Goal: Task Accomplishment & Management: Manage account settings

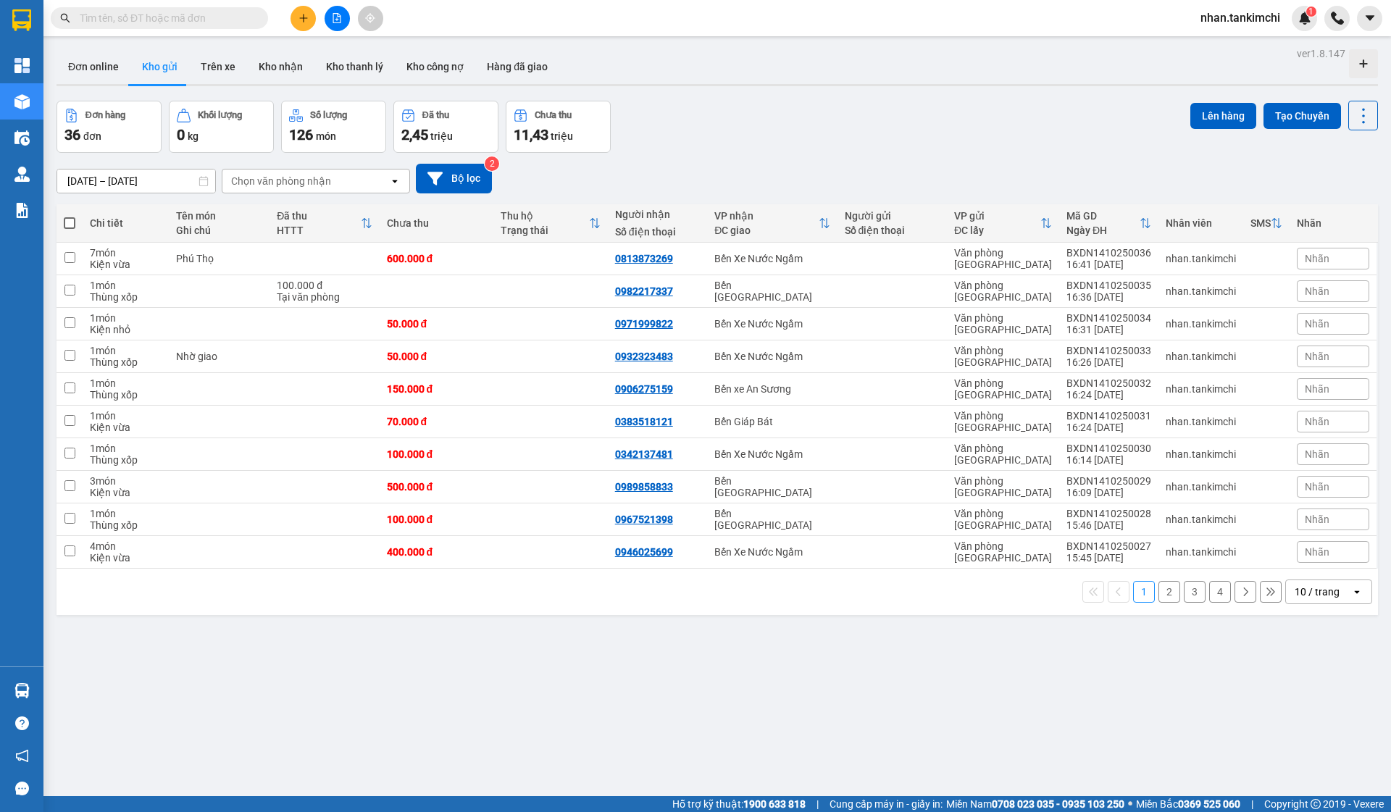
click at [159, 14] on input "text" at bounding box center [165, 18] width 171 height 16
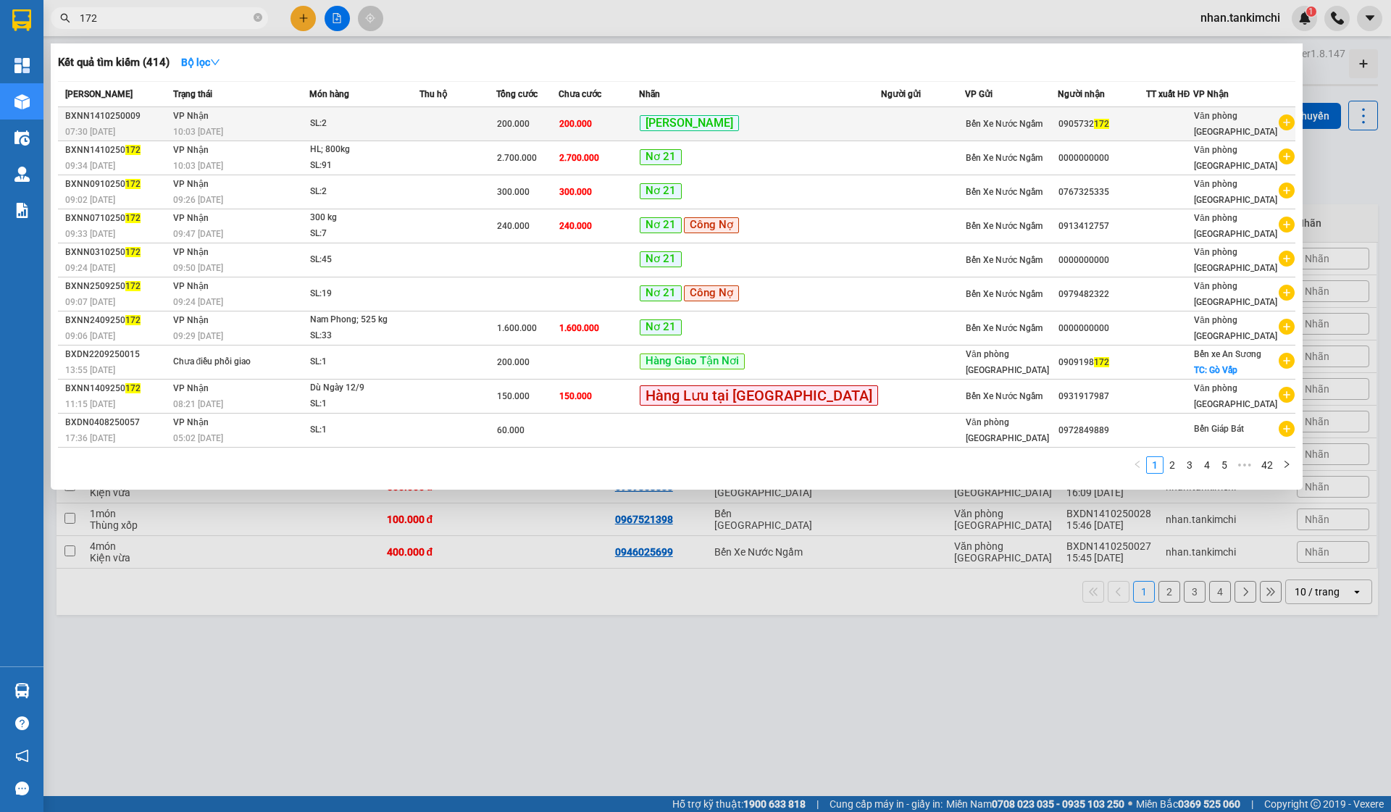
type input "172"
click at [749, 122] on div "[PERSON_NAME]" at bounding box center [760, 124] width 241 height 18
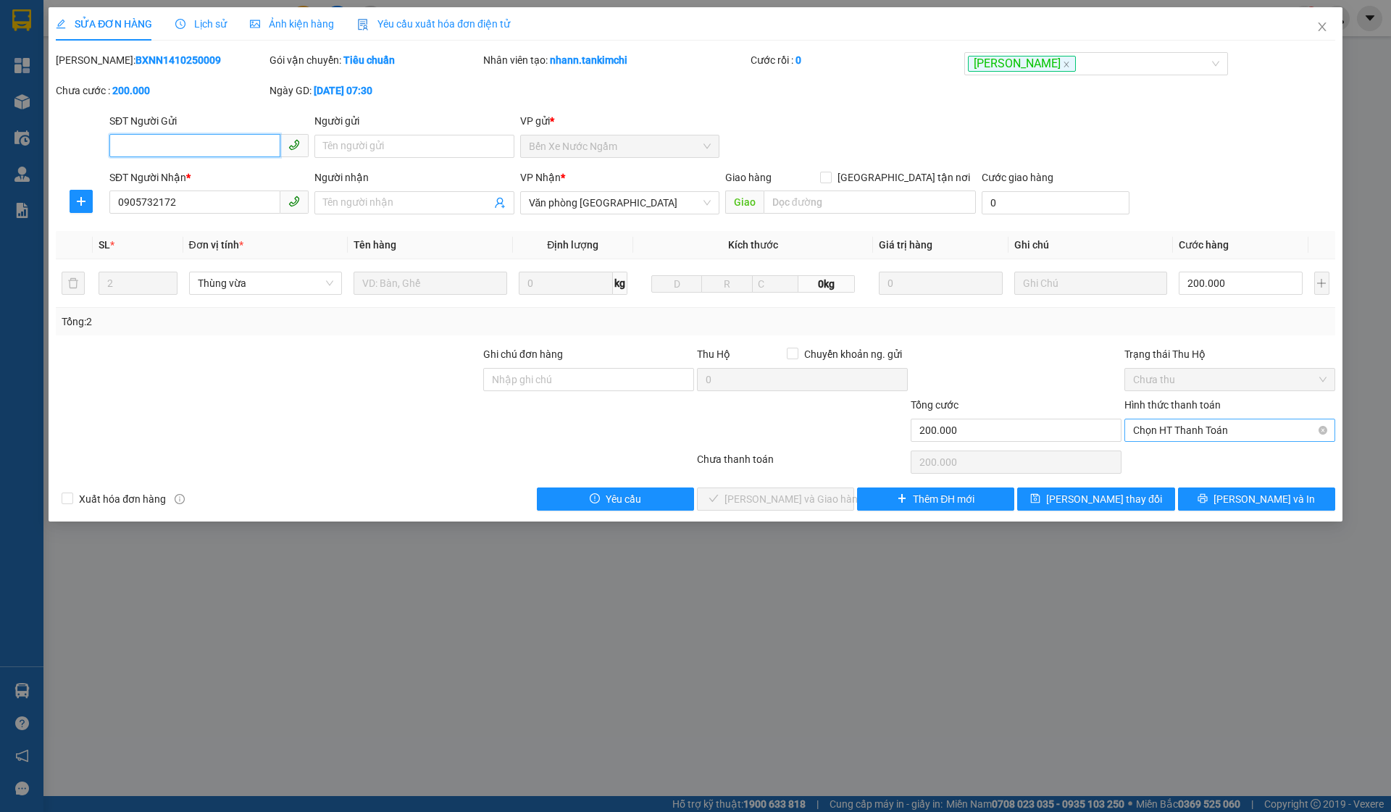
type input "0905732172"
type input "200.000"
click at [1184, 433] on span "Chọn HT Thanh Toán" at bounding box center [1230, 431] width 194 height 22
click at [1171, 458] on div "Tại văn phòng" at bounding box center [1230, 460] width 194 height 16
type input "0"
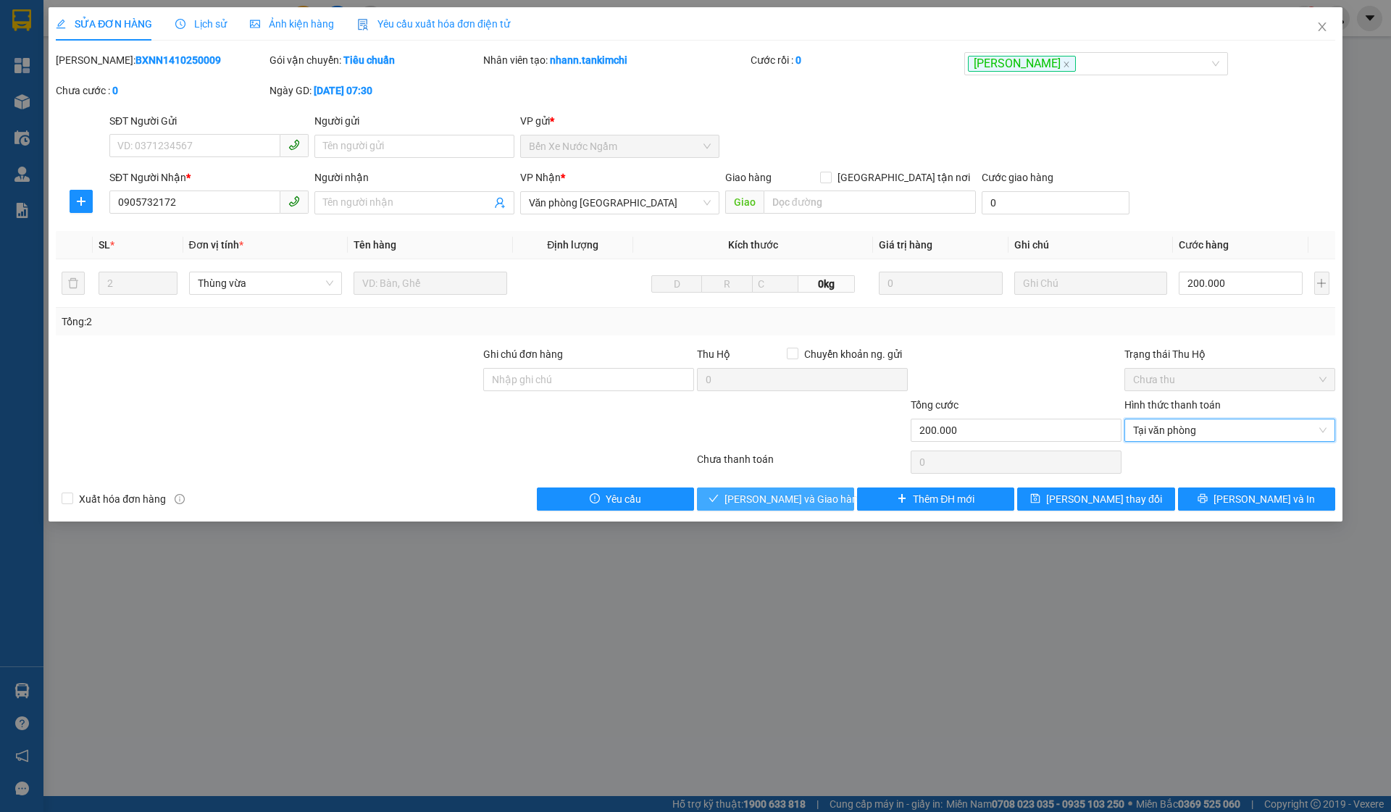
click at [783, 497] on span "[PERSON_NAME] và Giao hàng" at bounding box center [794, 499] width 139 height 16
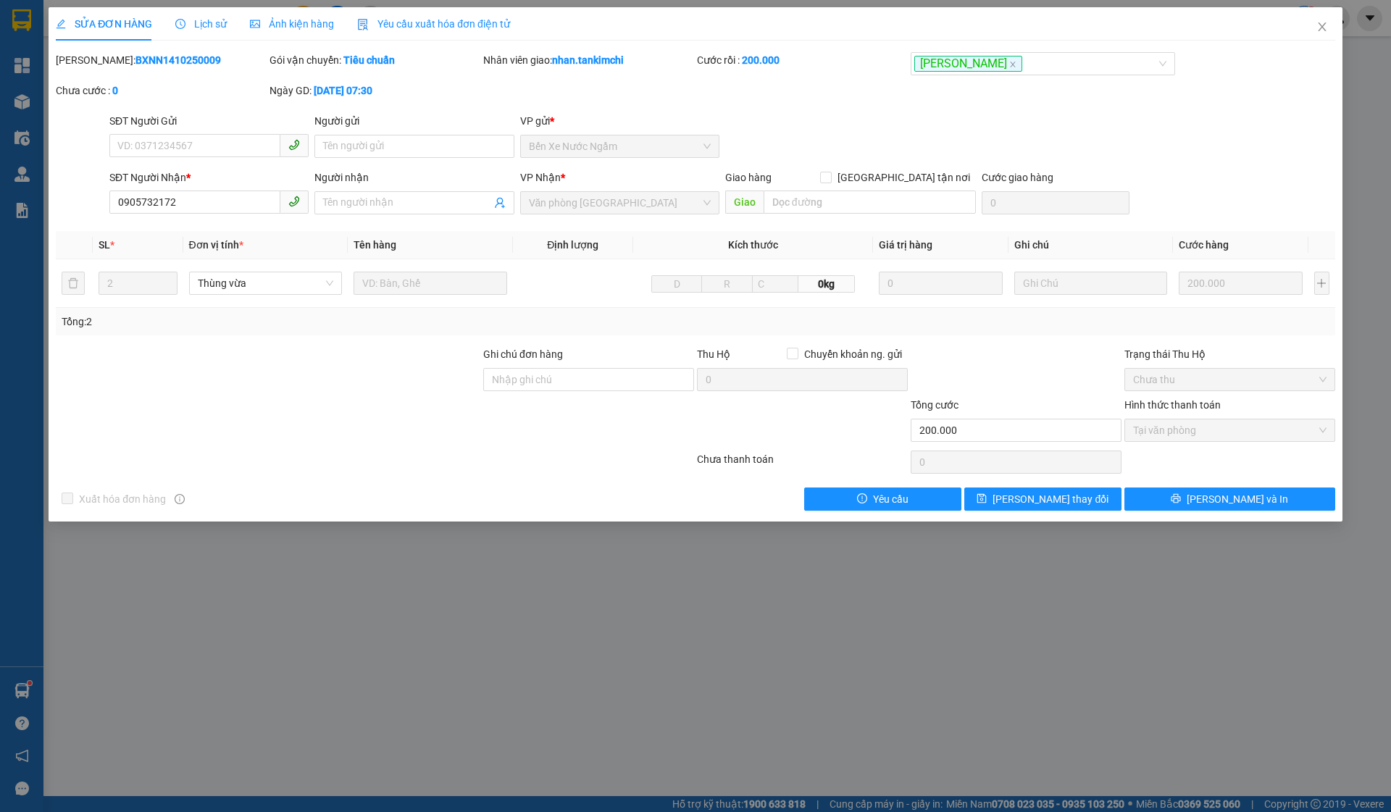
click at [1308, 29] on span "Close" at bounding box center [1322, 27] width 41 height 41
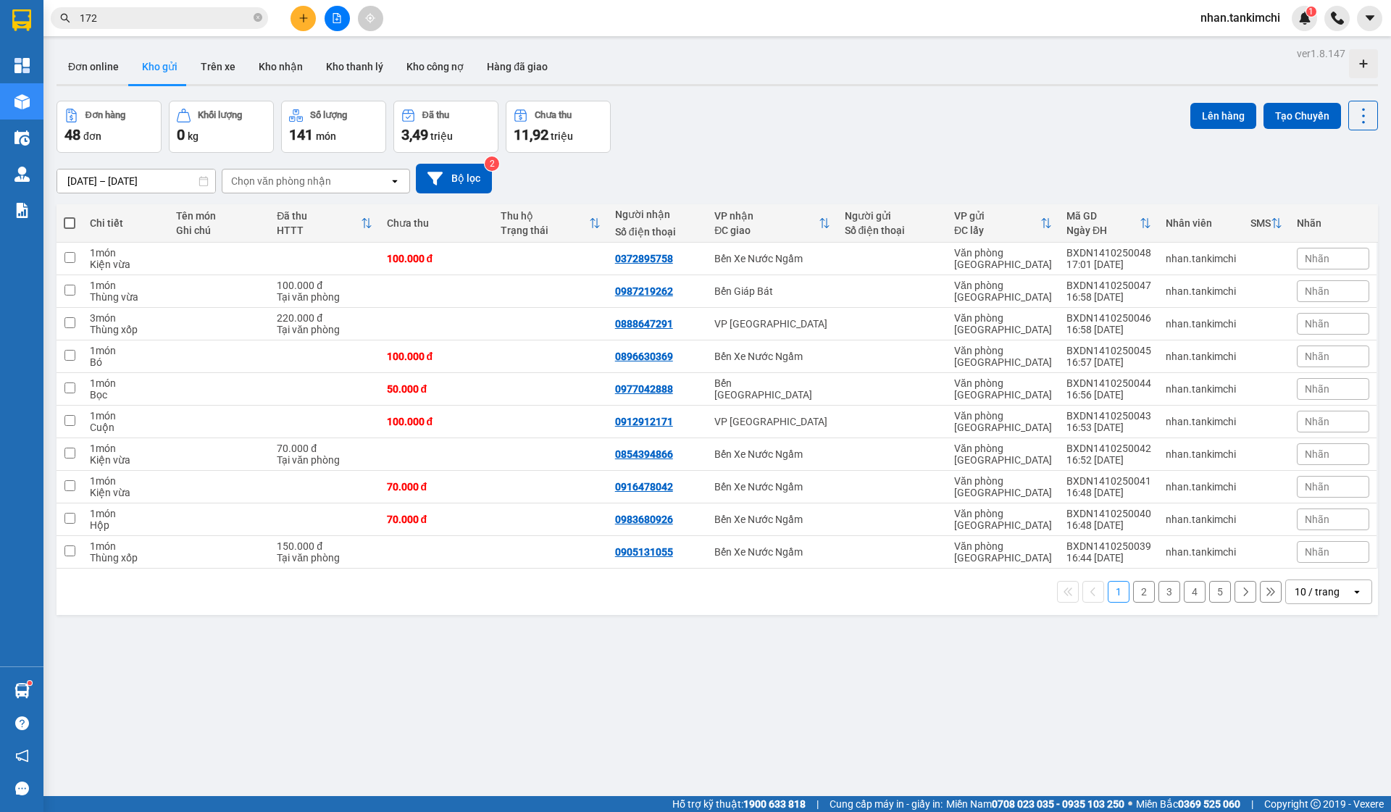
click at [315, 22] on button at bounding box center [303, 18] width 25 height 25
click at [340, 52] on div "Tạo đơn hàng" at bounding box center [360, 54] width 63 height 16
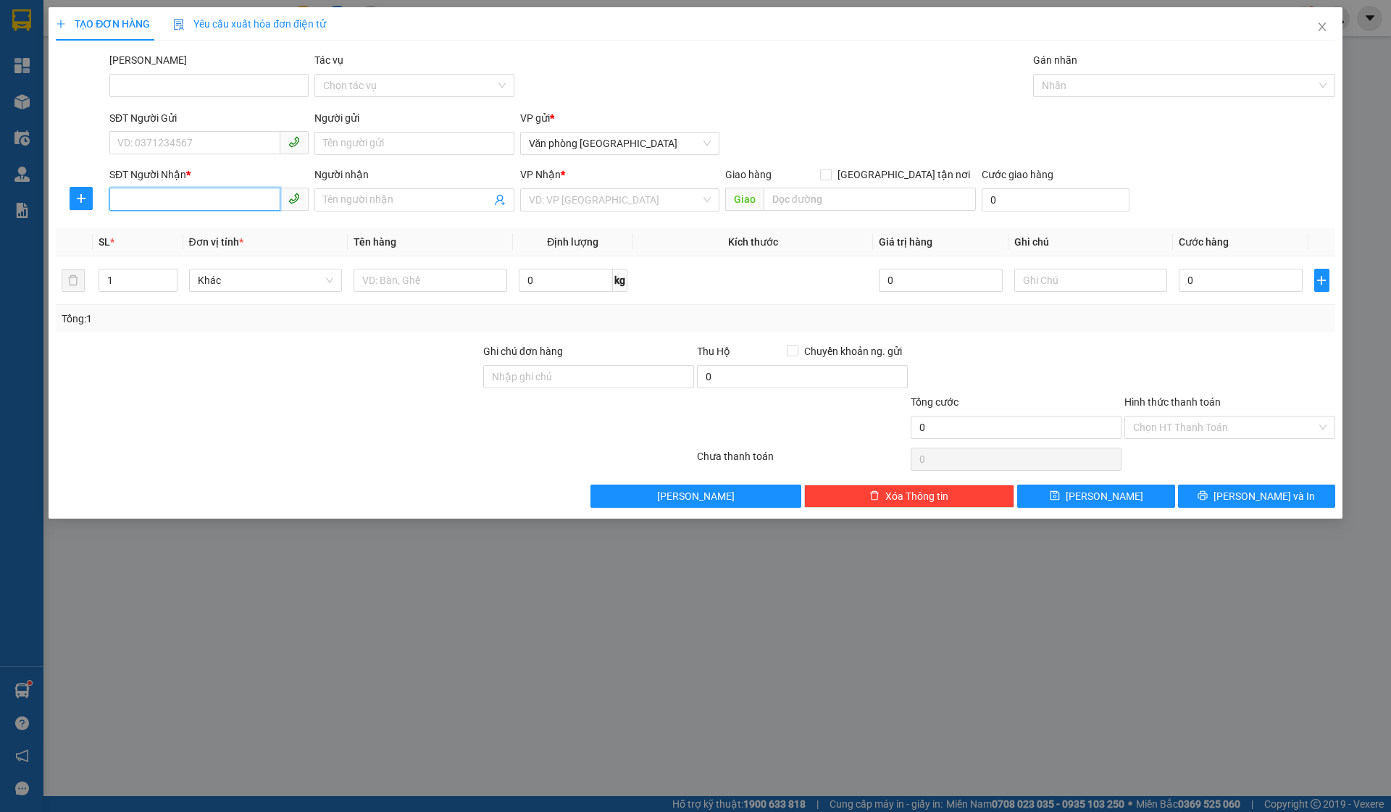
click at [211, 205] on input "SĐT Người Nhận *" at bounding box center [194, 199] width 171 height 23
type input "0985909858"
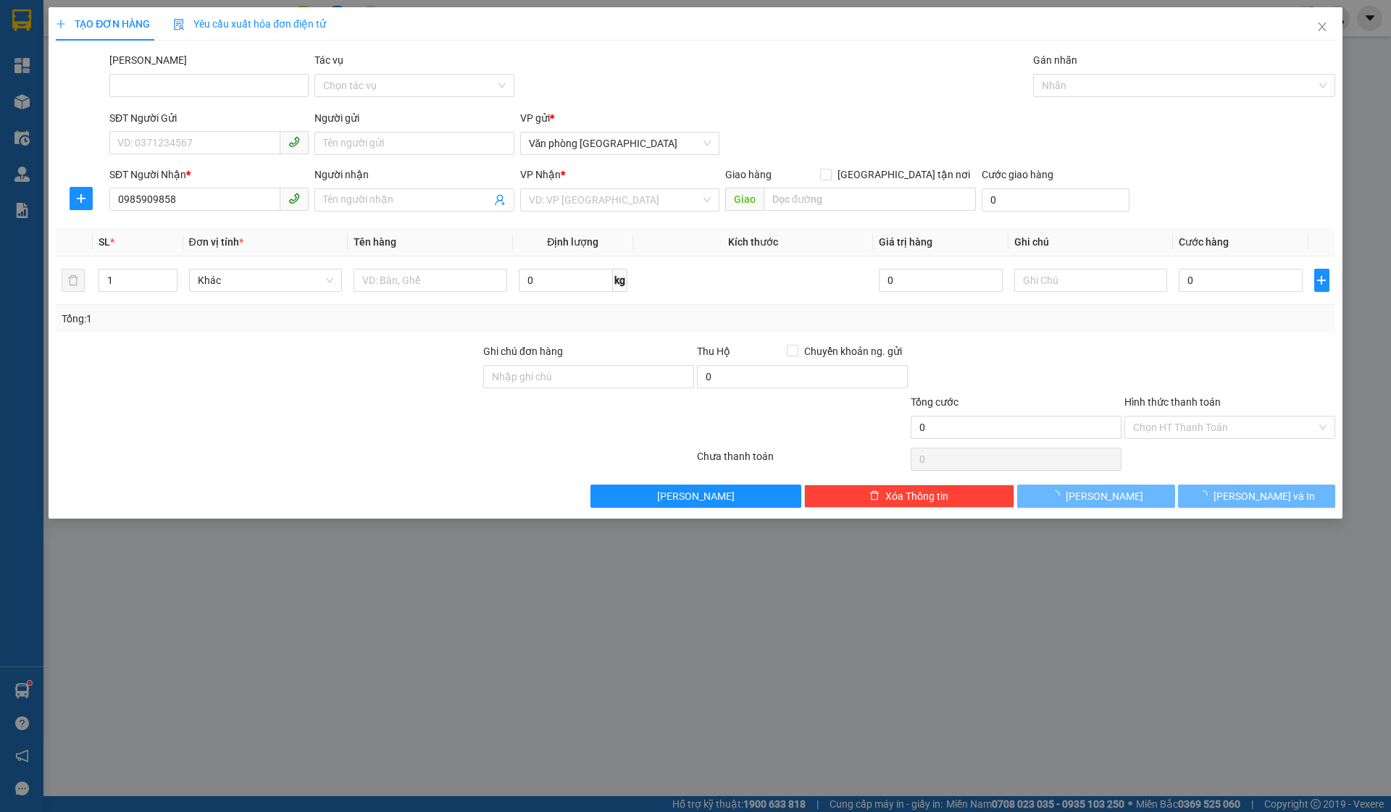
click at [554, 215] on div "VP Nhận * VD: VP Sài Gòn" at bounding box center [619, 192] width 199 height 51
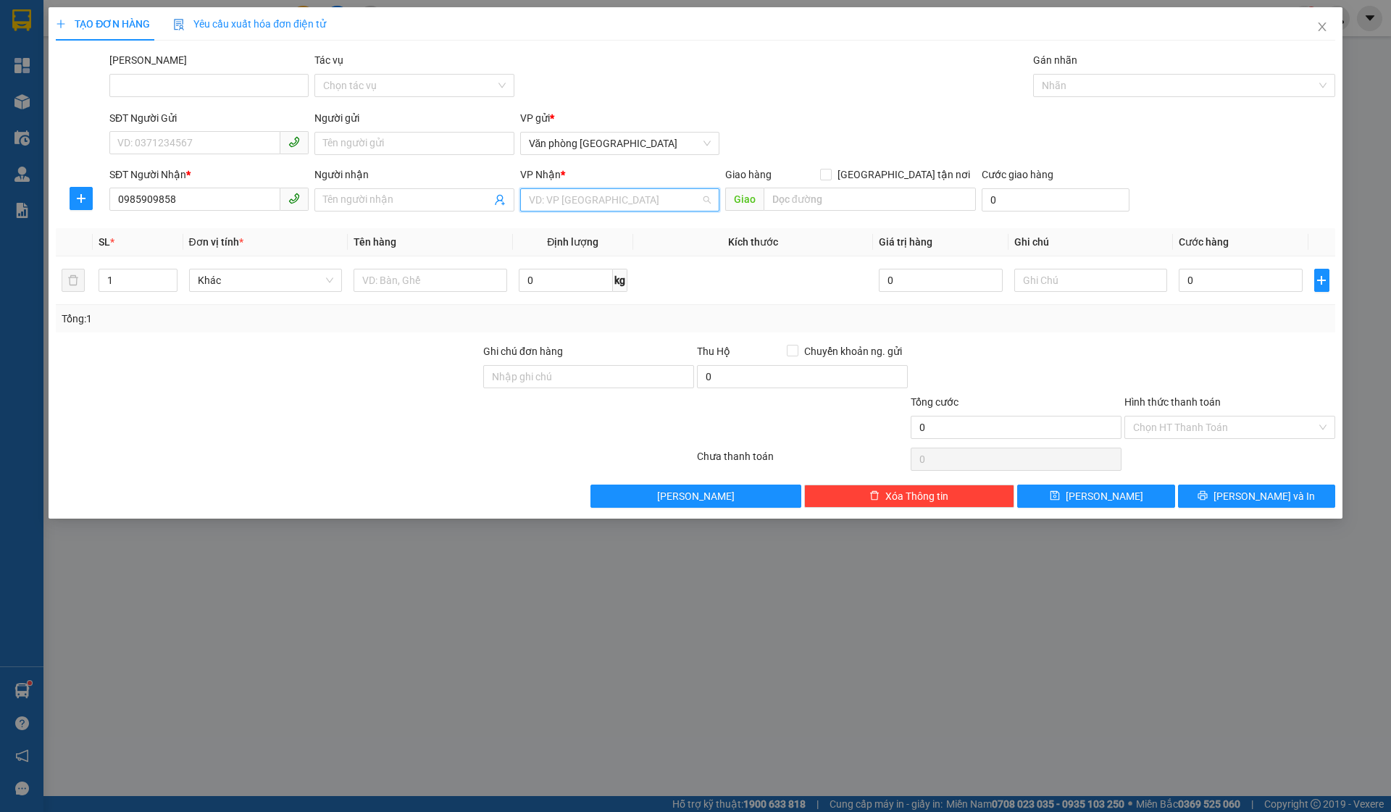
click at [581, 201] on input "search" at bounding box center [615, 200] width 172 height 22
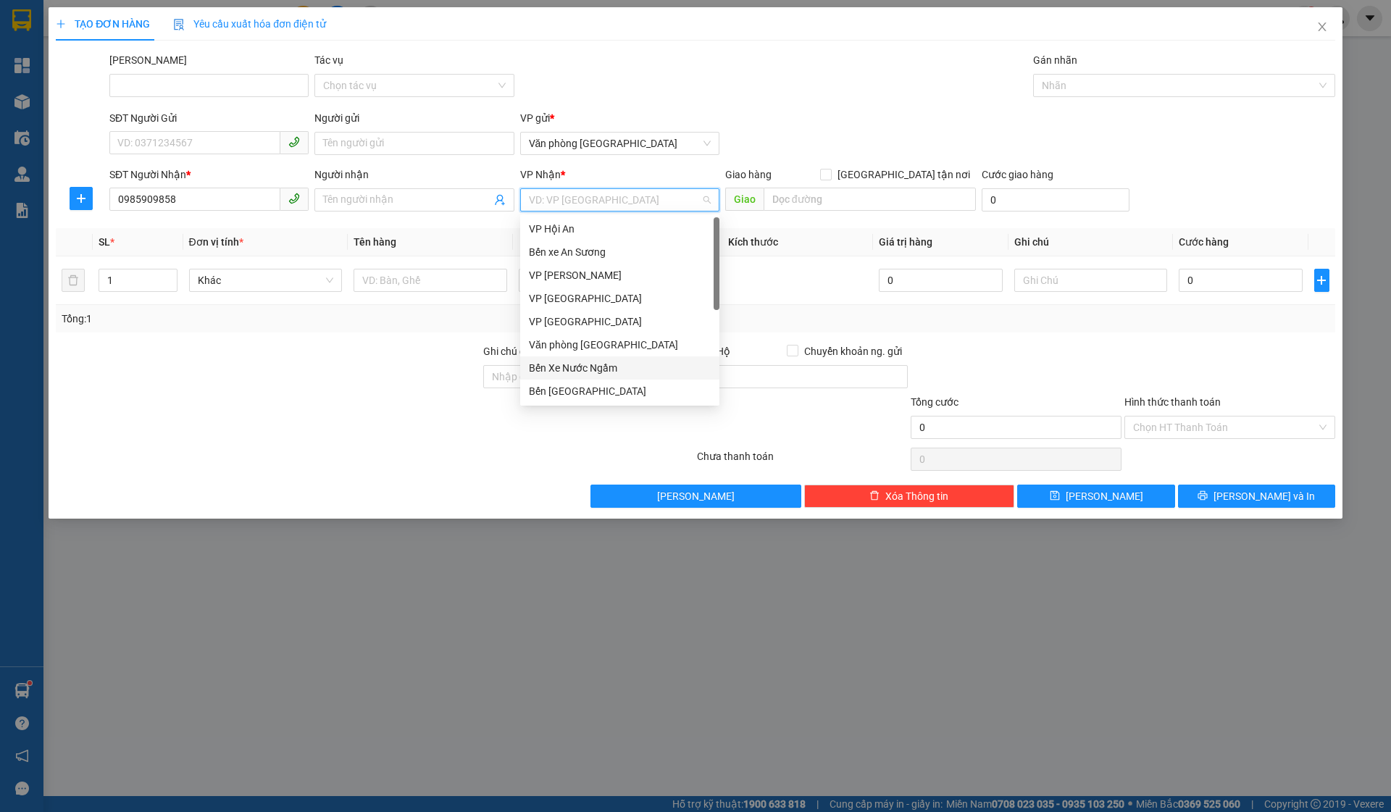
click at [588, 366] on div "Bến Xe Nước Ngầm" at bounding box center [620, 368] width 182 height 16
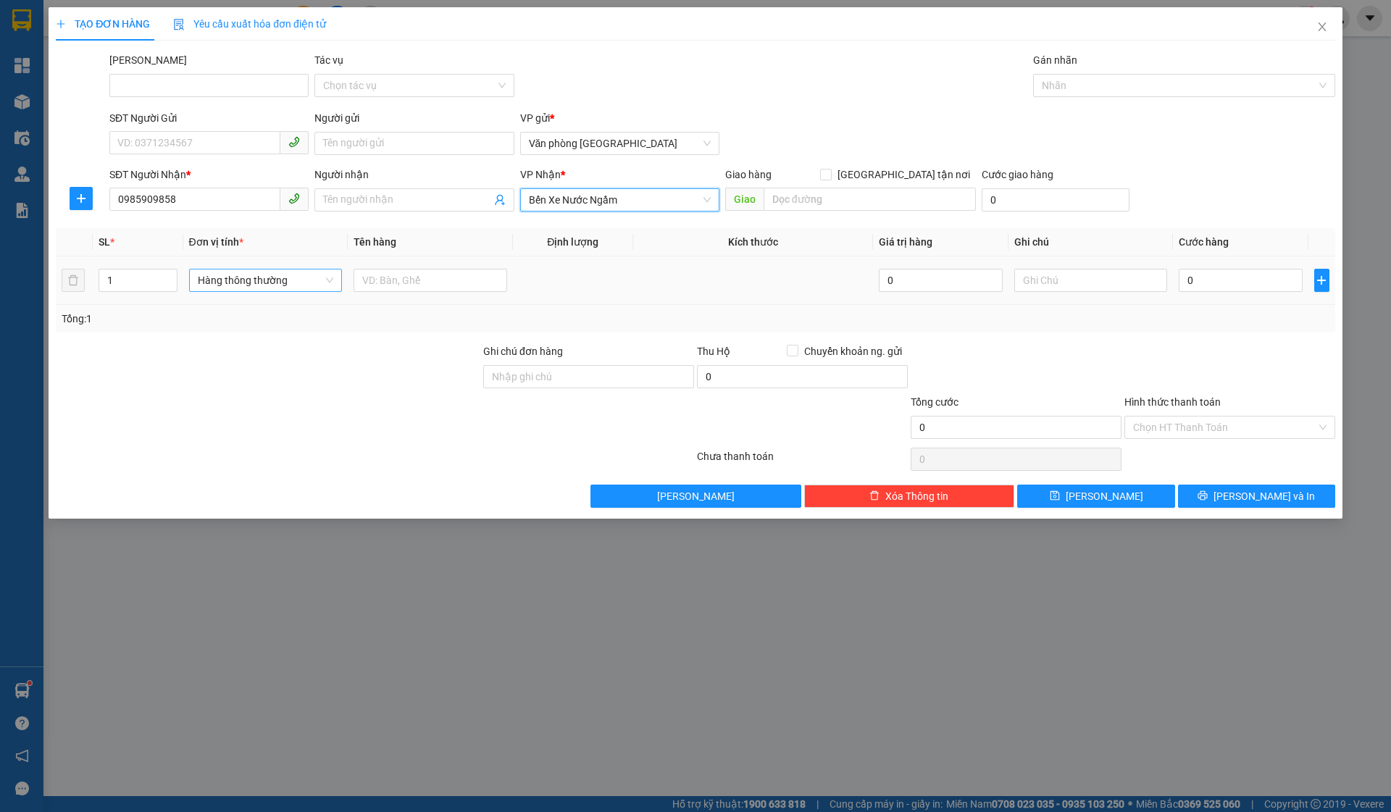
click at [325, 279] on span "Hàng thông thường" at bounding box center [266, 281] width 136 height 22
type input "bi"
click at [309, 308] on div "Bì" at bounding box center [266, 309] width 136 height 16
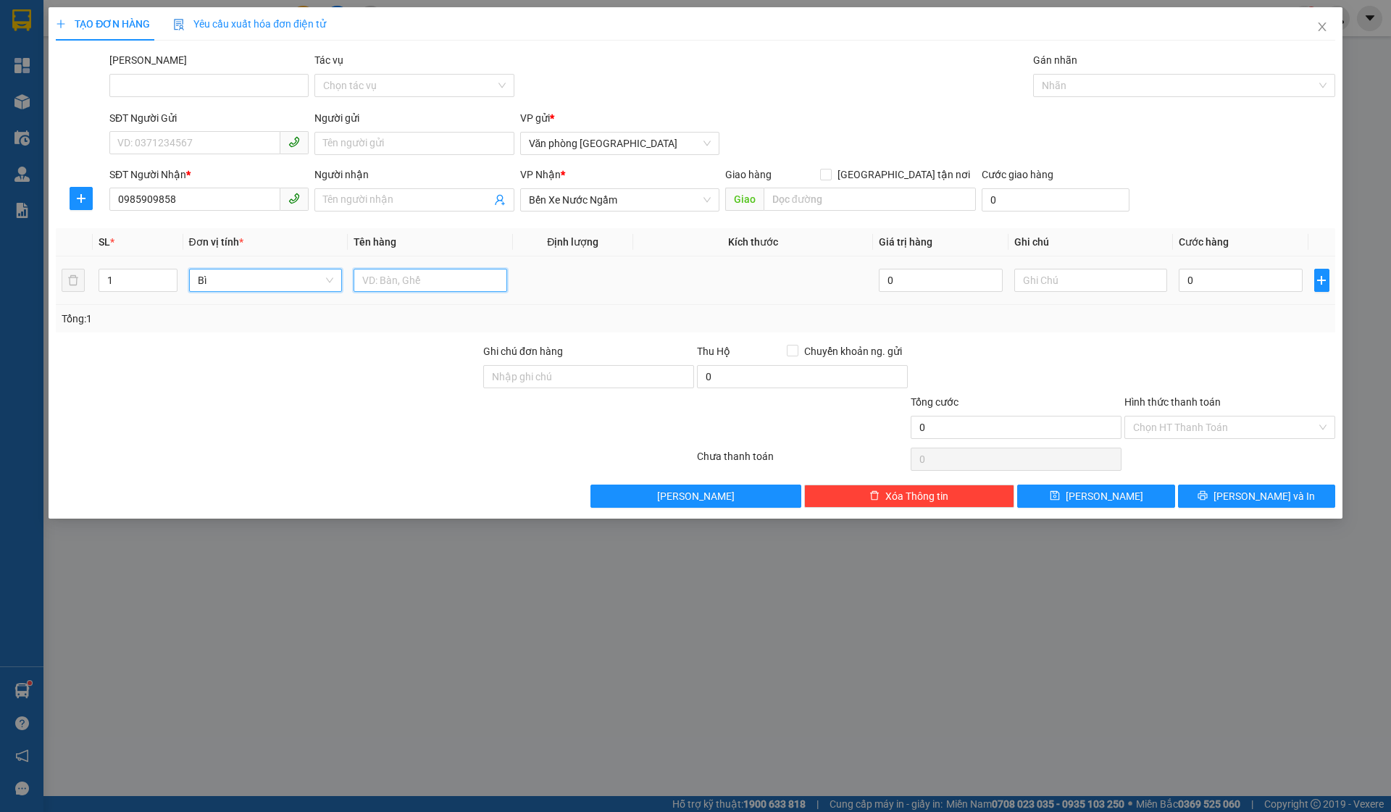
click at [431, 274] on input "text" at bounding box center [431, 280] width 154 height 23
click at [1260, 282] on input "0" at bounding box center [1240, 280] width 123 height 23
type input "05"
type input "5"
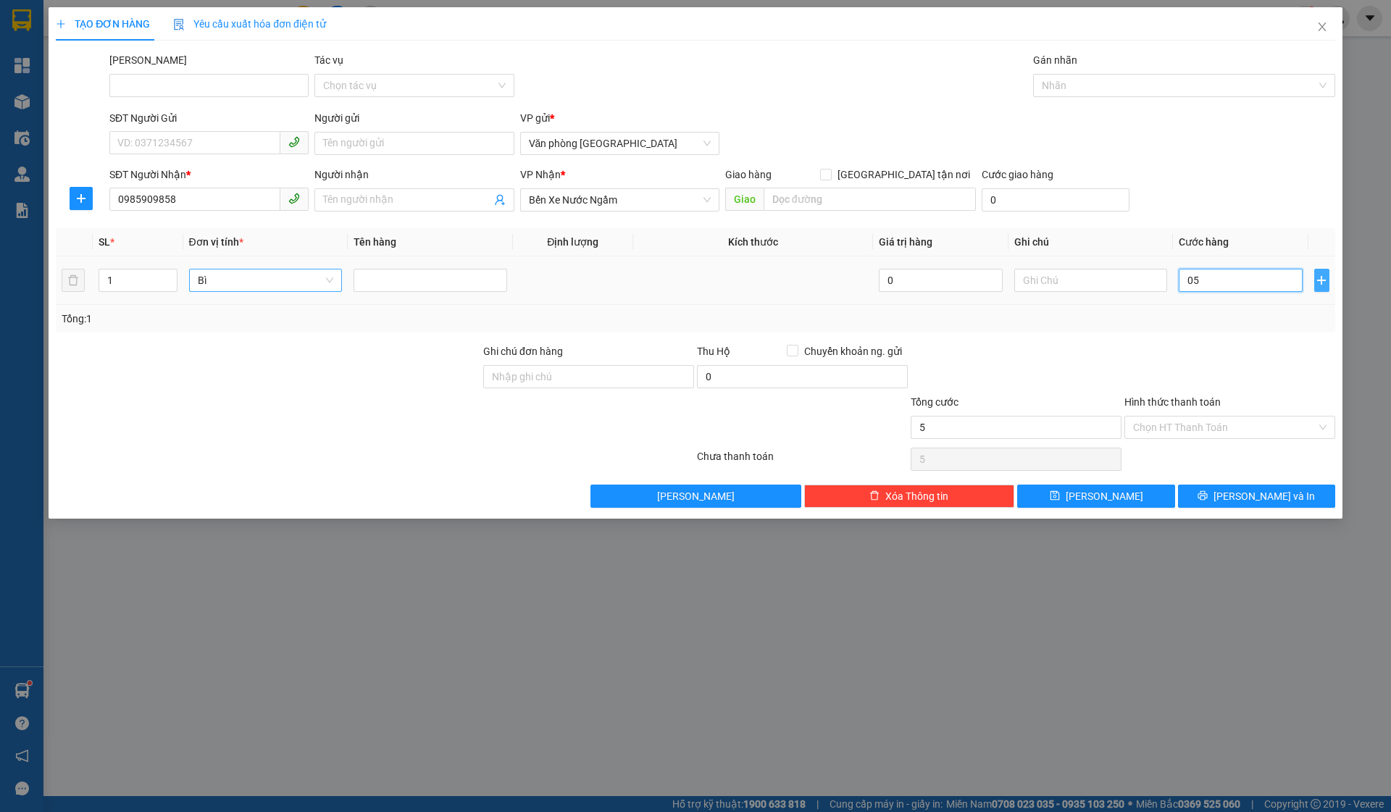
type input "050"
type input "50"
type input "50.000"
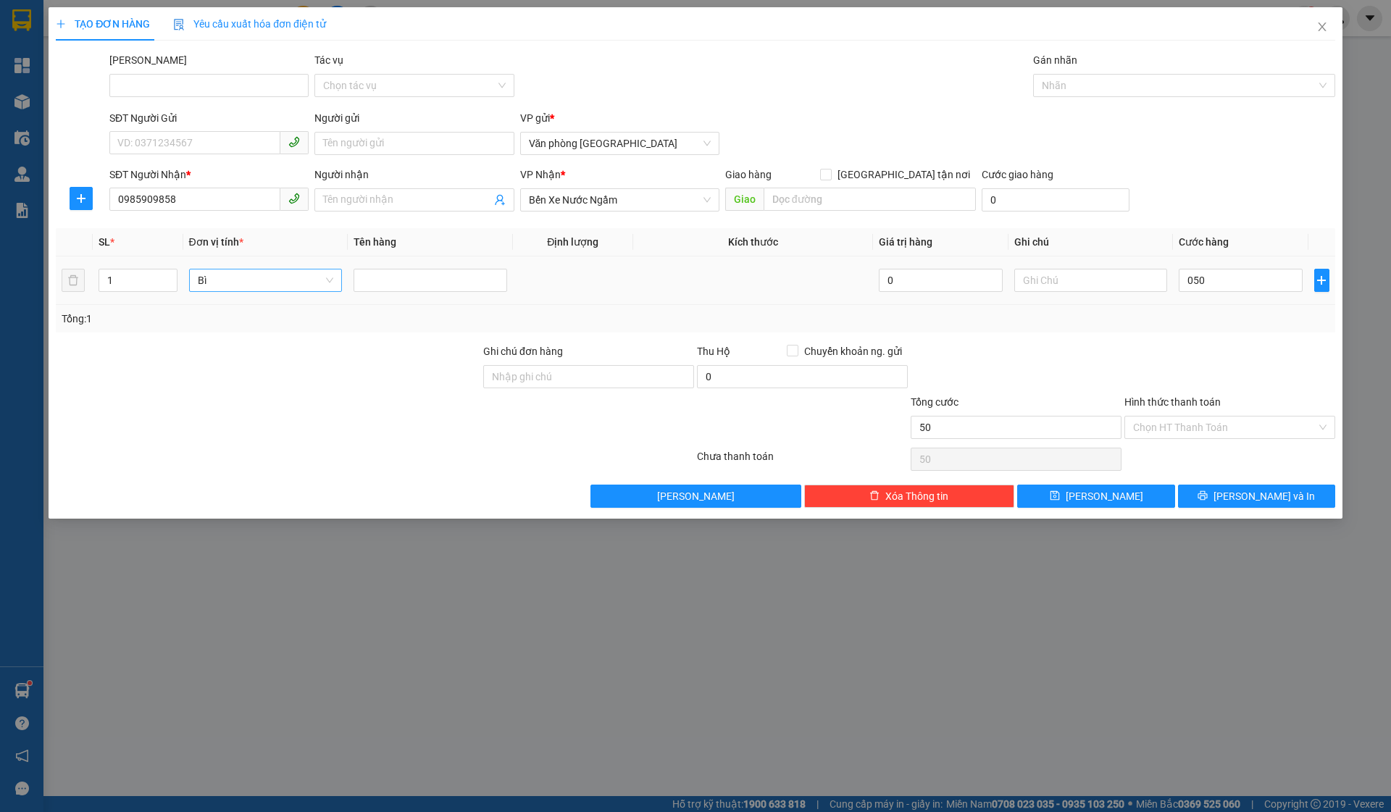
type input "50.000"
click at [1332, 276] on td at bounding box center [1322, 281] width 27 height 49
click at [1320, 277] on icon "plus" at bounding box center [1322, 281] width 12 height 12
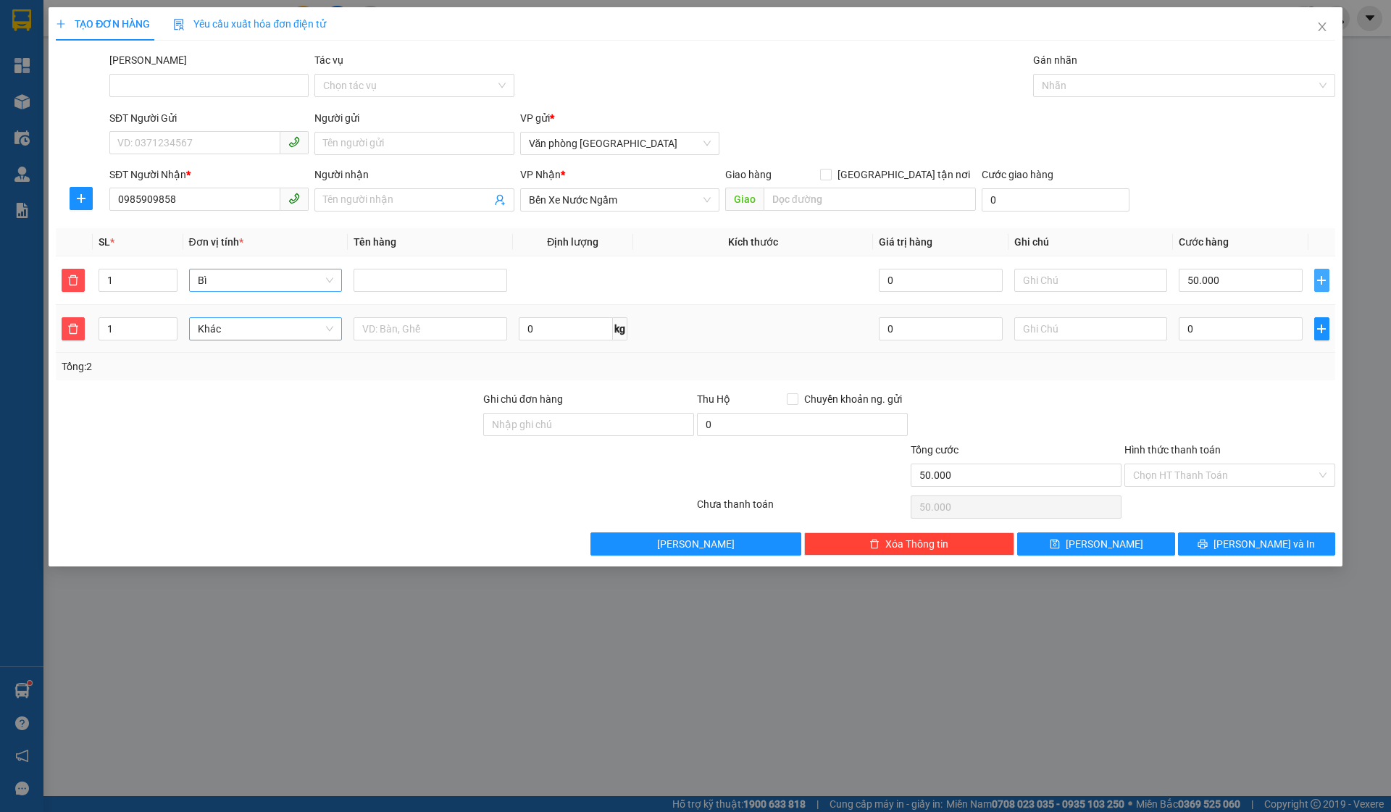
click at [338, 327] on div "Khác" at bounding box center [266, 328] width 154 height 23
type input "boc"
click at [257, 364] on div "Bọc" at bounding box center [266, 358] width 136 height 16
click at [1232, 315] on div "0" at bounding box center [1240, 329] width 123 height 29
click at [1231, 323] on input "0" at bounding box center [1240, 328] width 123 height 23
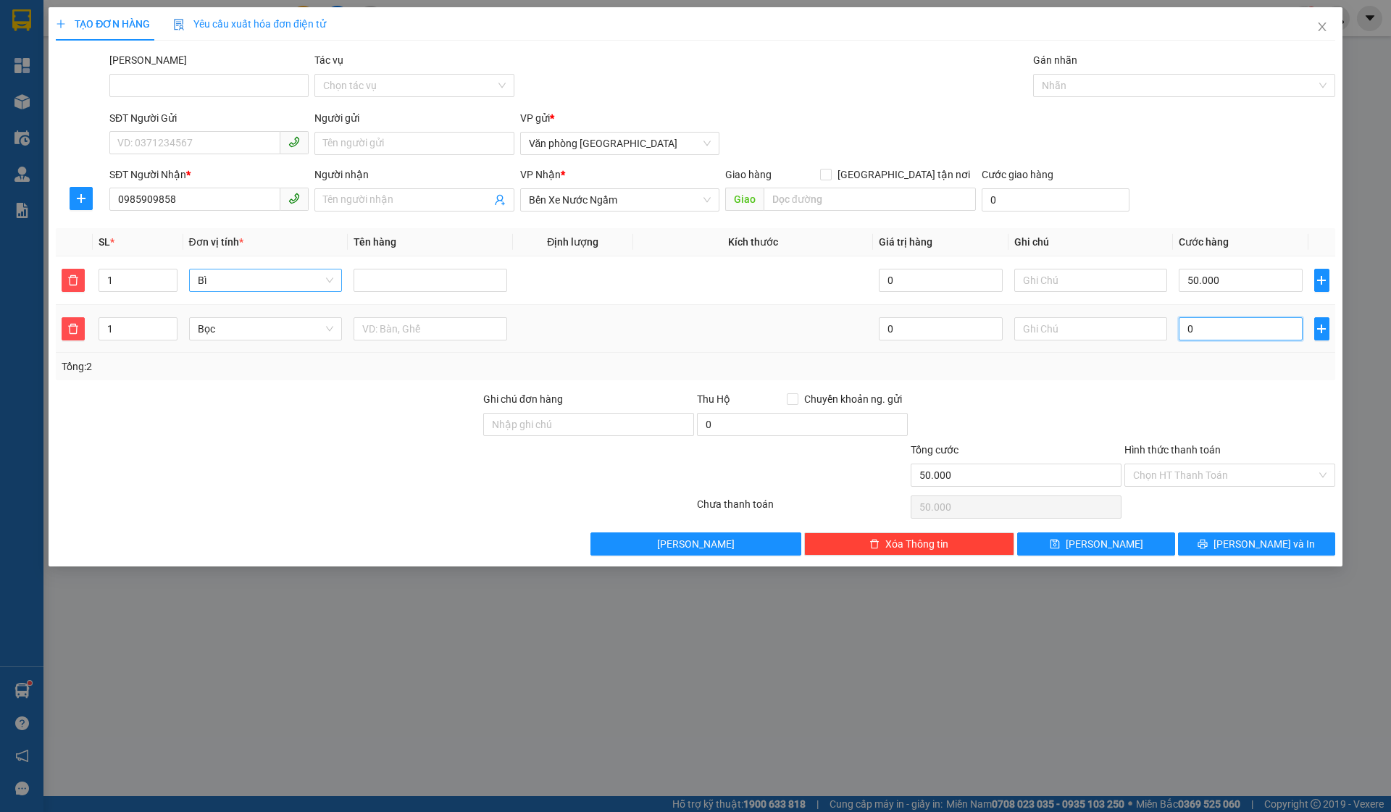
type input "50.005"
type input "05"
type input "50.050"
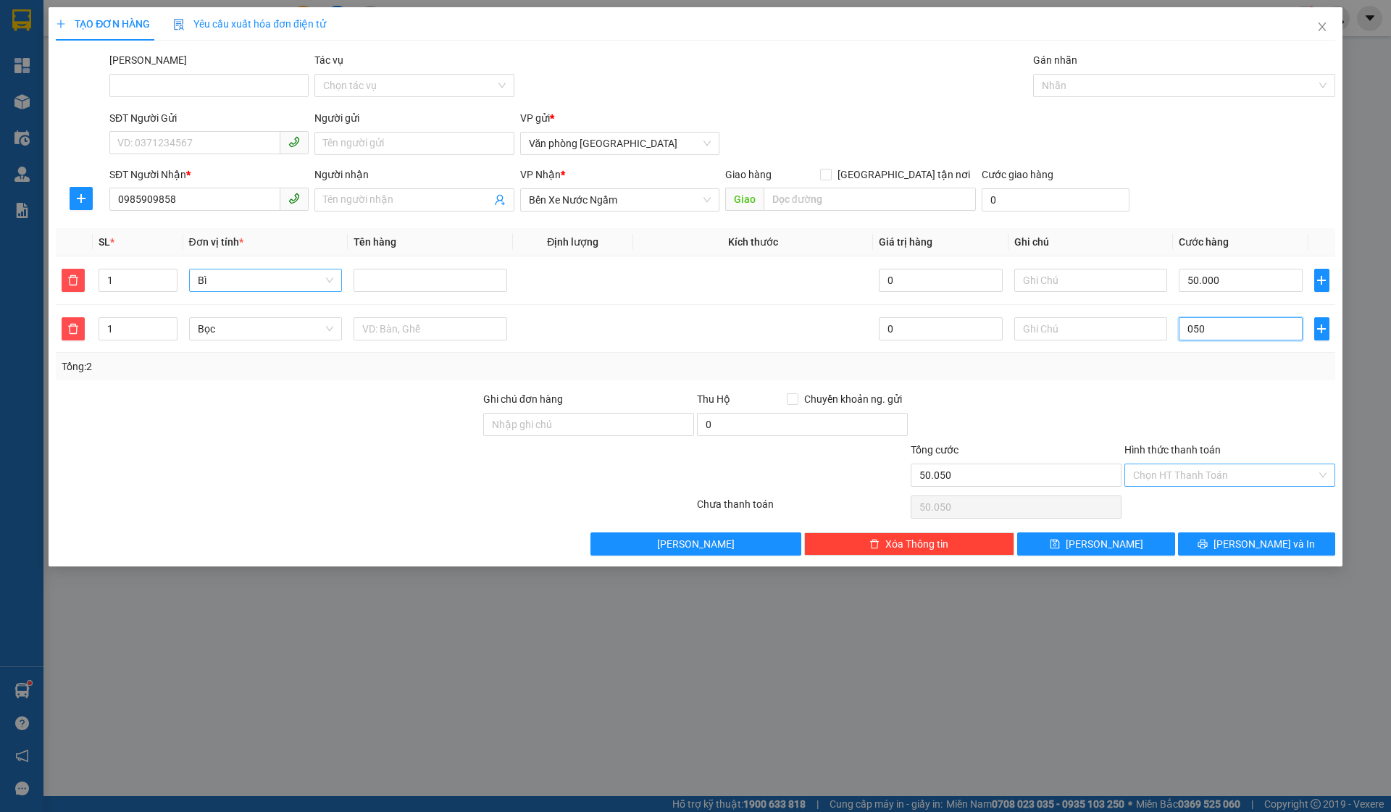
type input "050"
type input "100.000"
type input "50.000"
click at [1215, 477] on input "Hình thức thanh toán" at bounding box center [1224, 476] width 183 height 22
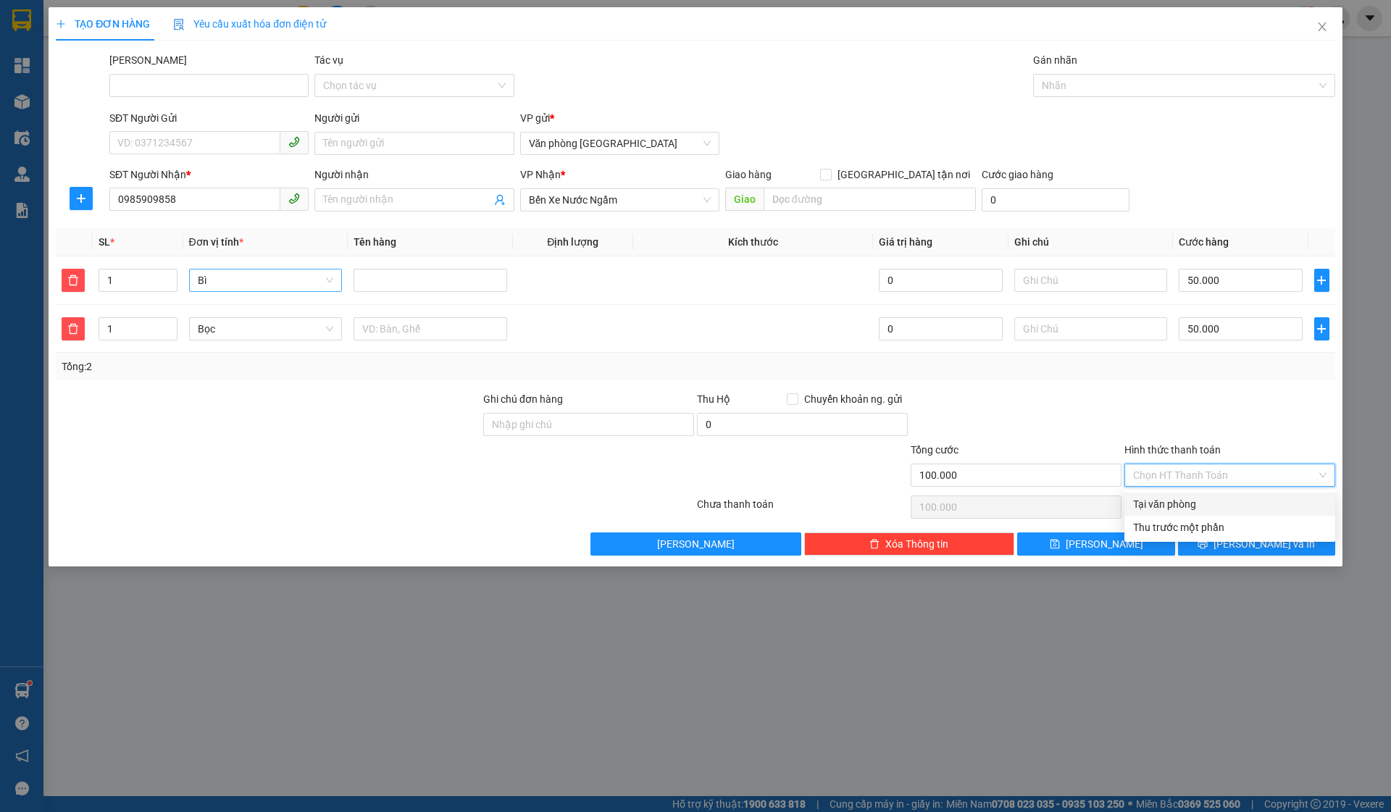
click at [1179, 506] on div "Tại văn phòng" at bounding box center [1230, 504] width 194 height 16
type input "0"
click at [929, 186] on div "Giao hàng Giao tận nơi" at bounding box center [850, 178] width 251 height 22
click at [929, 185] on div "Giao hàng Giao tận nơi" at bounding box center [850, 178] width 251 height 22
click at [1115, 78] on div at bounding box center [1177, 85] width 280 height 17
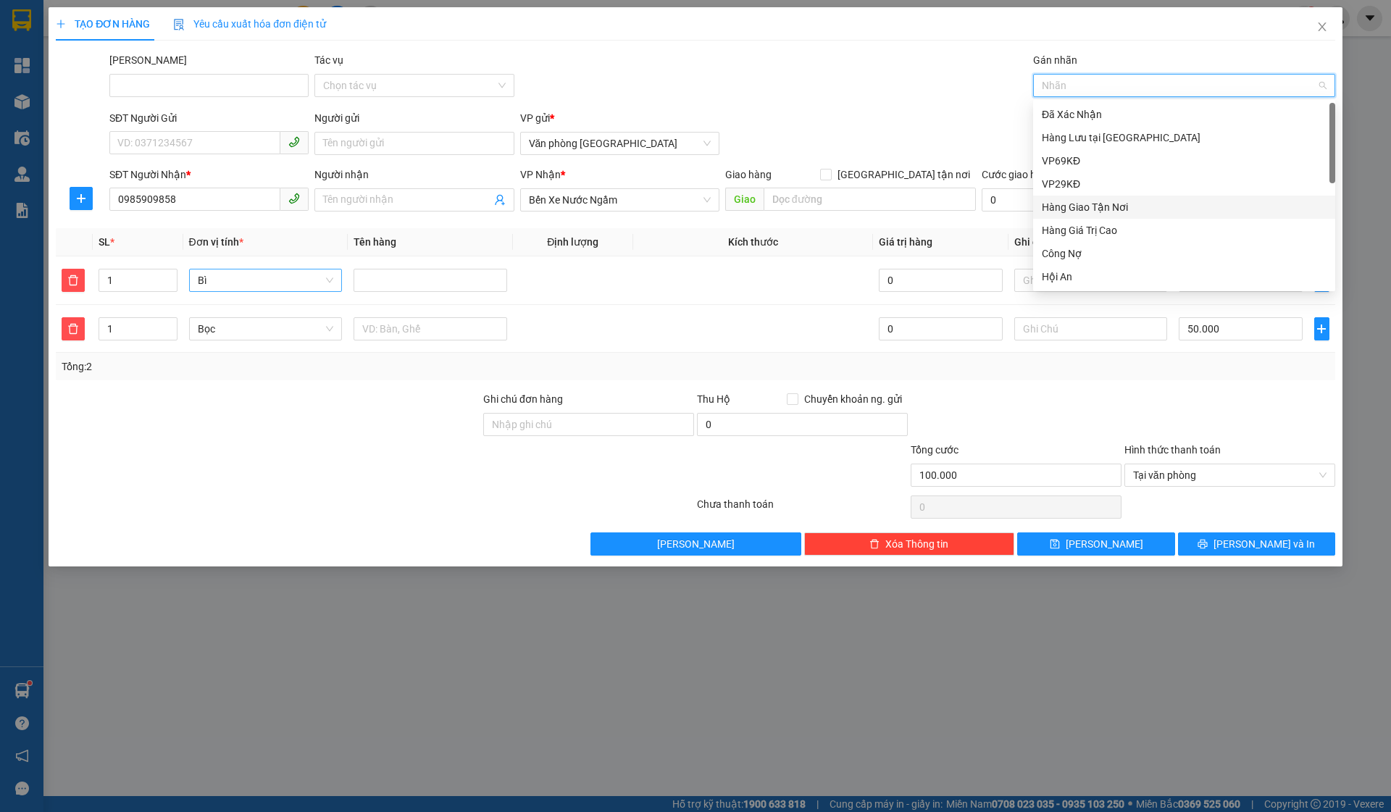
click at [1101, 210] on div "Hàng Giao Tận Nơi" at bounding box center [1184, 207] width 285 height 16
click at [910, 175] on span "[GEOGRAPHIC_DATA] tận nơi" at bounding box center [904, 175] width 144 height 16
click at [831, 175] on input "[GEOGRAPHIC_DATA] tận nơi" at bounding box center [825, 174] width 10 height 10
checkbox input "true"
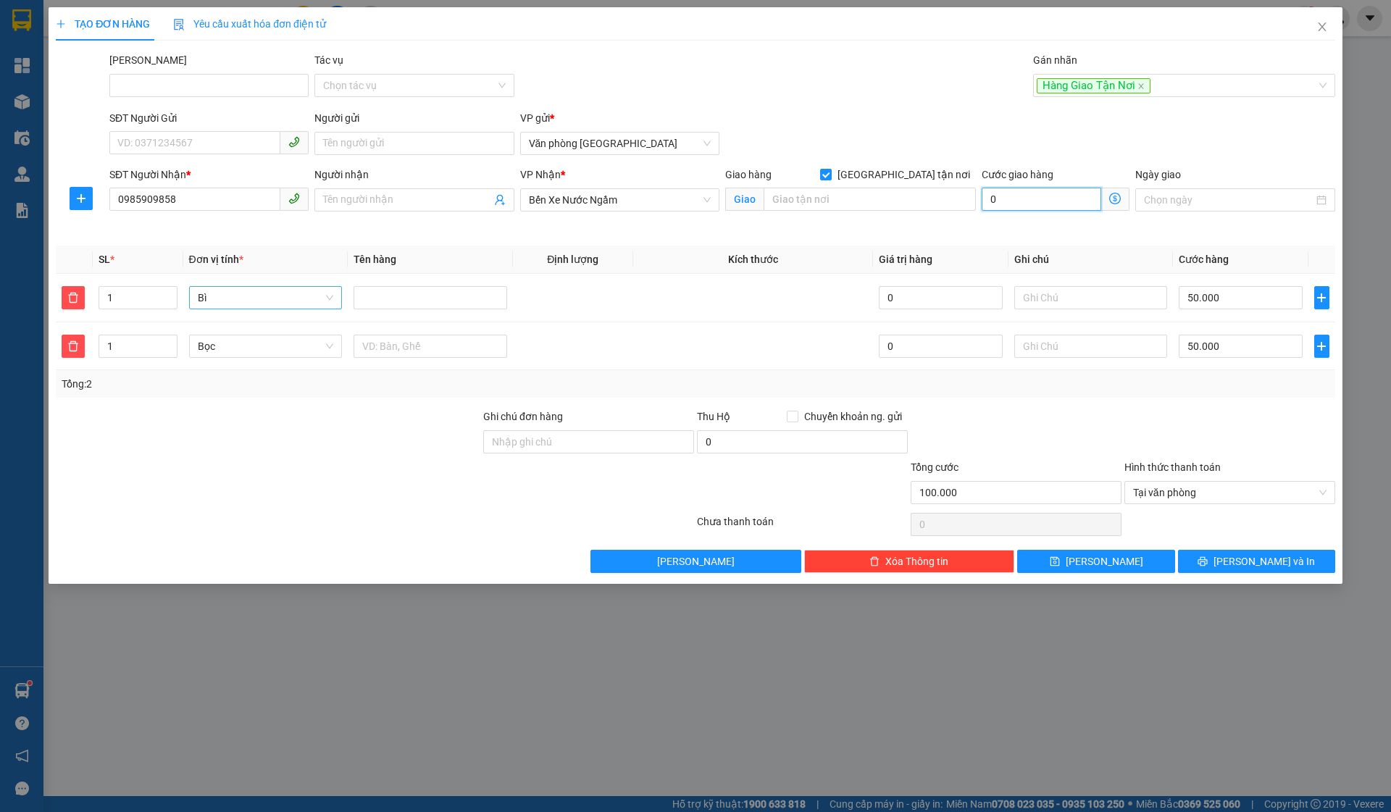
click at [1033, 208] on input "0" at bounding box center [1042, 199] width 120 height 23
type input "100.001"
type input "1"
type input "100.010"
type input "10"
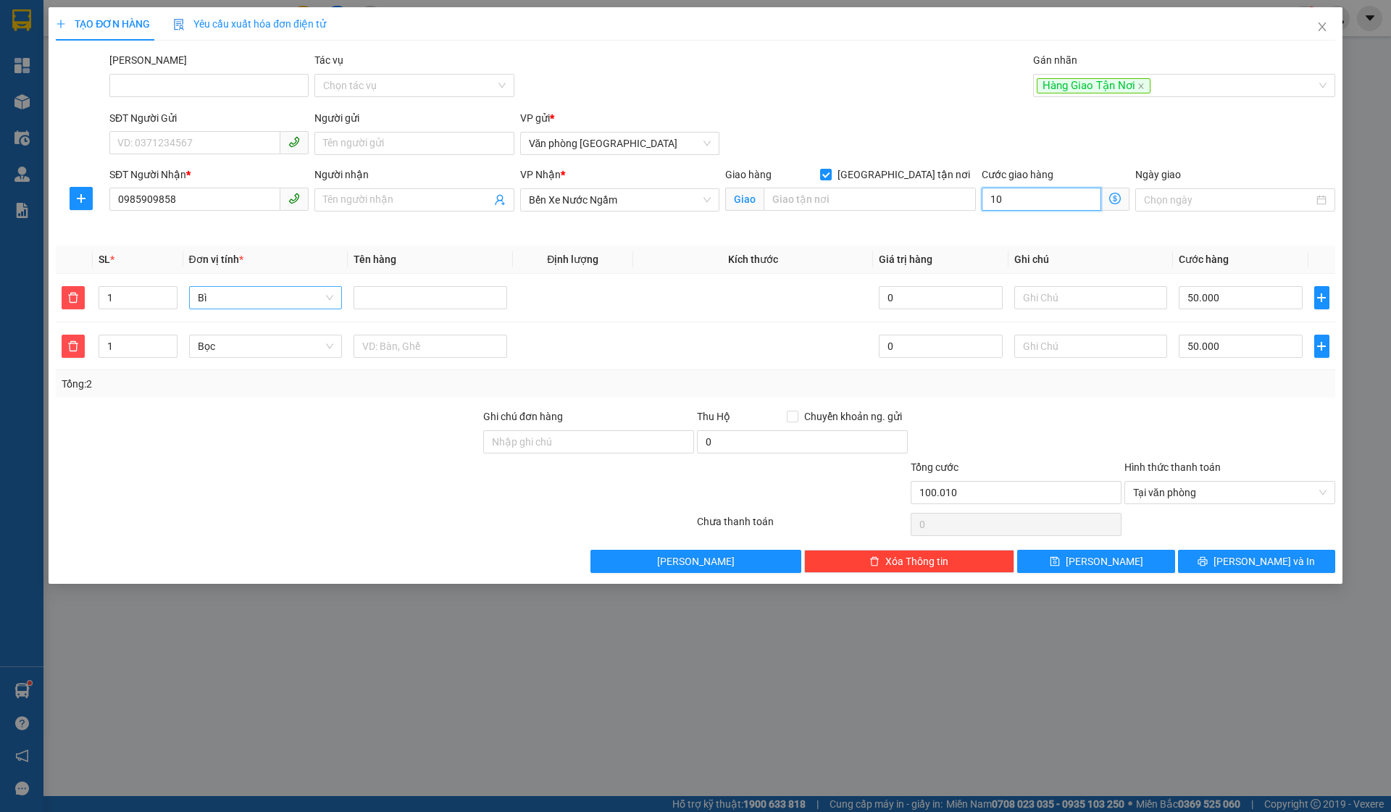
type input "100.100"
type input "100"
type input "200.000"
type input "100.000"
click at [857, 196] on input "search" at bounding box center [870, 199] width 212 height 23
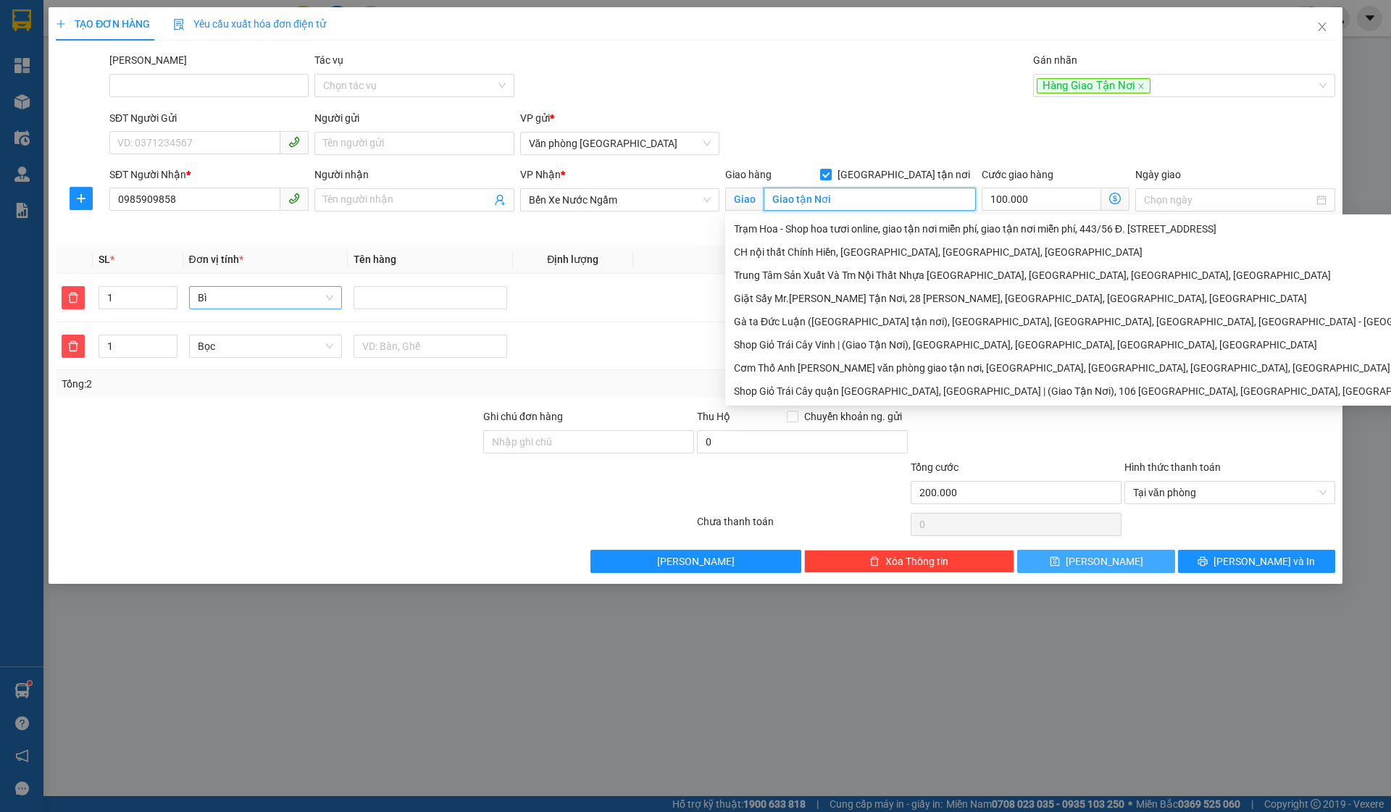
type input "Giao tận Nơi"
click at [1128, 565] on button "Lưu" at bounding box center [1096, 561] width 157 height 23
checkbox input "false"
type input "0"
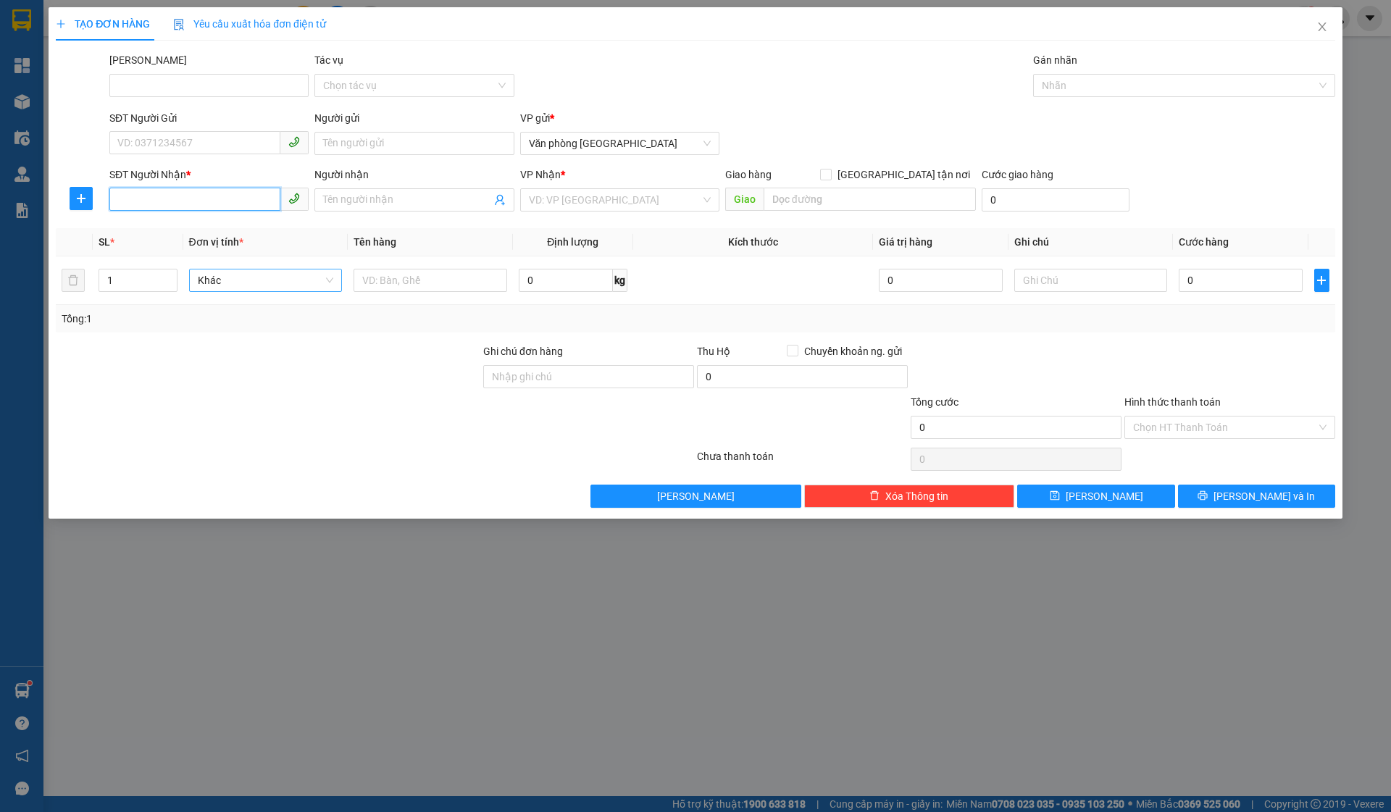
click at [233, 204] on input "SĐT Người Nhận *" at bounding box center [194, 199] width 171 height 23
click at [200, 231] on div "0972791212" at bounding box center [209, 229] width 182 height 16
type input "0972791212"
click at [134, 278] on input "1" at bounding box center [137, 281] width 77 height 22
type input "12"
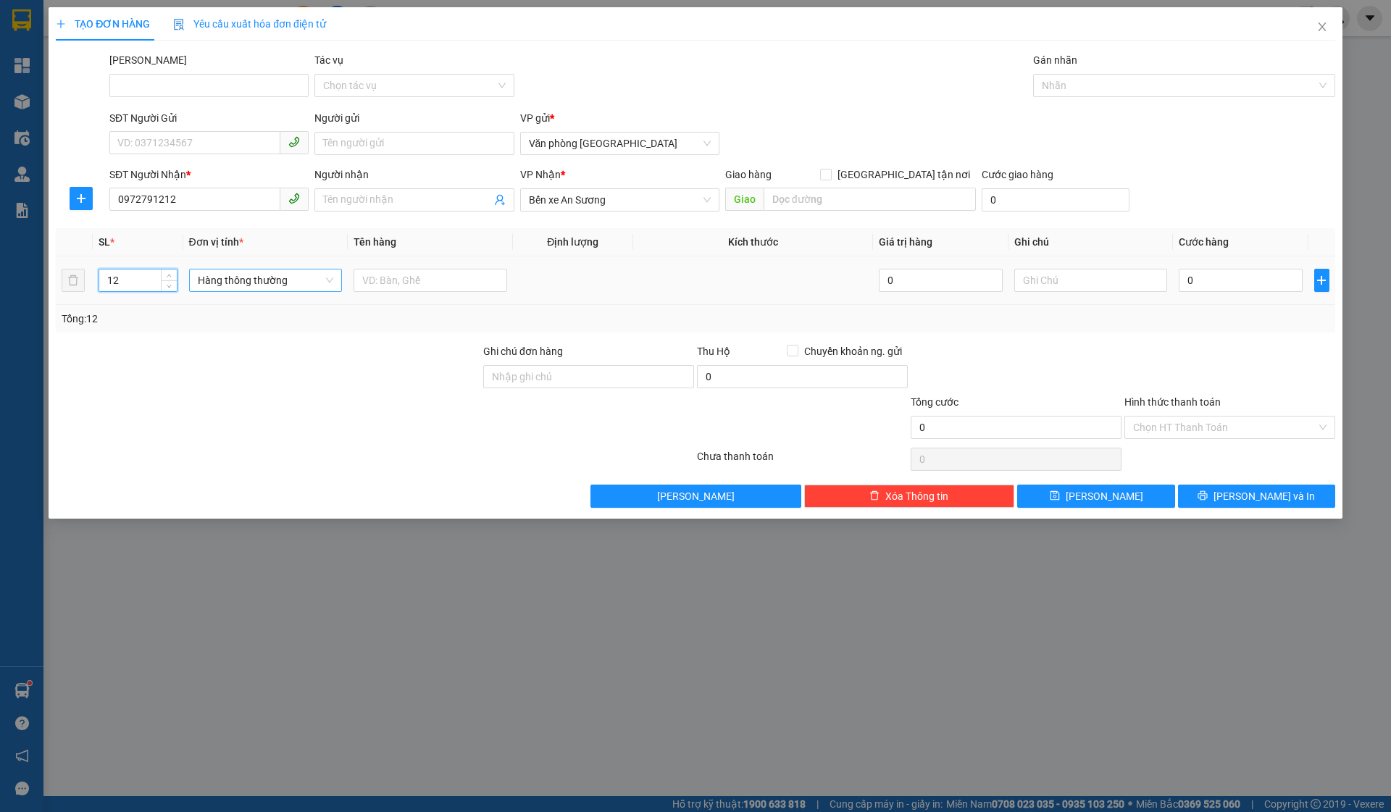
type input "12"
type input "kie"
click at [215, 345] on div "Kiện vừa" at bounding box center [266, 355] width 154 height 23
click at [1218, 277] on input "0" at bounding box center [1240, 280] width 123 height 23
click at [1127, 503] on button "Lưu" at bounding box center [1096, 496] width 157 height 23
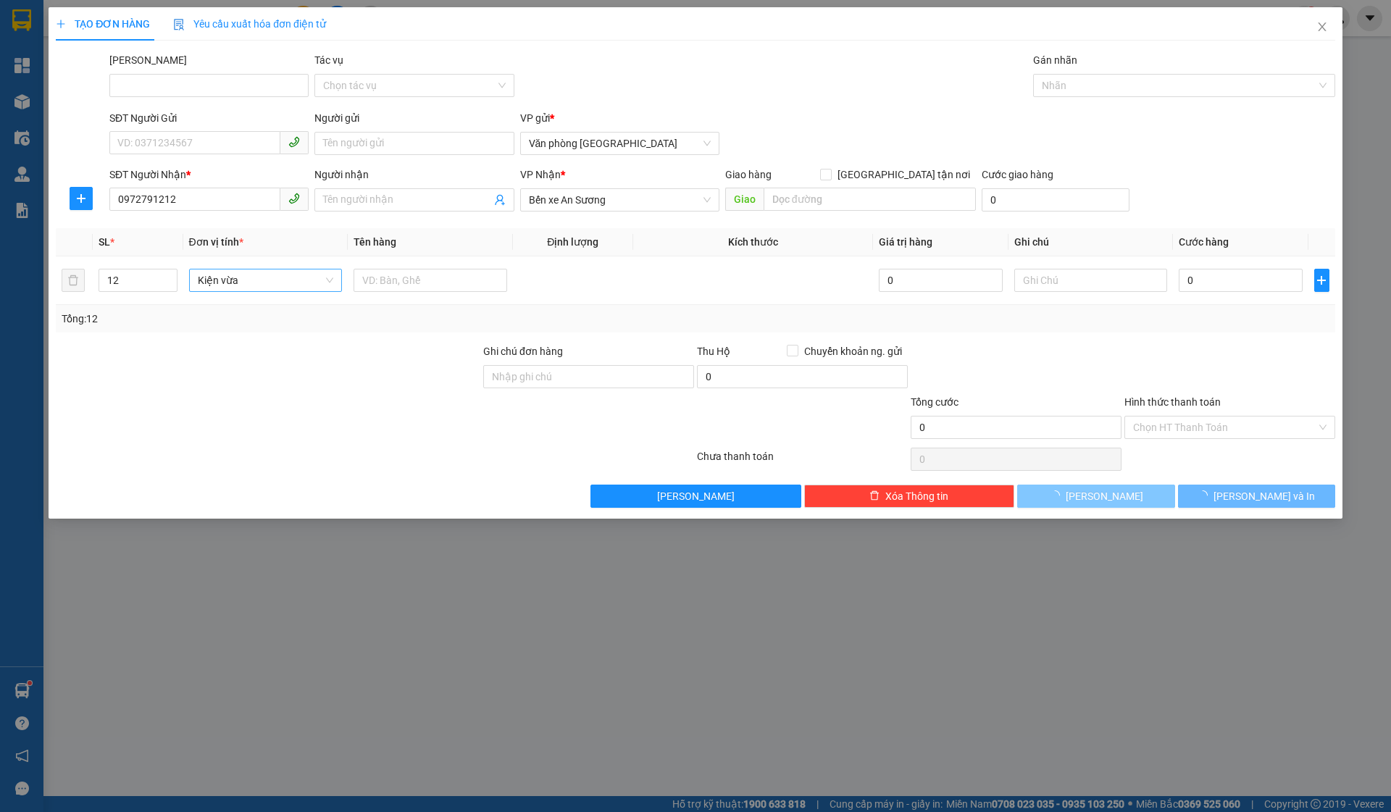
type input "1"
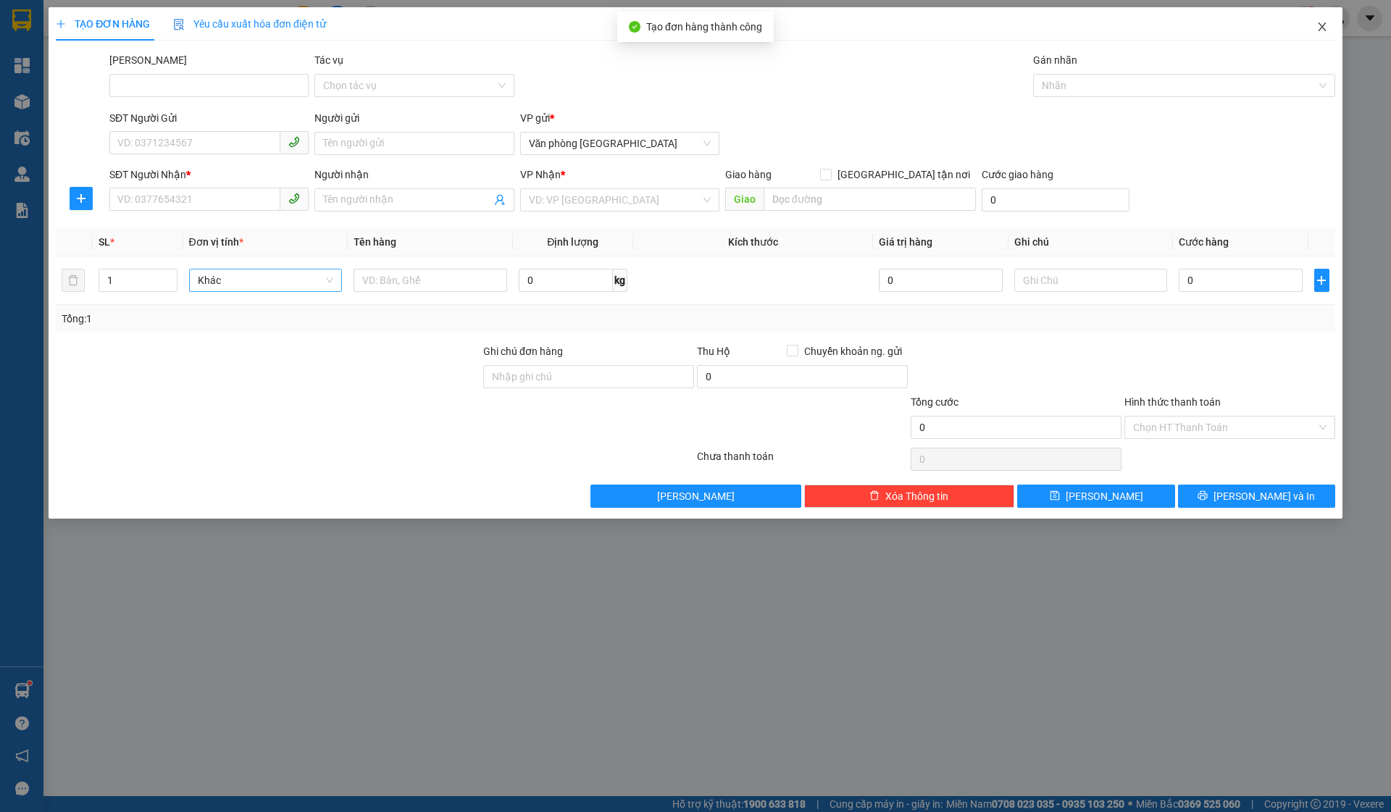
click at [1327, 32] on icon "close" at bounding box center [1323, 27] width 12 height 12
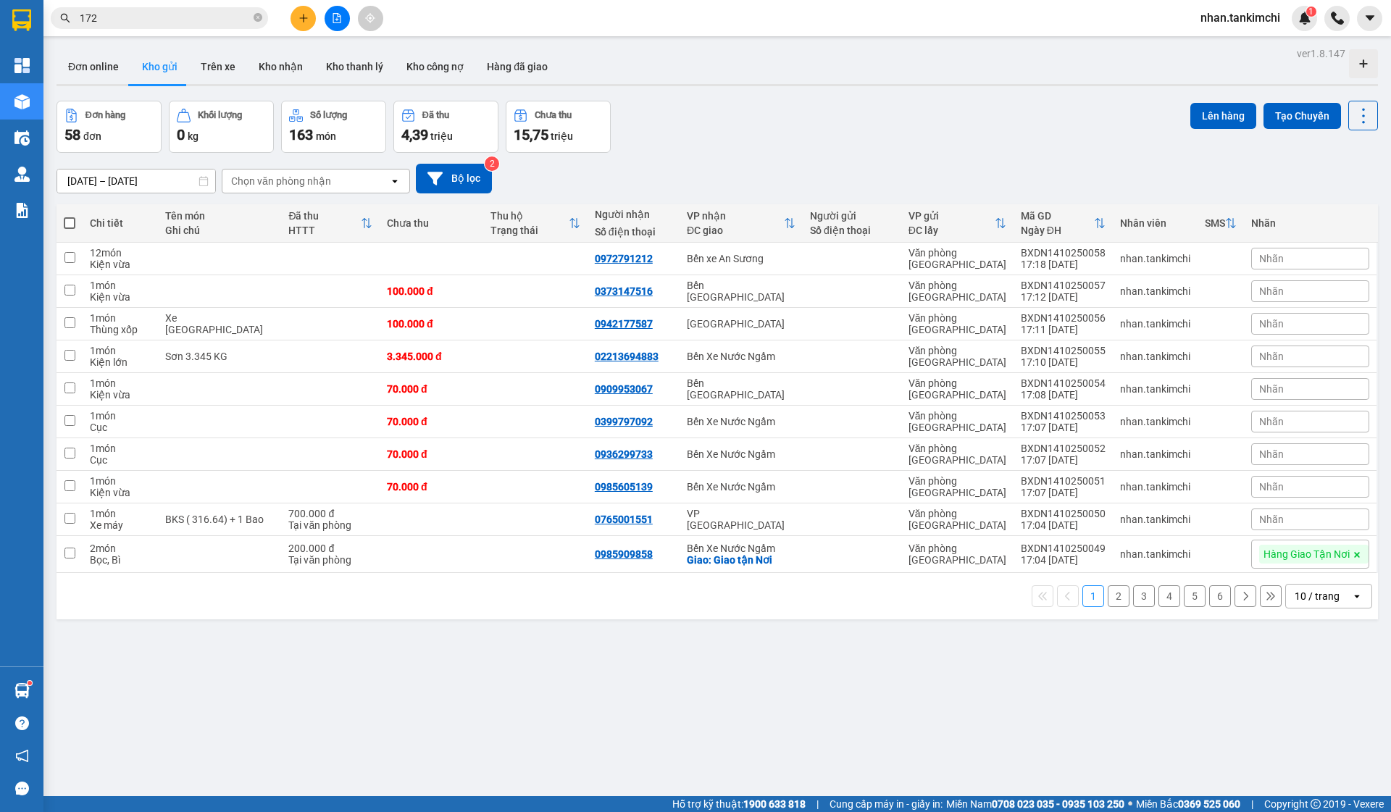
click at [306, 20] on icon "plus" at bounding box center [304, 18] width 10 height 10
click at [349, 44] on div "Tạo đơn hàng" at bounding box center [353, 55] width 109 height 28
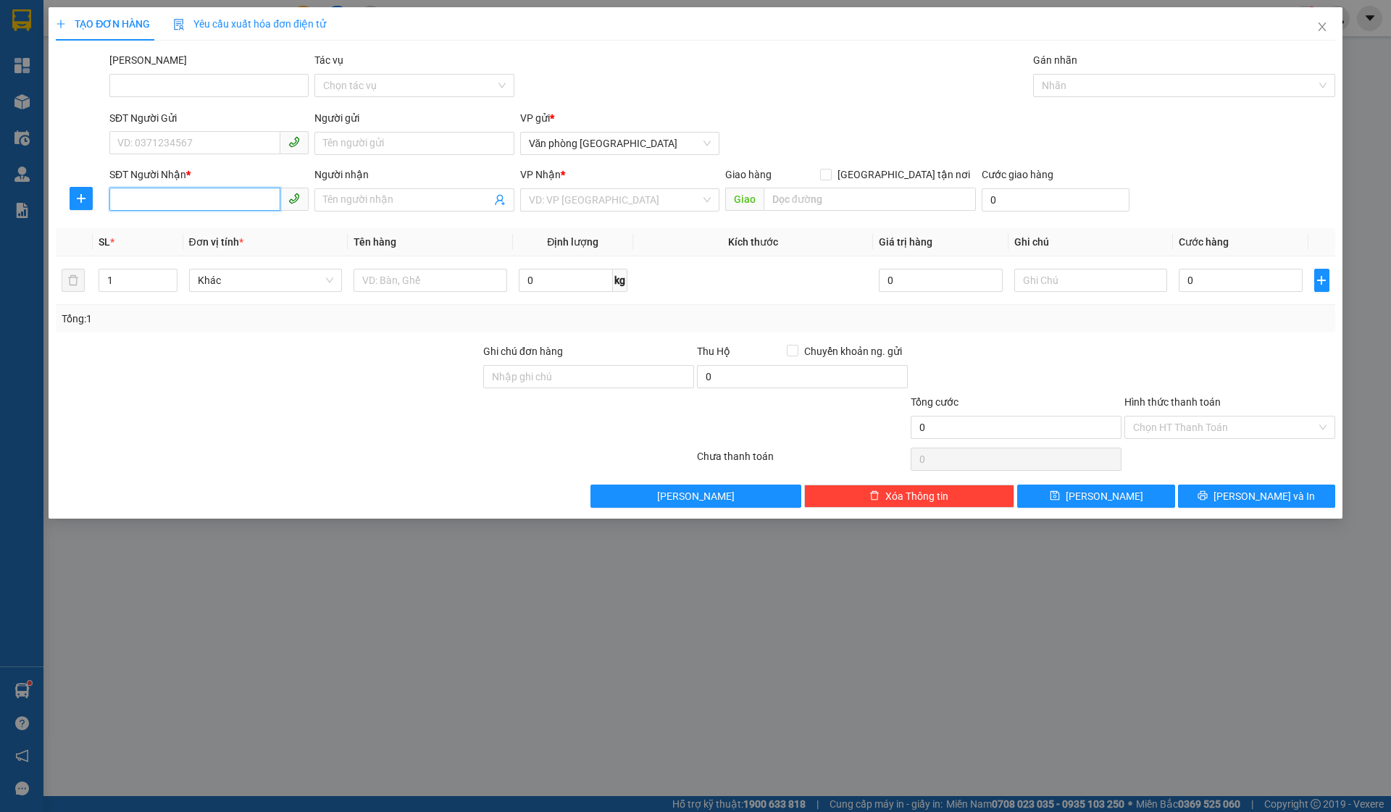
click at [210, 192] on input "SĐT Người Nhận *" at bounding box center [194, 199] width 171 height 23
type input "0000000000"
click at [574, 209] on input "search" at bounding box center [615, 200] width 172 height 22
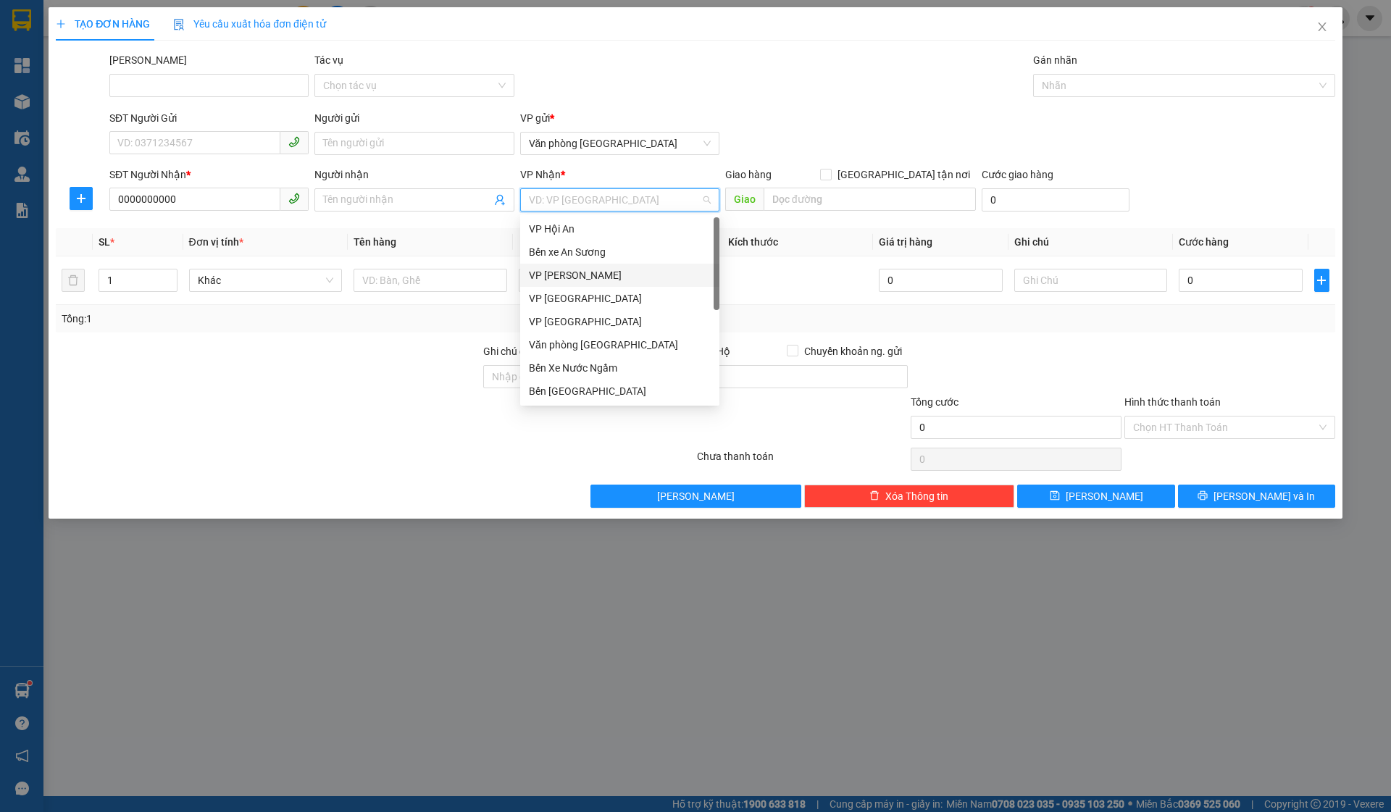
scroll to position [93, 0]
click at [613, 280] on div "Bến Xe Nước Ngầm" at bounding box center [620, 275] width 182 height 16
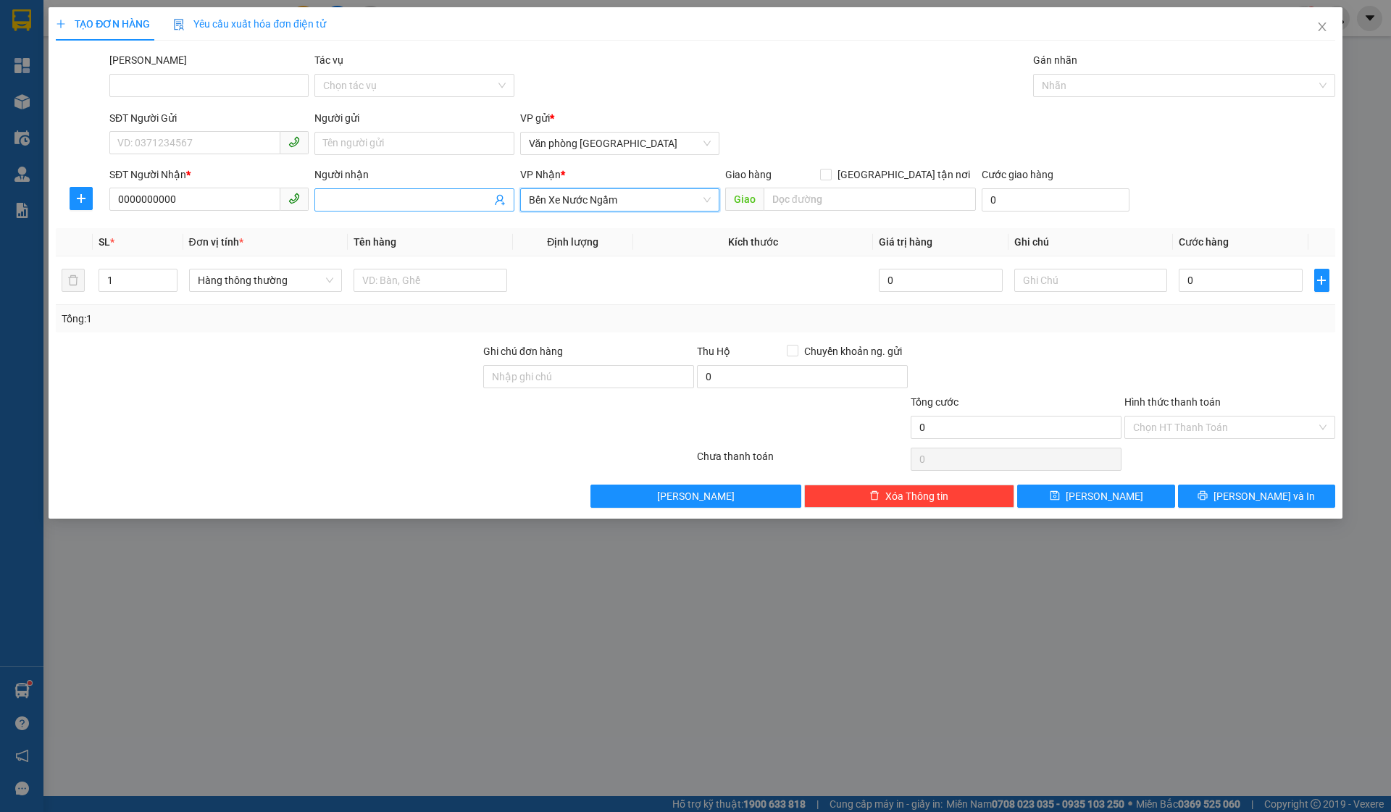
click at [415, 203] on input "Người nhận" at bounding box center [406, 200] width 167 height 16
type input "Dù Vinh"
click at [129, 286] on input "1" at bounding box center [137, 281] width 77 height 22
type input "3"
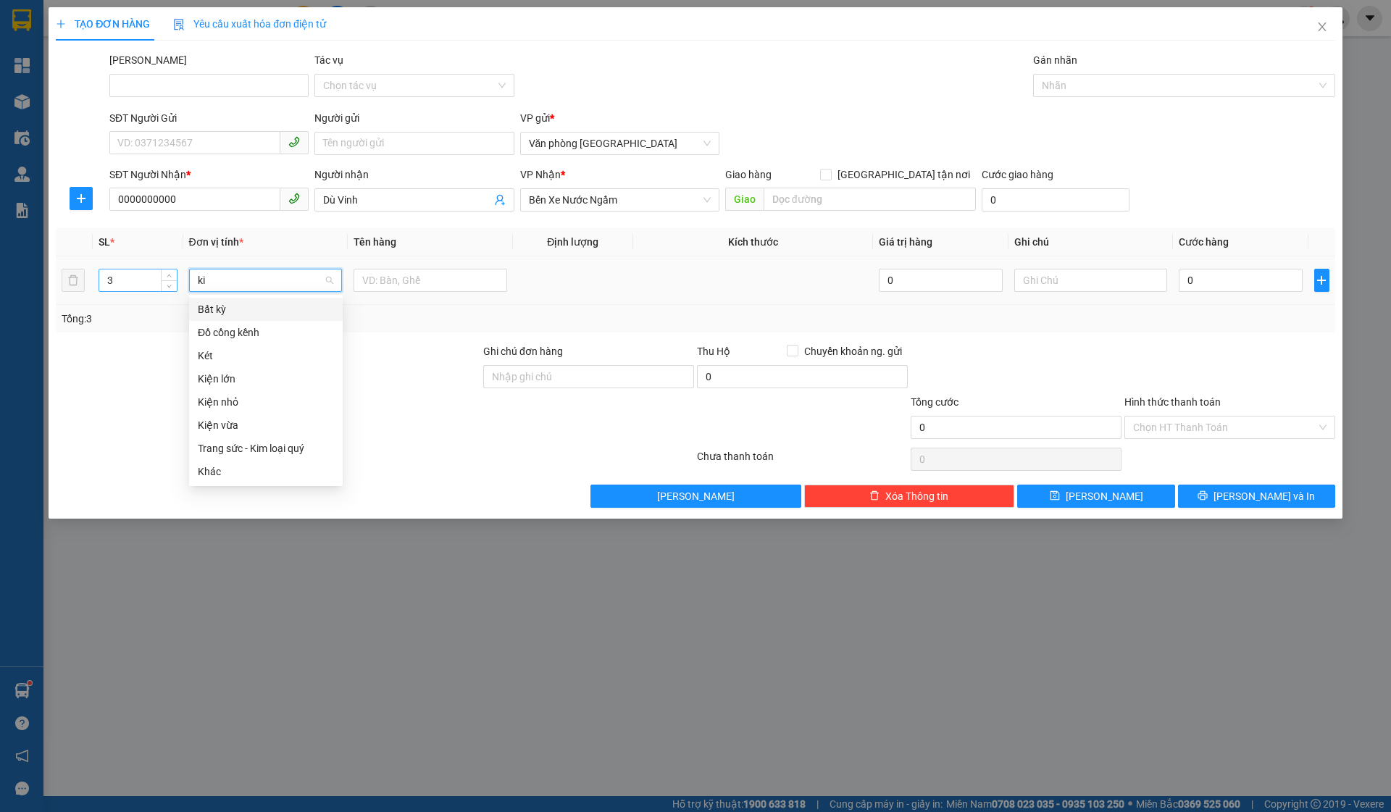
type input "kie"
click at [290, 352] on div "Kiện vừa" at bounding box center [266, 356] width 136 height 16
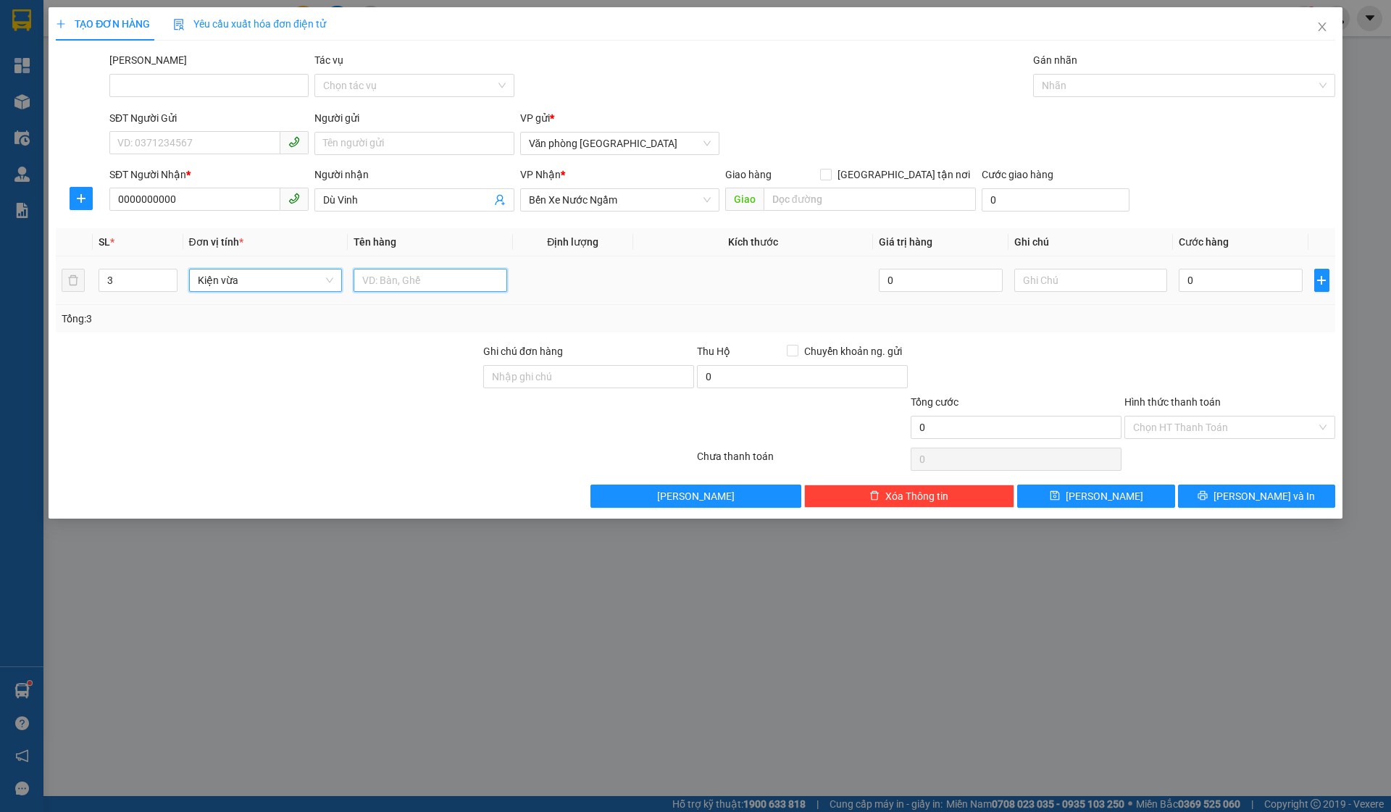
click at [412, 290] on input "text" at bounding box center [431, 280] width 154 height 23
type input "Đế"
click at [118, 276] on input "3" at bounding box center [137, 281] width 77 height 22
type input "4"
click at [380, 288] on input "Đế" at bounding box center [431, 280] width 154 height 23
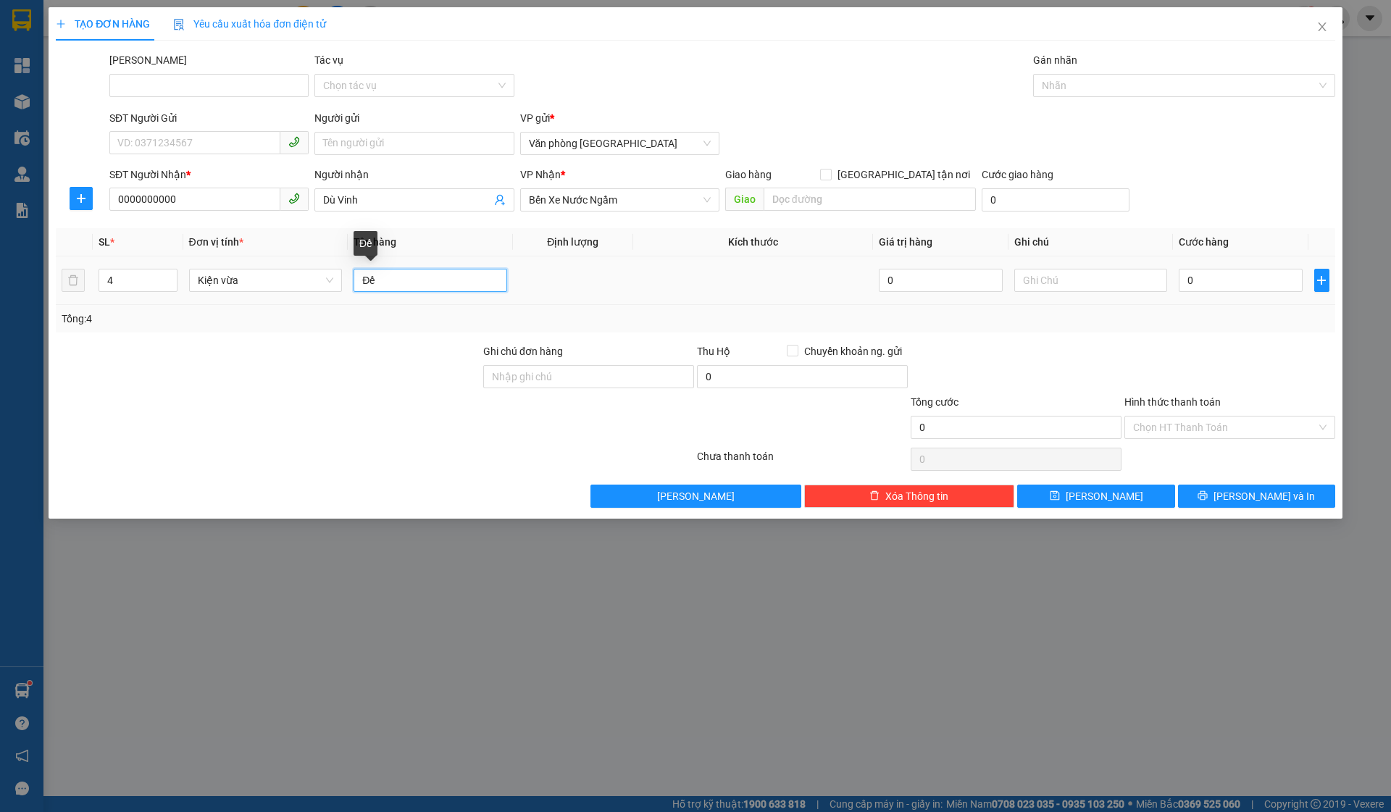
click at [380, 288] on input "Đế" at bounding box center [431, 280] width 154 height 23
type input "Đ"
type input "3 Đế + 1 Khung"
click at [1213, 280] on input "0" at bounding box center [1240, 280] width 123 height 23
type input "03"
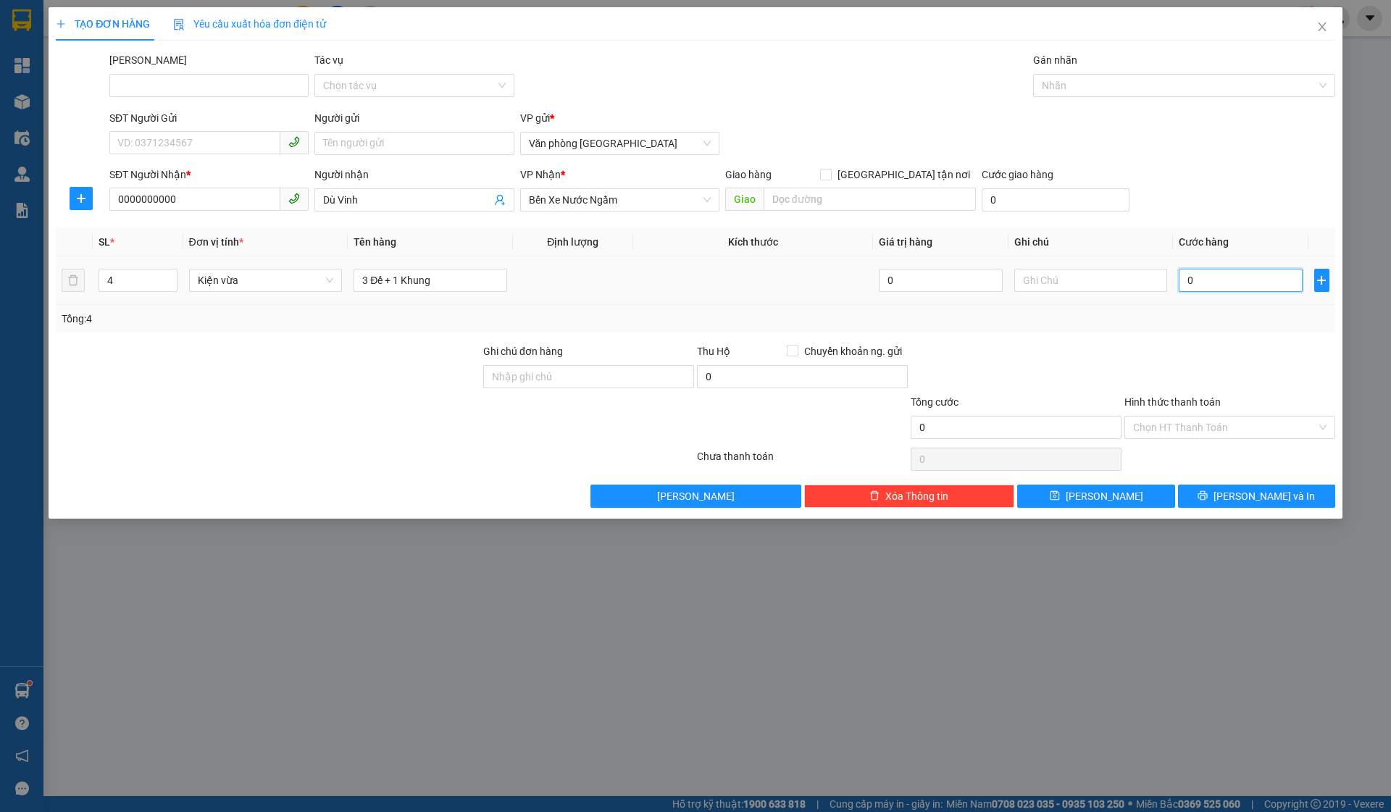
type input "3"
type input "034"
type input "34"
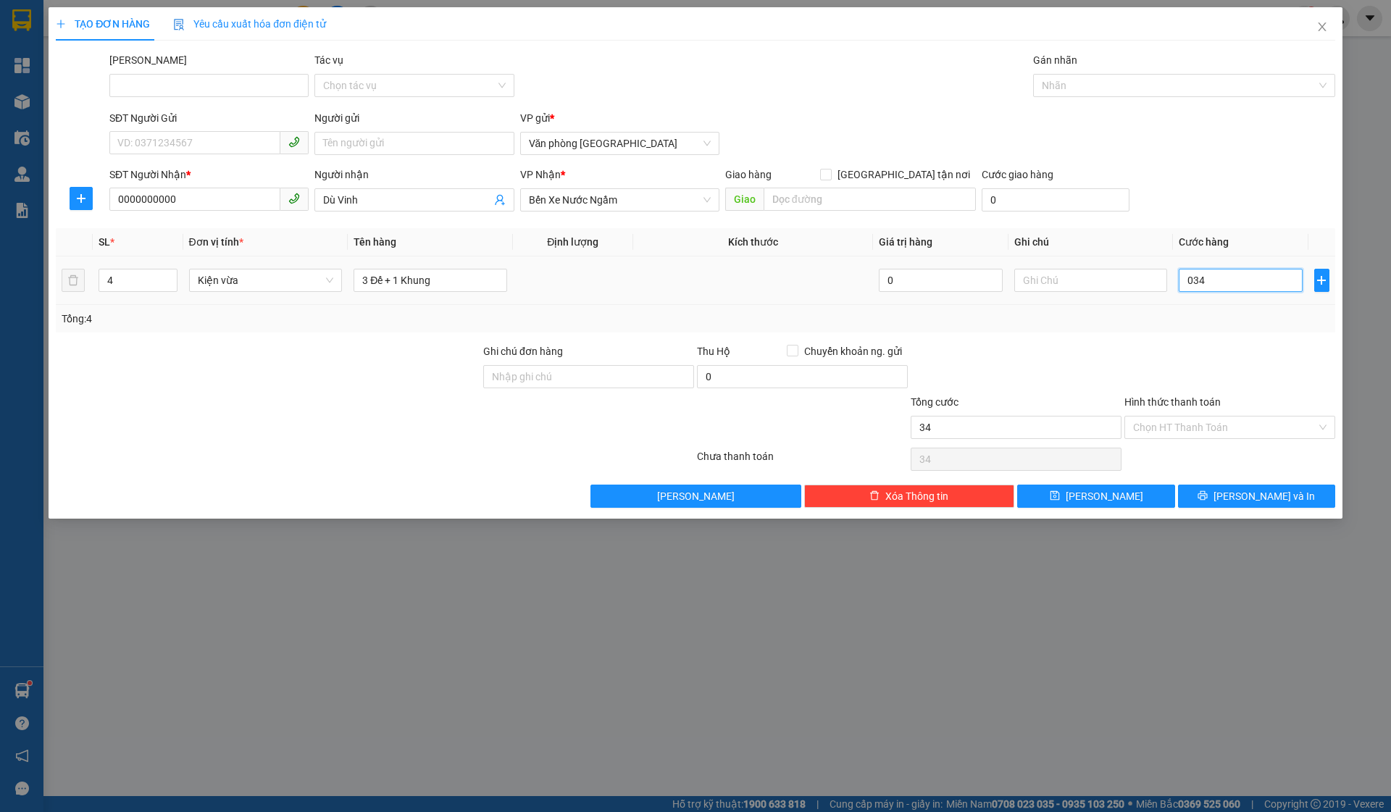
type input "0.340"
type input "340"
type input "340.000"
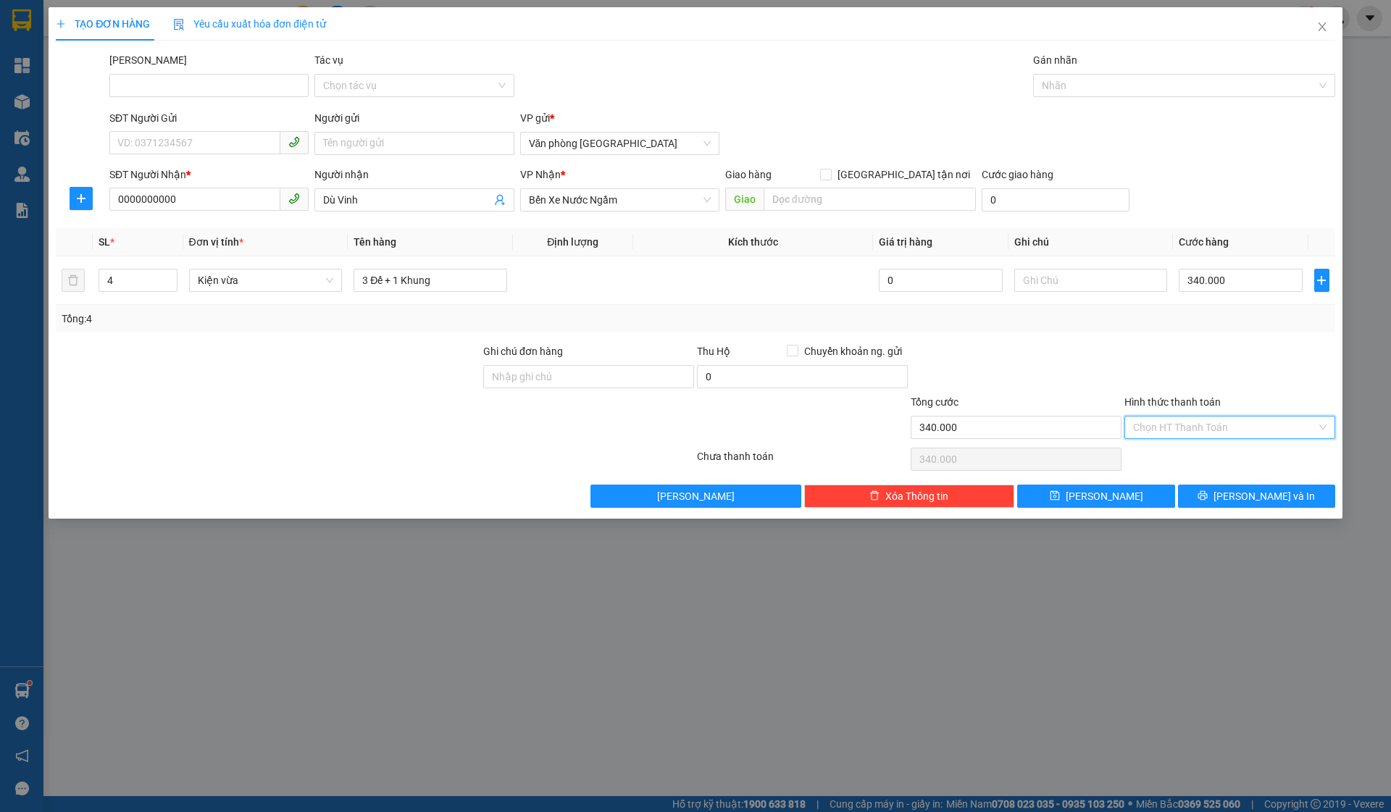
click at [1211, 436] on input "Hình thức thanh toán" at bounding box center [1224, 428] width 183 height 22
click at [1184, 452] on div "Tại văn phòng" at bounding box center [1230, 457] width 194 height 16
type input "0"
click at [1139, 489] on button "Lưu" at bounding box center [1096, 496] width 157 height 23
type input "1"
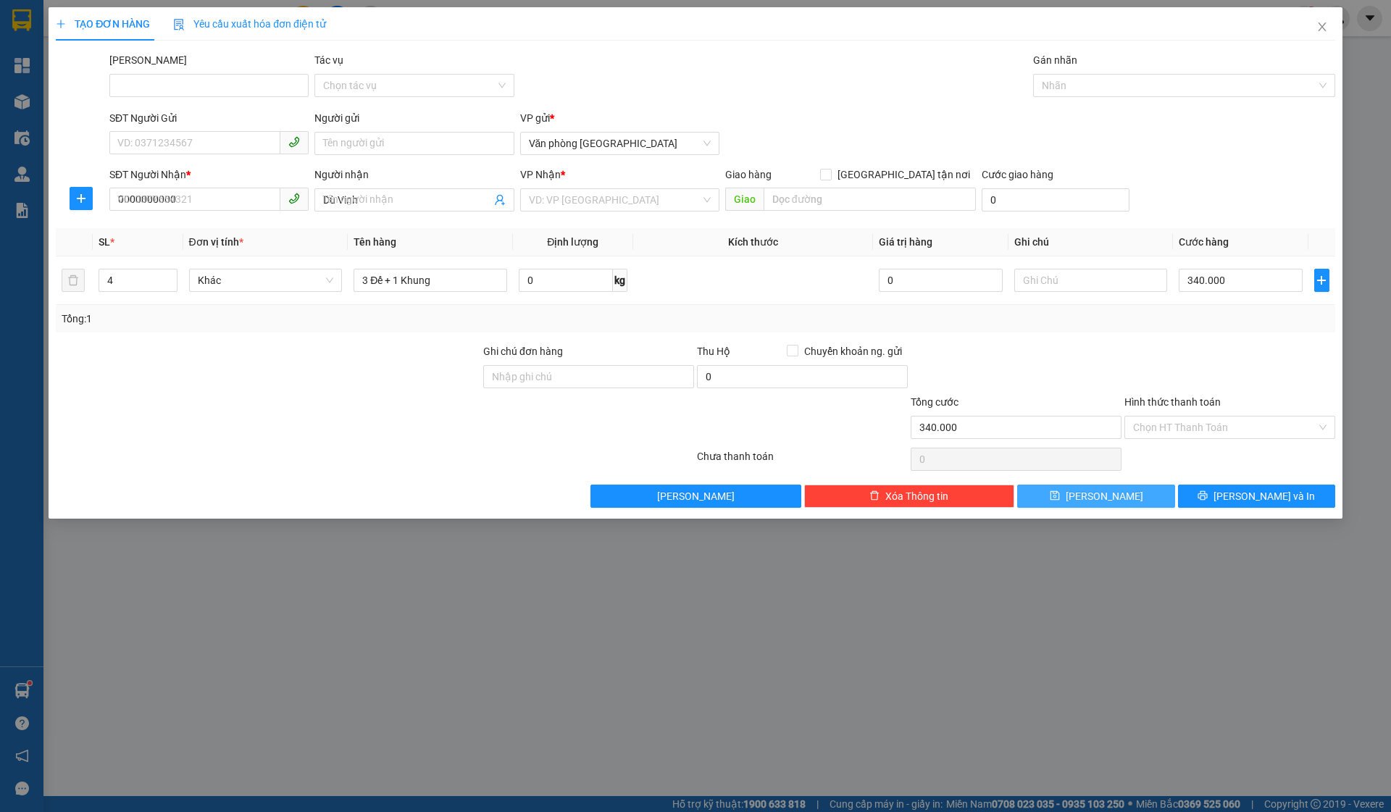
type input "0"
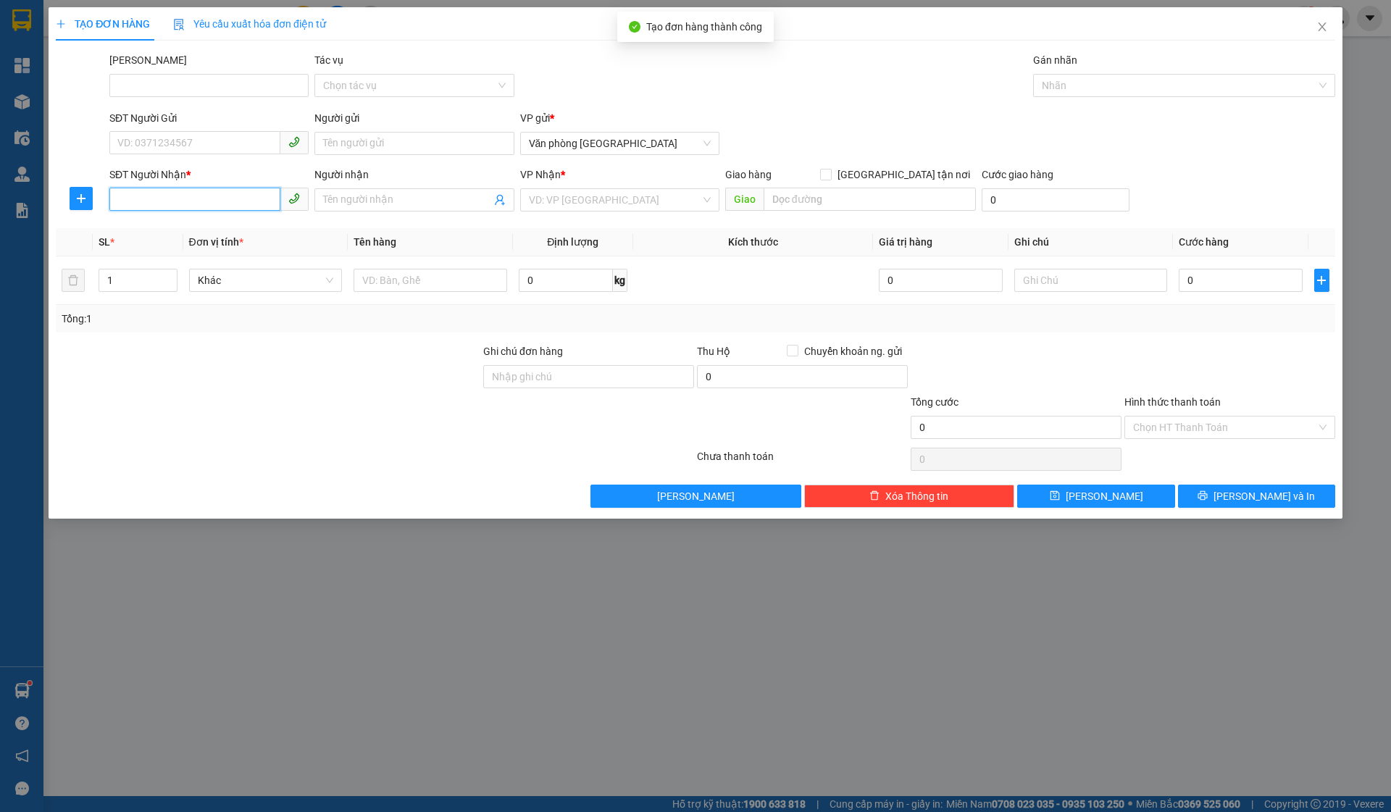
click at [257, 202] on input "SĐT Người Nhận *" at bounding box center [194, 199] width 171 height 23
click at [240, 201] on input "SĐT Người Nhận *" at bounding box center [194, 199] width 171 height 23
type input "0000000000"
type input "[PERSON_NAME]"
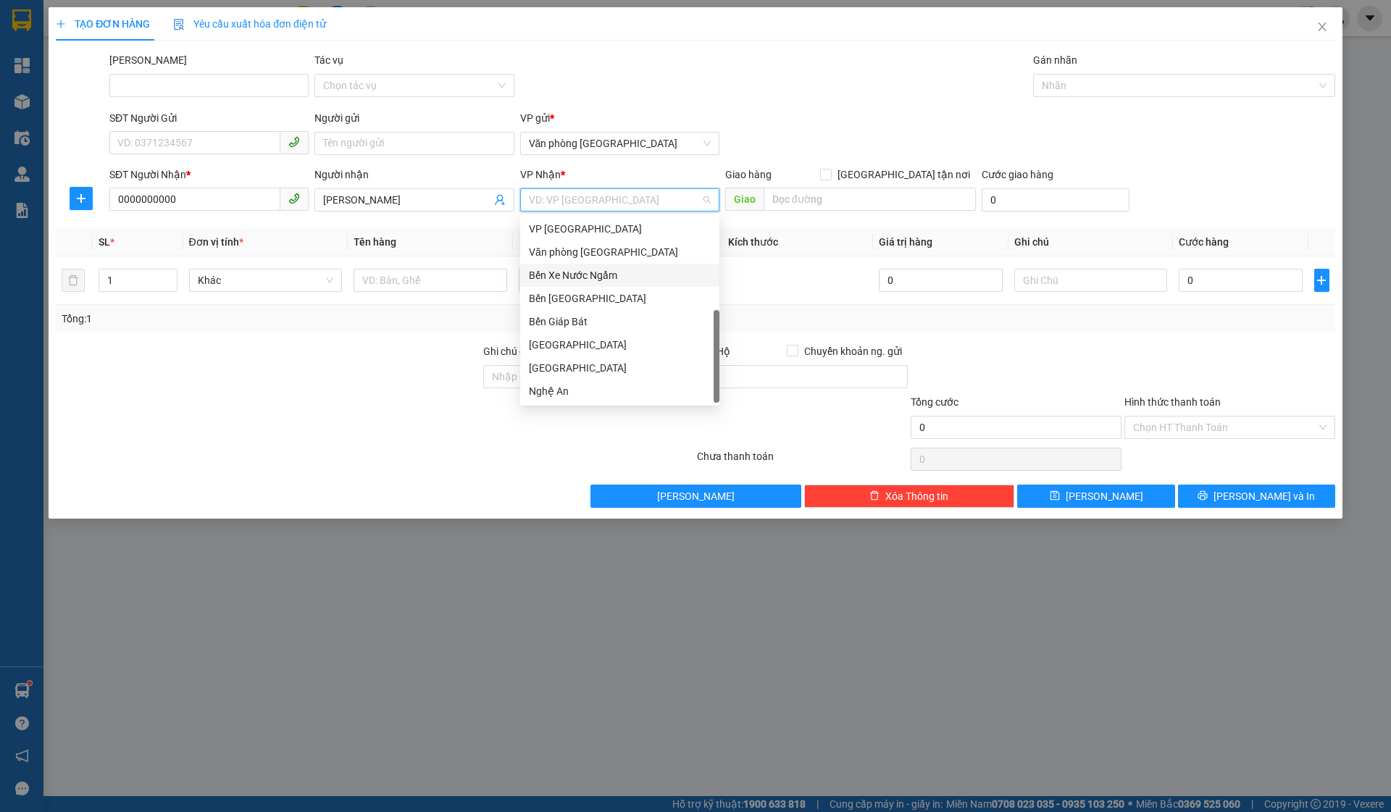
click at [607, 276] on div "Bến Xe Nước Ngầm" at bounding box center [620, 275] width 182 height 16
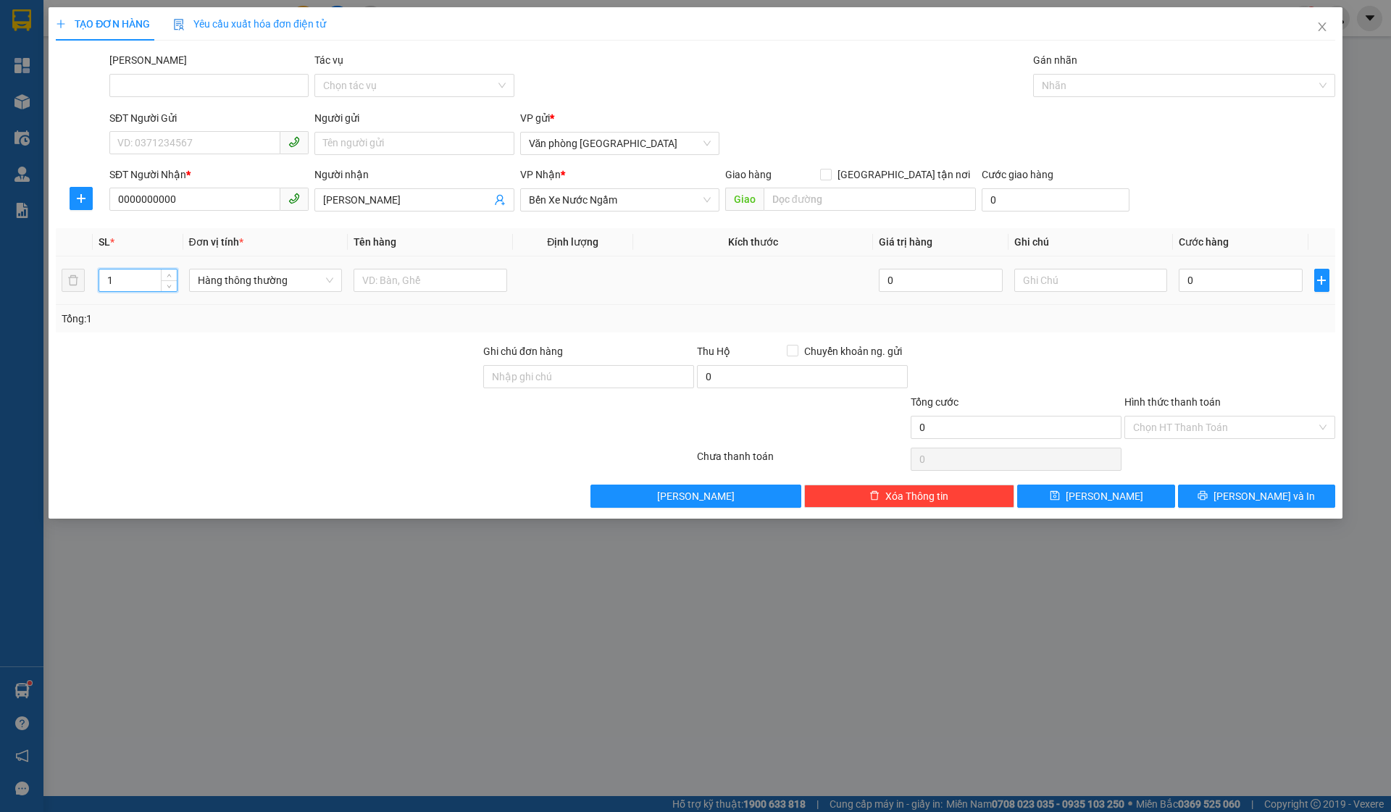
click at [136, 278] on input "1" at bounding box center [137, 281] width 77 height 22
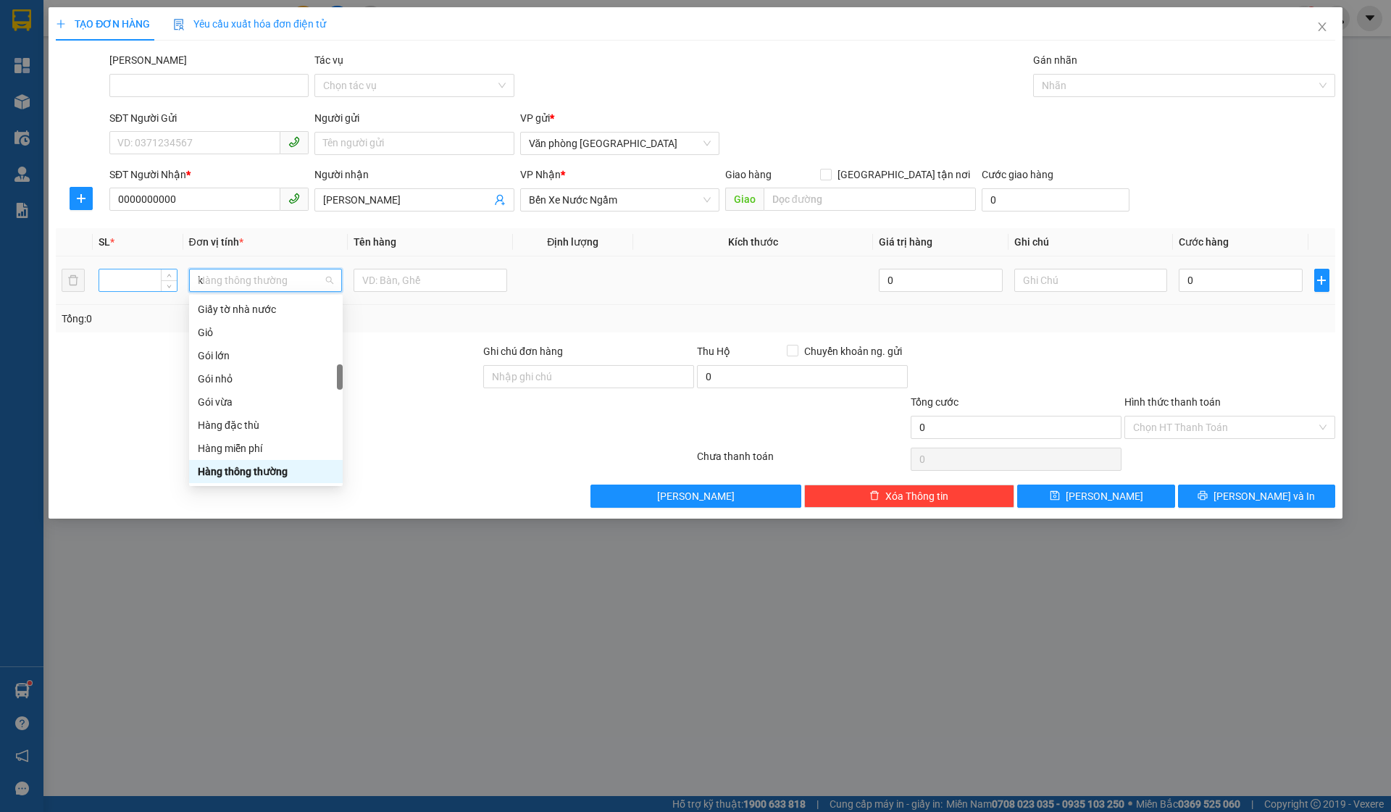
scroll to position [0, 0]
type input "kie"
click at [230, 361] on div "Kiện vừa" at bounding box center [266, 356] width 136 height 16
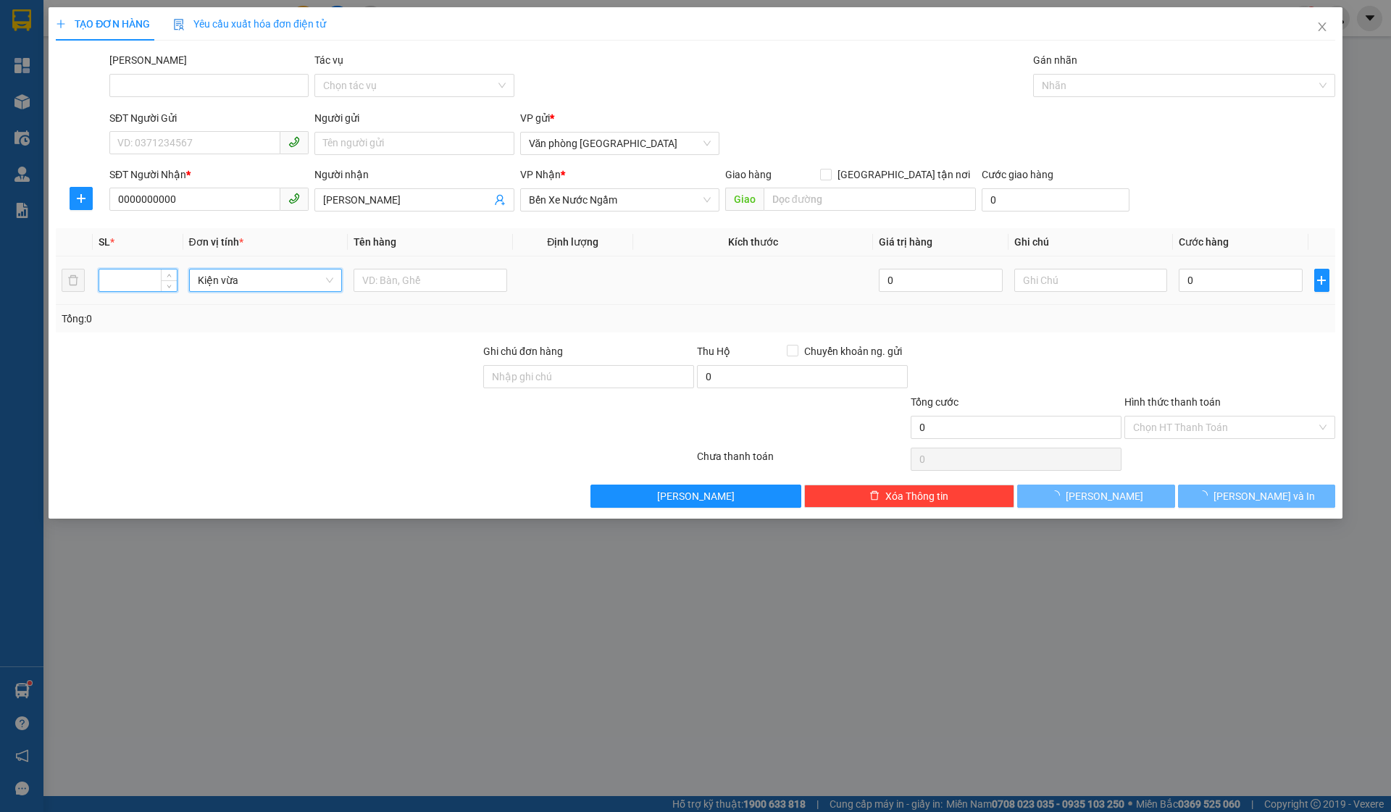
click at [123, 279] on input "number" at bounding box center [137, 281] width 77 height 22
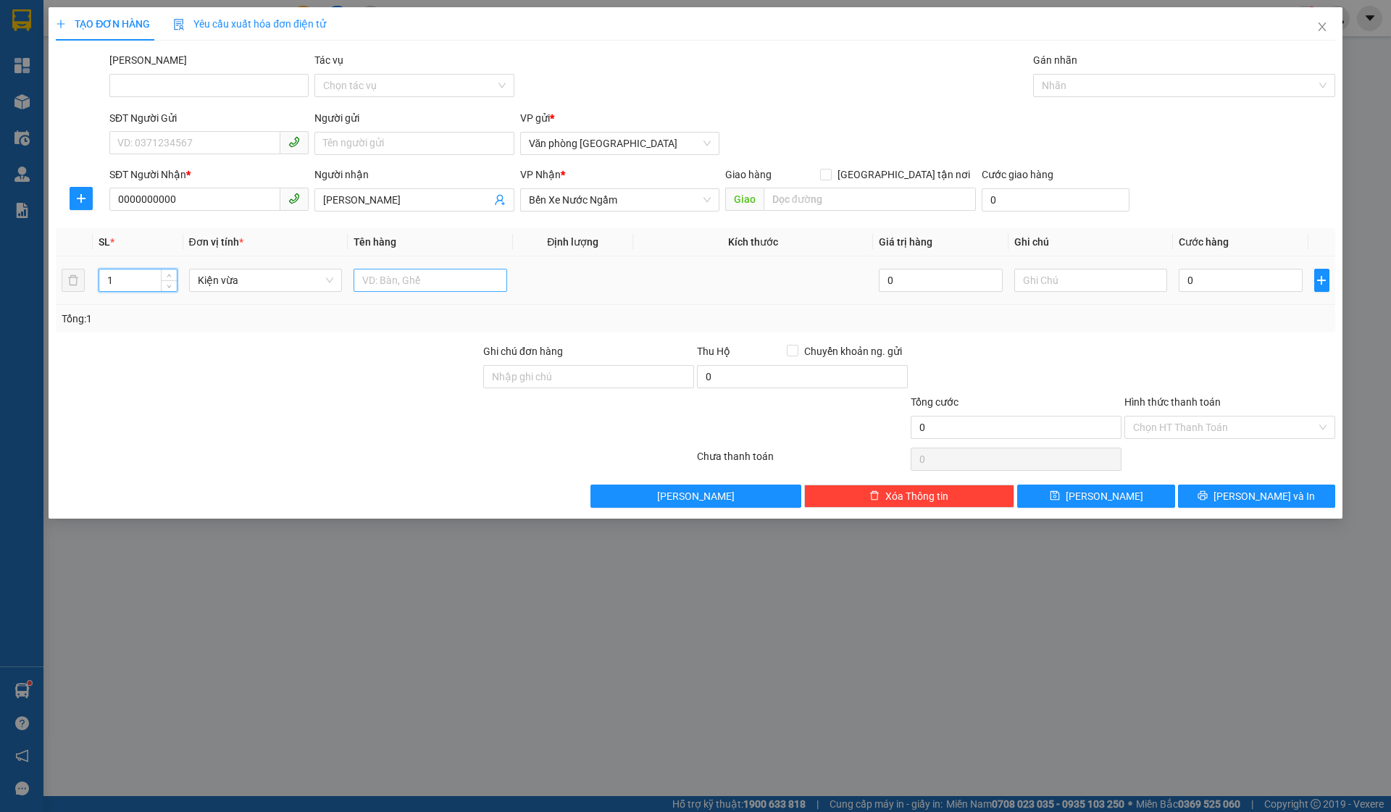
type input "1"
click at [371, 282] on input "text" at bounding box center [431, 280] width 154 height 23
type input "D"
type input "Dù Tiến Dũng"
type input "1"
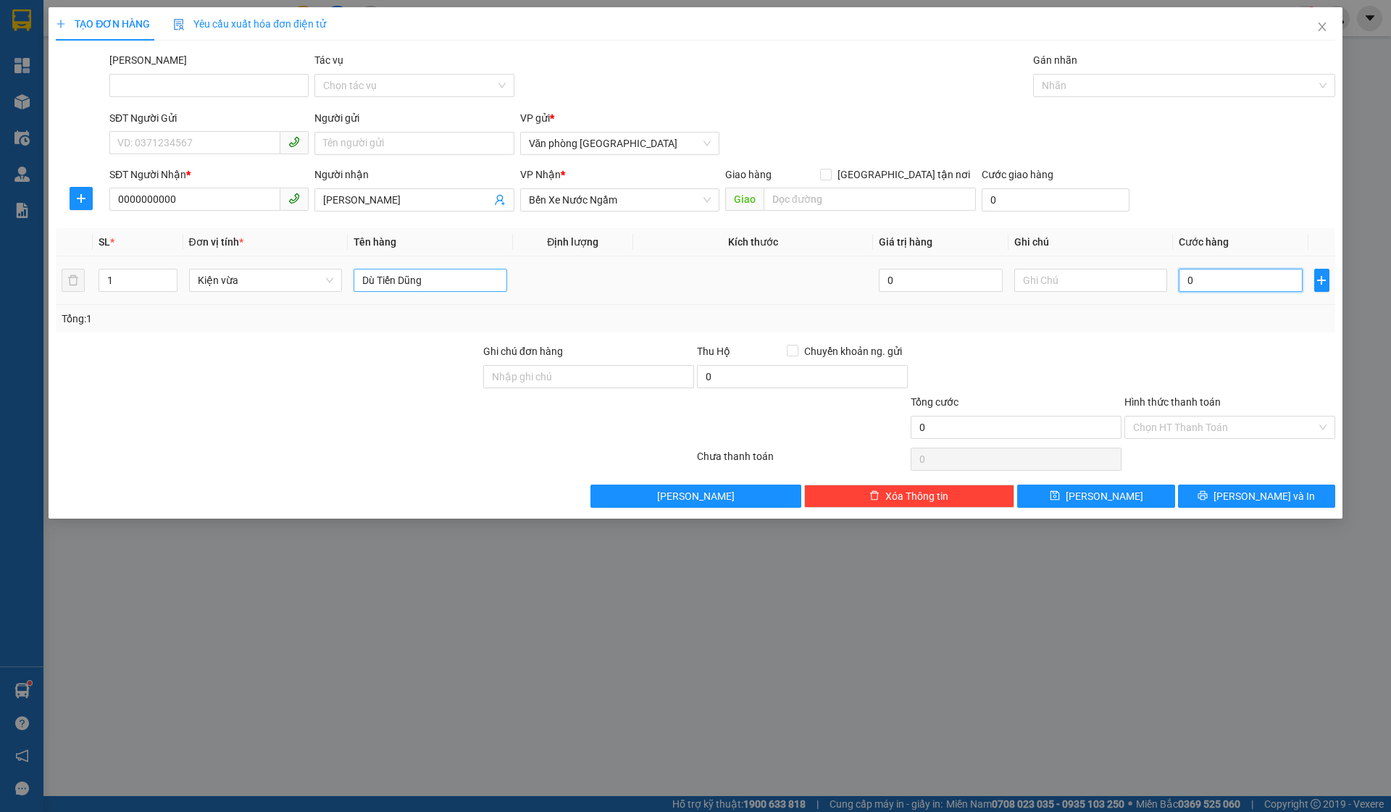
type input "1"
type input "14"
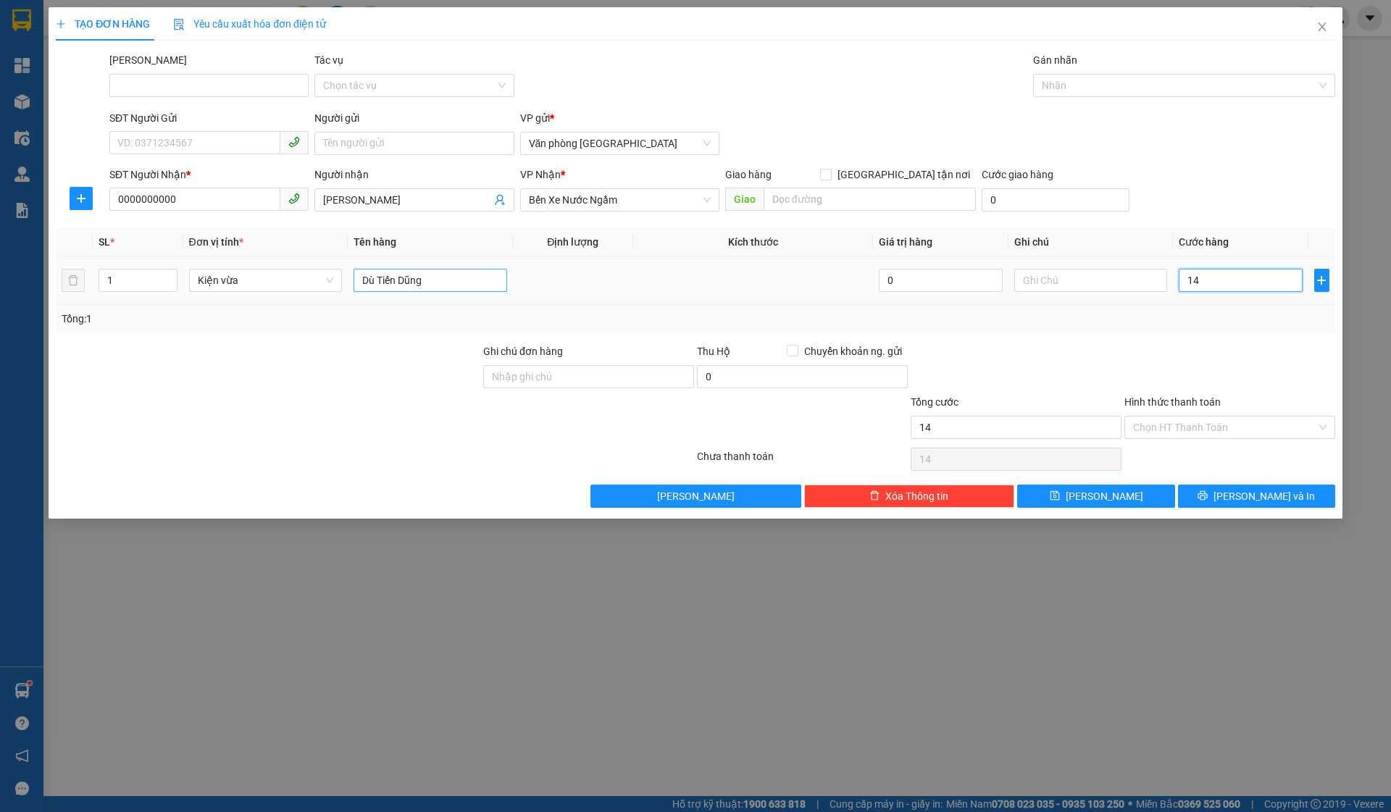
type input "145"
type input "1.450"
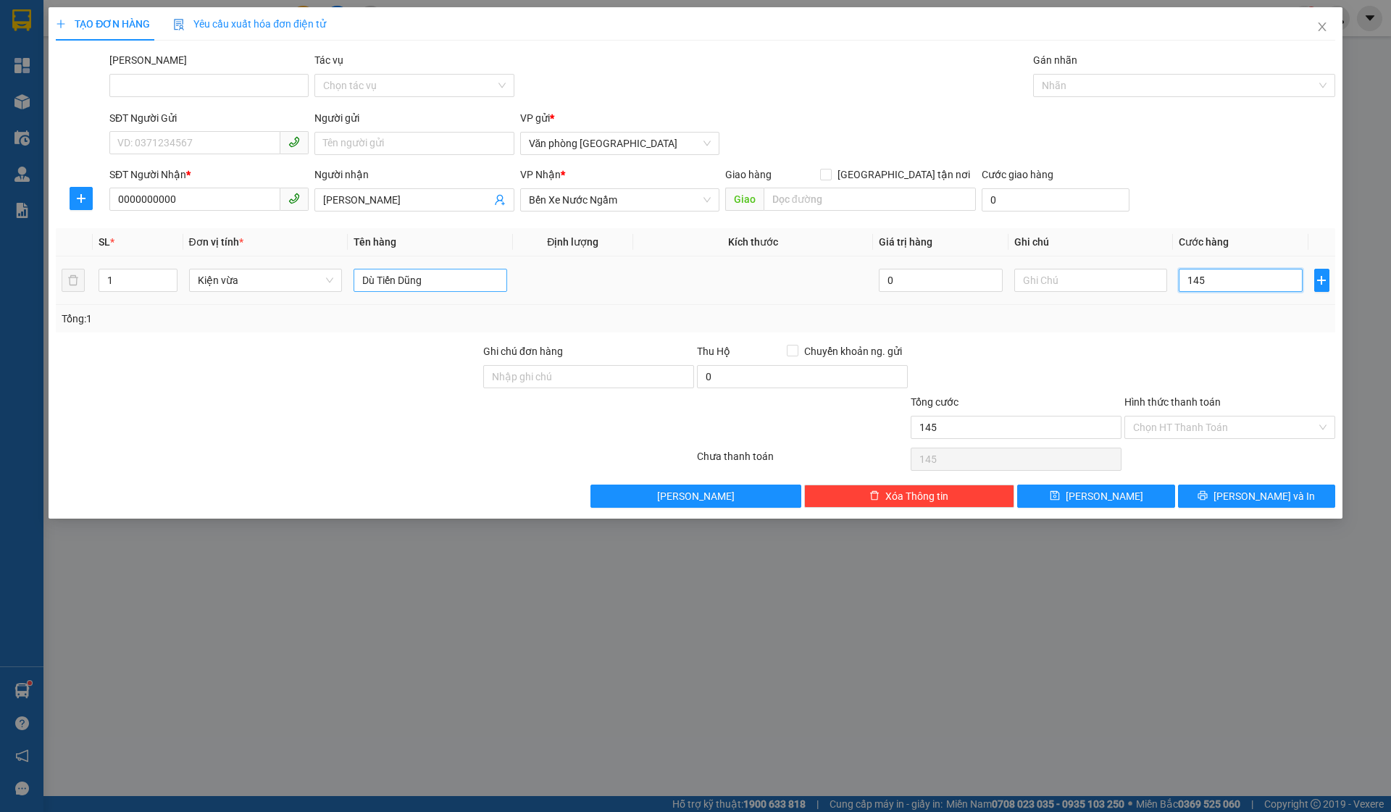
type input "1.450"
type input "14.500"
type input "145.000"
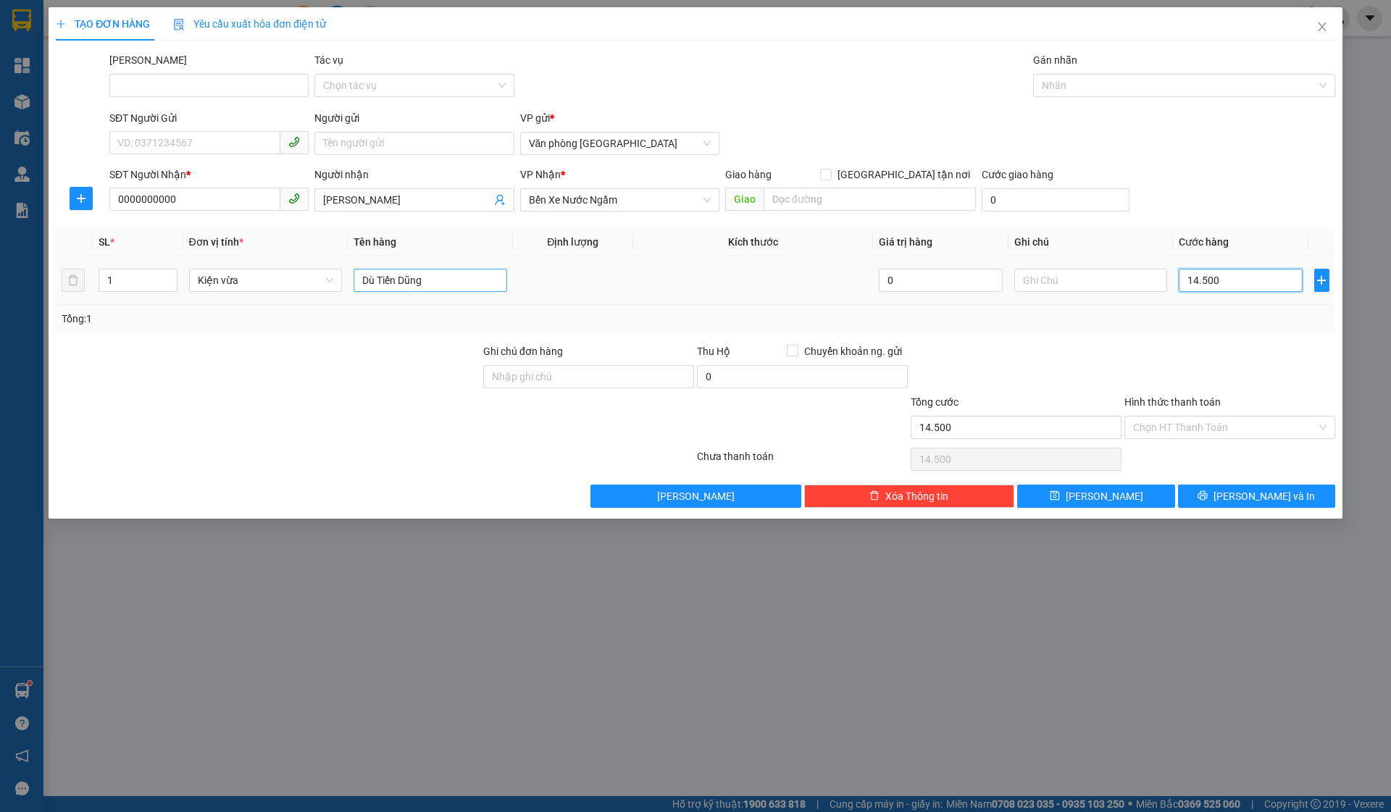
type input "145.000"
type input "1.450.000"
click at [1176, 427] on input "Hình thức thanh toán" at bounding box center [1224, 428] width 183 height 22
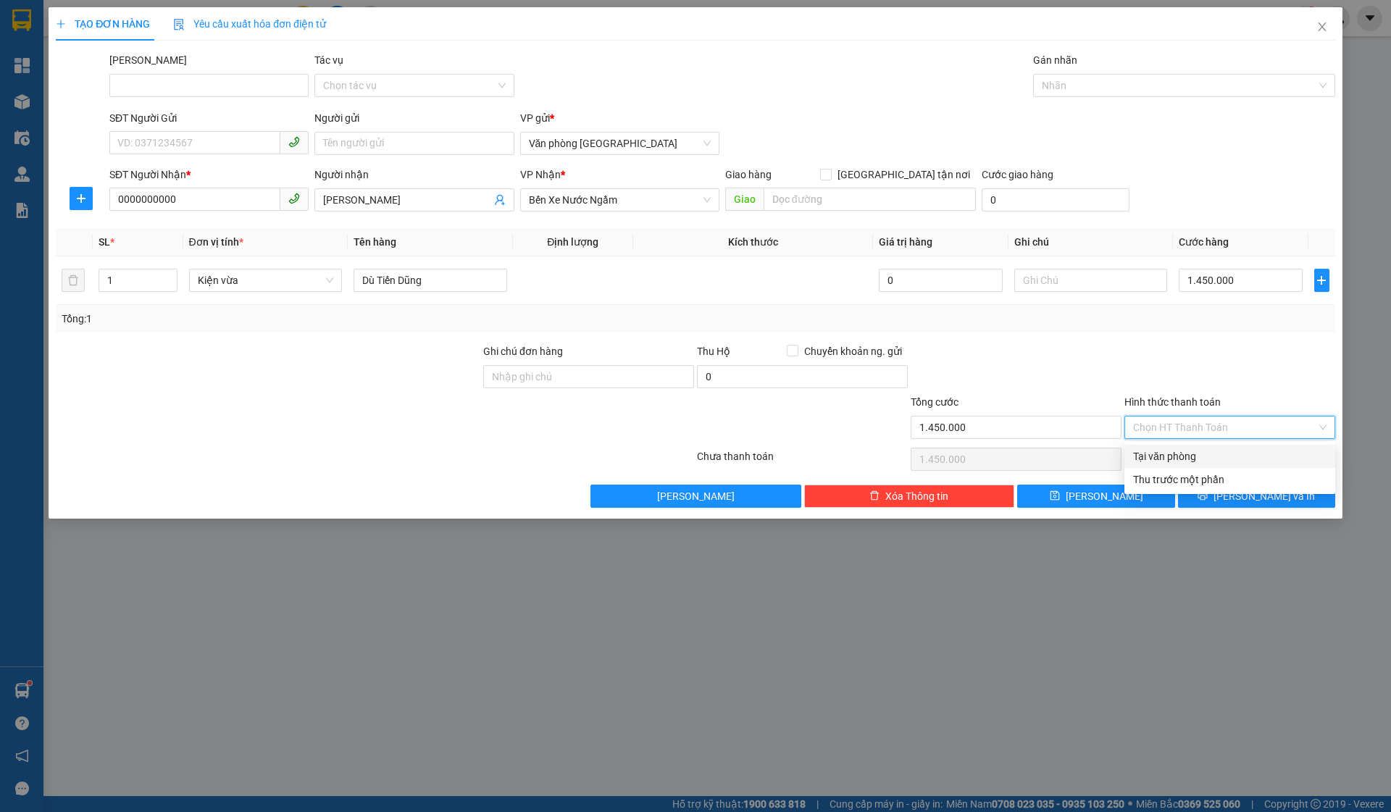
click at [1173, 447] on div "Tại văn phòng" at bounding box center [1230, 456] width 211 height 23
type input "0"
click at [1134, 482] on div "Transit Pickup Surcharge Ids Transit Deliver Surcharge Ids Transit Deliver Surc…" at bounding box center [696, 280] width 1280 height 456
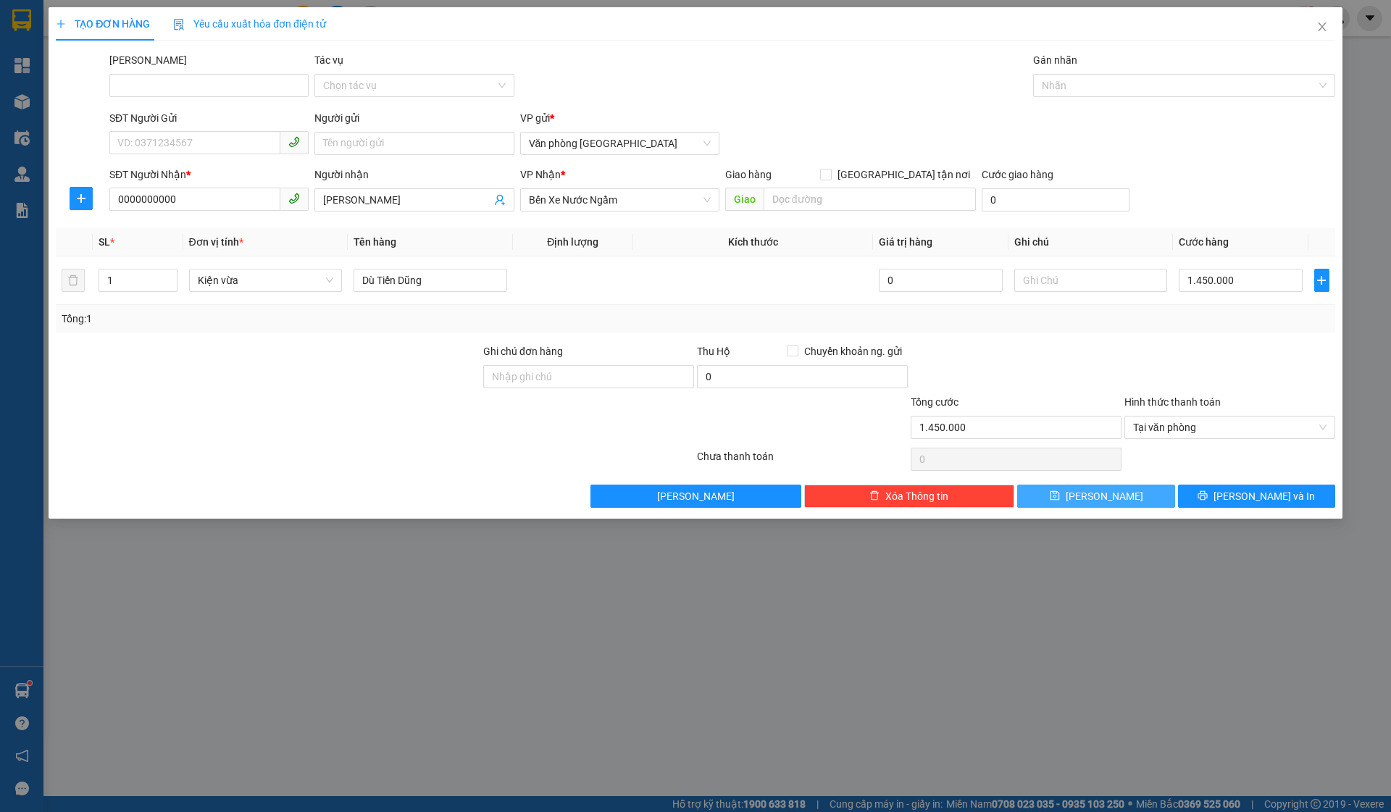
click at [1123, 499] on button "Lưu" at bounding box center [1096, 496] width 157 height 23
type input "0"
click at [1315, 24] on span "Close" at bounding box center [1322, 27] width 41 height 41
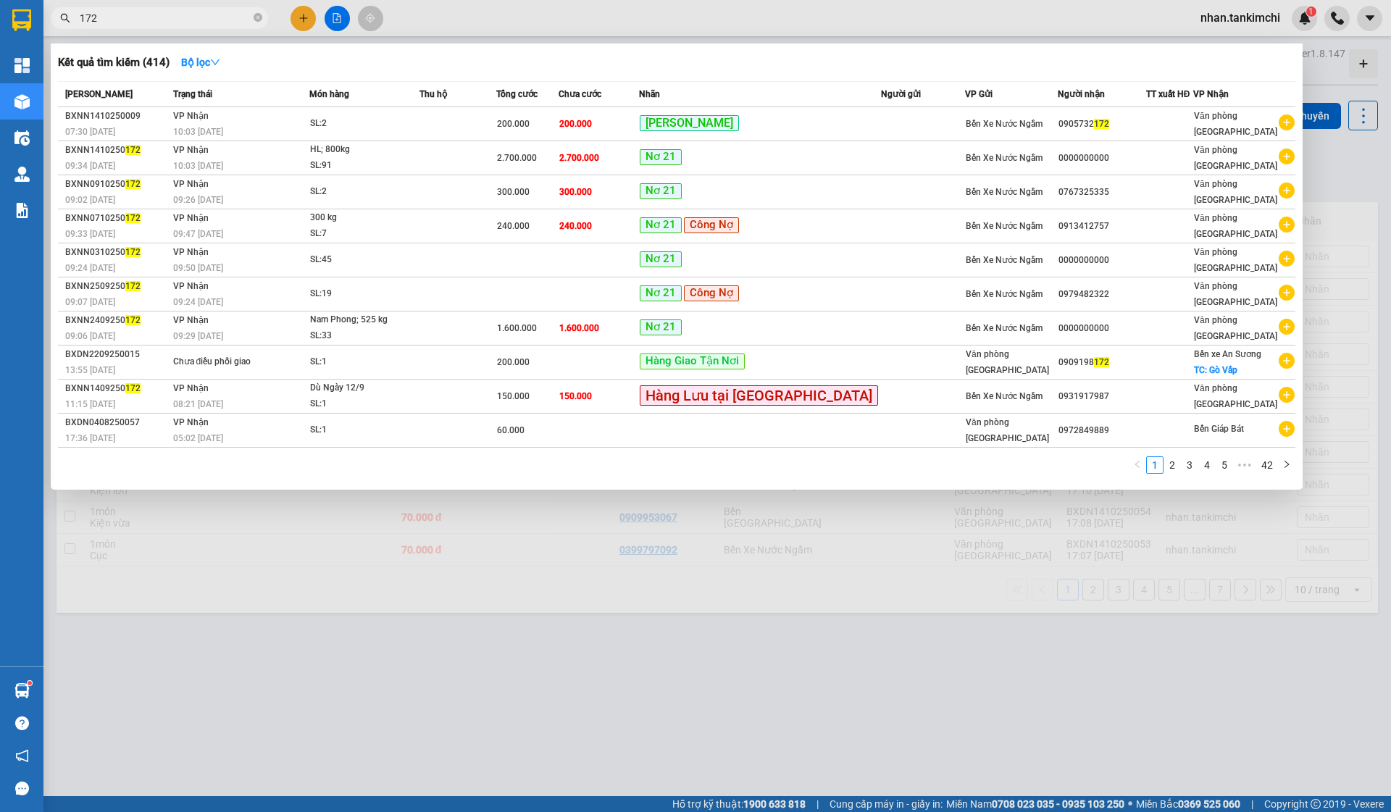
click at [165, 12] on input "172" at bounding box center [165, 18] width 171 height 16
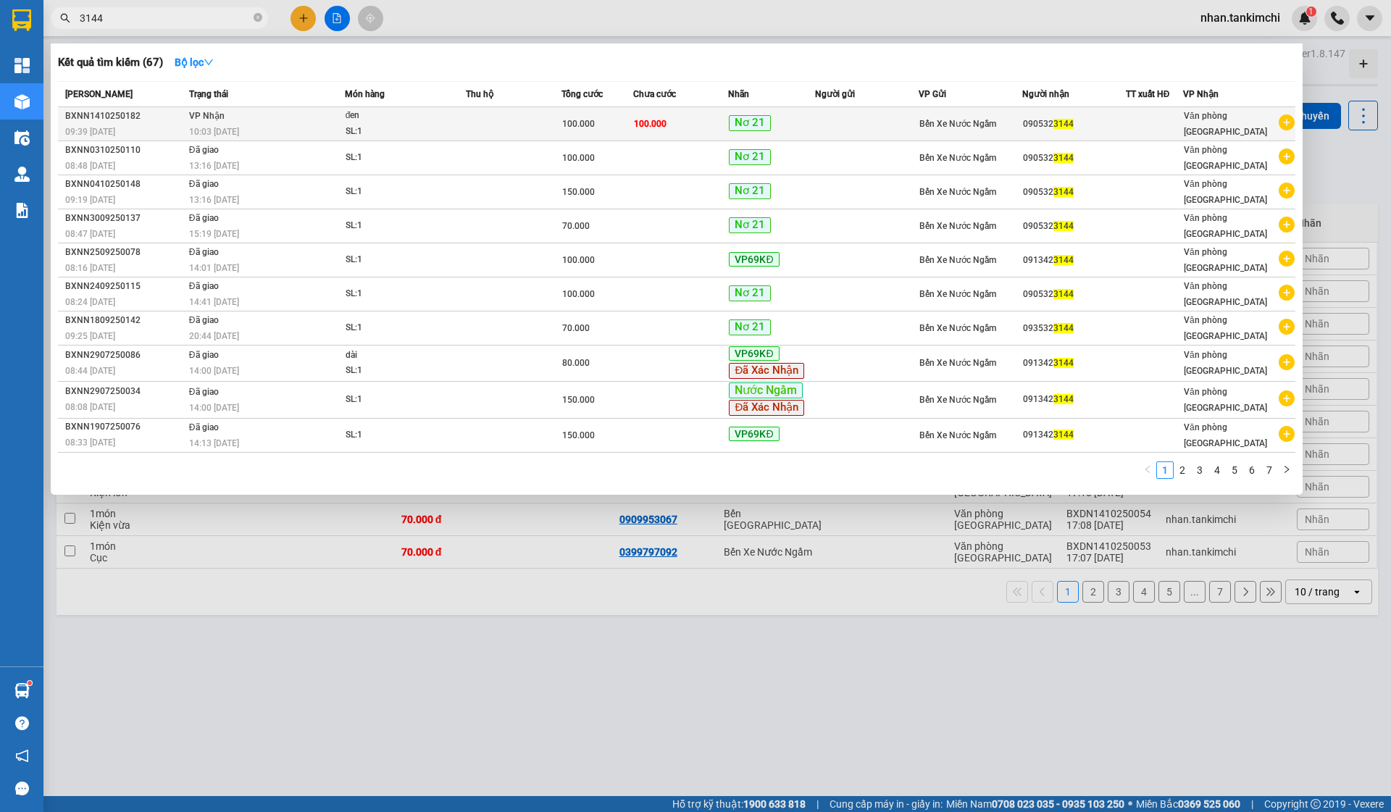
type input "3144"
click at [796, 119] on div "Nơ 21" at bounding box center [772, 123] width 86 height 17
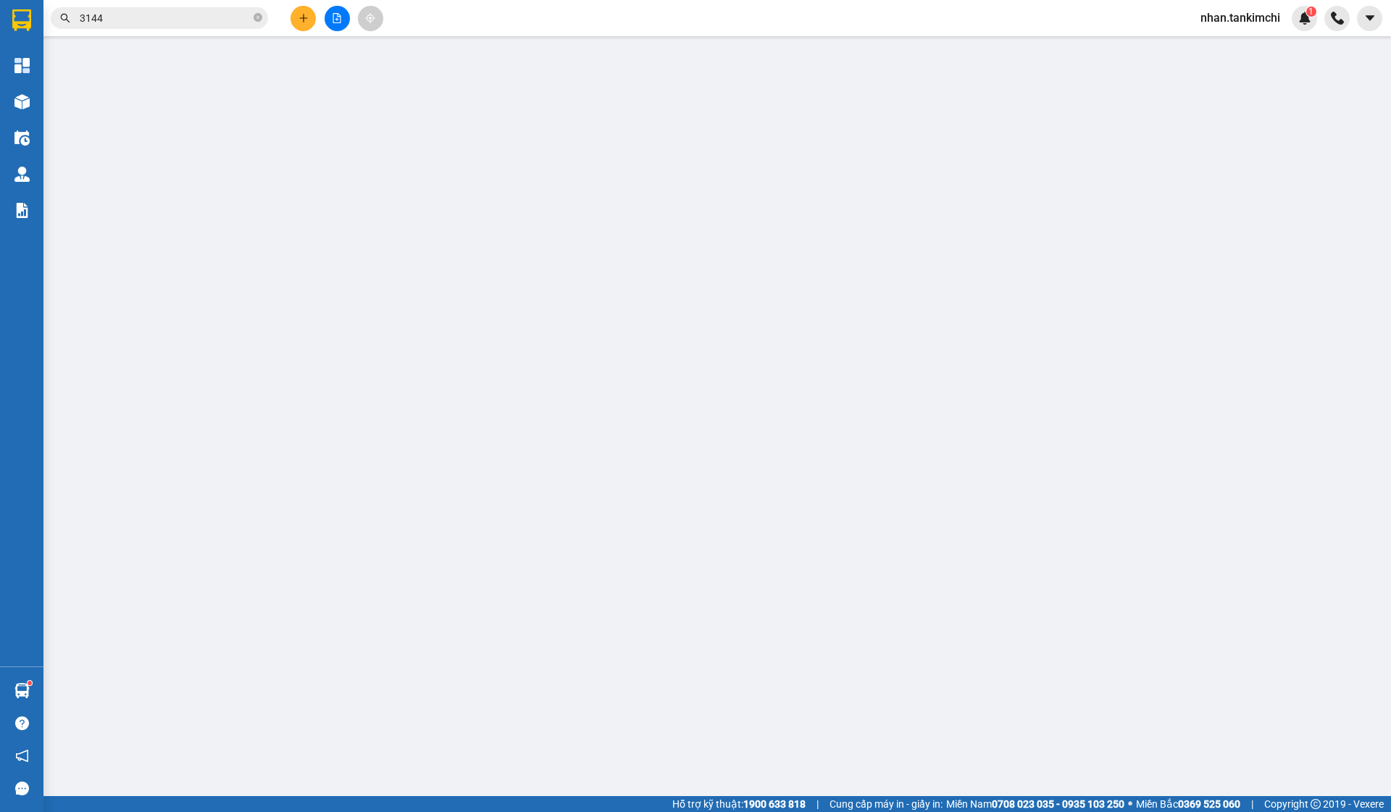
type input "0905323144"
type input "100.000"
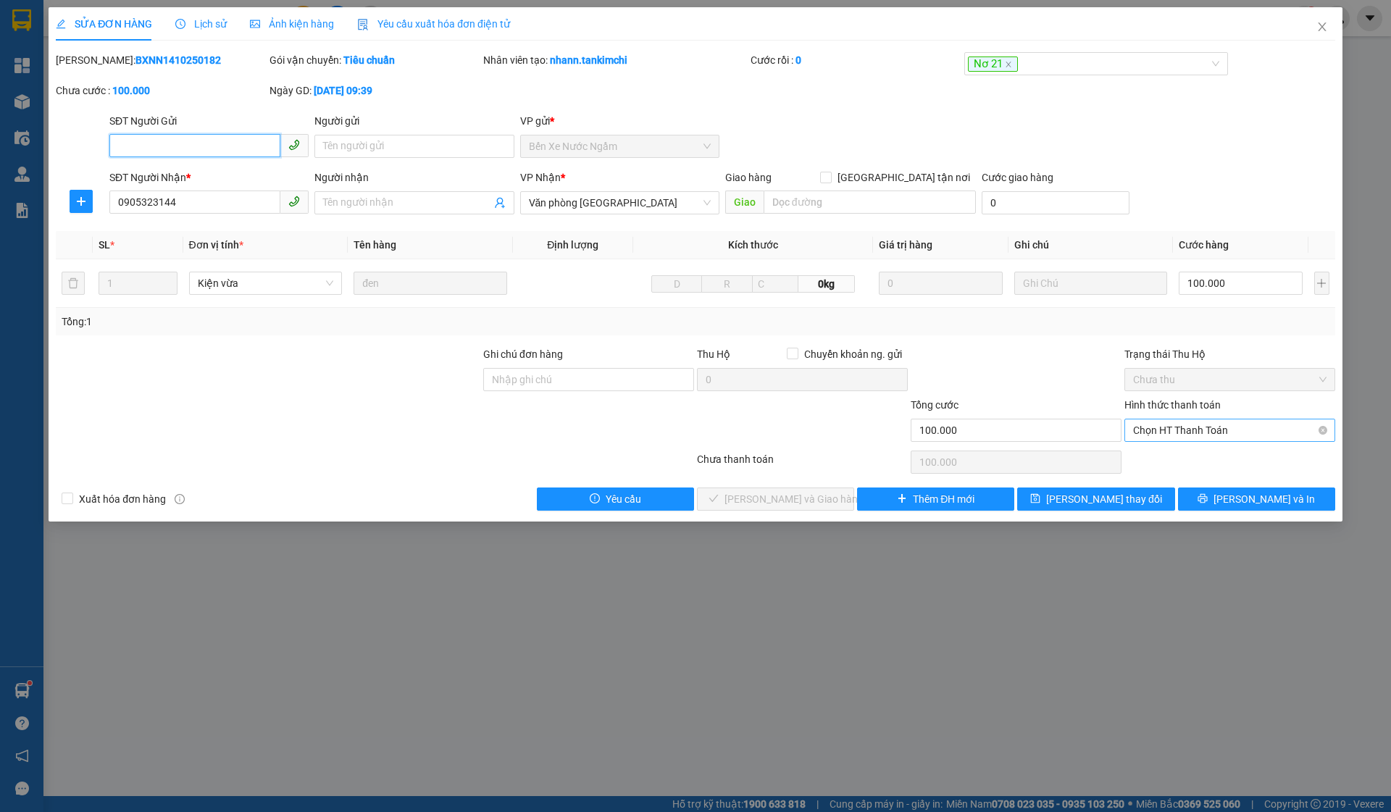
click at [1210, 425] on span "Chọn HT Thanh Toán" at bounding box center [1230, 431] width 194 height 22
click at [1178, 463] on div "Tại văn phòng" at bounding box center [1230, 460] width 194 height 16
type input "0"
click at [804, 507] on button "[PERSON_NAME] và Giao hàng" at bounding box center [775, 499] width 157 height 23
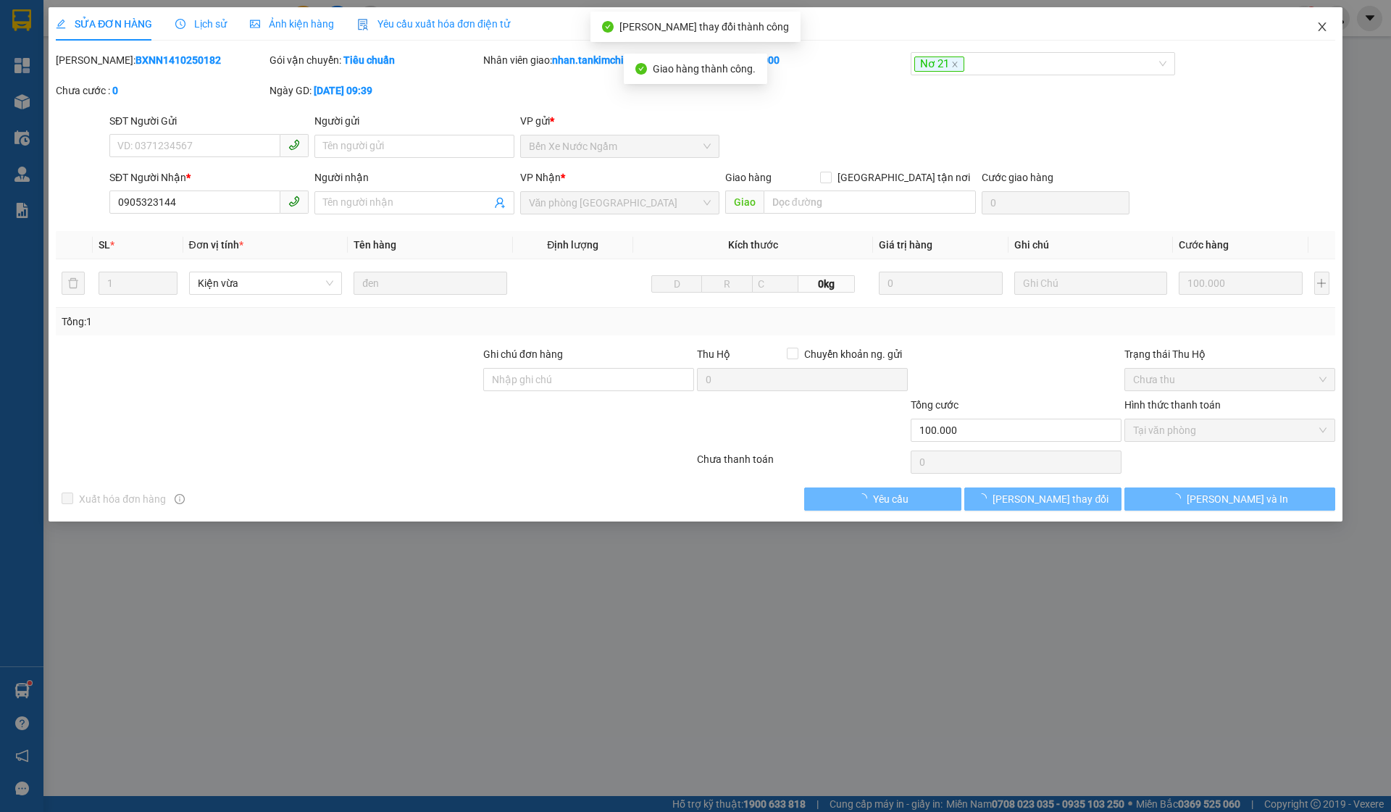
click at [1330, 28] on span "Close" at bounding box center [1322, 27] width 41 height 41
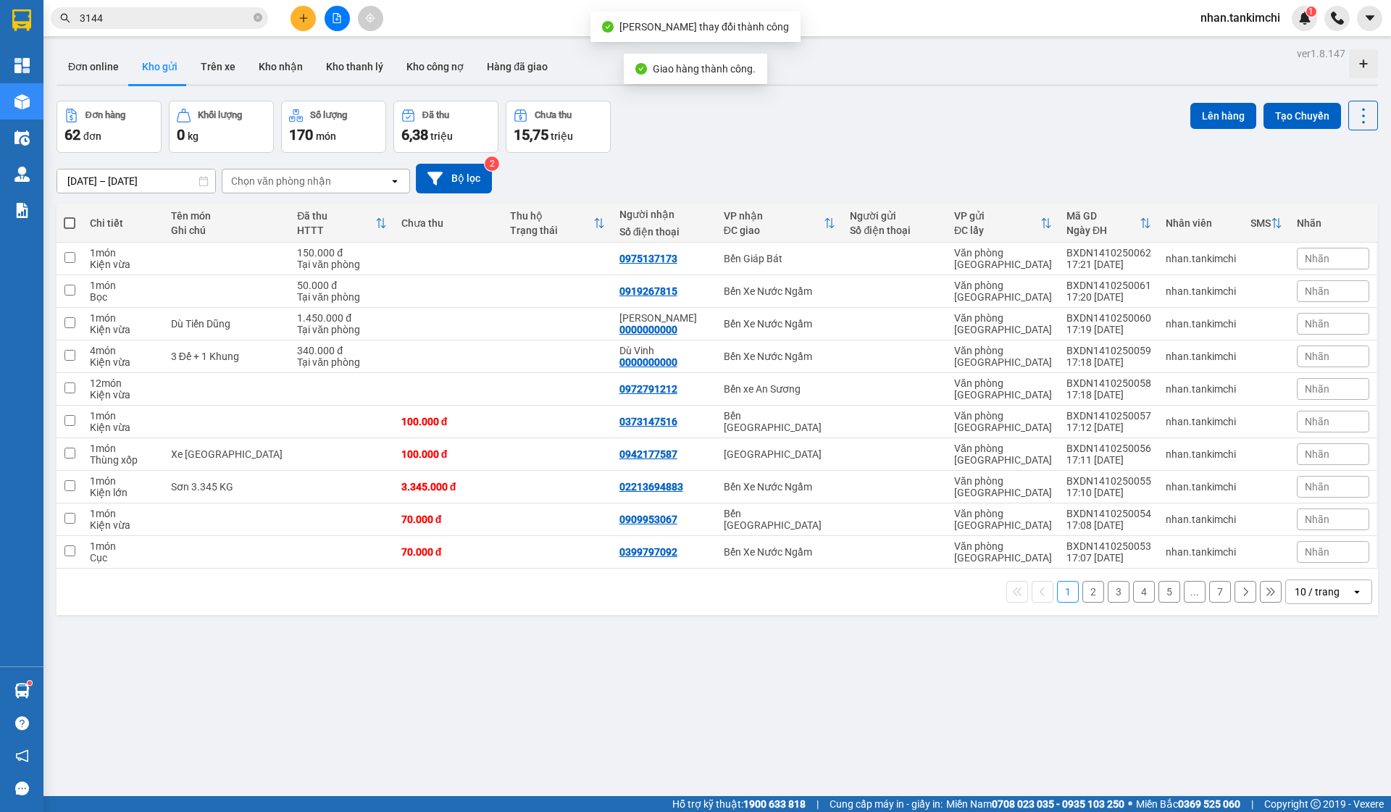
click at [209, 26] on span "3144" at bounding box center [159, 18] width 217 height 22
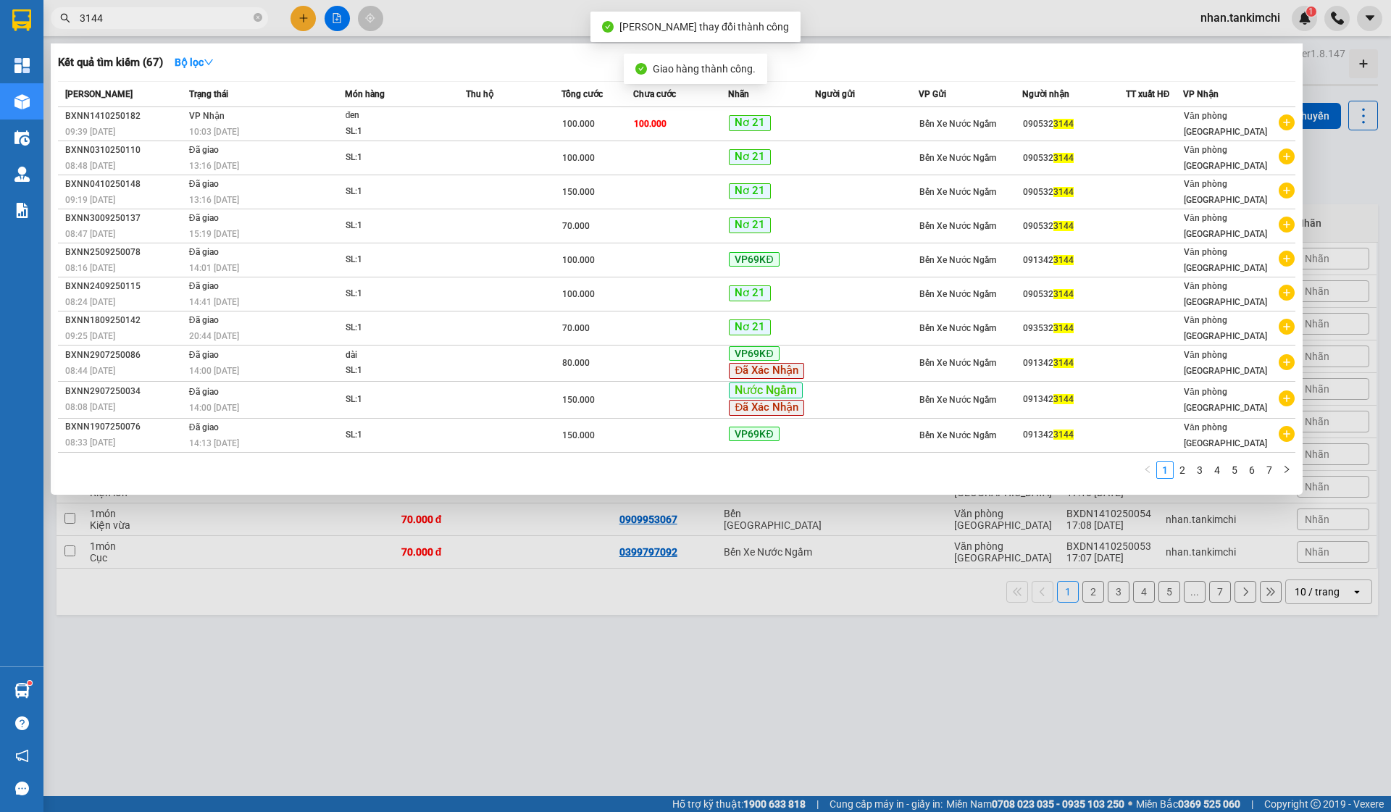
click at [207, 24] on input "3144" at bounding box center [165, 18] width 171 height 16
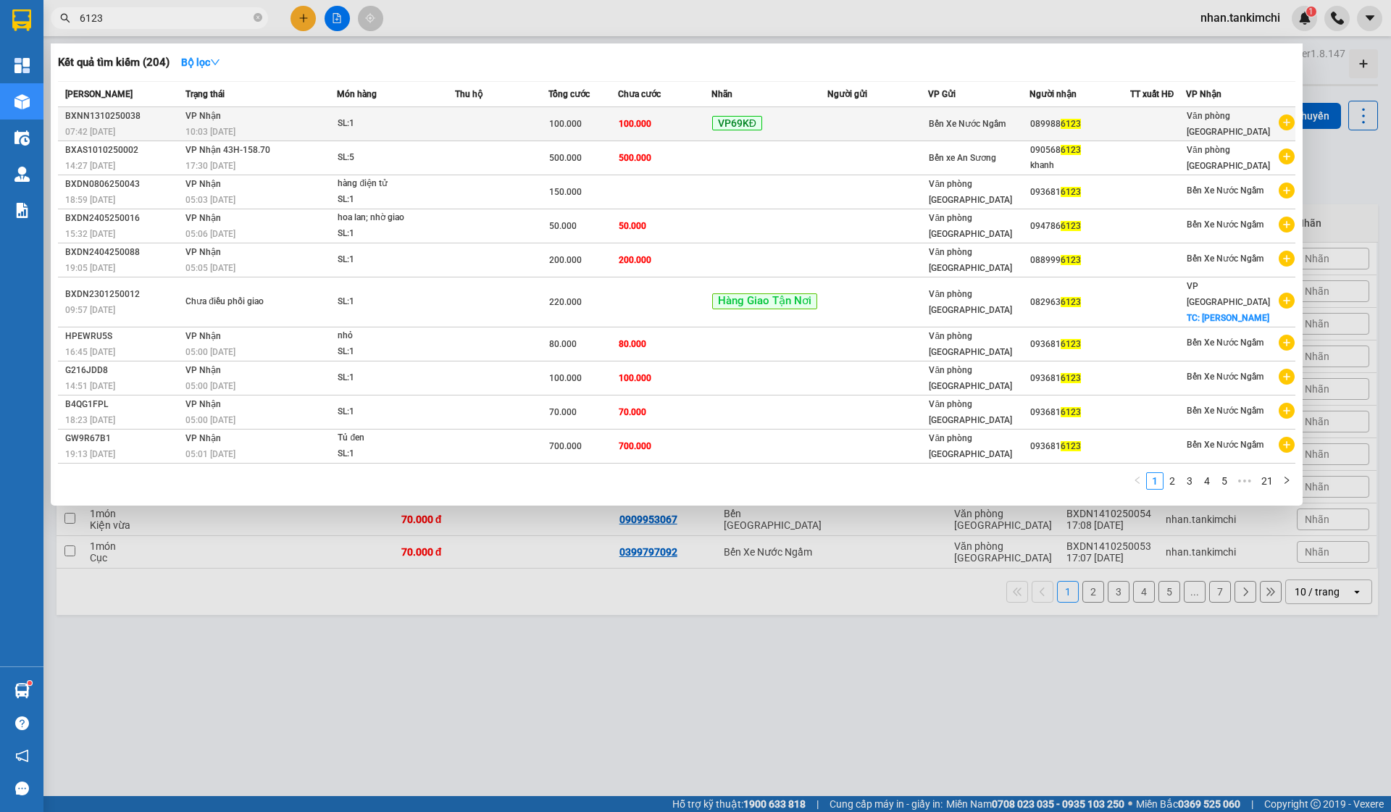
type input "6123"
click at [876, 109] on td at bounding box center [878, 124] width 101 height 34
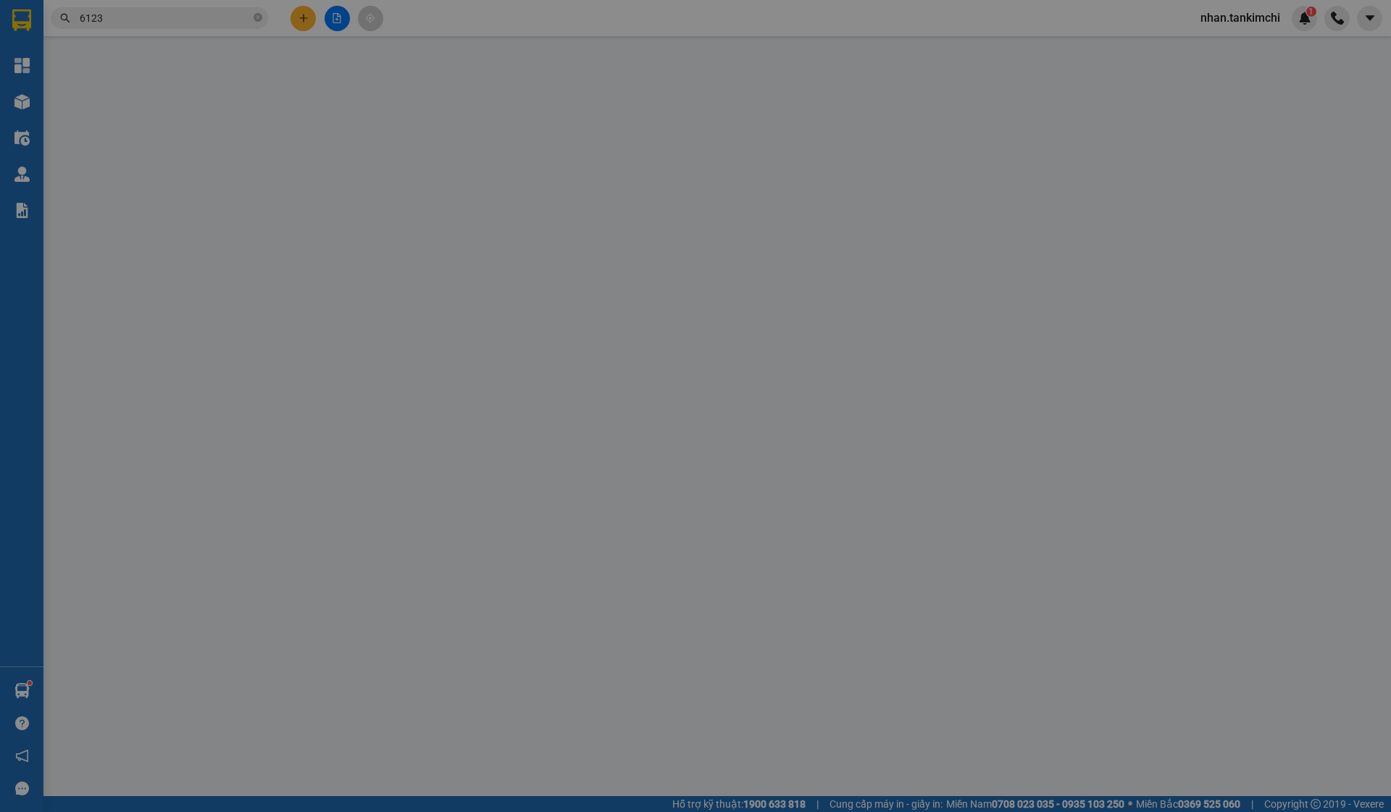
type input "0899886123"
type input "100.000"
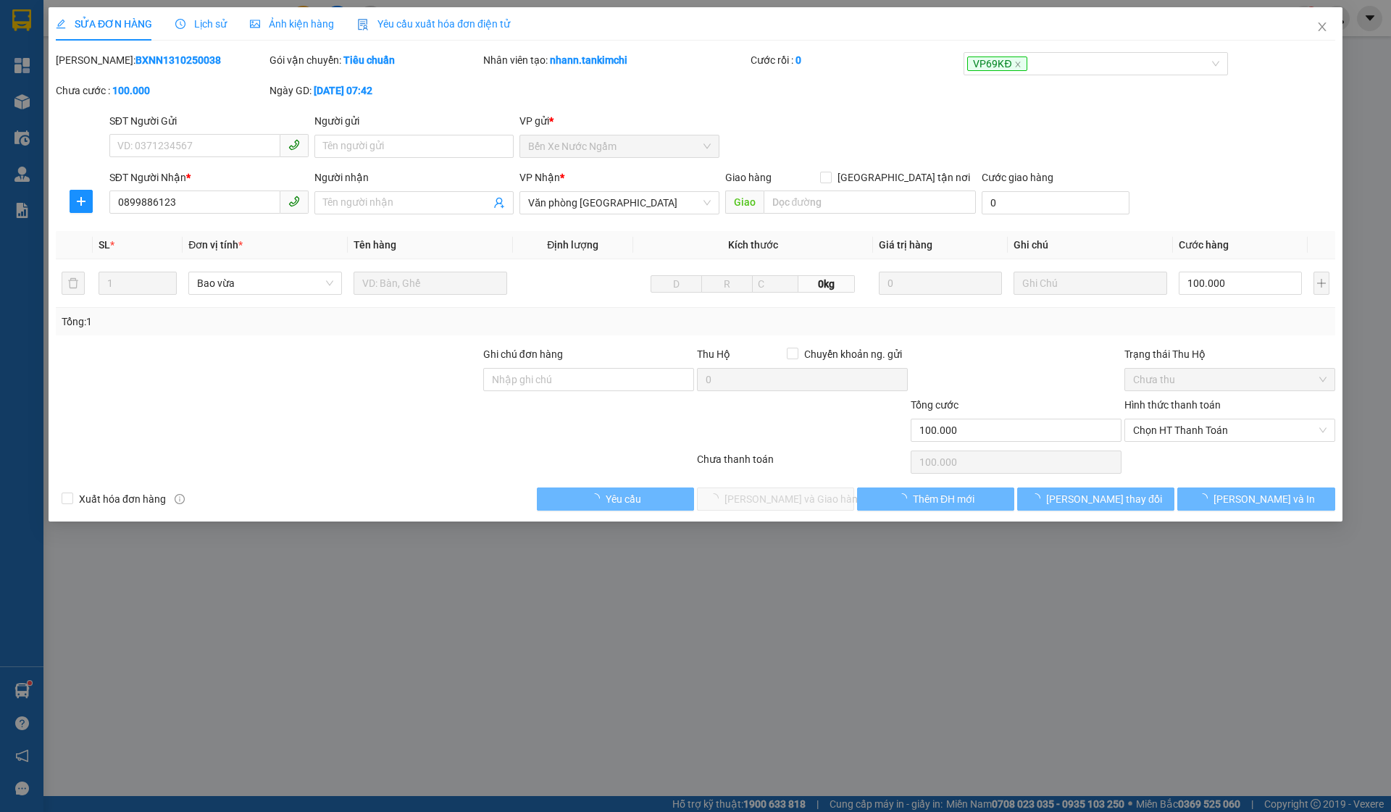
click at [883, 117] on div "SĐT Người Gửi VD: 0371234567 Người gửi Tên người gửi VP gửi * Bến Xe Nước Ngầm" at bounding box center [723, 138] width 1232 height 51
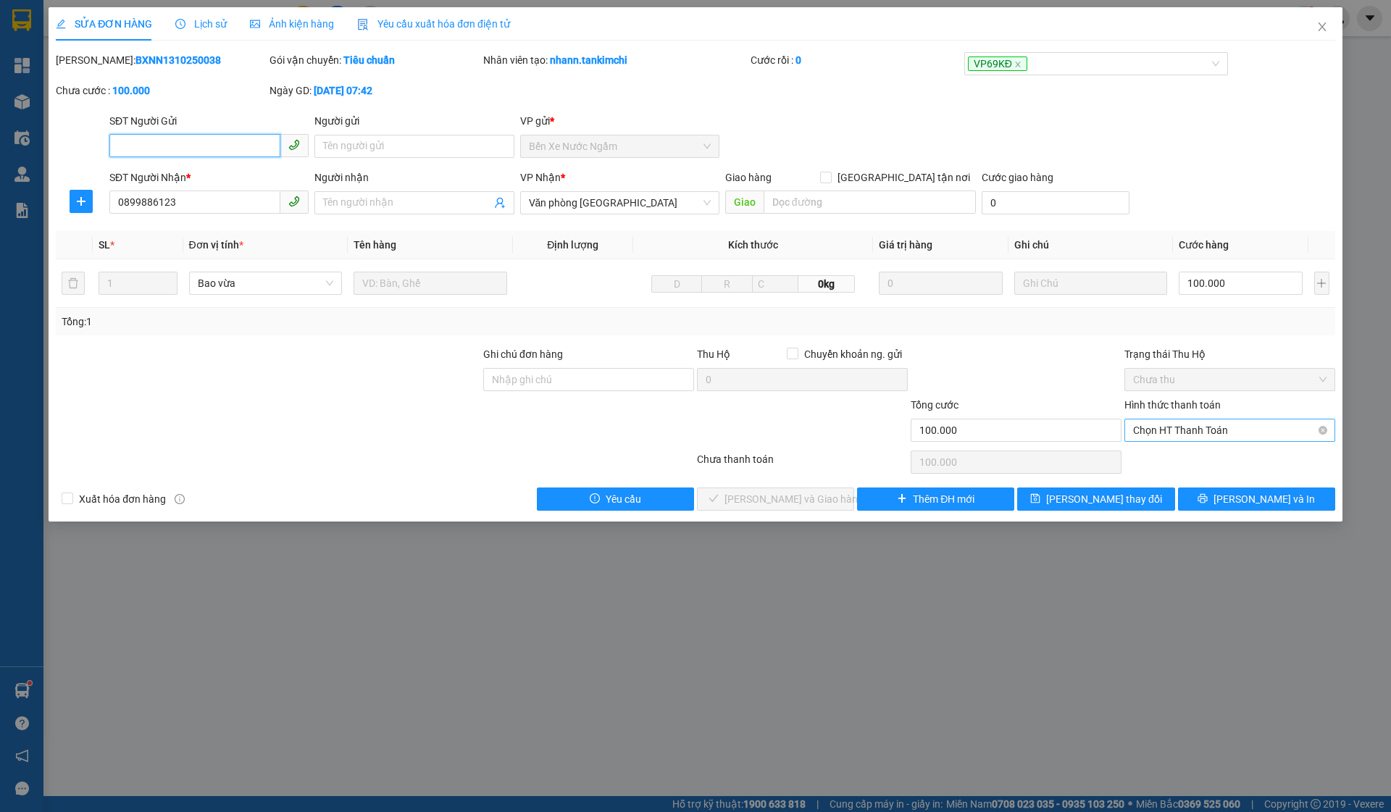
click at [1217, 428] on span "Chọn HT Thanh Toán" at bounding box center [1230, 431] width 194 height 22
click at [1178, 465] on div "Tại văn phòng" at bounding box center [1230, 460] width 194 height 16
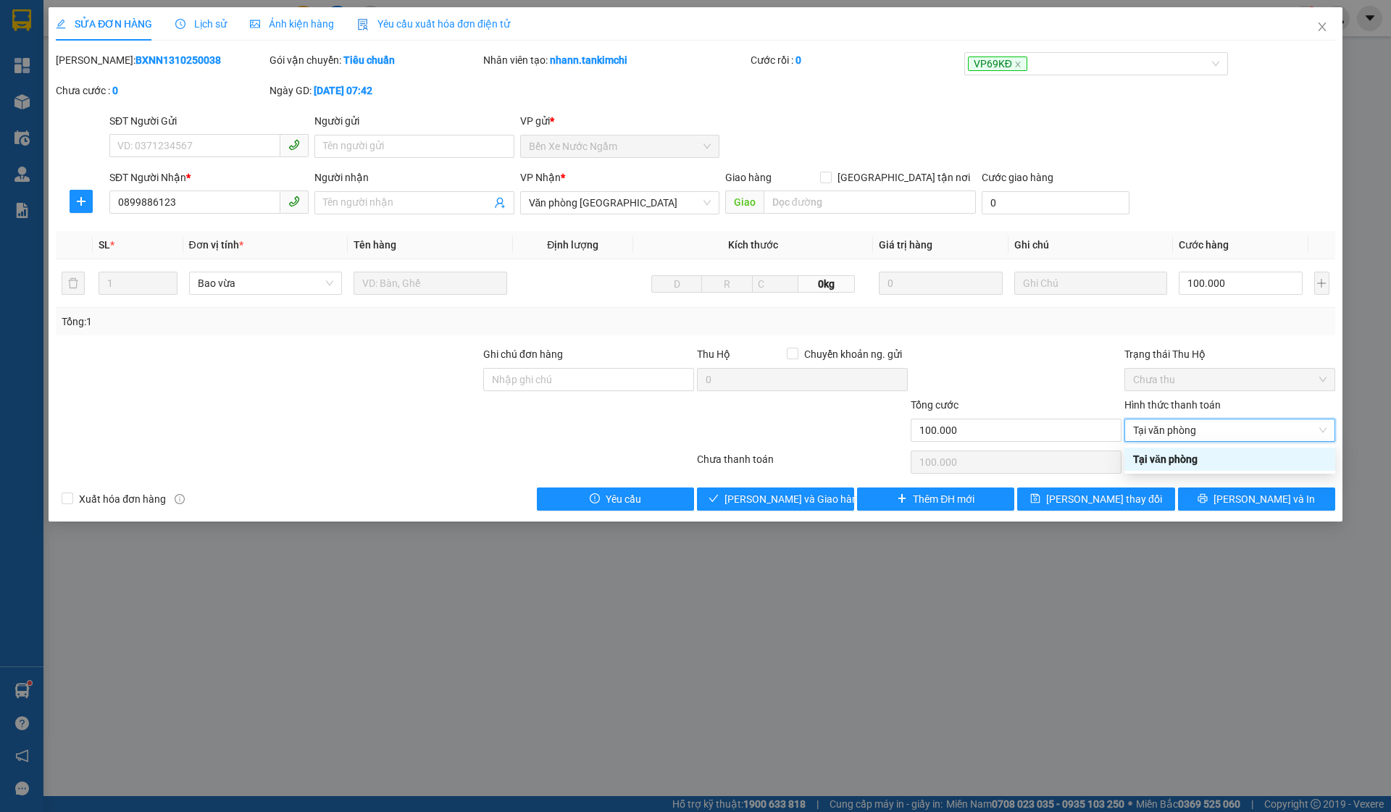
type input "0"
click at [781, 499] on span "[PERSON_NAME] và Giao hàng" at bounding box center [794, 499] width 139 height 16
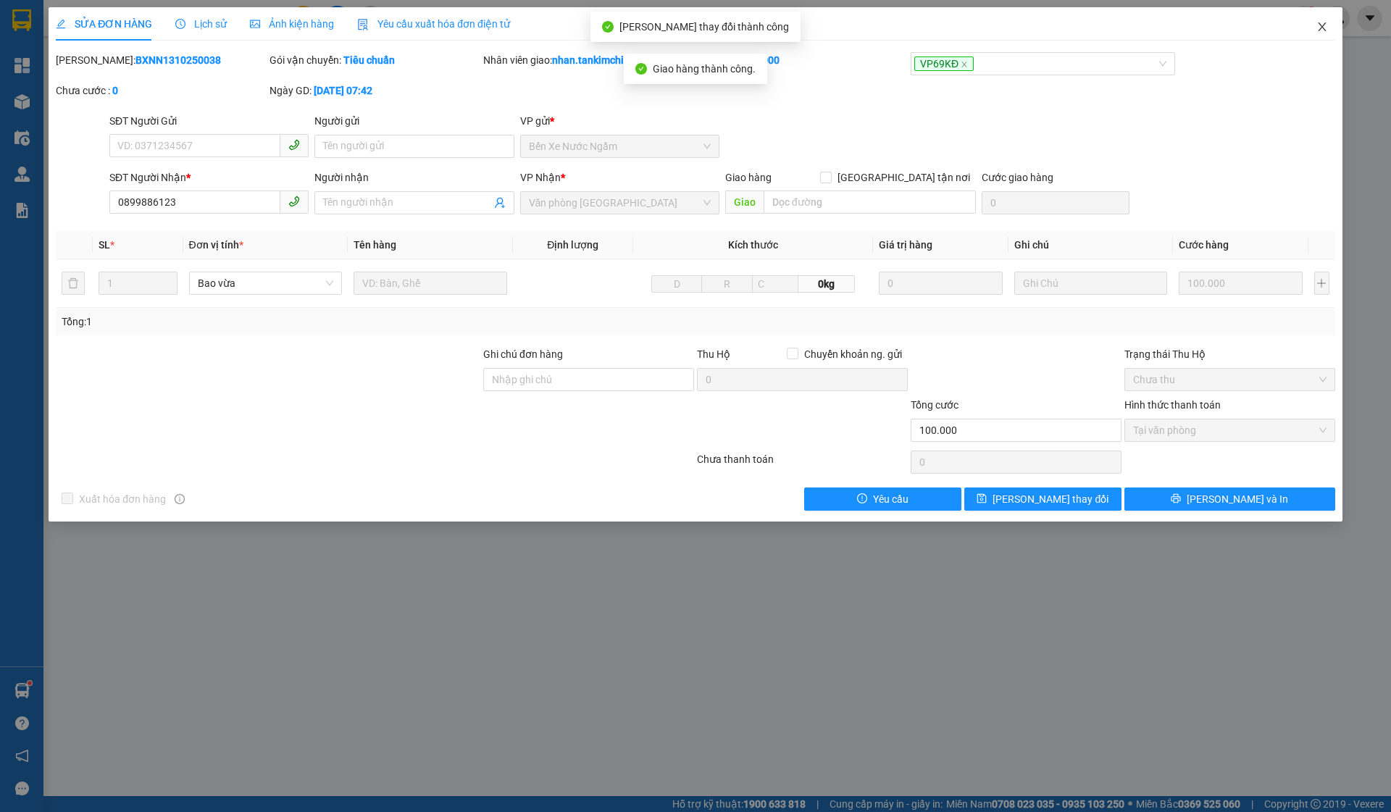
click at [1328, 20] on span "Close" at bounding box center [1322, 27] width 41 height 41
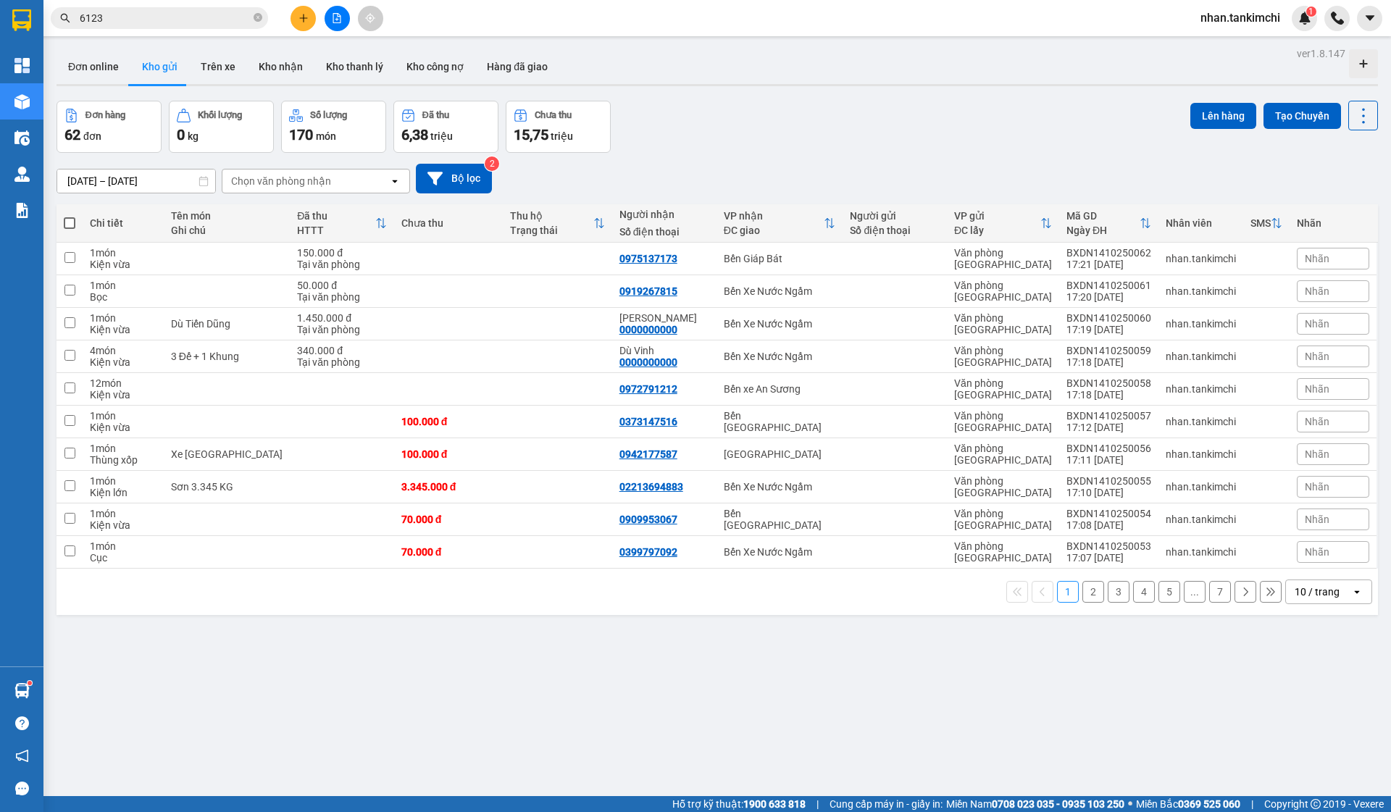
click at [170, 15] on input "6123" at bounding box center [165, 18] width 171 height 16
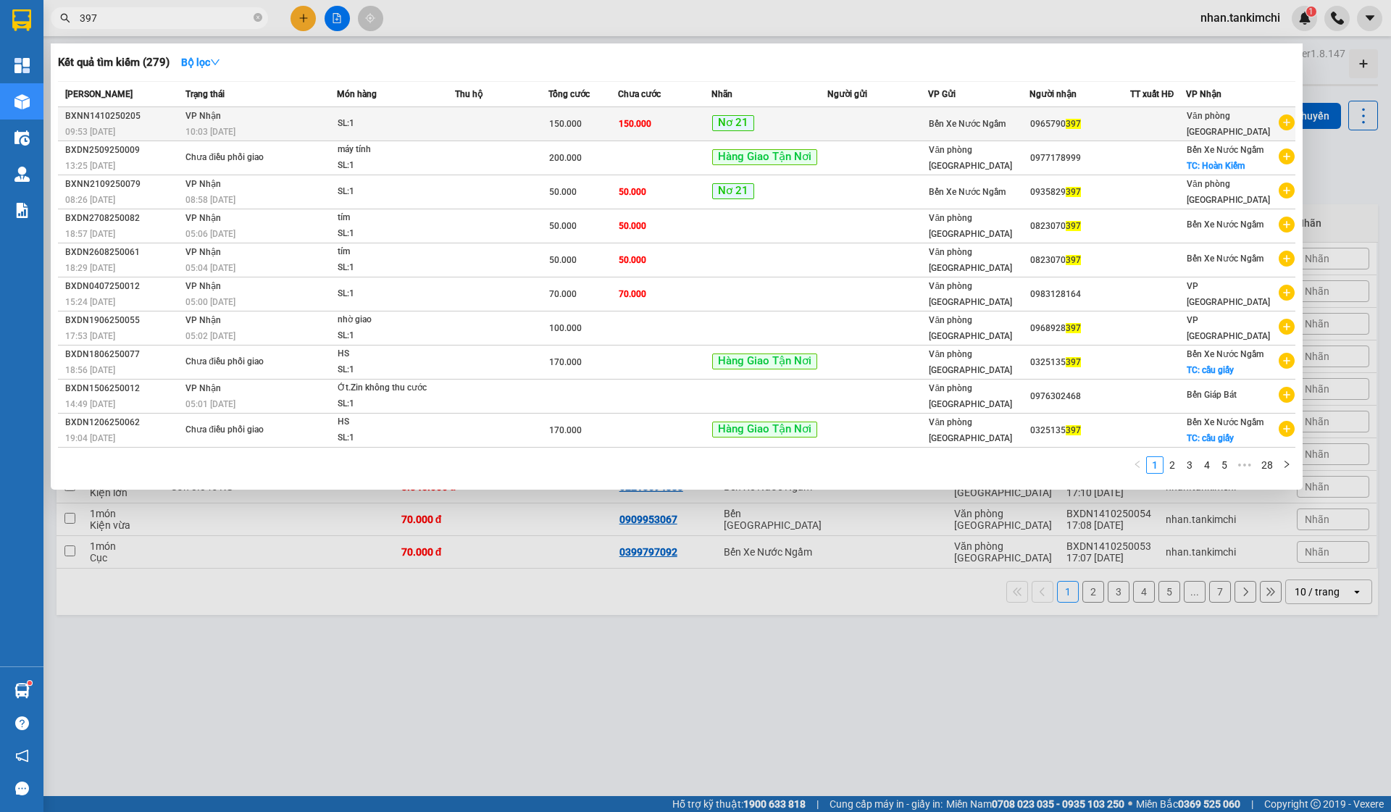
type input "397"
click at [778, 126] on div "Nơ 21" at bounding box center [769, 123] width 115 height 17
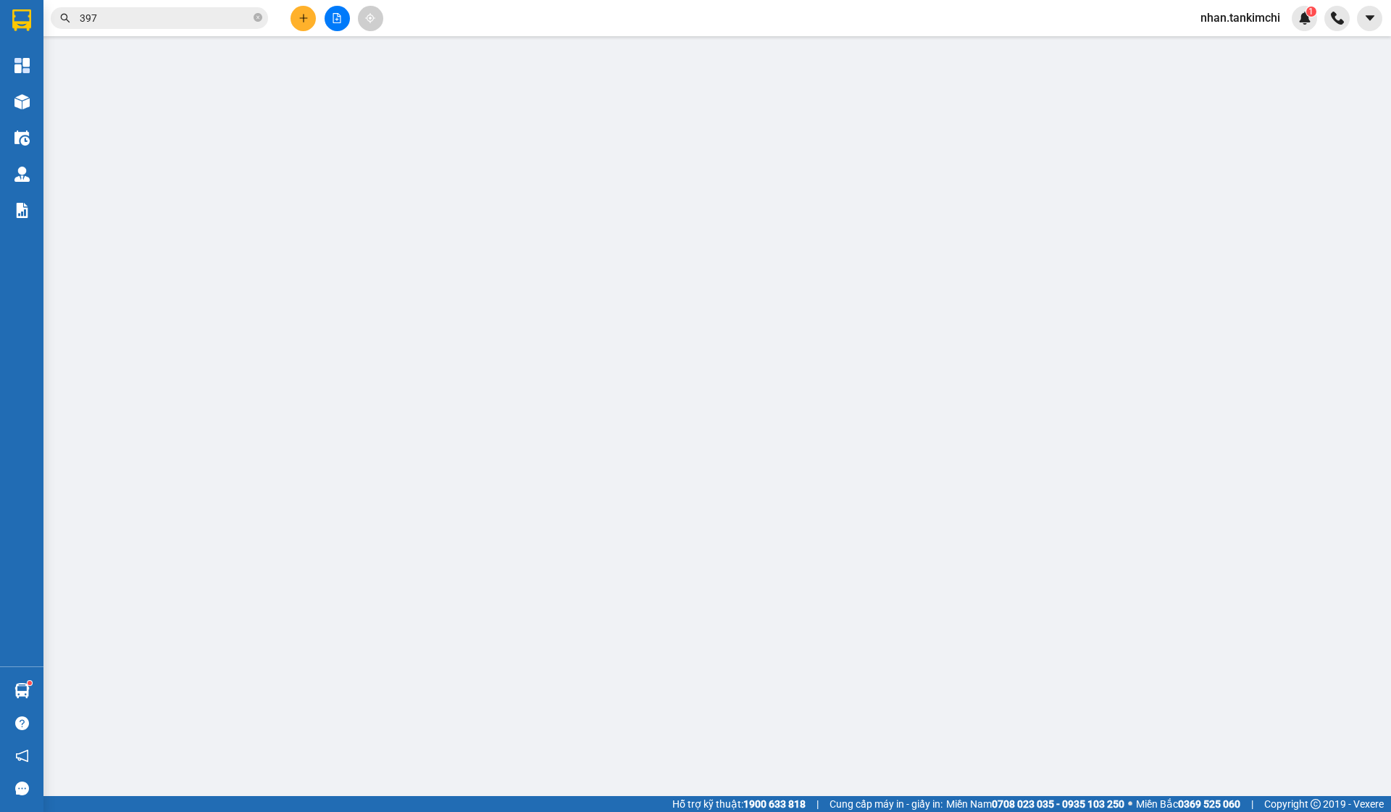
type input "0965790397"
type input "150.000"
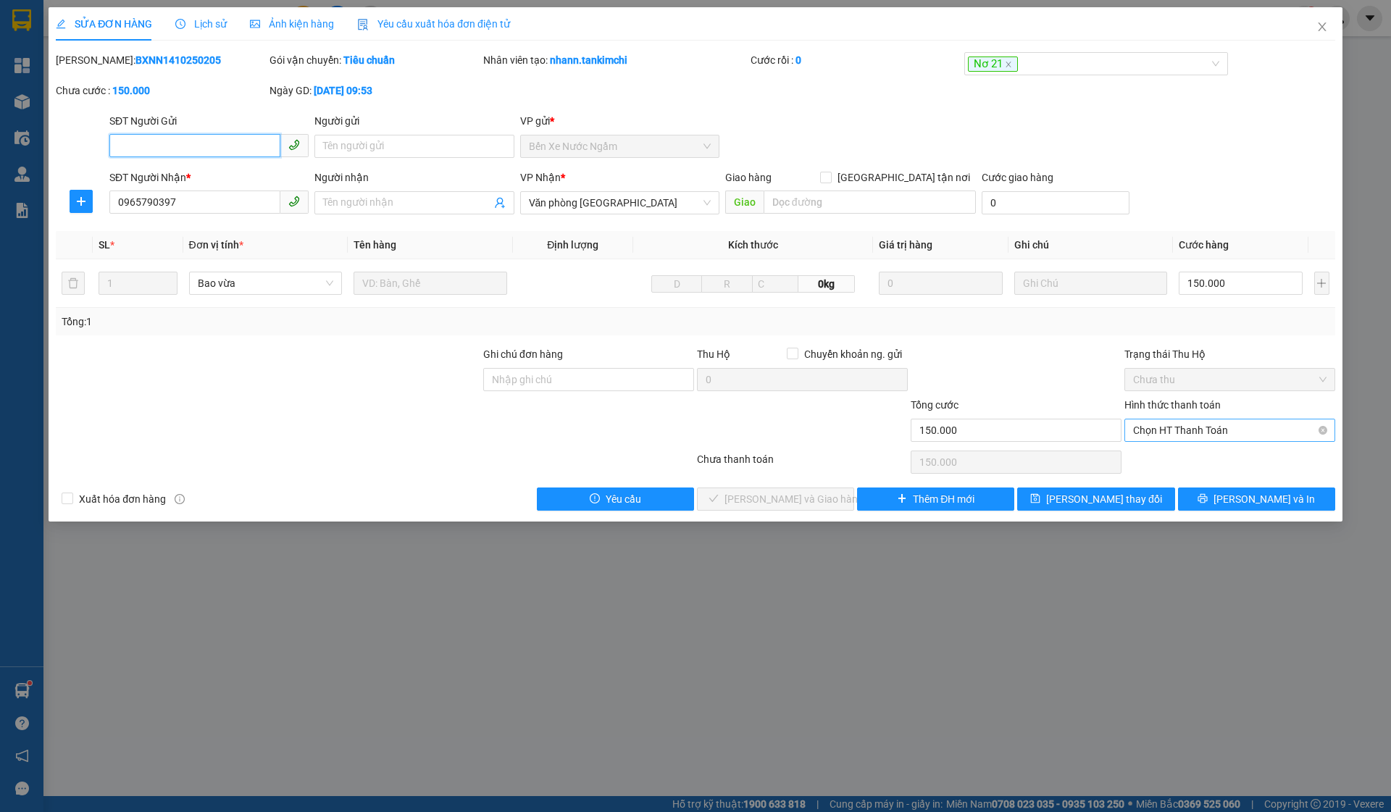
click at [1184, 430] on span "Chọn HT Thanh Toán" at bounding box center [1230, 431] width 194 height 22
click at [1192, 466] on div "Tại văn phòng" at bounding box center [1230, 460] width 194 height 16
type input "0"
click at [767, 496] on span "[PERSON_NAME] và Giao hàng" at bounding box center [794, 499] width 139 height 16
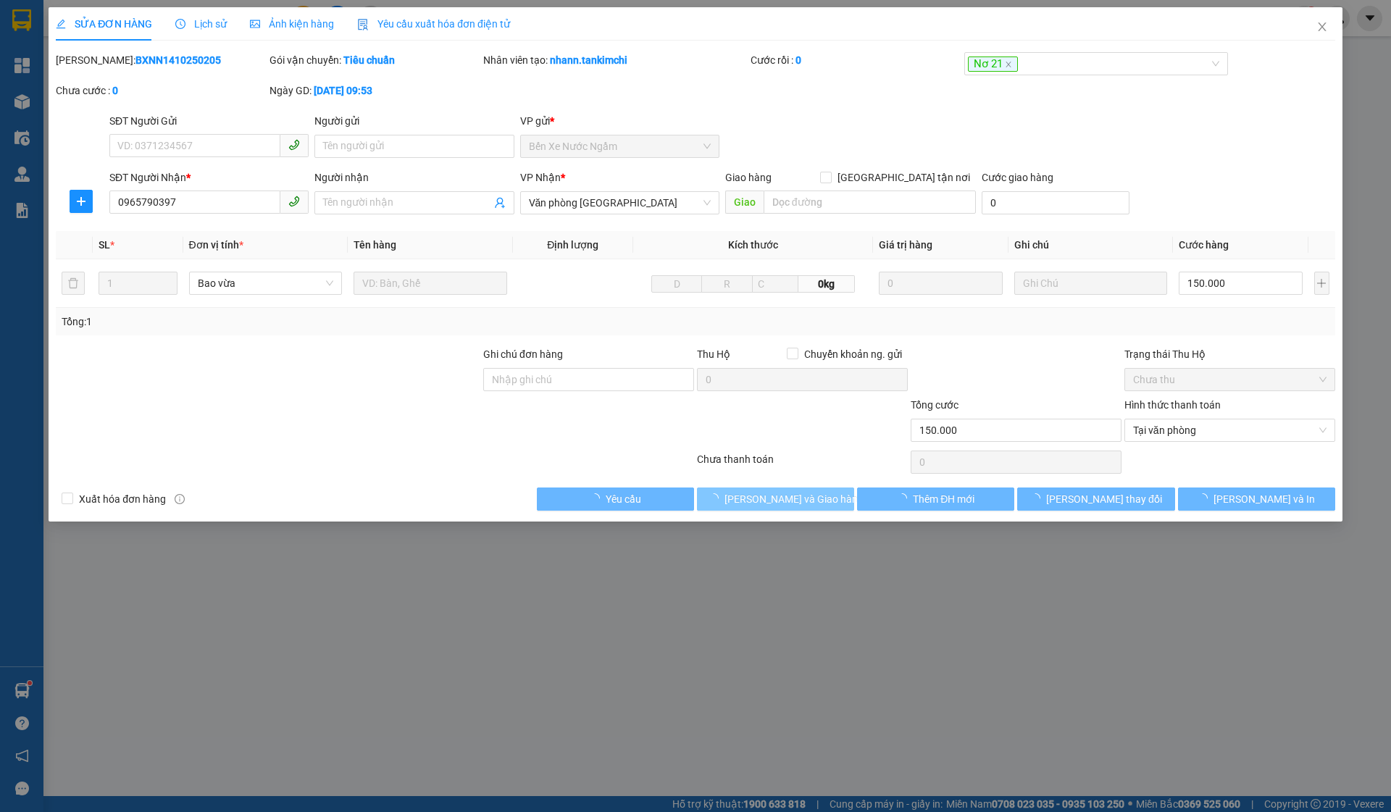
click at [767, 496] on span "[PERSON_NAME] và Giao hàng" at bounding box center [794, 499] width 139 height 16
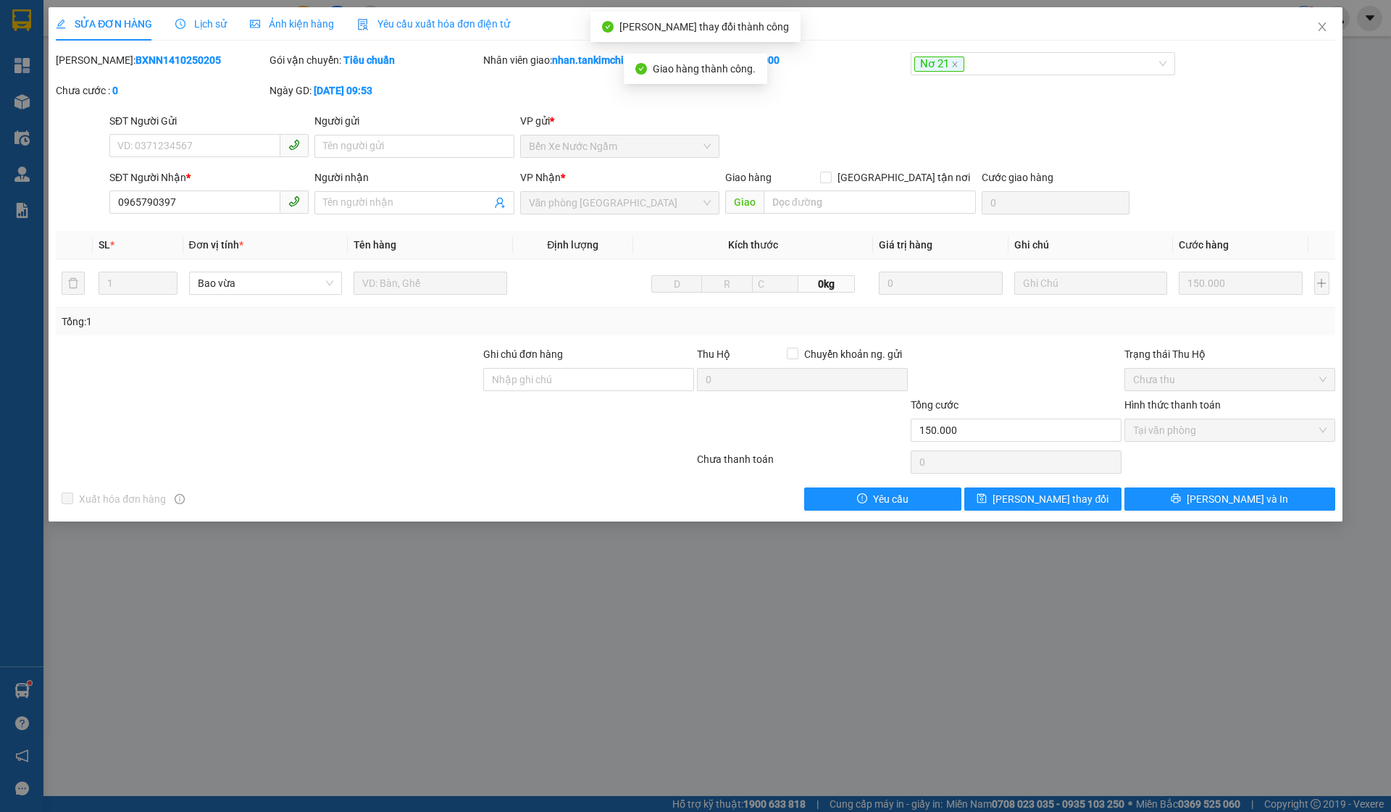
click at [1318, 21] on span "Close" at bounding box center [1322, 27] width 41 height 41
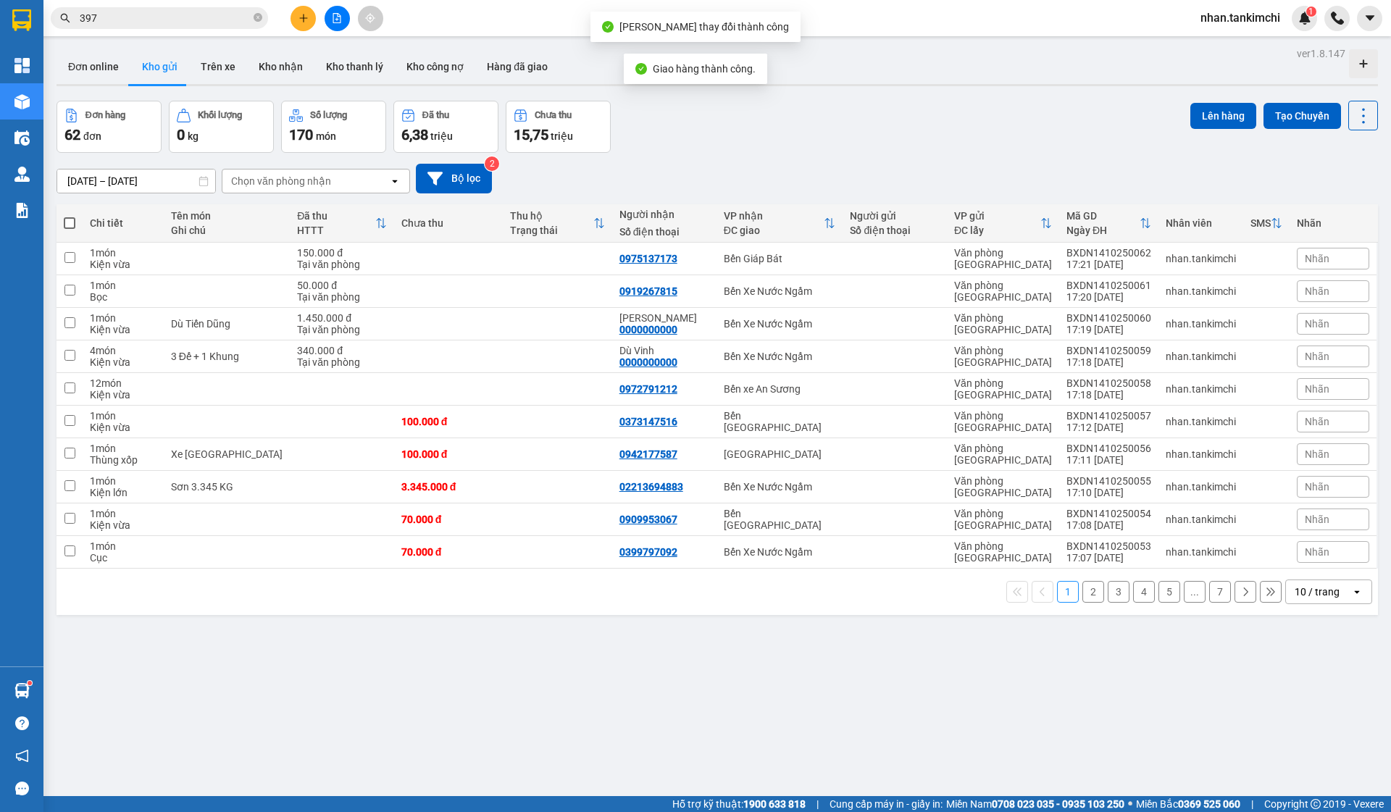
click at [215, 22] on input "397" at bounding box center [165, 18] width 171 height 16
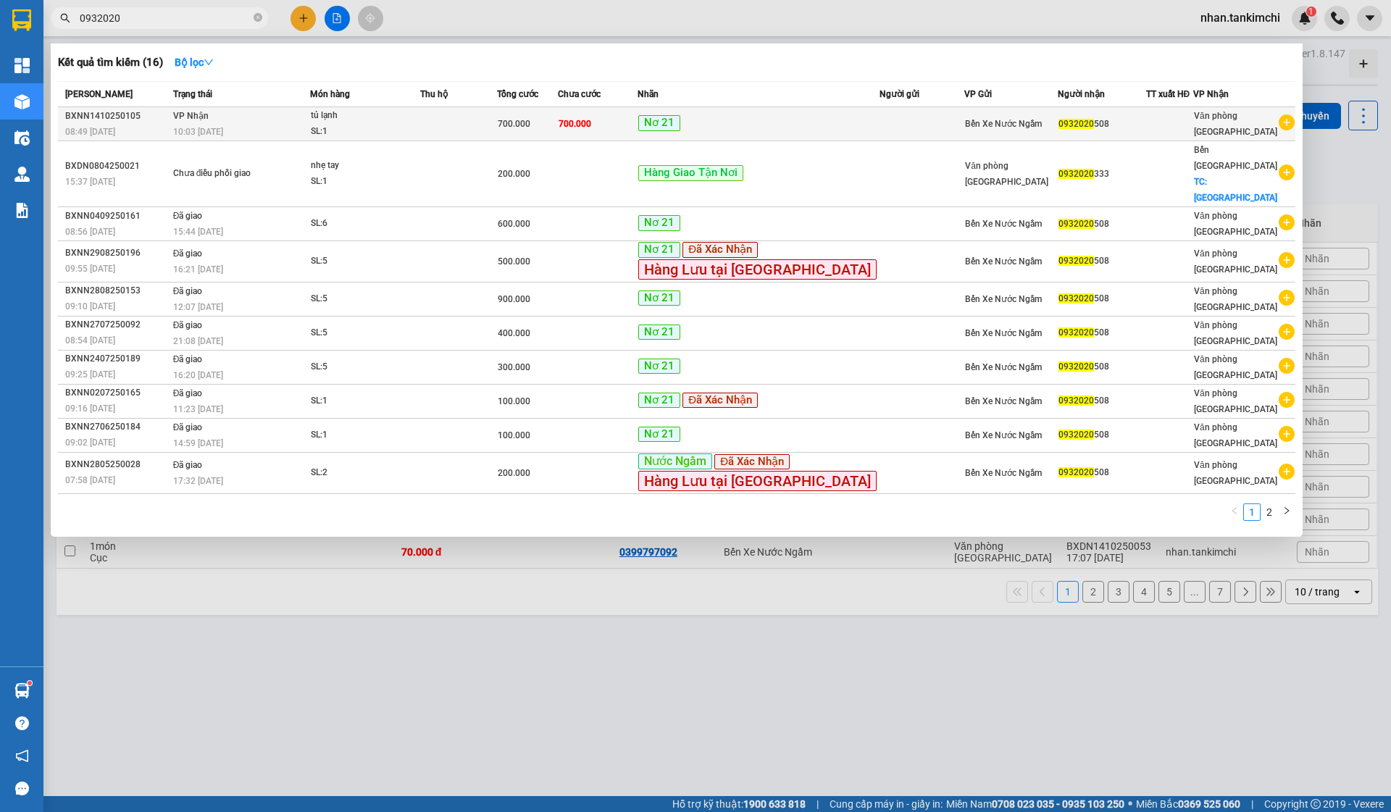
type input "0932020"
click at [681, 129] on span "Nơ 21" at bounding box center [659, 123] width 42 height 16
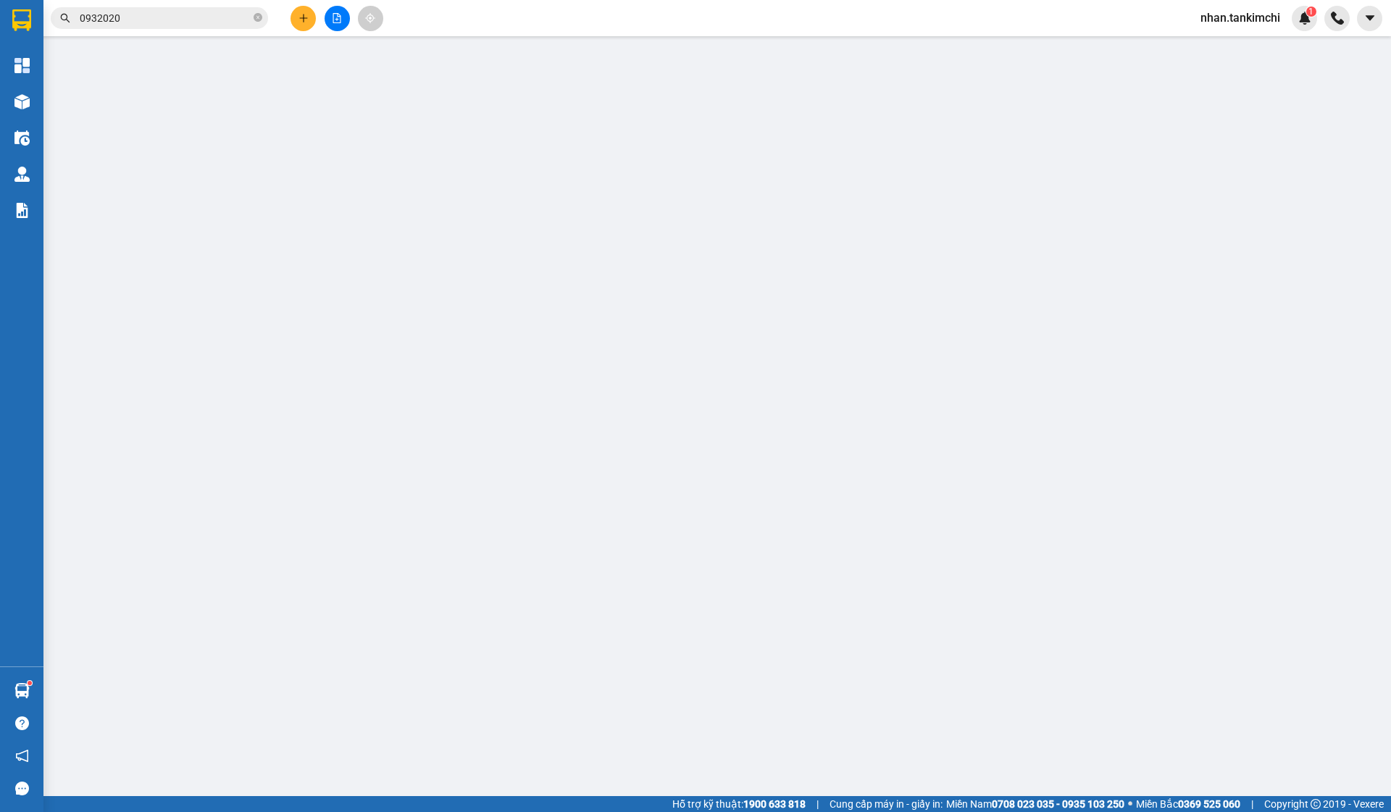
type input "0932020508"
type input "700.000"
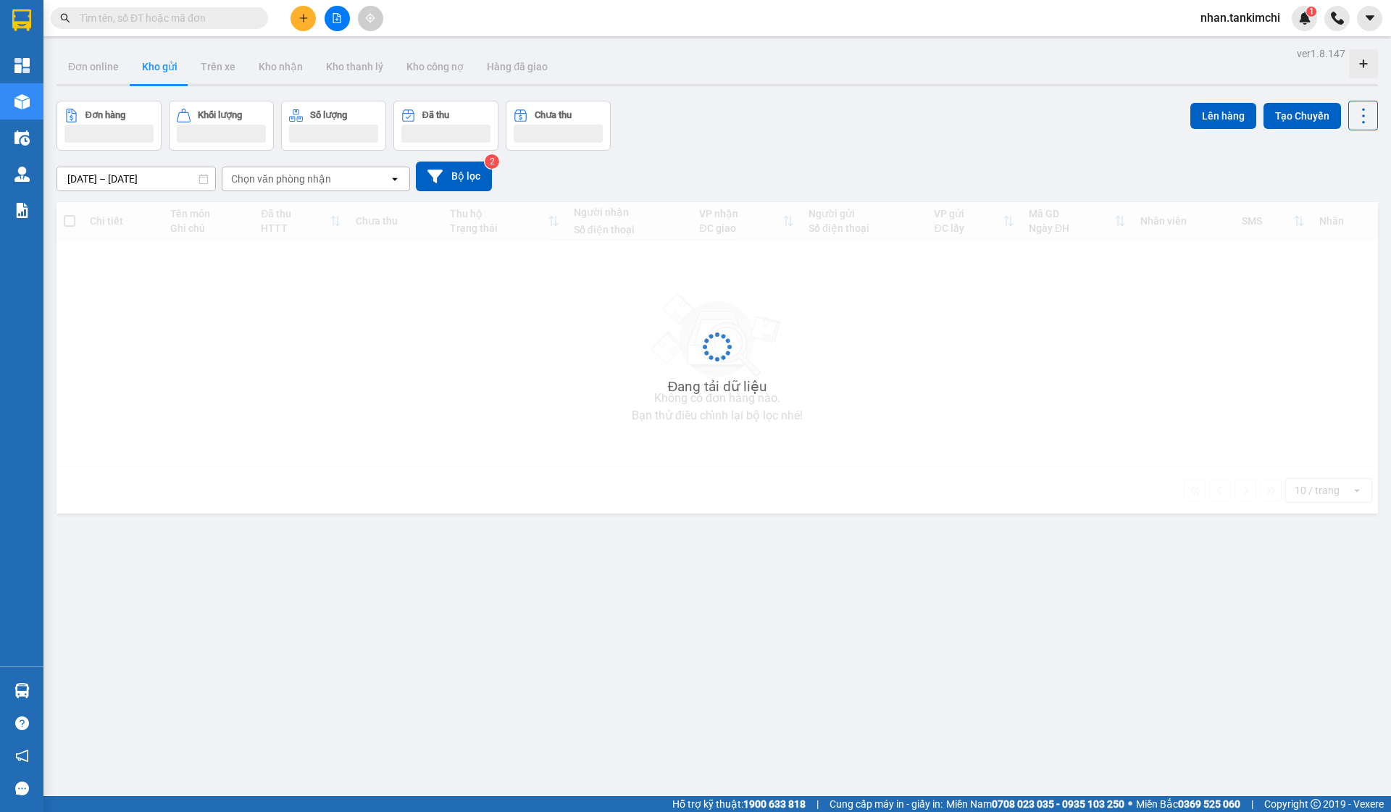
drag, startPoint x: 0, startPoint y: 0, endPoint x: 226, endPoint y: 14, distance: 226.6
click at [226, 14] on input "text" at bounding box center [165, 18] width 171 height 16
type input "7"
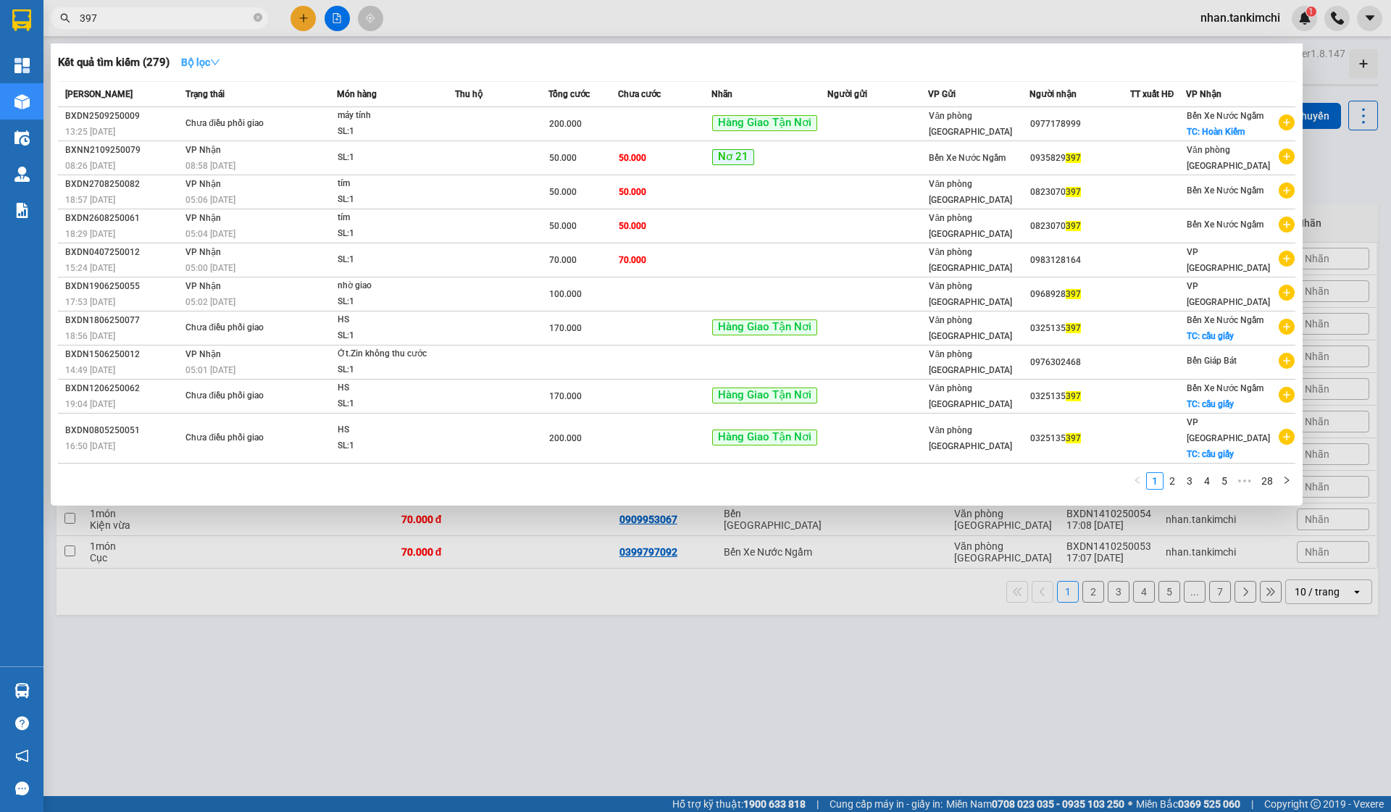
type input "397"
click at [220, 61] on icon "down" at bounding box center [215, 62] width 10 height 10
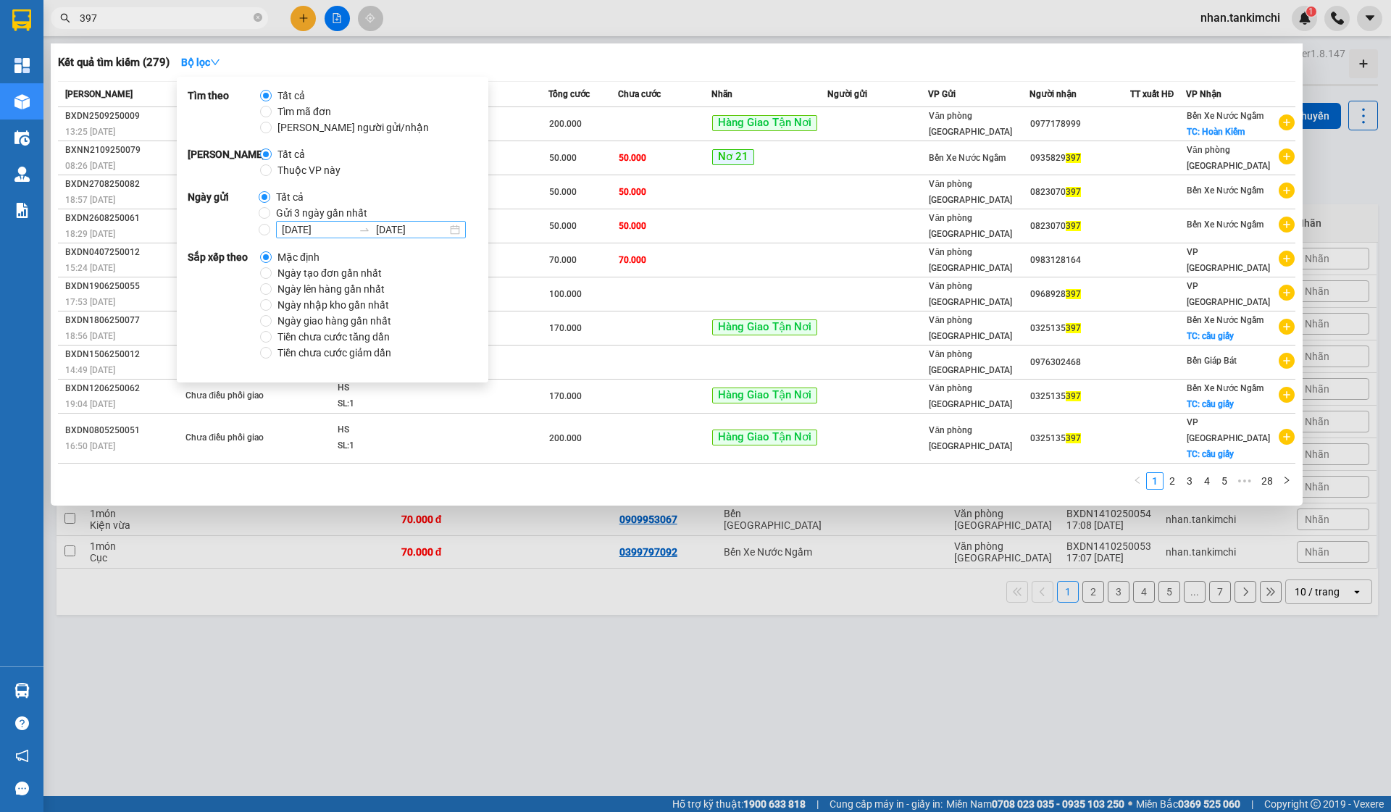
click at [293, 222] on input "13/10/2025" at bounding box center [317, 230] width 71 height 16
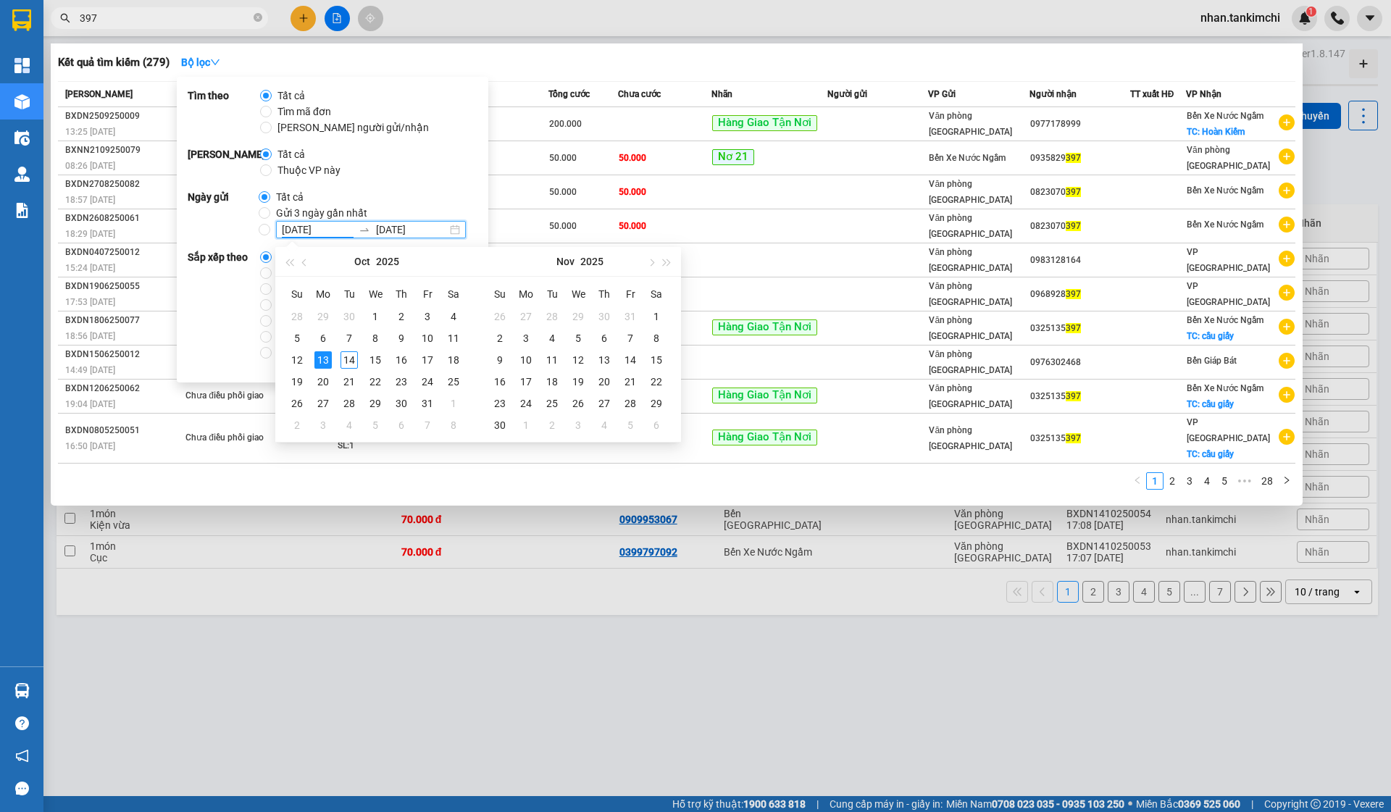
click at [296, 215] on span "Gửi 3 ngày gần nhất" at bounding box center [321, 213] width 103 height 16
click at [270, 215] on input "Gửi 3 ngày gần nhất" at bounding box center [265, 213] width 12 height 12
radio input "true"
radio input "false"
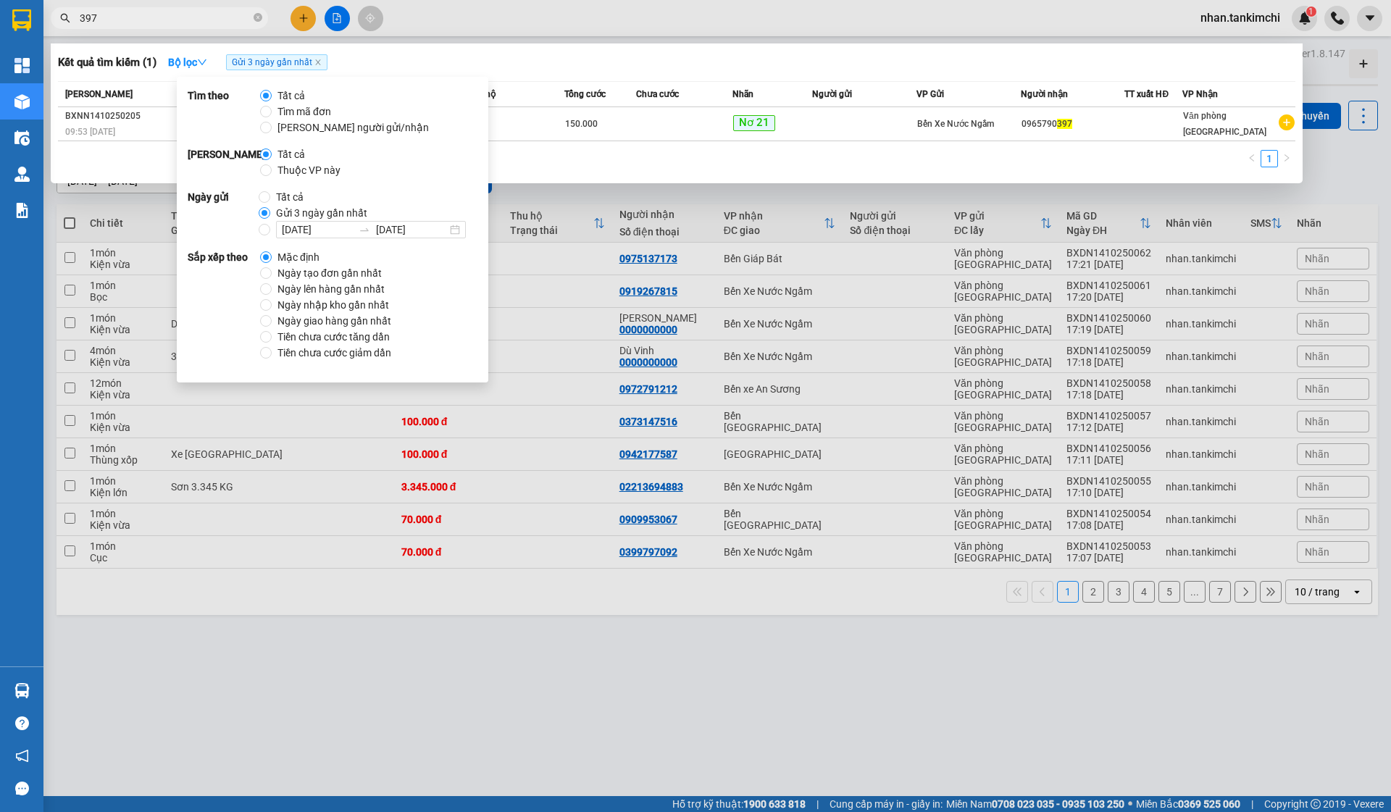
click at [146, 20] on input "397" at bounding box center [165, 18] width 171 height 16
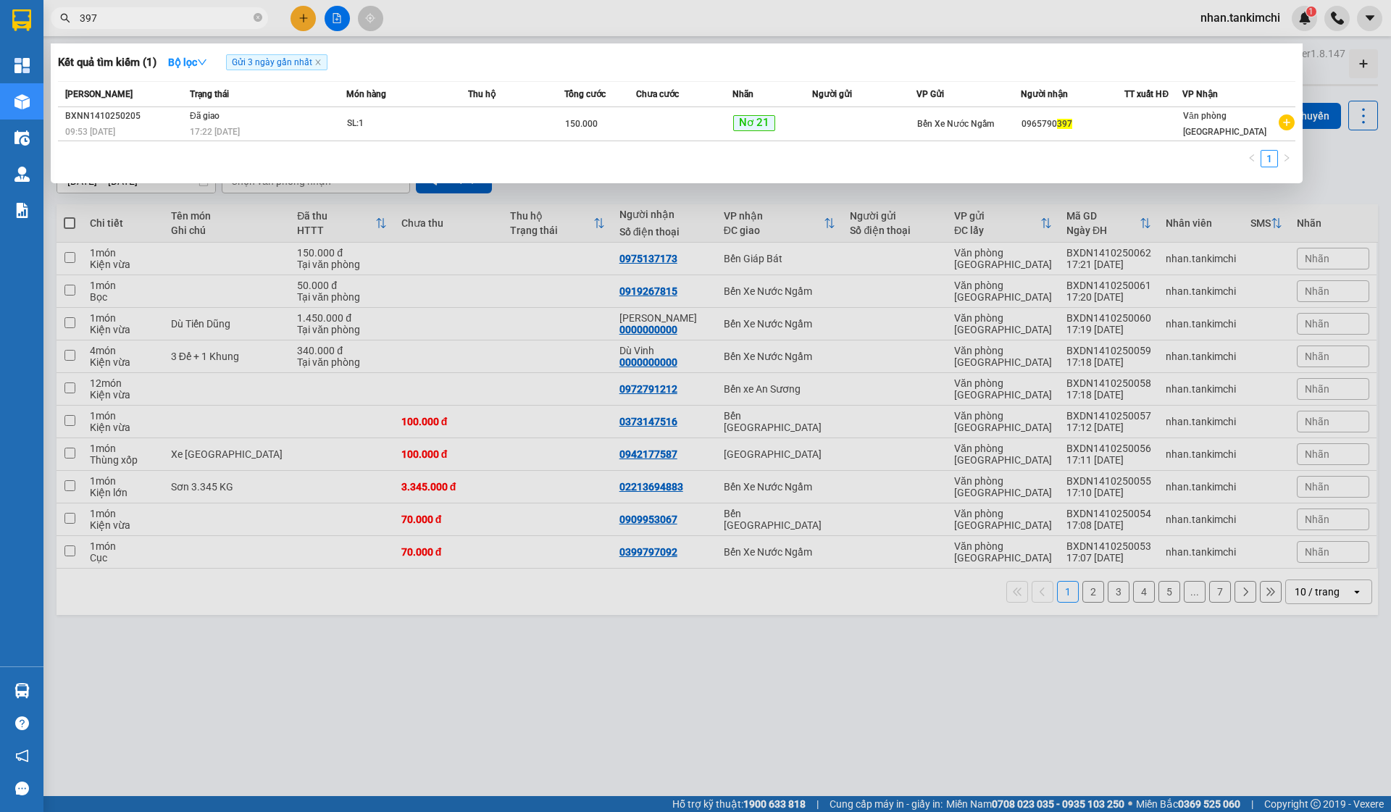
click at [146, 20] on input "397" at bounding box center [165, 18] width 171 height 16
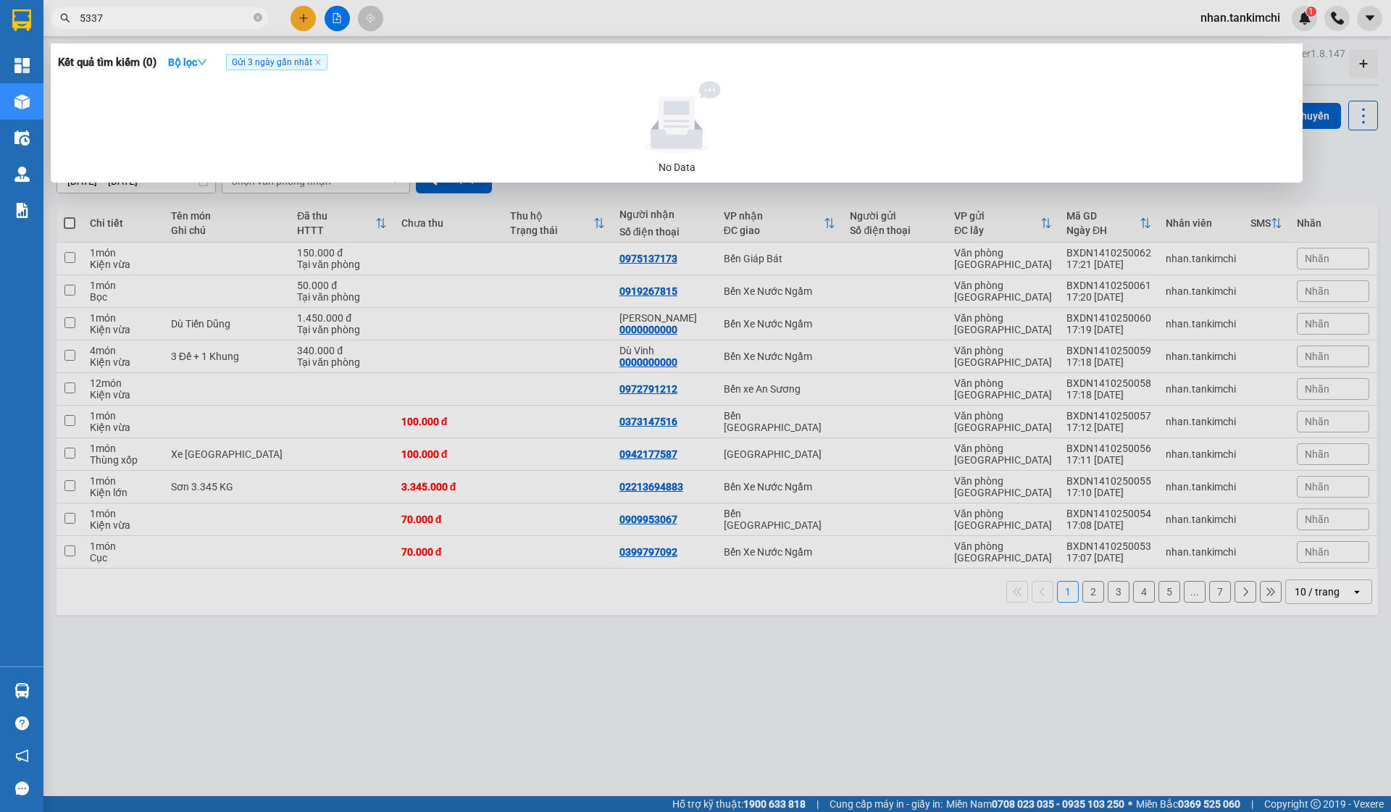
click at [132, 20] on input "5337" at bounding box center [165, 18] width 171 height 16
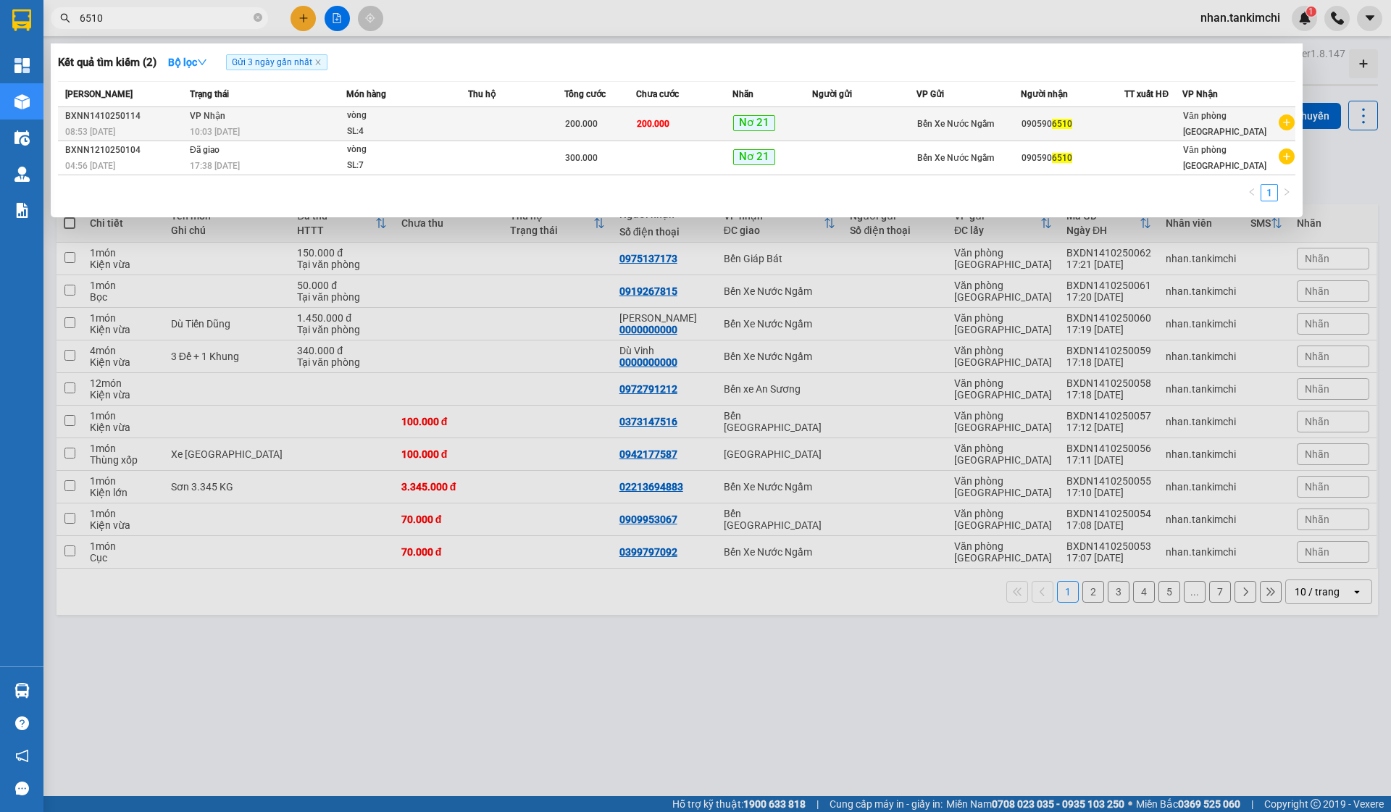
type input "6510"
click at [670, 120] on span "200.000" at bounding box center [653, 124] width 33 height 10
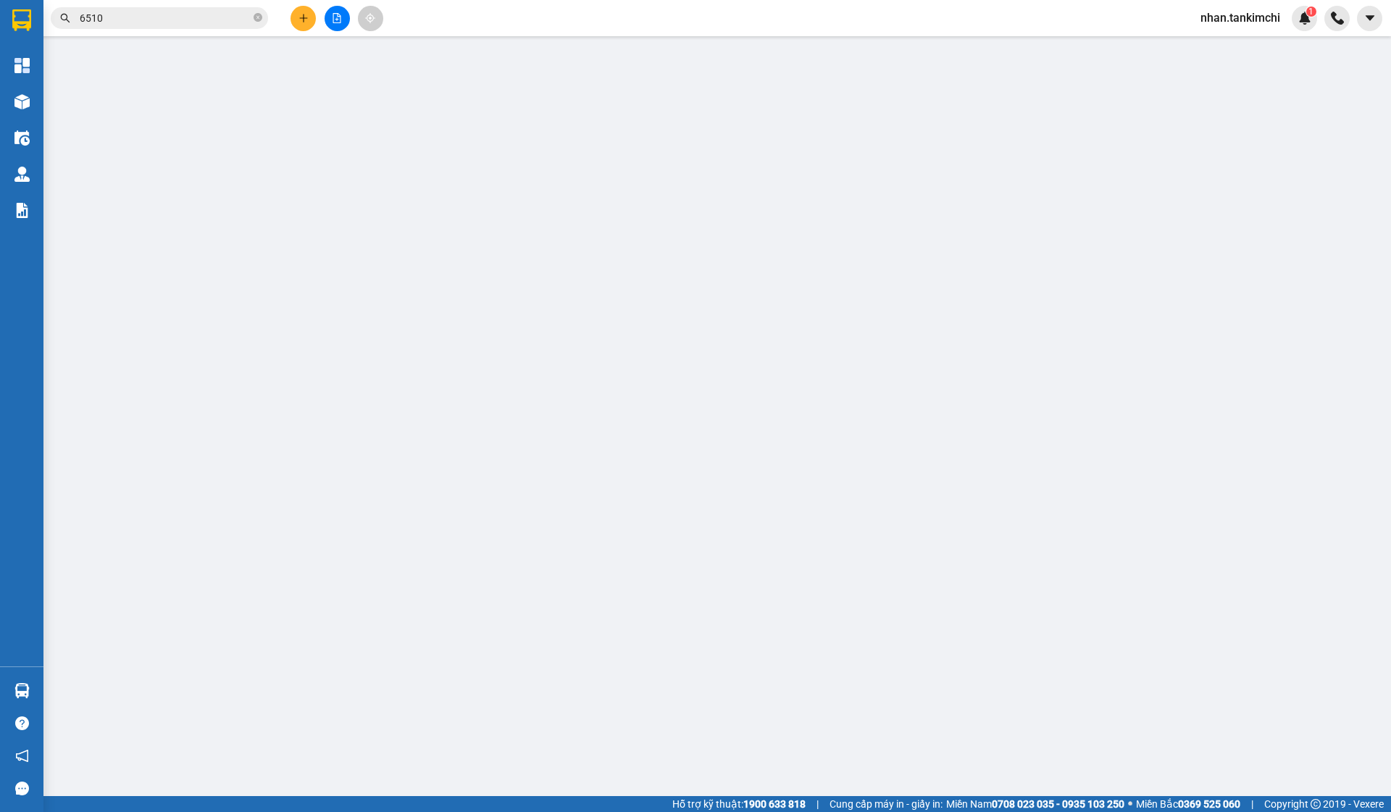
type input "0905906510"
type input "200.000"
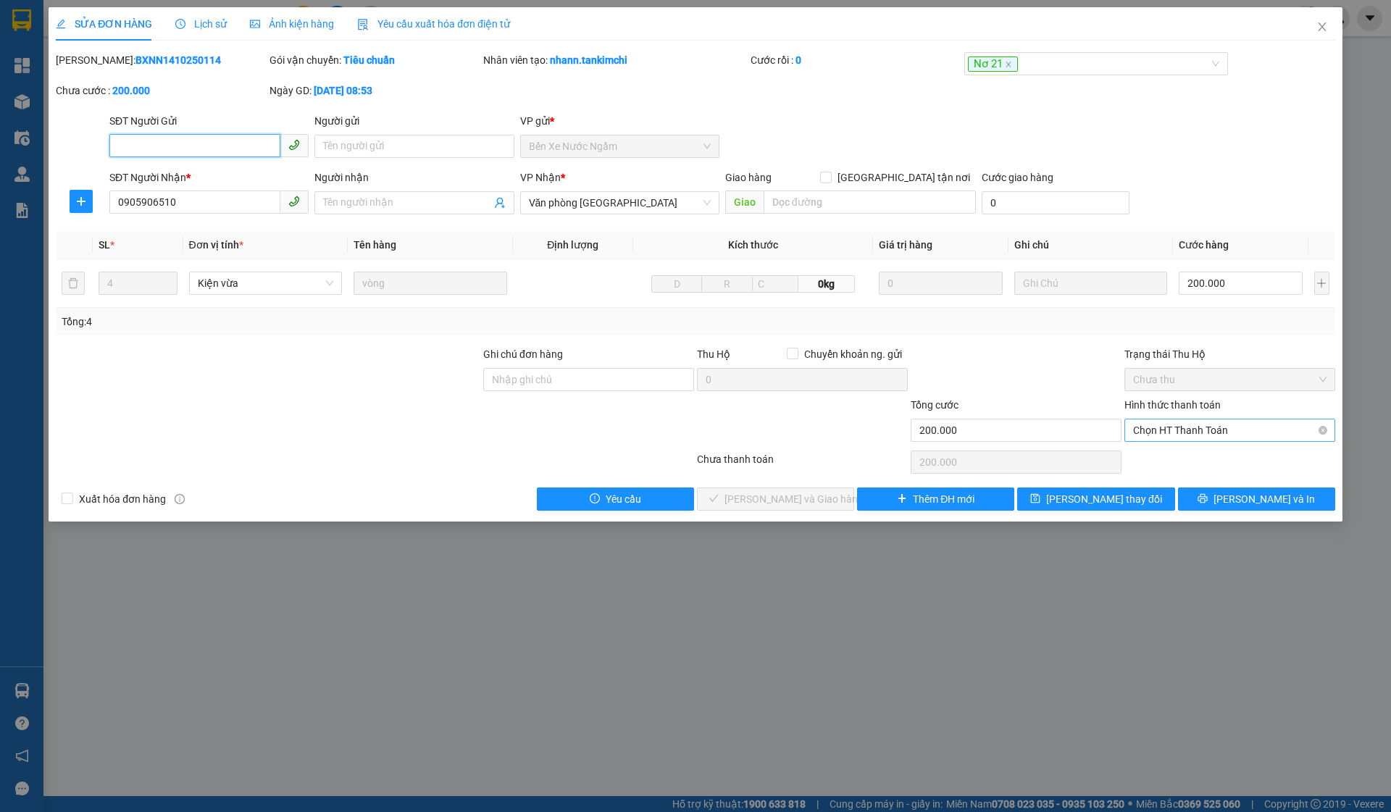
click at [1215, 427] on span "Chọn HT Thanh Toán" at bounding box center [1230, 431] width 194 height 22
click at [1195, 449] on div "Tại văn phòng" at bounding box center [1230, 459] width 211 height 23
type input "0"
click at [789, 493] on span "[PERSON_NAME] và Giao hàng" at bounding box center [794, 499] width 139 height 16
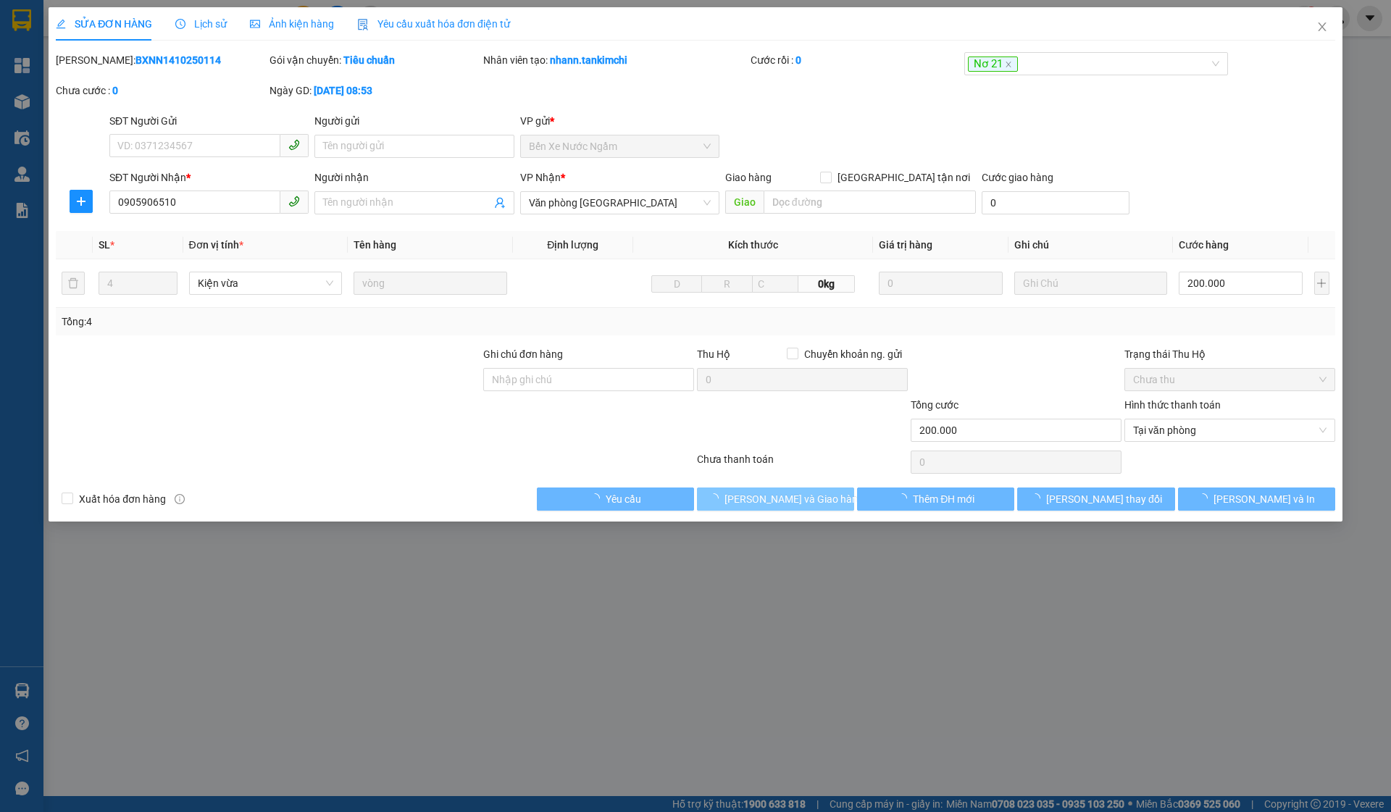
click at [789, 493] on span "[PERSON_NAME] và Giao hàng" at bounding box center [794, 499] width 139 height 16
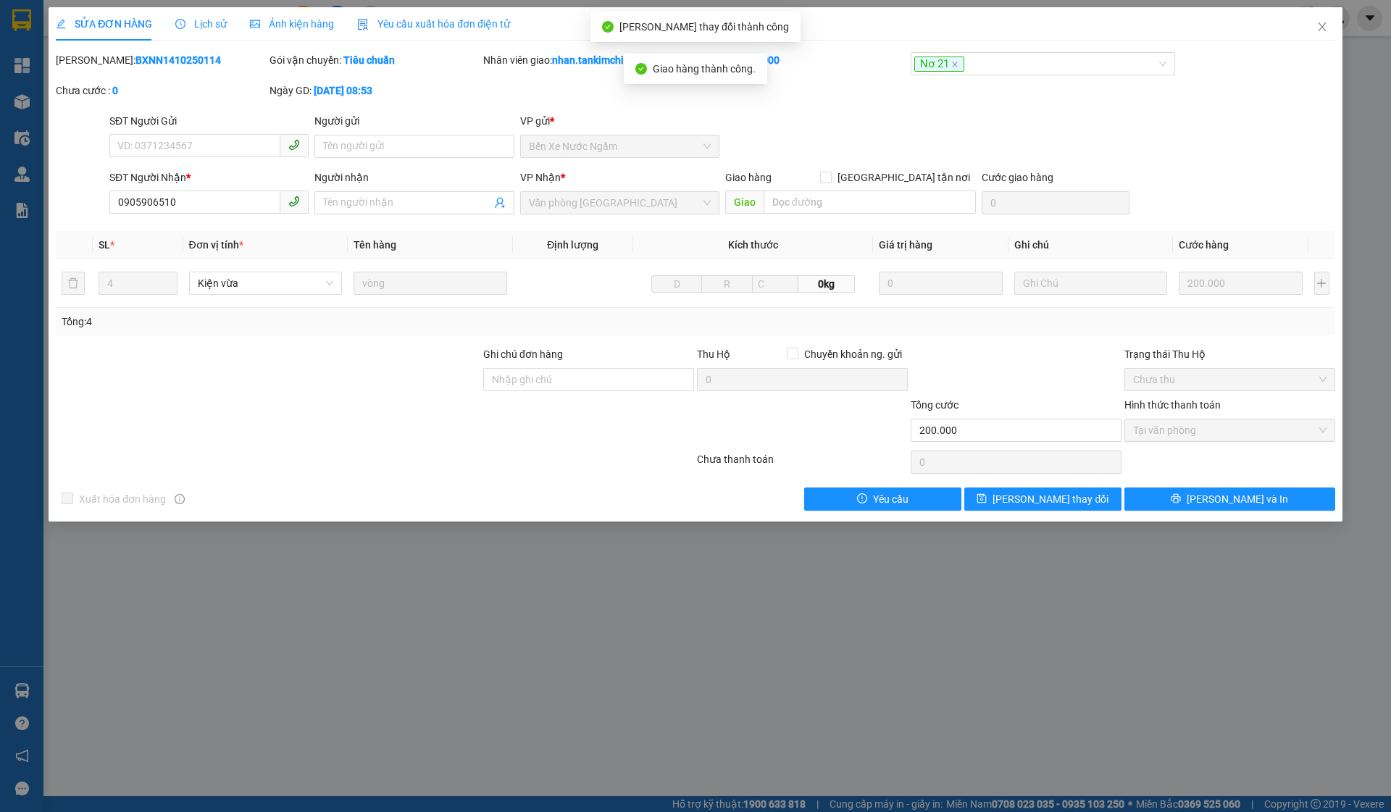
click at [1324, 30] on icon "close" at bounding box center [1323, 27] width 12 height 12
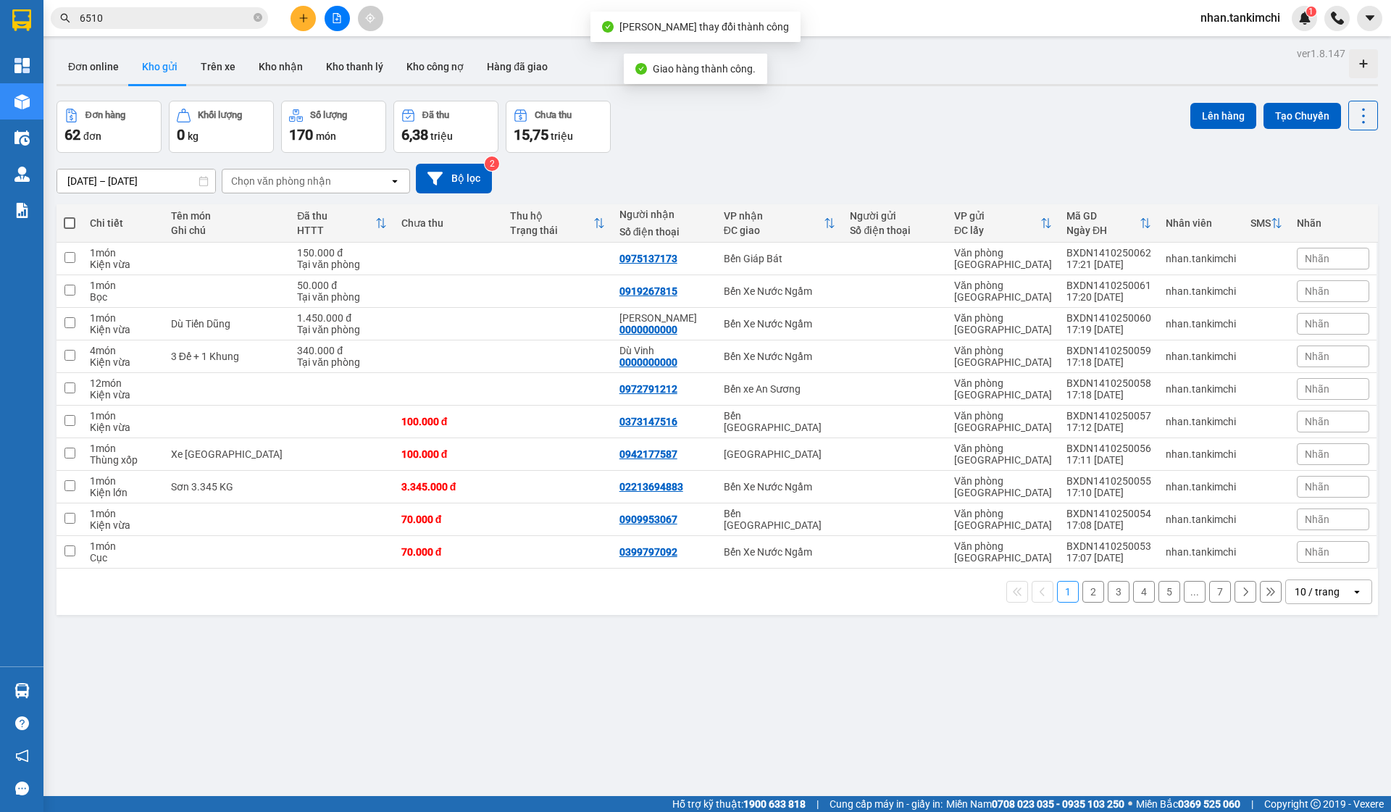
click at [200, 9] on span "6510" at bounding box center [159, 18] width 217 height 22
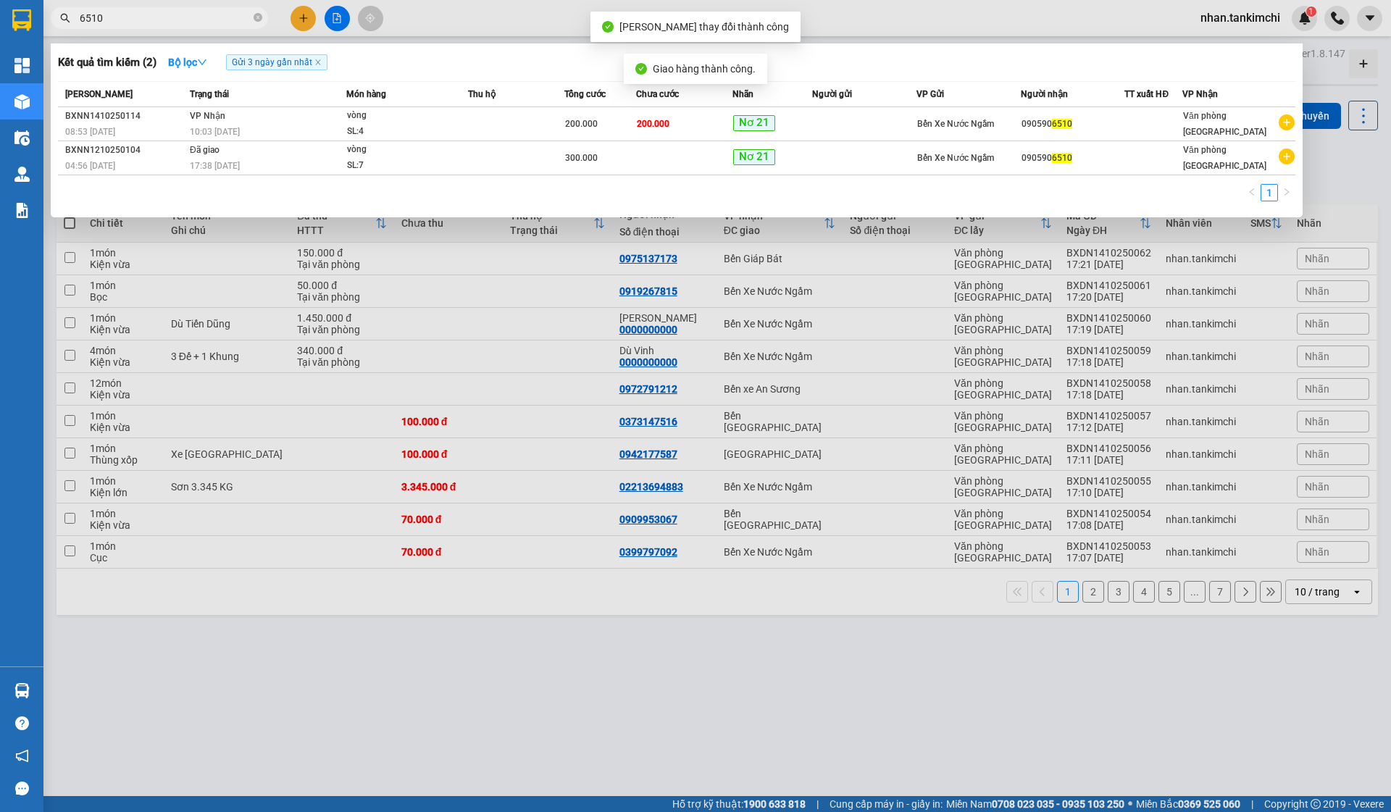
click at [200, 9] on span "6510" at bounding box center [159, 18] width 217 height 22
click at [187, 20] on input "6510" at bounding box center [165, 18] width 171 height 16
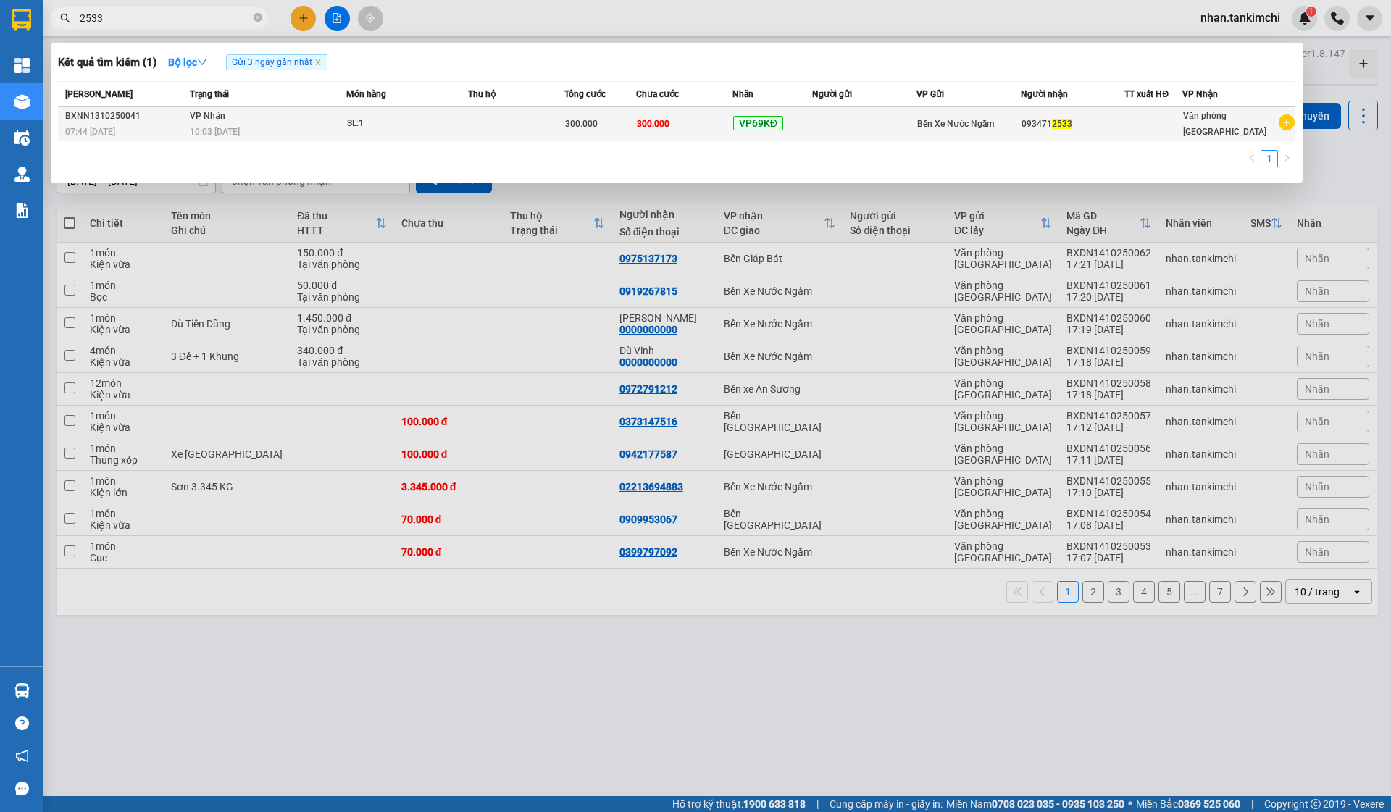
type input "2533"
click at [681, 112] on td "300.000" at bounding box center [684, 124] width 96 height 34
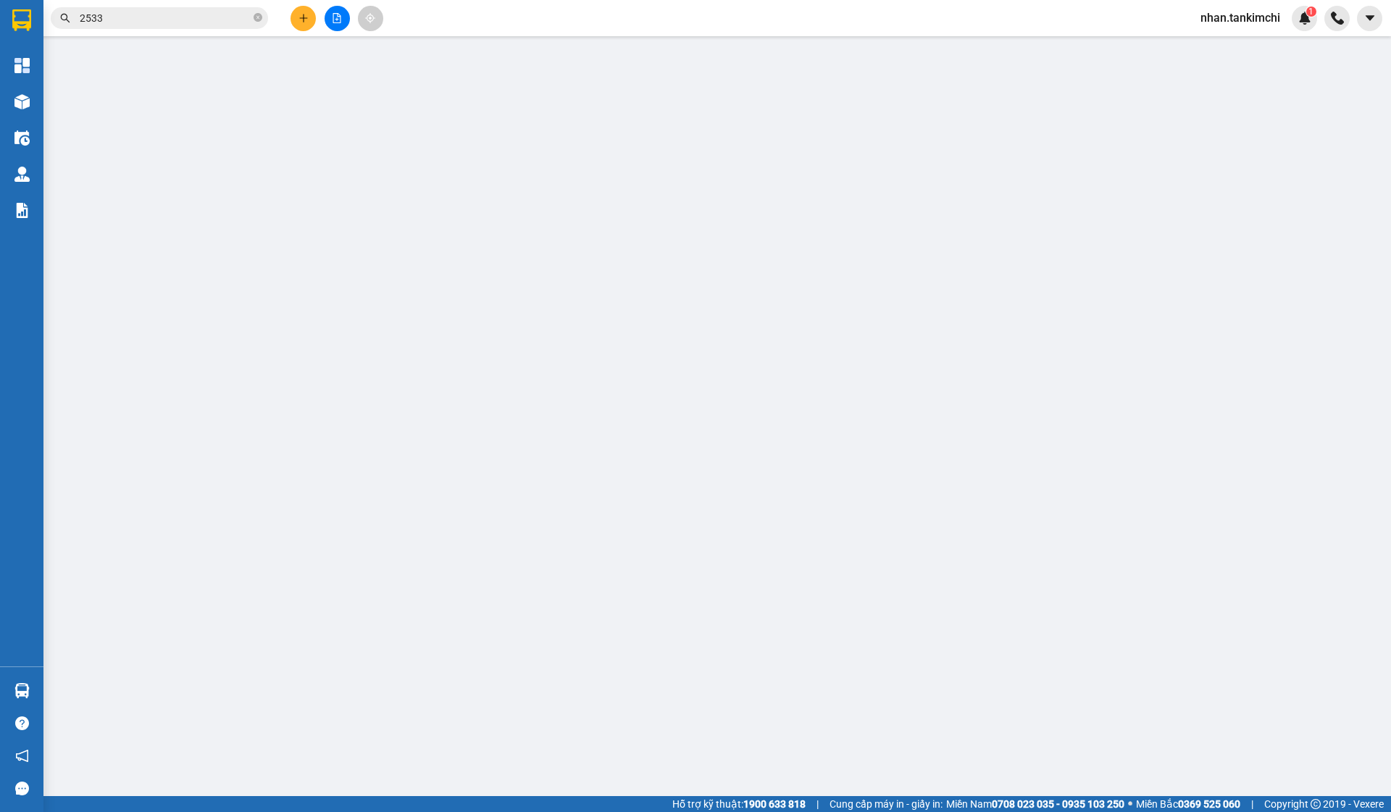
type input "0934712533"
type input "300.000"
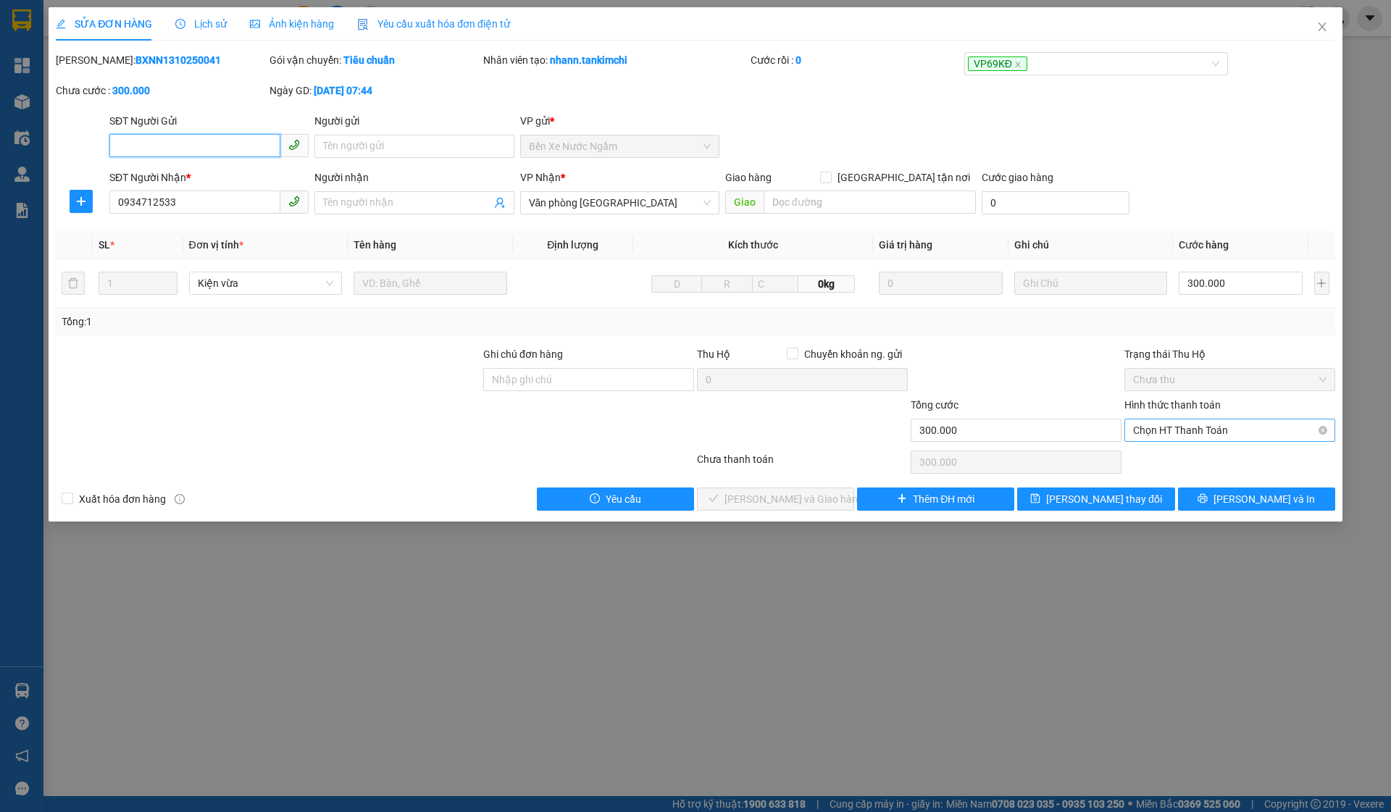
click at [1252, 434] on span "Chọn HT Thanh Toán" at bounding box center [1230, 431] width 194 height 22
click at [1198, 457] on div "Tại văn phòng" at bounding box center [1230, 460] width 194 height 16
type input "0"
click at [825, 489] on button "[PERSON_NAME] và Giao hàng" at bounding box center [775, 499] width 157 height 23
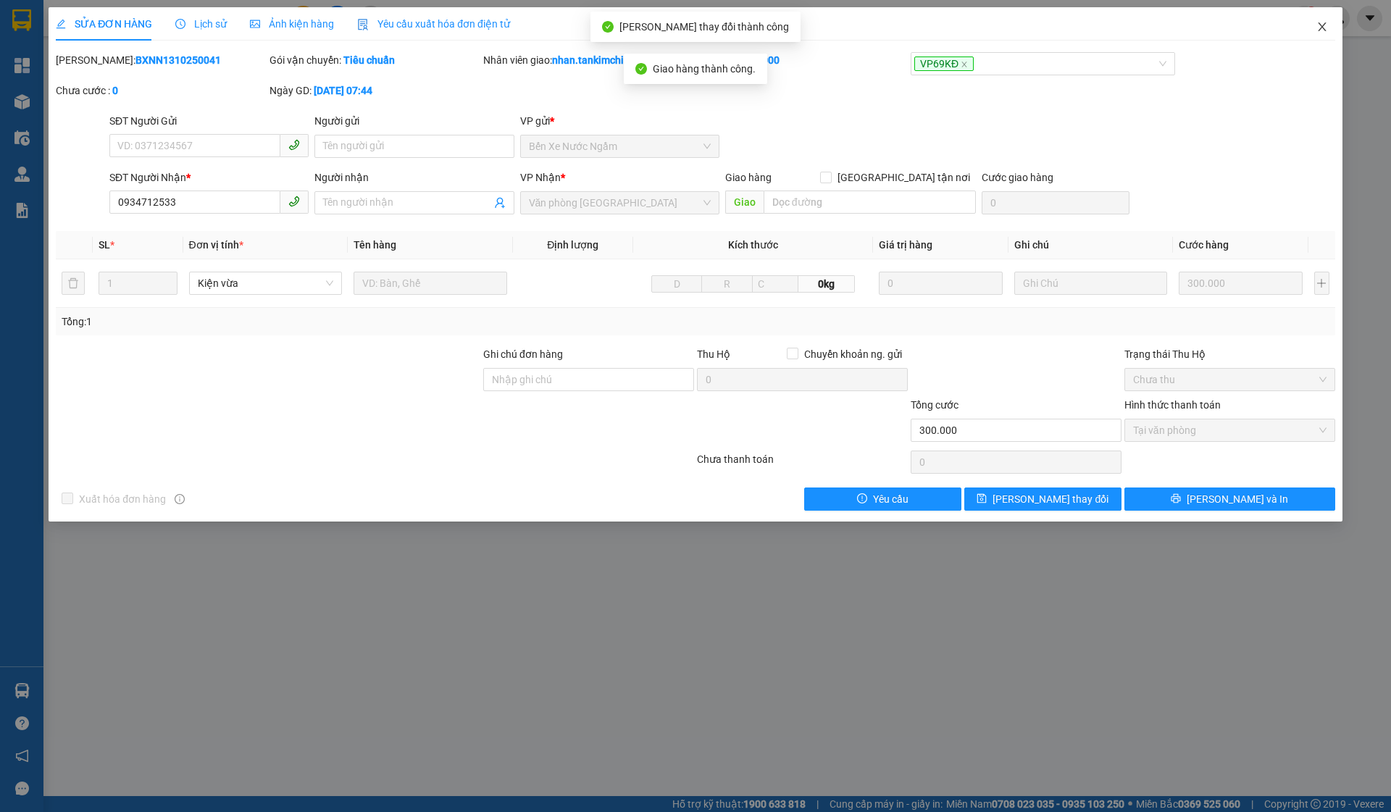
click at [1336, 30] on span "Close" at bounding box center [1322, 27] width 41 height 41
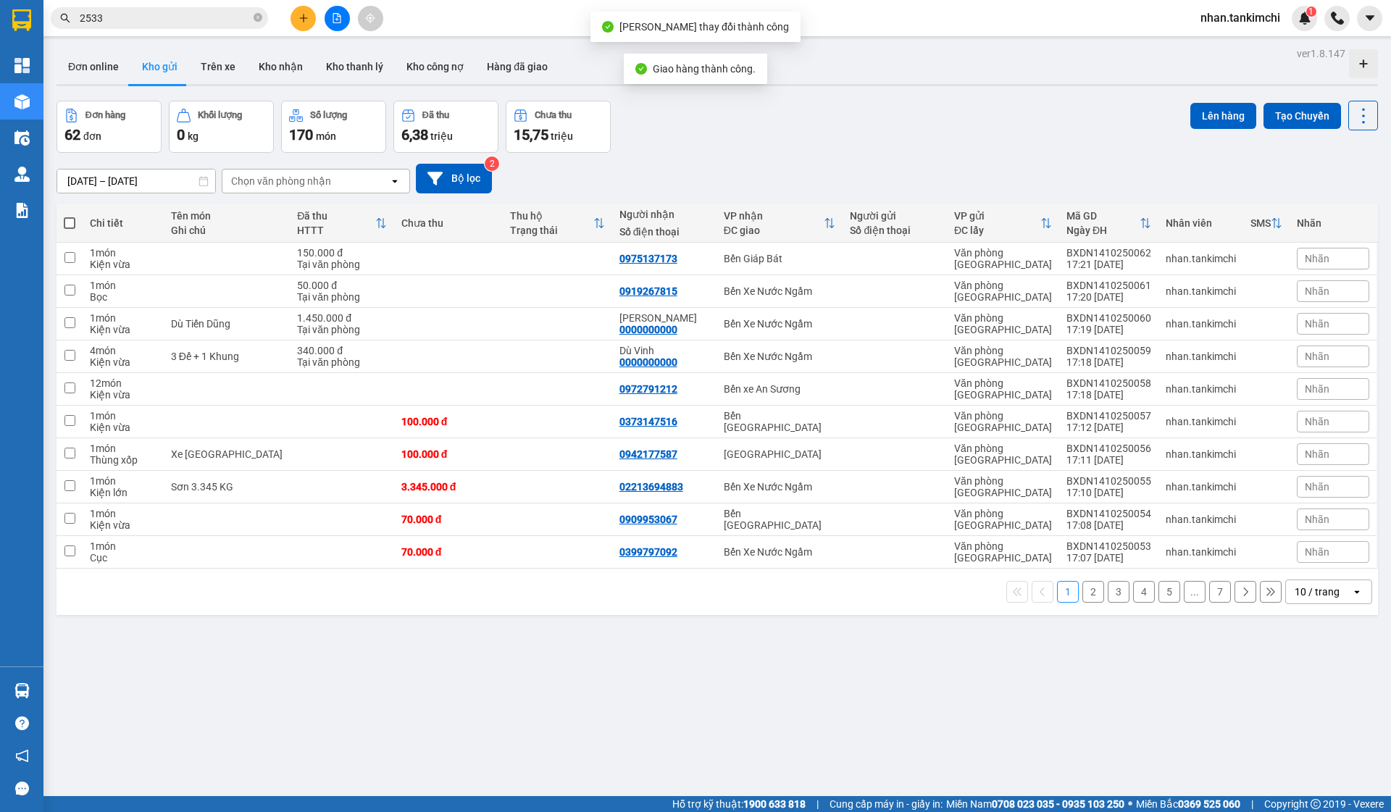
click at [180, 20] on input "2533" at bounding box center [165, 18] width 171 height 16
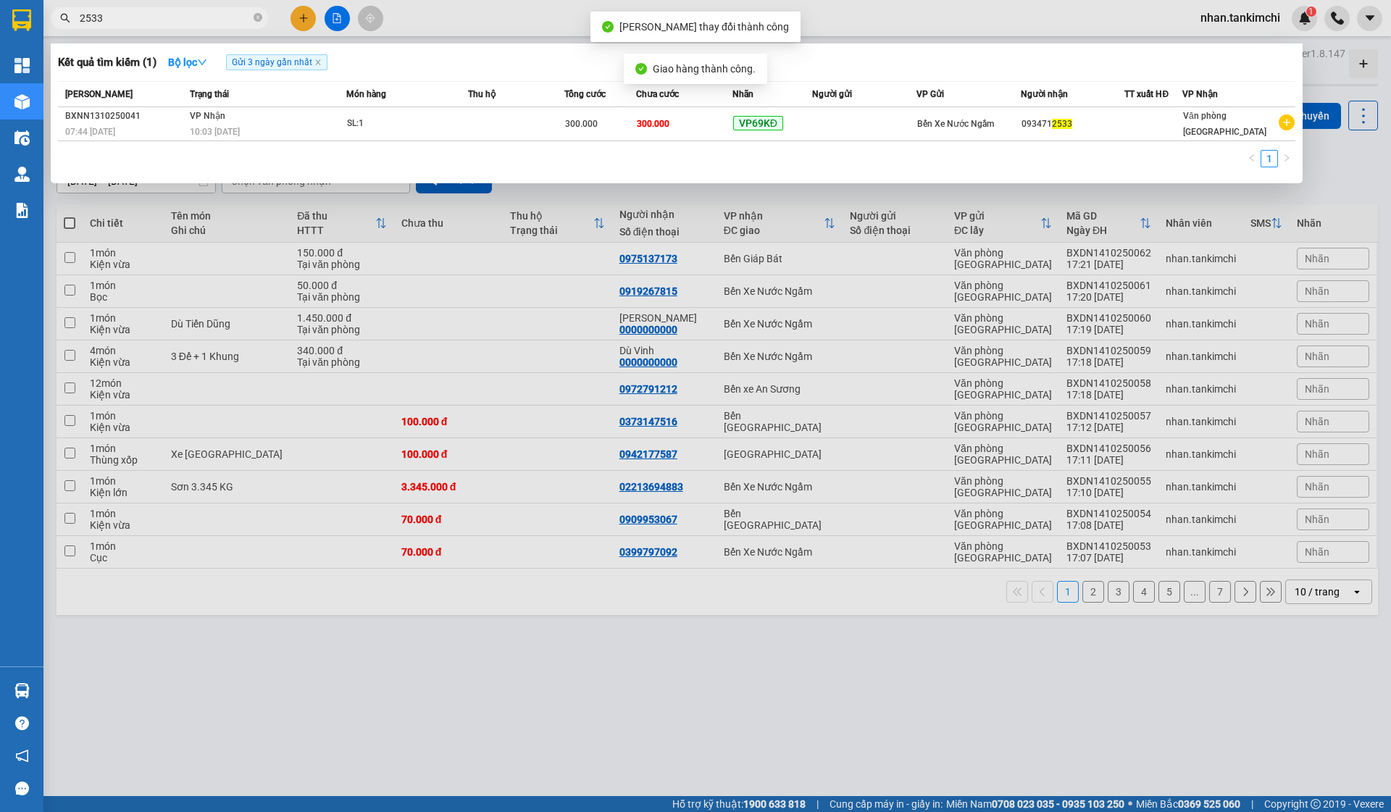
click at [180, 20] on input "2533" at bounding box center [165, 18] width 171 height 16
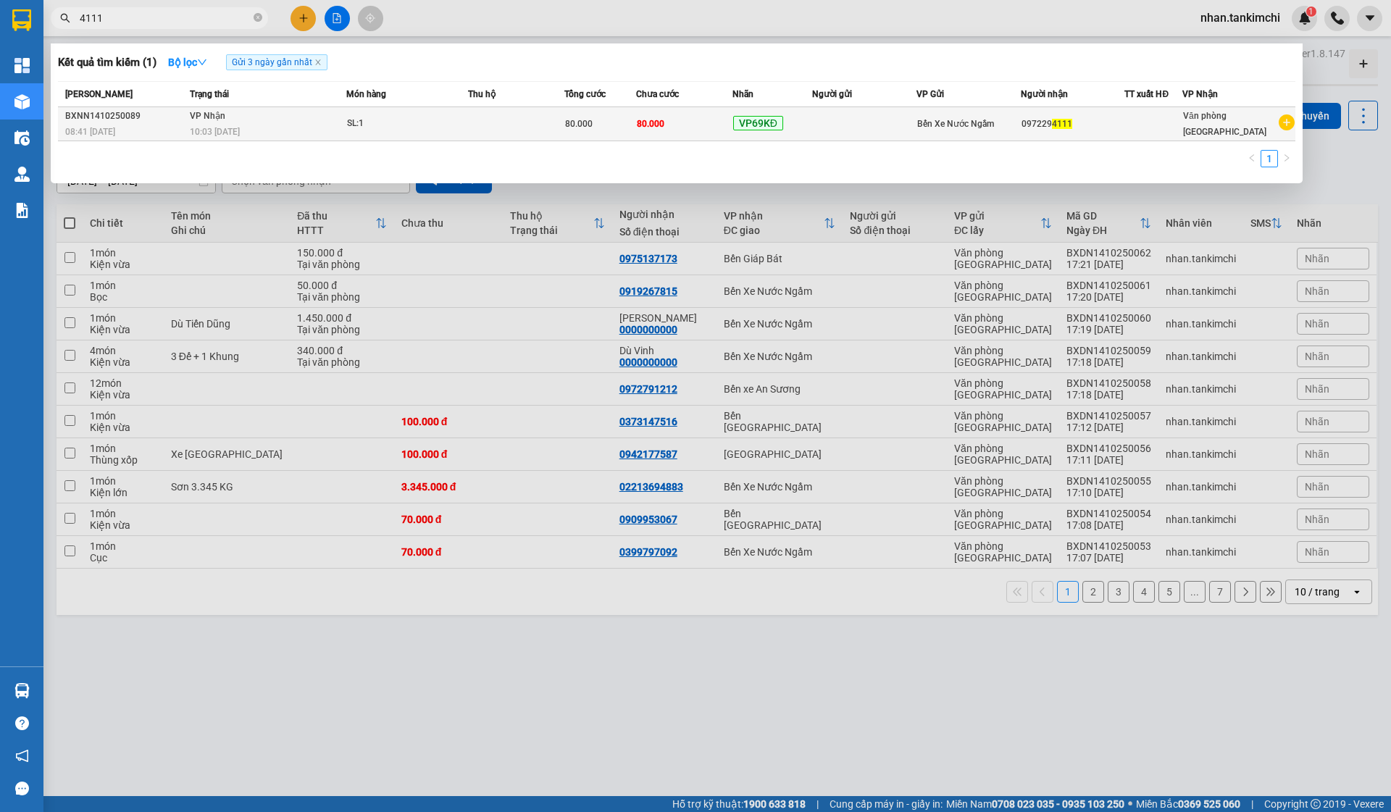
type input "4111"
click at [822, 128] on td at bounding box center [864, 124] width 104 height 34
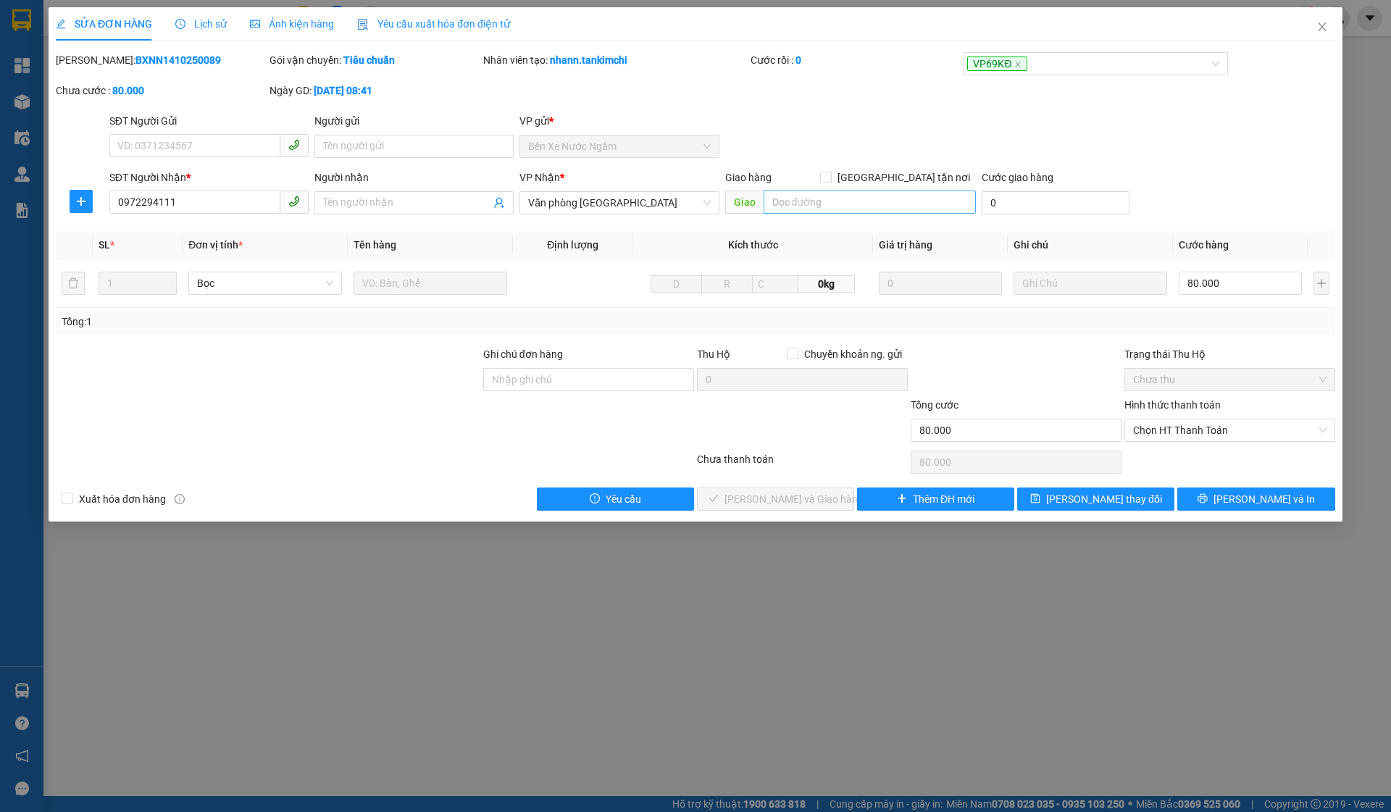
type input "0972294111"
type input "80.000"
click at [1212, 430] on span "Chọn HT Thanh Toán" at bounding box center [1230, 431] width 194 height 22
click at [1167, 459] on div "Tại văn phòng" at bounding box center [1230, 460] width 194 height 16
type input "0"
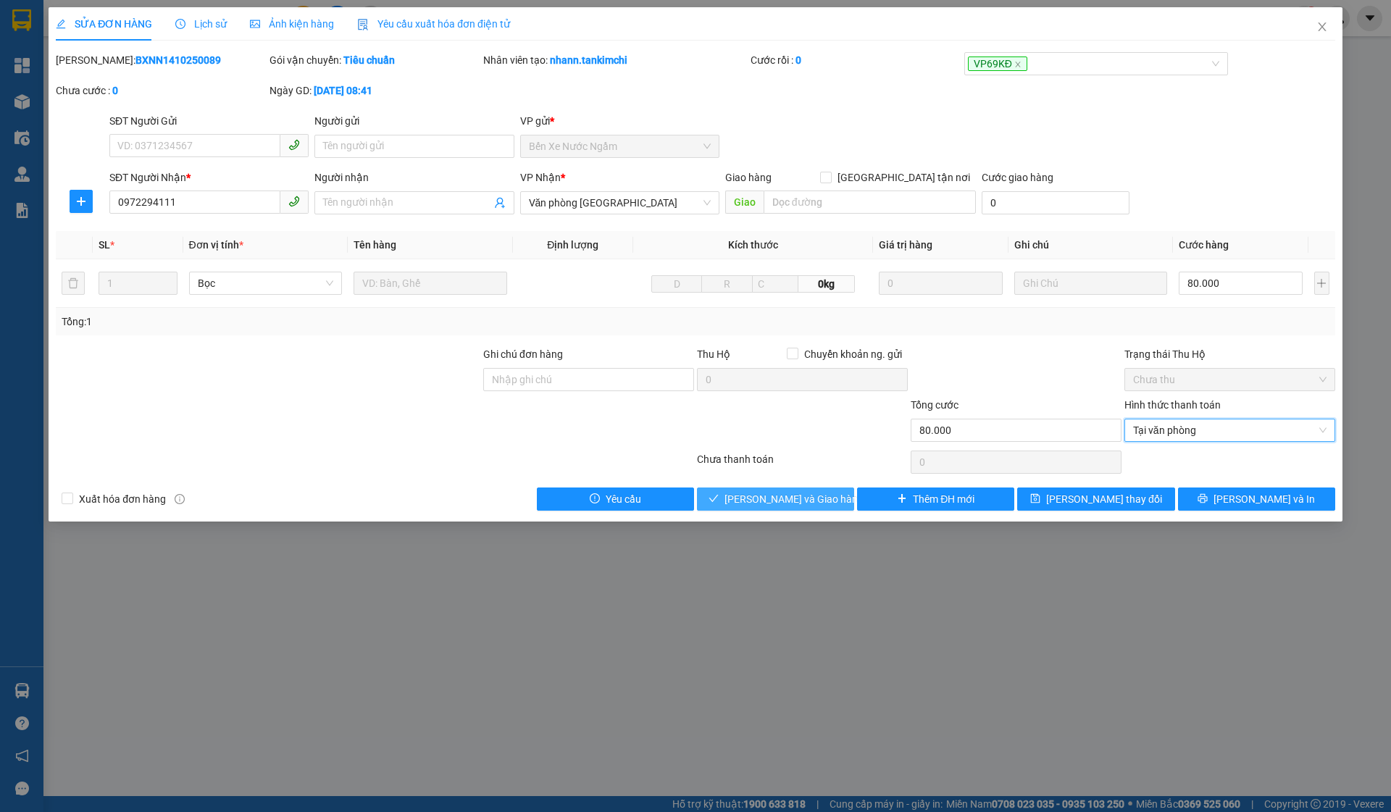
click at [820, 499] on span "[PERSON_NAME] và Giao hàng" at bounding box center [794, 499] width 139 height 16
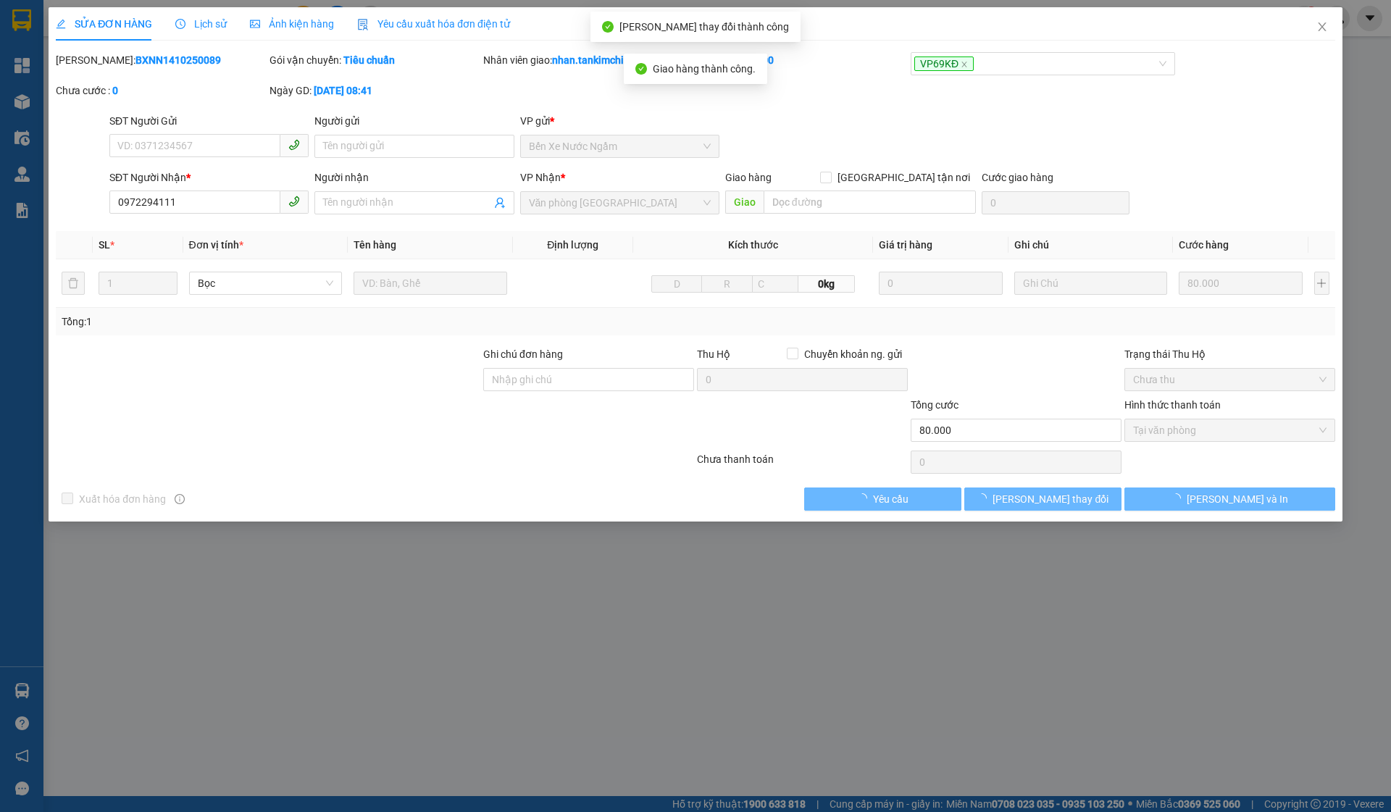
click at [1324, 30] on icon "close" at bounding box center [1322, 26] width 8 height 9
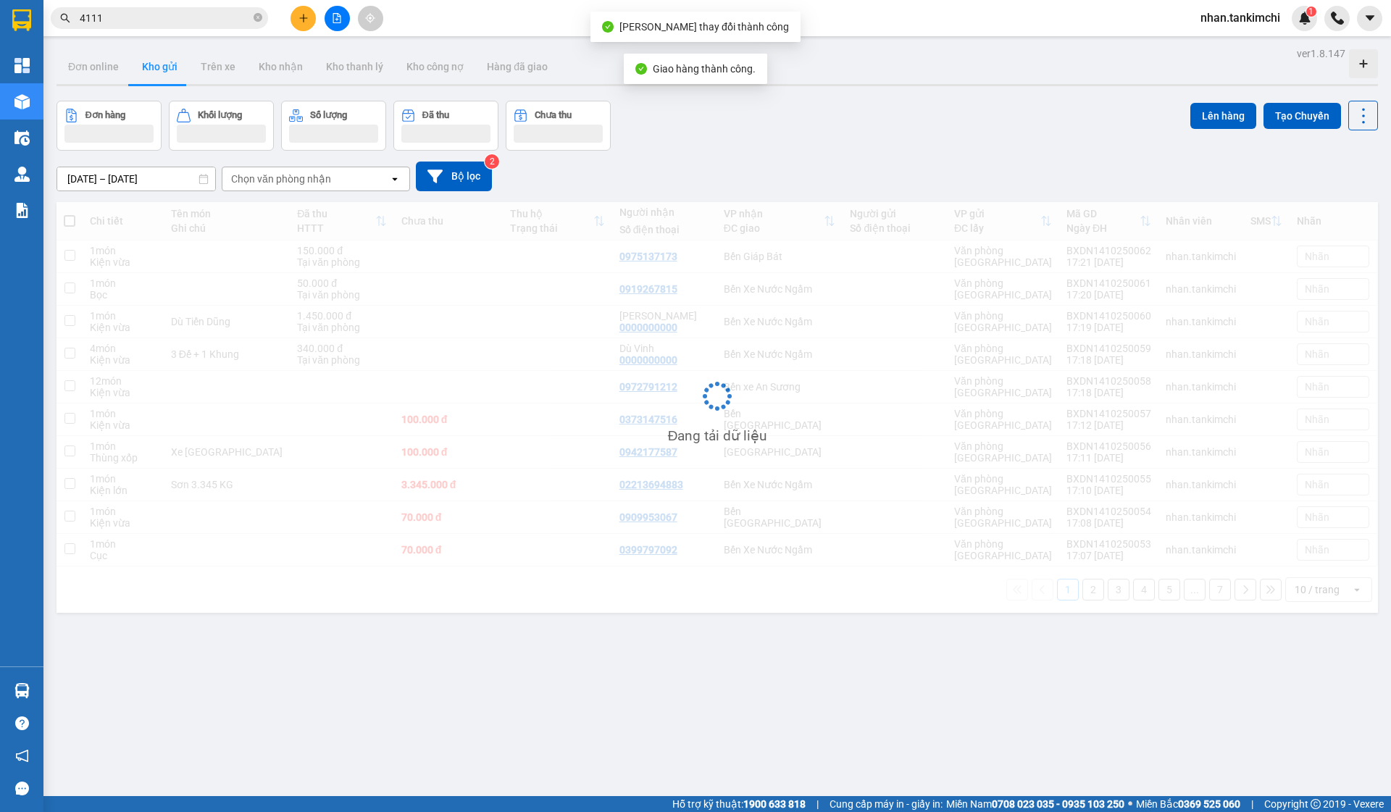
click at [172, 27] on span "4111" at bounding box center [159, 18] width 217 height 22
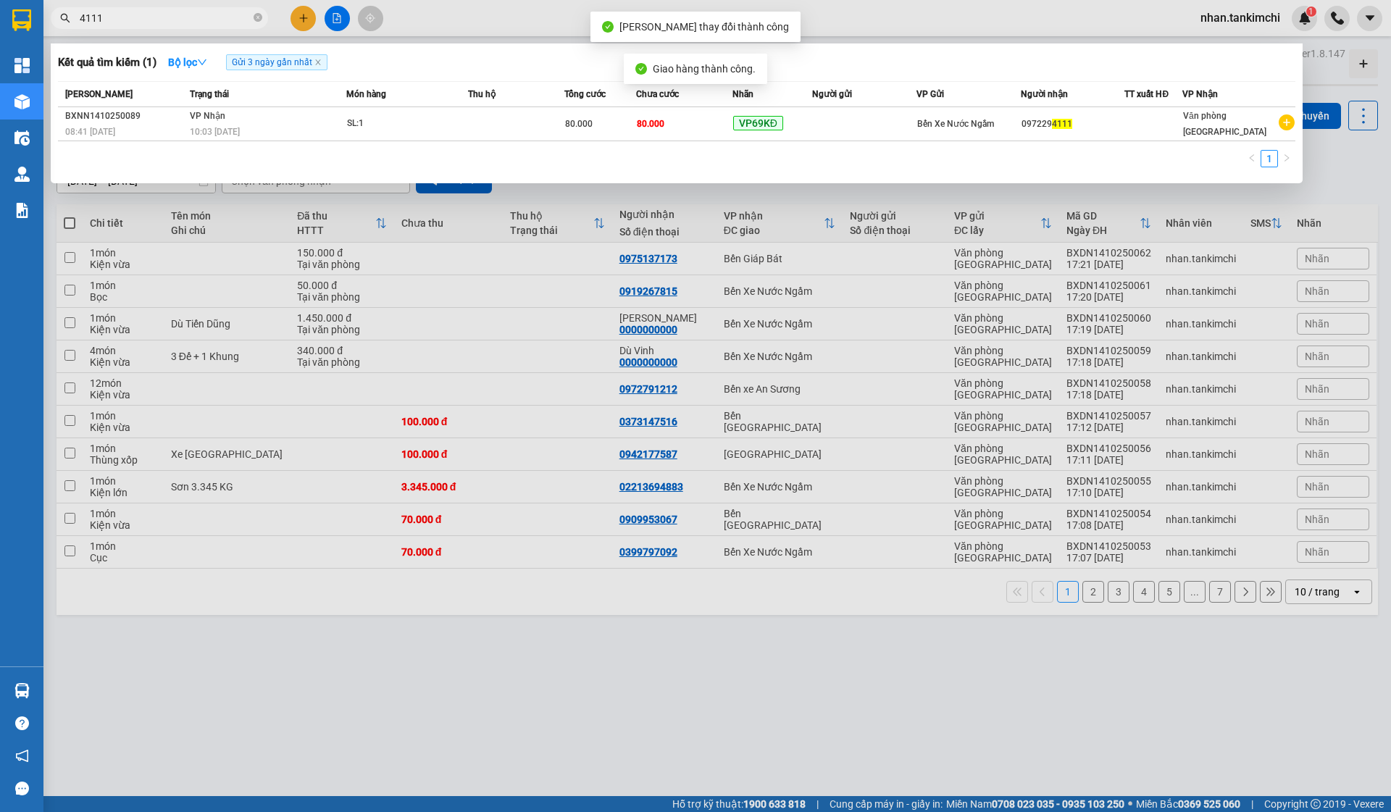
click at [172, 27] on span "4111" at bounding box center [159, 18] width 217 height 22
click at [165, 17] on input "4111" at bounding box center [165, 18] width 171 height 16
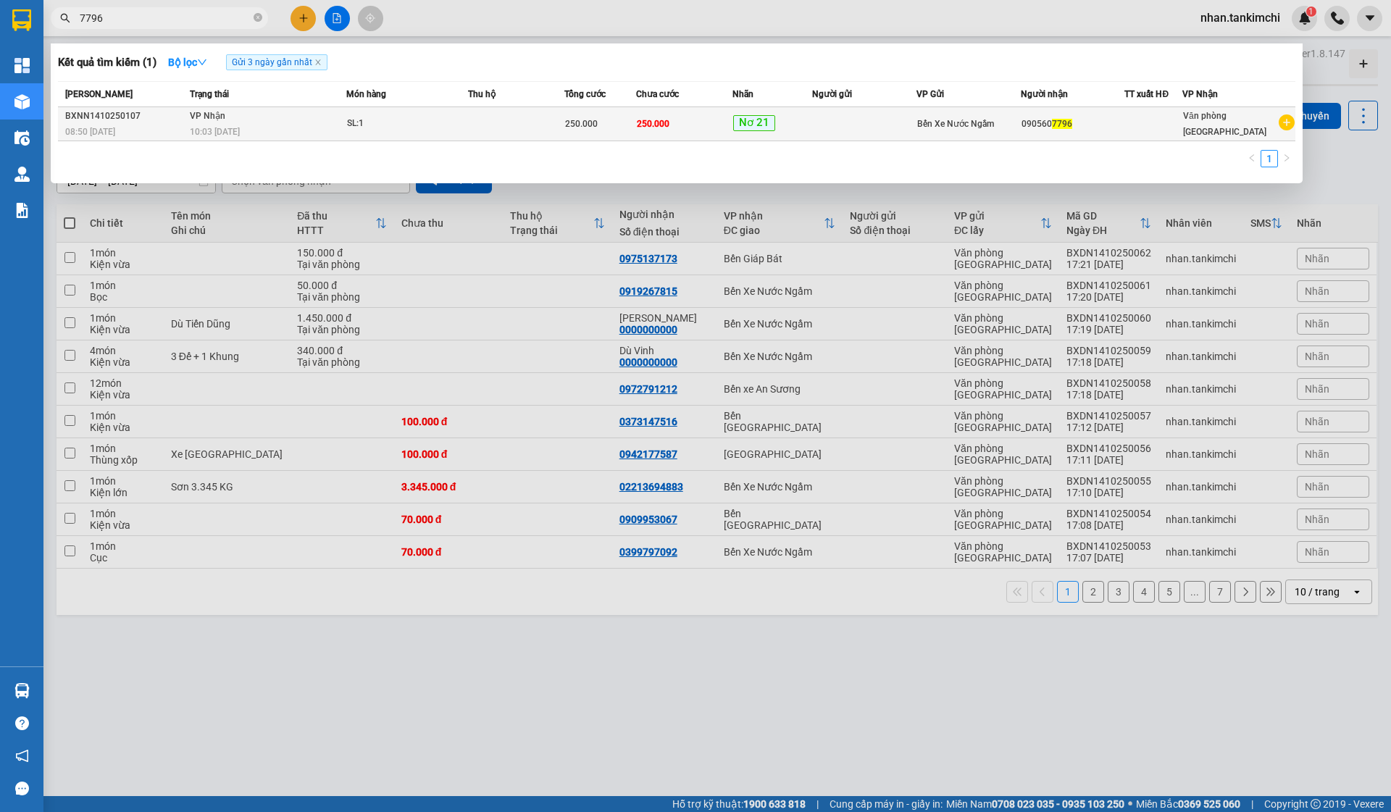
type input "7796"
click at [660, 114] on td "250.000" at bounding box center [684, 124] width 96 height 34
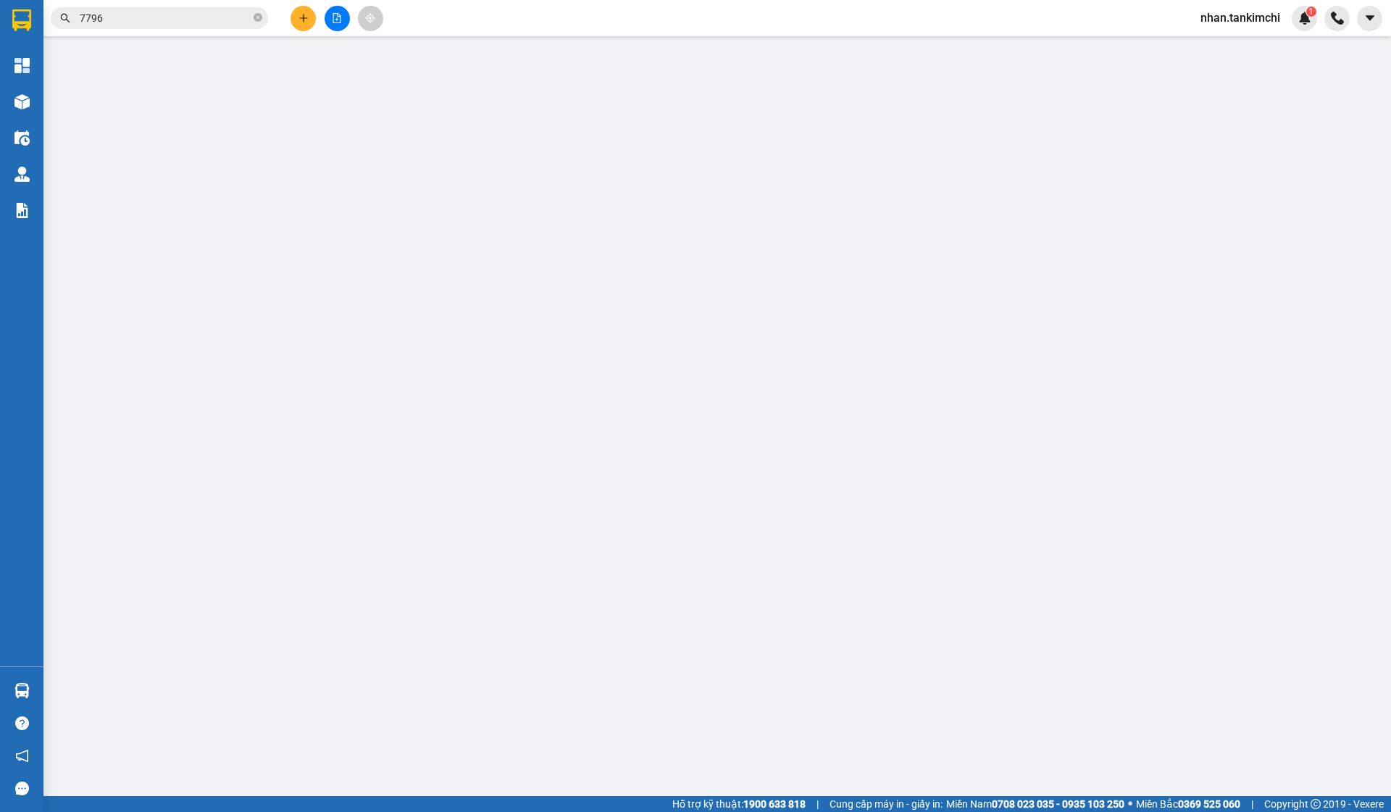
type input "0905607796"
type input "250.000"
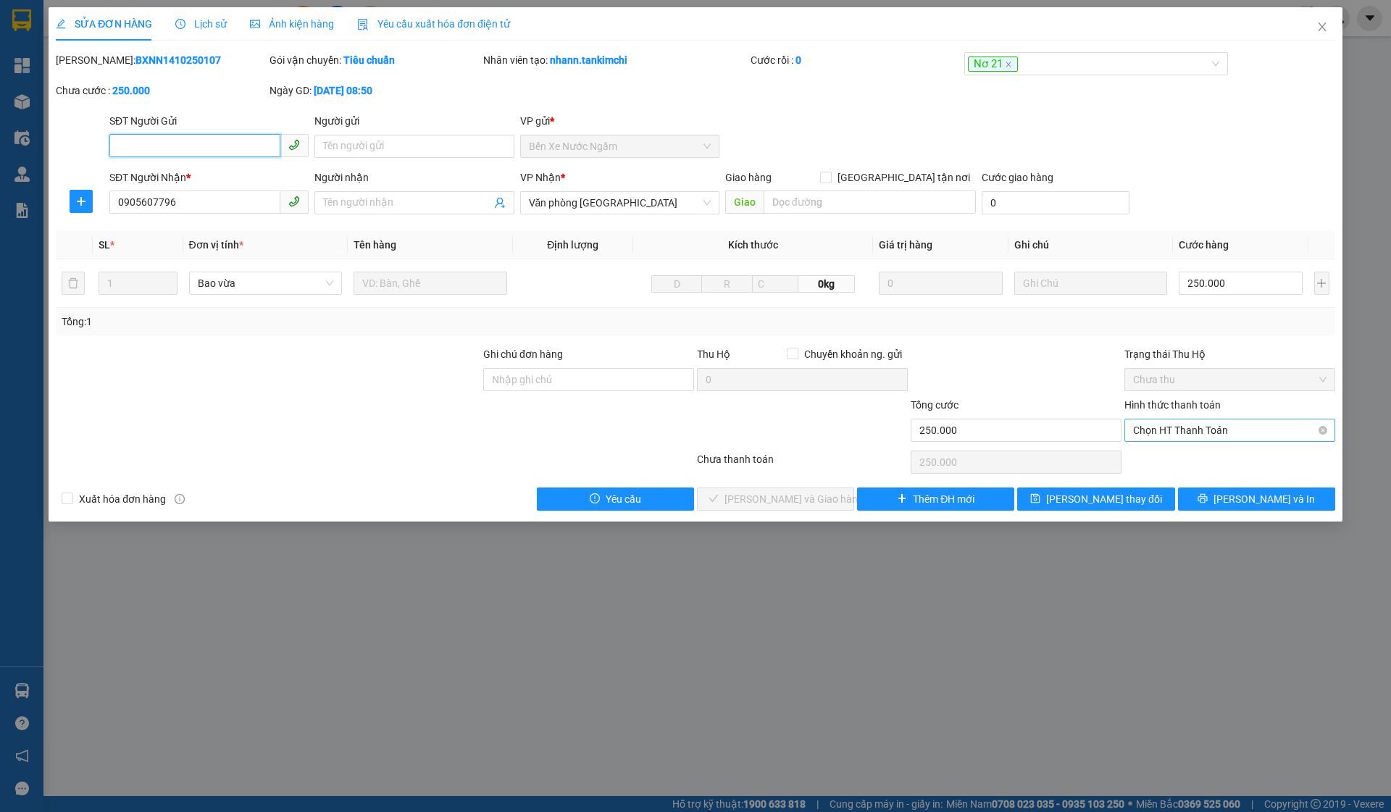
click at [1170, 425] on span "Chọn HT Thanh Toán" at bounding box center [1230, 431] width 194 height 22
click at [1183, 457] on div "Tại văn phòng" at bounding box center [1230, 460] width 194 height 16
type input "0"
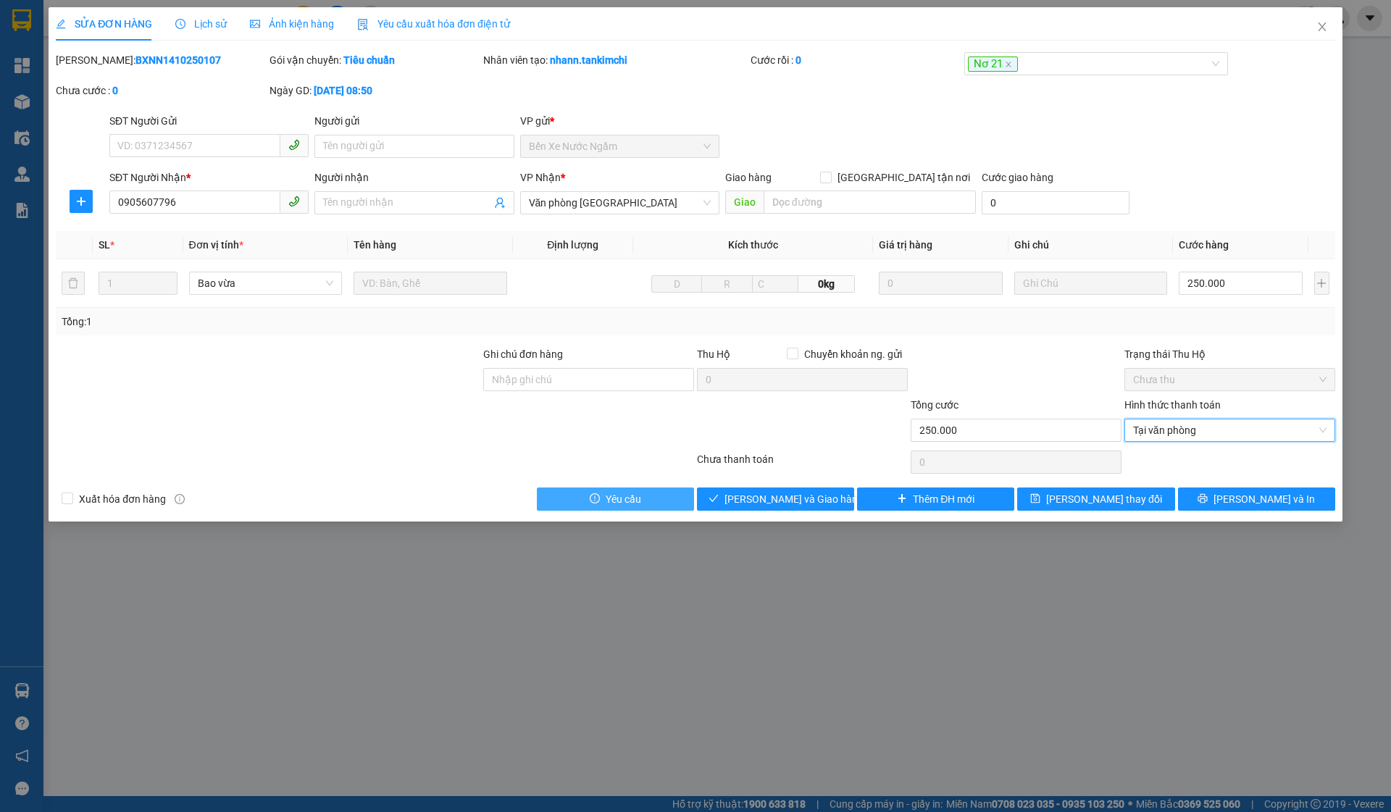
click at [654, 494] on button "Yêu cầu" at bounding box center [615, 499] width 157 height 23
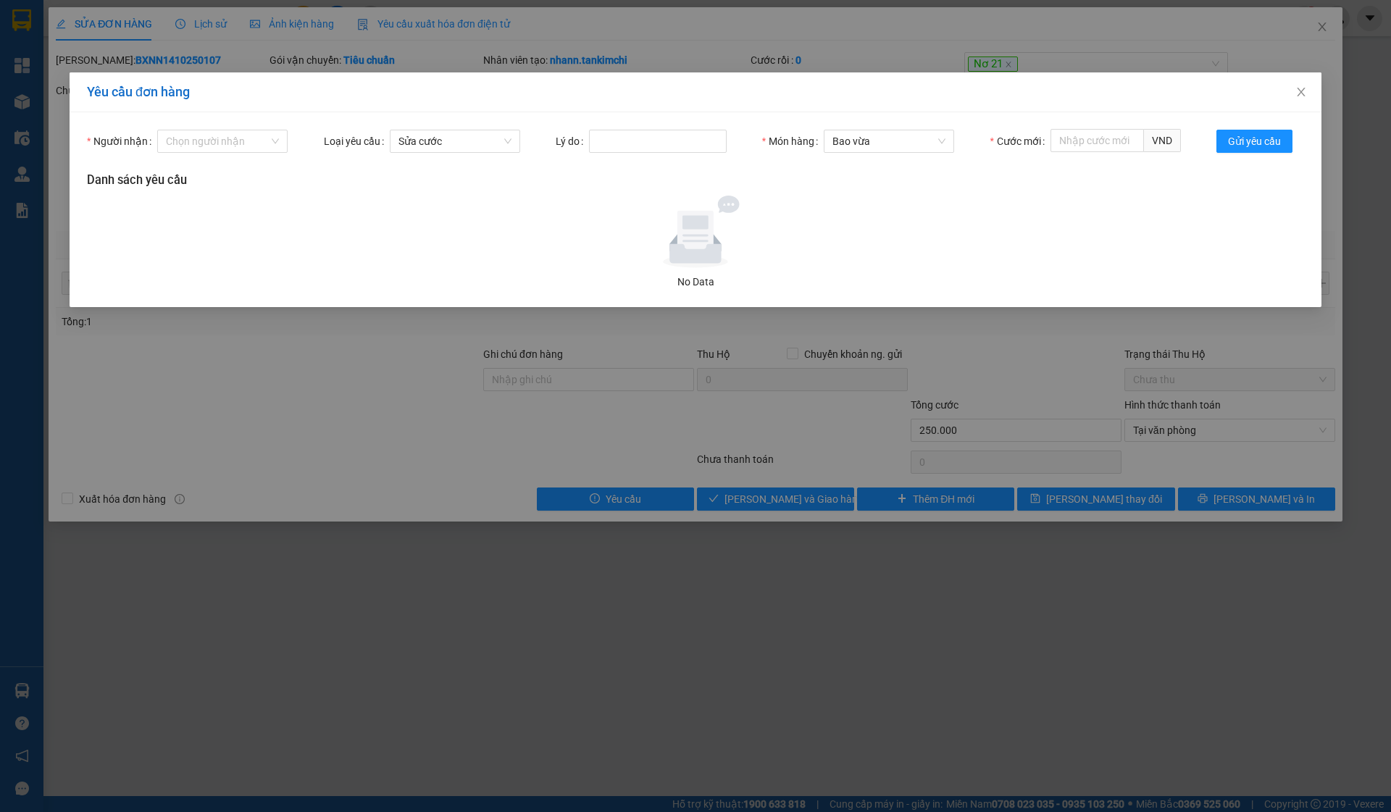
click at [762, 496] on div "Yêu cầu đơn hàng Người nhận Chọn người nhận Loại yêu cầu Sửa cước Lý do Món hàn…" at bounding box center [695, 406] width 1391 height 812
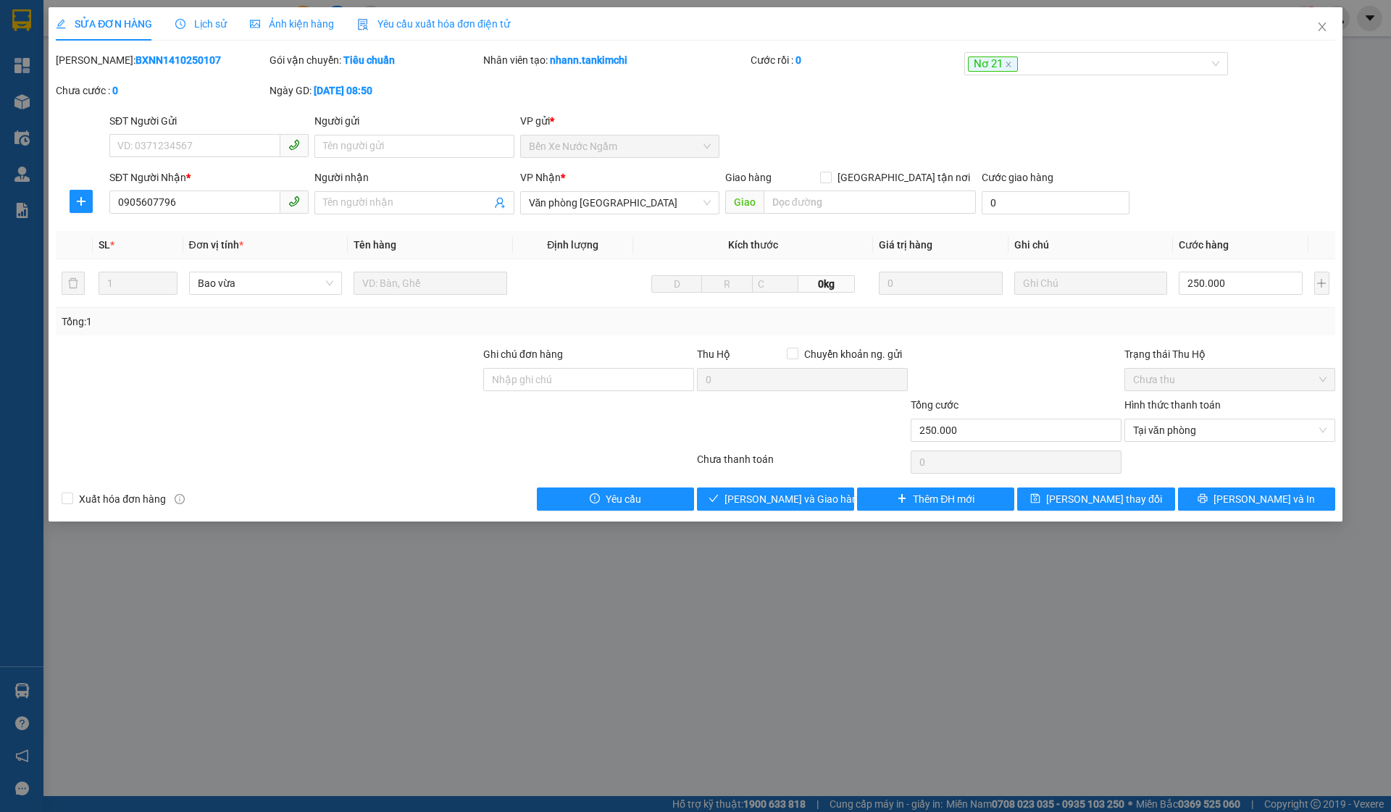
click at [762, 496] on div "Yêu cầu đơn hàng Người nhận Chọn người nhận Loại yêu cầu Chọn loại Lý do Món hà…" at bounding box center [695, 406] width 1391 height 812
click at [762, 496] on span "[PERSON_NAME] và Giao hàng" at bounding box center [794, 499] width 139 height 16
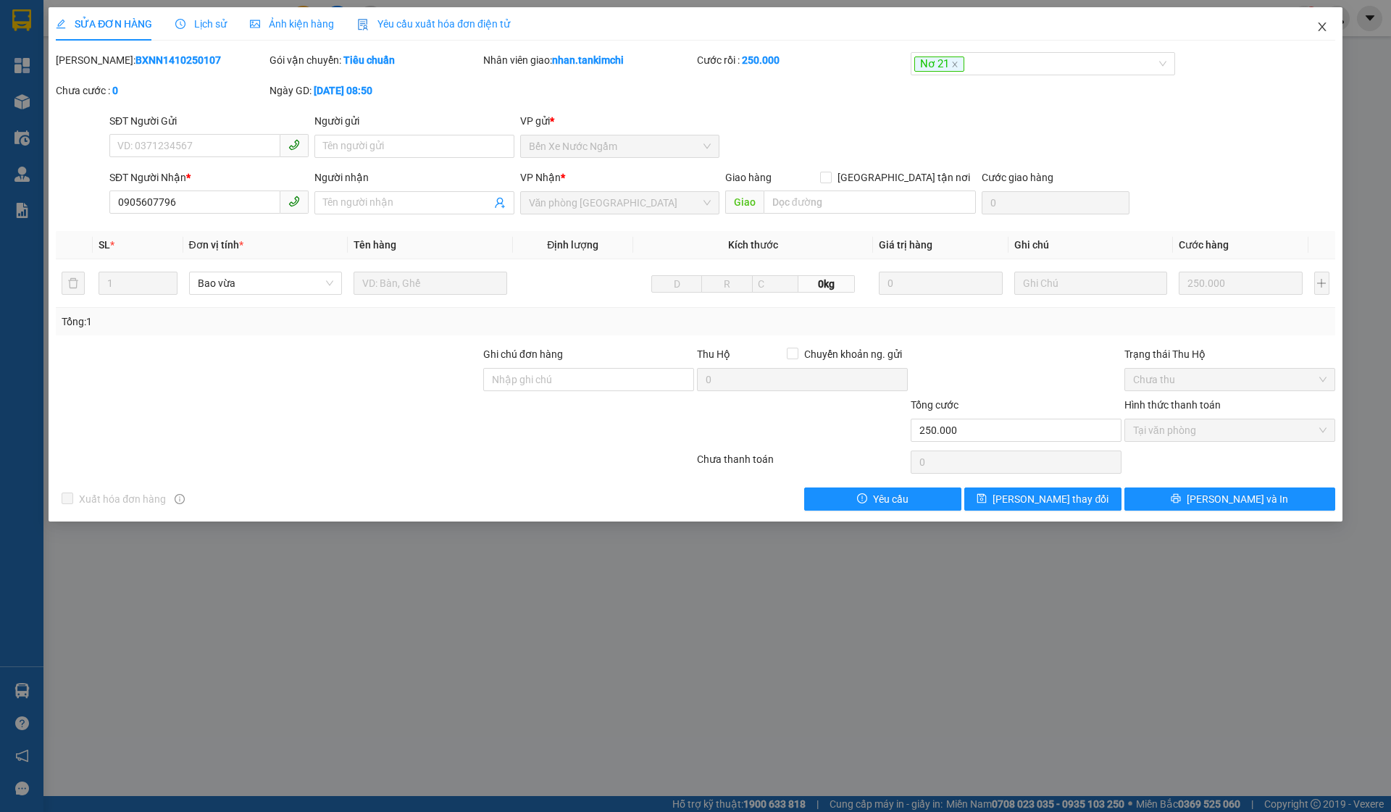
click at [1320, 19] on span "Close" at bounding box center [1322, 27] width 41 height 41
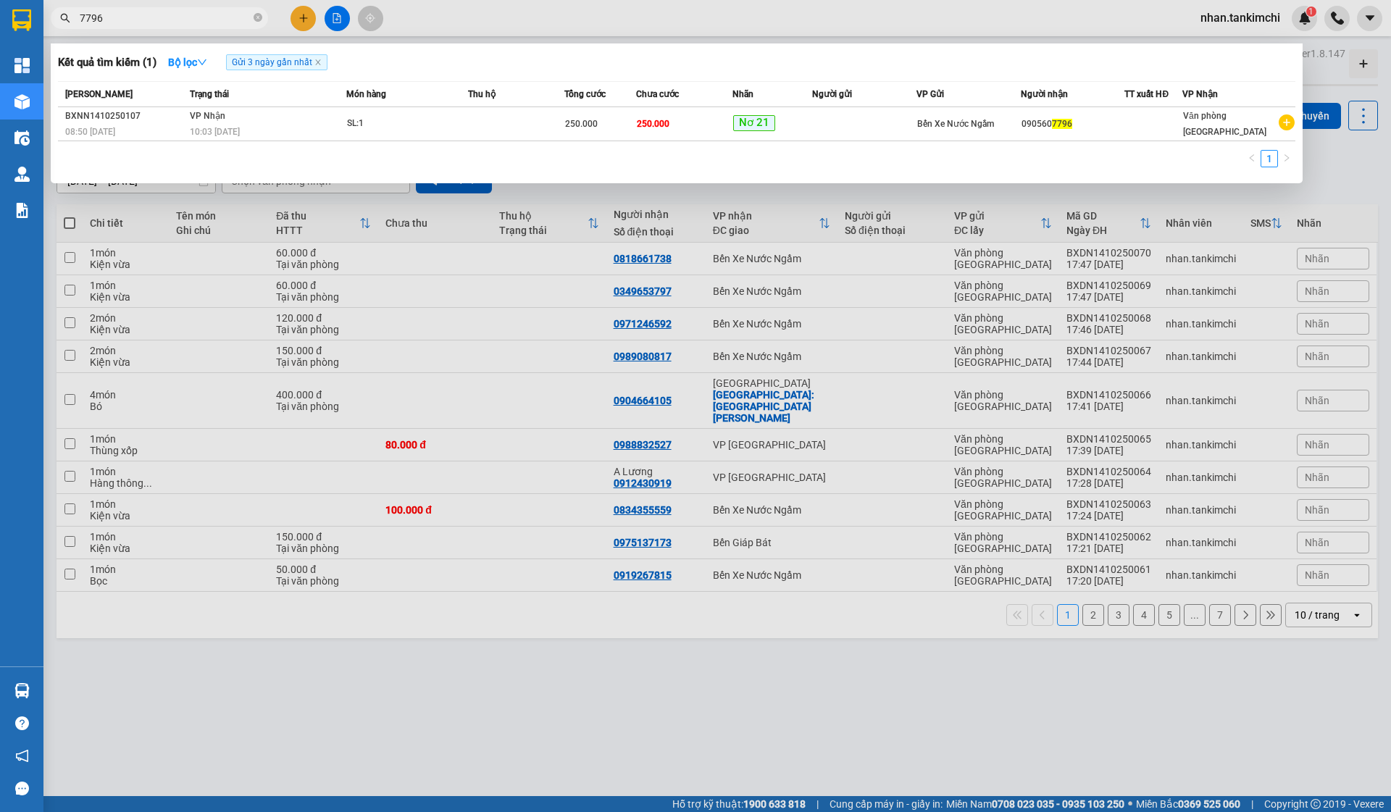
click at [175, 18] on input "7796" at bounding box center [165, 18] width 171 height 16
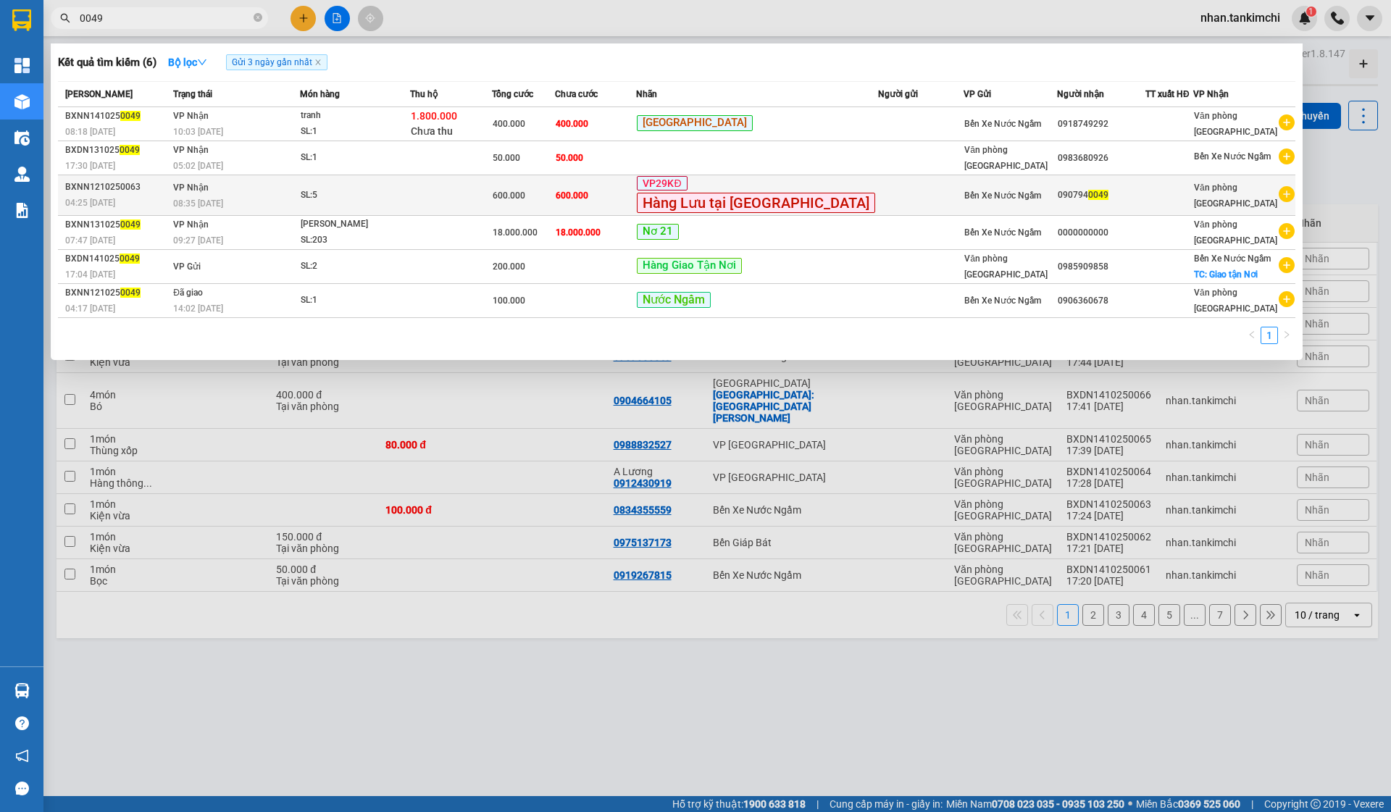
type input "0049"
click at [796, 186] on div "VP29KĐ Hàng Lưu tại Kho ĐN" at bounding box center [757, 195] width 241 height 38
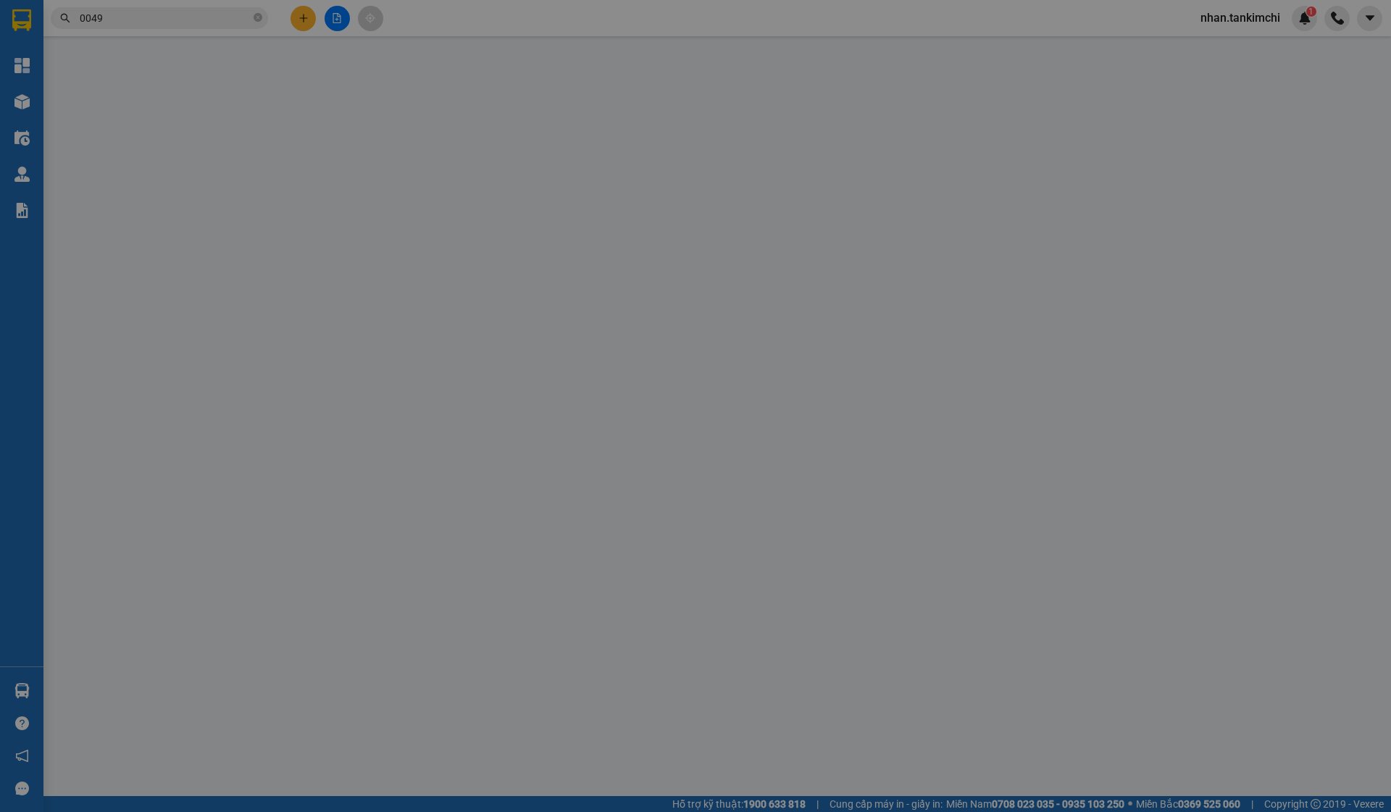
type input "0907940049"
type input "600.000"
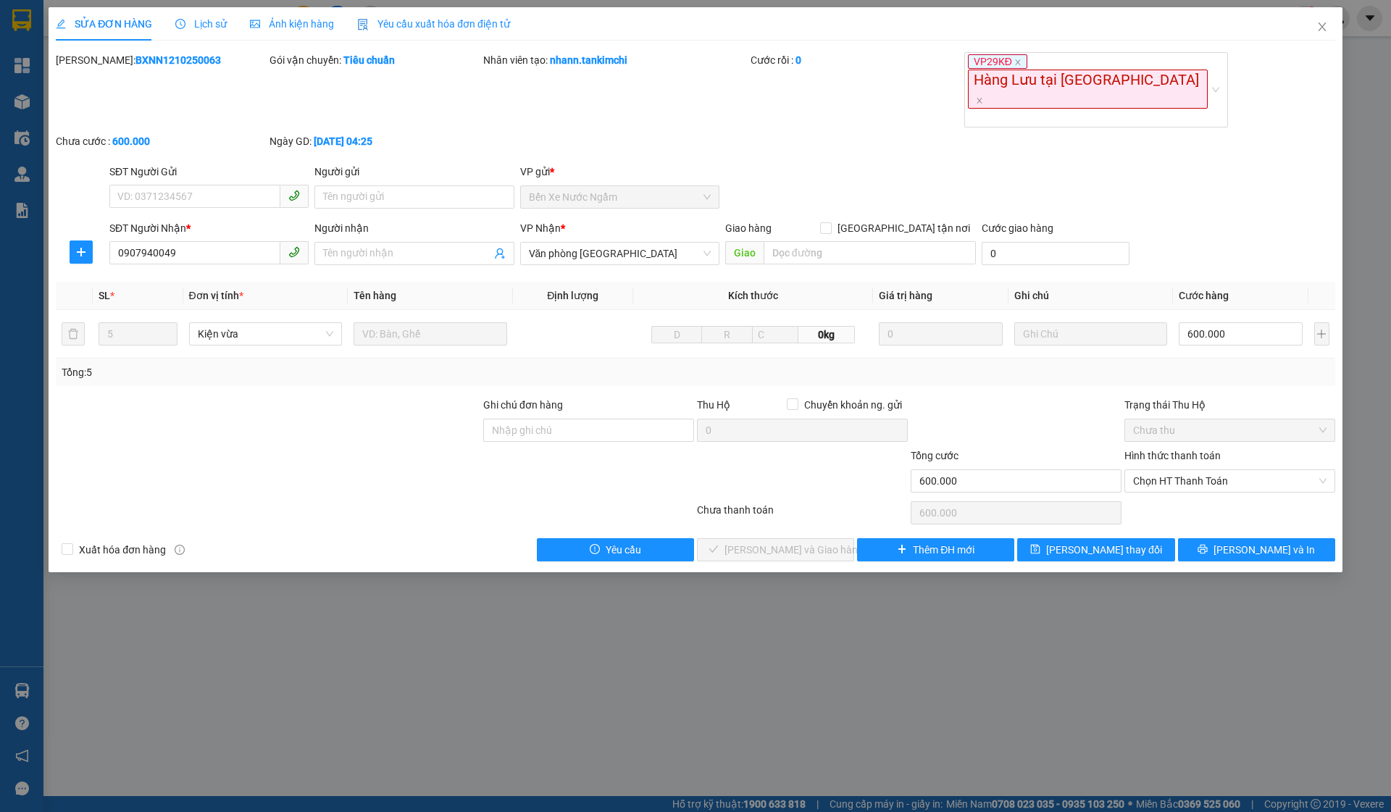
click at [1209, 499] on div "Chọn HT Thanh Toán" at bounding box center [1230, 513] width 214 height 29
click at [1207, 470] on span "Chọn HT Thanh Toán" at bounding box center [1230, 481] width 194 height 22
click at [1165, 463] on div "Tại văn phòng" at bounding box center [1230, 460] width 194 height 16
type input "0"
click at [763, 542] on span "[PERSON_NAME] và Giao hàng" at bounding box center [794, 550] width 139 height 16
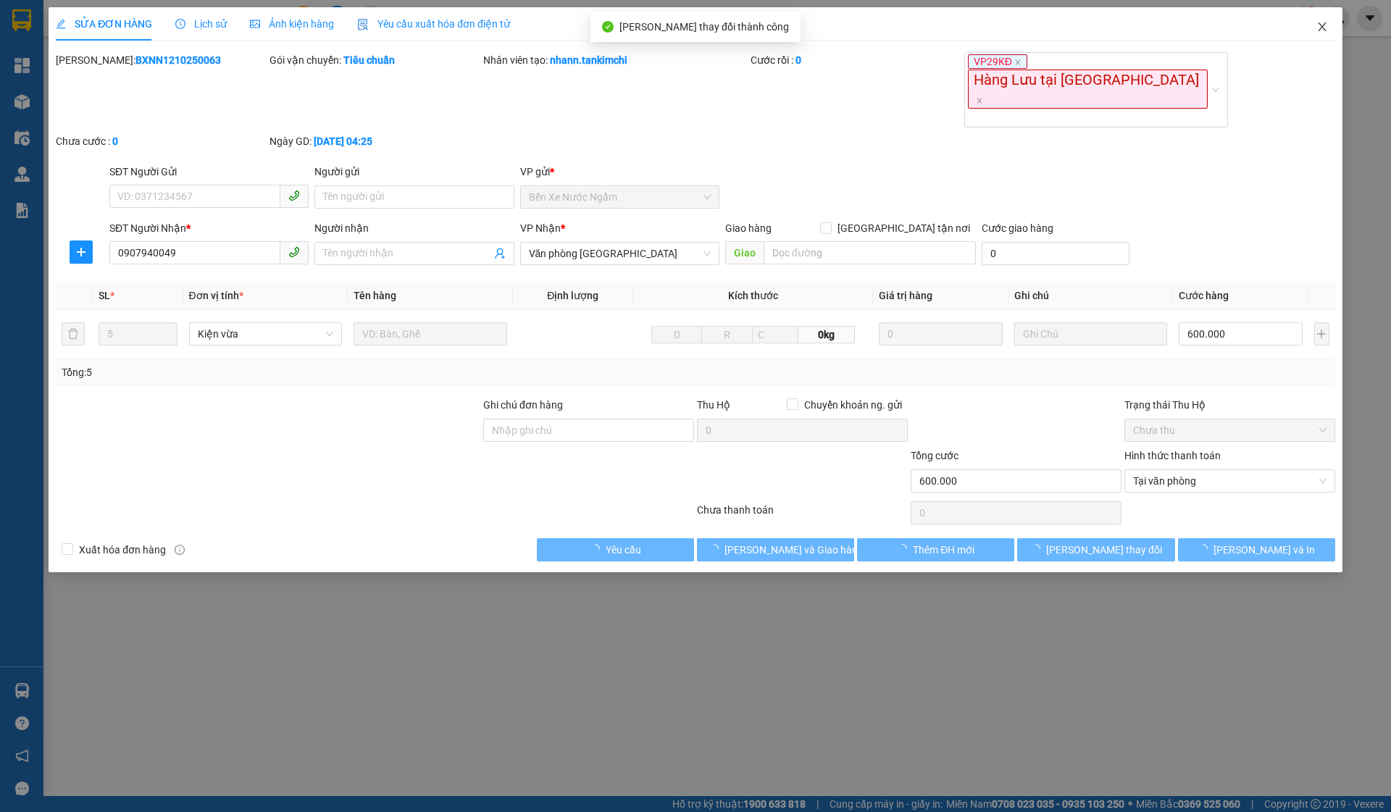
click at [1320, 28] on icon "close" at bounding box center [1323, 27] width 12 height 12
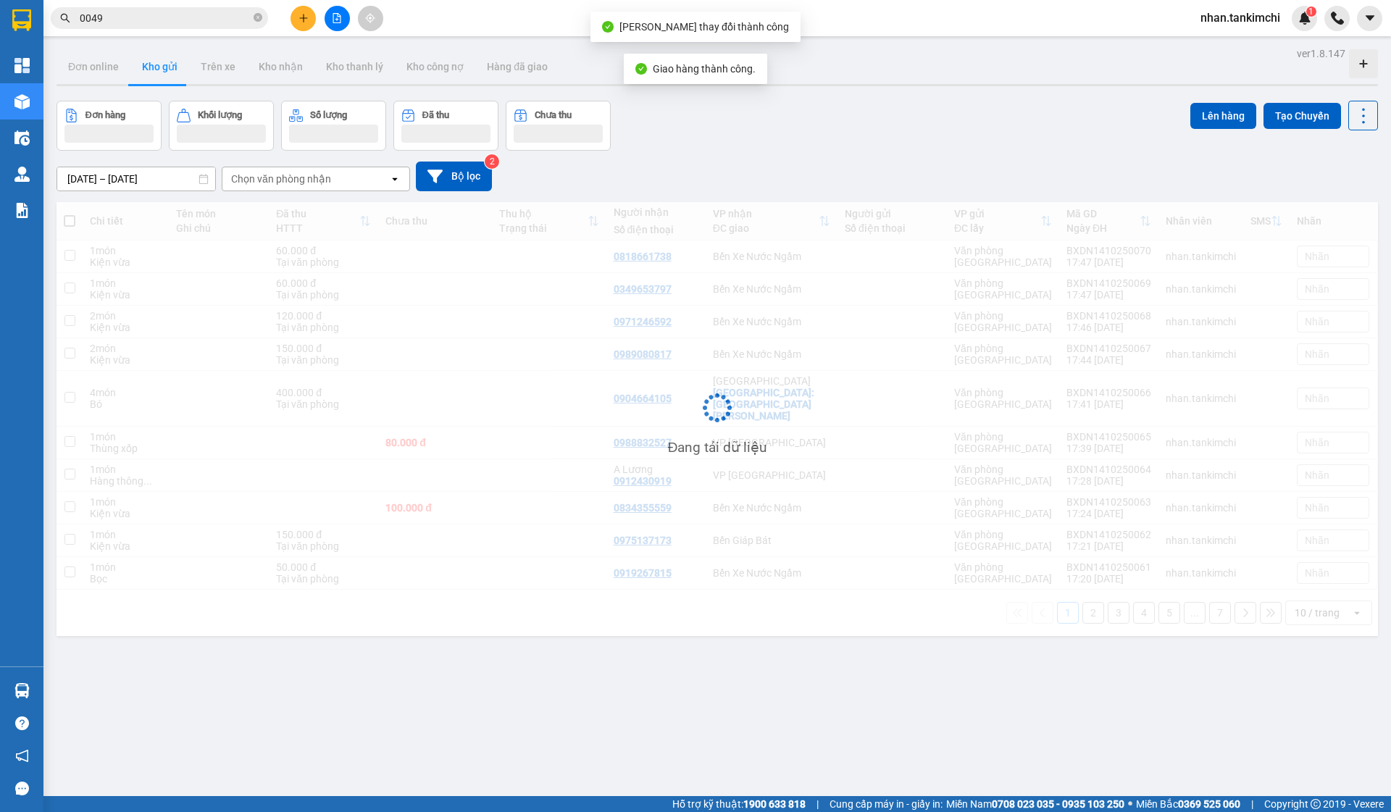
click at [189, 9] on span "0049" at bounding box center [159, 18] width 217 height 22
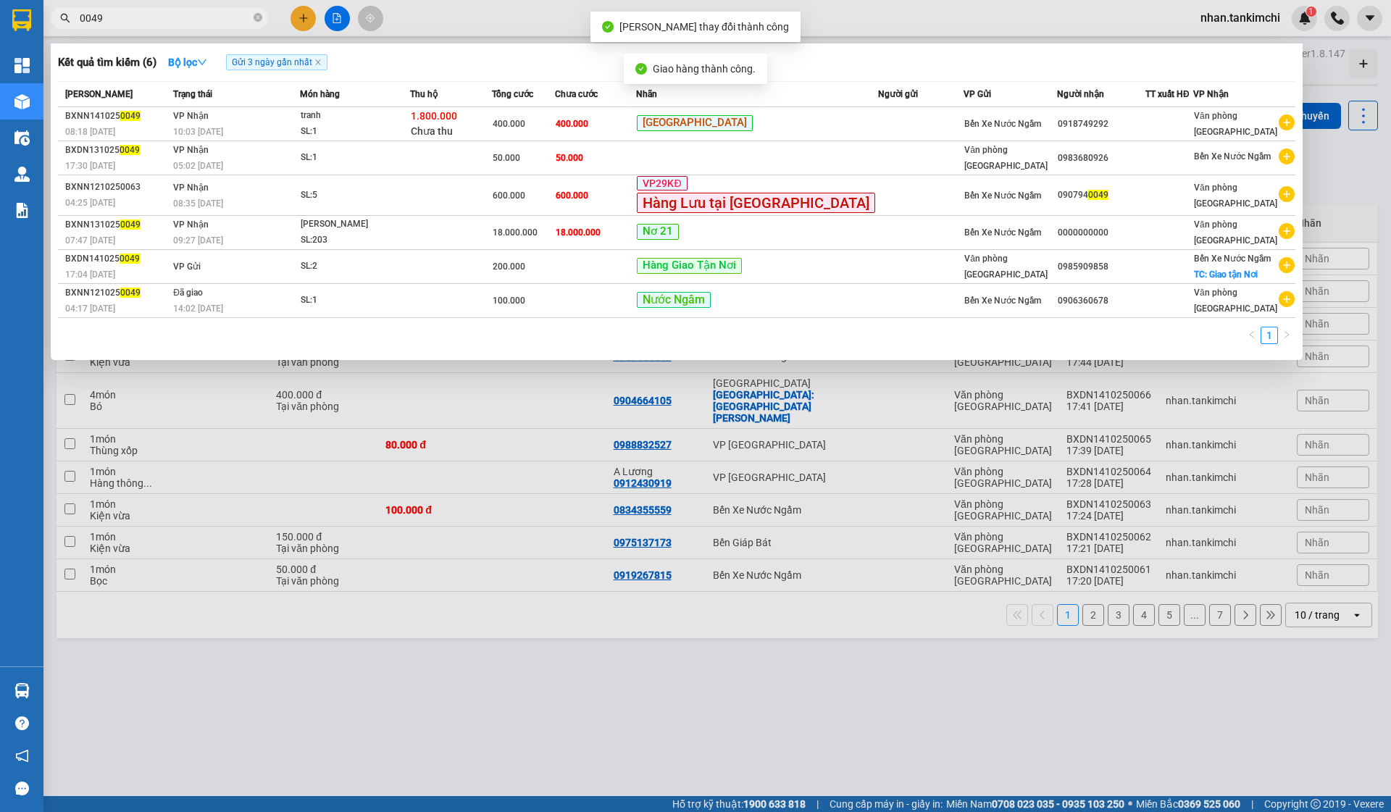
click at [189, 9] on span "0049" at bounding box center [159, 18] width 217 height 22
click at [167, 23] on input "0049" at bounding box center [165, 18] width 171 height 16
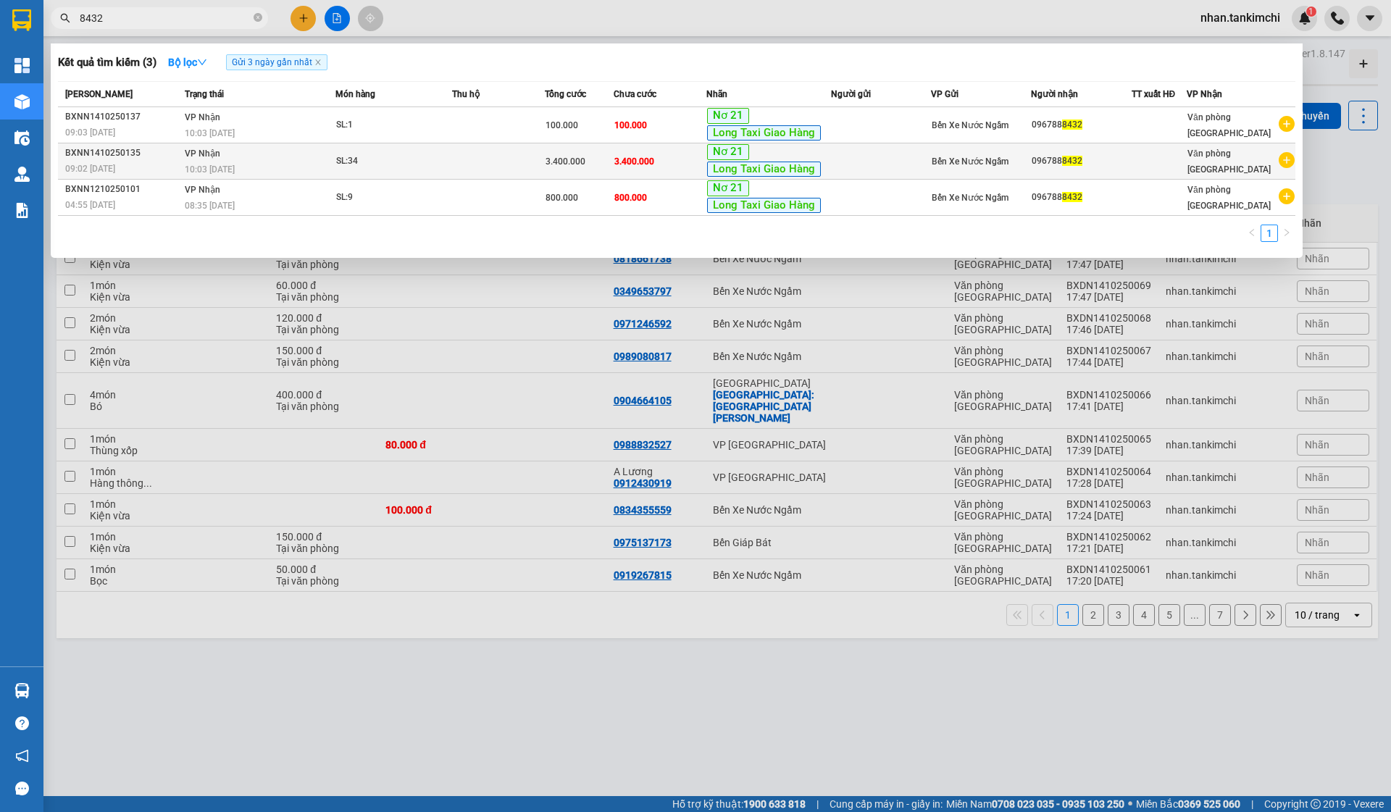
type input "8432"
click at [680, 163] on td "3.400.000" at bounding box center [660, 161] width 93 height 36
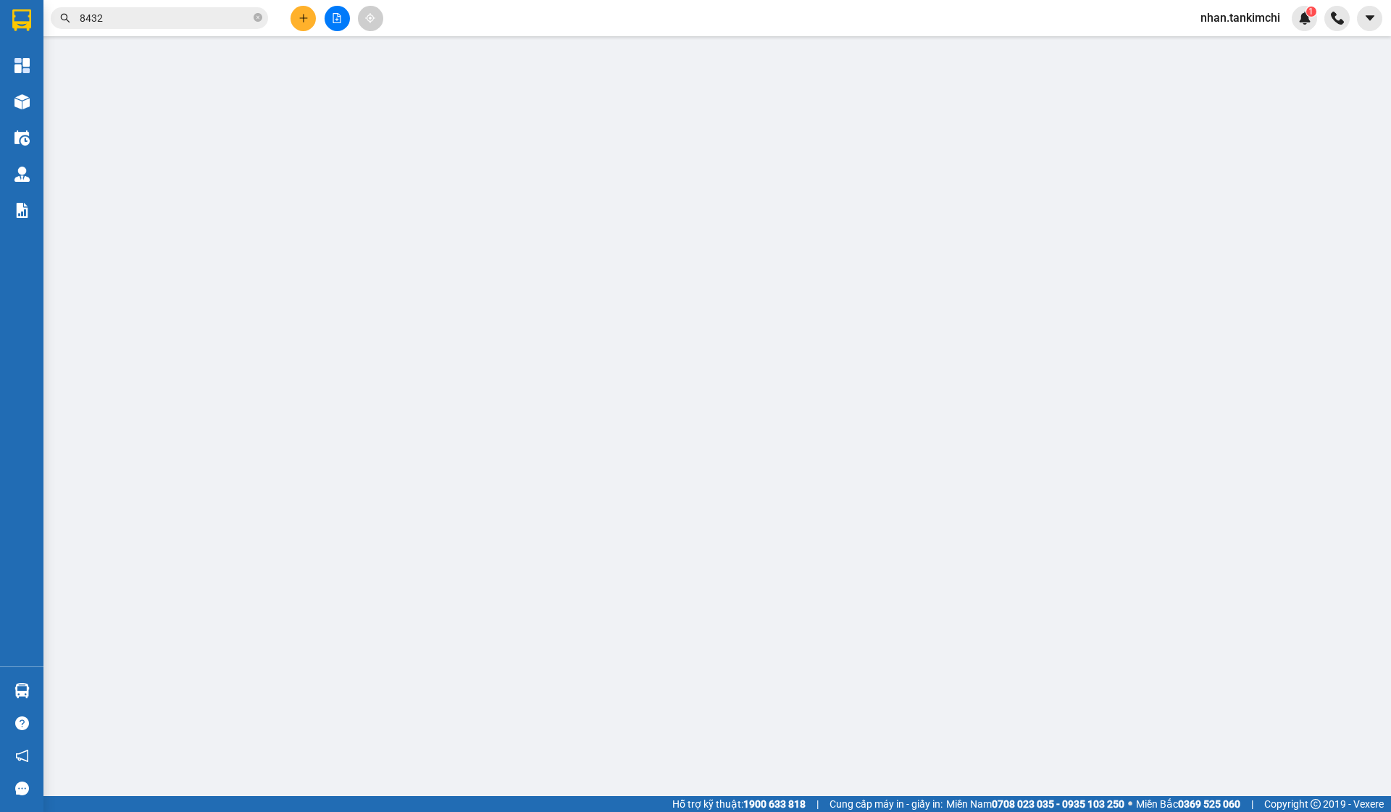
type input "0967888432"
type input "3.400.000"
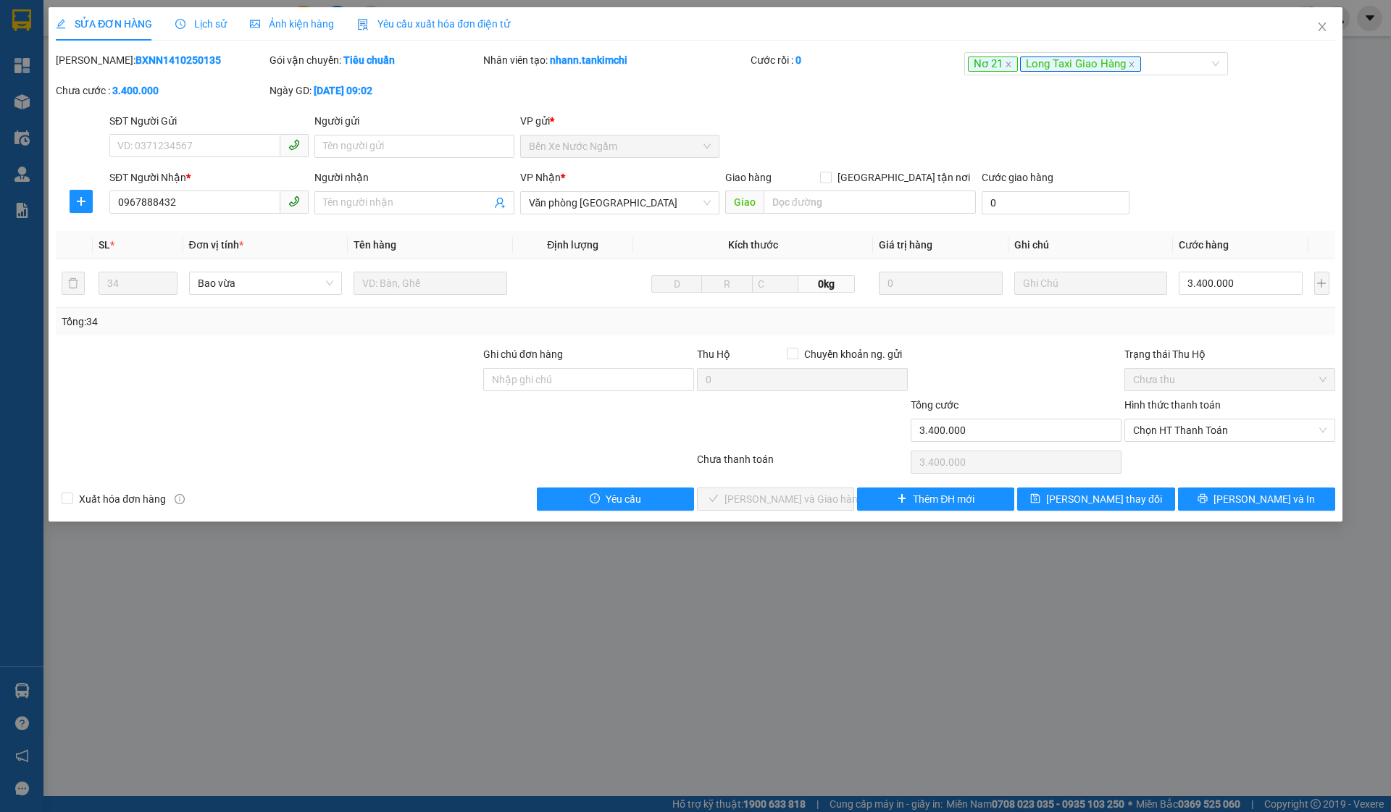
click at [1186, 411] on div "Hình thức thanh toán" at bounding box center [1230, 408] width 211 height 22
click at [1198, 427] on span "Chọn HT Thanh Toán" at bounding box center [1230, 431] width 194 height 22
click at [1162, 457] on div "Tại văn phòng" at bounding box center [1230, 460] width 194 height 16
type input "0"
click at [793, 503] on span "[PERSON_NAME] và Giao hàng" at bounding box center [794, 499] width 139 height 16
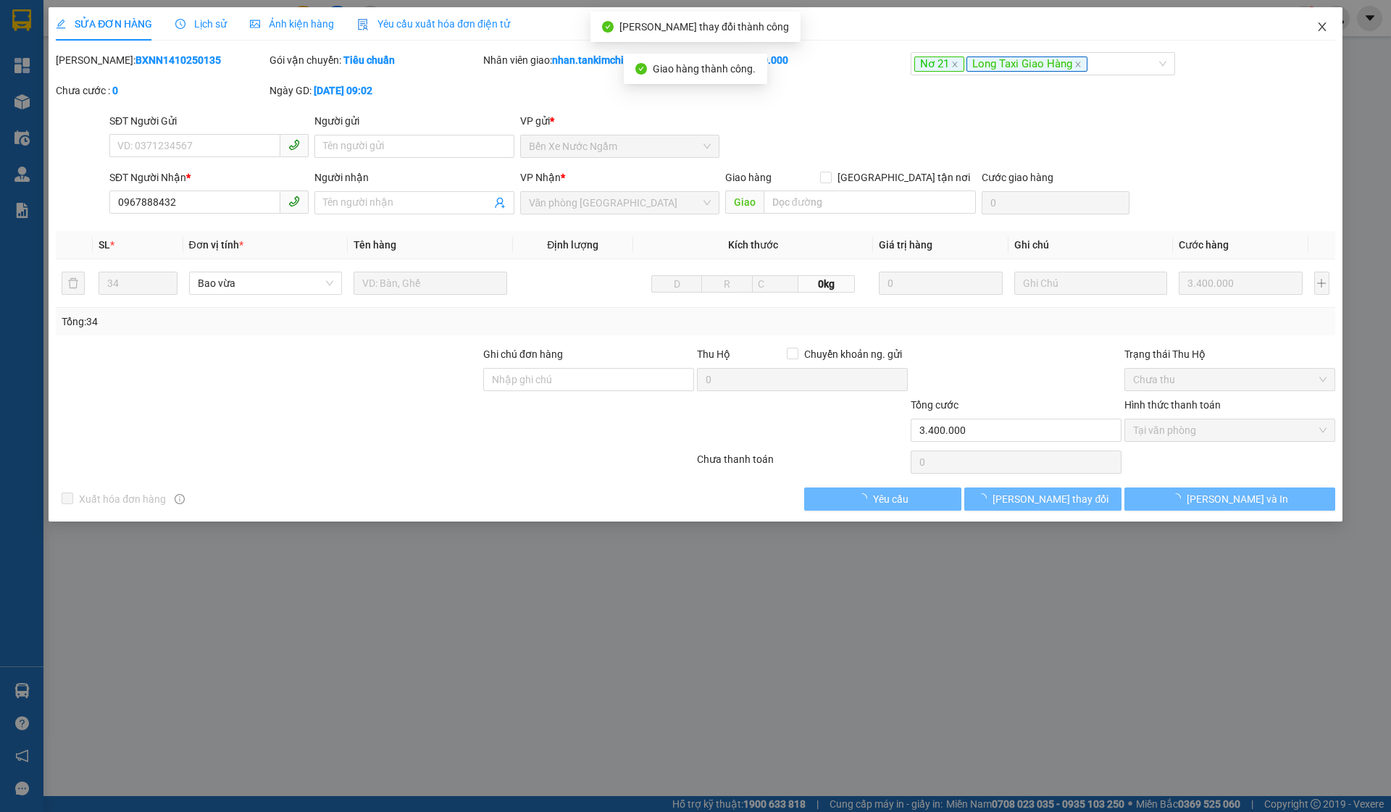
click at [1318, 26] on icon "close" at bounding box center [1323, 27] width 12 height 12
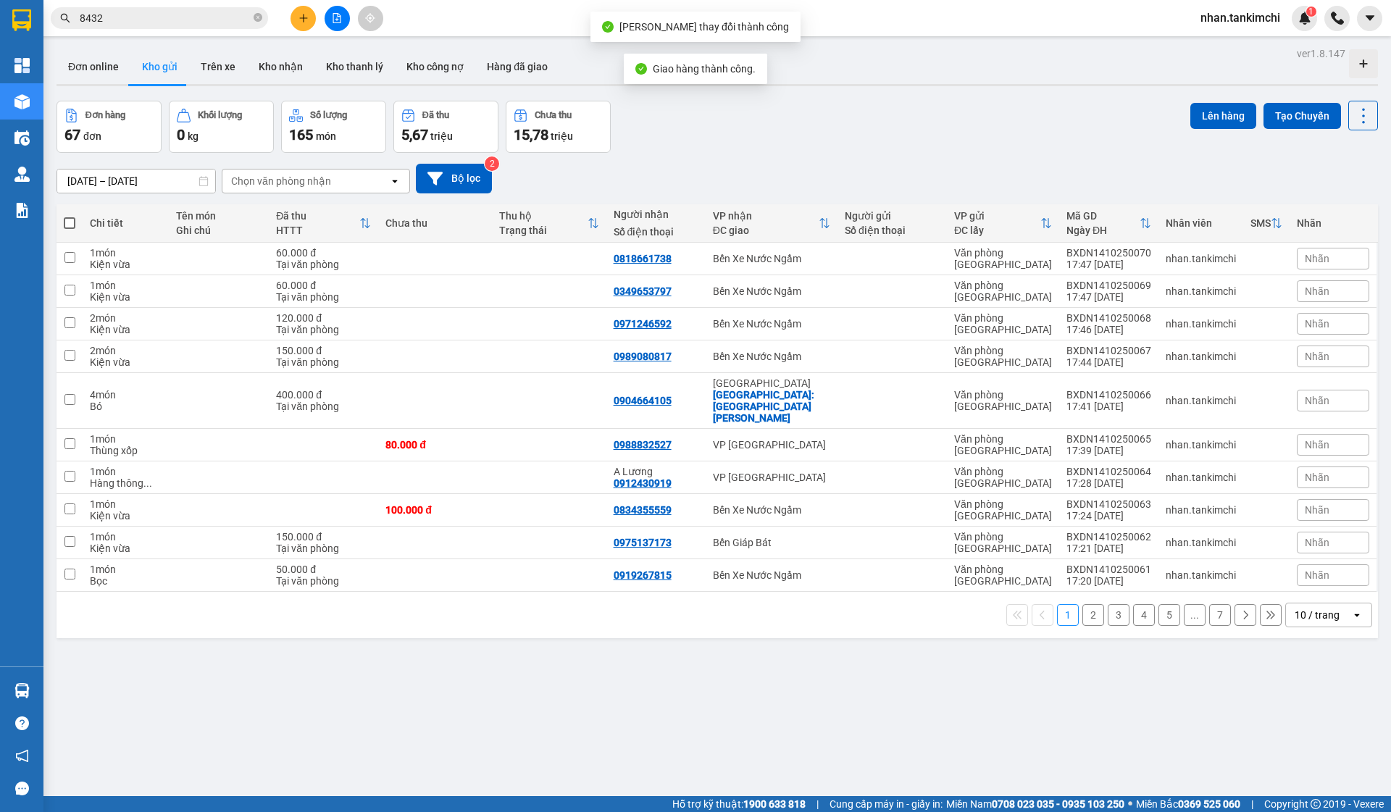
click at [222, 17] on input "8432" at bounding box center [165, 18] width 171 height 16
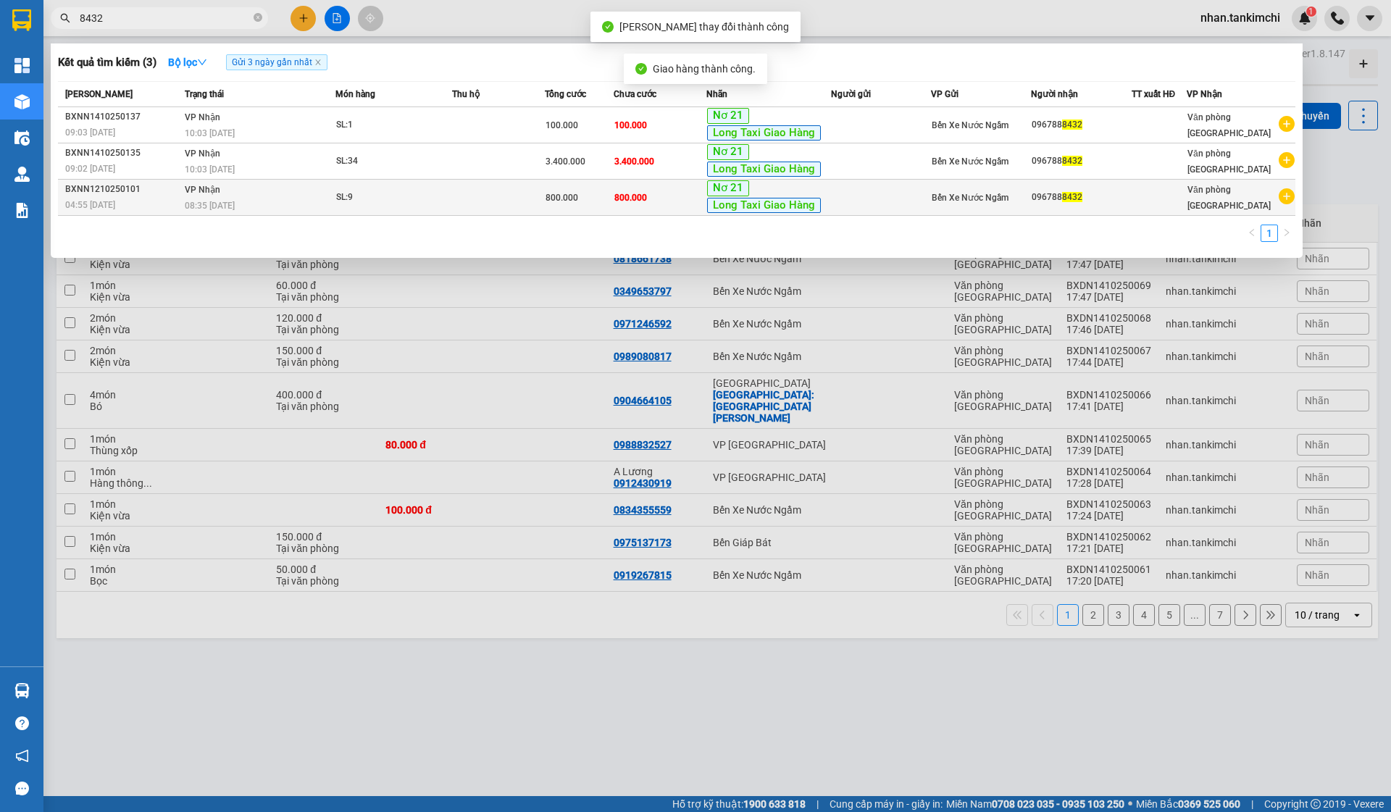
click at [461, 204] on td at bounding box center [498, 198] width 93 height 36
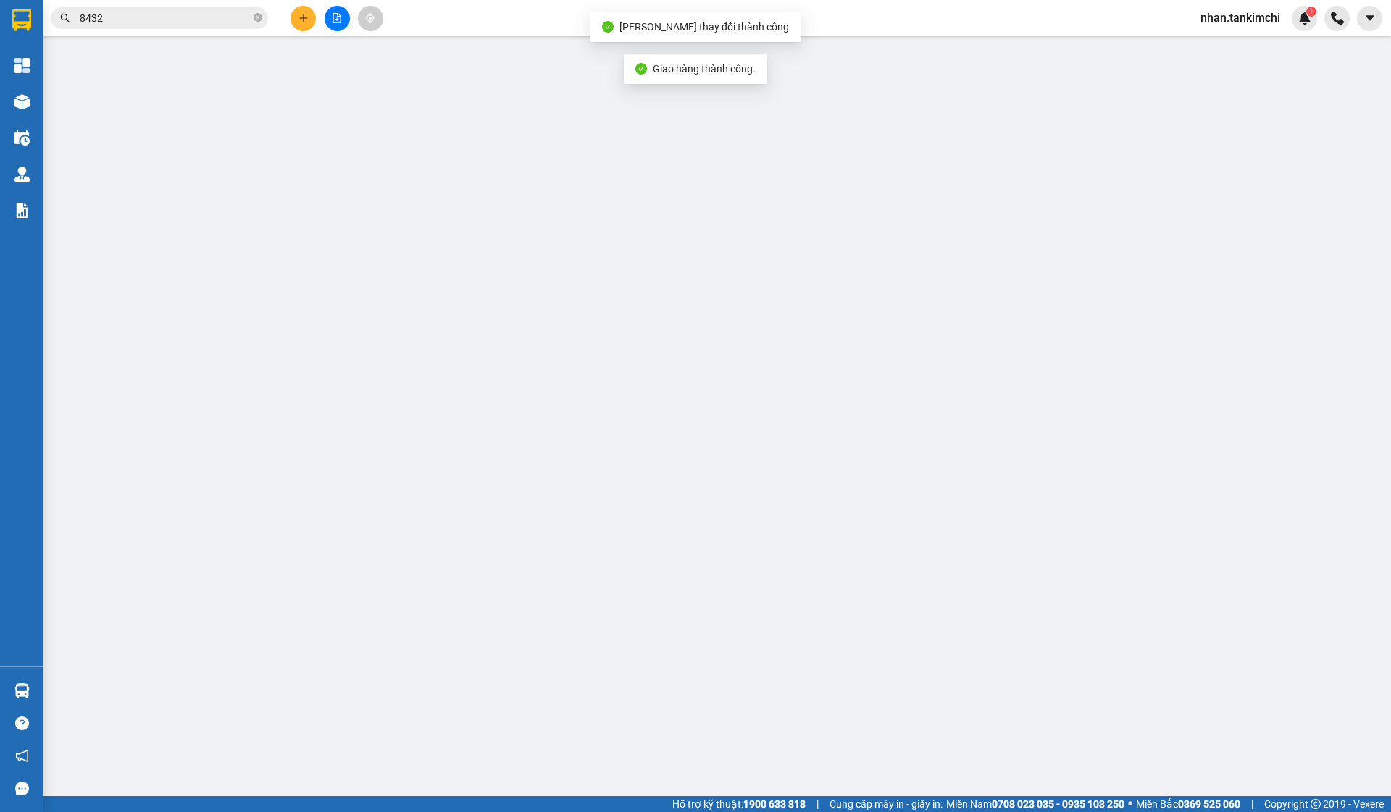
type input "0967888432"
type input "800.000"
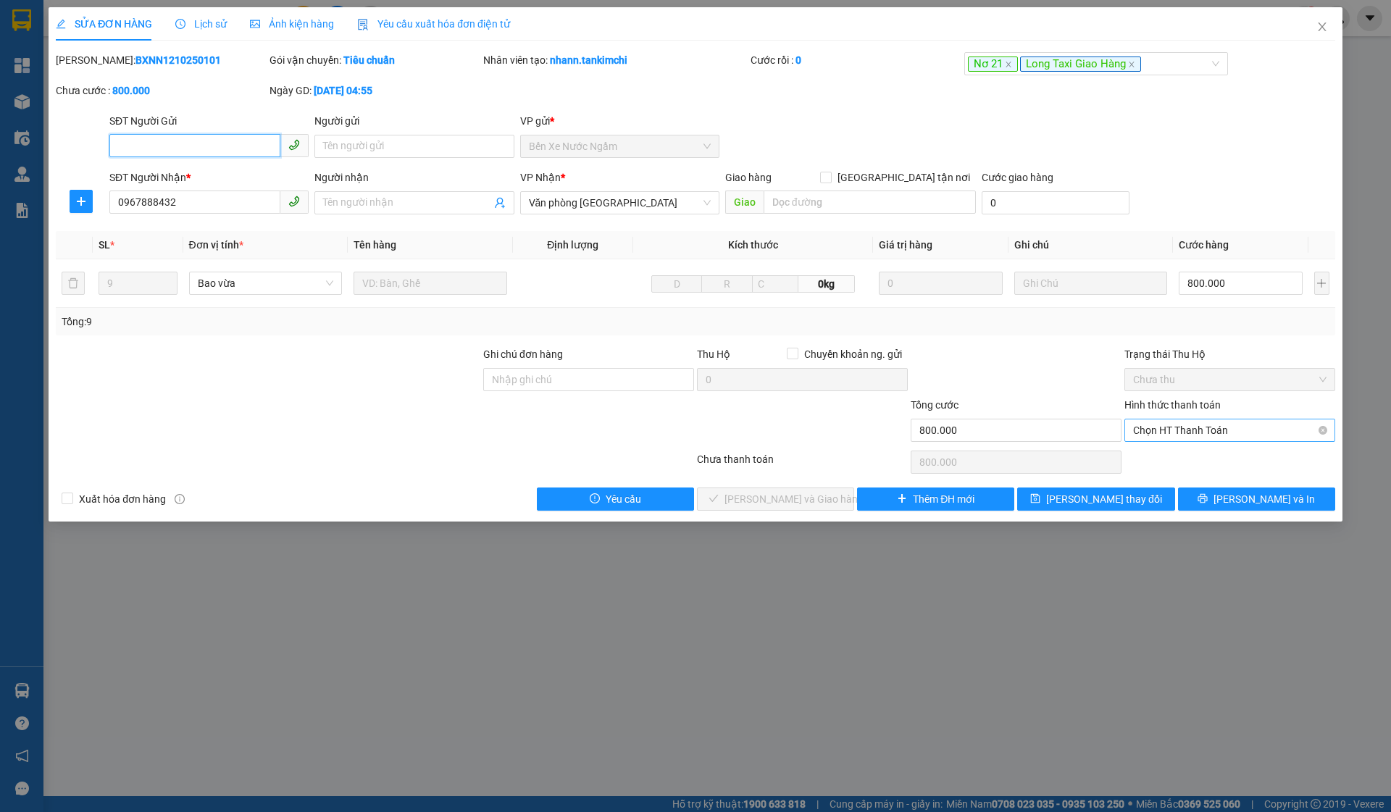
click at [1181, 436] on span "Chọn HT Thanh Toán" at bounding box center [1230, 431] width 194 height 22
click at [1165, 453] on div "Tại văn phòng" at bounding box center [1230, 460] width 194 height 16
type input "0"
click at [750, 506] on span "[PERSON_NAME] và Giao hàng" at bounding box center [794, 499] width 139 height 16
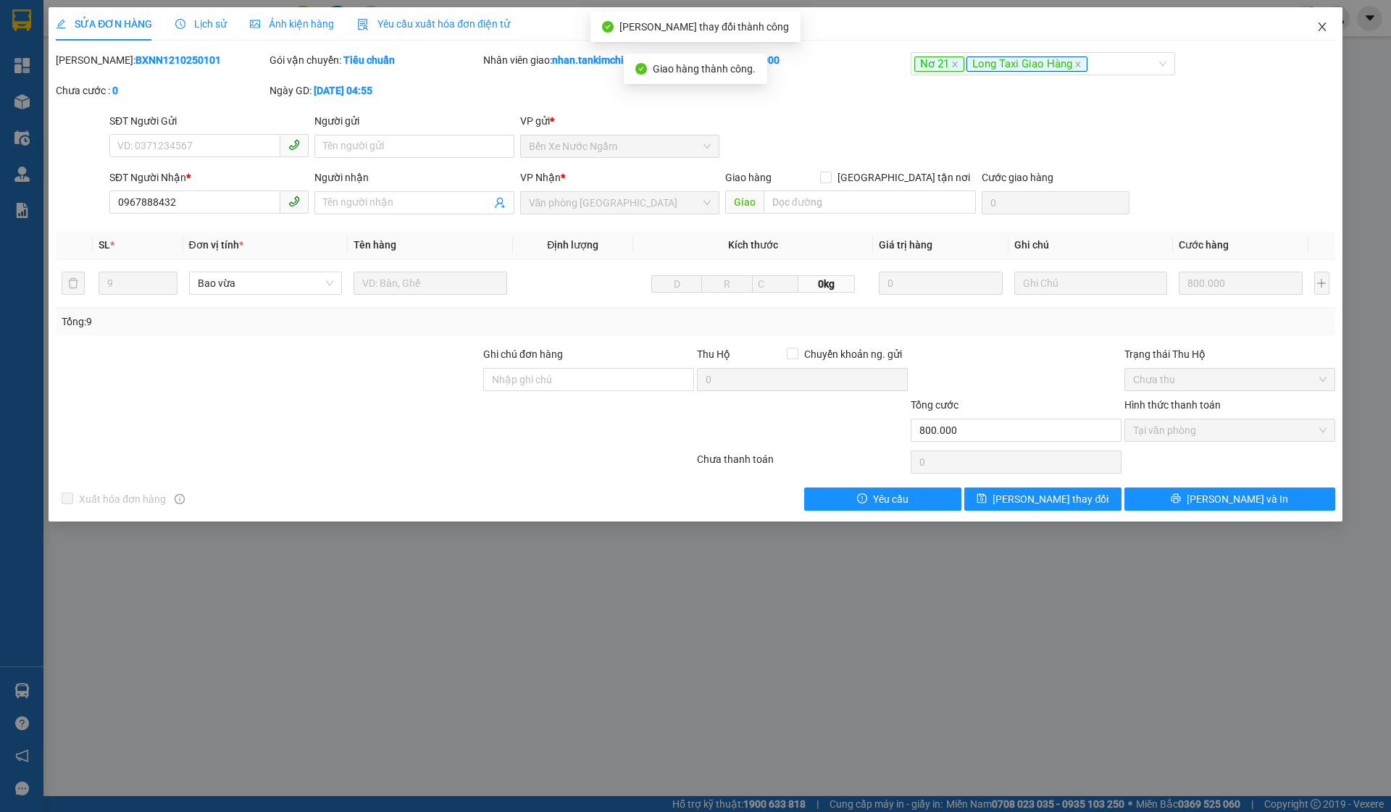
click at [1306, 47] on span "Close" at bounding box center [1322, 27] width 41 height 41
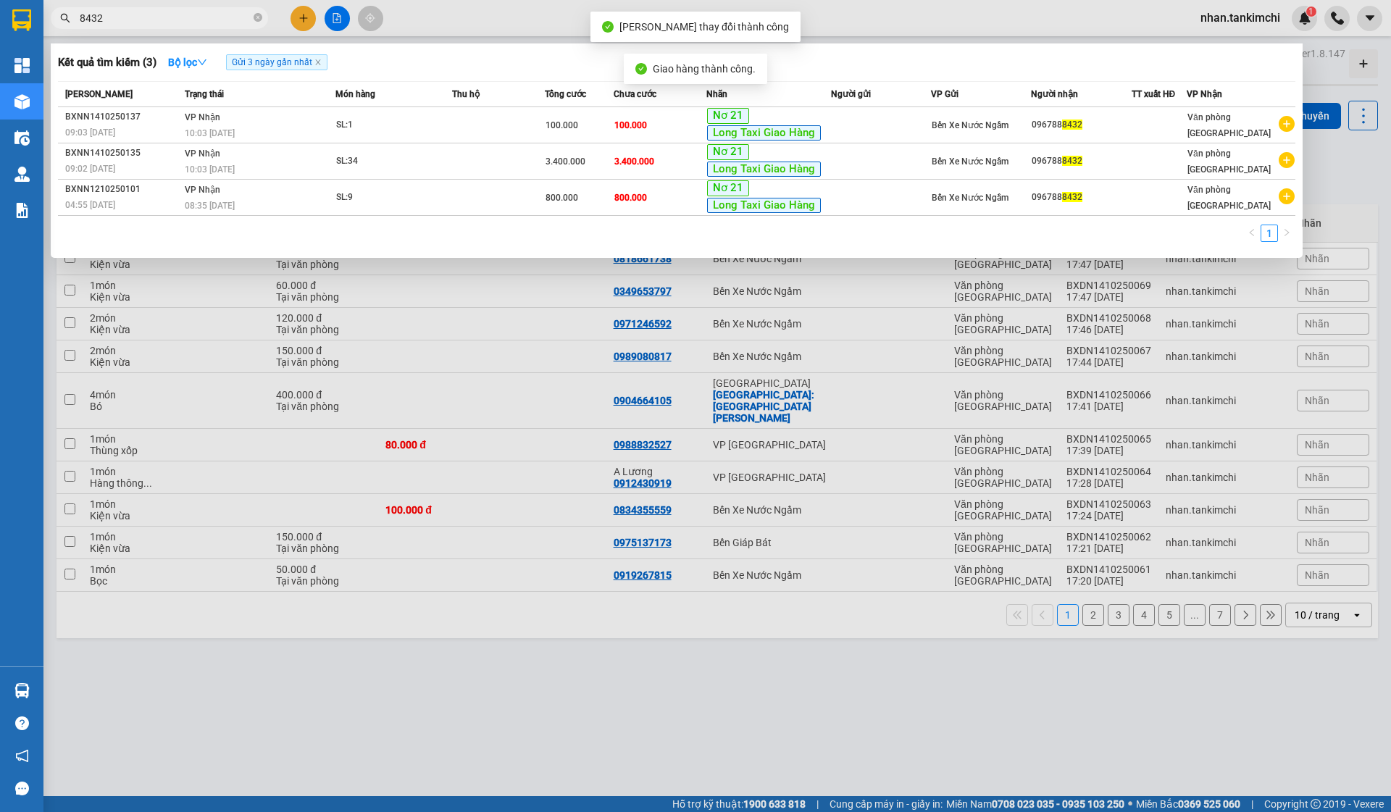
click at [188, 17] on input "8432" at bounding box center [165, 18] width 171 height 16
click at [442, 120] on div "SL: 1" at bounding box center [390, 125] width 109 height 16
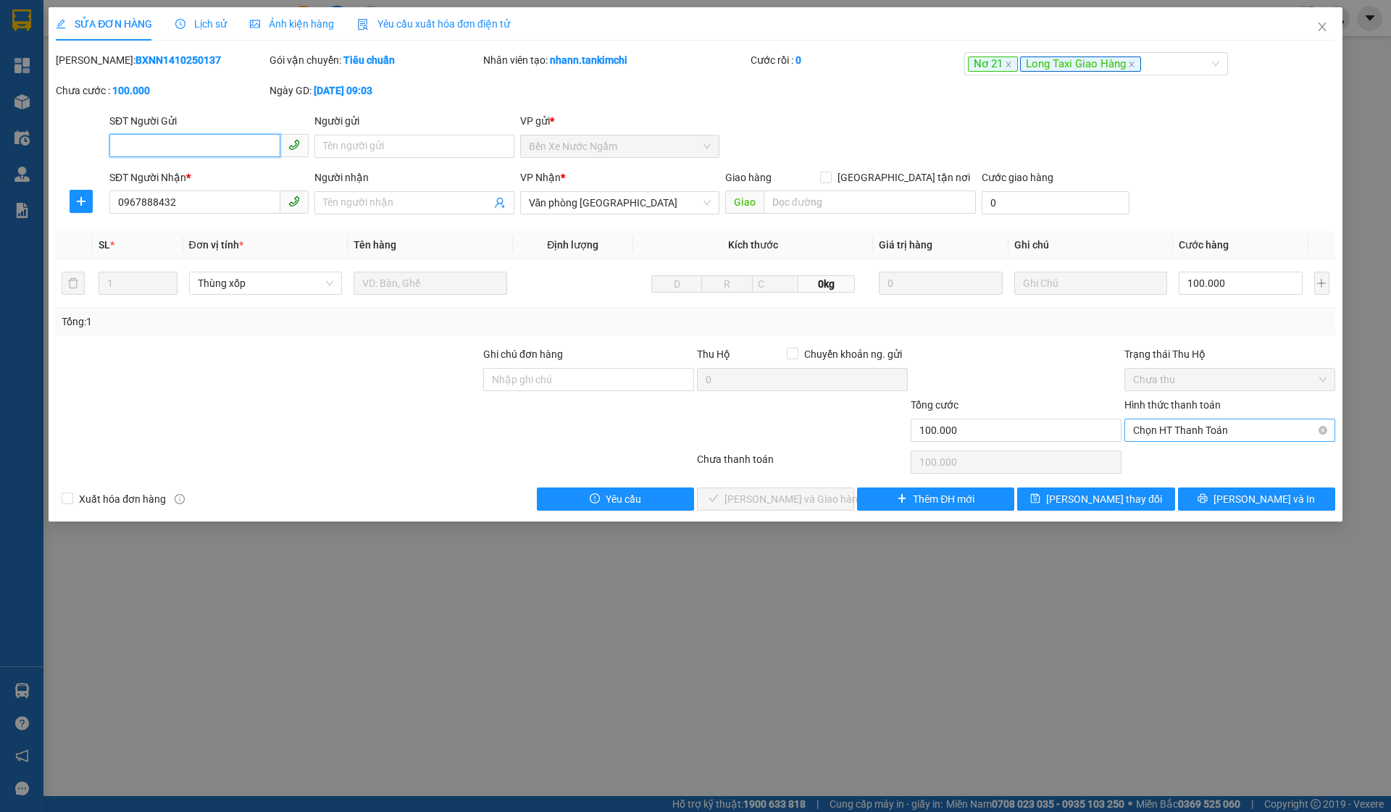
click at [1218, 436] on span "Chọn HT Thanh Toán" at bounding box center [1230, 431] width 194 height 22
click at [1168, 473] on div "Total Paid Fee 0 Total UnPaid Fee 100.000 Cash Collection Total Fee Mã ĐH: BXNN…" at bounding box center [696, 281] width 1280 height 459
click at [1168, 454] on div "Chọn HT Thanh Toán" at bounding box center [1230, 462] width 214 height 29
click at [1178, 434] on span "Chọn HT Thanh Toán" at bounding box center [1230, 431] width 194 height 22
click at [1167, 454] on div "Tại văn phòng" at bounding box center [1230, 460] width 194 height 16
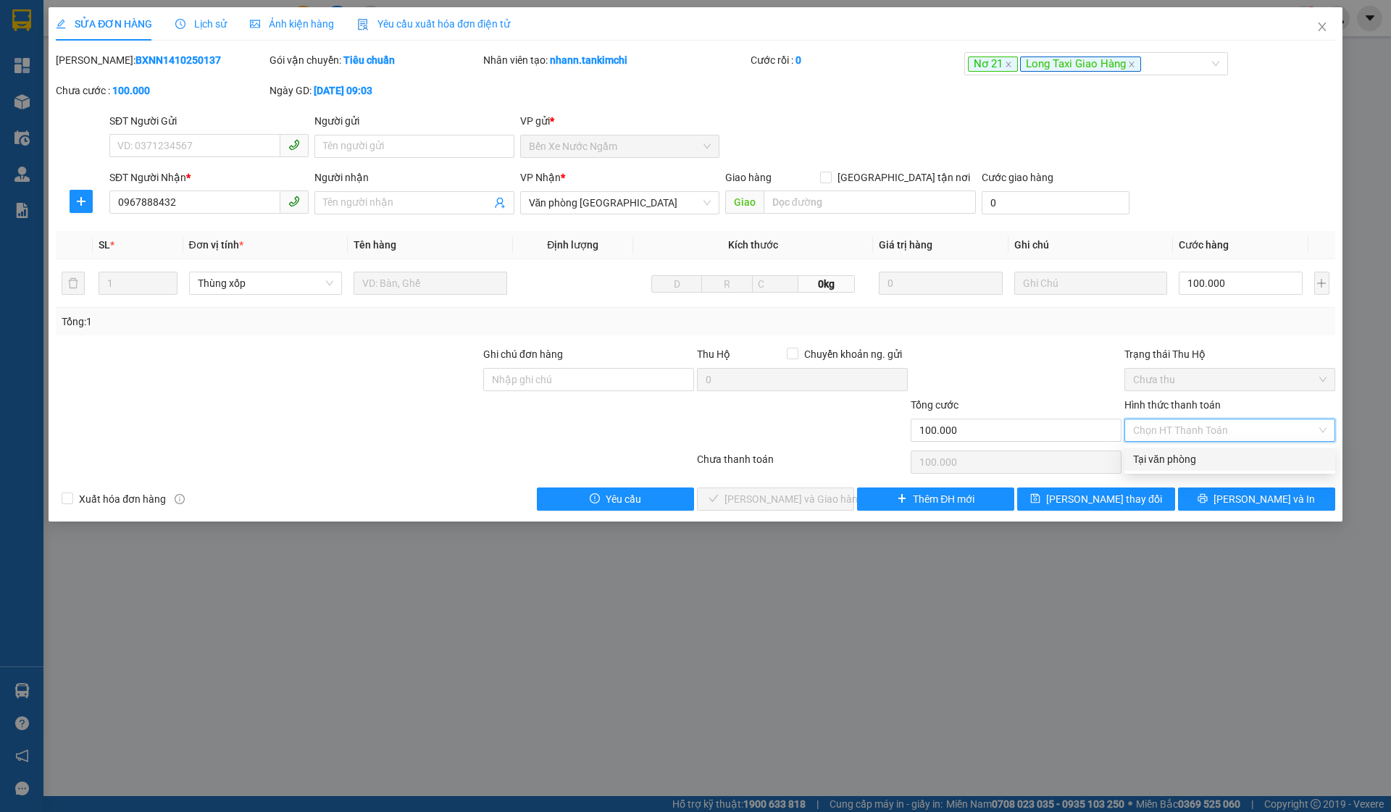
type input "0"
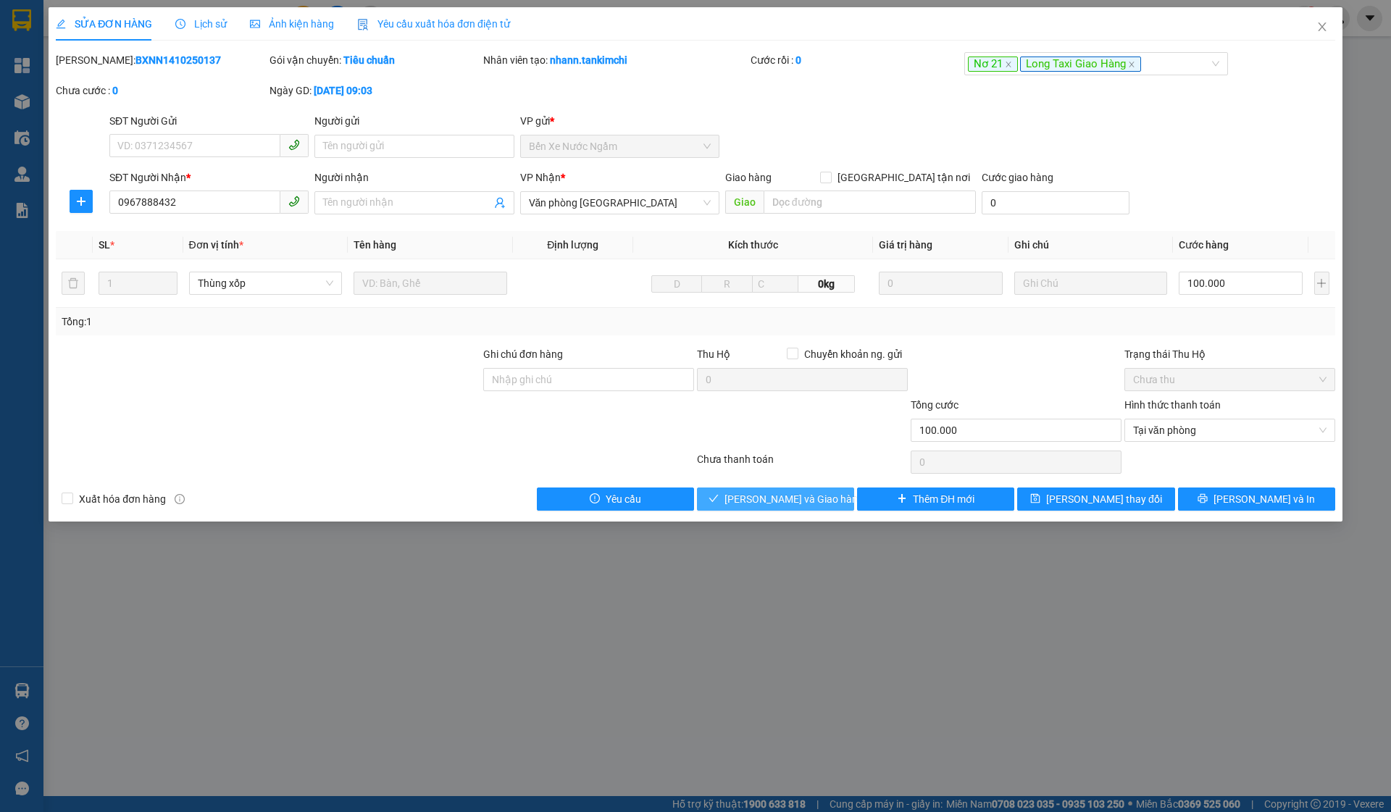
click at [790, 507] on button "[PERSON_NAME] và Giao hàng" at bounding box center [775, 499] width 157 height 23
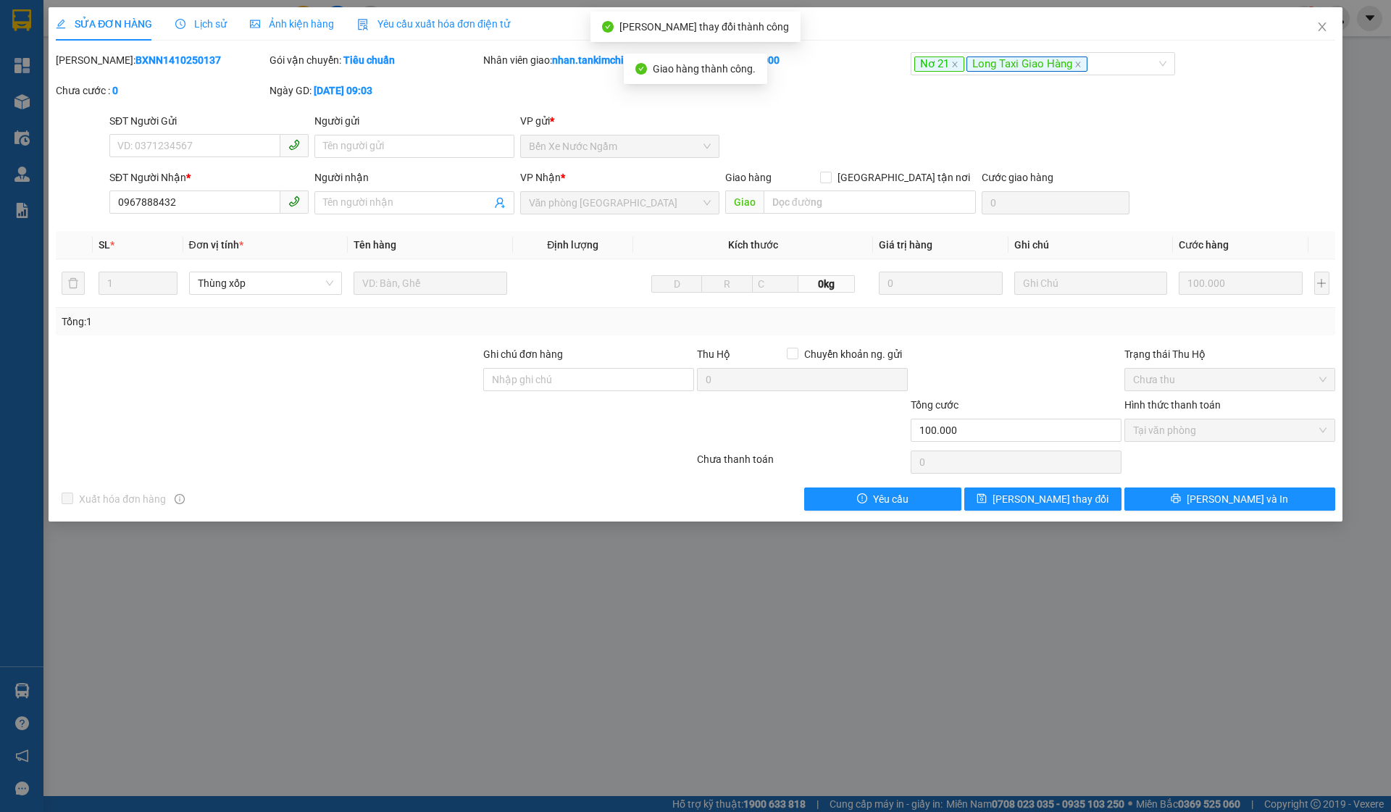
click at [1323, 17] on span "Close" at bounding box center [1322, 27] width 41 height 41
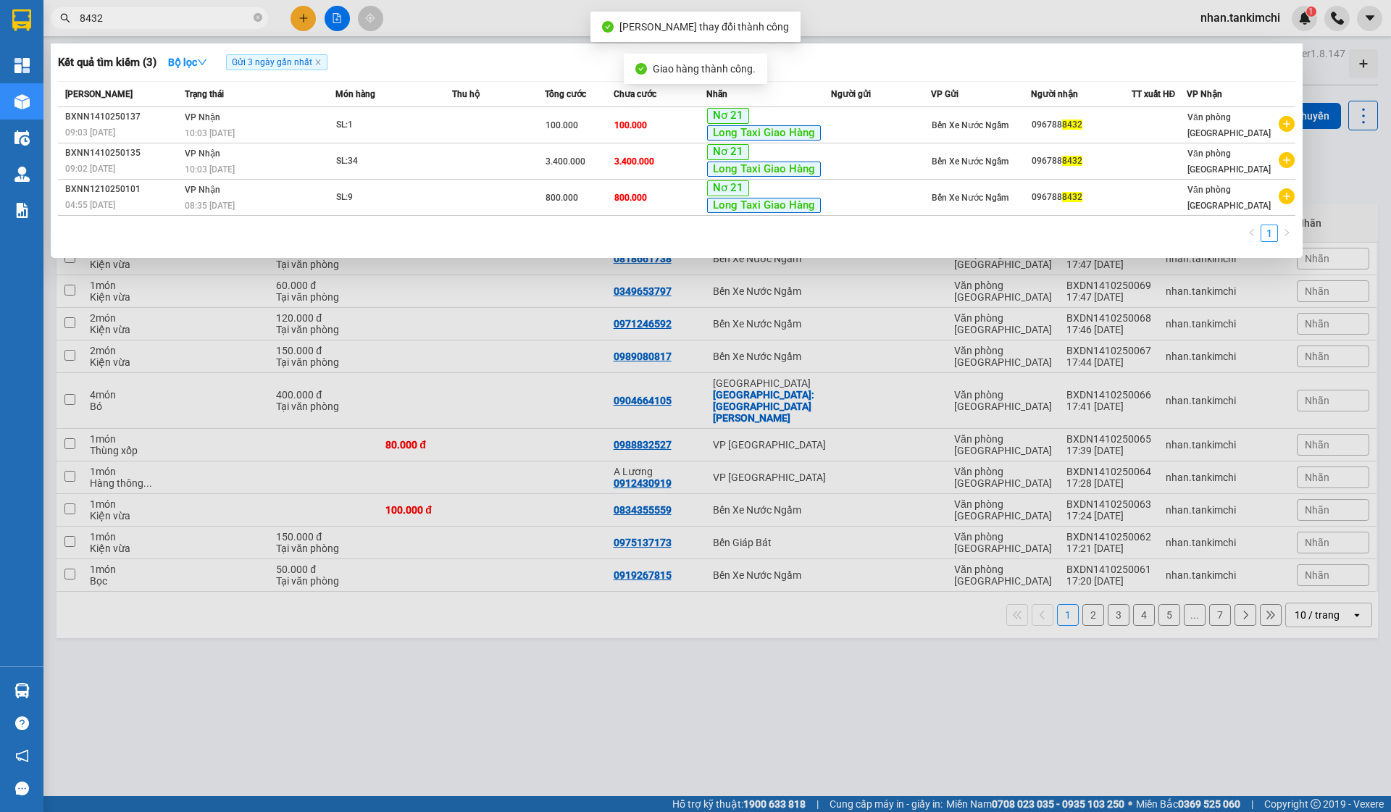
click at [177, 25] on input "8432" at bounding box center [165, 18] width 171 height 16
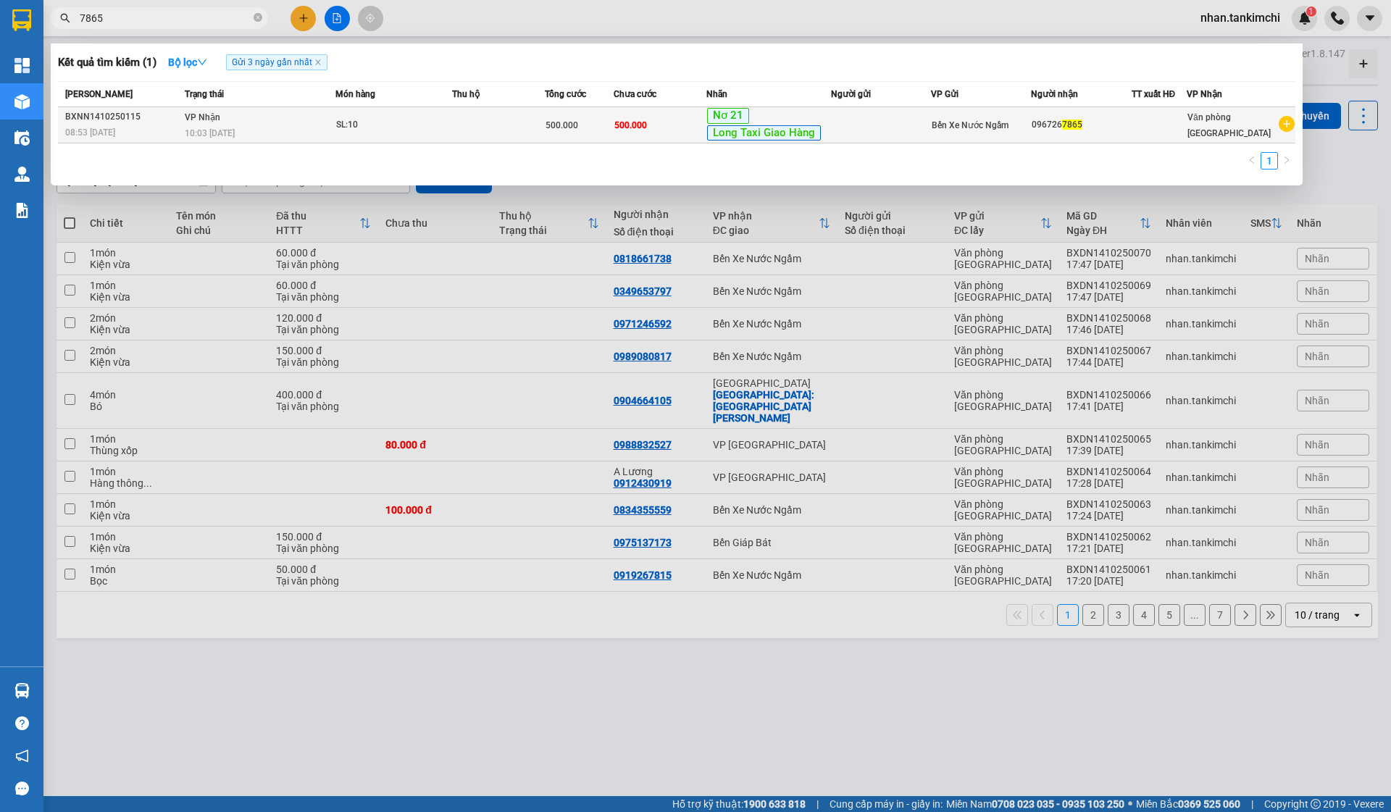
type input "7865"
click at [792, 123] on div "Nơ 21 Long Taxi Giao Hàng" at bounding box center [768, 125] width 123 height 34
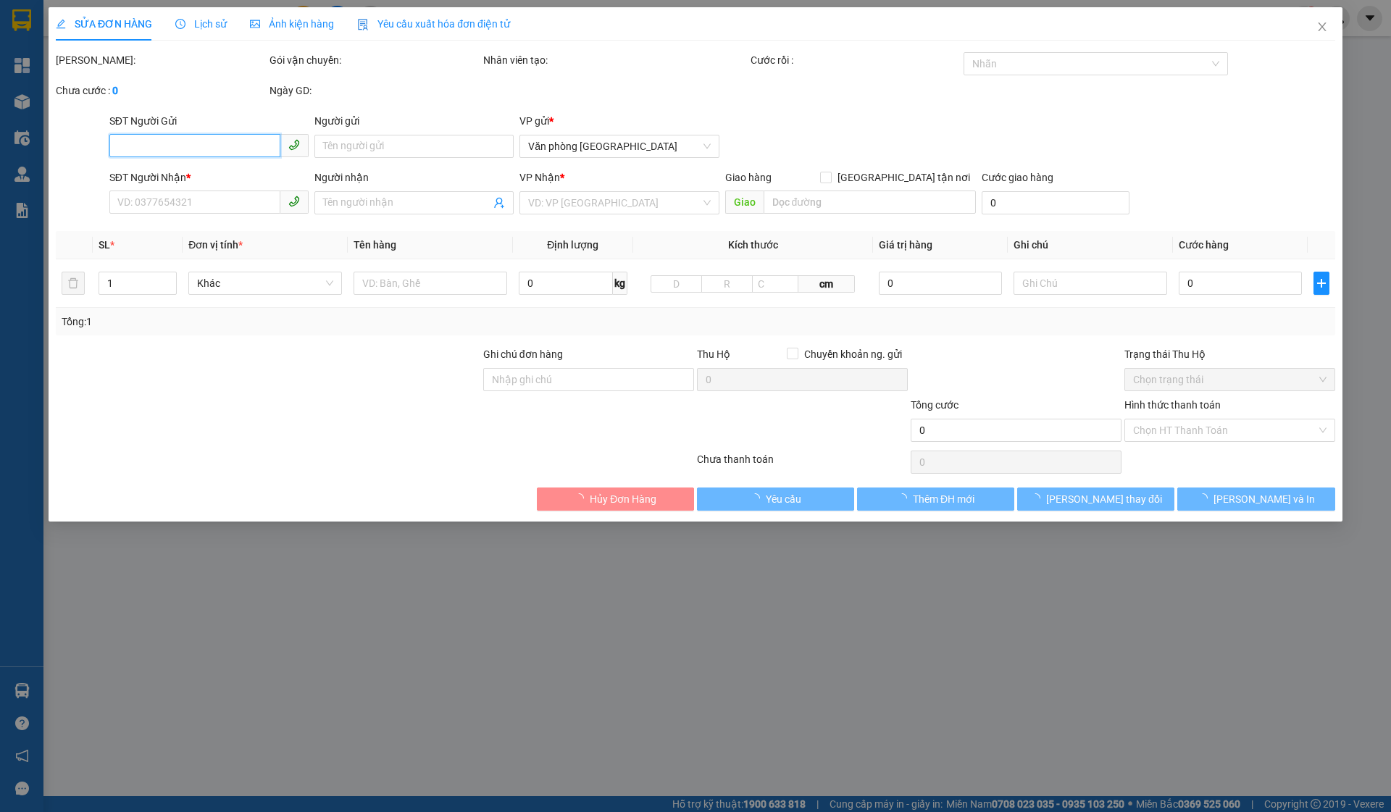
type input "0967267865"
type input "500.000"
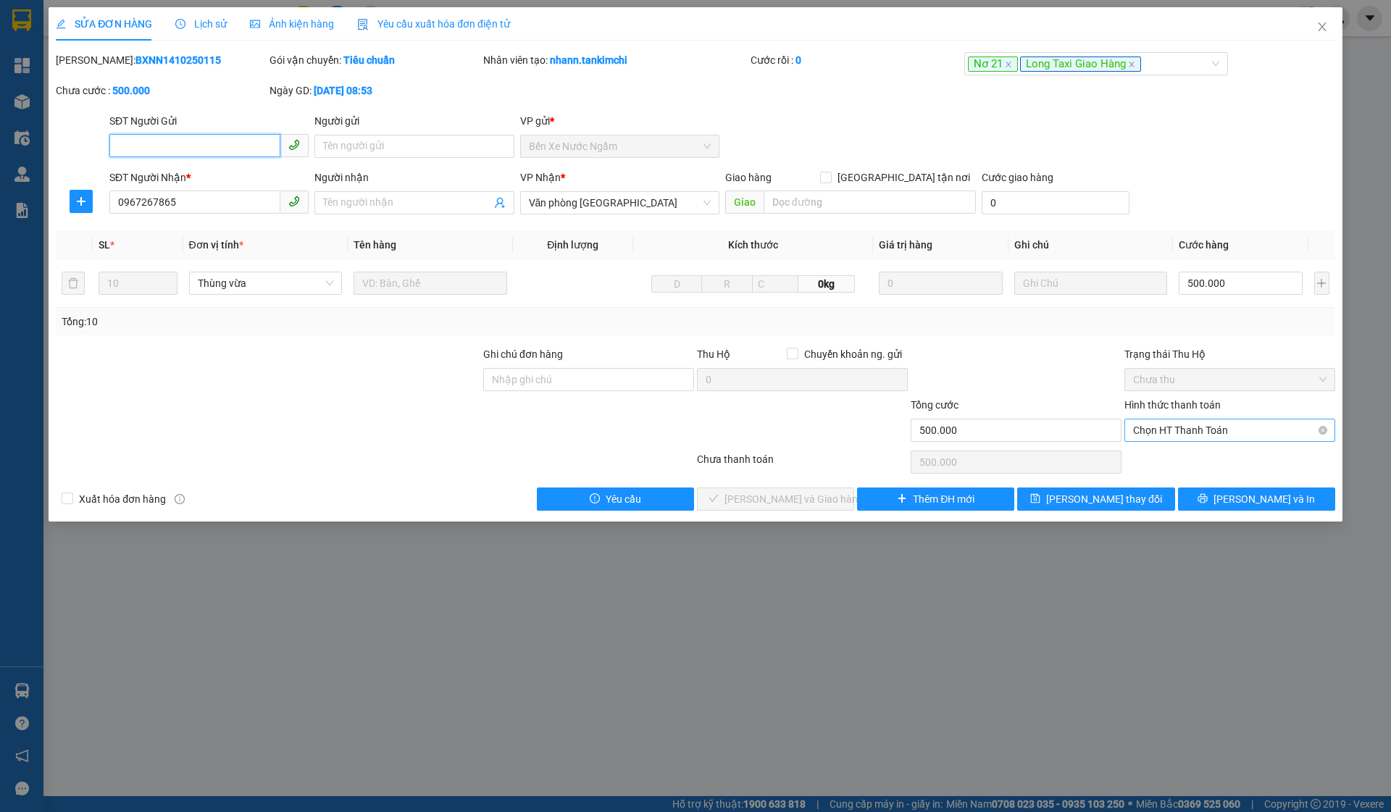
click at [1239, 422] on span "Chọn HT Thanh Toán" at bounding box center [1230, 431] width 194 height 22
click at [1174, 449] on div "Tại văn phòng" at bounding box center [1230, 459] width 211 height 23
type input "0"
click at [761, 495] on span "[PERSON_NAME] và Giao hàng" at bounding box center [794, 499] width 139 height 16
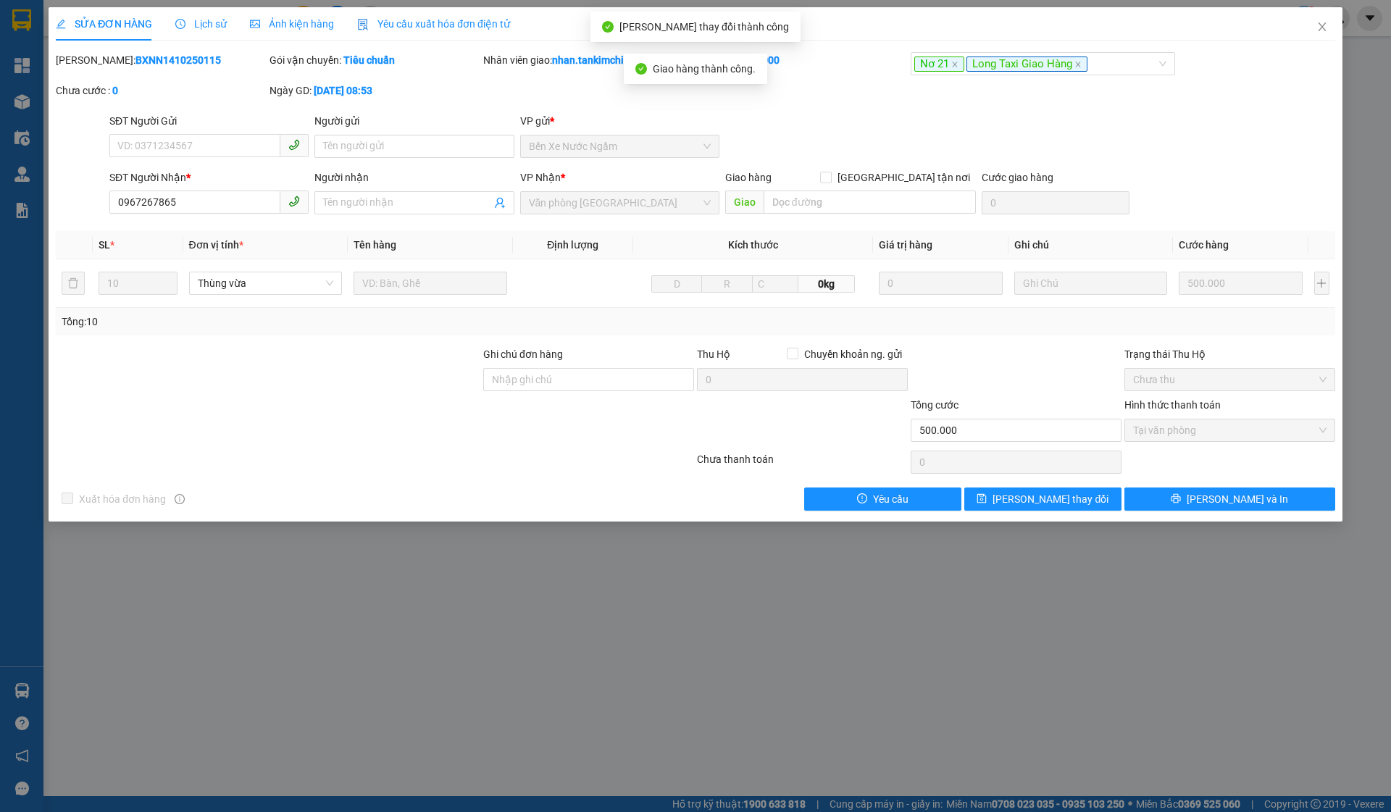
click at [1302, 30] on span "Close" at bounding box center [1322, 27] width 41 height 41
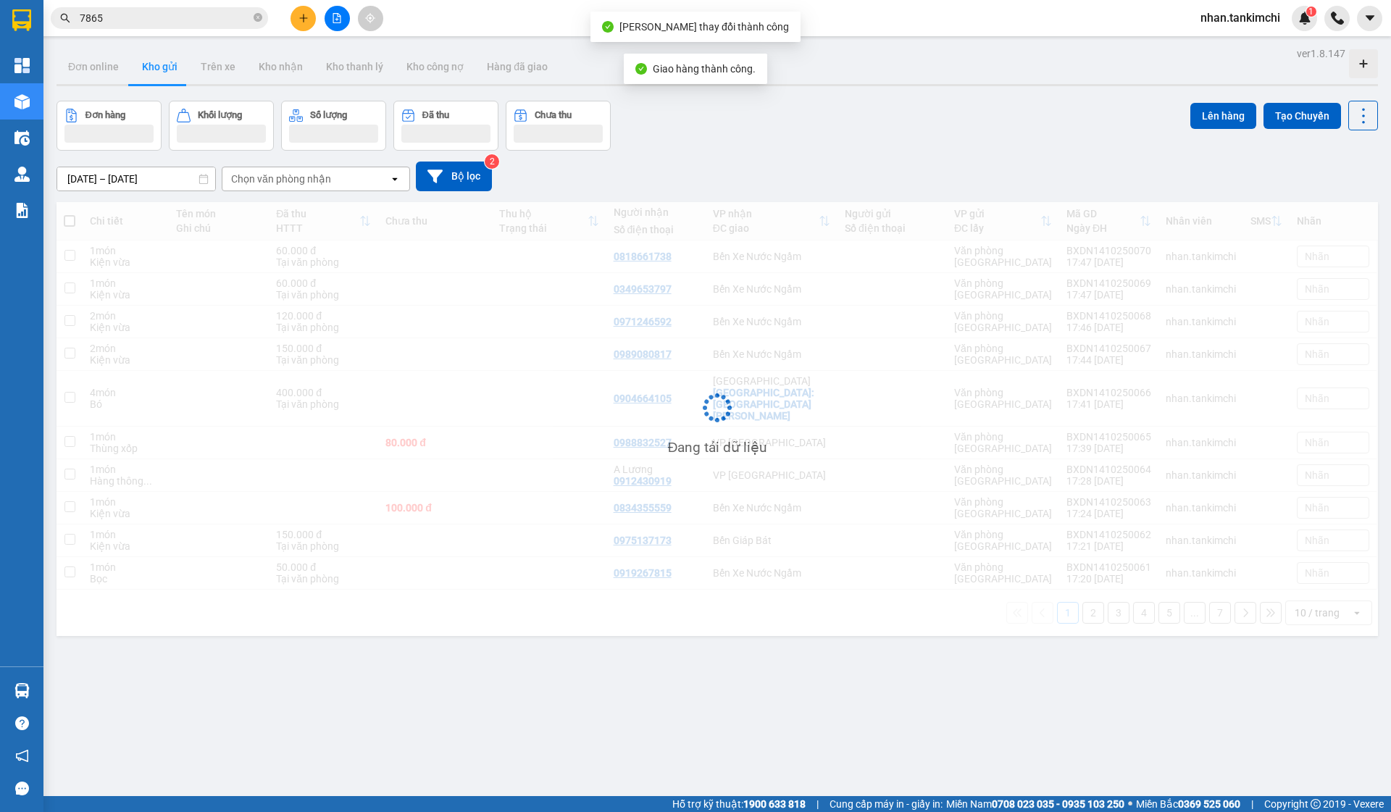
click at [1319, 31] on div "Kết quả tìm kiếm ( 1 ) Bộ lọc Gửi 3 ngày gần nhất Mã ĐH Trạng thái Món hàng Thu…" at bounding box center [695, 18] width 1391 height 36
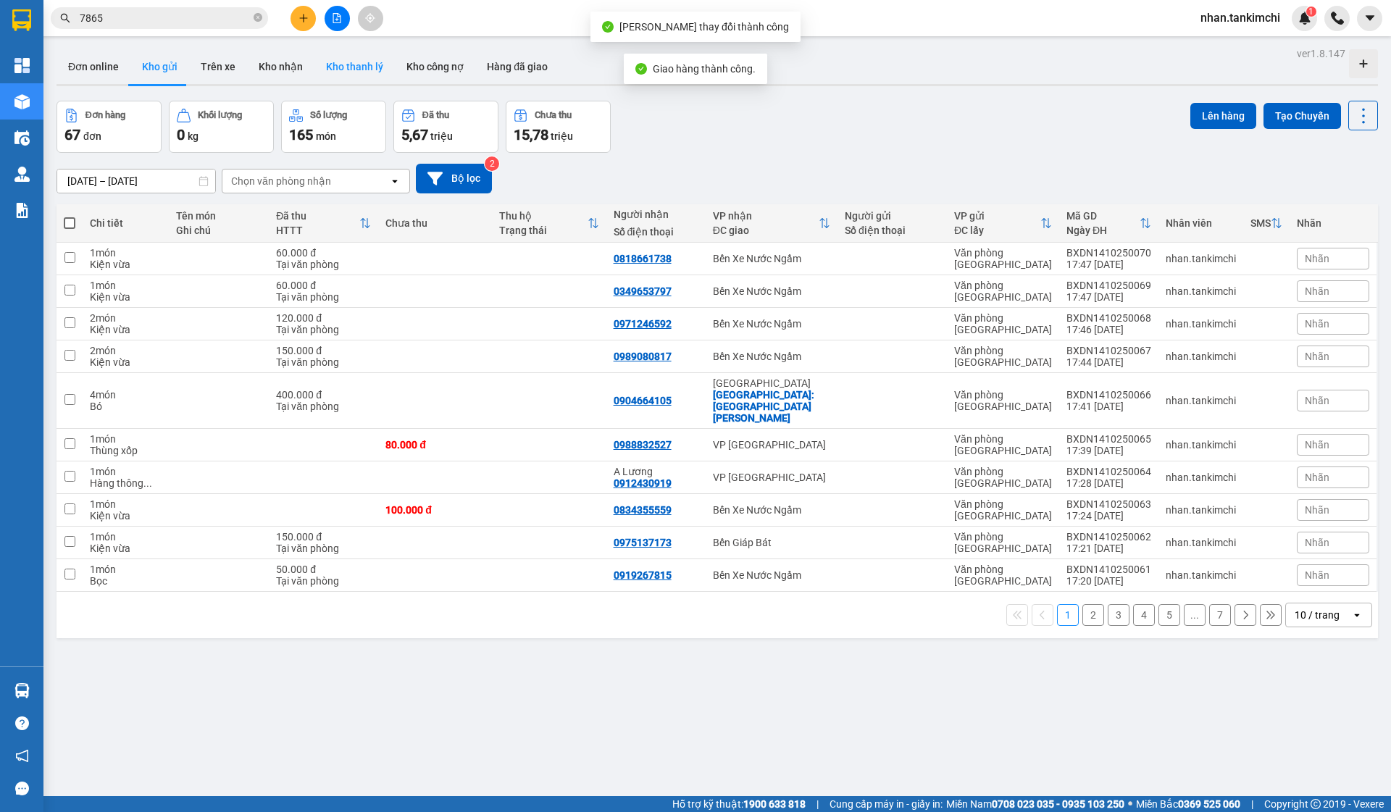
click at [315, 68] on button "Kho thanh lý" at bounding box center [355, 66] width 80 height 35
type input "07/10/2025 – 14/10/2025"
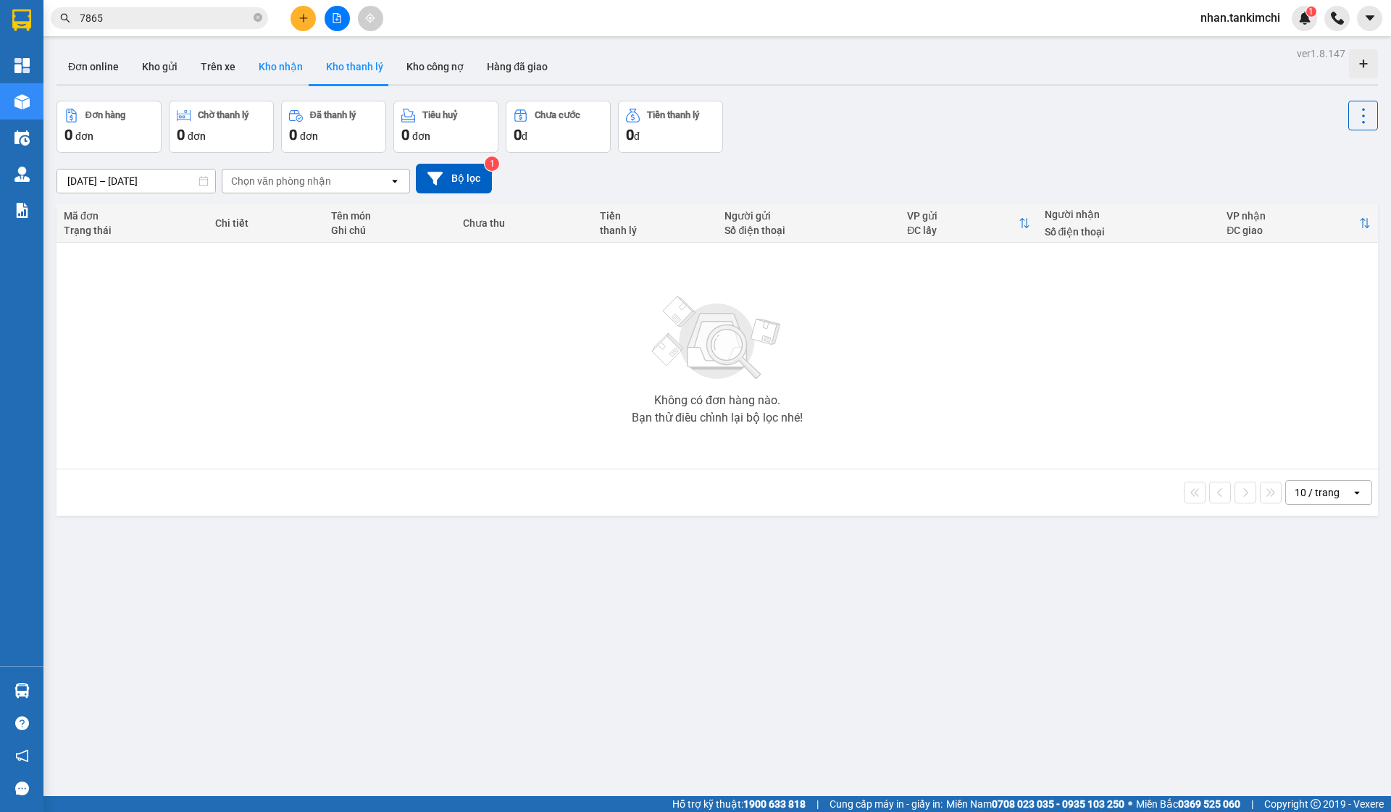
click at [292, 62] on button "Kho nhận" at bounding box center [280, 66] width 67 height 35
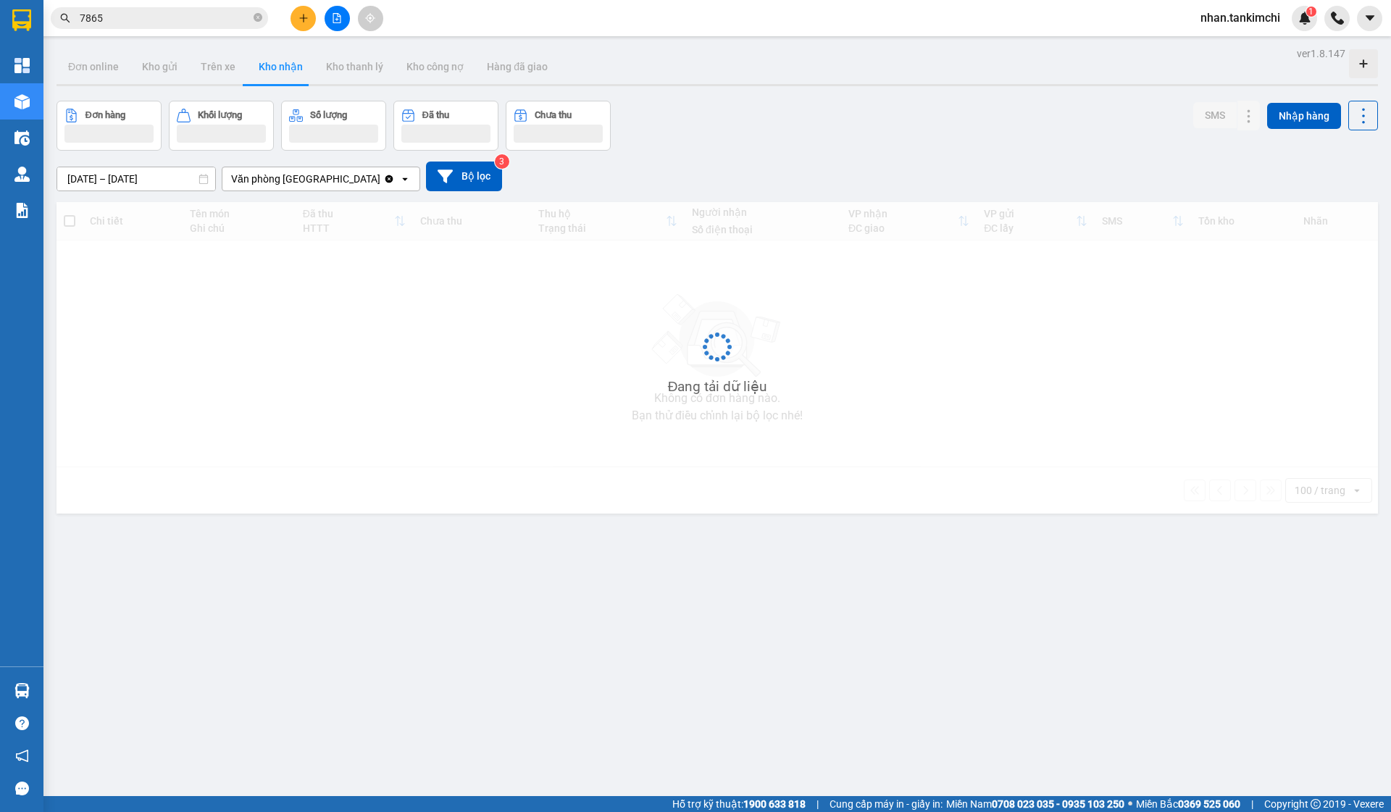
click at [292, 62] on button "Kho nhận" at bounding box center [280, 66] width 67 height 35
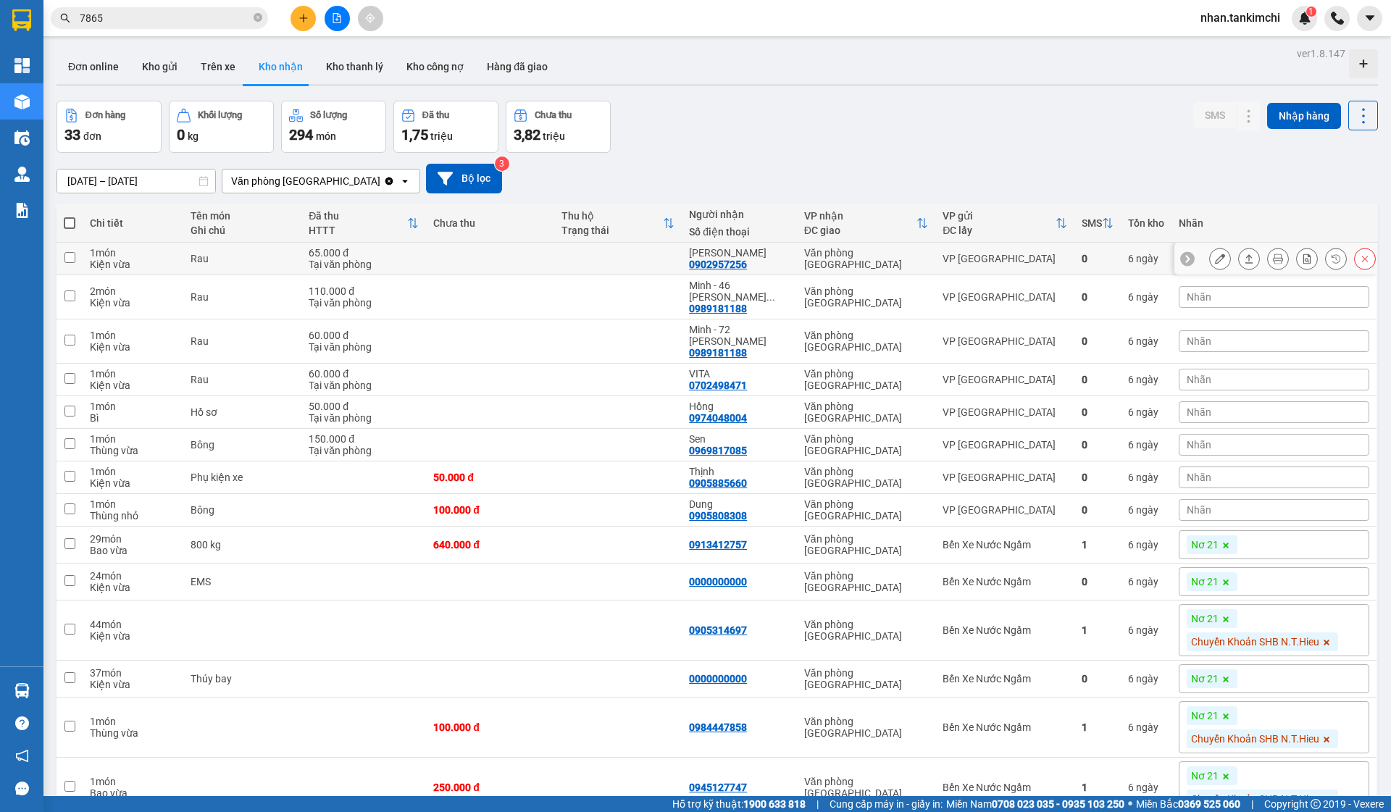
click at [1357, 257] on button at bounding box center [1365, 258] width 20 height 25
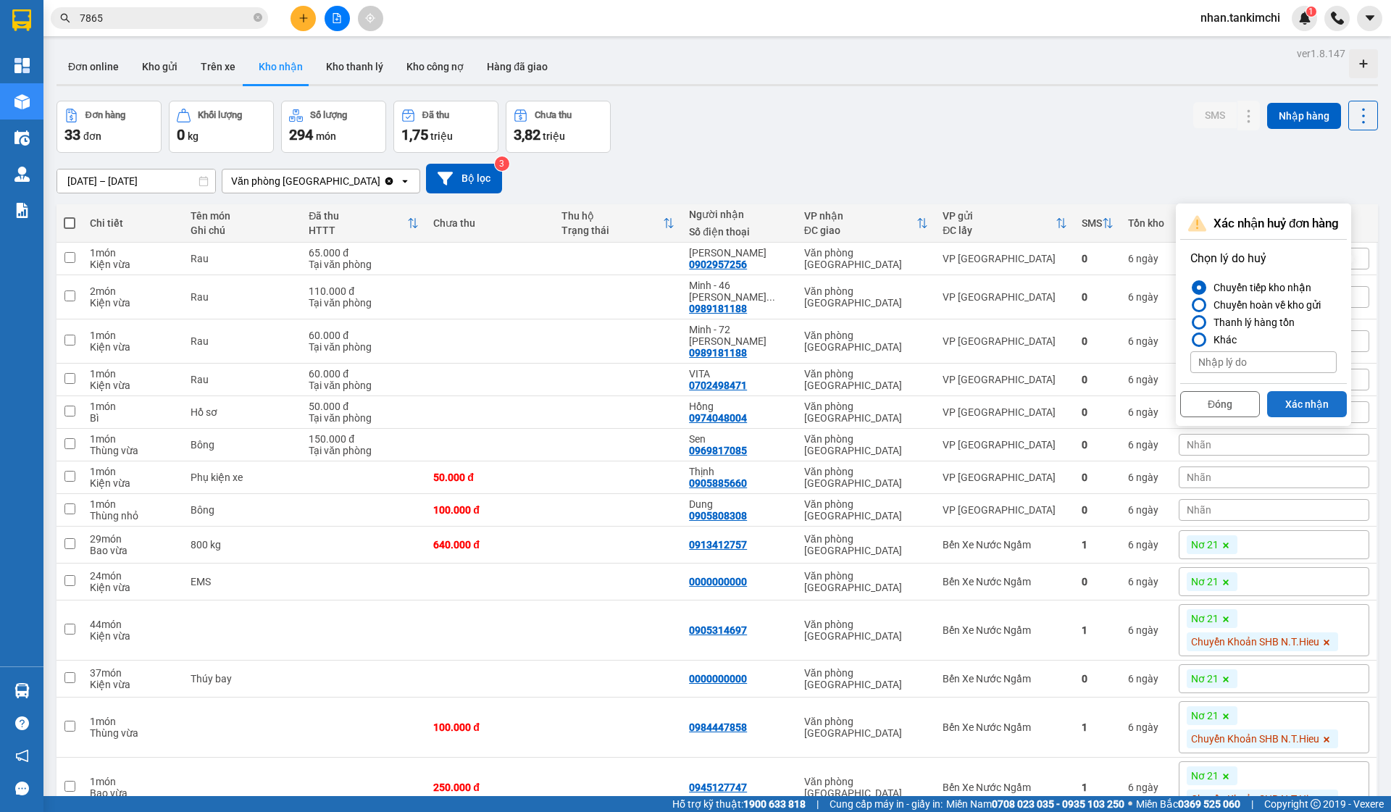
click at [1312, 391] on button "Xác nhận" at bounding box center [1308, 404] width 80 height 26
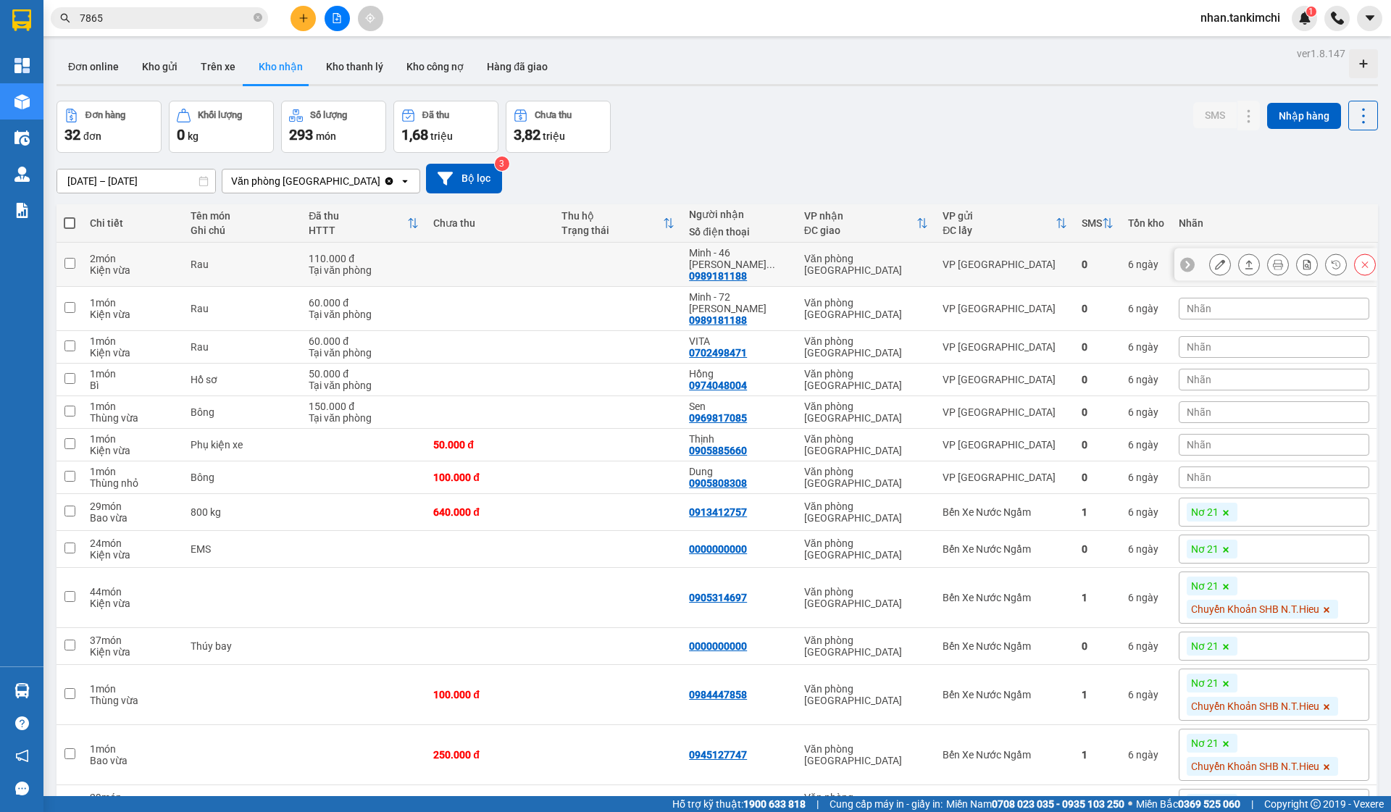
click at [1362, 269] on icon at bounding box center [1365, 264] width 10 height 10
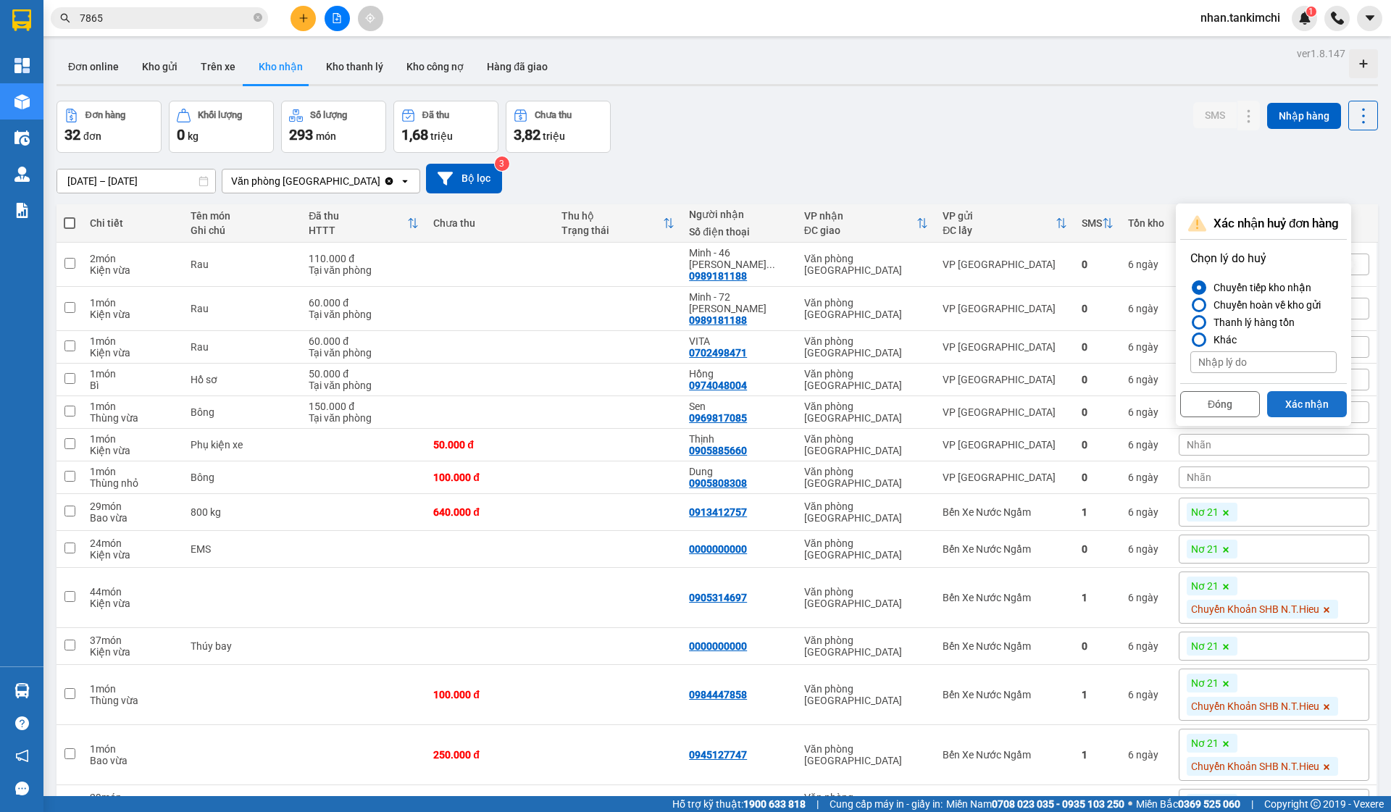
click at [1316, 404] on button "Xác nhận" at bounding box center [1308, 404] width 80 height 26
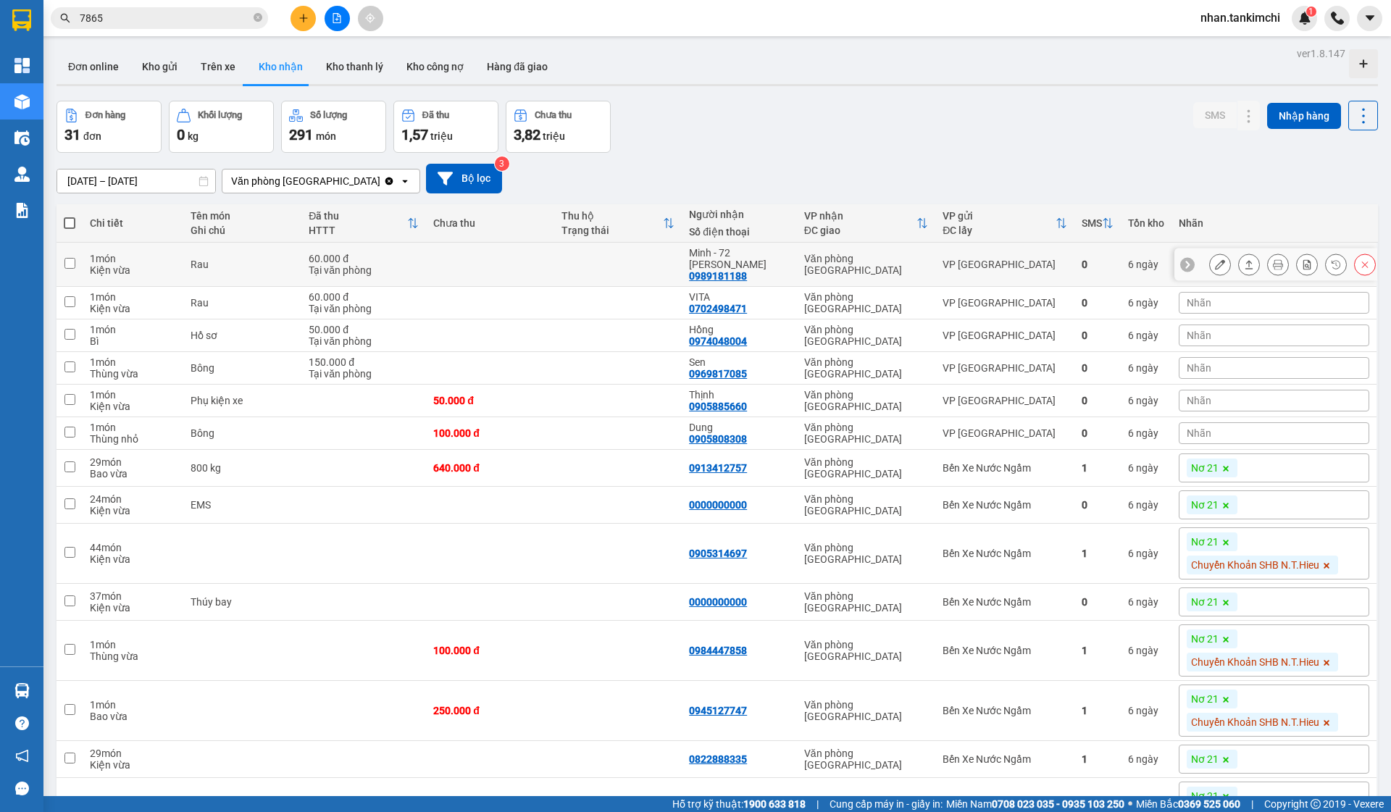
click at [1359, 255] on button at bounding box center [1365, 264] width 20 height 25
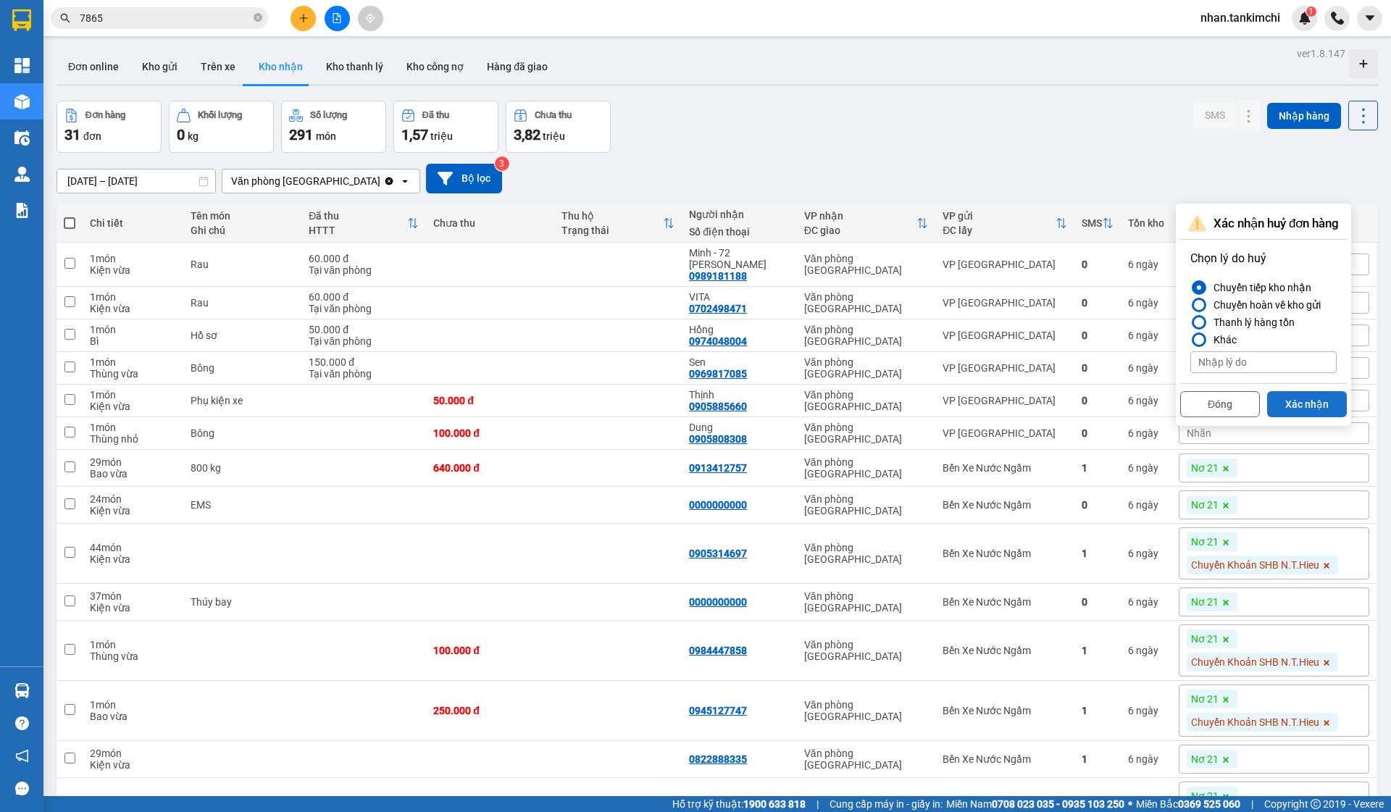
click at [1305, 398] on button "Xác nhận" at bounding box center [1308, 404] width 80 height 26
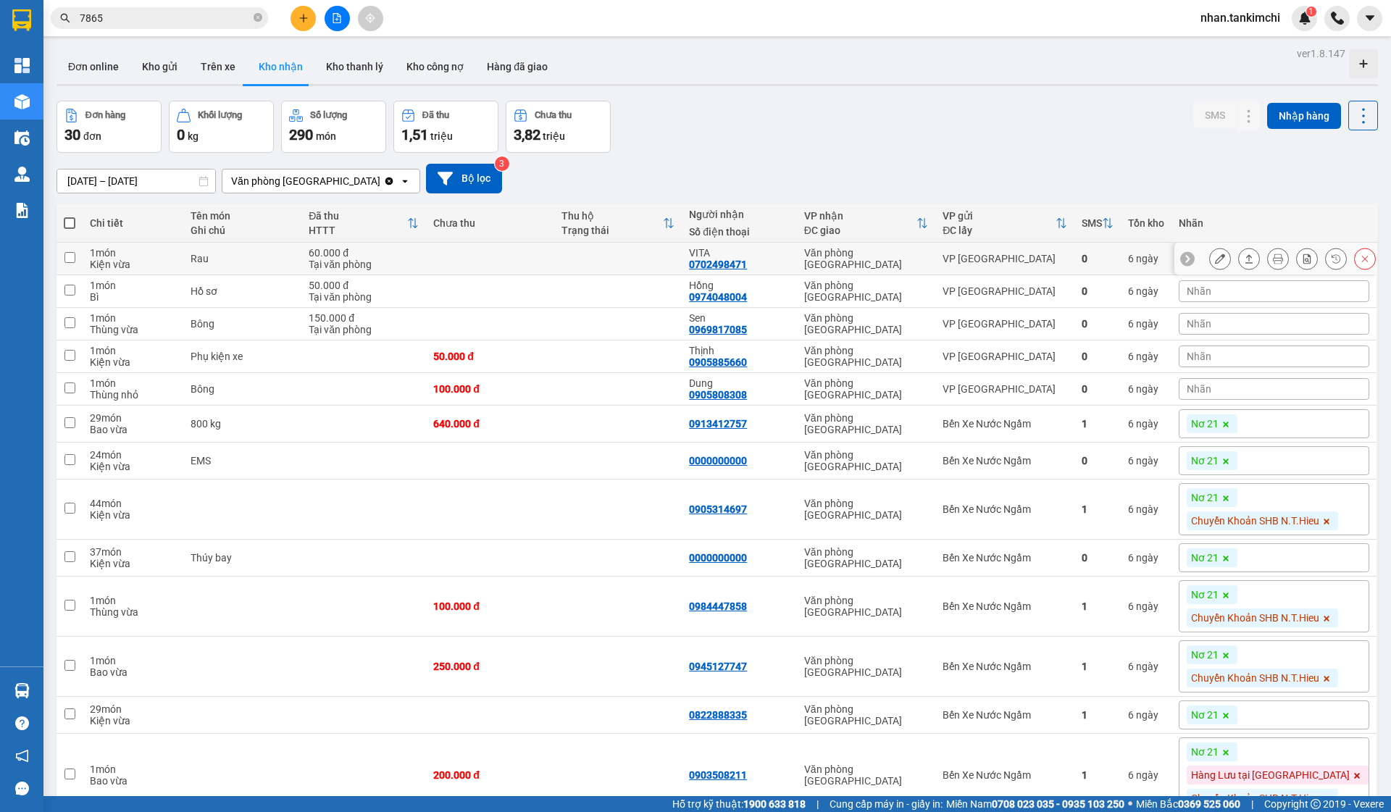
click at [1357, 263] on button at bounding box center [1365, 258] width 20 height 25
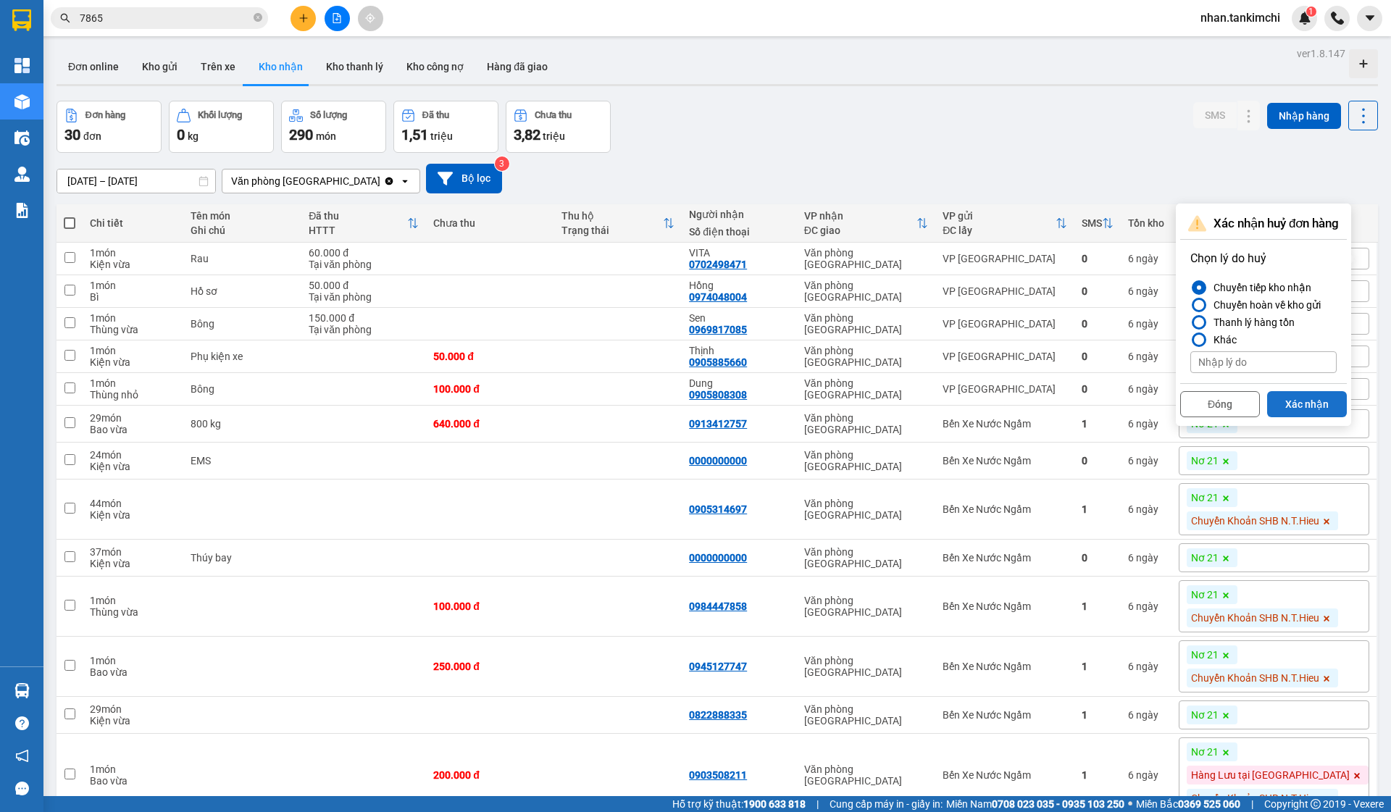
click at [1310, 413] on button "Xác nhận" at bounding box center [1308, 404] width 80 height 26
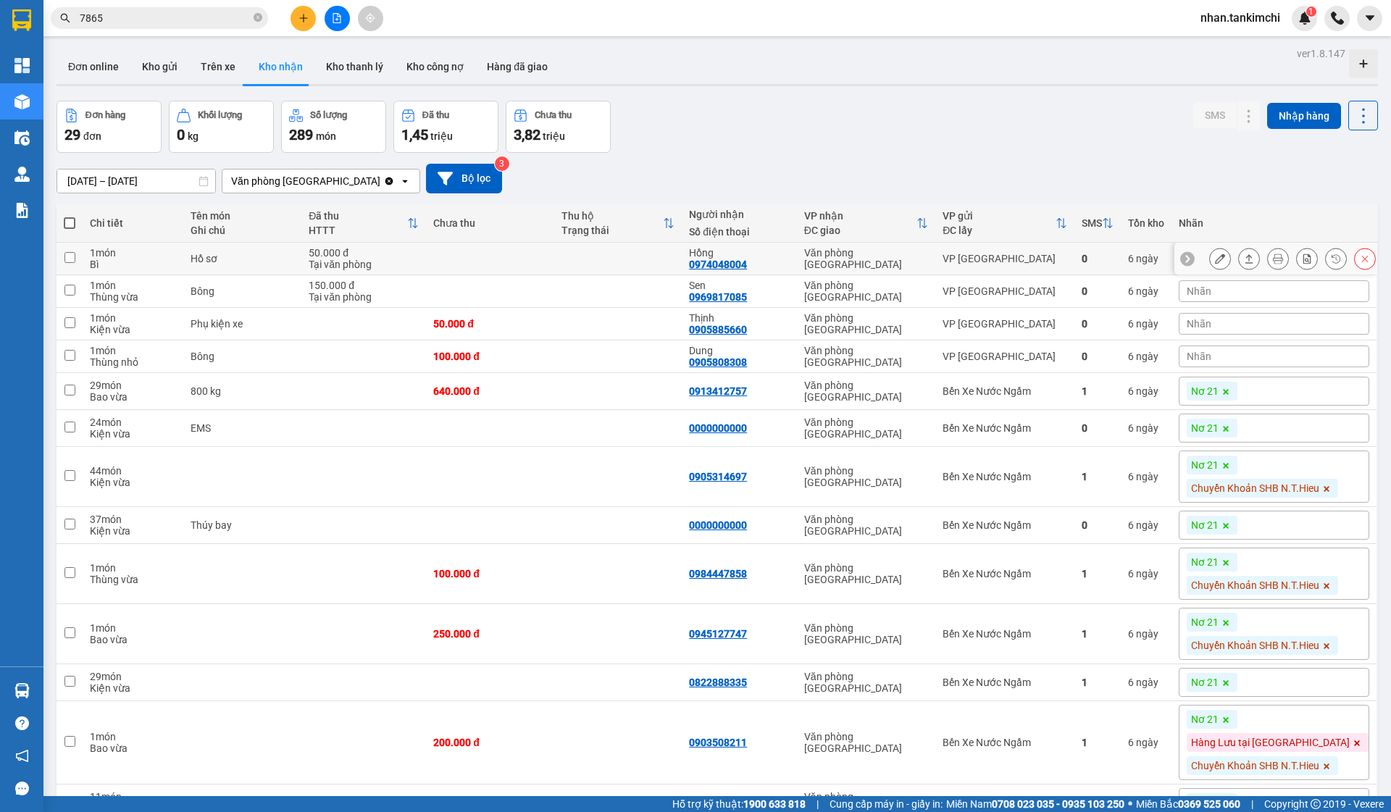
click at [1367, 259] on icon at bounding box center [1365, 259] width 10 height 10
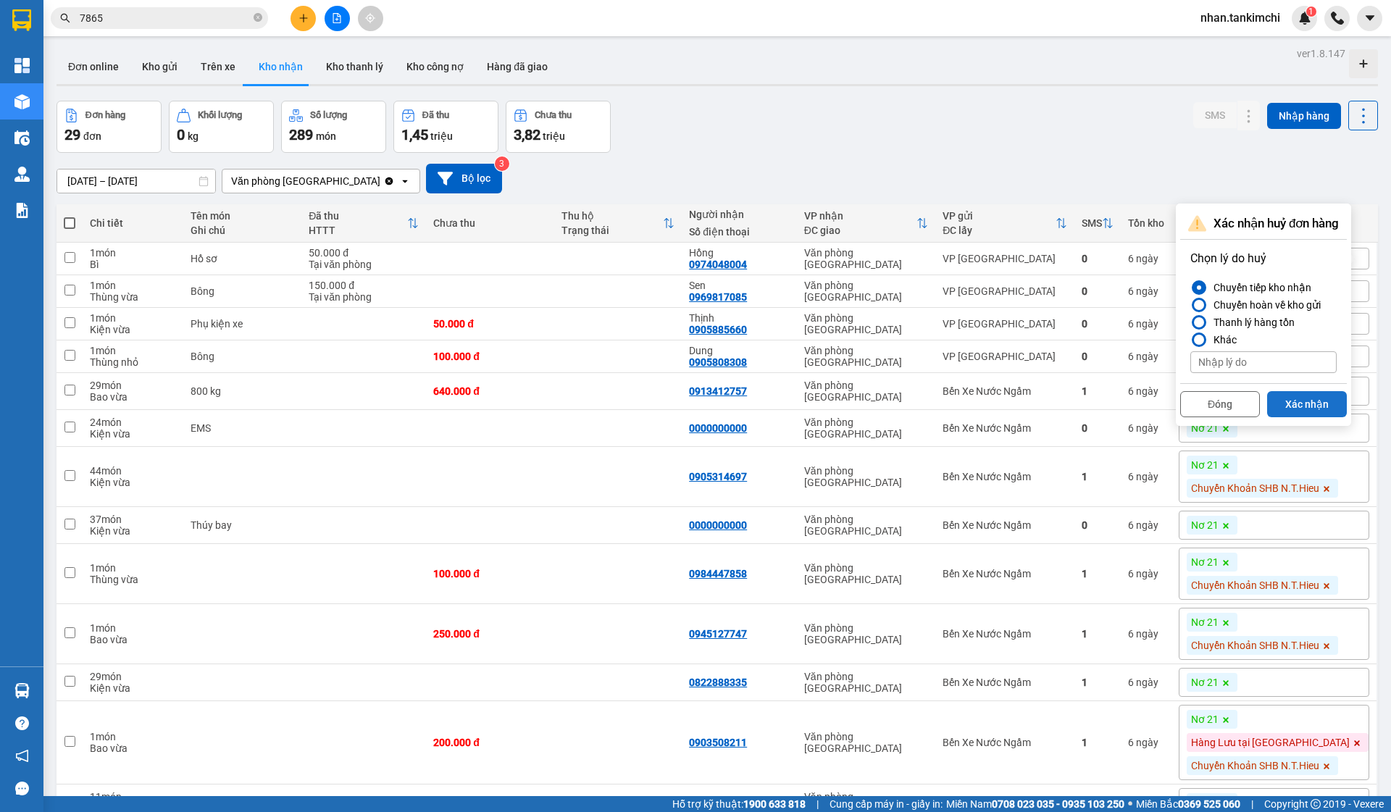
click at [1307, 396] on button "Xác nhận" at bounding box center [1308, 404] width 80 height 26
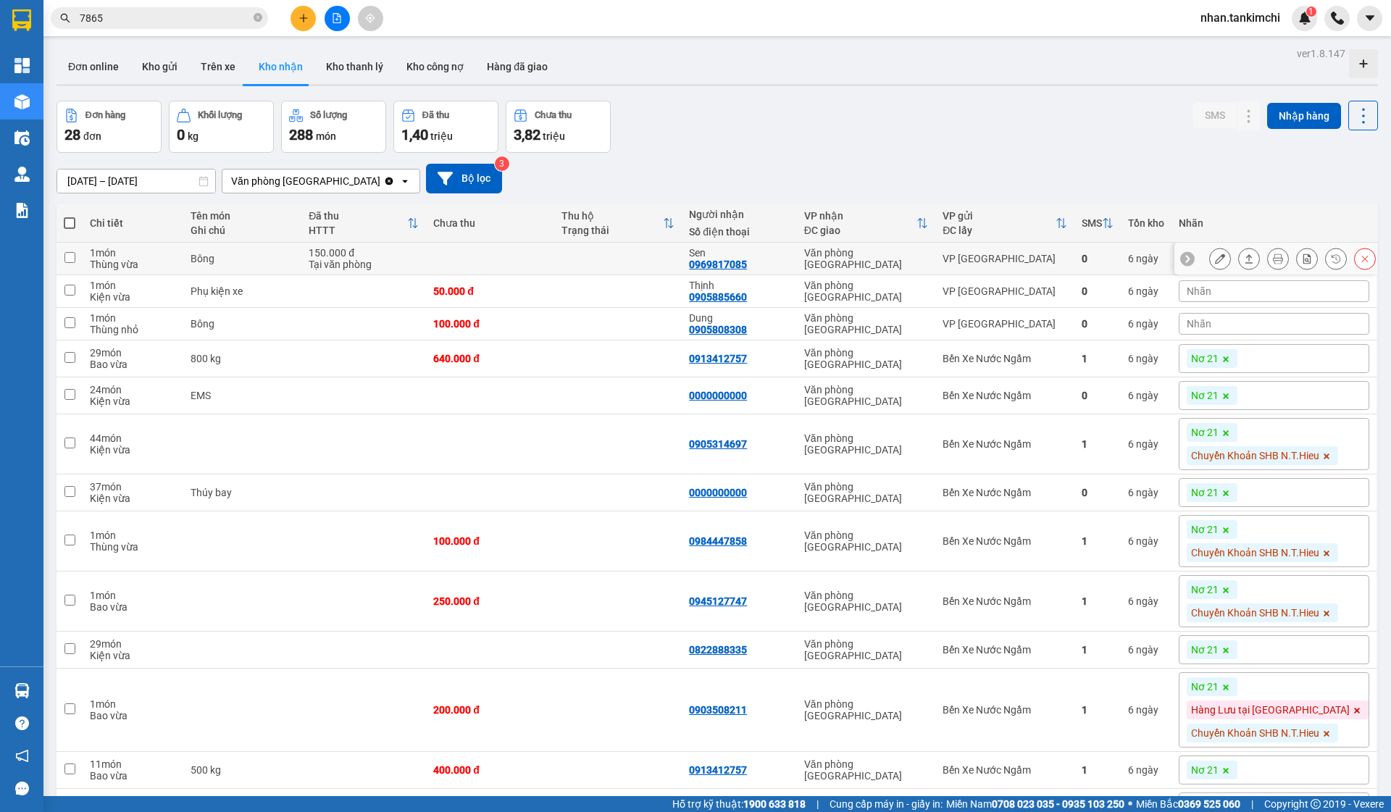
click at [1363, 264] on icon at bounding box center [1365, 259] width 10 height 10
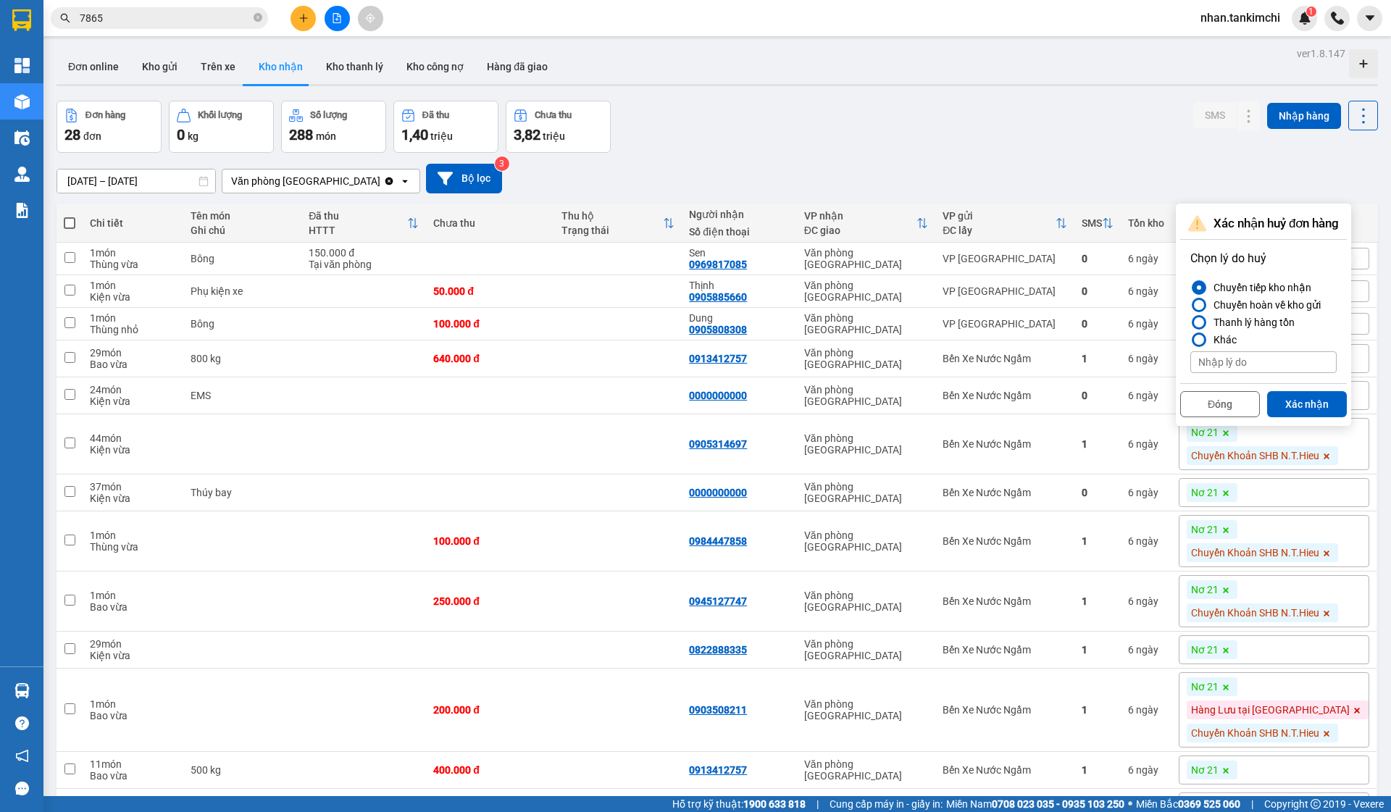
click at [1318, 386] on div "Đóng Xác nhận" at bounding box center [1264, 402] width 167 height 38
click at [1326, 394] on button "Xác nhận" at bounding box center [1308, 404] width 80 height 26
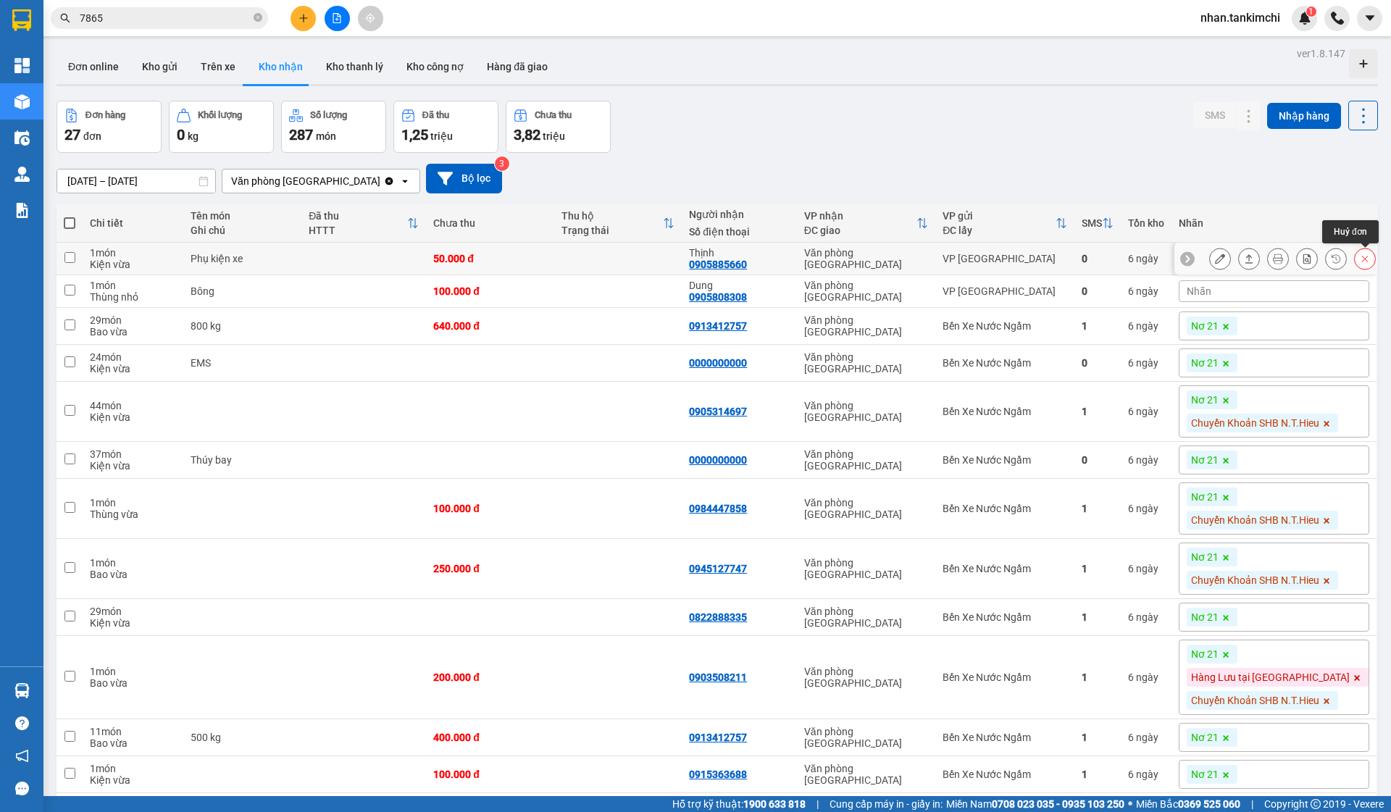
click at [1360, 261] on button at bounding box center [1365, 258] width 20 height 25
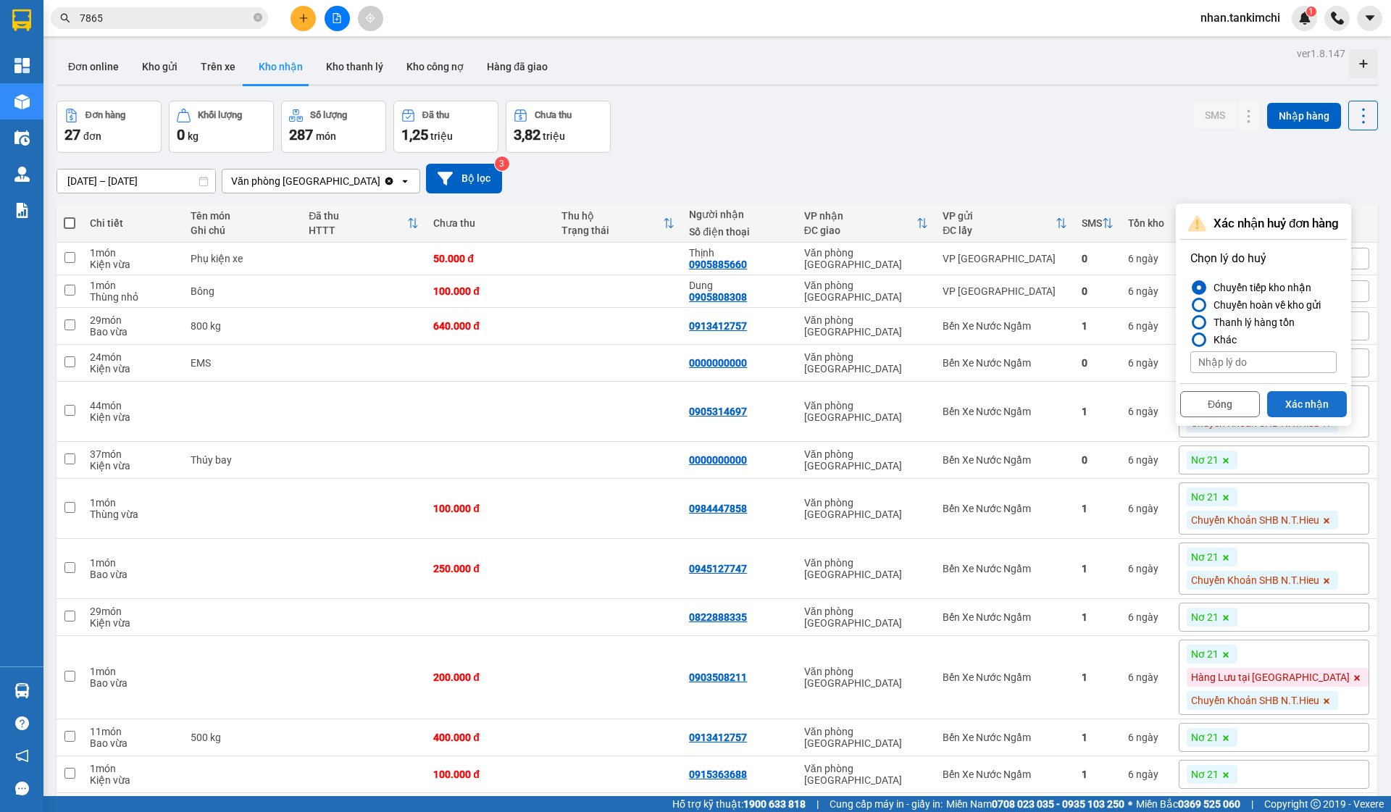
click at [1302, 397] on button "Xác nhận" at bounding box center [1308, 404] width 80 height 26
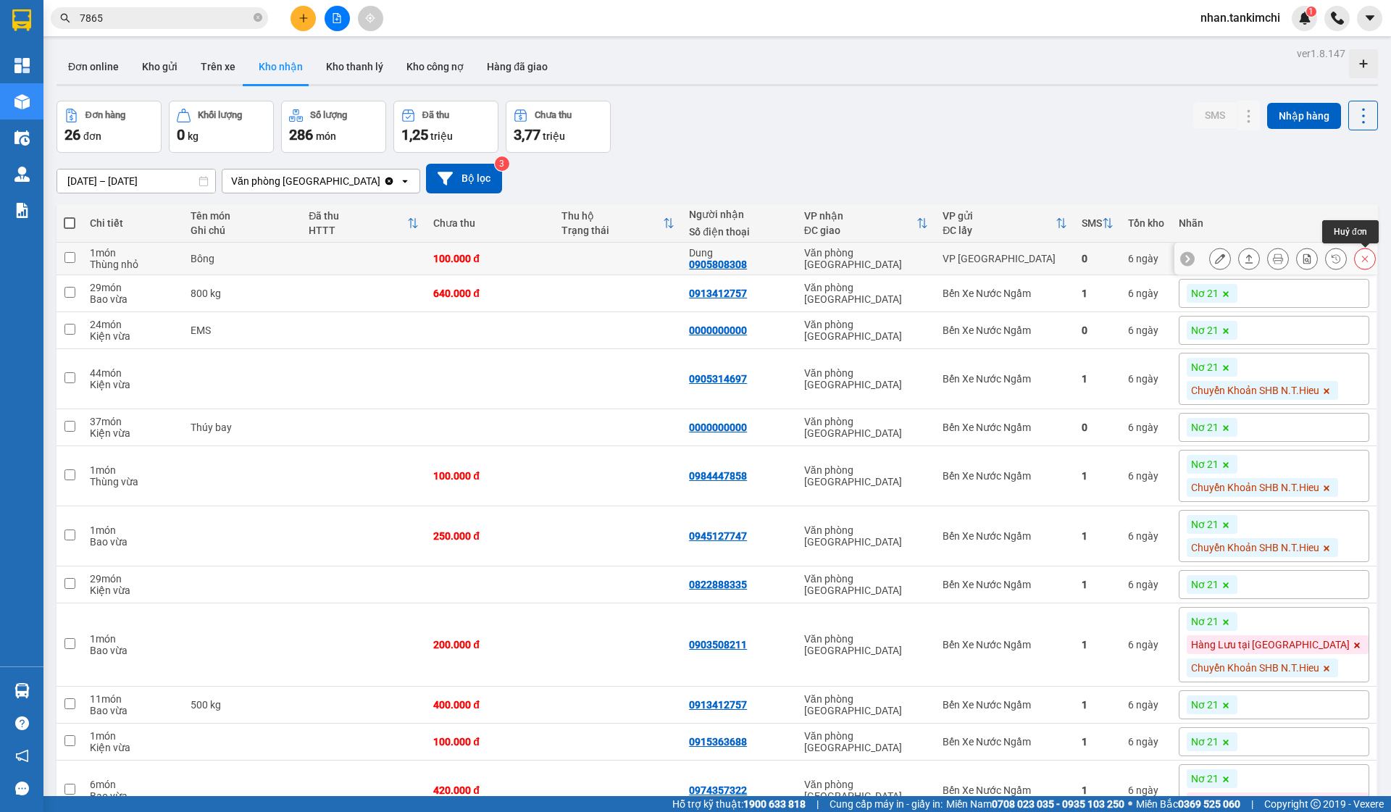
click at [1368, 267] on button at bounding box center [1365, 258] width 20 height 25
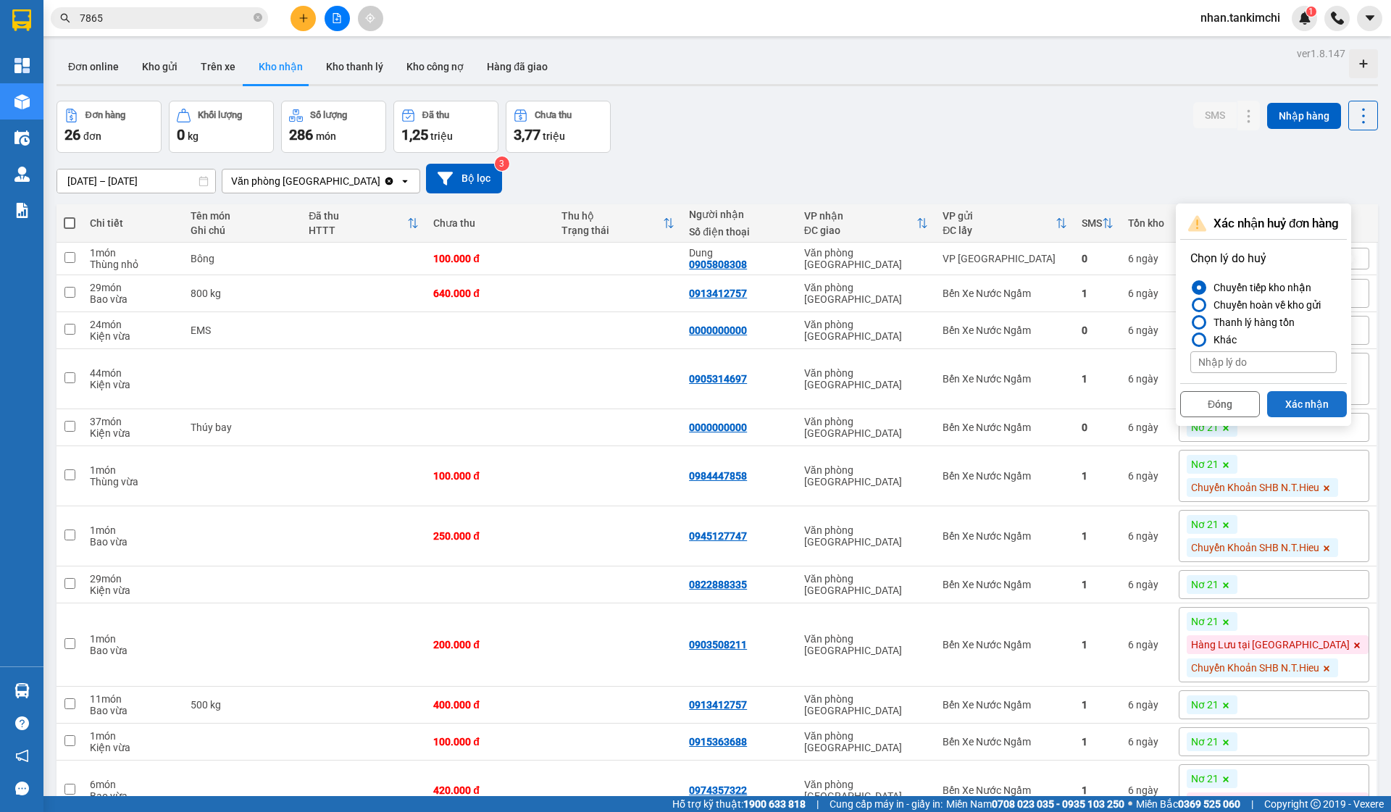
click at [1306, 398] on button "Xác nhận" at bounding box center [1308, 404] width 80 height 26
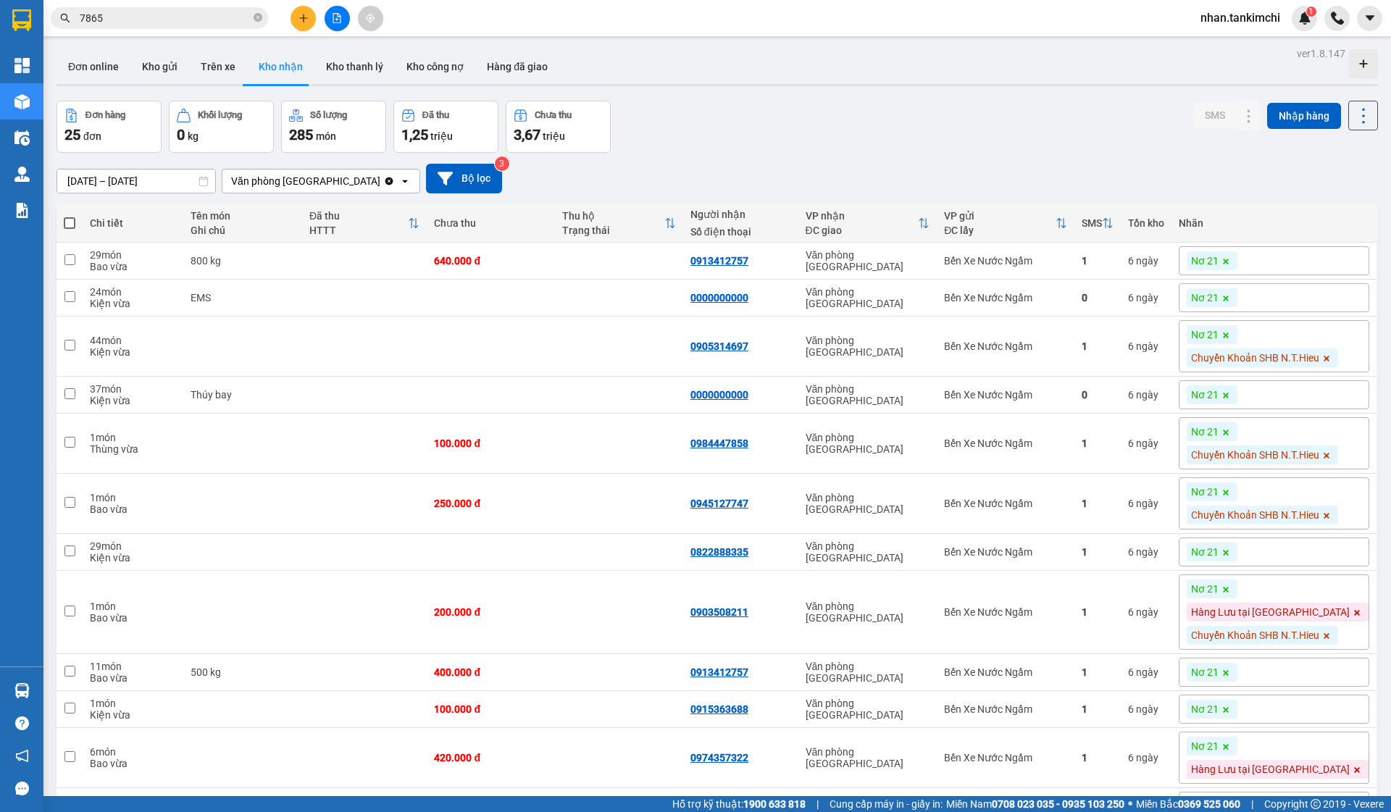
click at [1229, 262] on icon at bounding box center [1226, 262] width 6 height 6
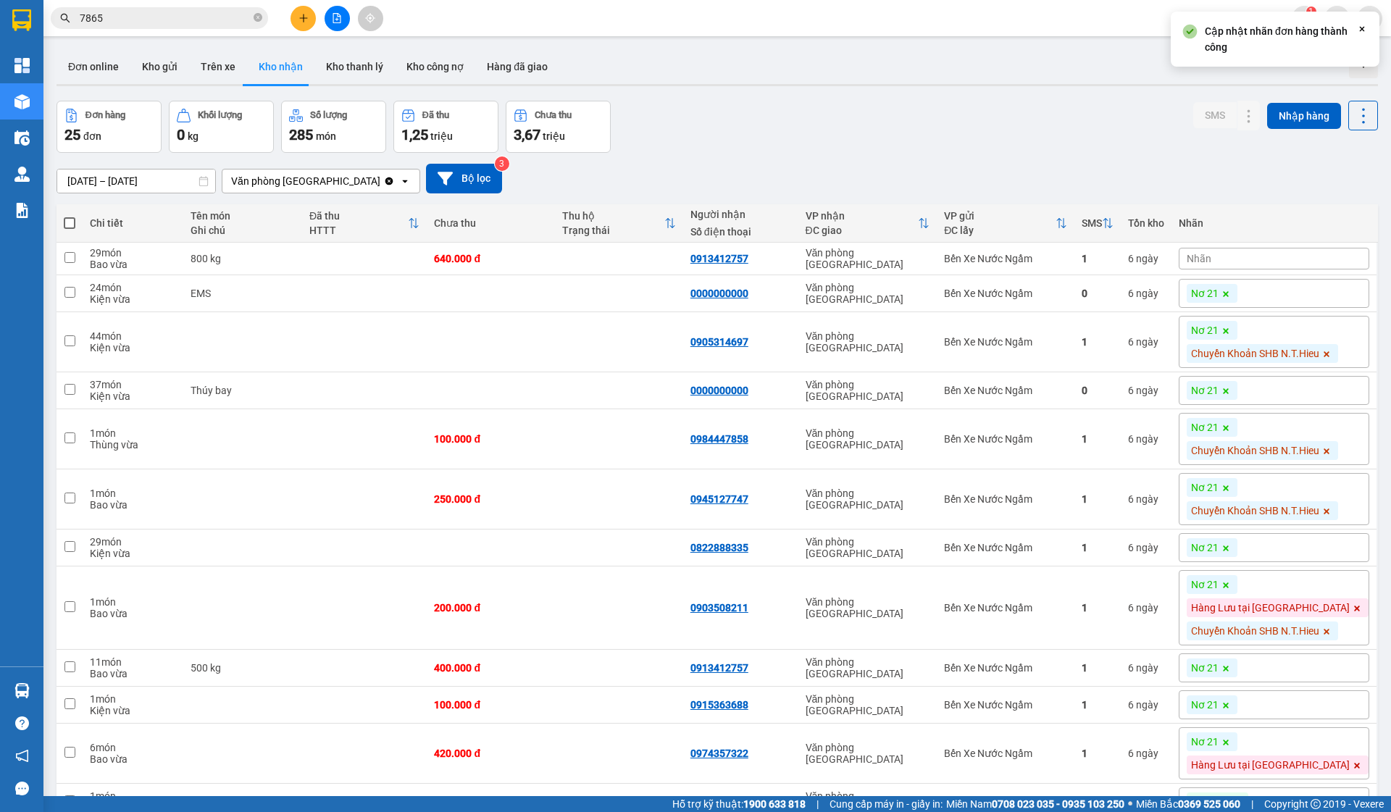
click at [1255, 257] on div "Nhãn" at bounding box center [1274, 259] width 191 height 22
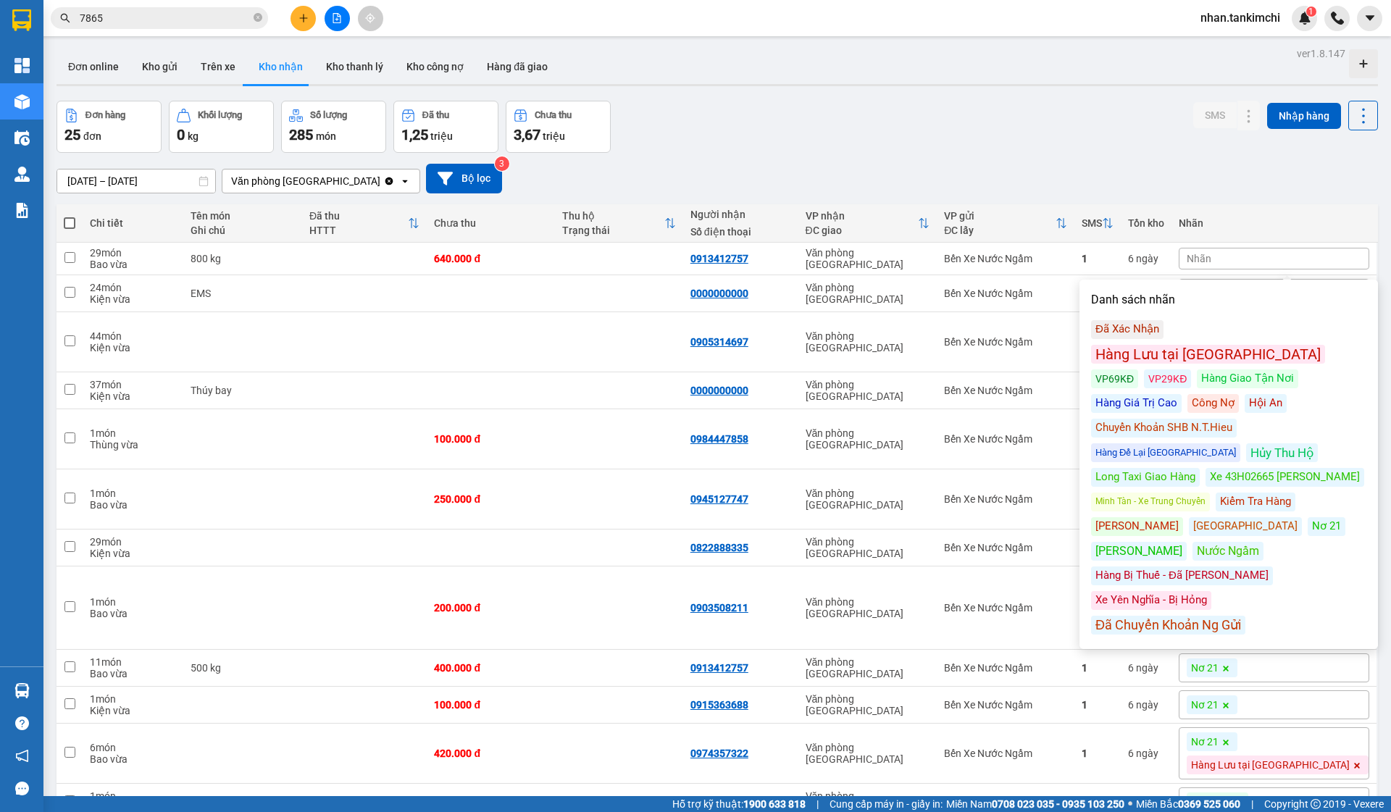
click at [1188, 394] on div "Công Nợ" at bounding box center [1213, 403] width 51 height 19
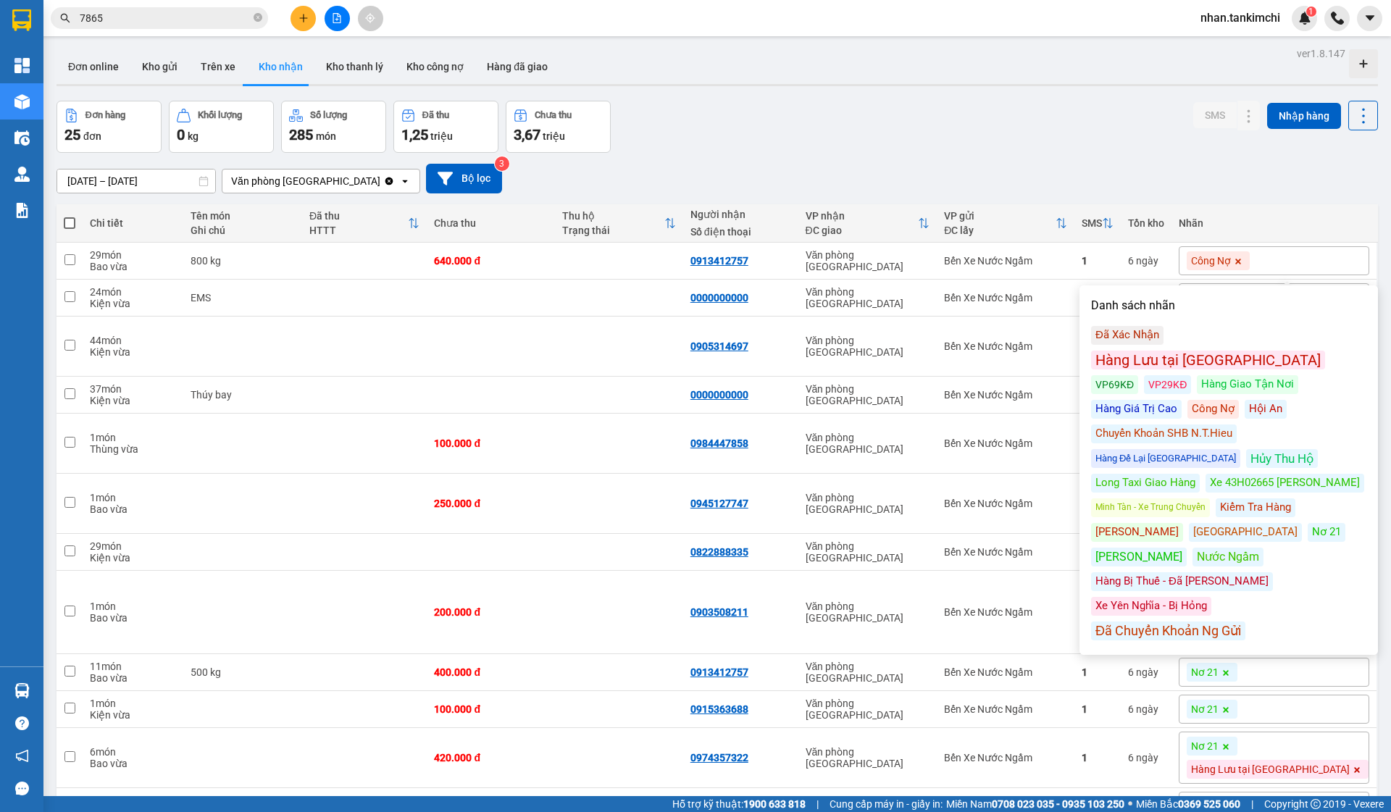
click at [883, 318] on td "Văn phòng [GEOGRAPHIC_DATA]" at bounding box center [868, 347] width 139 height 60
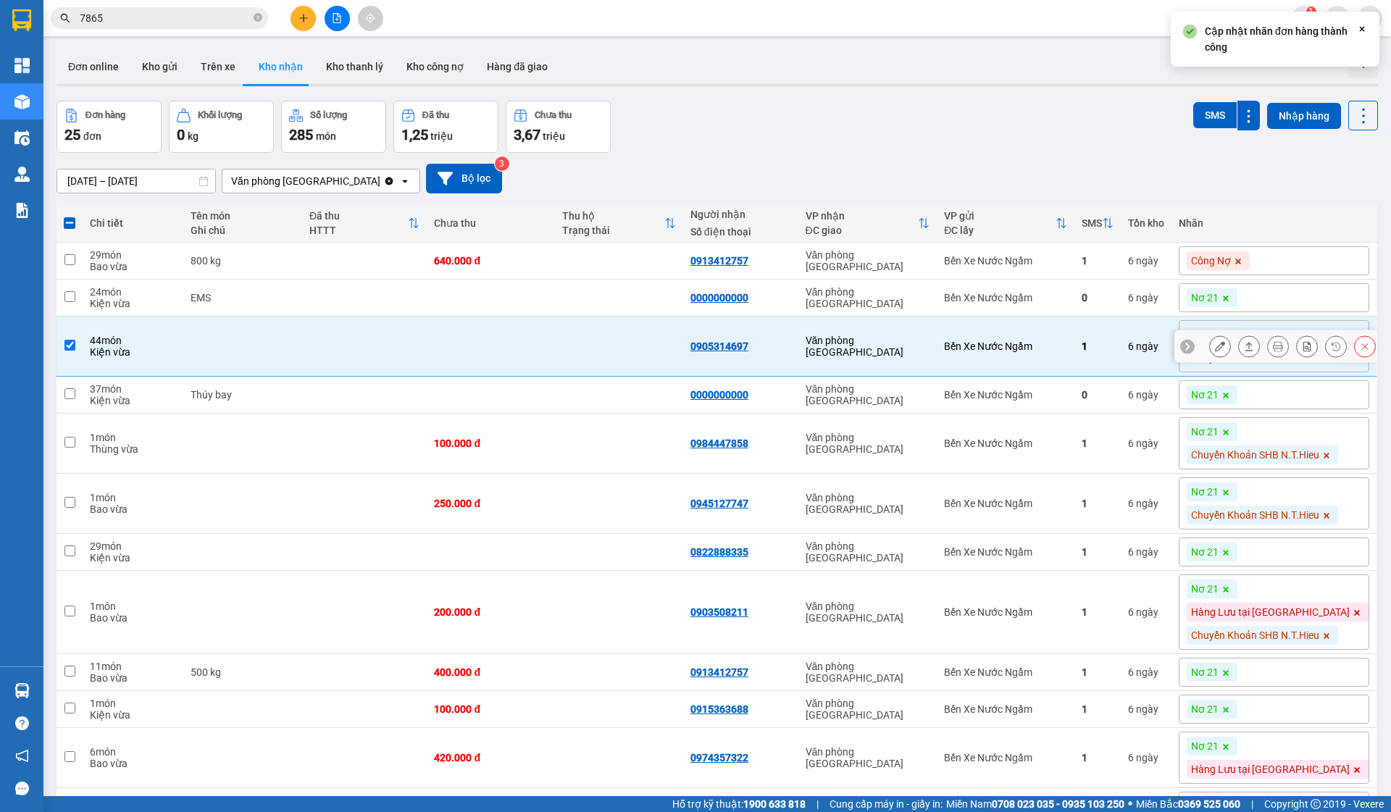
click at [1069, 355] on td "Bến Xe Nước Ngầm" at bounding box center [1006, 347] width 138 height 60
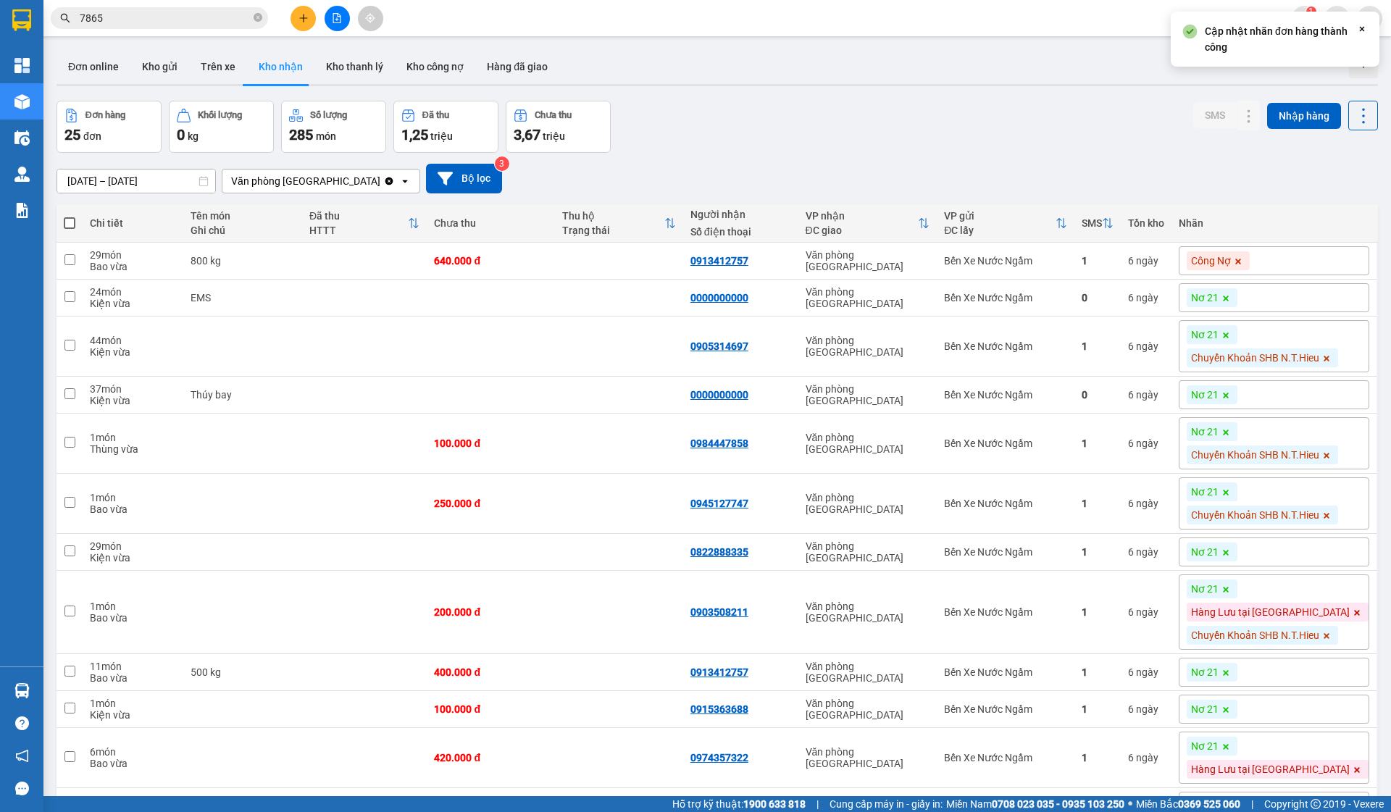
click at [1231, 302] on icon at bounding box center [1226, 298] width 9 height 9
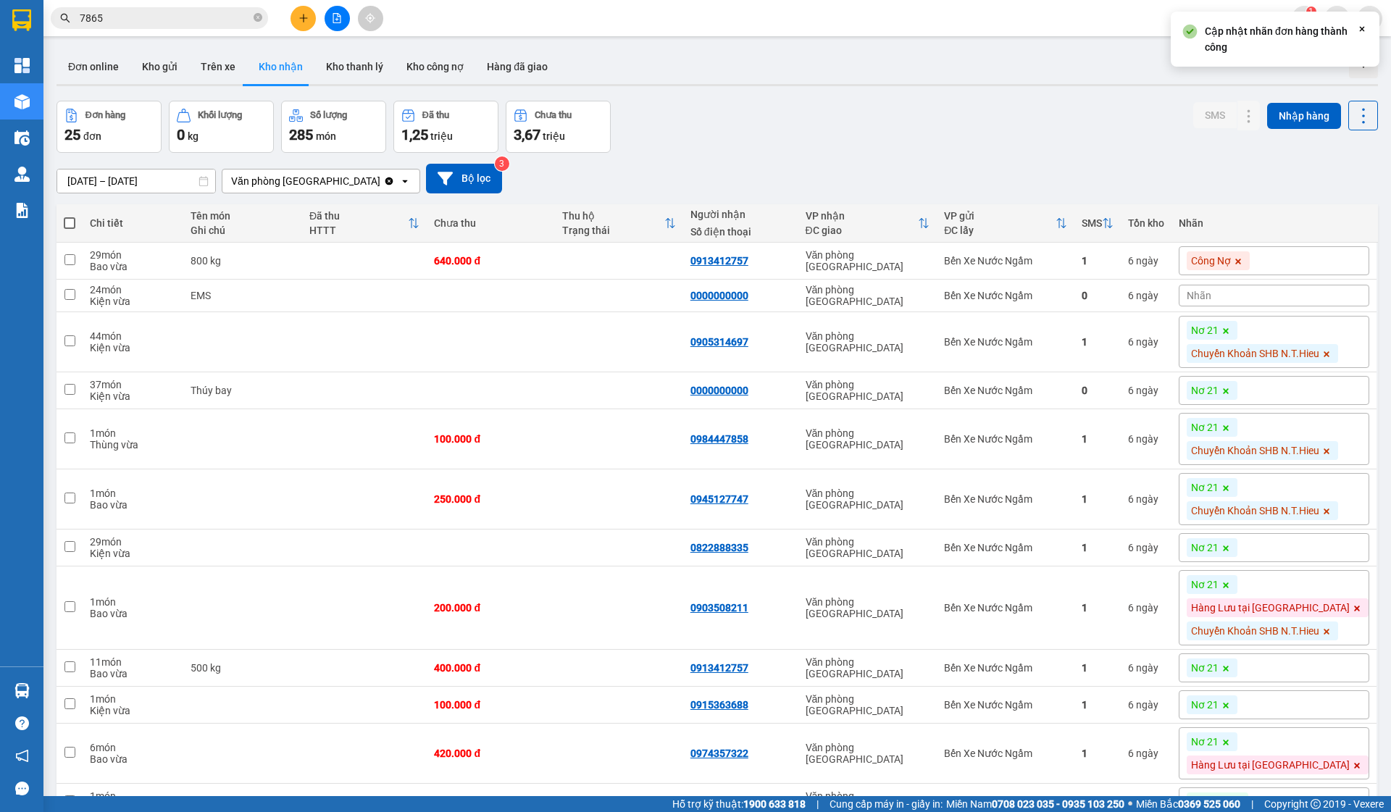
click at [1250, 293] on div "Nhãn" at bounding box center [1274, 296] width 191 height 22
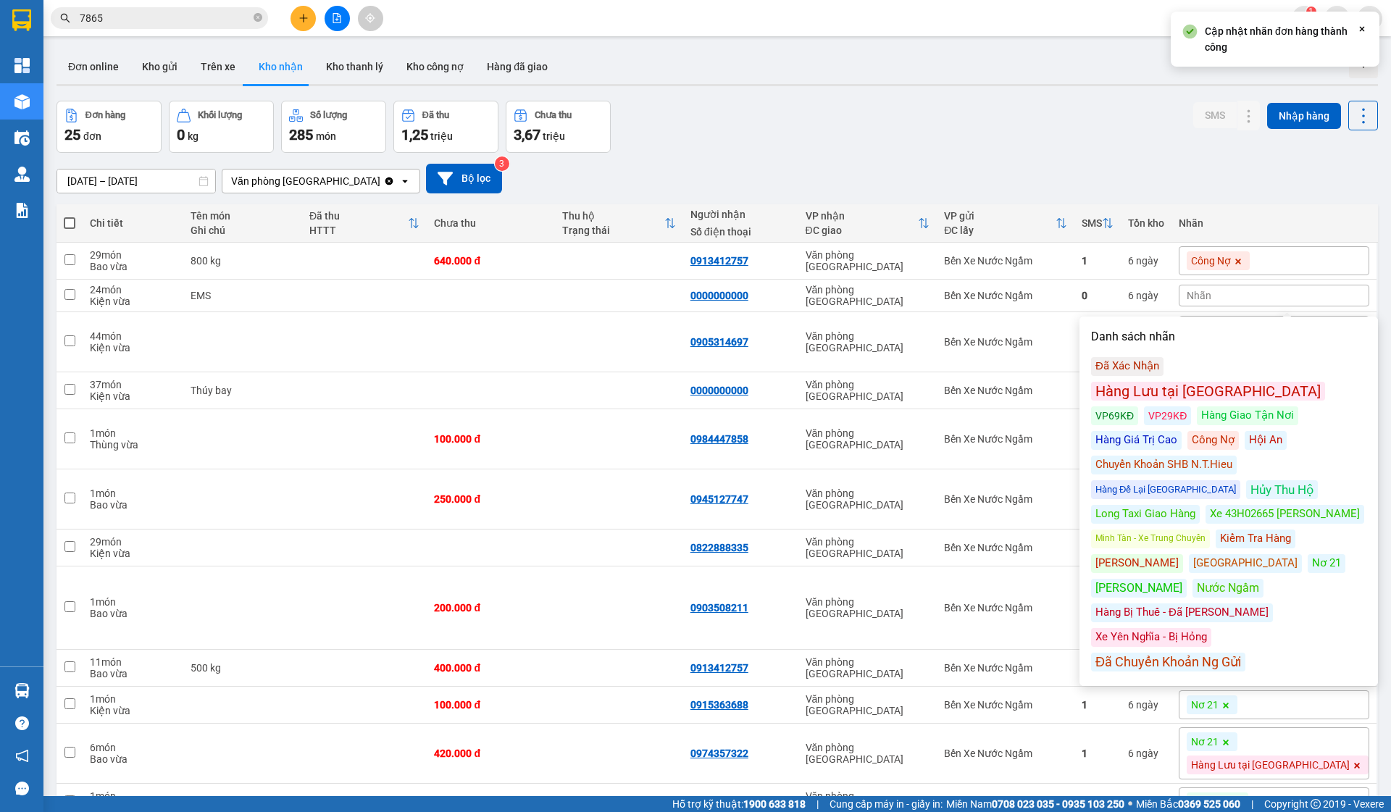
click at [1188, 431] on div "Công Nợ" at bounding box center [1213, 440] width 51 height 19
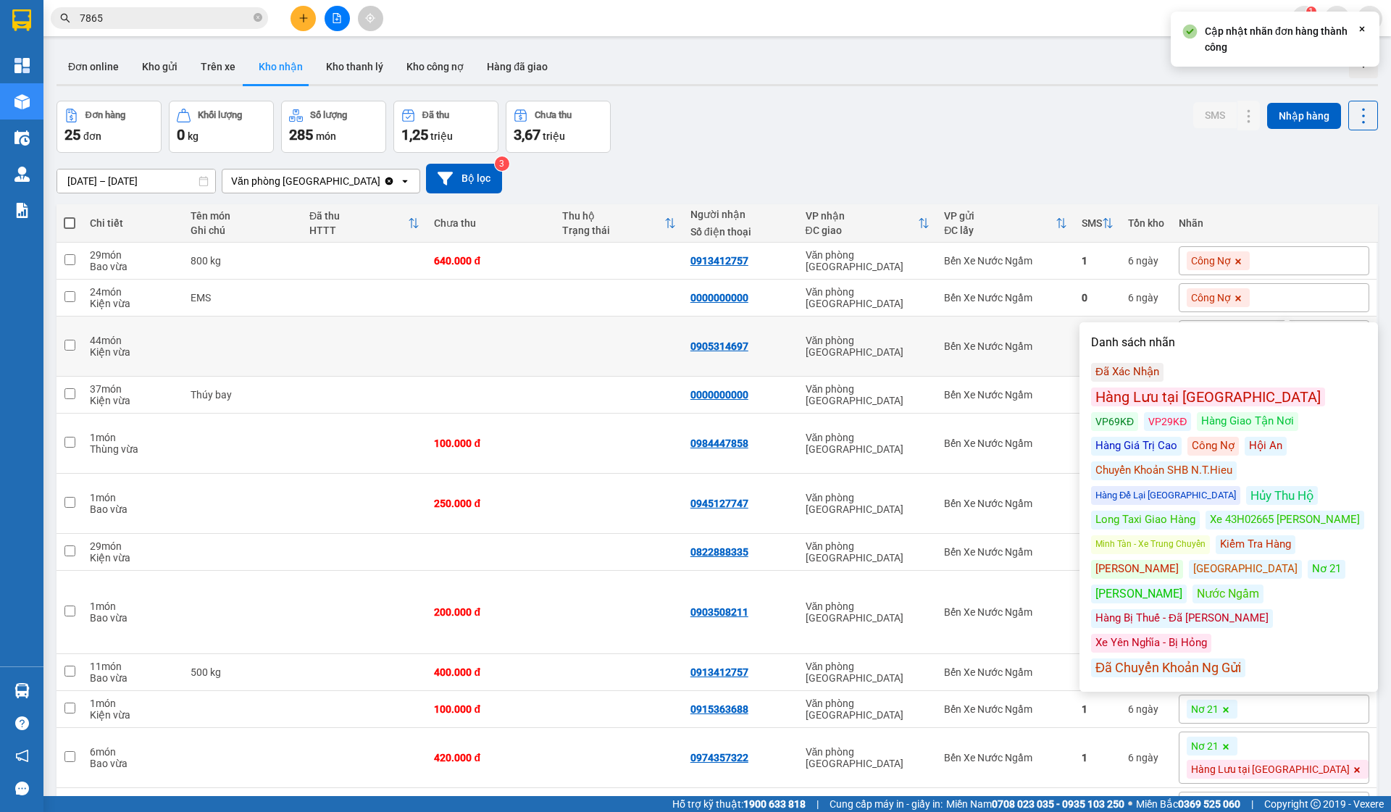
click at [912, 352] on div "Văn phòng [GEOGRAPHIC_DATA]" at bounding box center [868, 346] width 125 height 23
checkbox input "true"
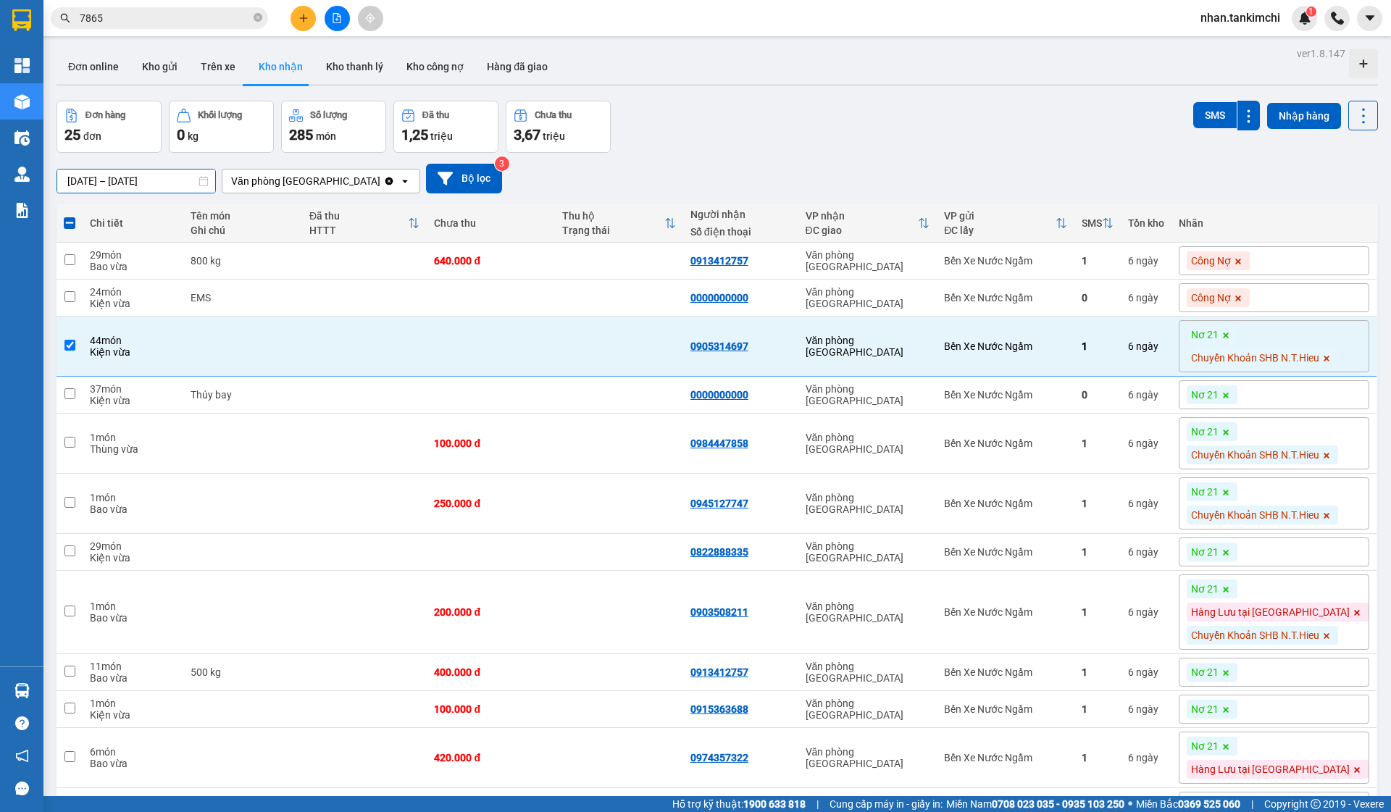
drag, startPoint x: 170, startPoint y: 172, endPoint x: 154, endPoint y: 237, distance: 66.3
click at [170, 172] on input "08/10/2025 – 08/10/2025" at bounding box center [136, 181] width 158 height 23
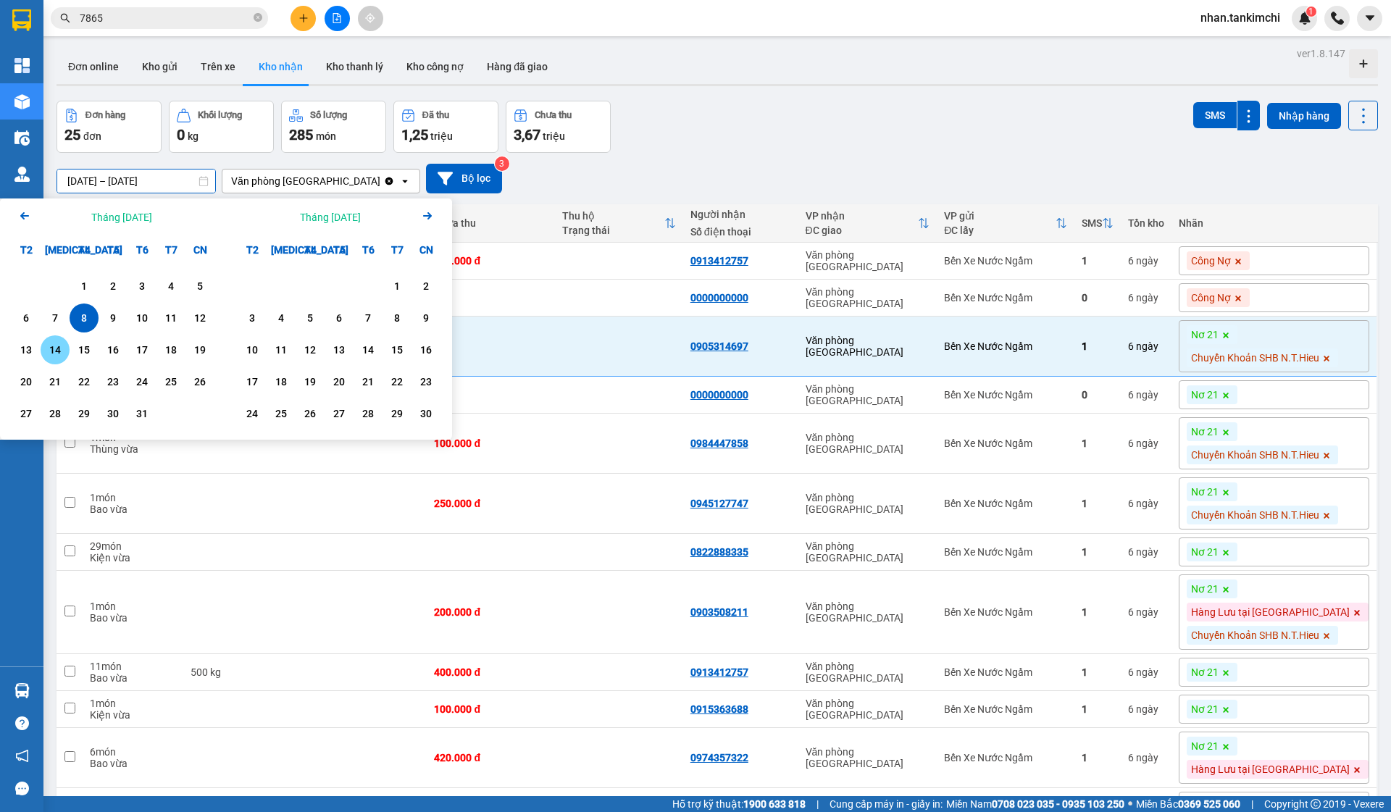
click at [55, 344] on div "14" at bounding box center [55, 349] width 20 height 17
type input "[DATE] – [DATE]"
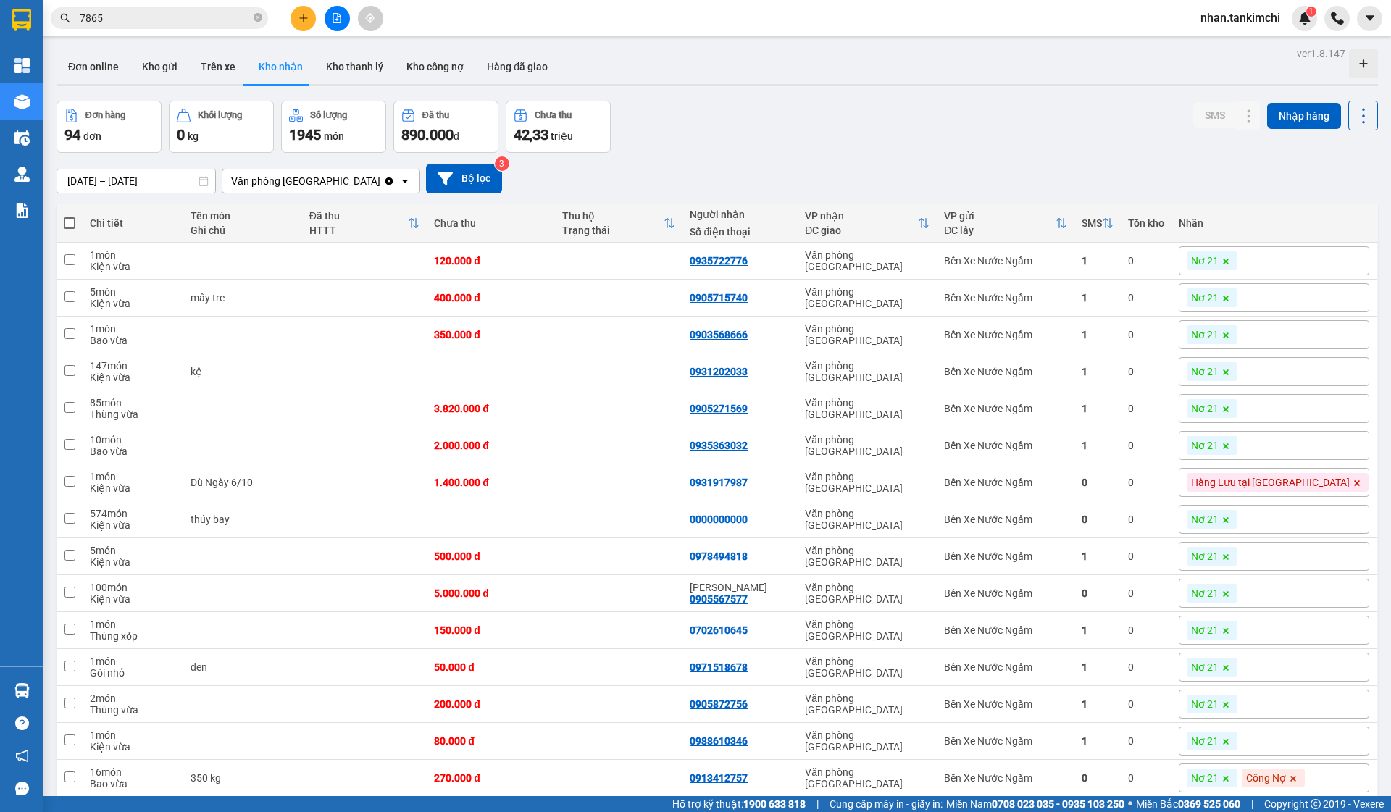
click at [1231, 299] on icon at bounding box center [1226, 298] width 9 height 9
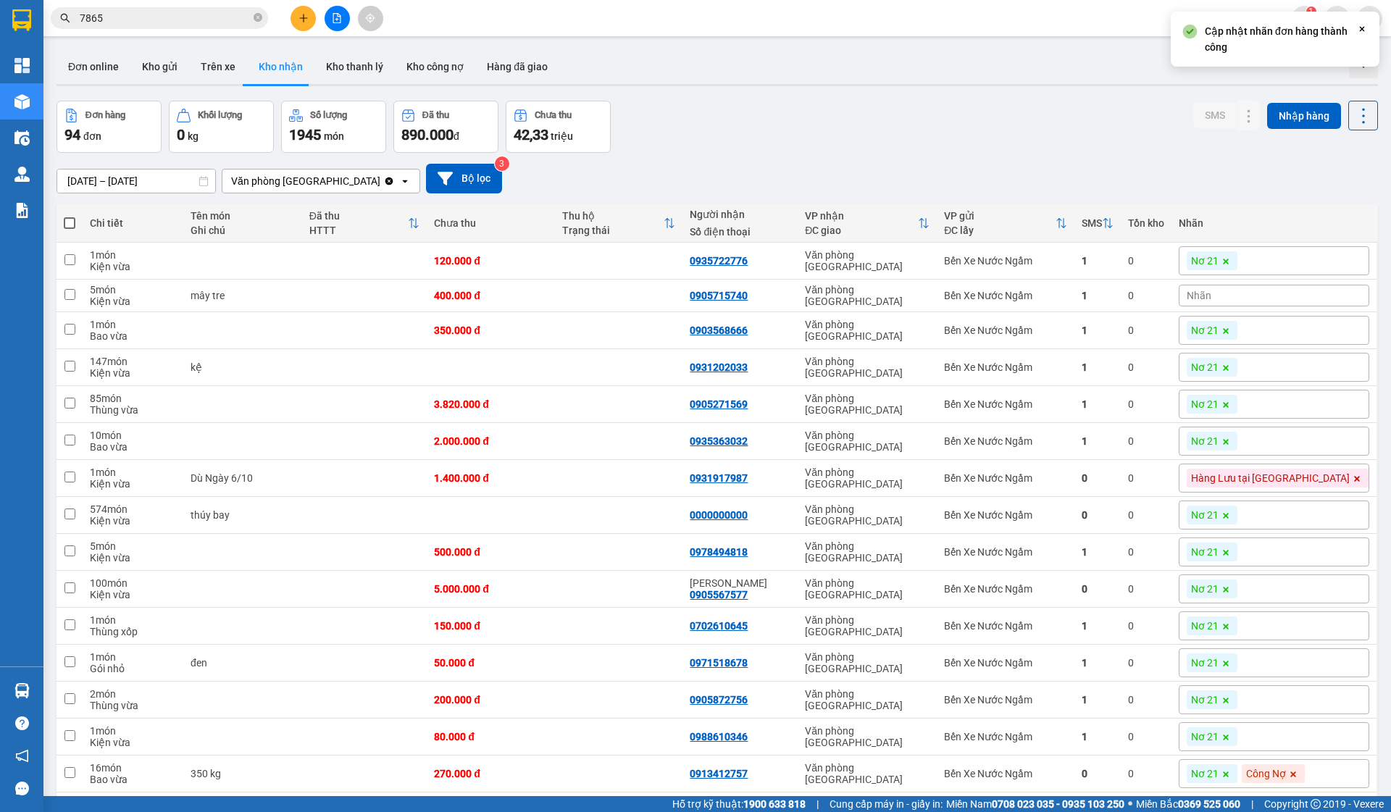
click at [1315, 296] on div "Nhãn" at bounding box center [1274, 296] width 191 height 22
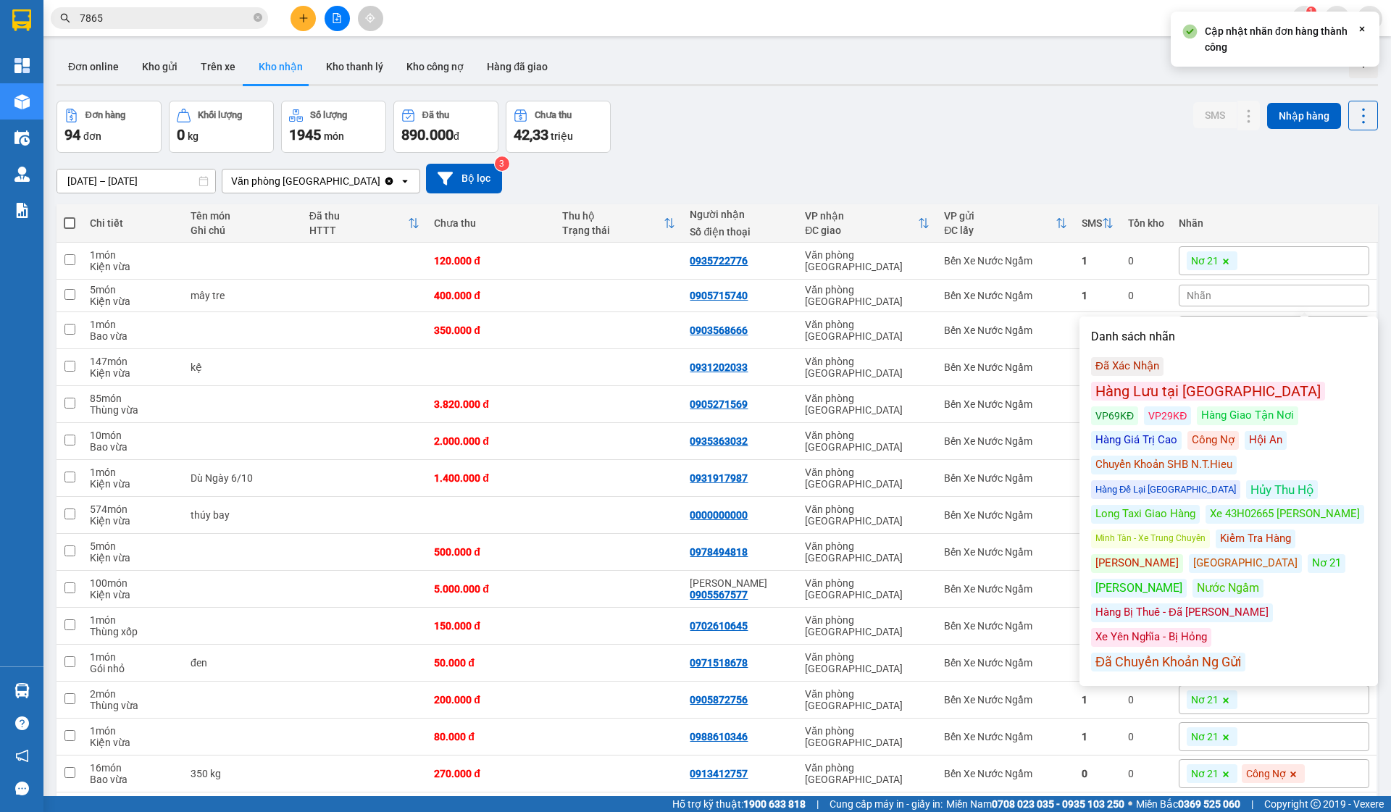
click at [1250, 382] on div "Hàng Lưu tại [GEOGRAPHIC_DATA]" at bounding box center [1208, 391] width 234 height 19
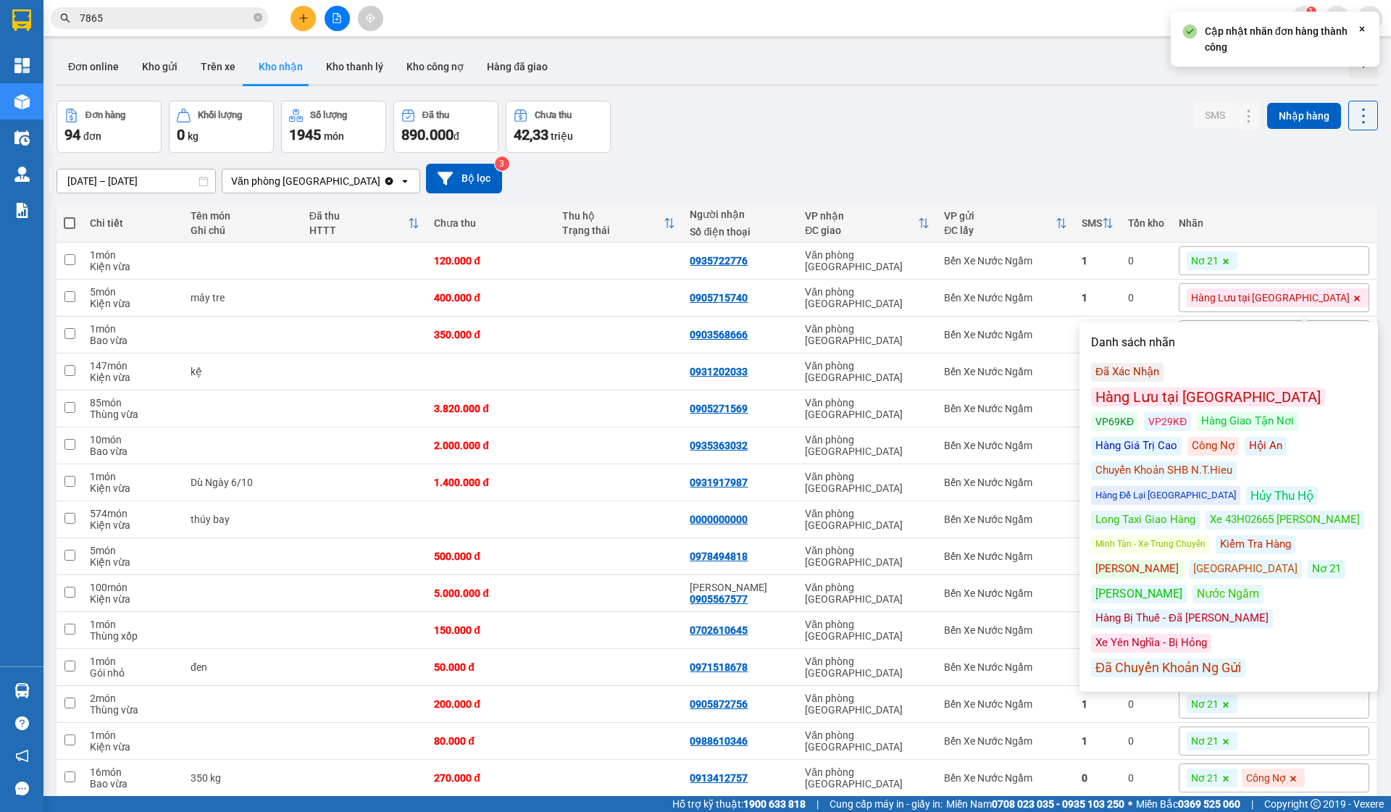
click at [1143, 180] on div "14/10/2025 – 14/10/2025 Press the down arrow key to interact with the calendar …" at bounding box center [718, 179] width 1322 height 30
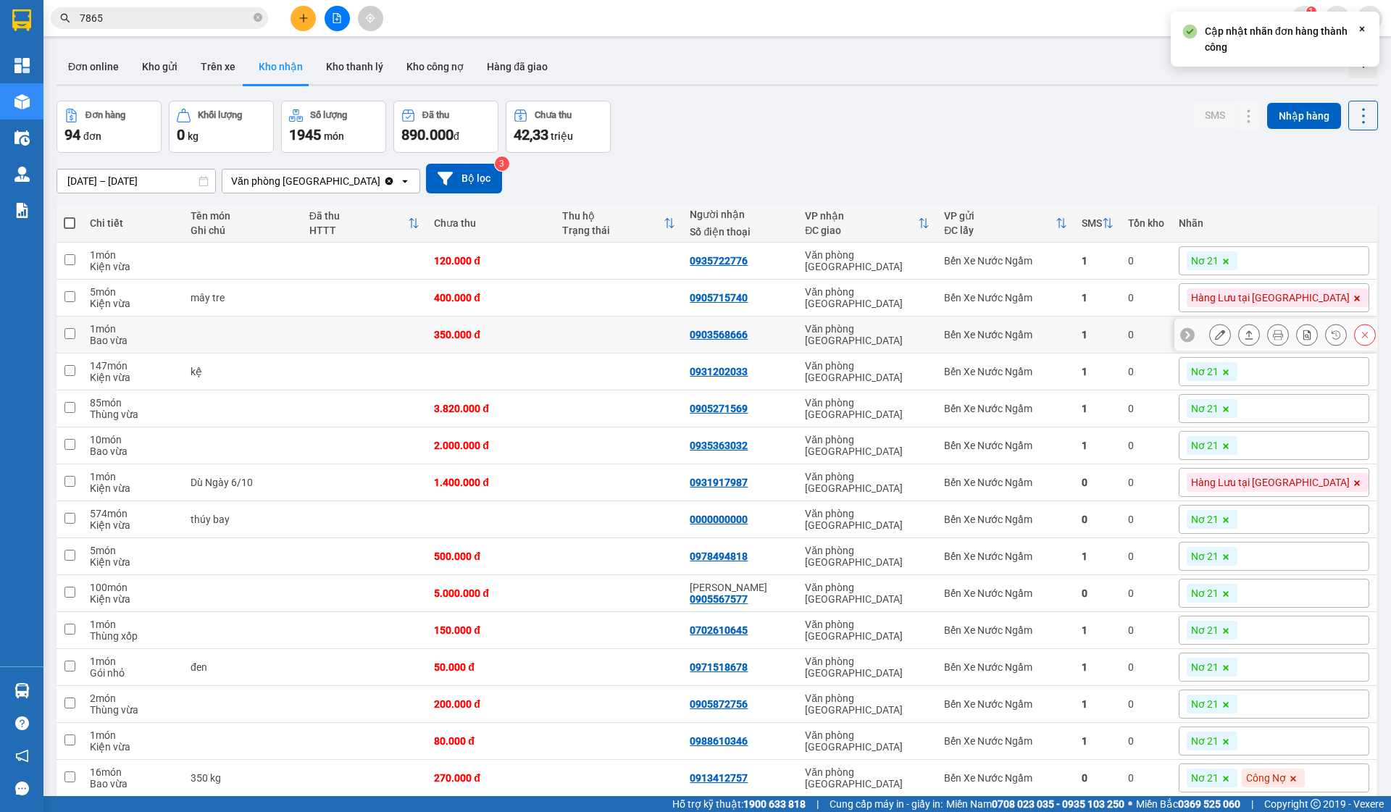
click at [1074, 351] on td "Bến Xe Nước Ngầm" at bounding box center [1005, 335] width 137 height 37
checkbox input "true"
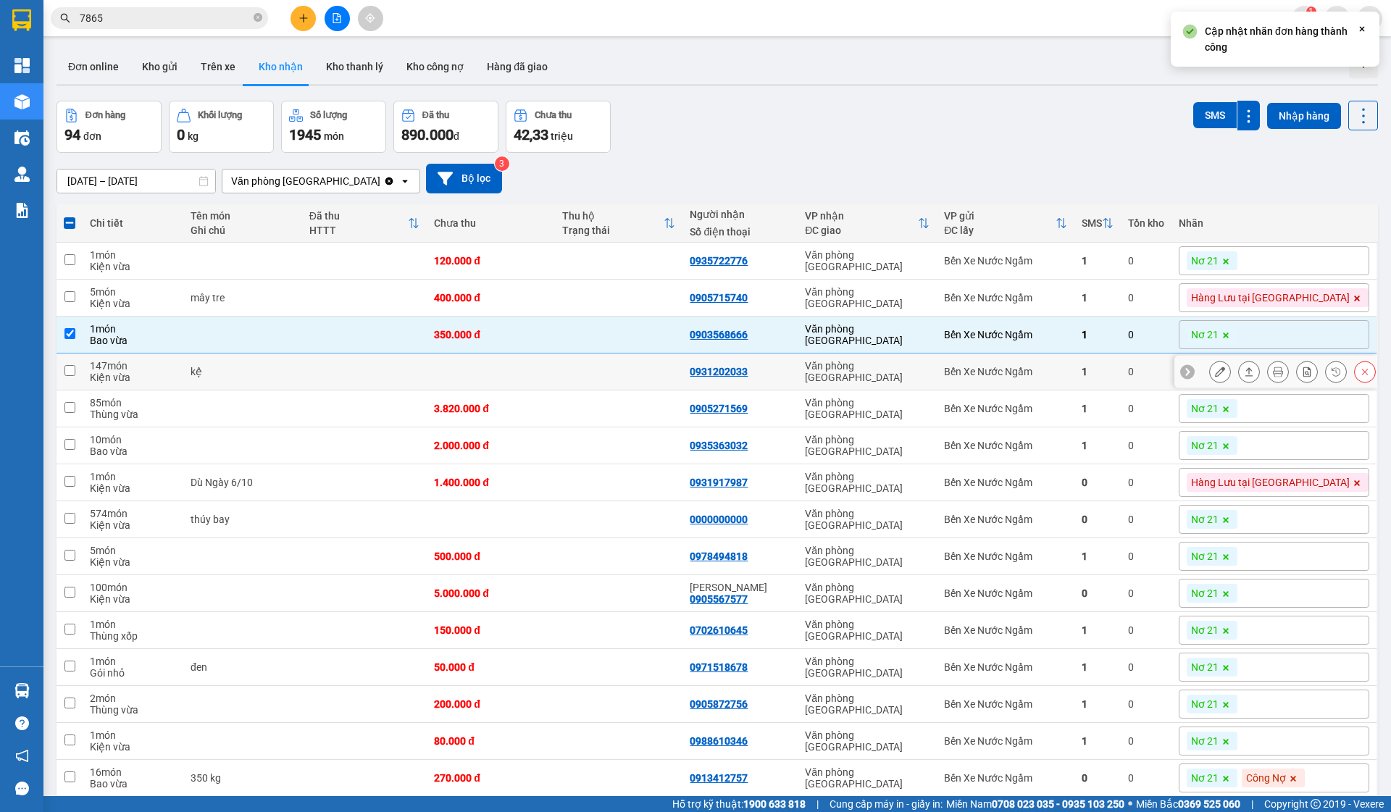
click at [1074, 365] on td "Bến Xe Nước Ngầm" at bounding box center [1005, 372] width 137 height 37
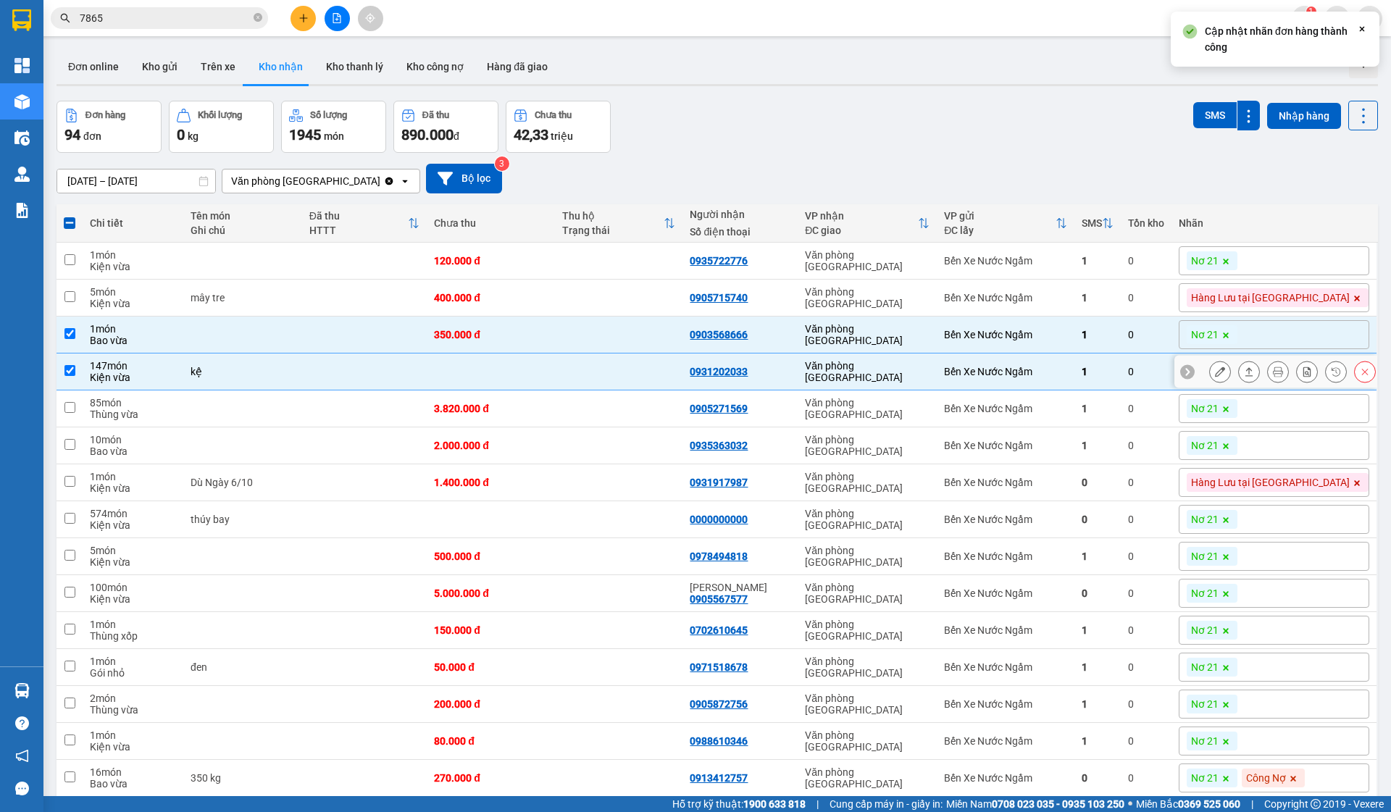
click at [1057, 372] on div "Bến Xe Nước Ngầm" at bounding box center [1005, 372] width 122 height 12
checkbox input "false"
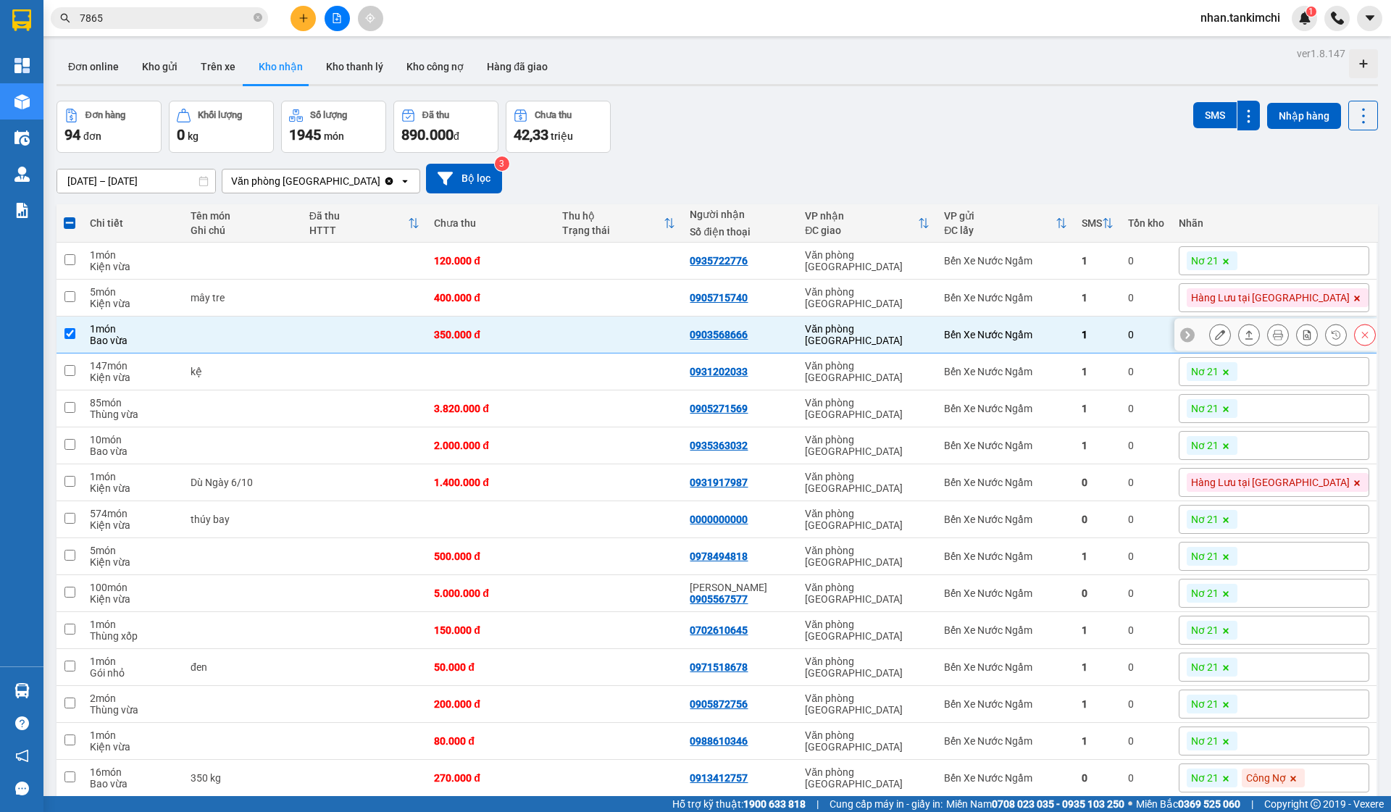
click at [1074, 344] on td "Bến Xe Nước Ngầm" at bounding box center [1005, 335] width 137 height 37
checkbox input "false"
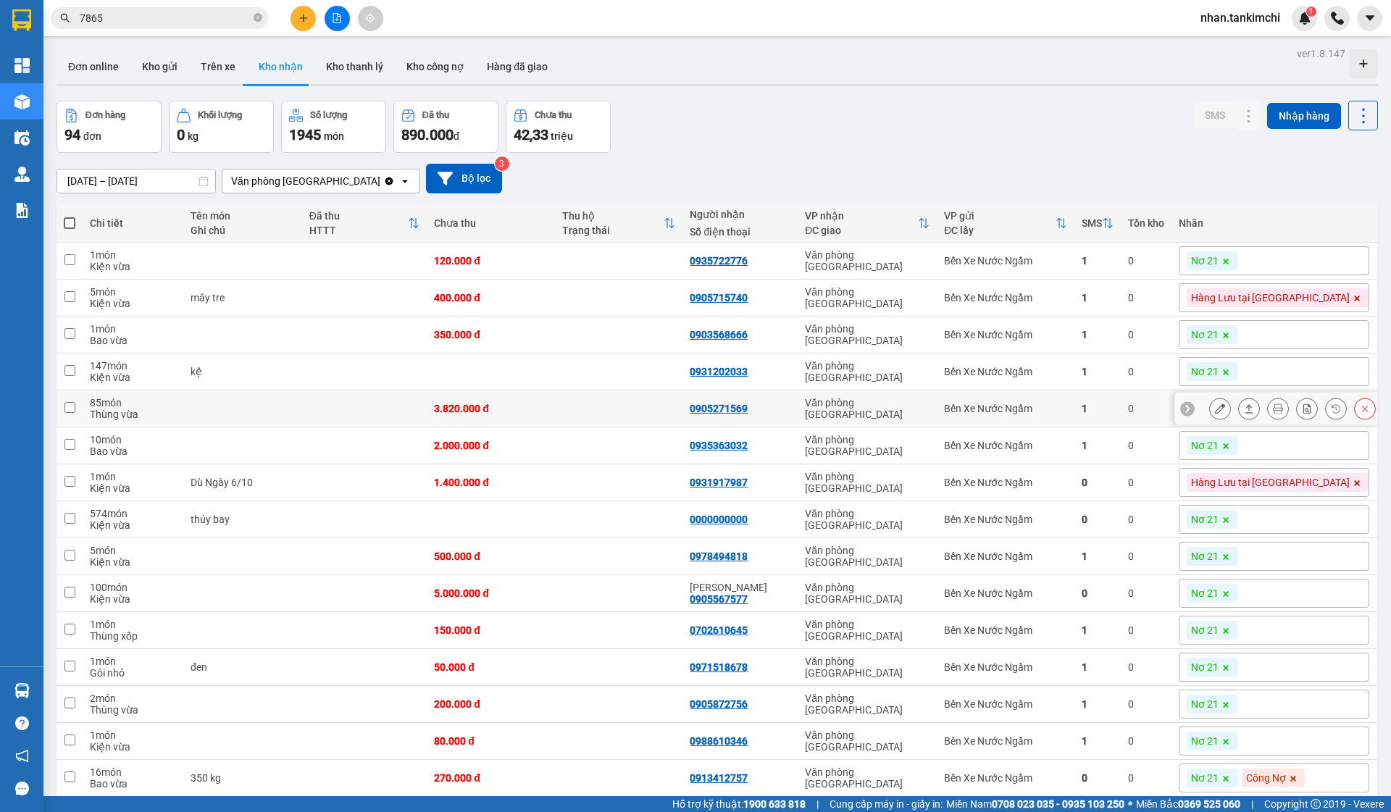
click at [1114, 413] on div "1" at bounding box center [1098, 409] width 32 height 12
checkbox input "true"
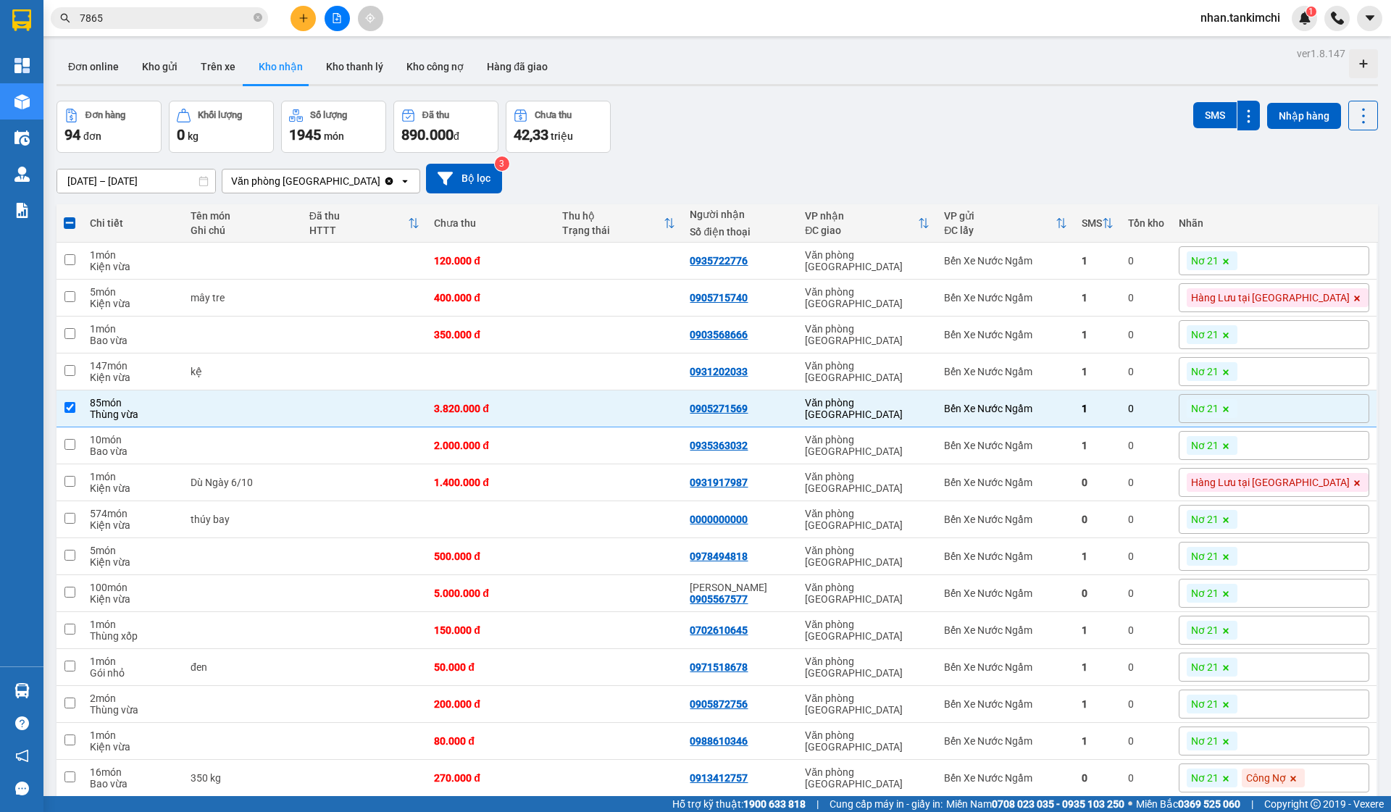
click at [1234, 517] on span at bounding box center [1226, 519] width 14 height 19
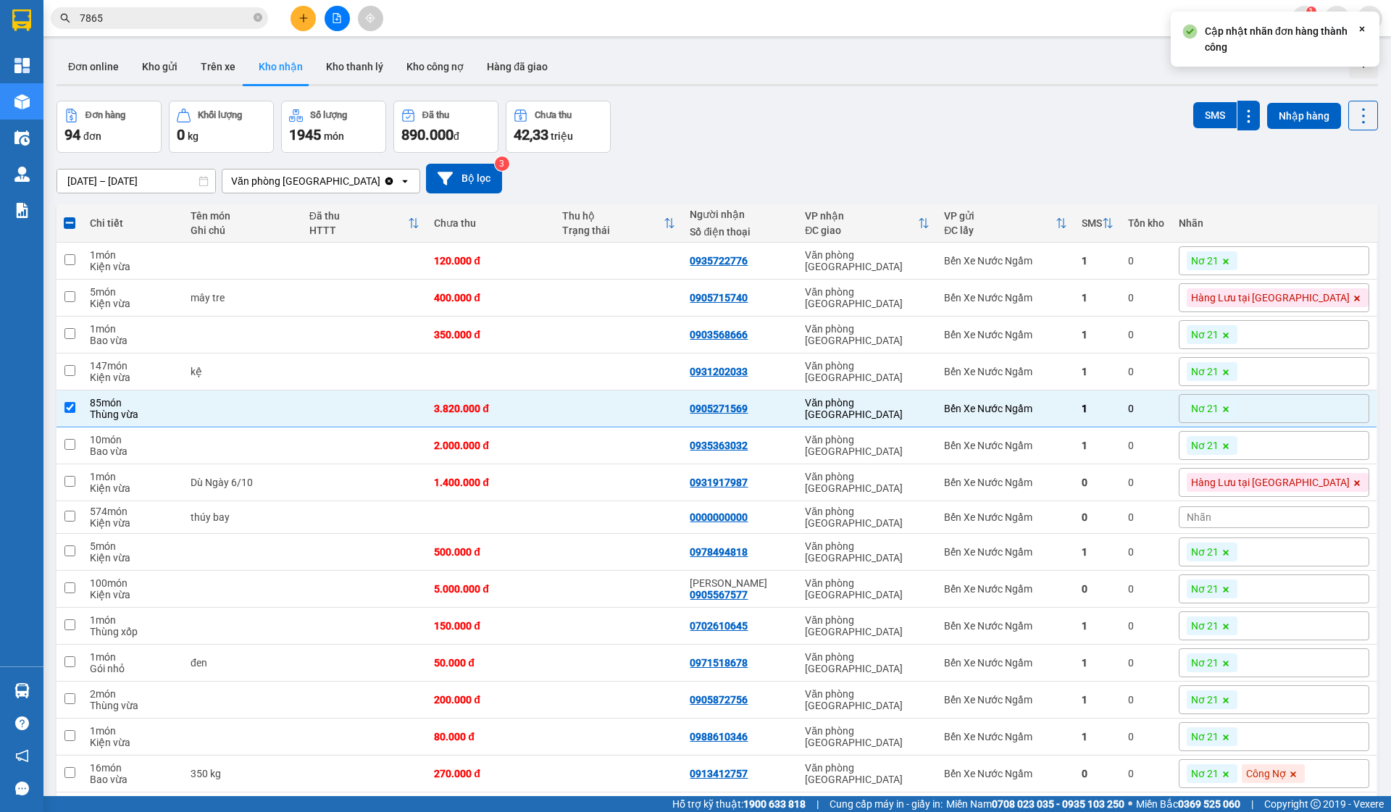
click at [1278, 518] on div "Nhãn" at bounding box center [1274, 518] width 191 height 22
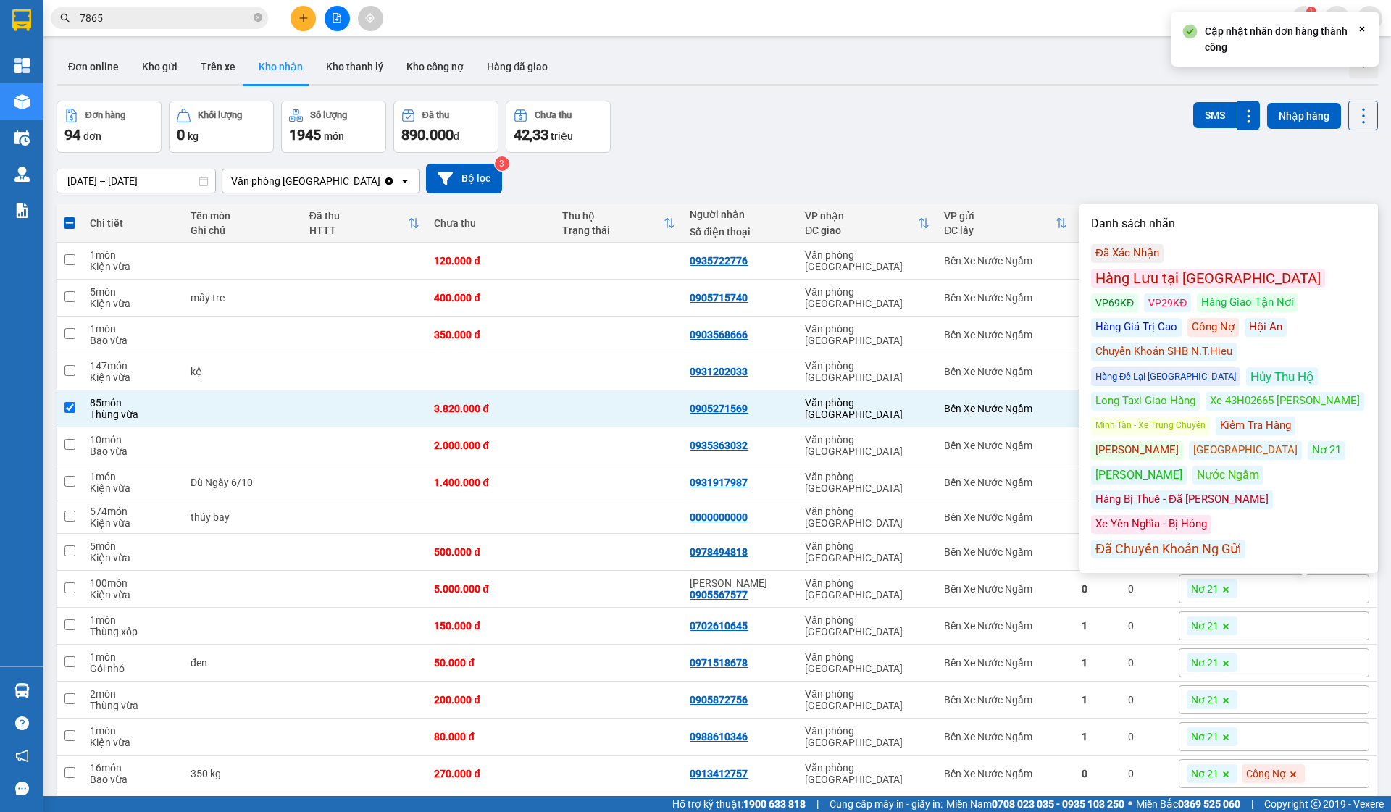
click at [1188, 318] on div "Công Nợ" at bounding box center [1213, 327] width 51 height 19
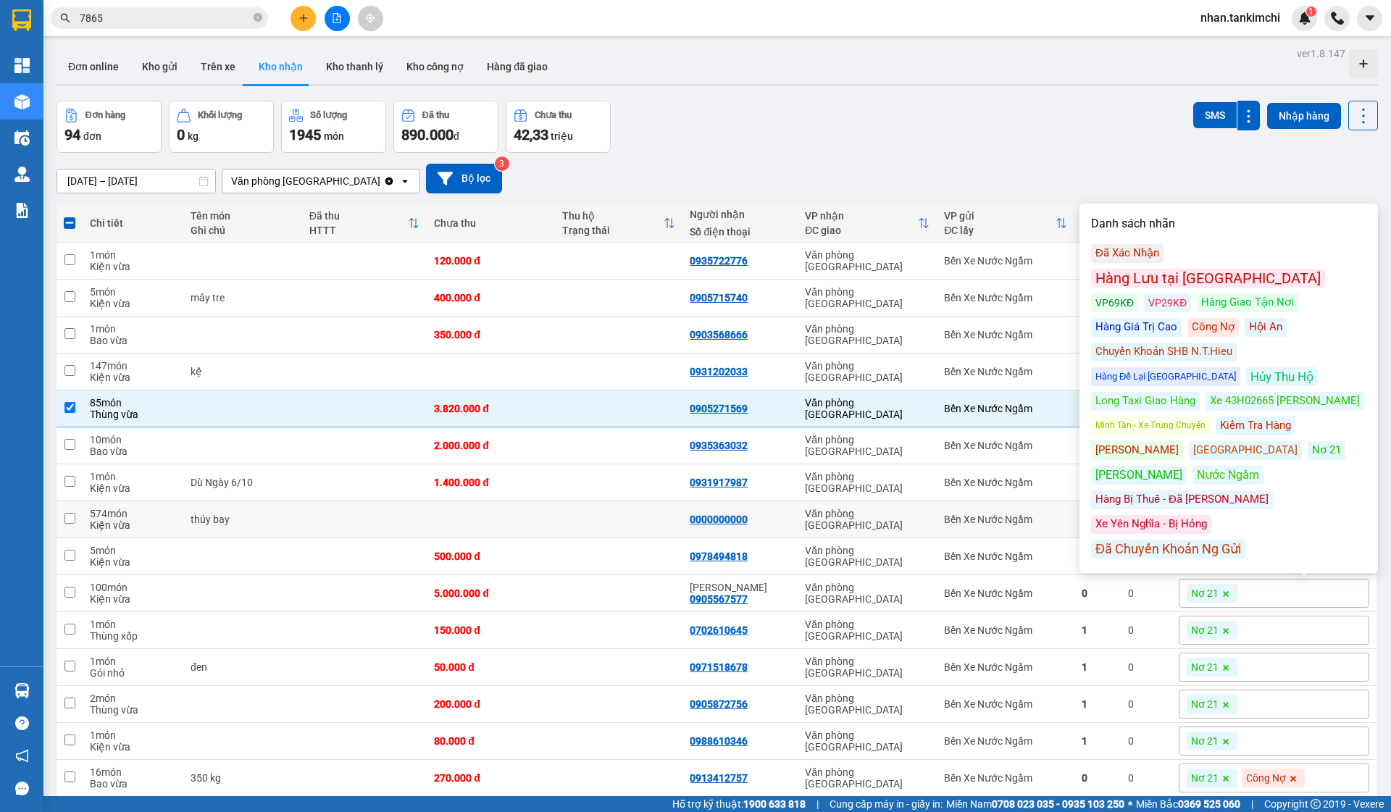
click at [937, 538] on td "Văn phòng [GEOGRAPHIC_DATA]" at bounding box center [867, 520] width 139 height 37
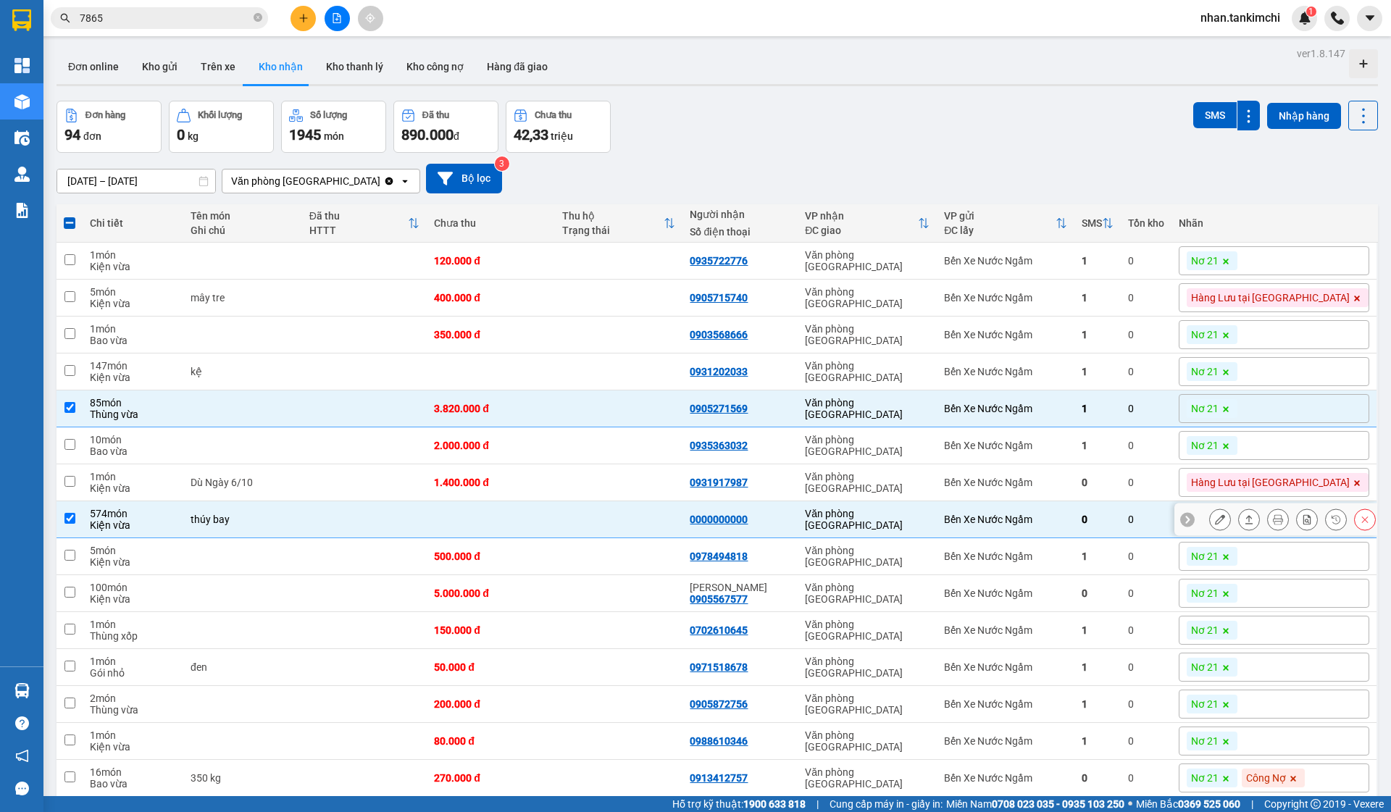
scroll to position [43, 0]
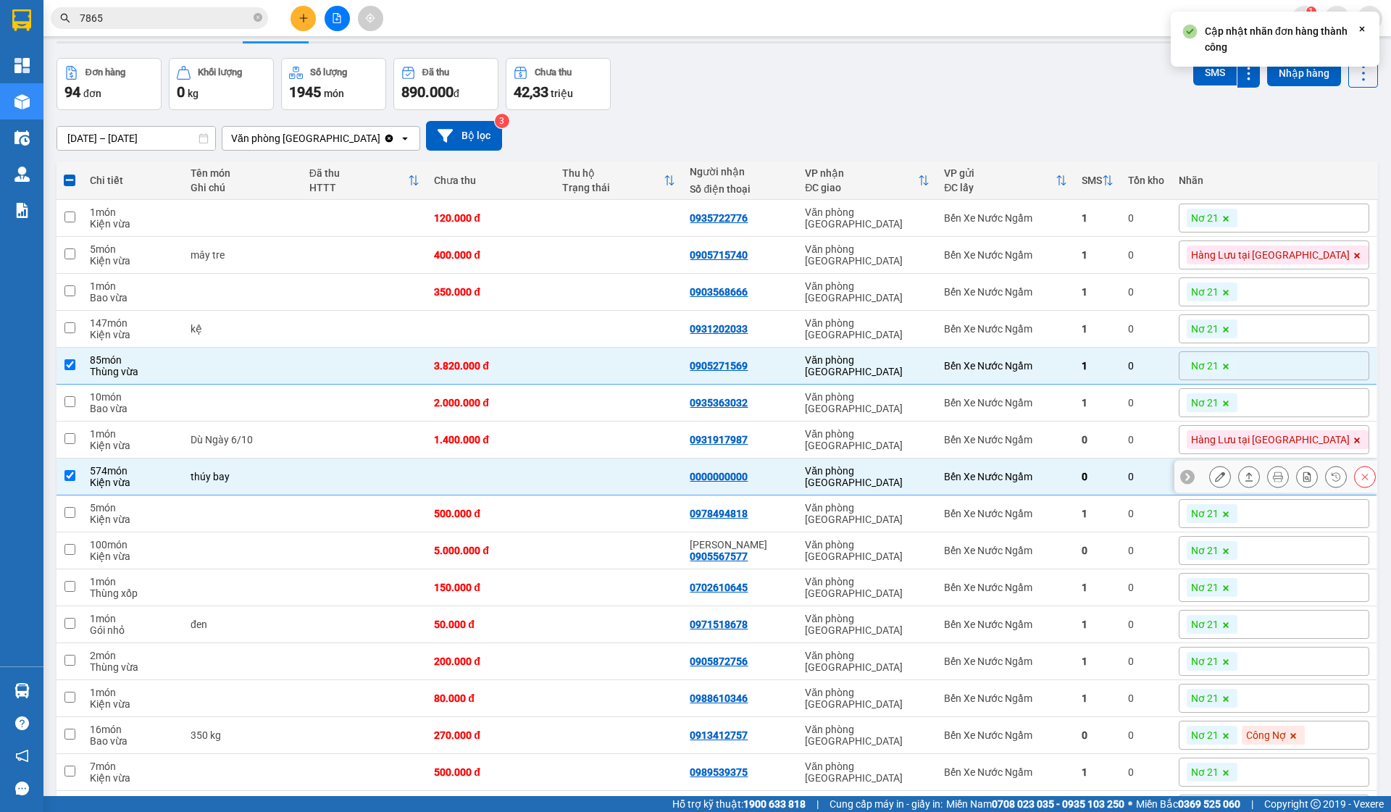
click at [937, 491] on td "Văn phòng [GEOGRAPHIC_DATA]" at bounding box center [867, 477] width 139 height 37
checkbox input "false"
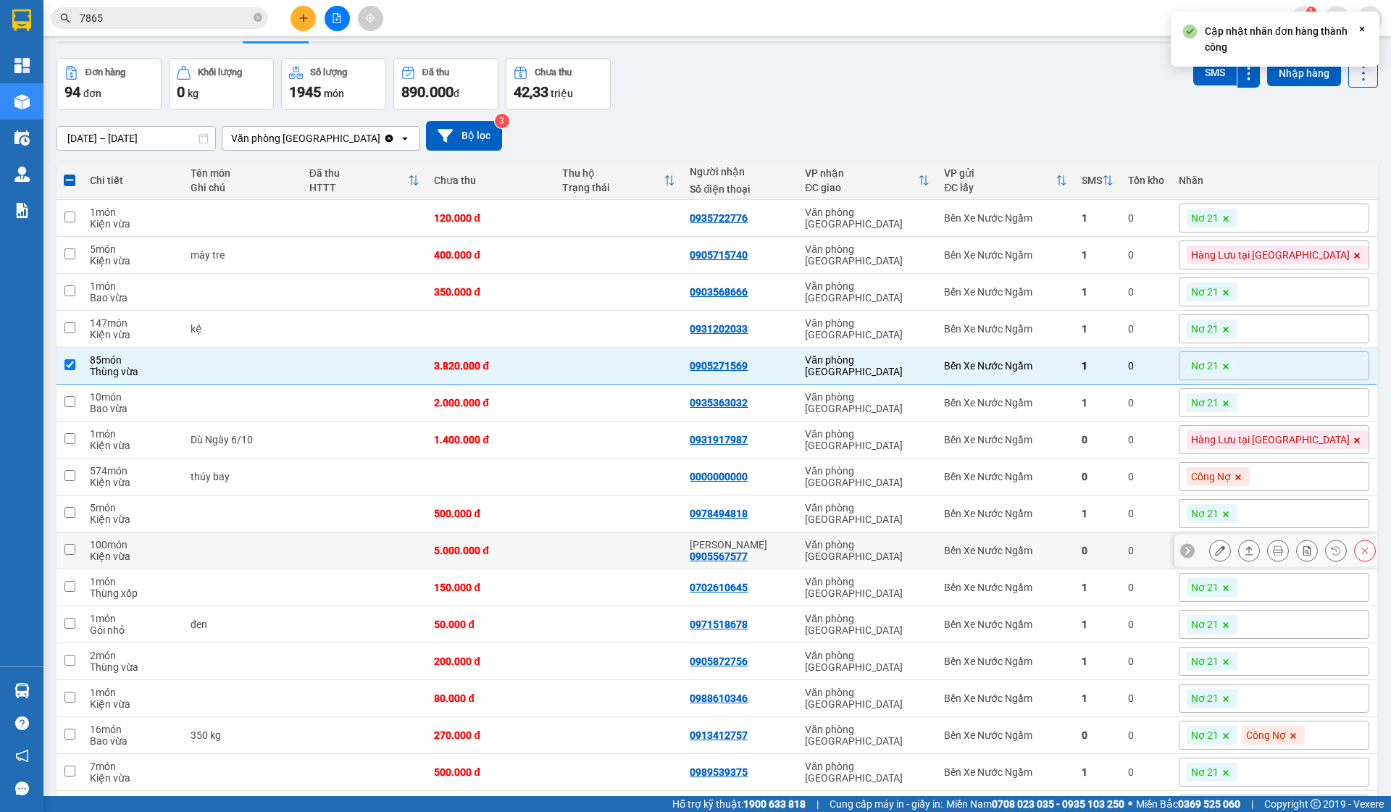
click at [937, 544] on td "Văn phòng [GEOGRAPHIC_DATA]" at bounding box center [867, 551] width 139 height 37
checkbox input "true"
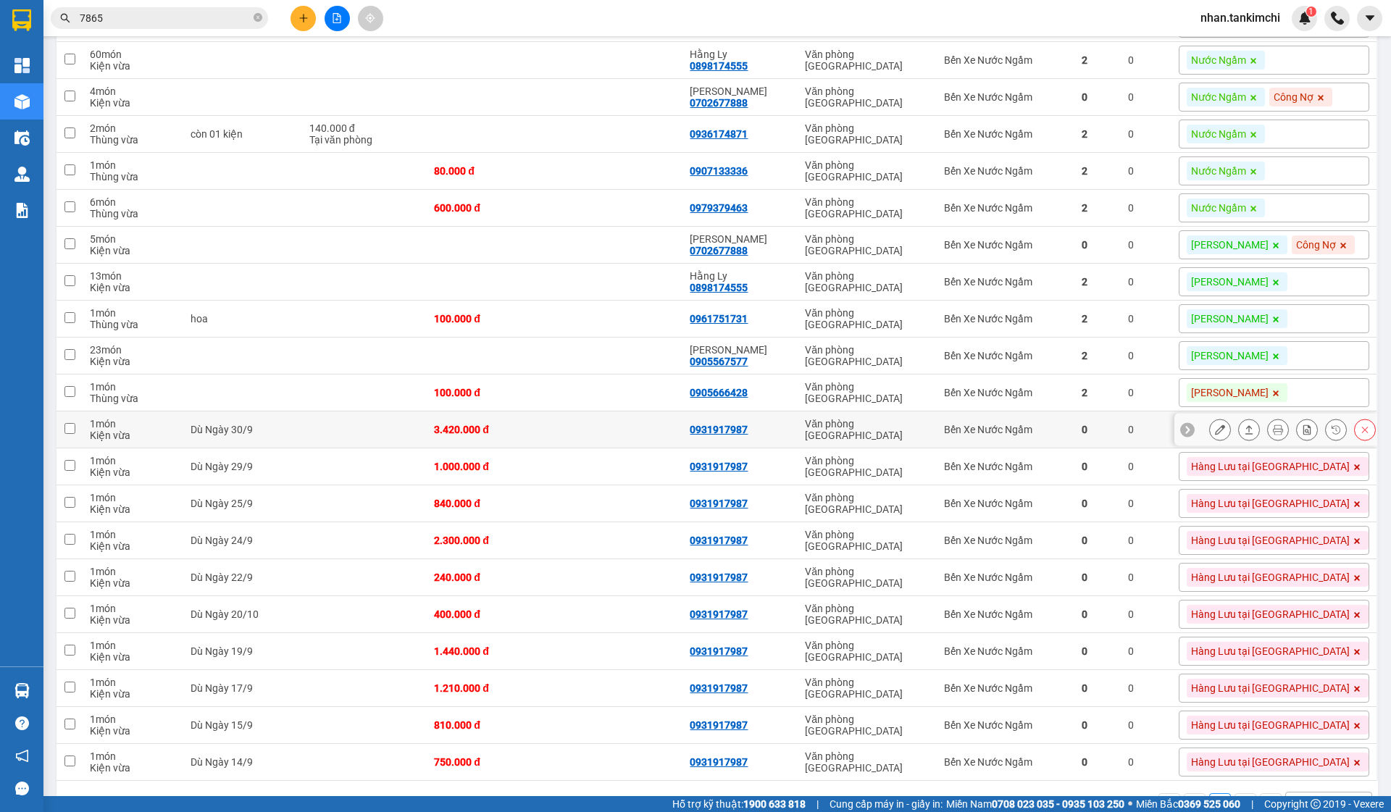
scroll to position [2953, 0]
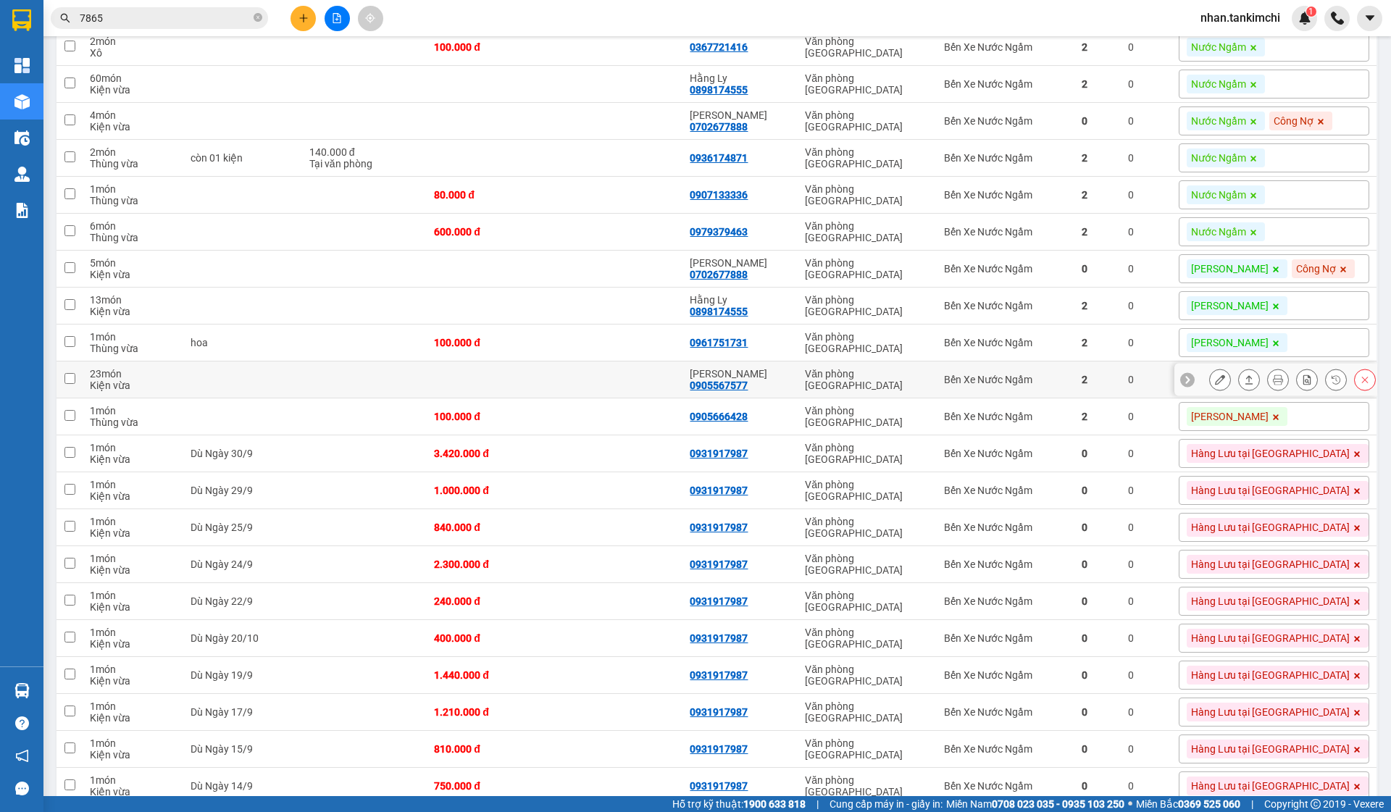
click at [1121, 399] on td "2" at bounding box center [1098, 380] width 46 height 37
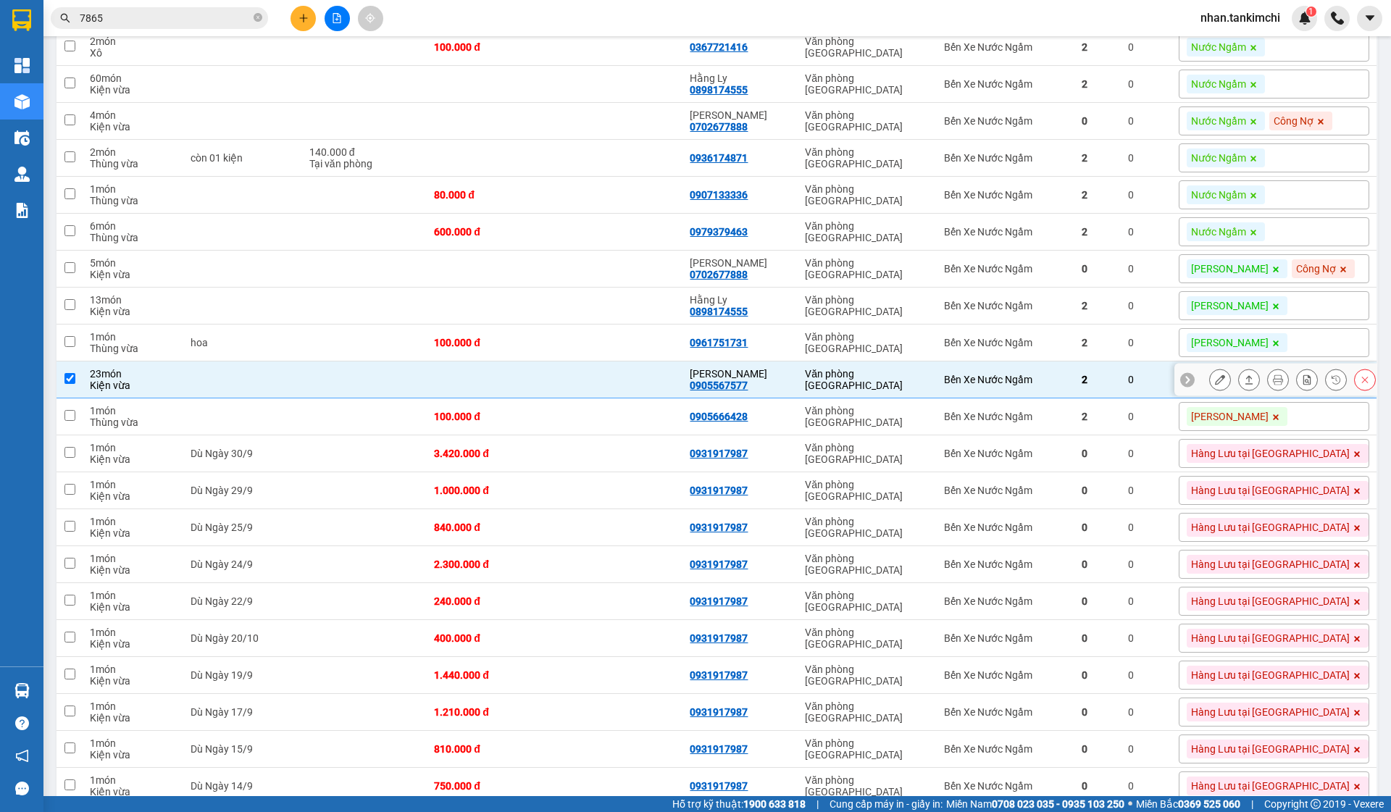
click at [1179, 399] on tr "23 món Kiện vừa Xuân Minh 0905567577 Văn phòng Đà Nẵng Bến Xe Nước Ngầm 2 0 Ao …" at bounding box center [718, 380] width 1322 height 37
checkbox input "false"
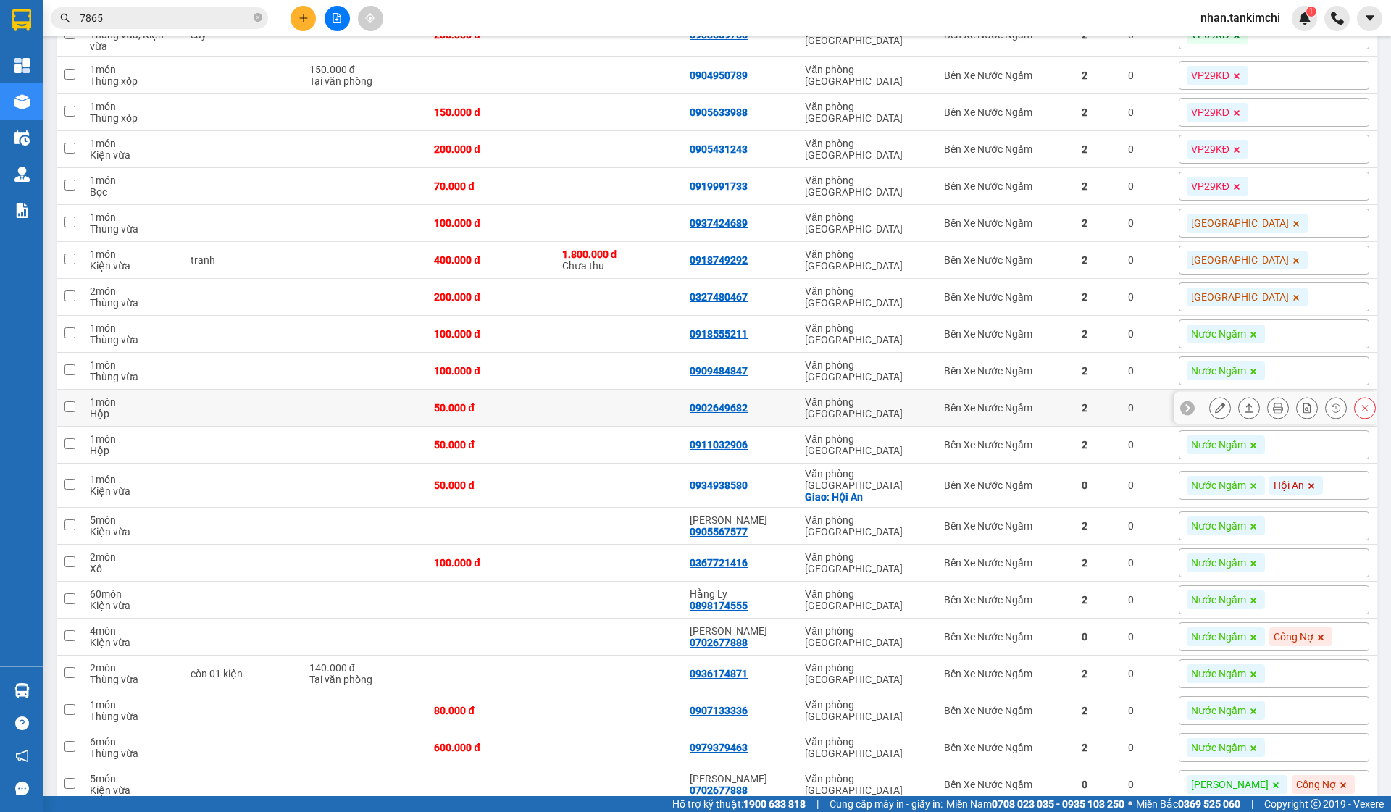
scroll to position [2431, 0]
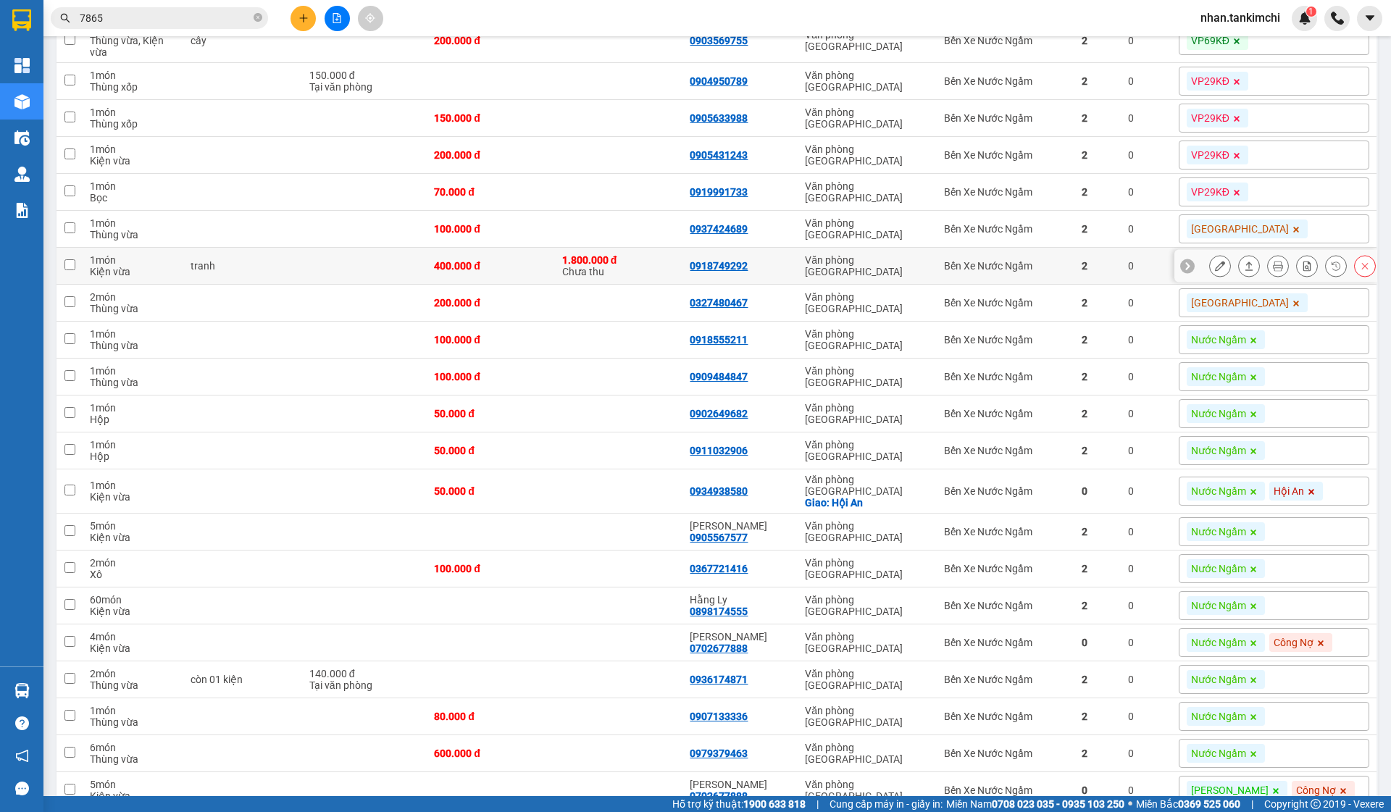
click at [1061, 266] on div "Bến Xe Nước Ngầm" at bounding box center [1005, 266] width 122 height 12
checkbox input "true"
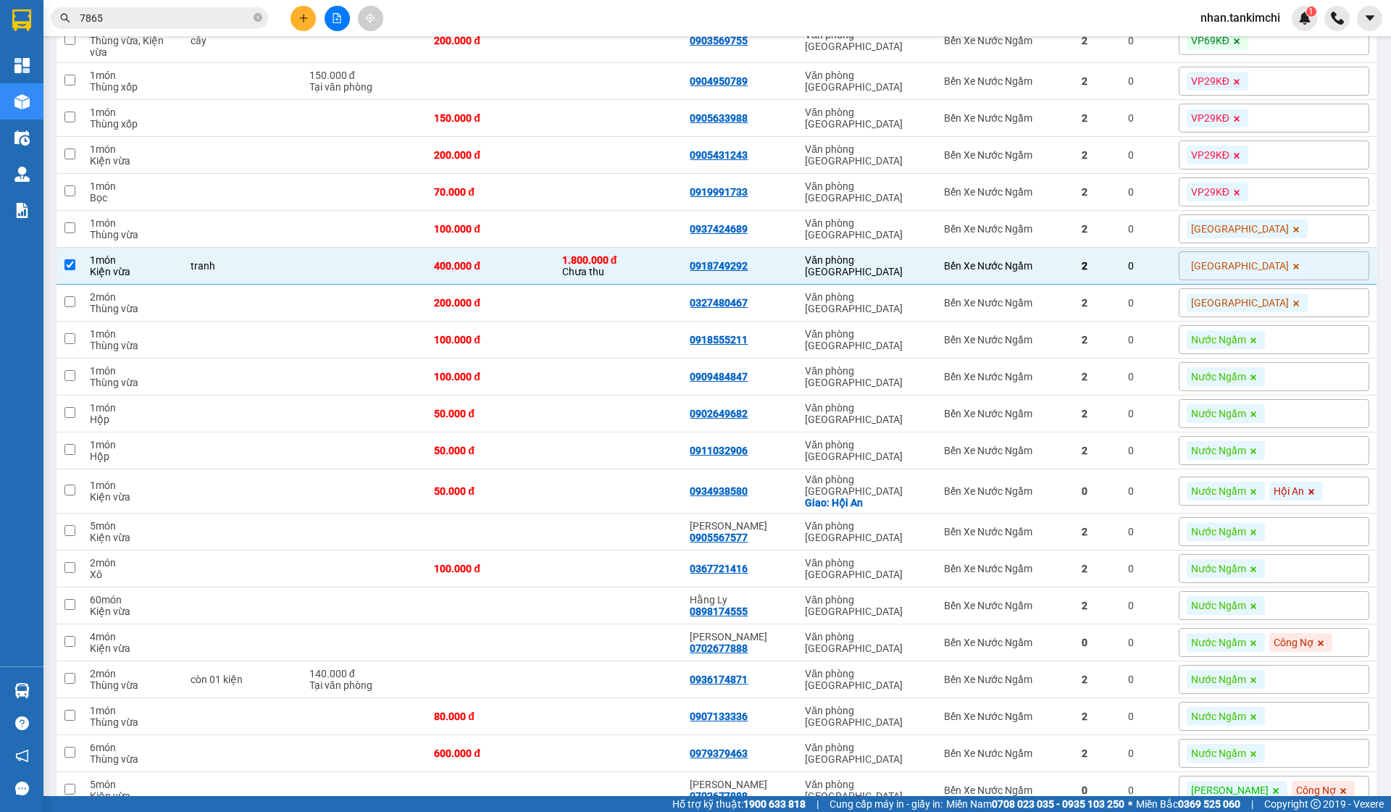
click at [1281, 266] on span "[GEOGRAPHIC_DATA]" at bounding box center [1240, 265] width 98 height 13
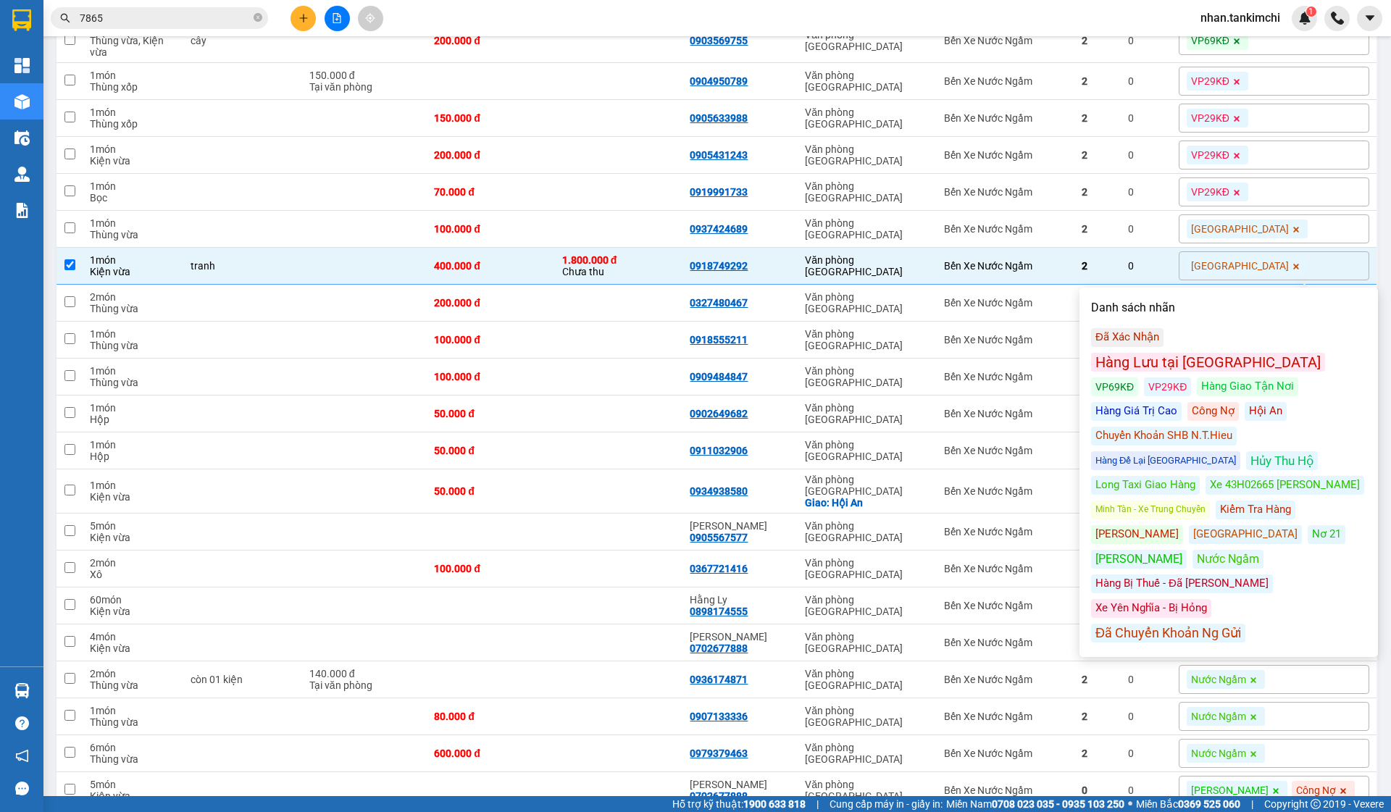
click at [1245, 402] on div "Hội An" at bounding box center [1266, 411] width 42 height 19
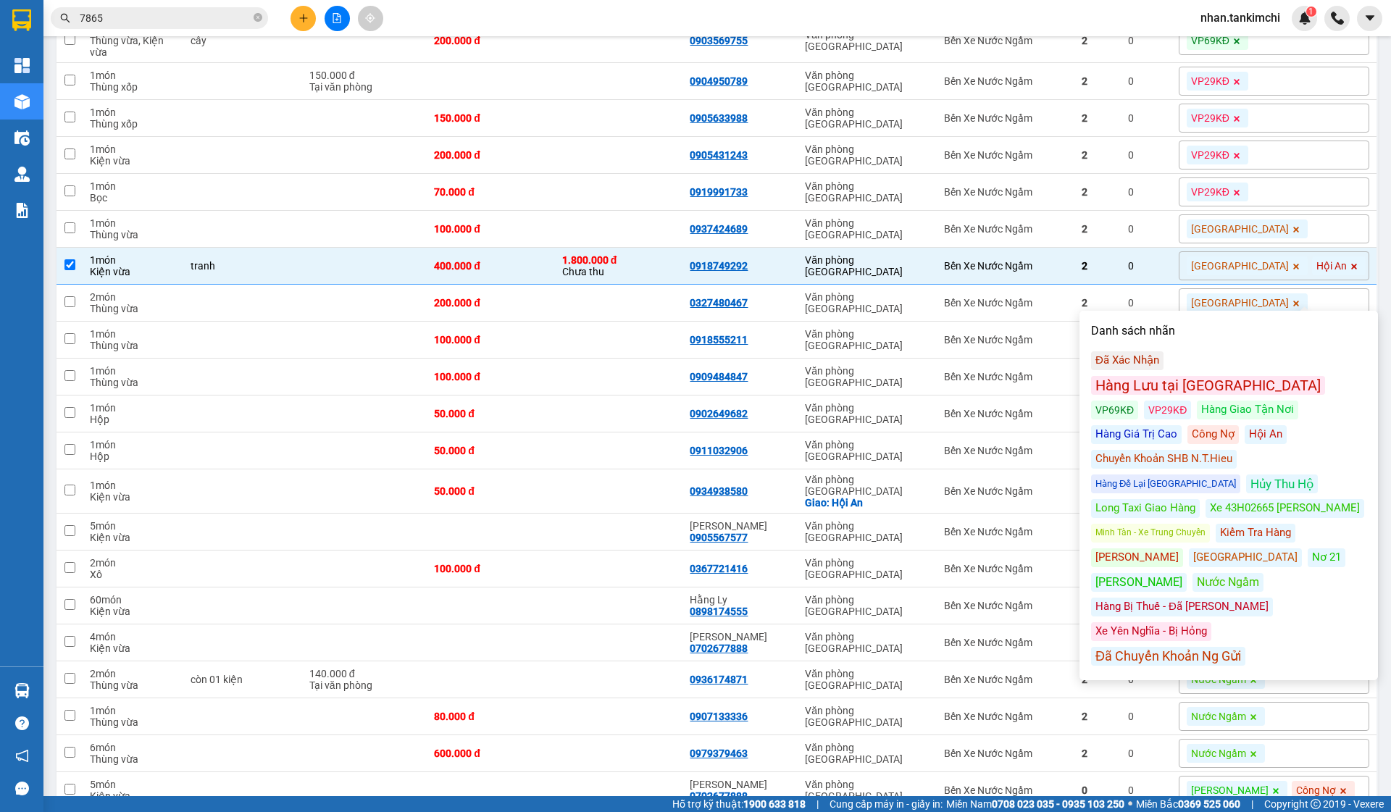
click at [1212, 376] on div "Hàng Lưu tại [GEOGRAPHIC_DATA]" at bounding box center [1208, 385] width 234 height 19
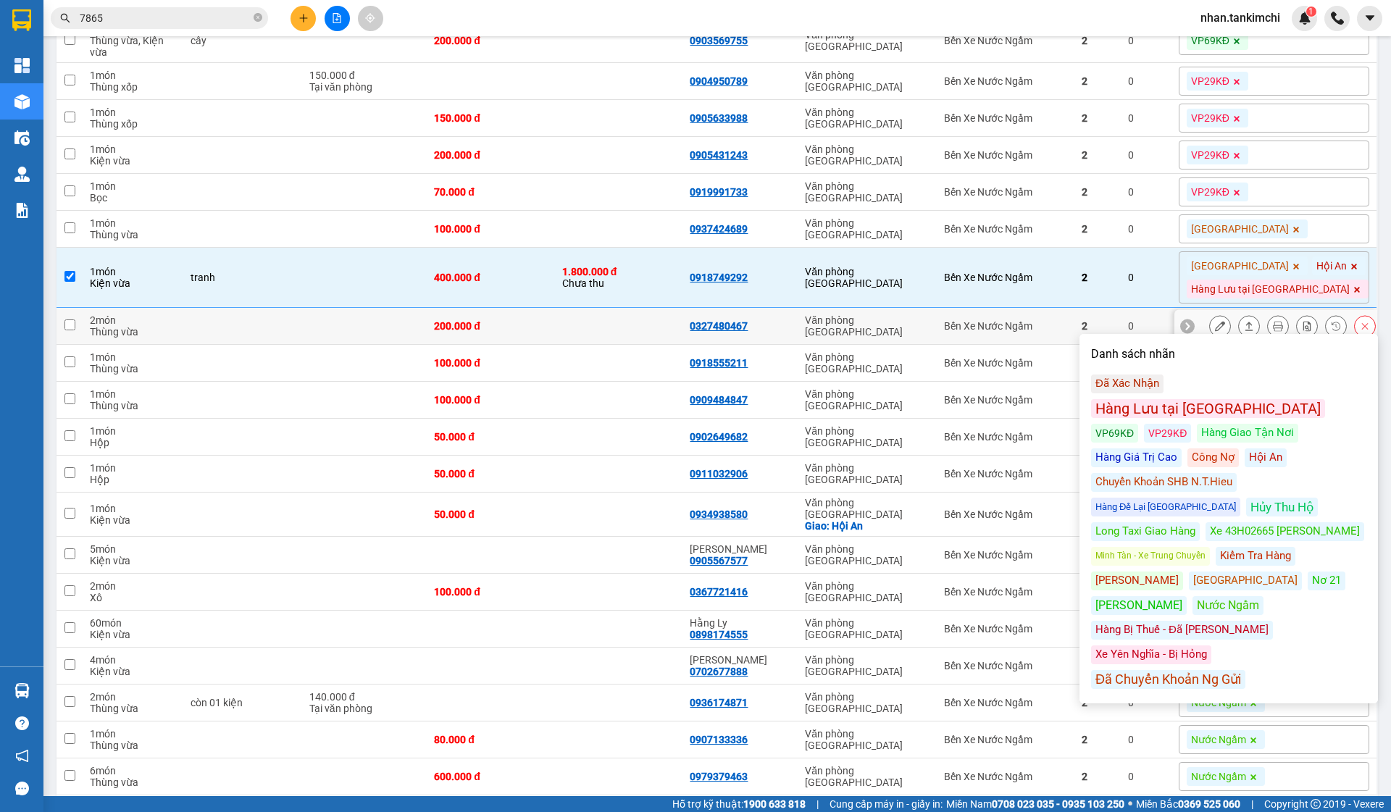
click at [883, 338] on div "Văn phòng [GEOGRAPHIC_DATA]" at bounding box center [867, 326] width 125 height 23
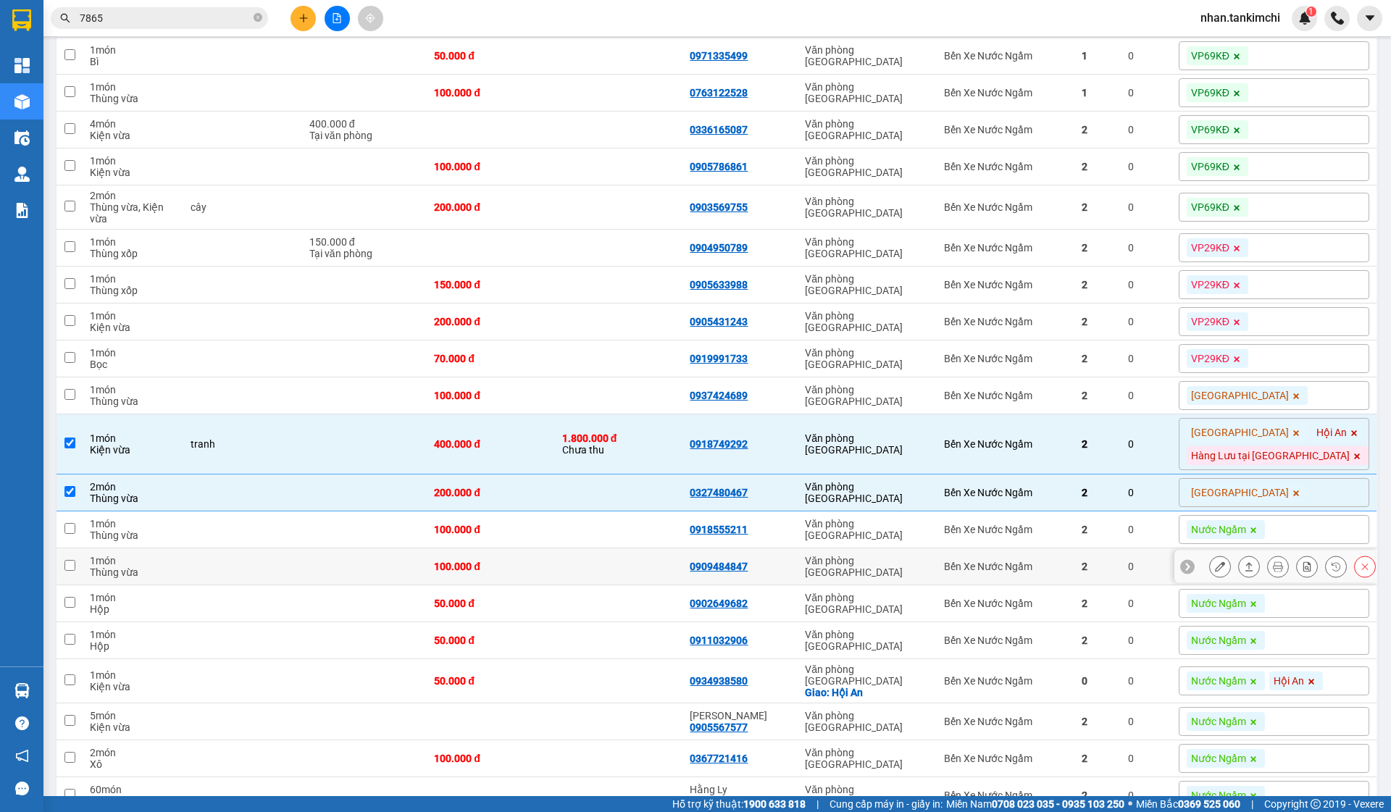
scroll to position [2260, 0]
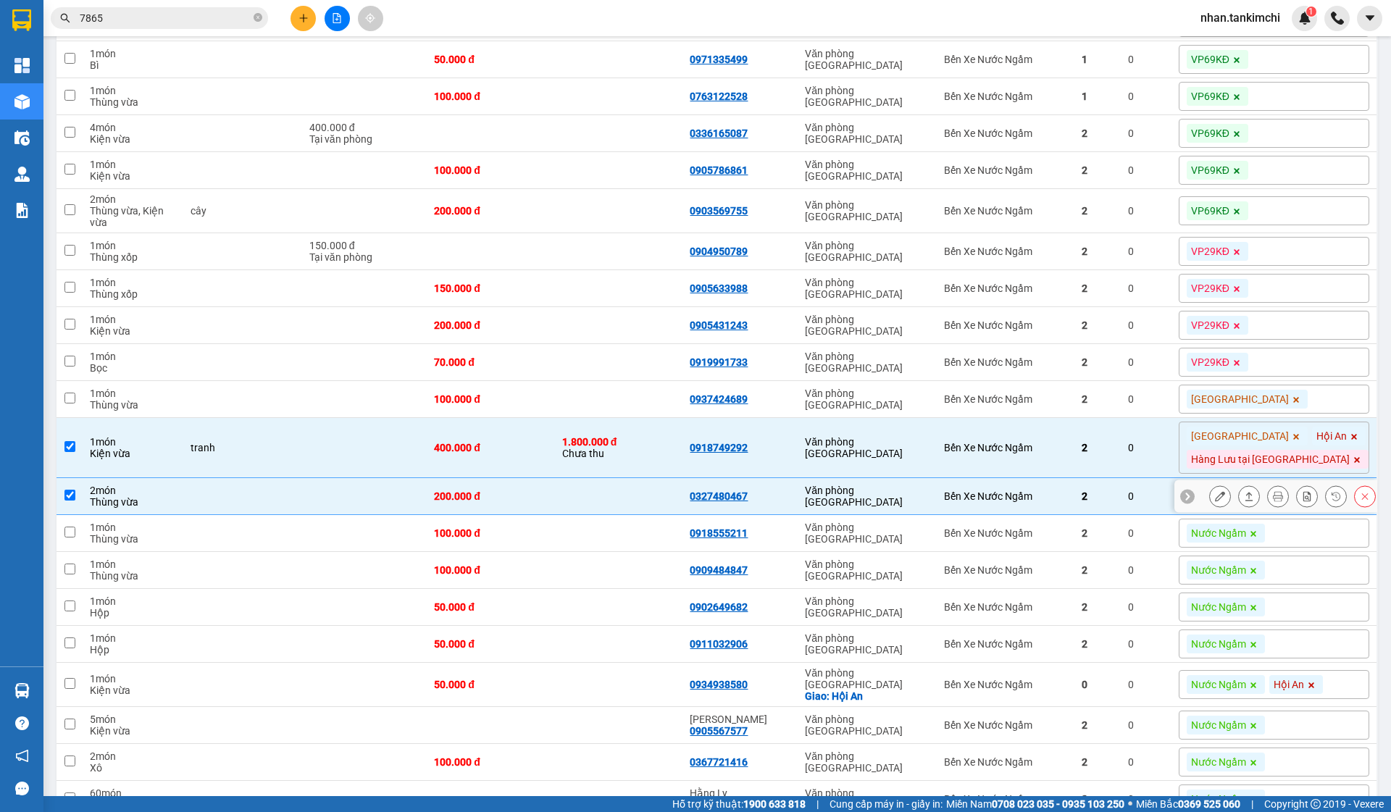
click at [916, 508] on div "Văn phòng [GEOGRAPHIC_DATA]" at bounding box center [867, 496] width 125 height 23
checkbox input "false"
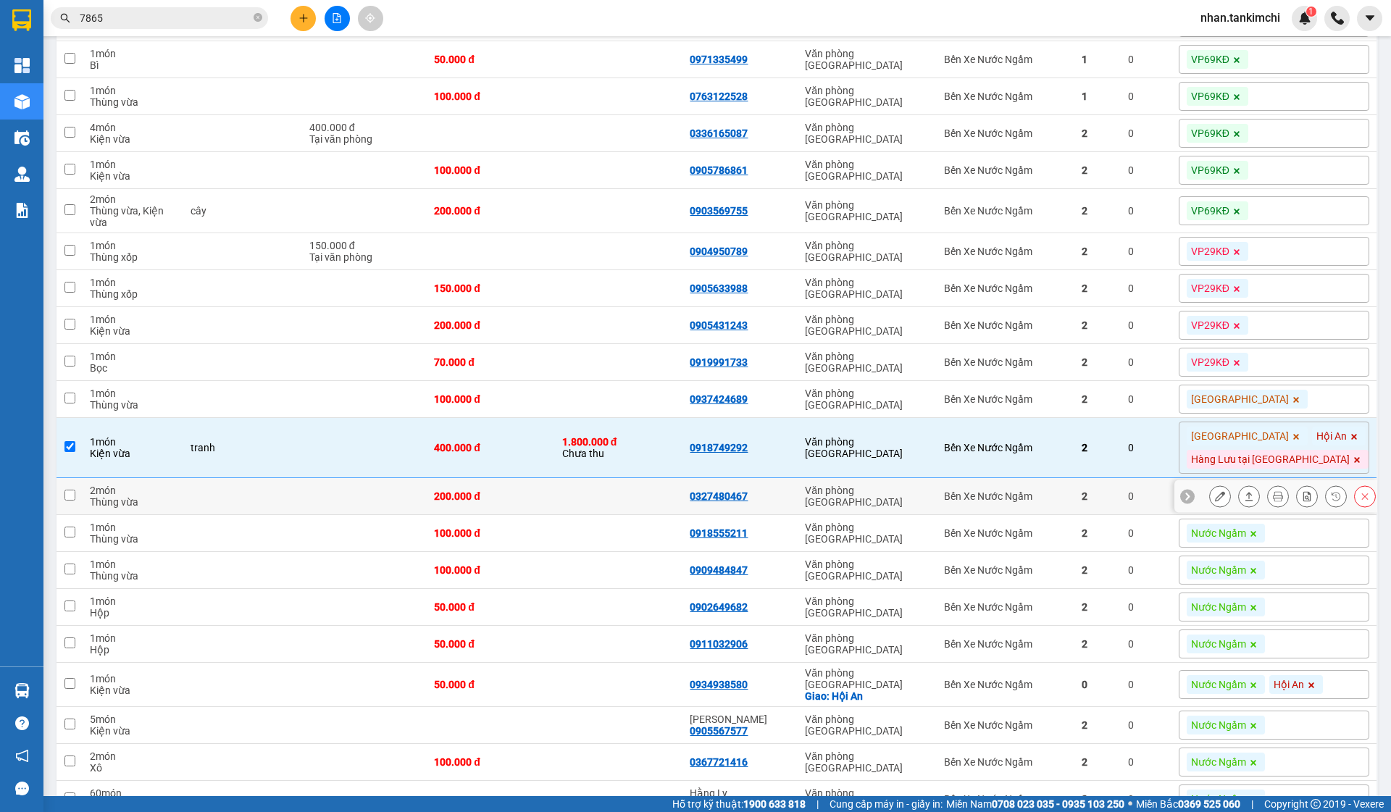
click at [930, 454] on div "Văn phòng [GEOGRAPHIC_DATA]" at bounding box center [867, 447] width 125 height 23
checkbox input "false"
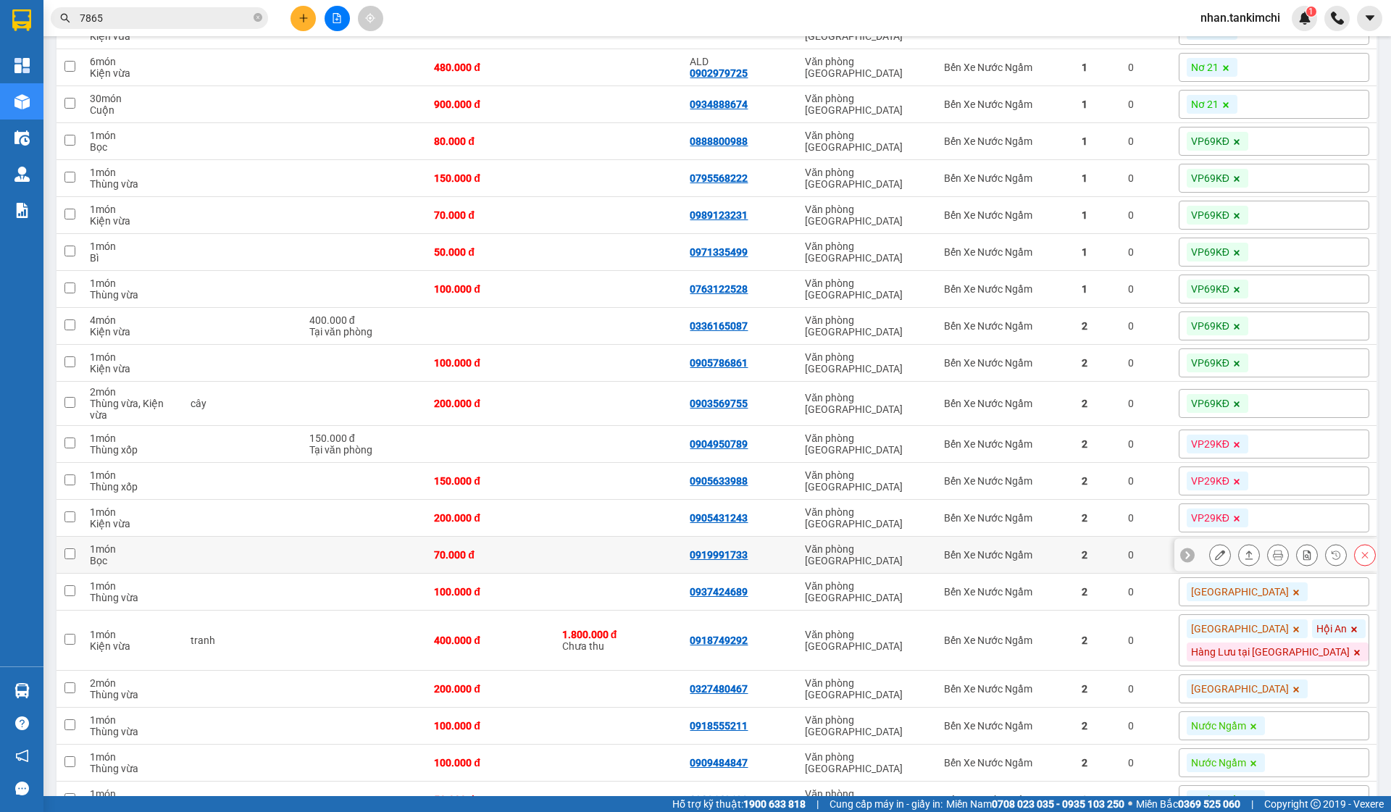
scroll to position [1851, 0]
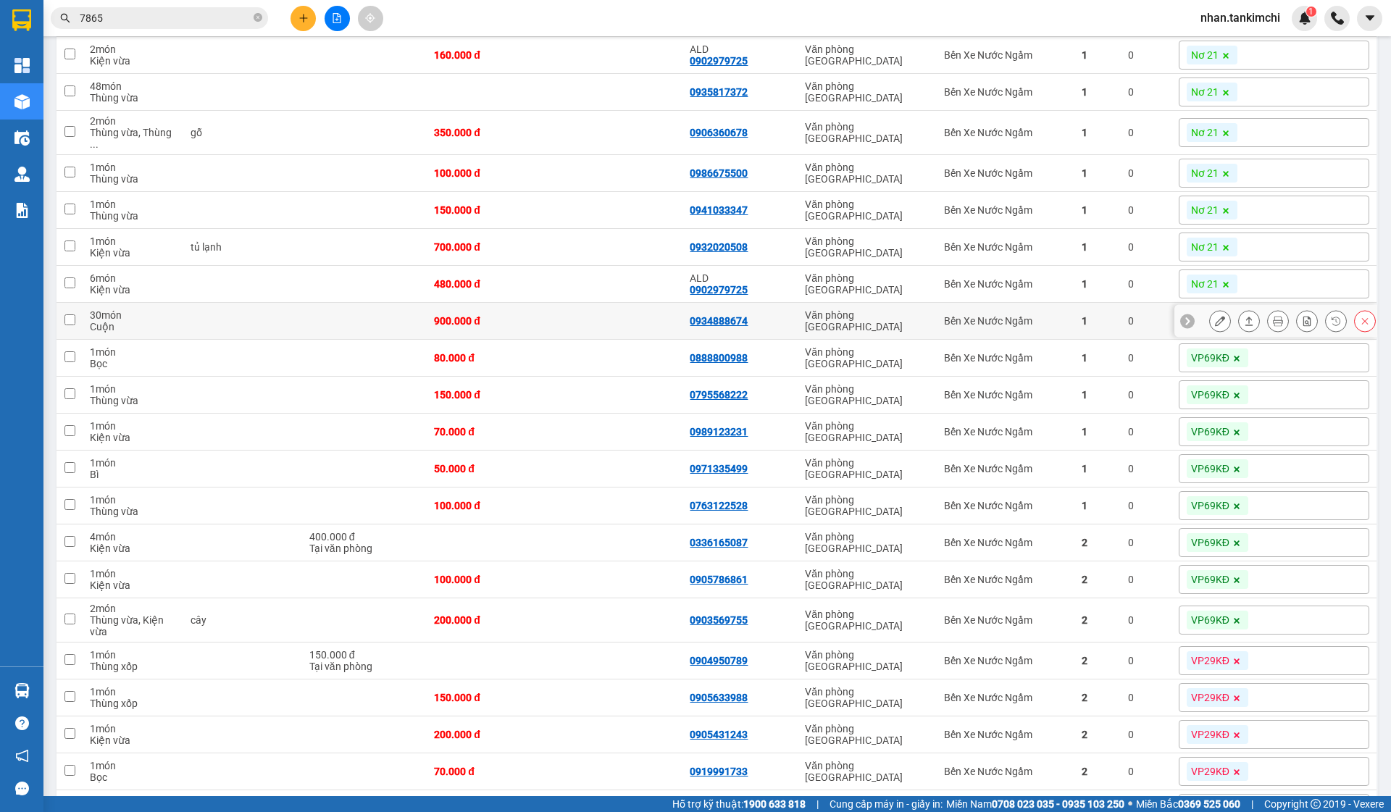
click at [1048, 303] on td "Bến Xe Nước Ngầm" at bounding box center [1005, 321] width 137 height 37
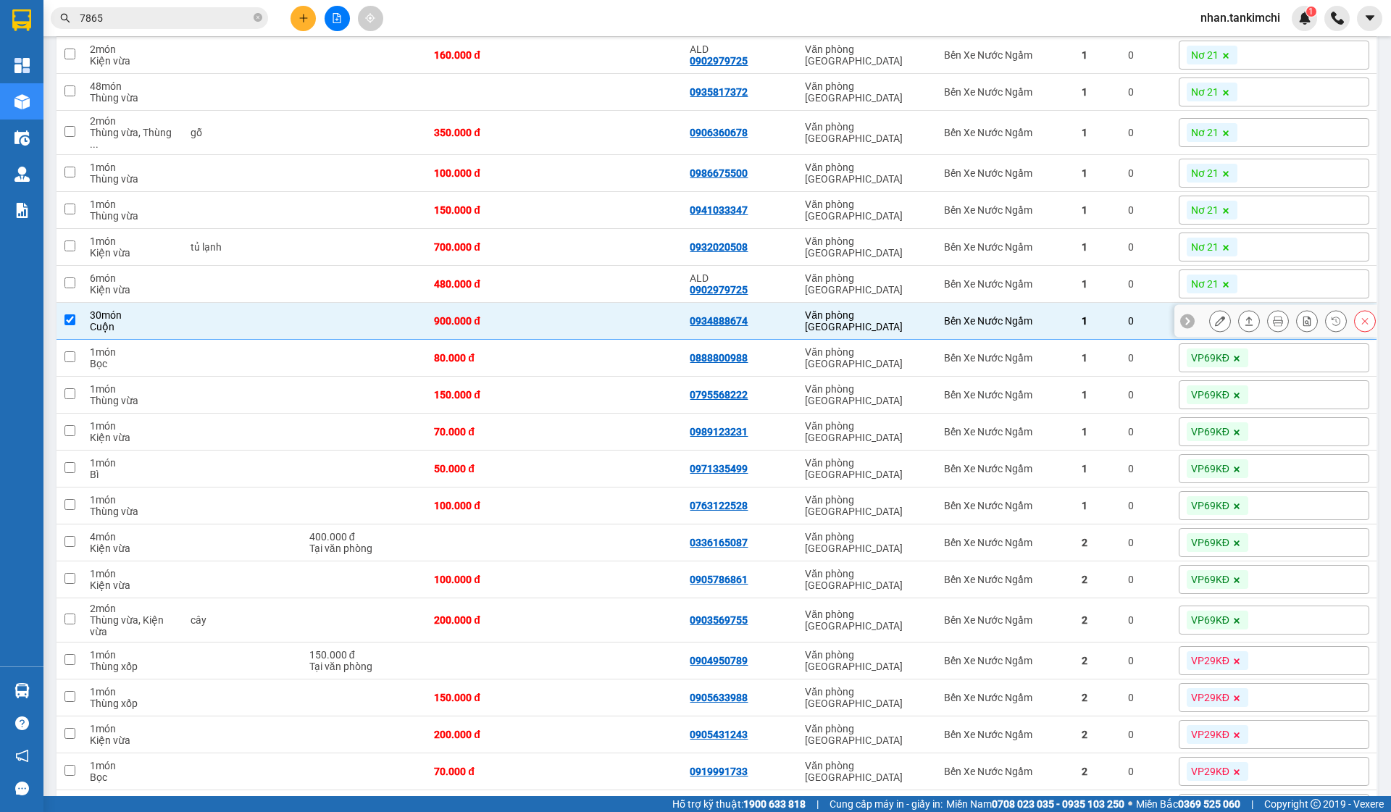
click at [1074, 324] on td "Bến Xe Nước Ngầm" at bounding box center [1005, 321] width 137 height 37
checkbox input "false"
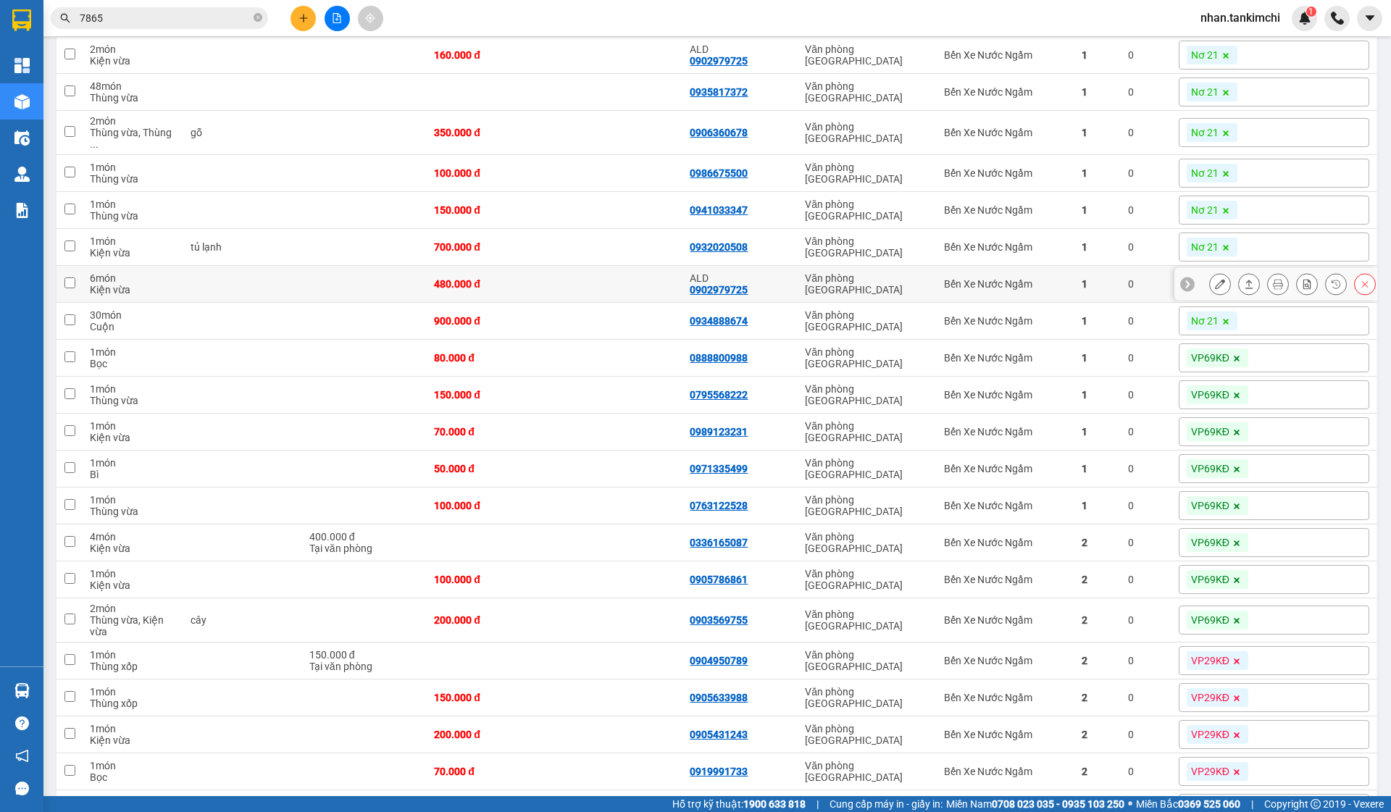
click at [1050, 278] on div "Bến Xe Nước Ngầm" at bounding box center [1005, 284] width 122 height 12
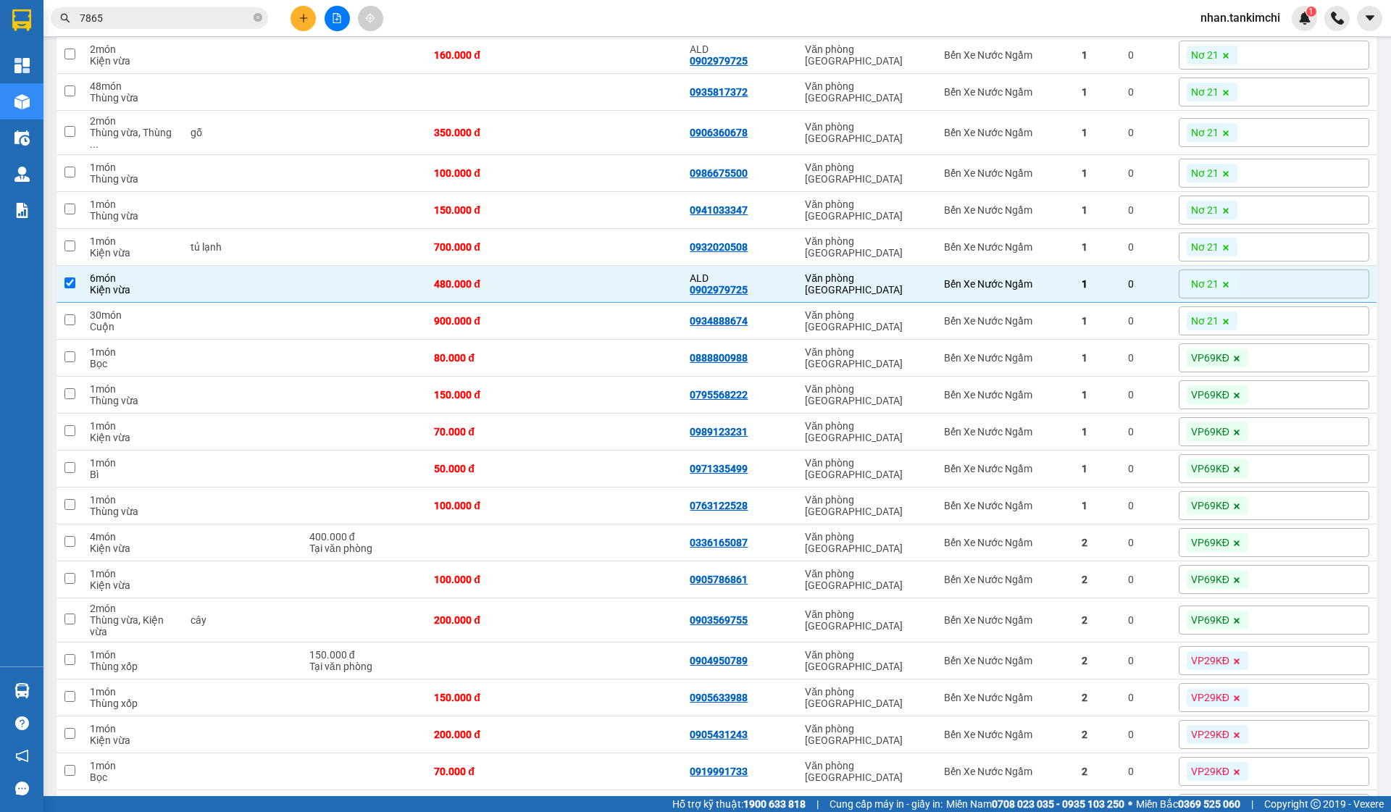
click at [1229, 282] on icon at bounding box center [1226, 285] width 6 height 6
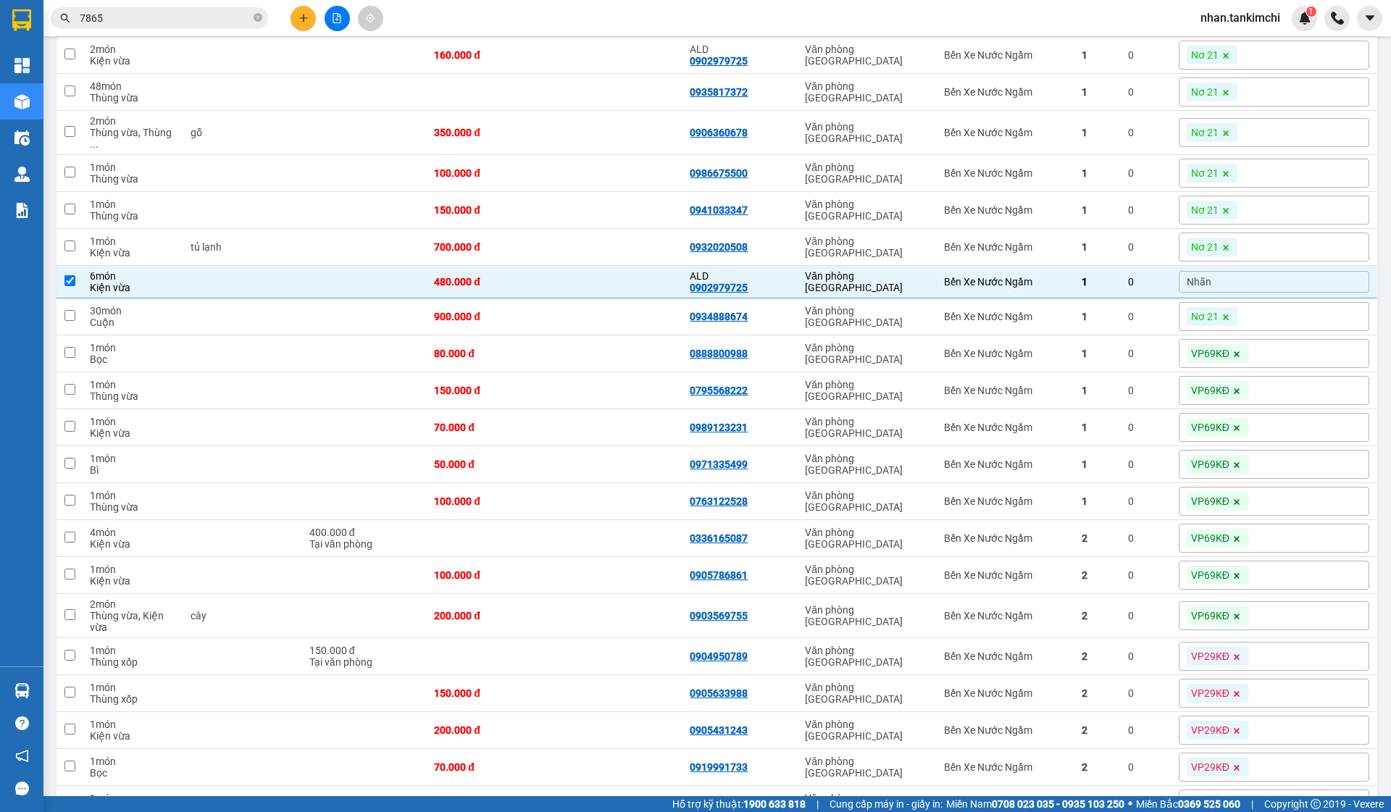
click at [1289, 276] on div "Nhãn" at bounding box center [1274, 282] width 191 height 22
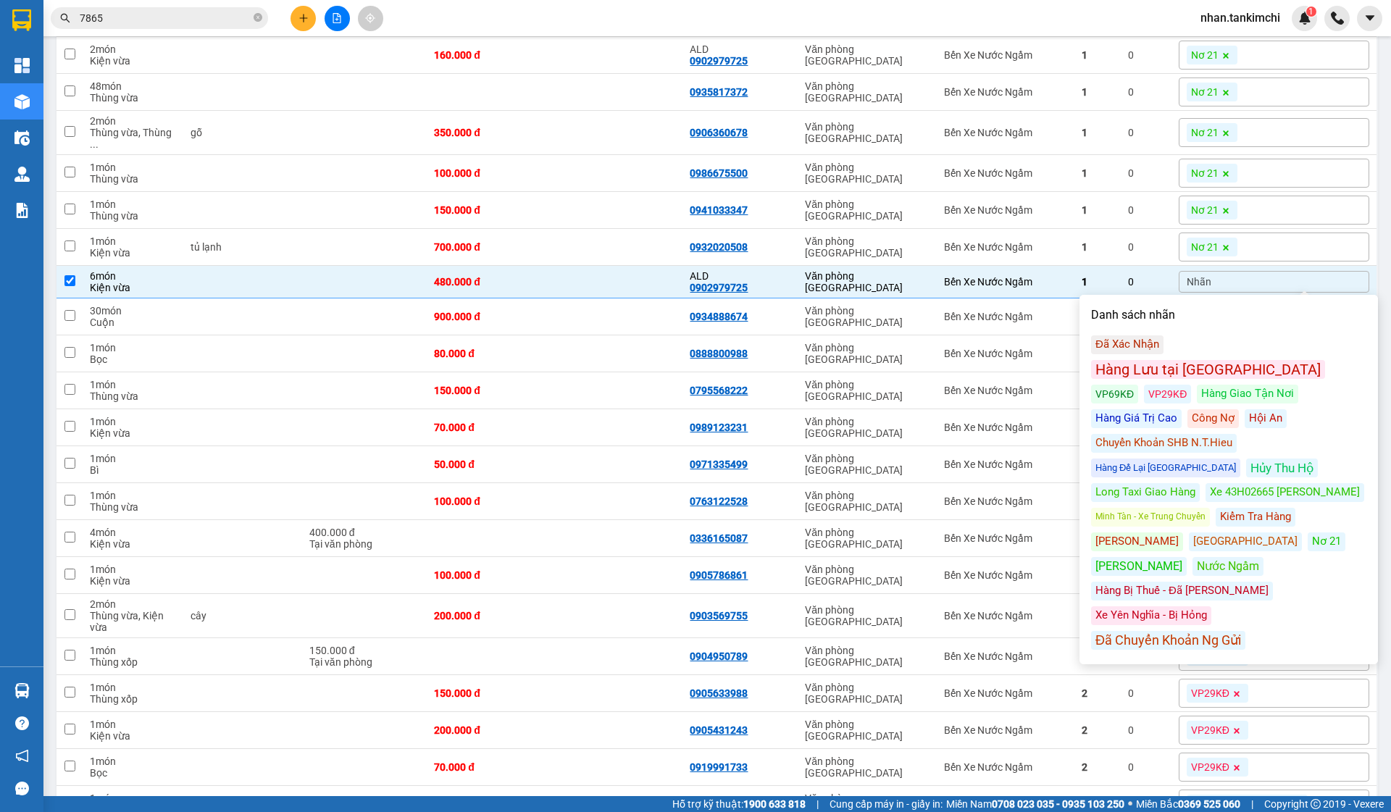
click at [1188, 409] on div "Công Nợ" at bounding box center [1213, 418] width 51 height 19
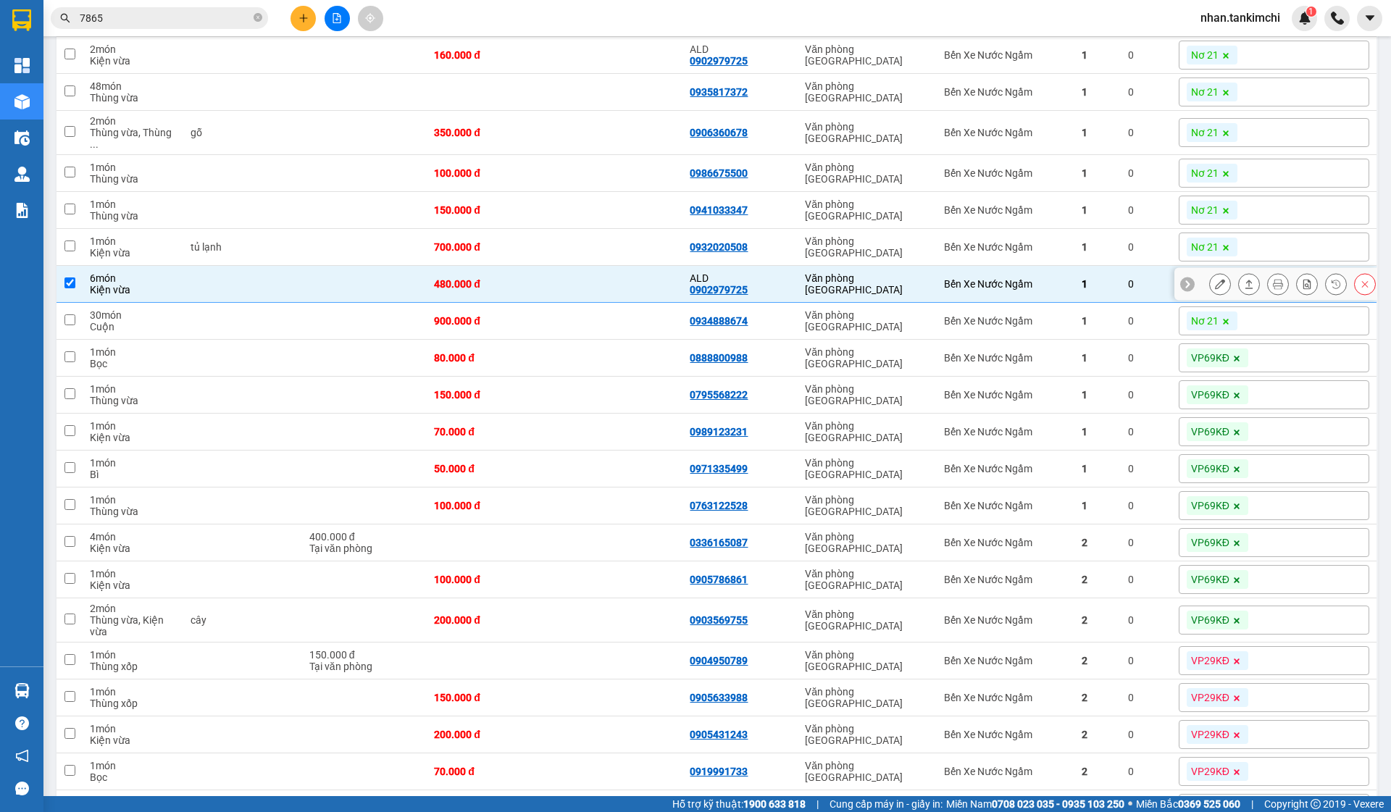
click at [902, 288] on td "Văn phòng [GEOGRAPHIC_DATA]" at bounding box center [867, 284] width 139 height 37
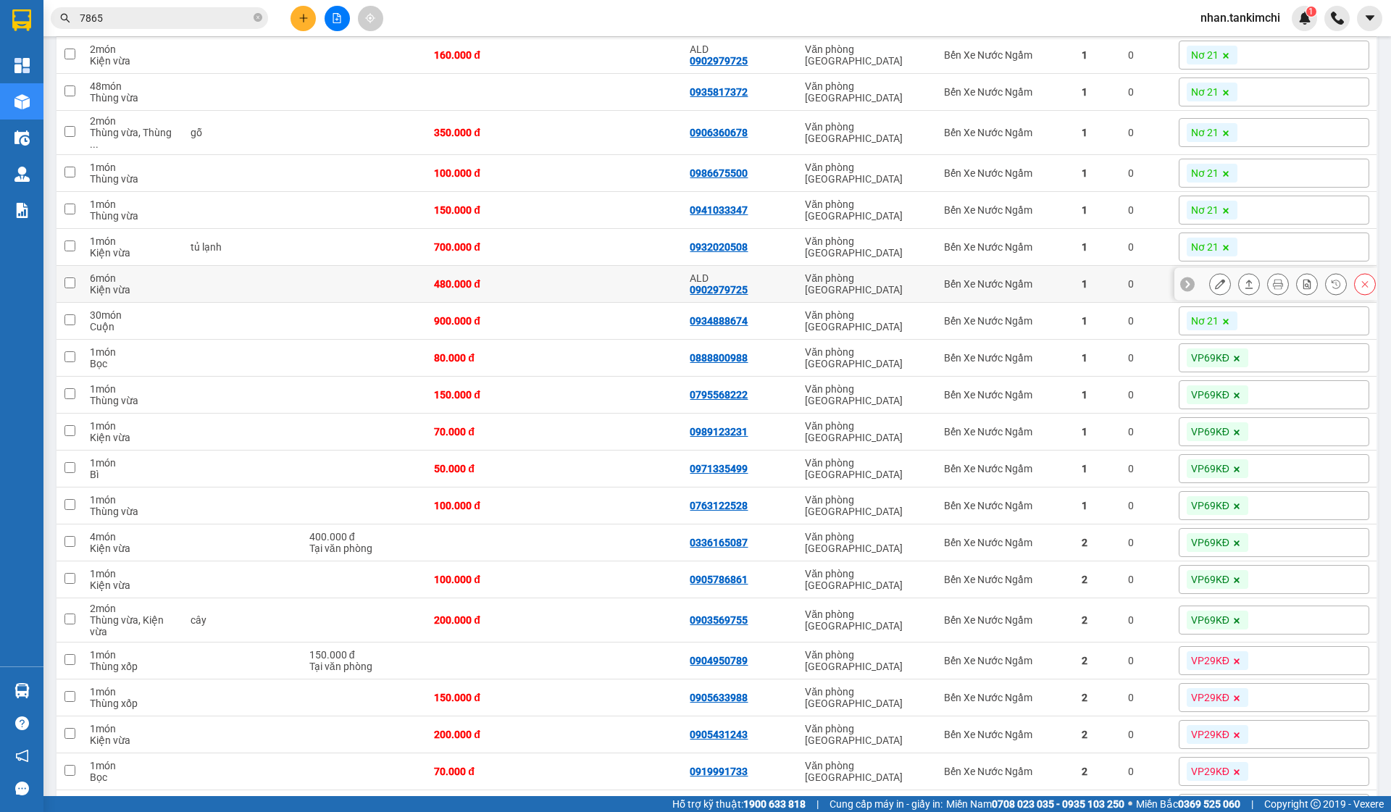
click at [902, 288] on td "Văn phòng [GEOGRAPHIC_DATA]" at bounding box center [867, 284] width 139 height 37
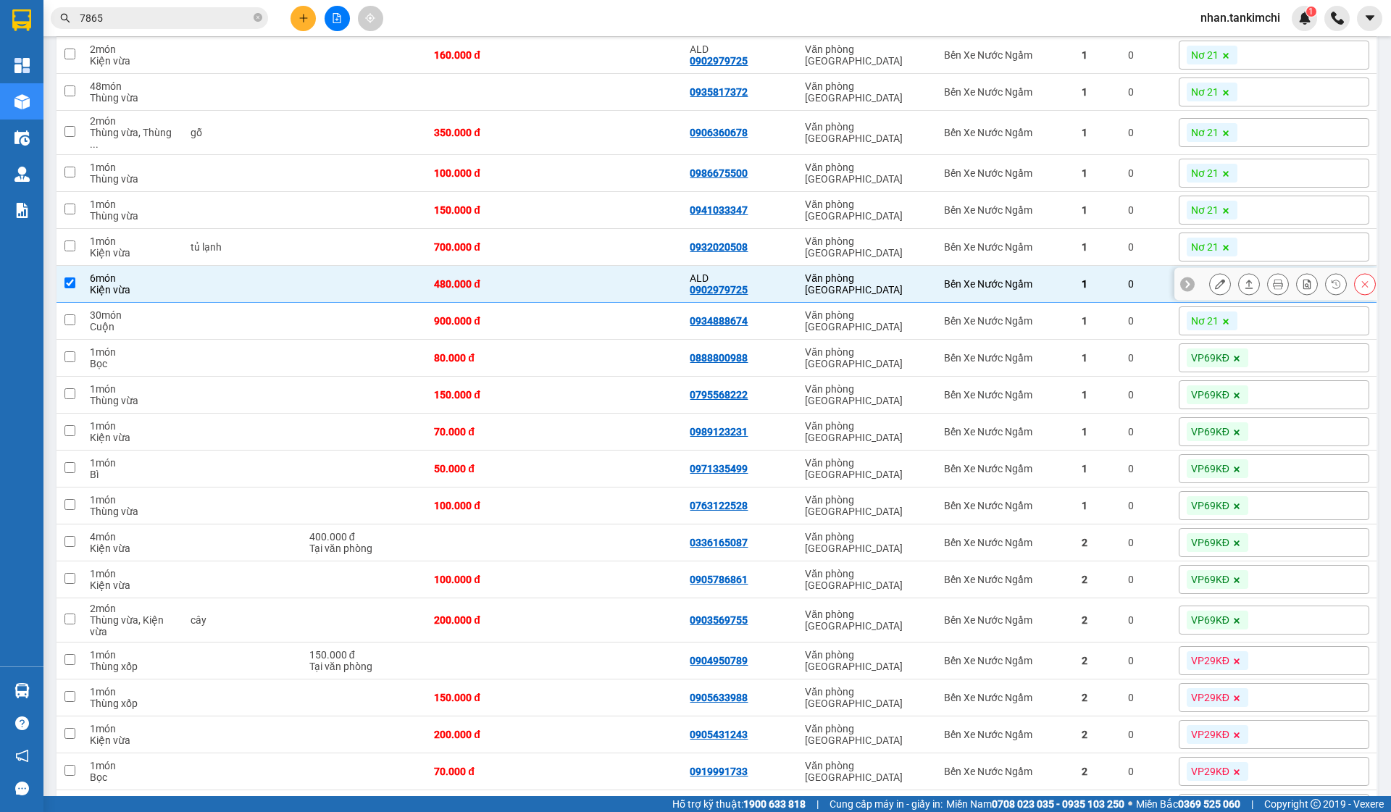
click at [937, 288] on td "Văn phòng [GEOGRAPHIC_DATA]" at bounding box center [867, 284] width 139 height 37
checkbox input "false"
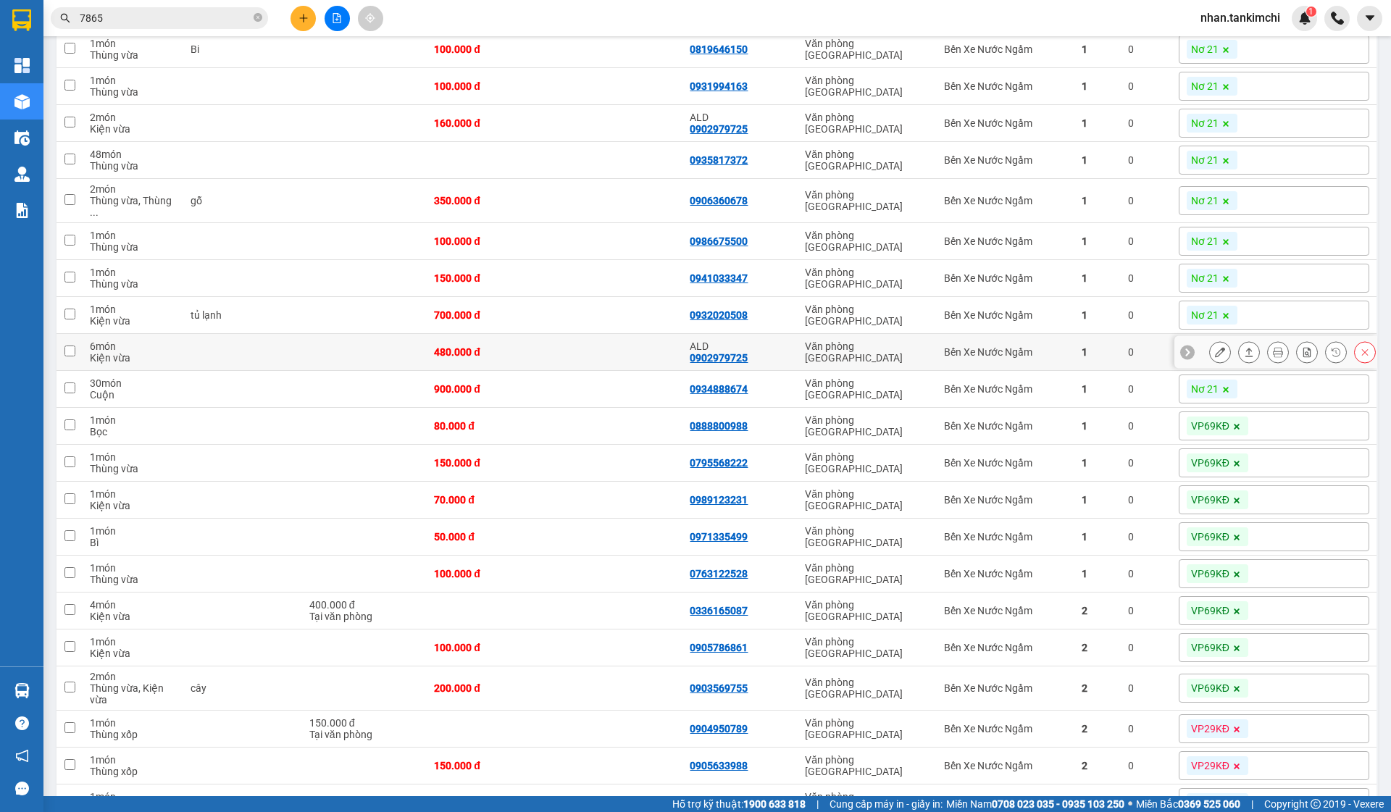
scroll to position [1777, 0]
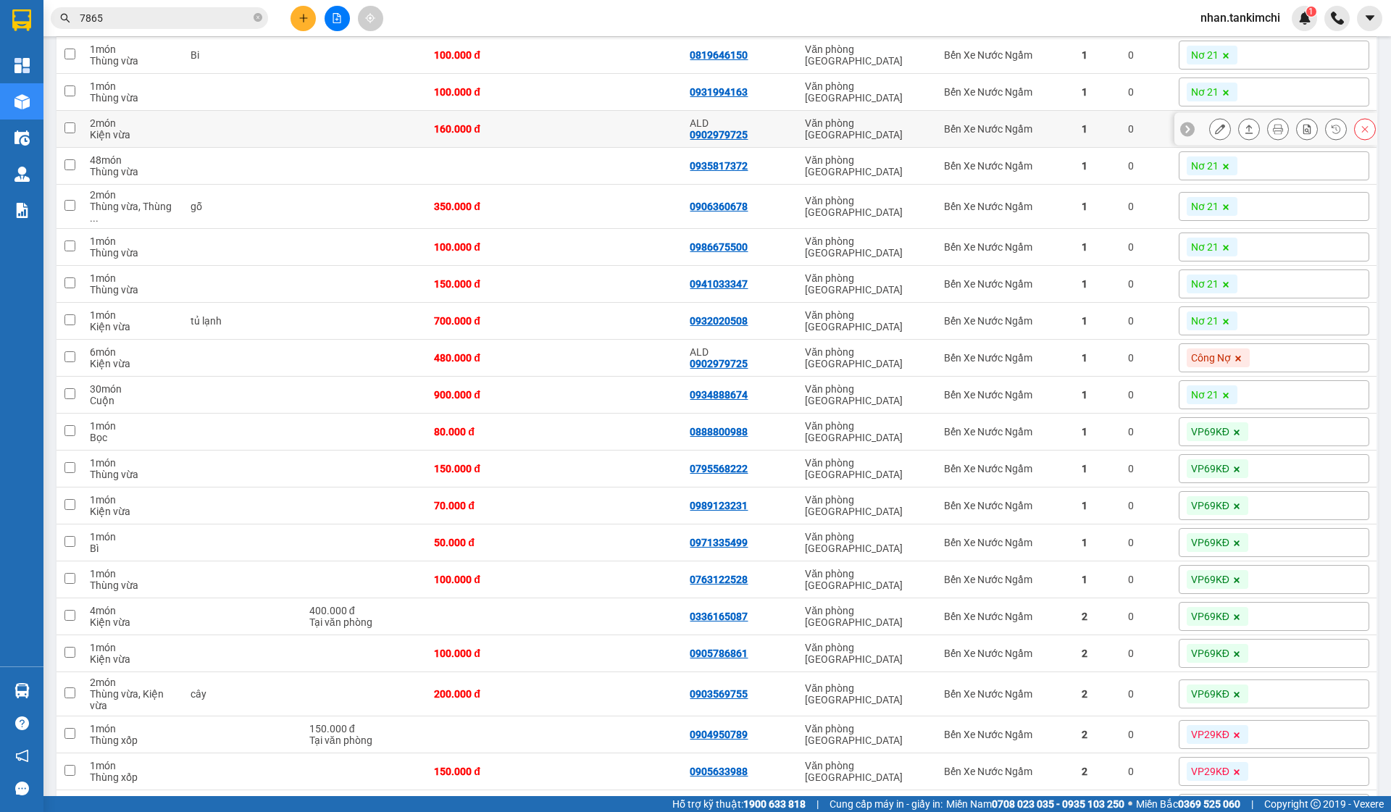
click at [1121, 143] on td "1" at bounding box center [1098, 129] width 46 height 37
checkbox input "true"
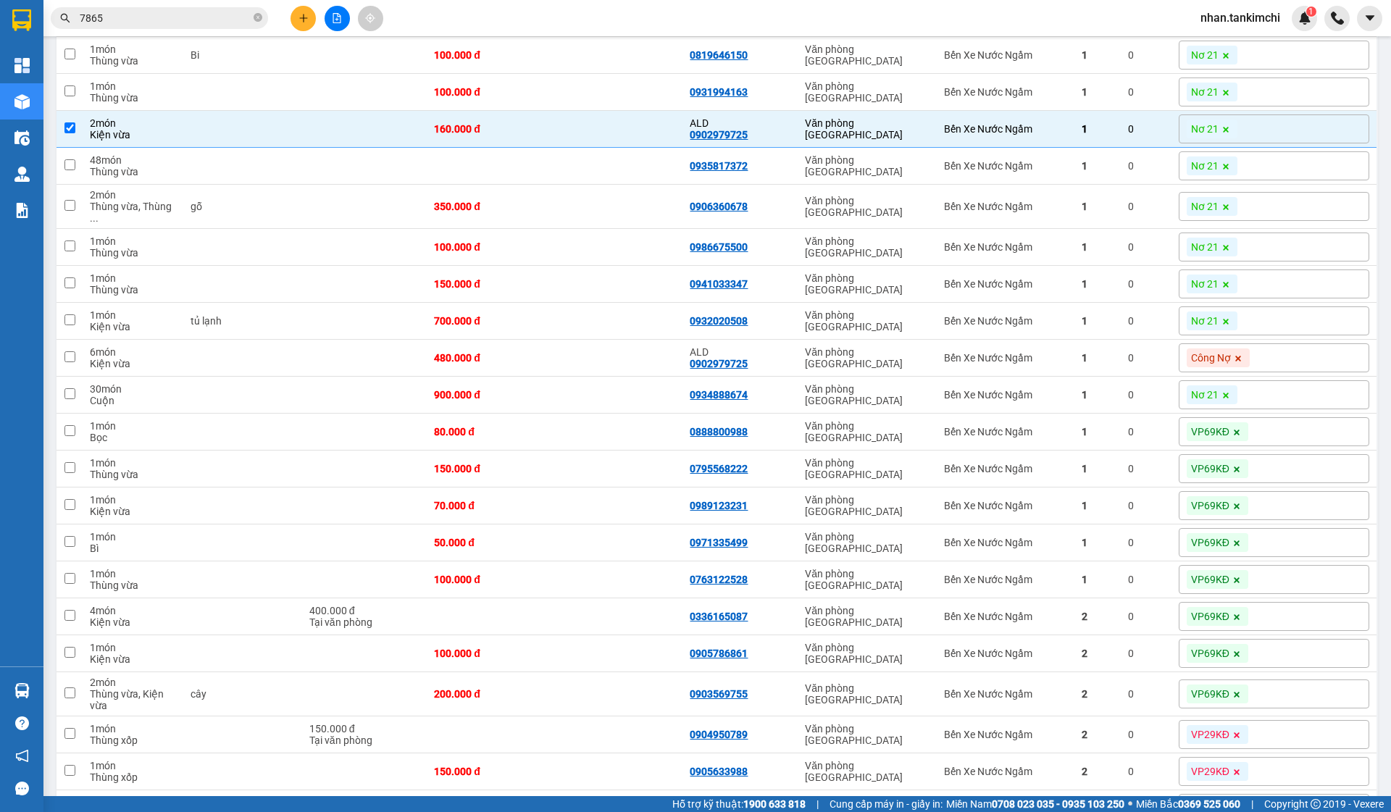
click at [1234, 126] on span at bounding box center [1226, 129] width 14 height 19
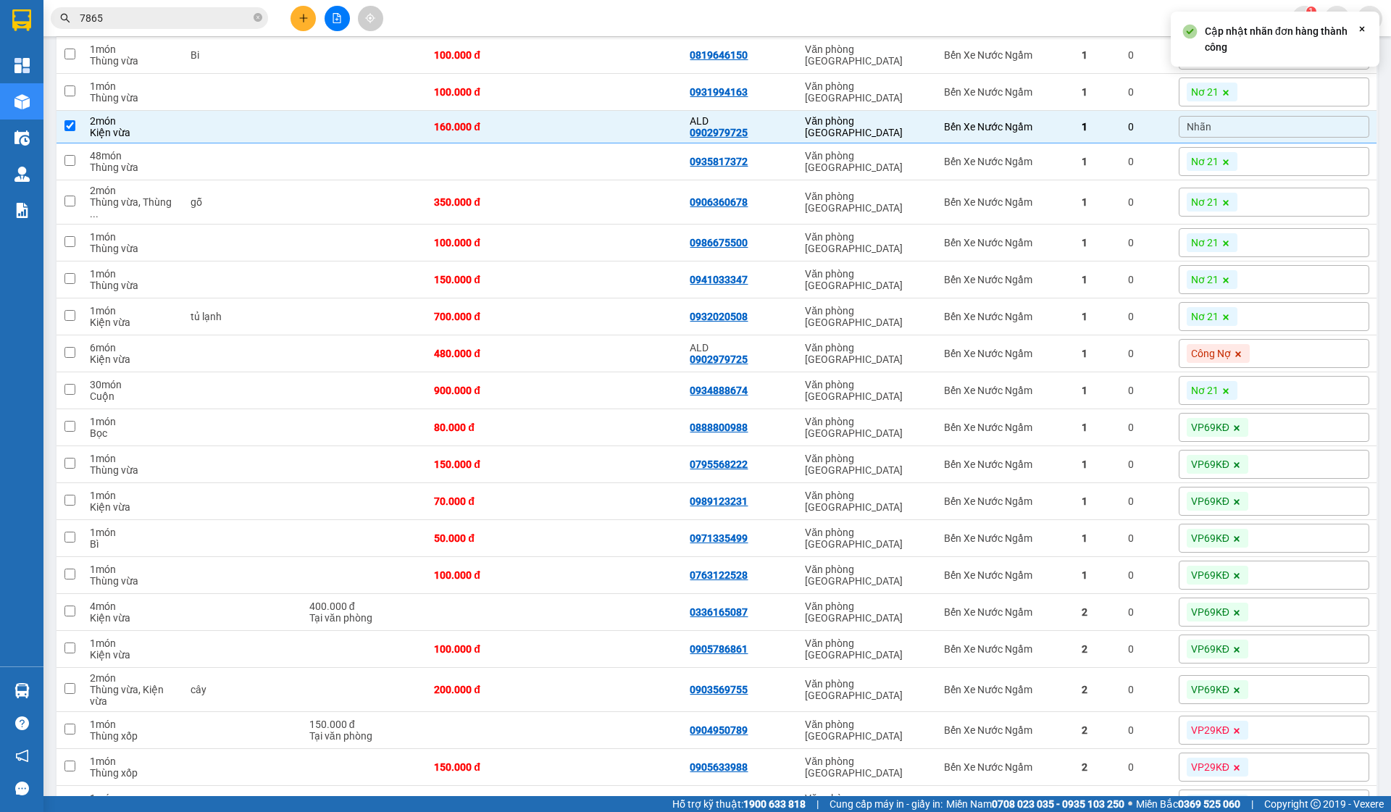
click at [1297, 123] on div "Nhãn" at bounding box center [1274, 127] width 191 height 22
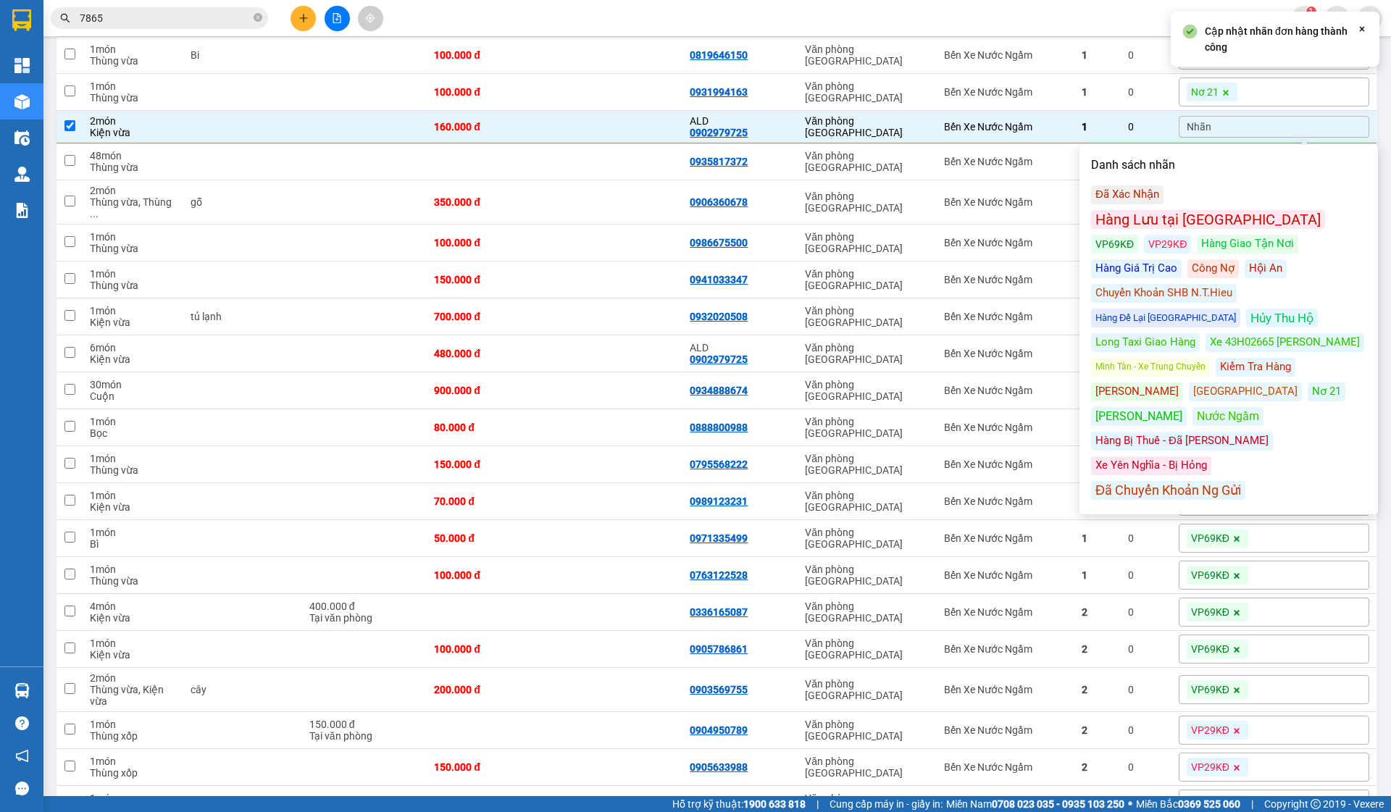
click at [1133, 233] on div "Đã Xác Nhận Hàng Lưu tại Kho ĐN VP69KĐ VP29KĐ Hàng Giao Tận Nơi Hàng Giá Trị Ca…" at bounding box center [1228, 343] width 275 height 315
click at [1188, 259] on div "Công Nợ" at bounding box center [1213, 268] width 51 height 19
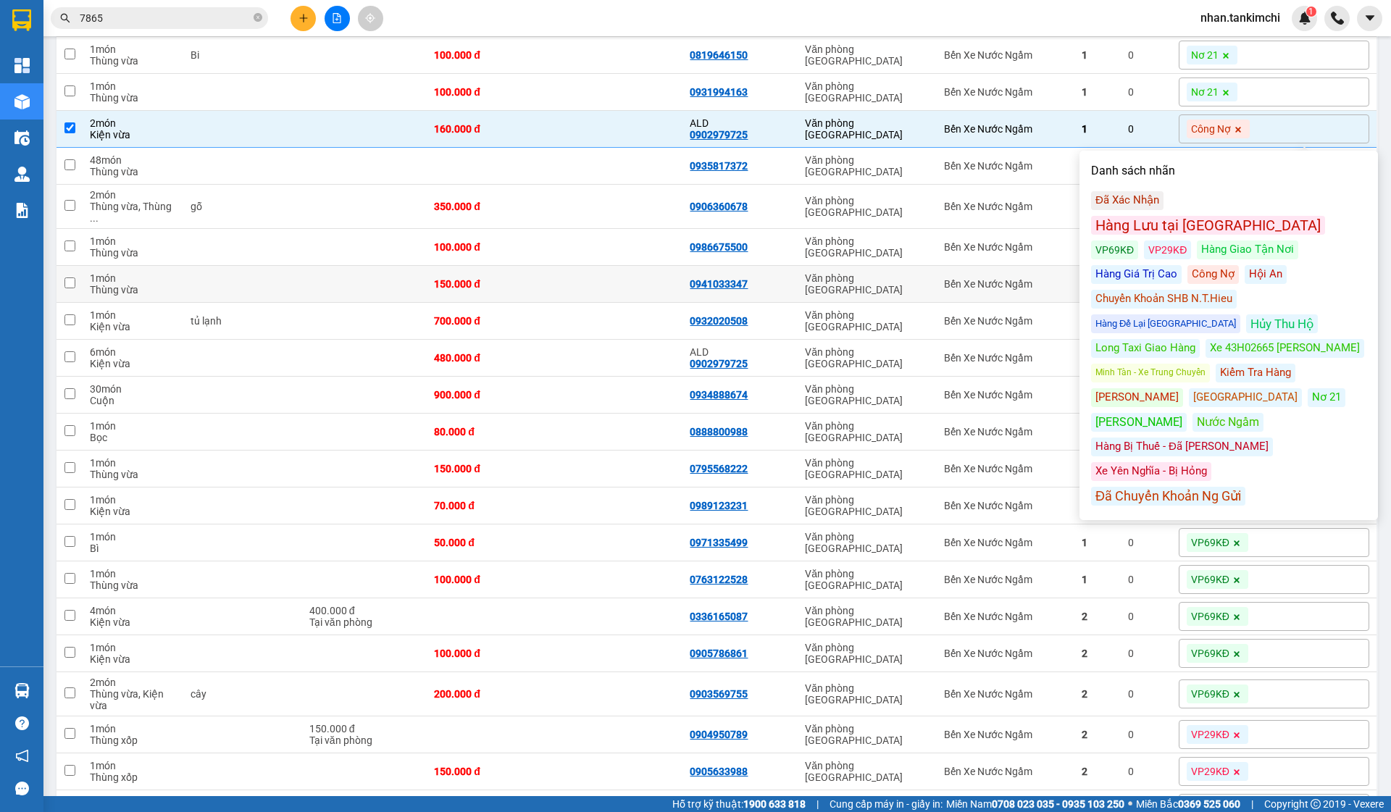
click at [912, 266] on td "Văn phòng [GEOGRAPHIC_DATA]" at bounding box center [867, 284] width 139 height 37
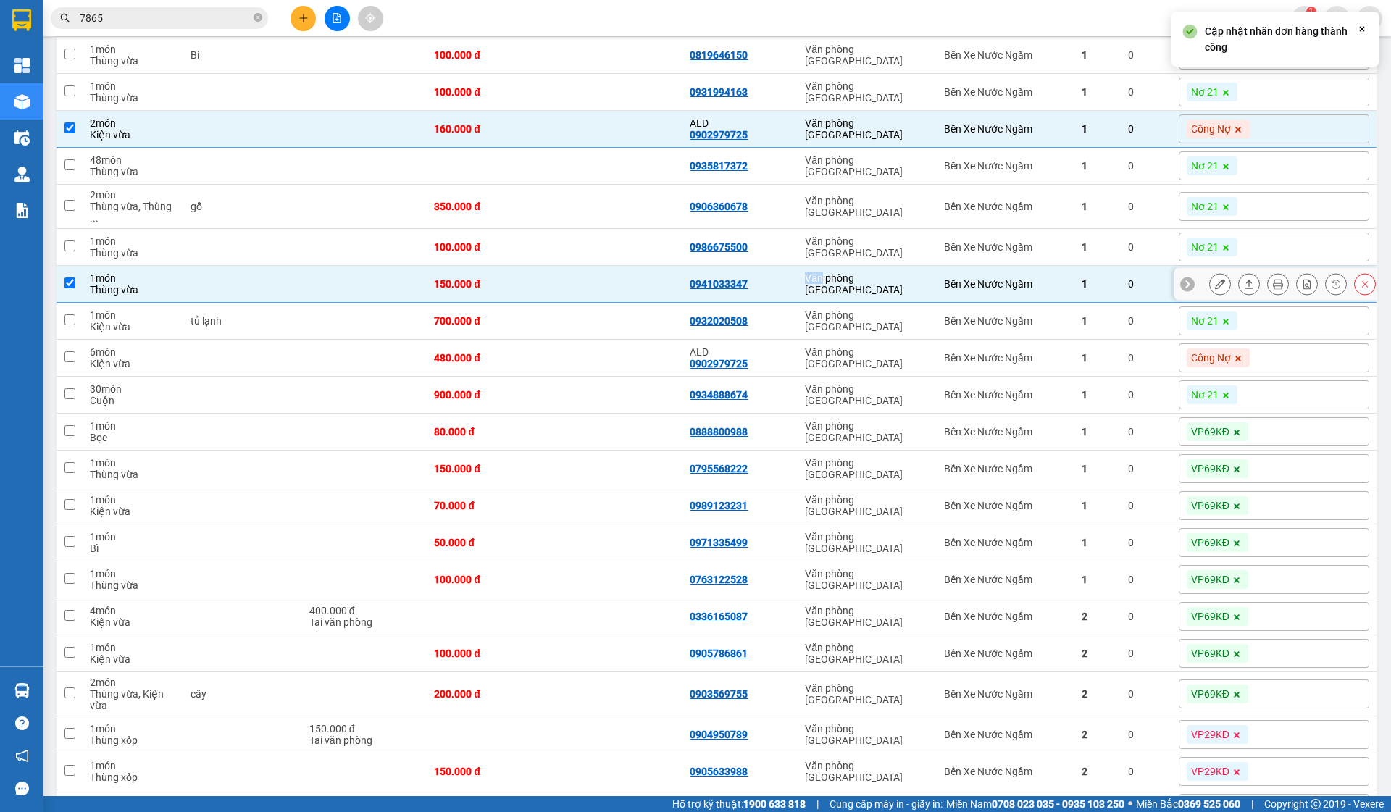
click at [912, 266] on td "Văn phòng [GEOGRAPHIC_DATA]" at bounding box center [867, 284] width 139 height 37
checkbox input "false"
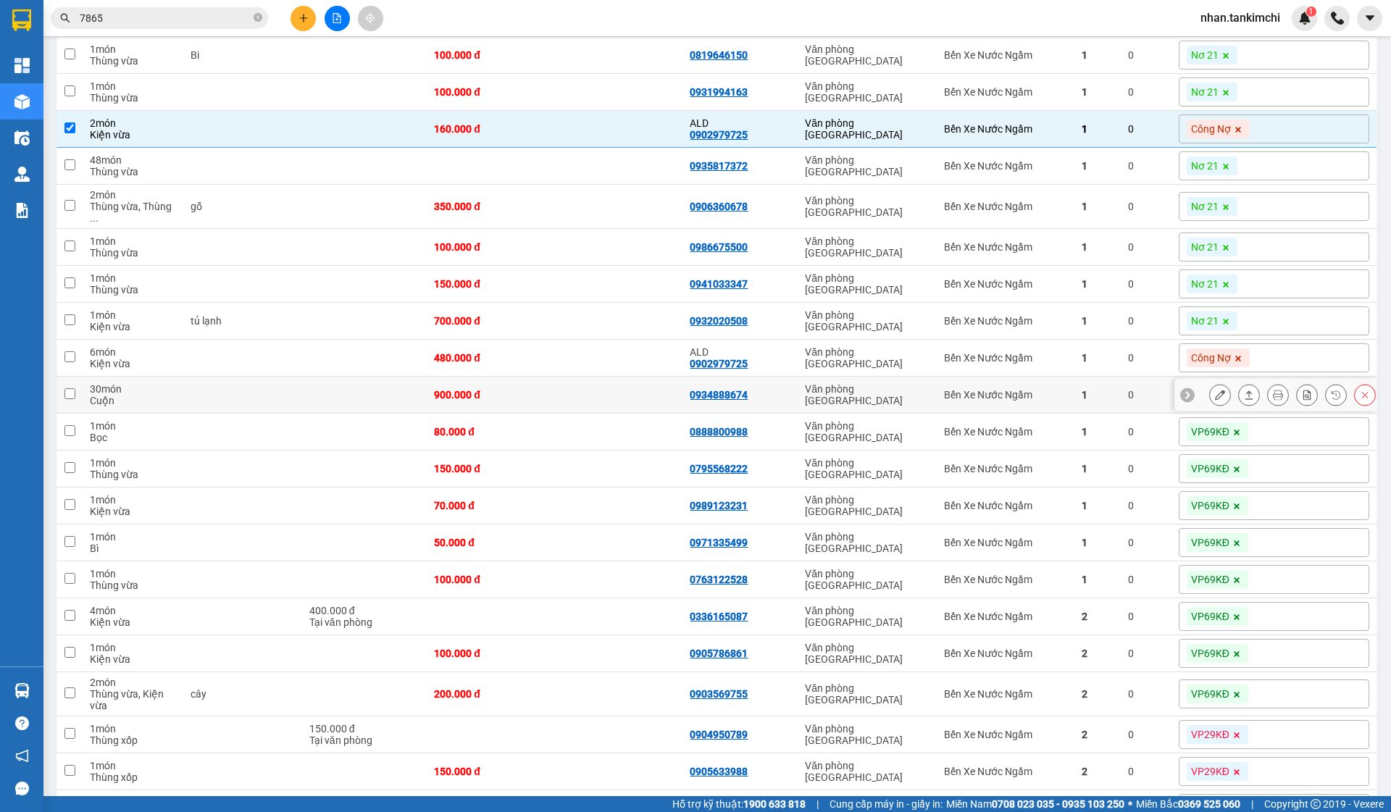
click at [1067, 389] on div "Bến Xe Nước Ngầm" at bounding box center [1005, 395] width 122 height 12
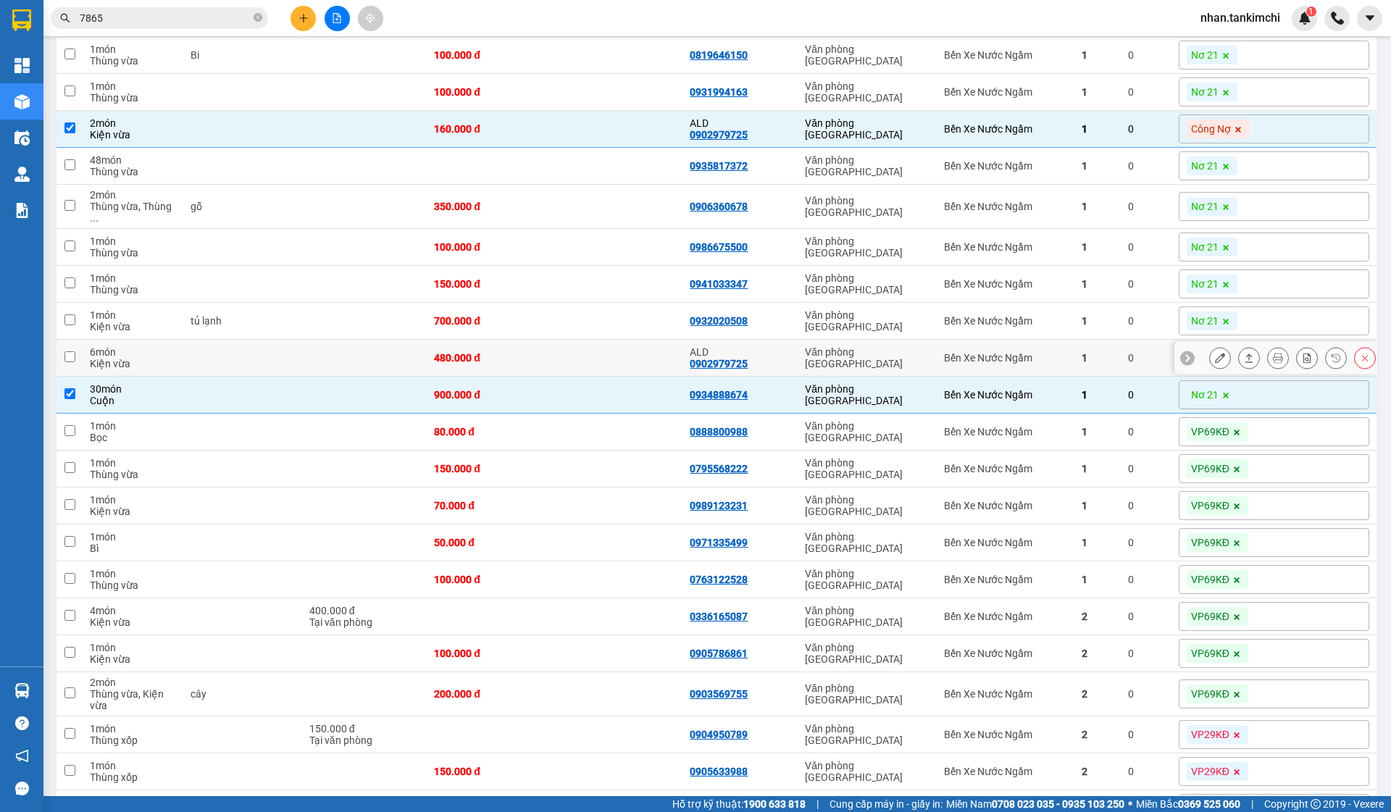
click at [555, 377] on td "900.000 đ" at bounding box center [491, 395] width 128 height 37
checkbox input "false"
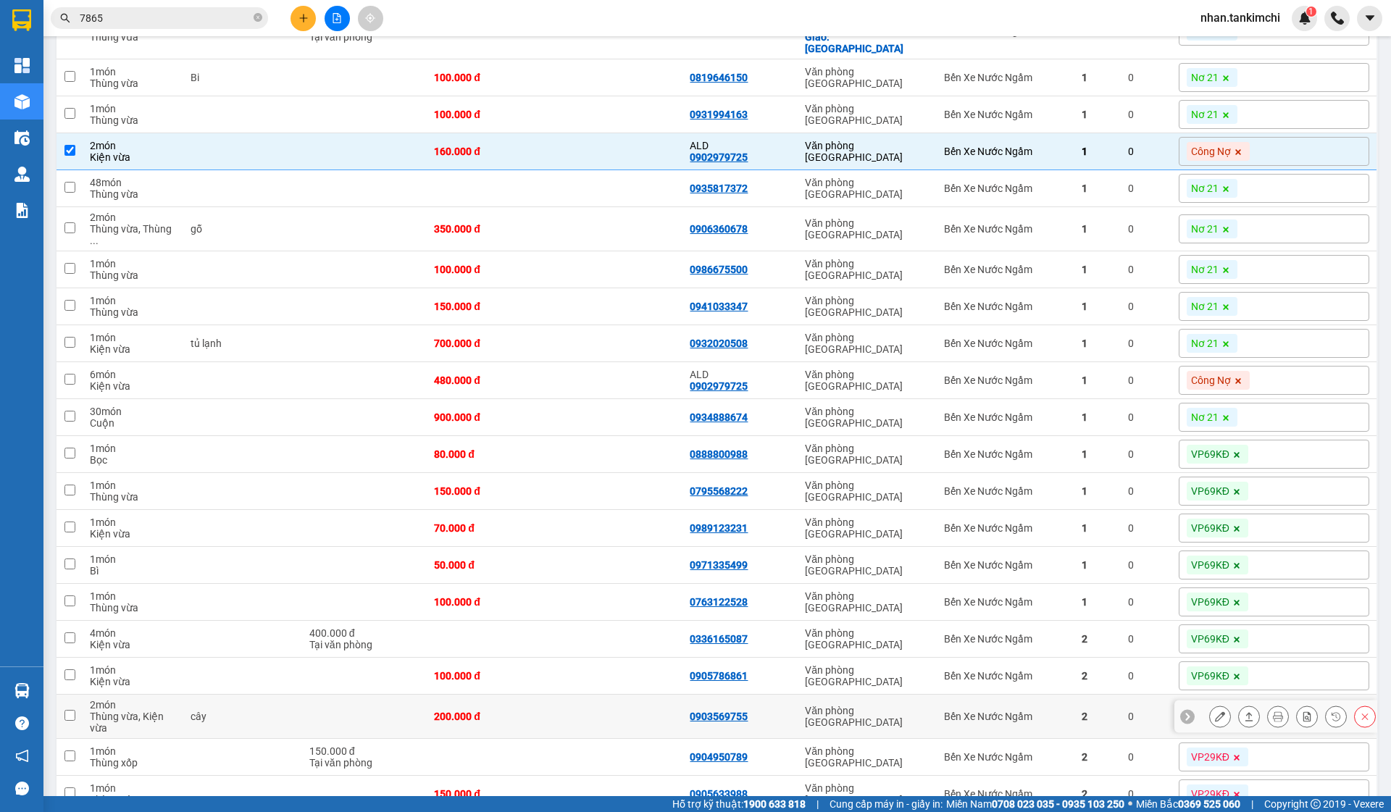
scroll to position [1395, 0]
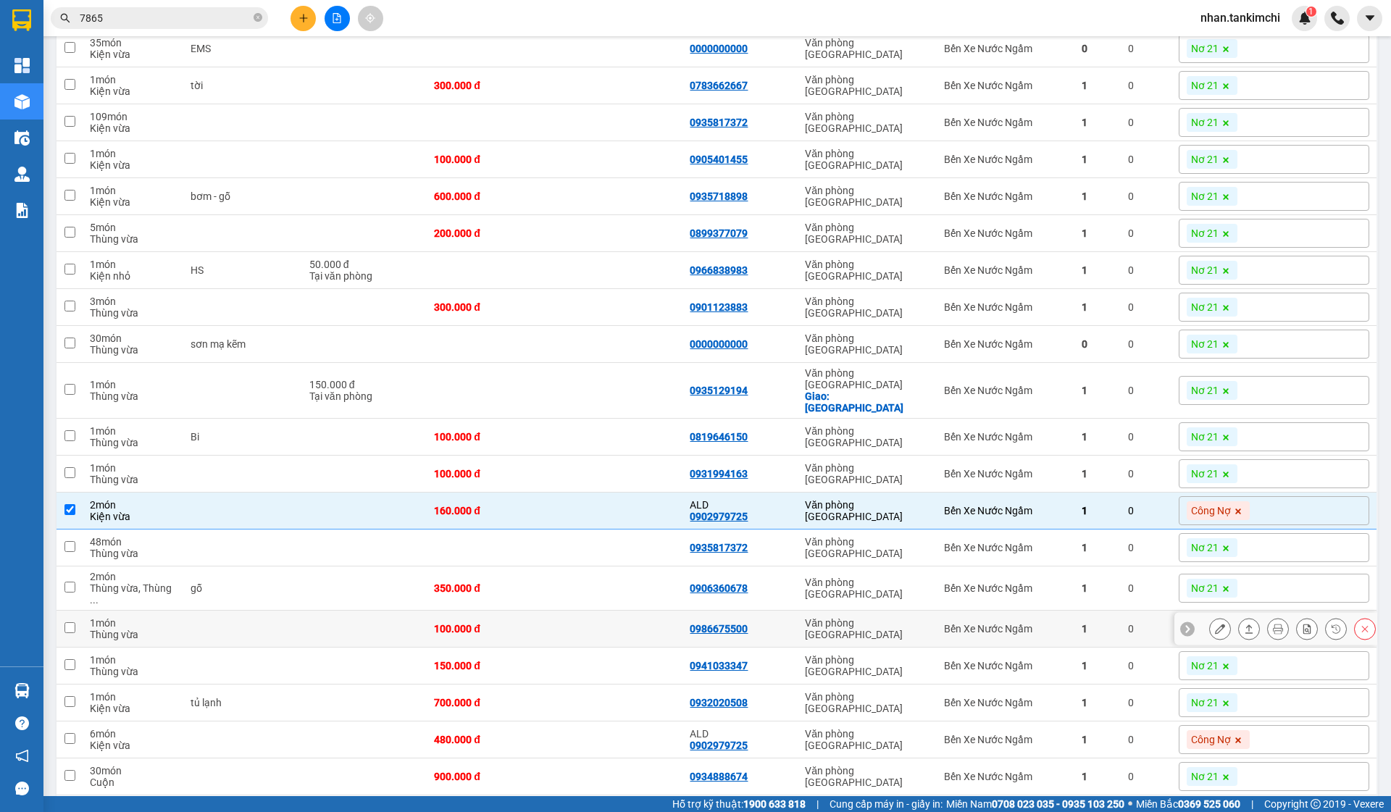
click at [651, 592] on td at bounding box center [619, 589] width 128 height 44
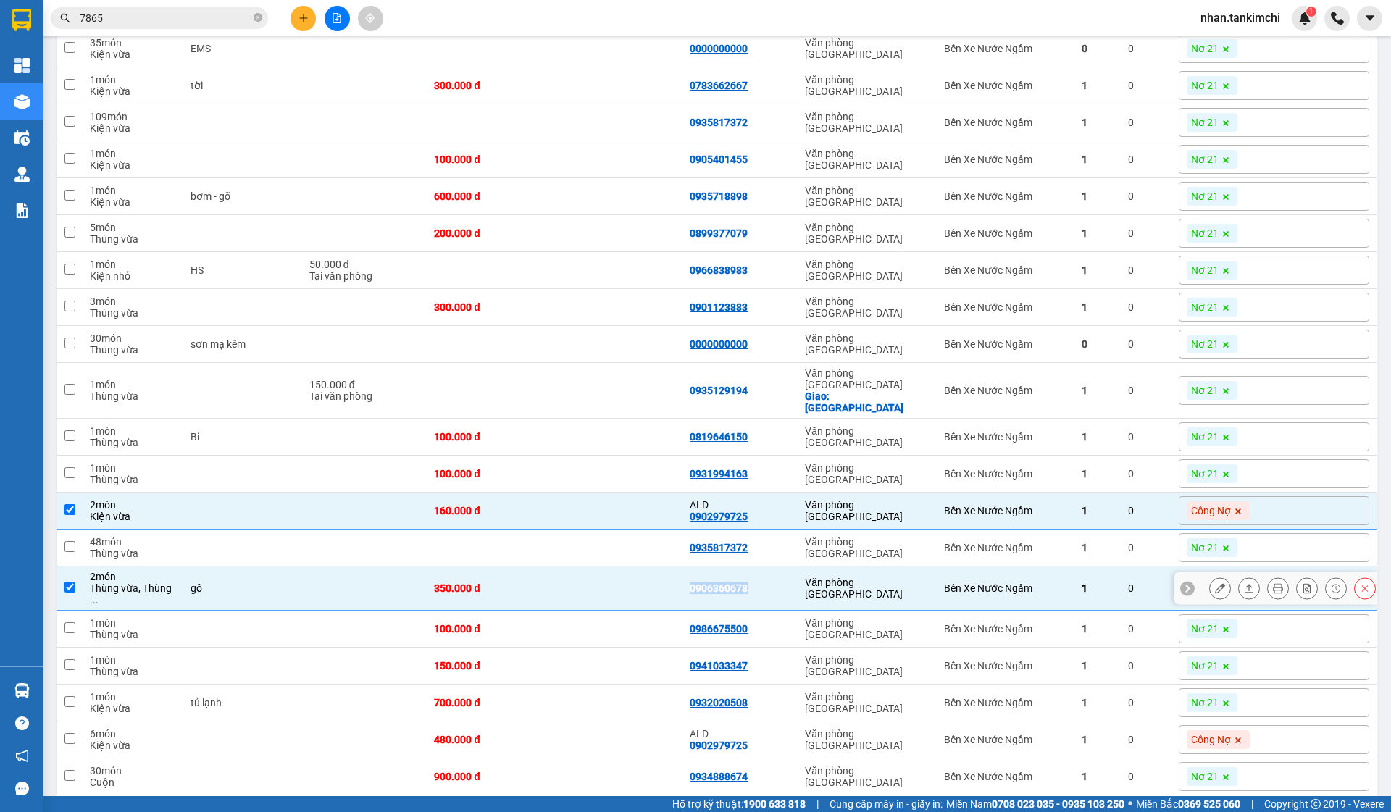
click at [651, 592] on td at bounding box center [619, 589] width 128 height 44
checkbox input "false"
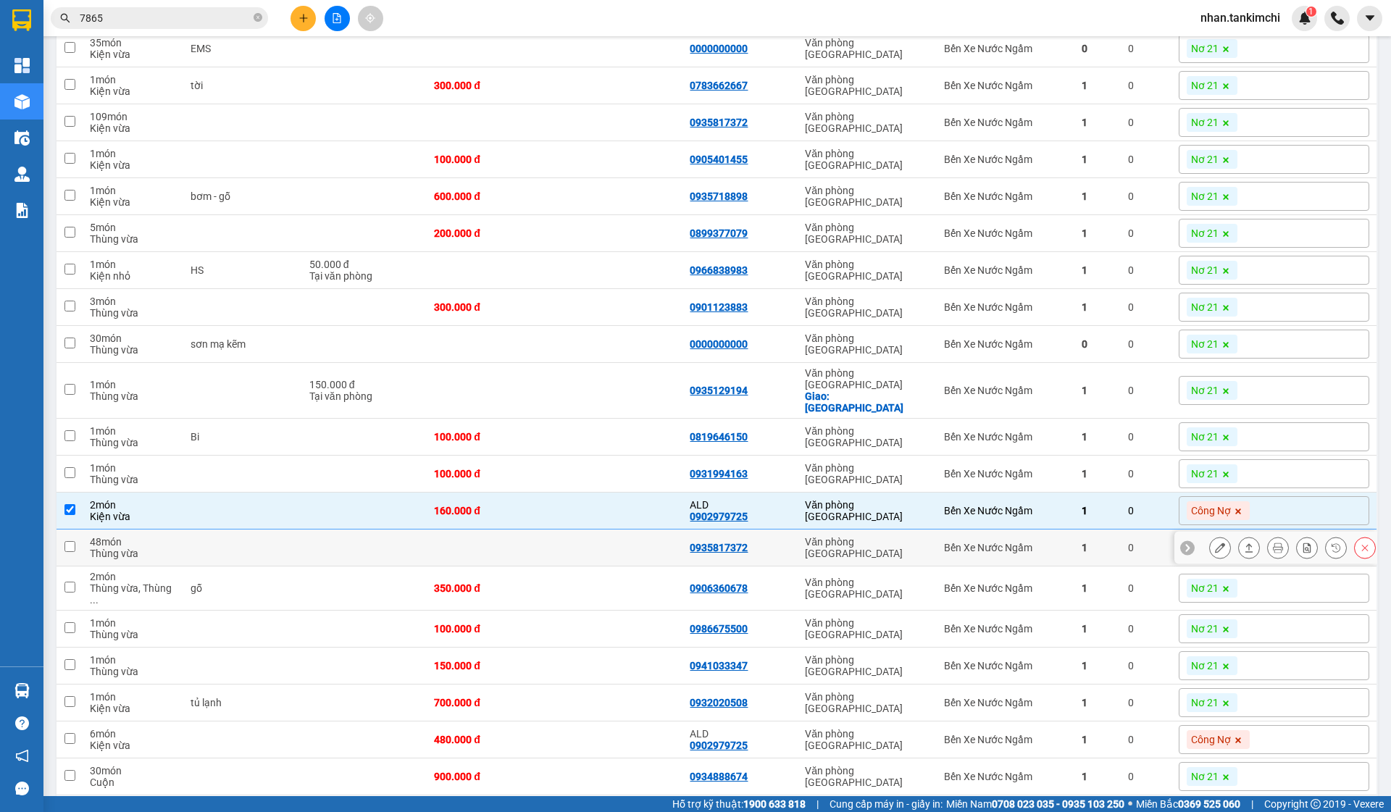
click at [657, 512] on td at bounding box center [619, 511] width 128 height 37
checkbox input "false"
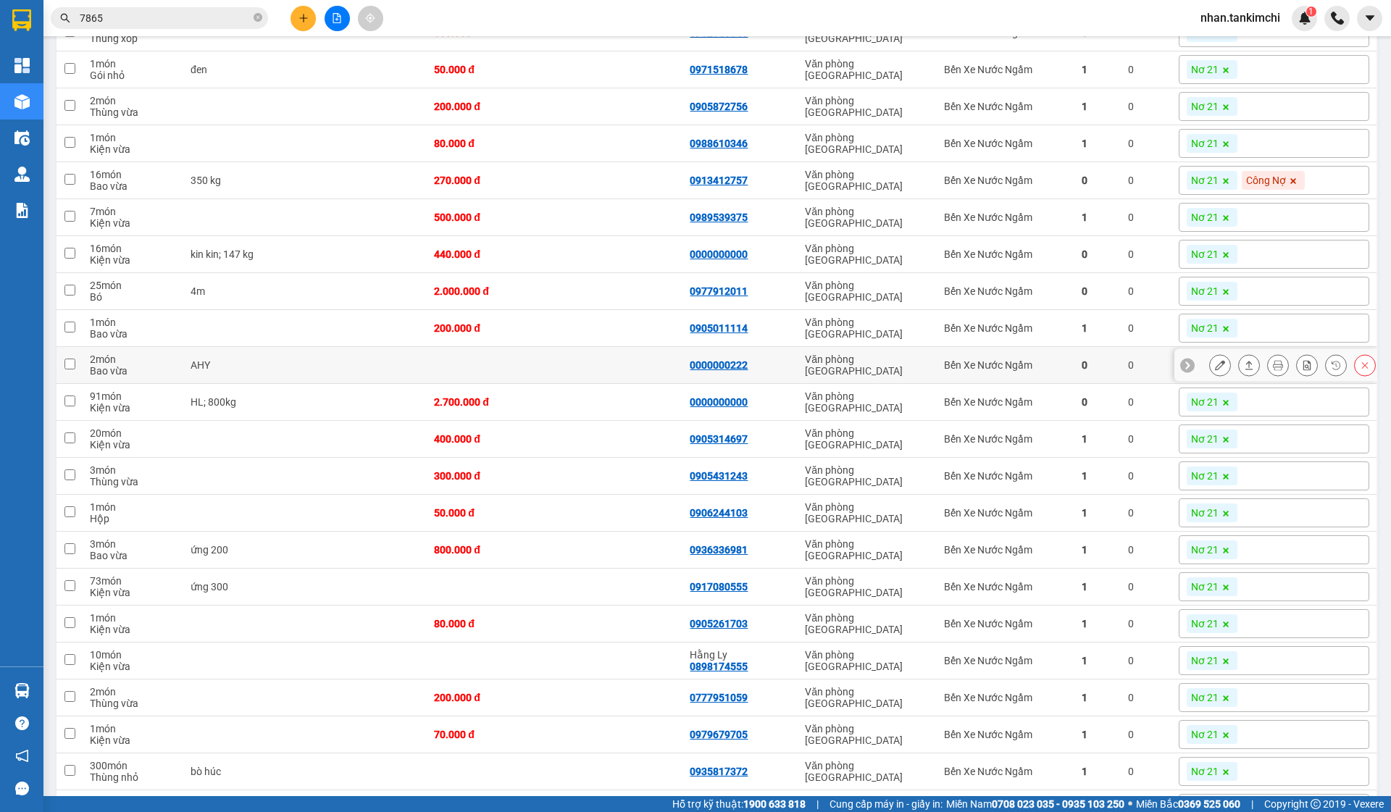
scroll to position [593, 0]
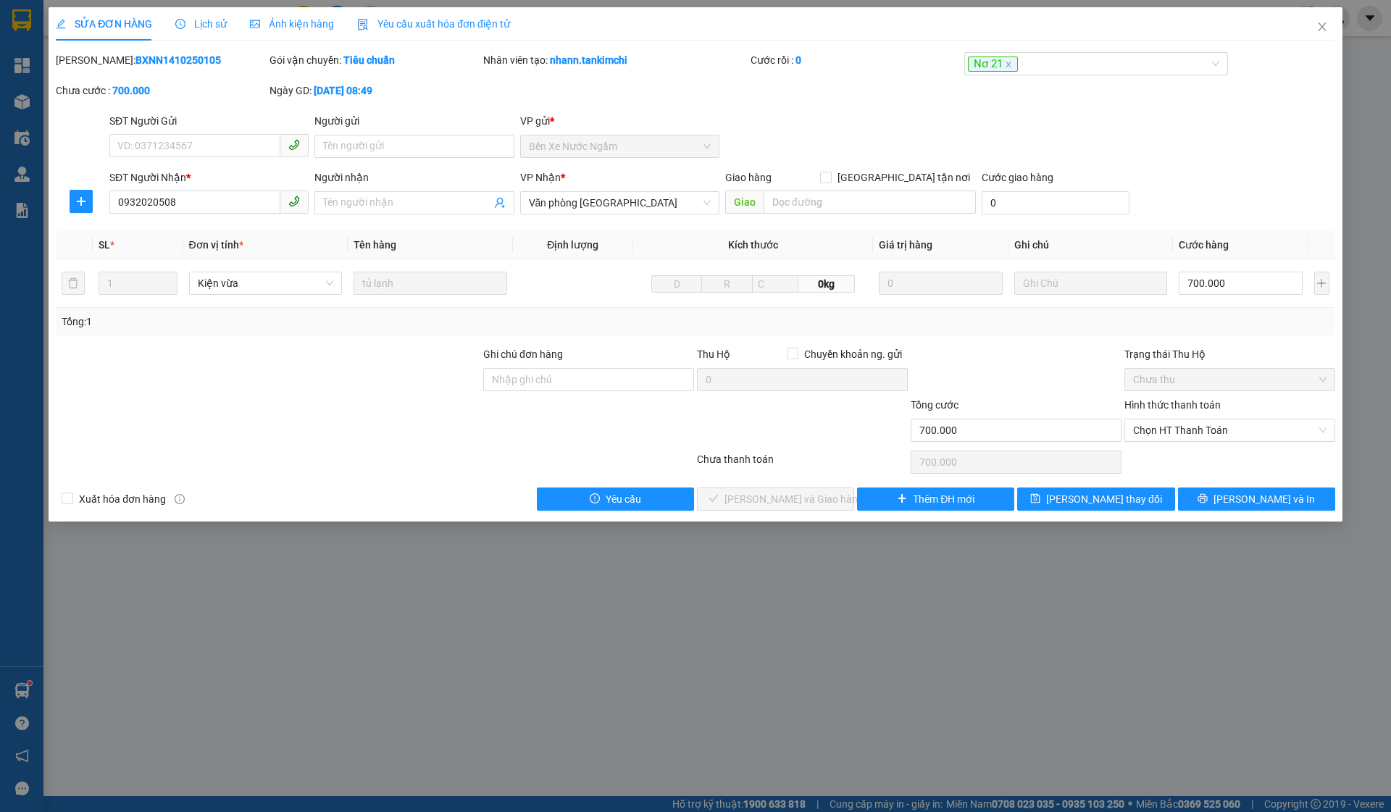
click at [215, 22] on span "Lịch sử" at bounding box center [200, 24] width 51 height 12
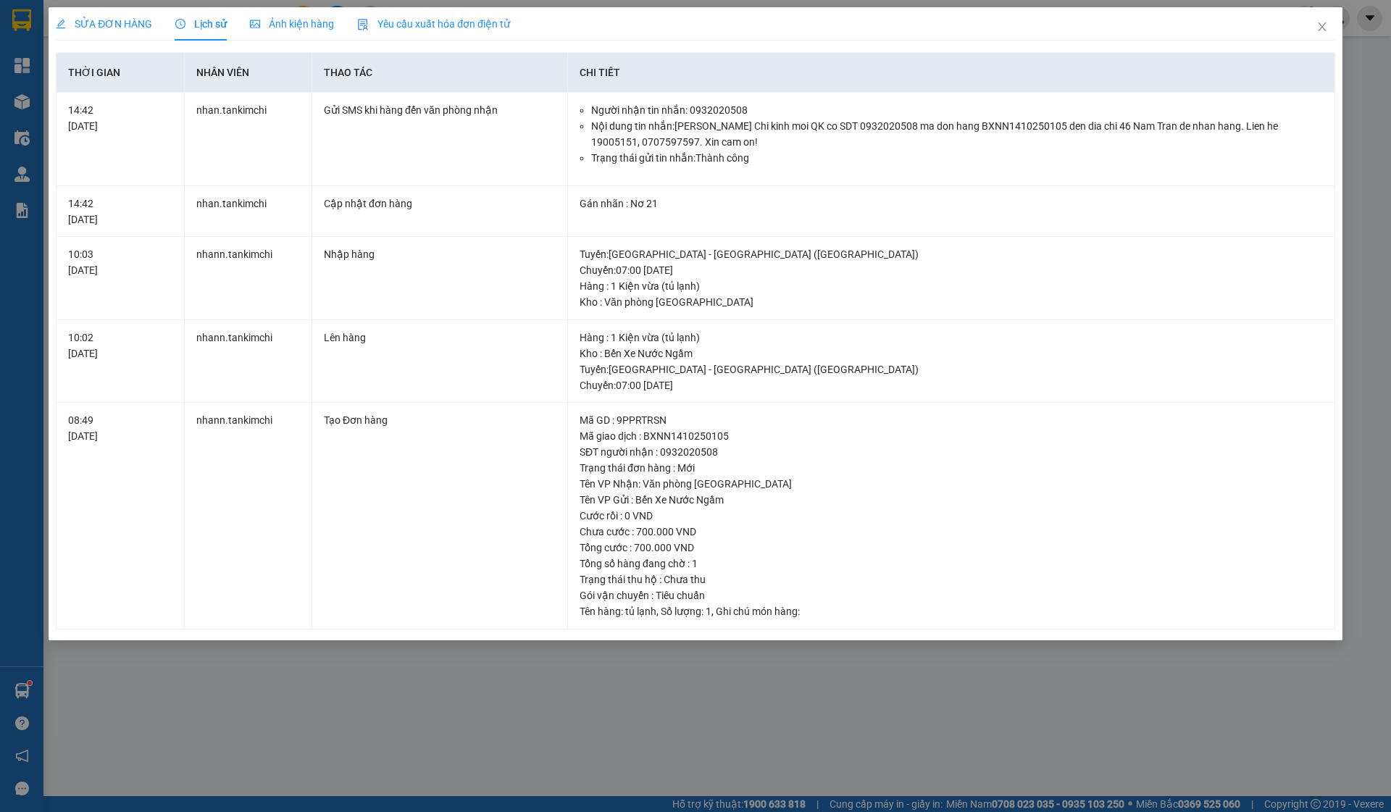
click at [1145, 1] on div "SỬA ĐƠN HÀNG Lịch sử Ảnh kiện hàng Yêu cầu xuất hóa đơn điện tử Total Paid Fee …" at bounding box center [695, 406] width 1391 height 812
click at [1327, 17] on span "Close" at bounding box center [1322, 27] width 41 height 41
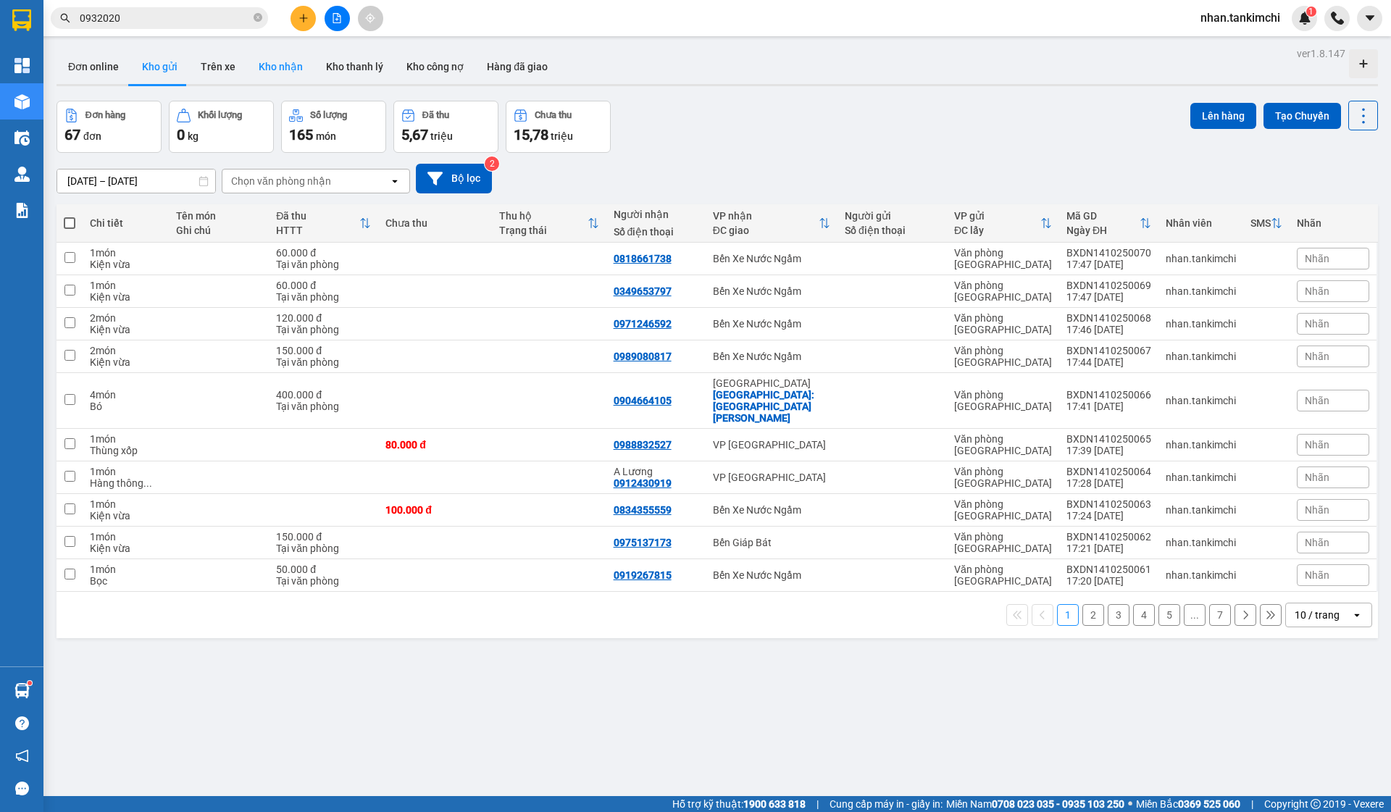
click at [281, 62] on button "Kho nhận" at bounding box center [280, 66] width 67 height 35
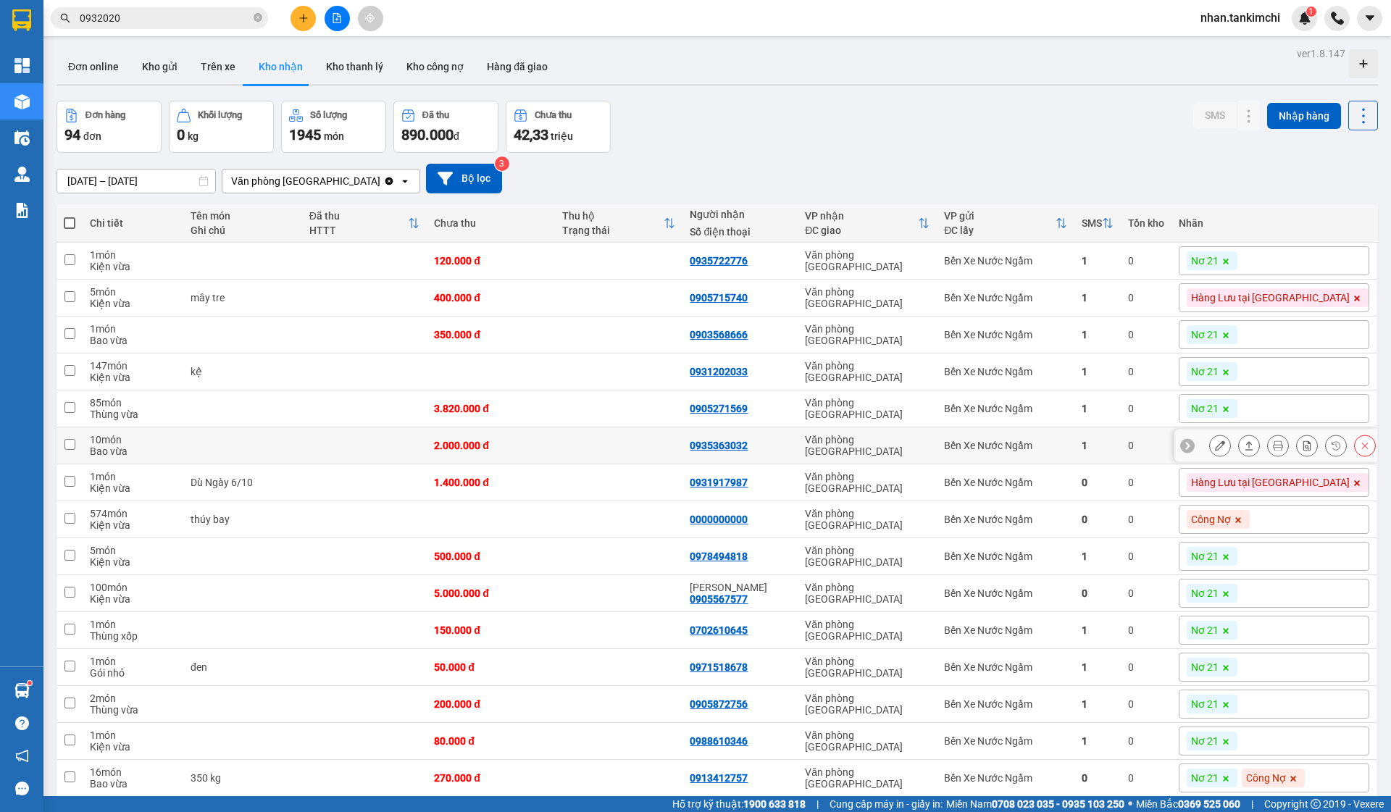
click at [1121, 457] on td "1" at bounding box center [1098, 446] width 46 height 37
checkbox input "true"
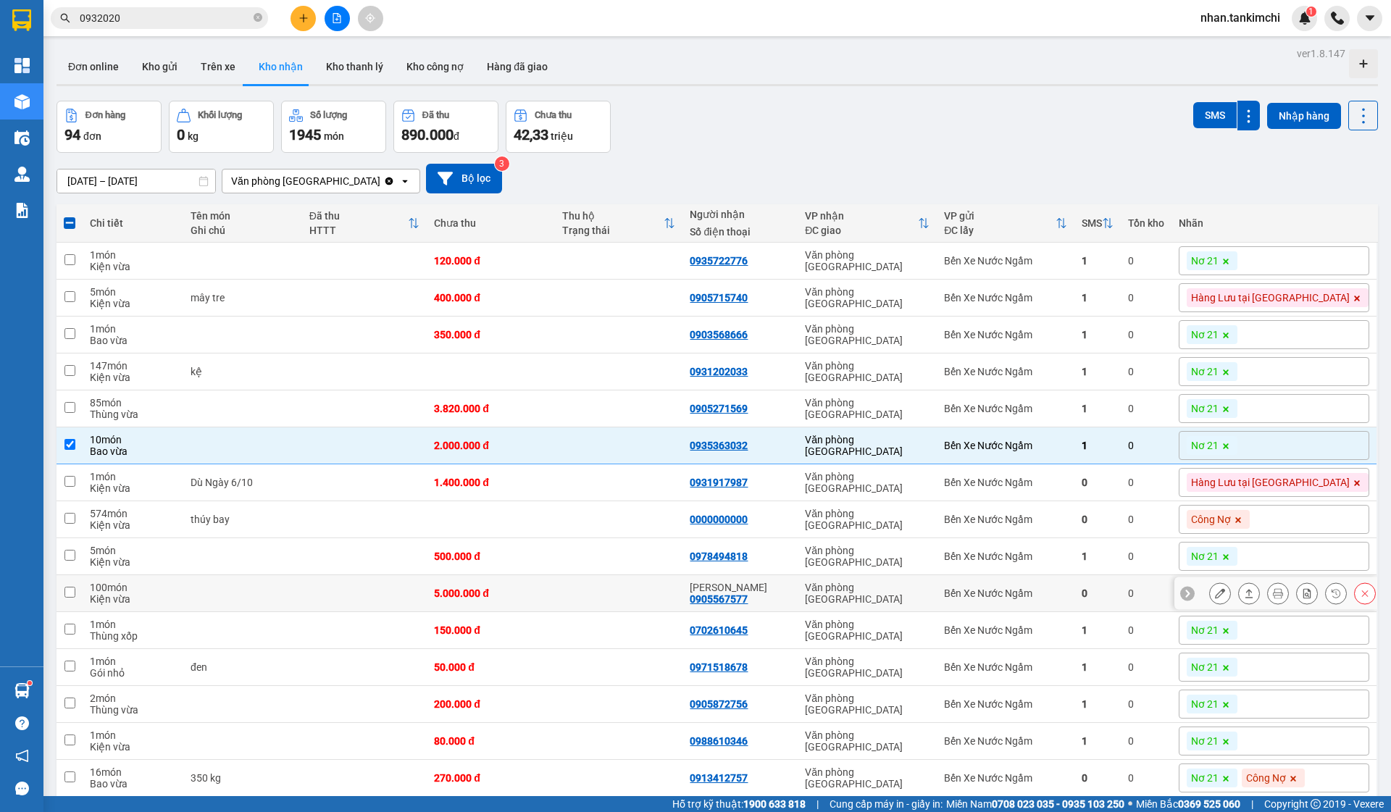
click at [1074, 582] on td "Bến Xe Nước Ngầm" at bounding box center [1005, 593] width 137 height 37
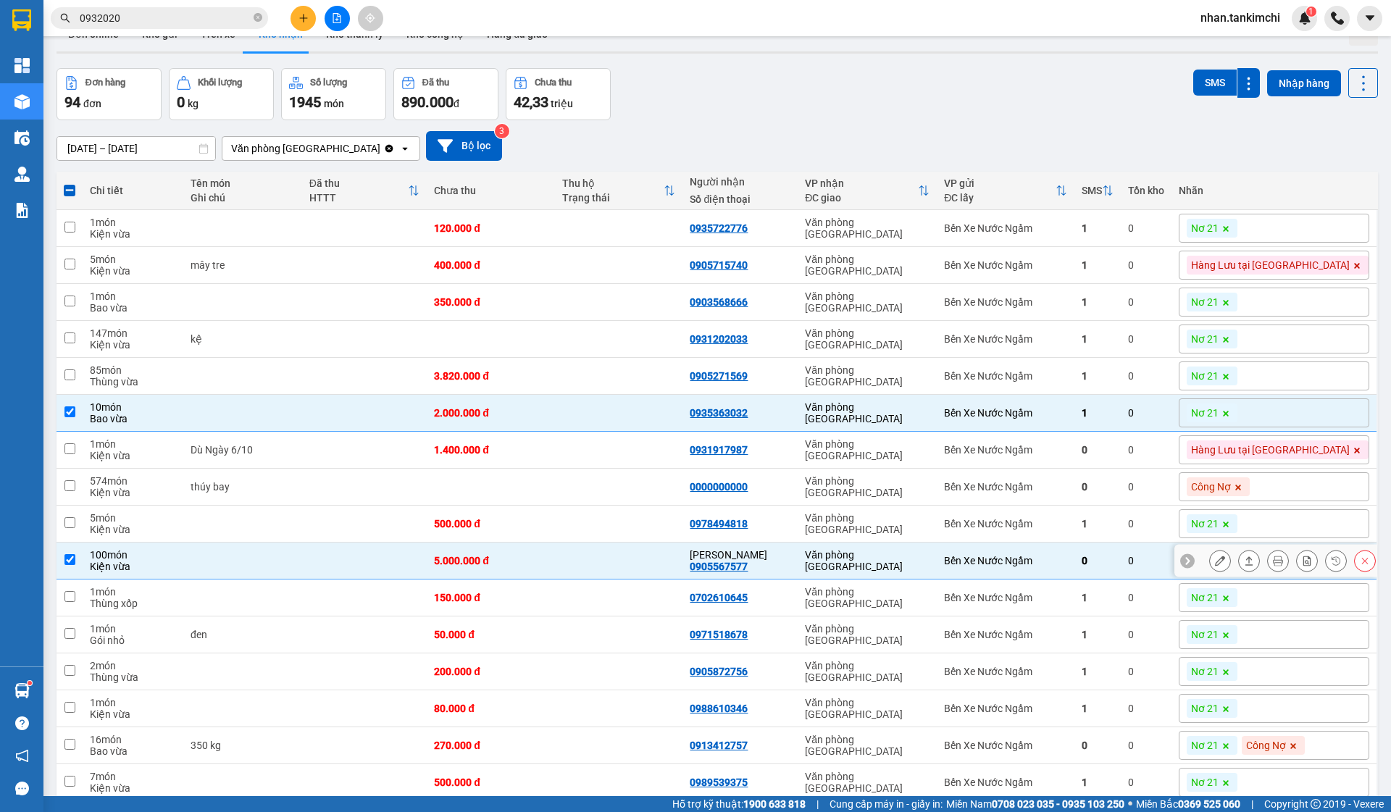
click at [1074, 572] on td "Bến Xe Nước Ngầm" at bounding box center [1005, 561] width 137 height 37
checkbox input "false"
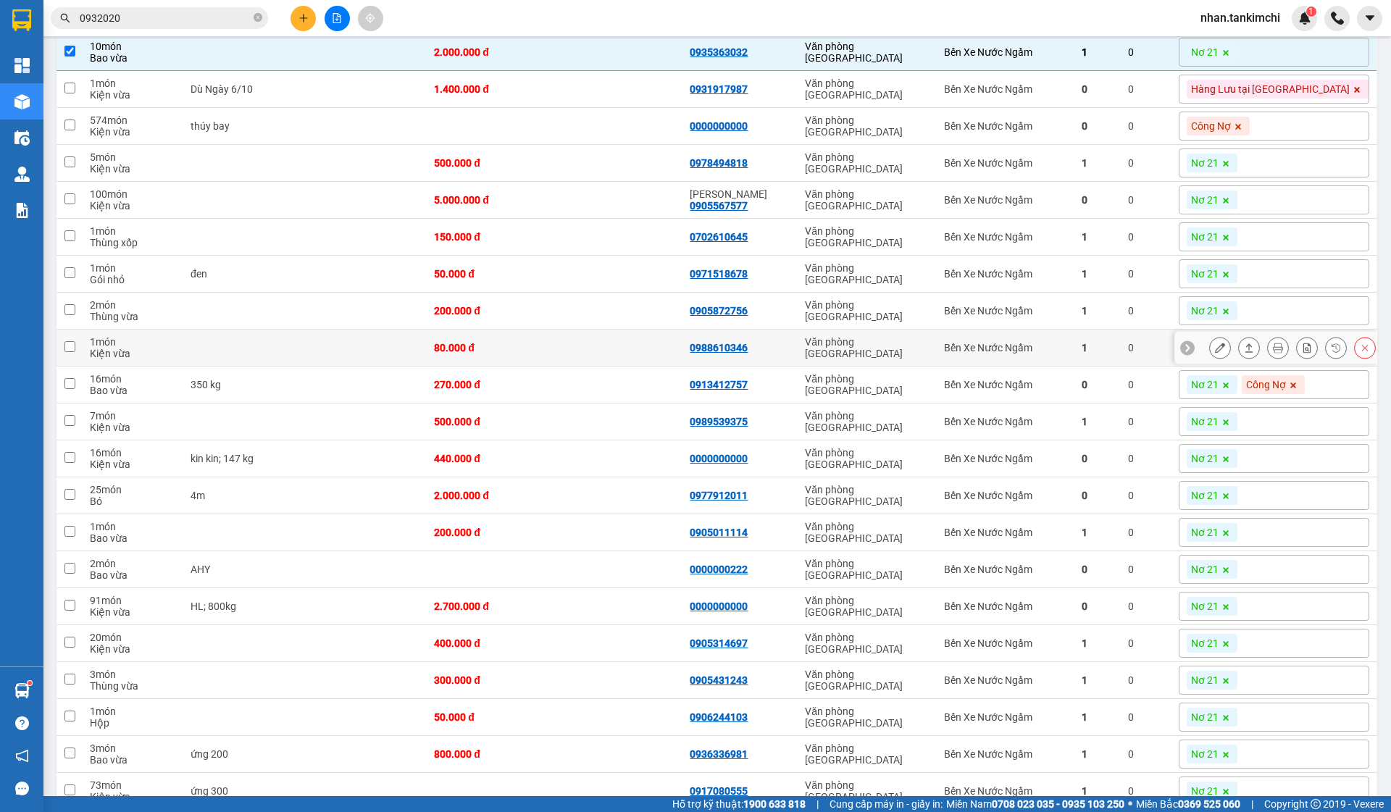
scroll to position [406, 0]
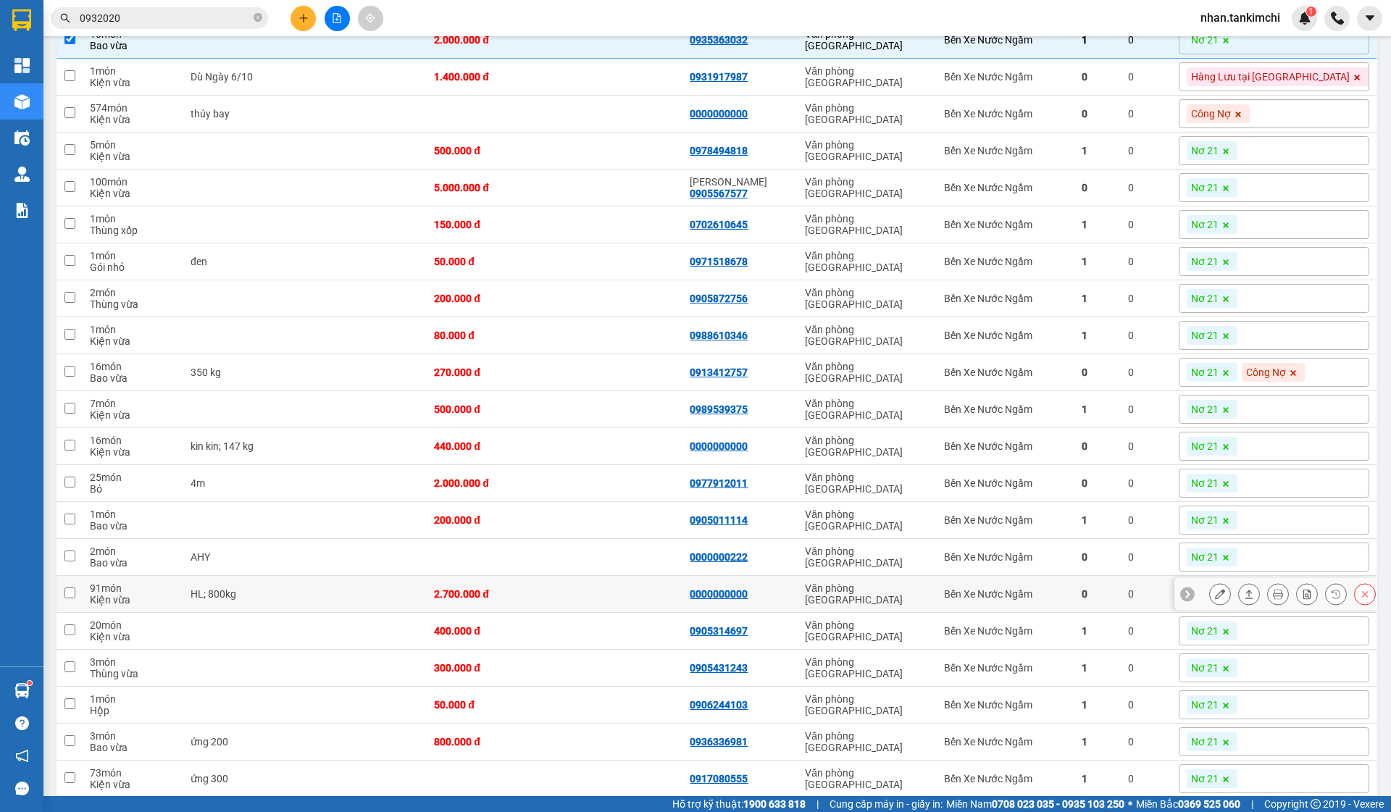
click at [1052, 595] on div "Bến Xe Nước Ngầm" at bounding box center [1005, 594] width 122 height 12
checkbox input "true"
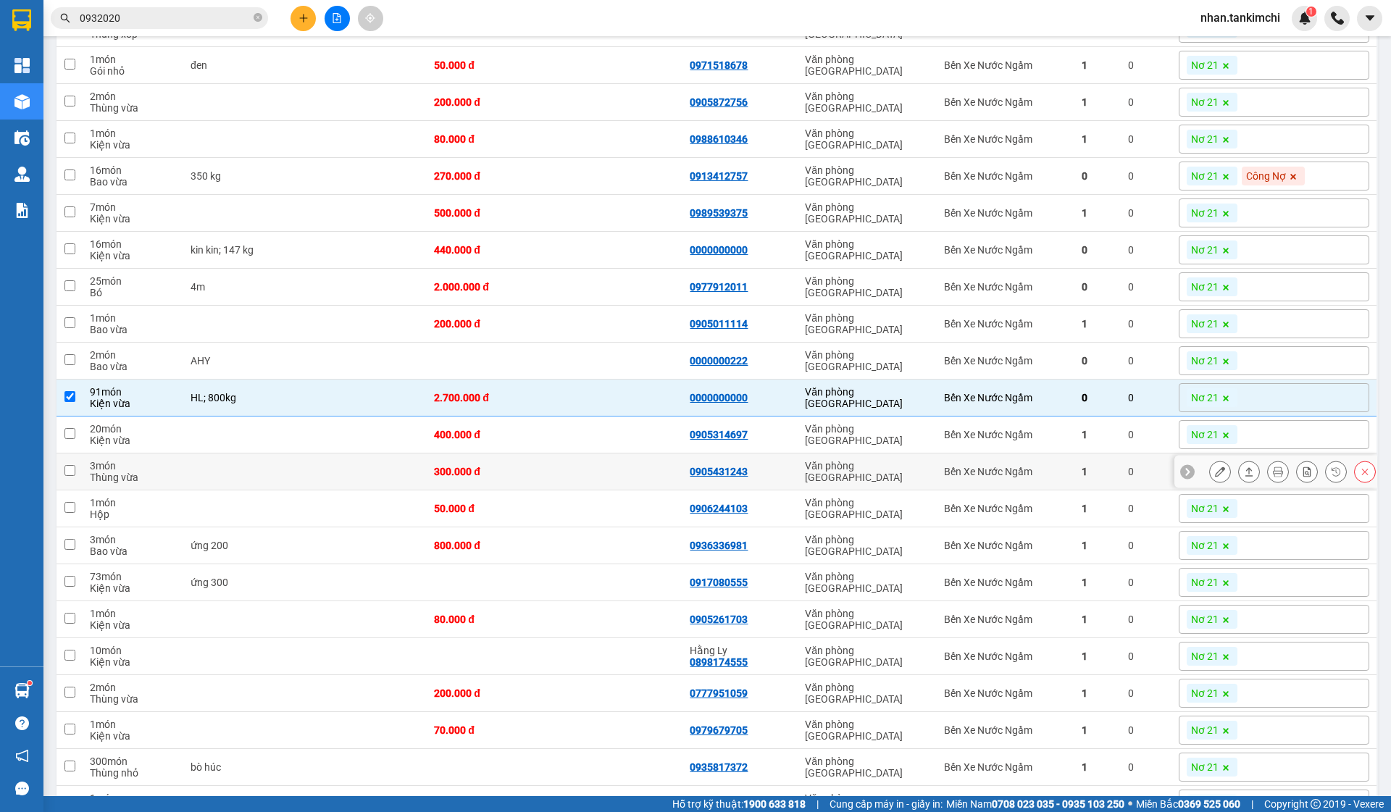
scroll to position [832, 0]
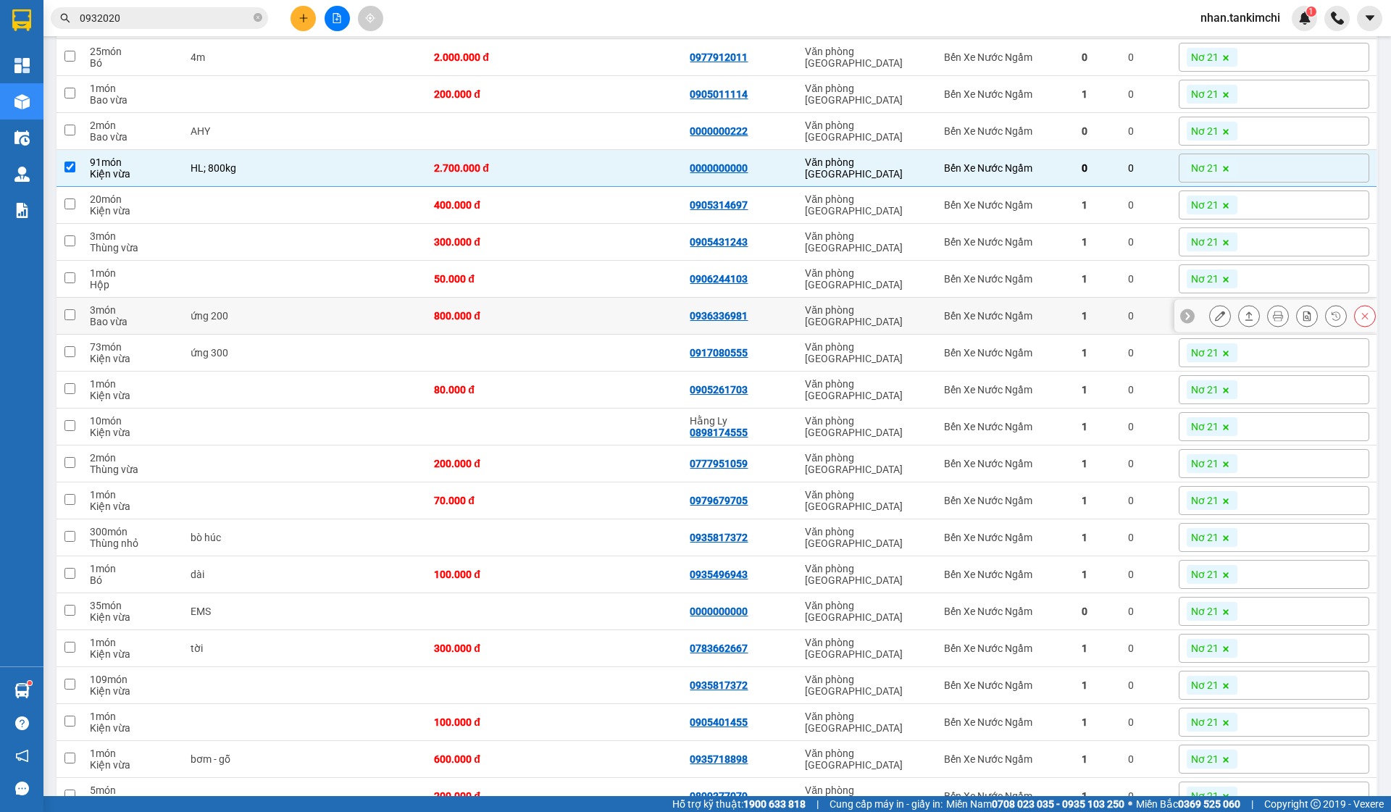
click at [1057, 333] on td "Bến Xe Nước Ngầm" at bounding box center [1005, 316] width 137 height 37
checkbox input "true"
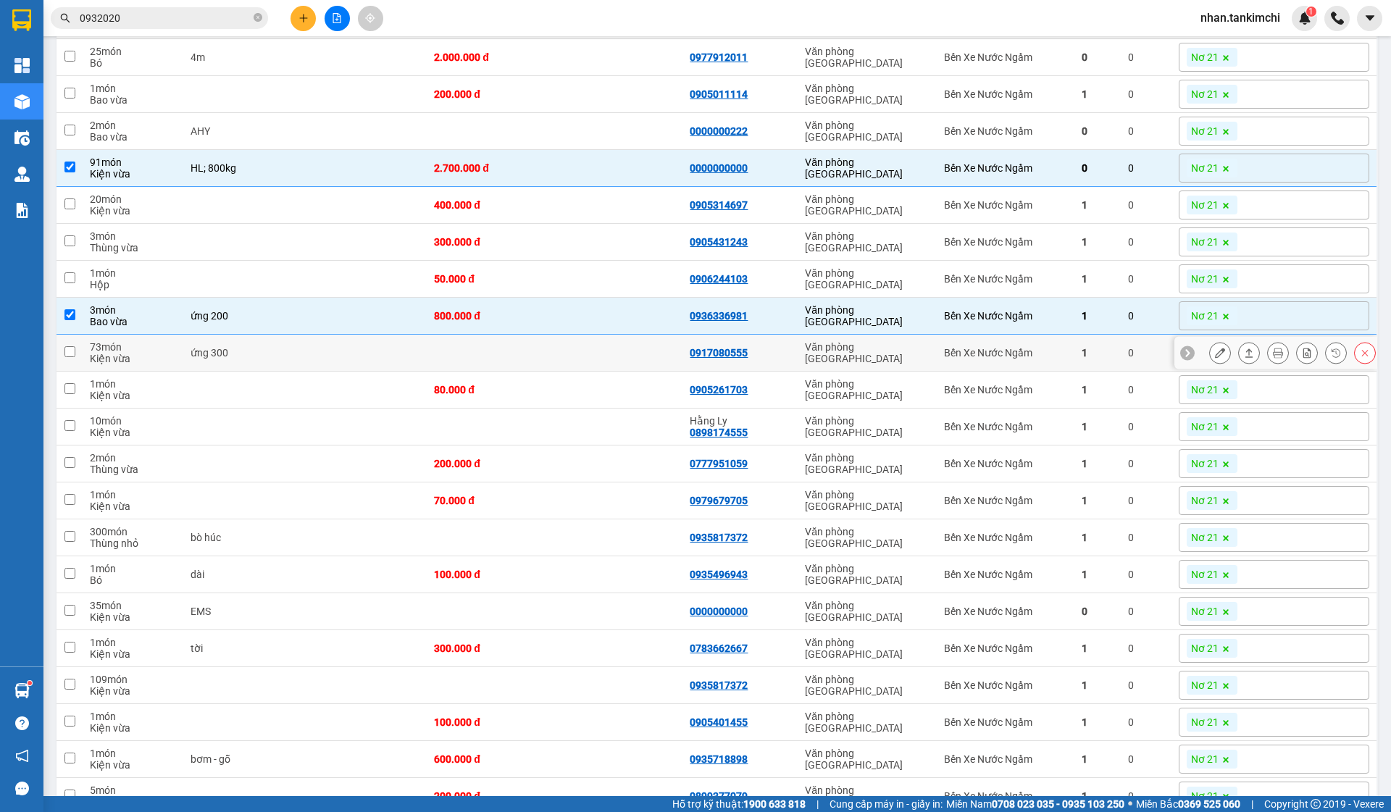
click at [1033, 358] on div "Bến Xe Nước Ngầm" at bounding box center [1005, 353] width 122 height 12
checkbox input "true"
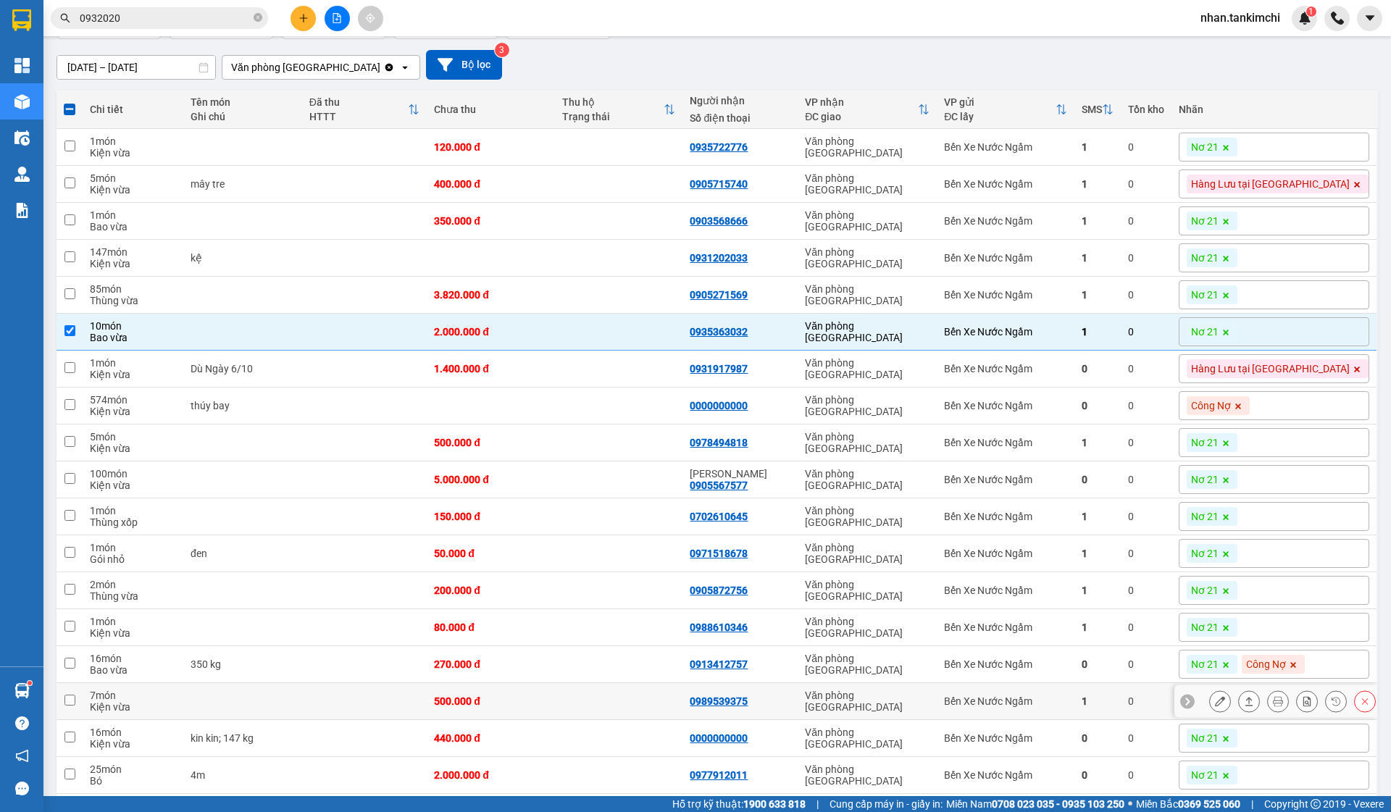
scroll to position [82, 0]
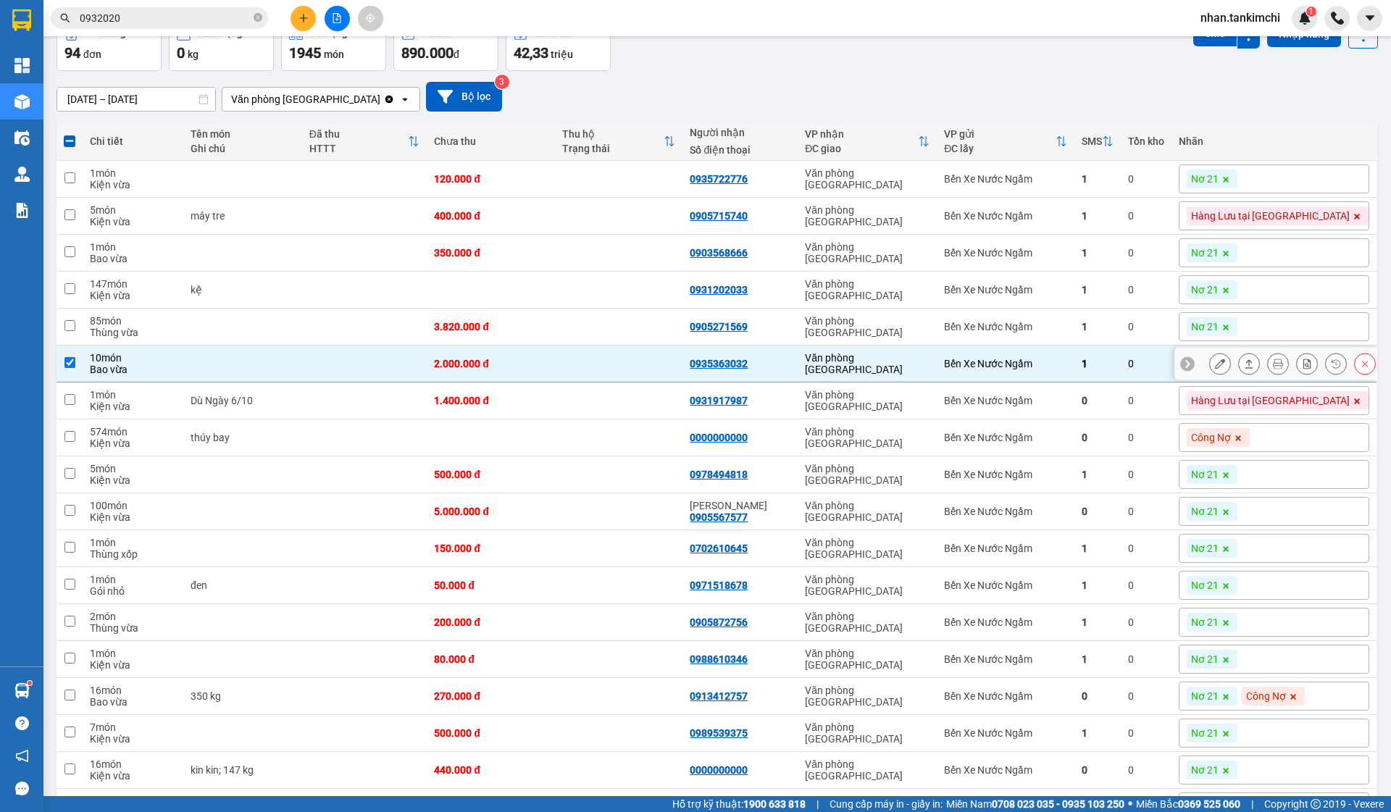
click at [600, 375] on td at bounding box center [619, 364] width 128 height 37
checkbox input "false"
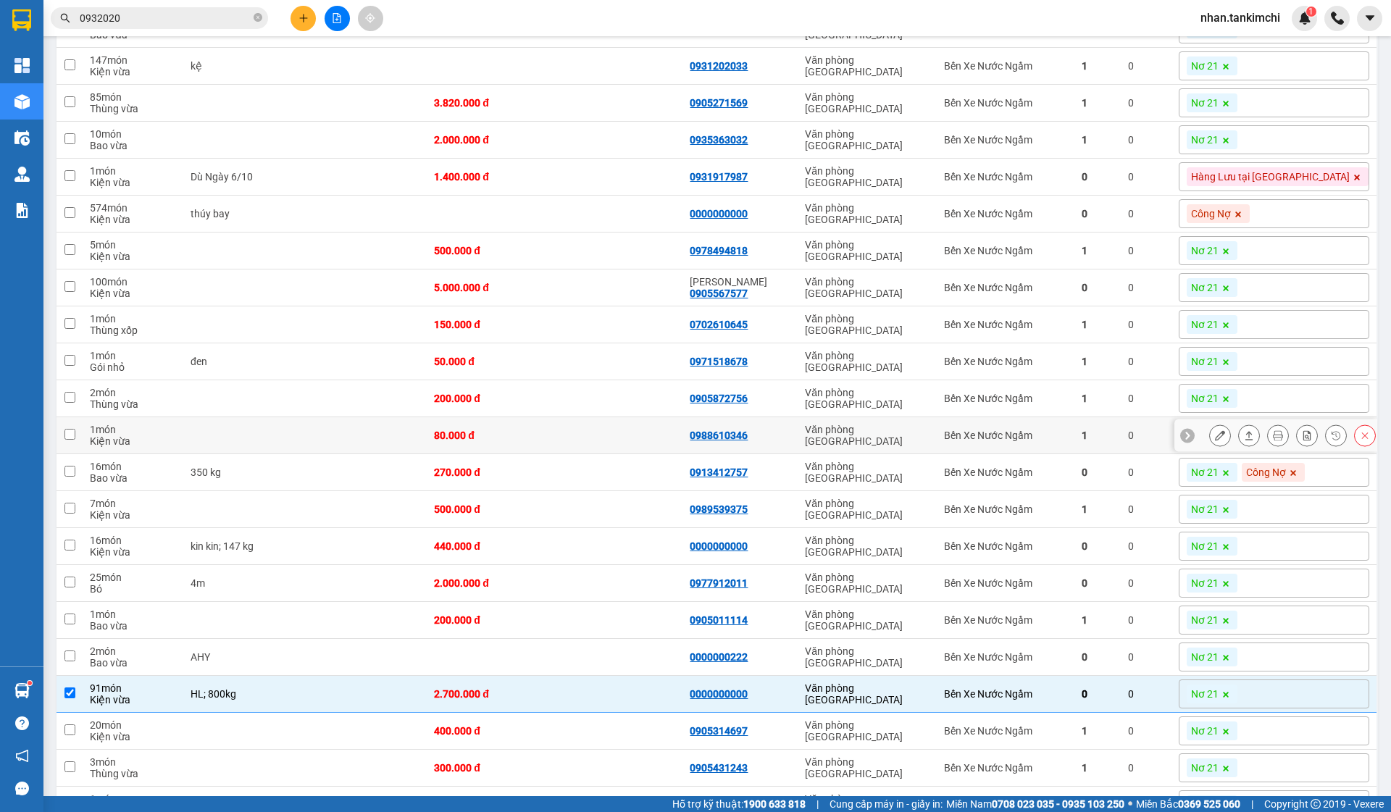
scroll to position [639, 0]
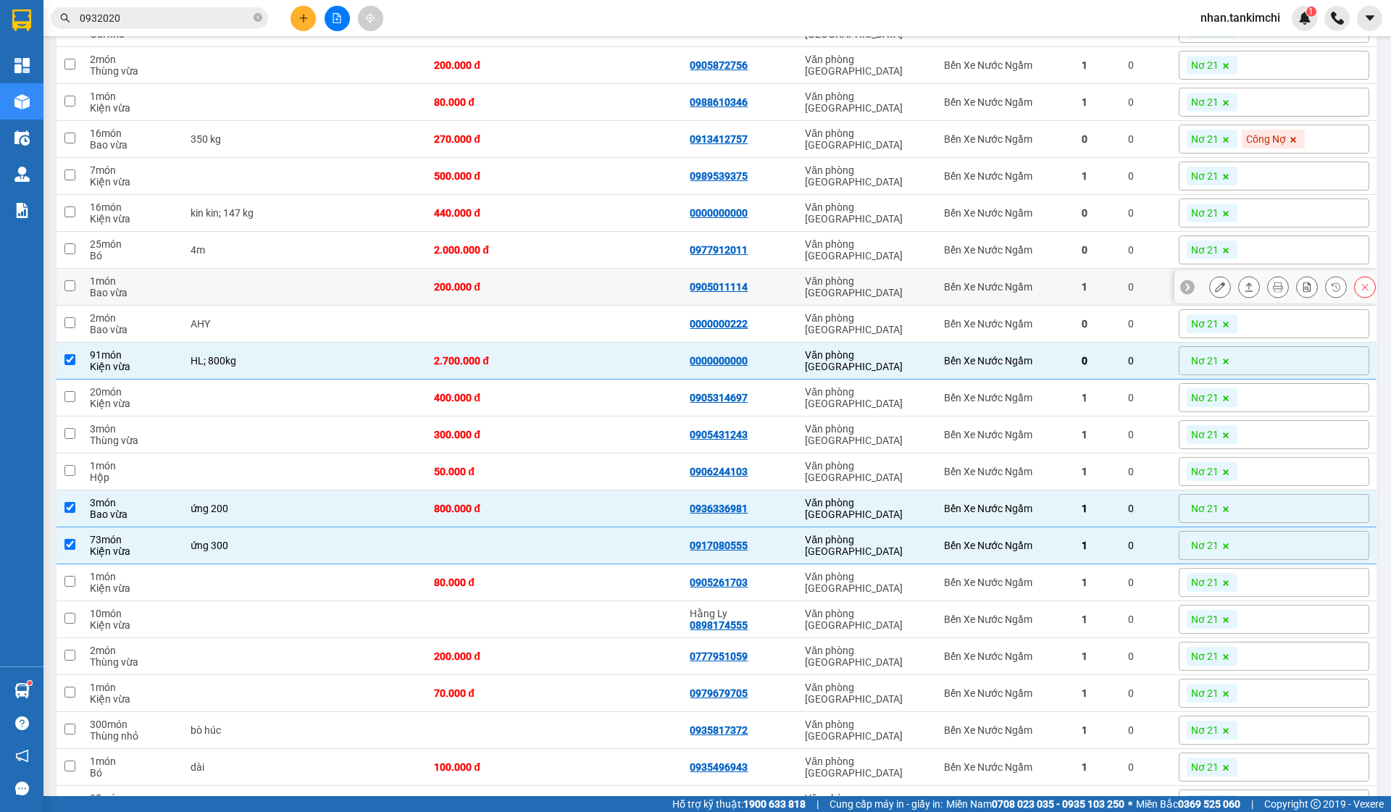
click at [602, 301] on td at bounding box center [619, 287] width 128 height 37
checkbox input "true"
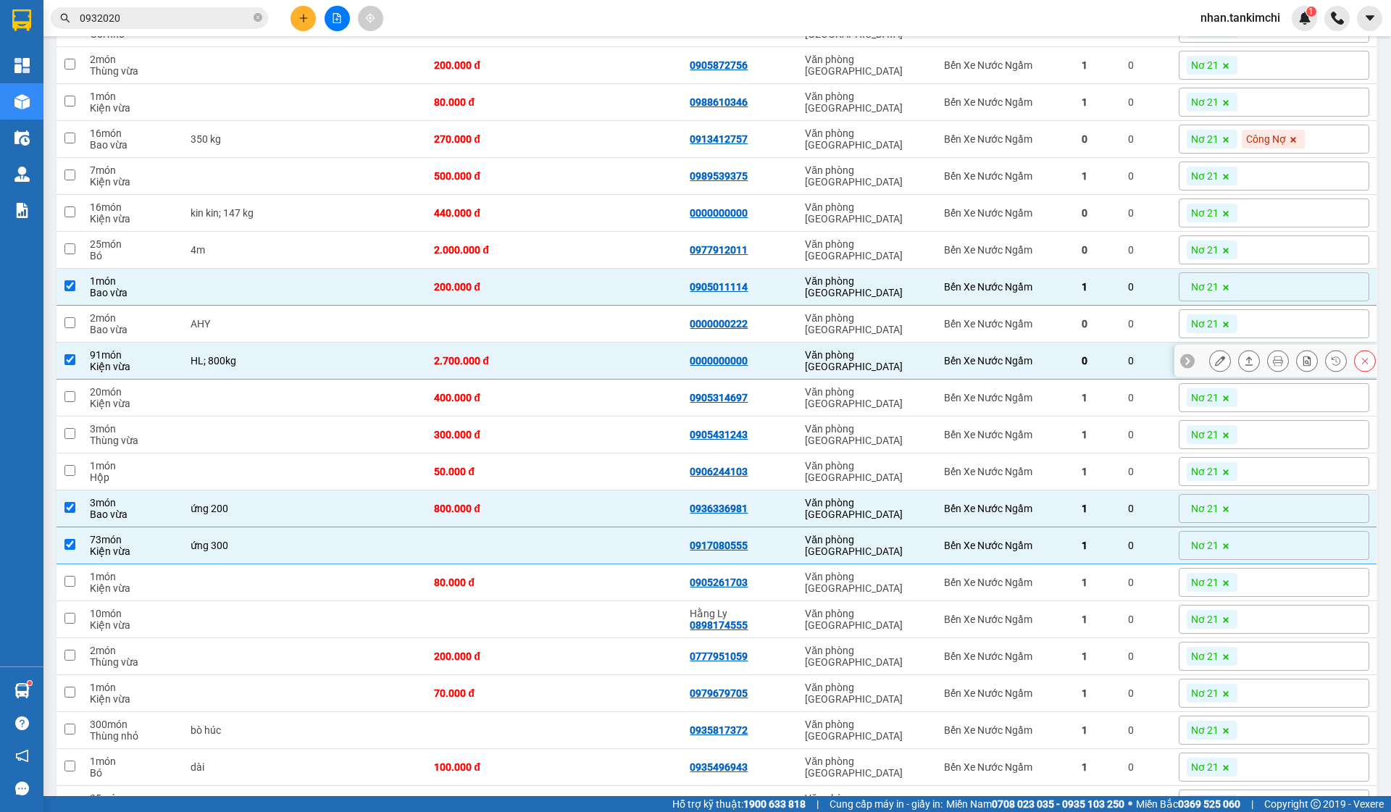
click at [555, 368] on td "2.700.000 đ" at bounding box center [491, 361] width 128 height 37
checkbox input "false"
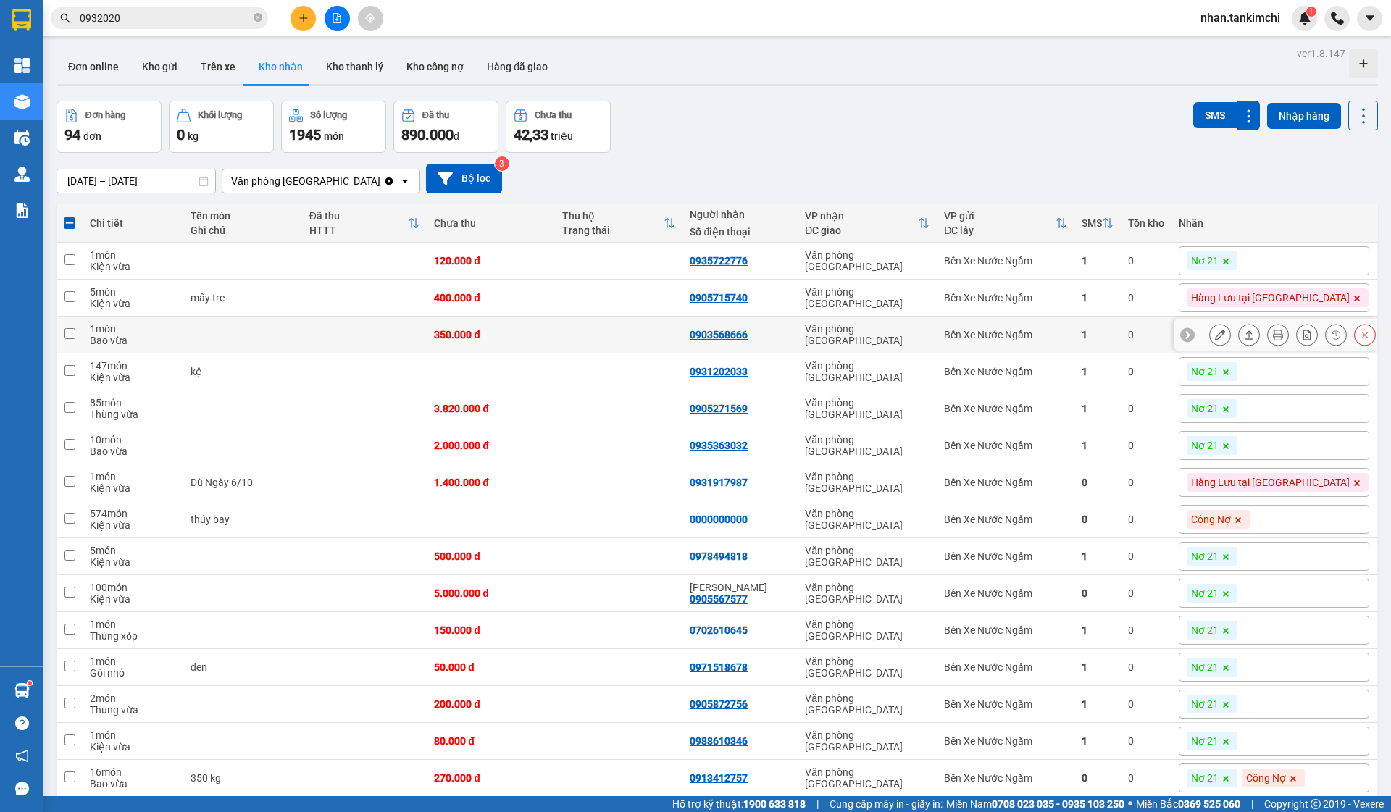
scroll to position [0, 0]
click at [865, 425] on td "Văn phòng [GEOGRAPHIC_DATA]" at bounding box center [867, 409] width 139 height 37
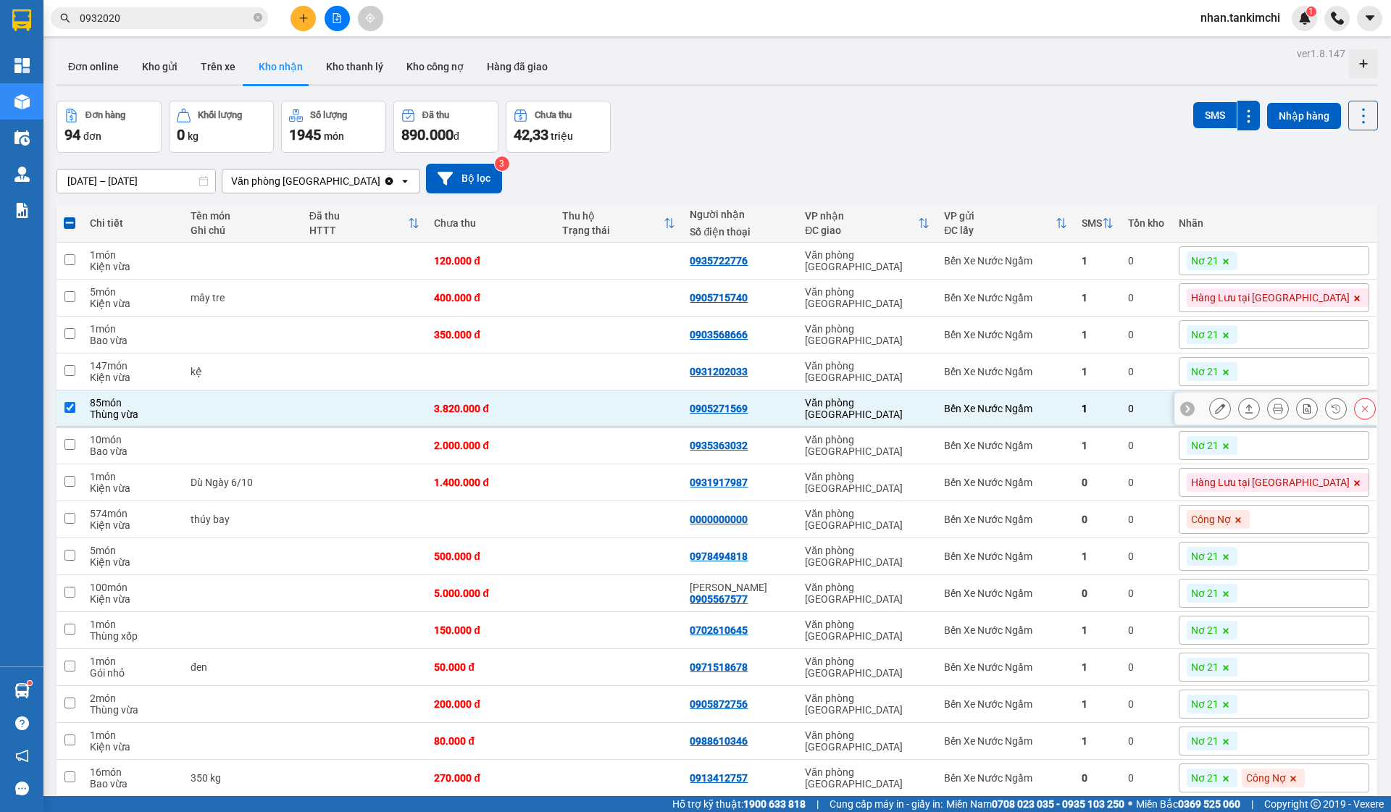
click at [882, 415] on div "Văn phòng [GEOGRAPHIC_DATA]" at bounding box center [867, 408] width 125 height 23
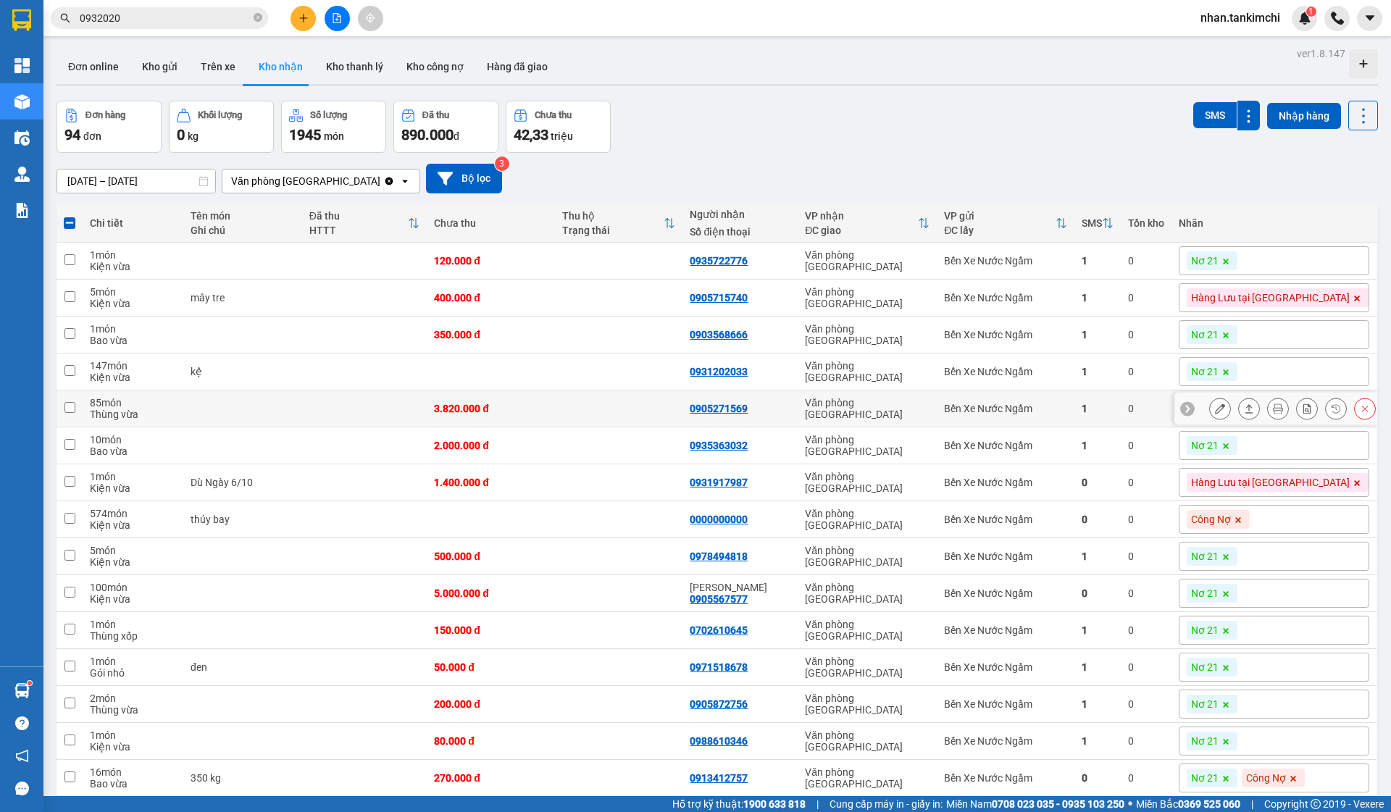
click at [882, 415] on div "Văn phòng [GEOGRAPHIC_DATA]" at bounding box center [867, 408] width 125 height 23
checkbox input "true"
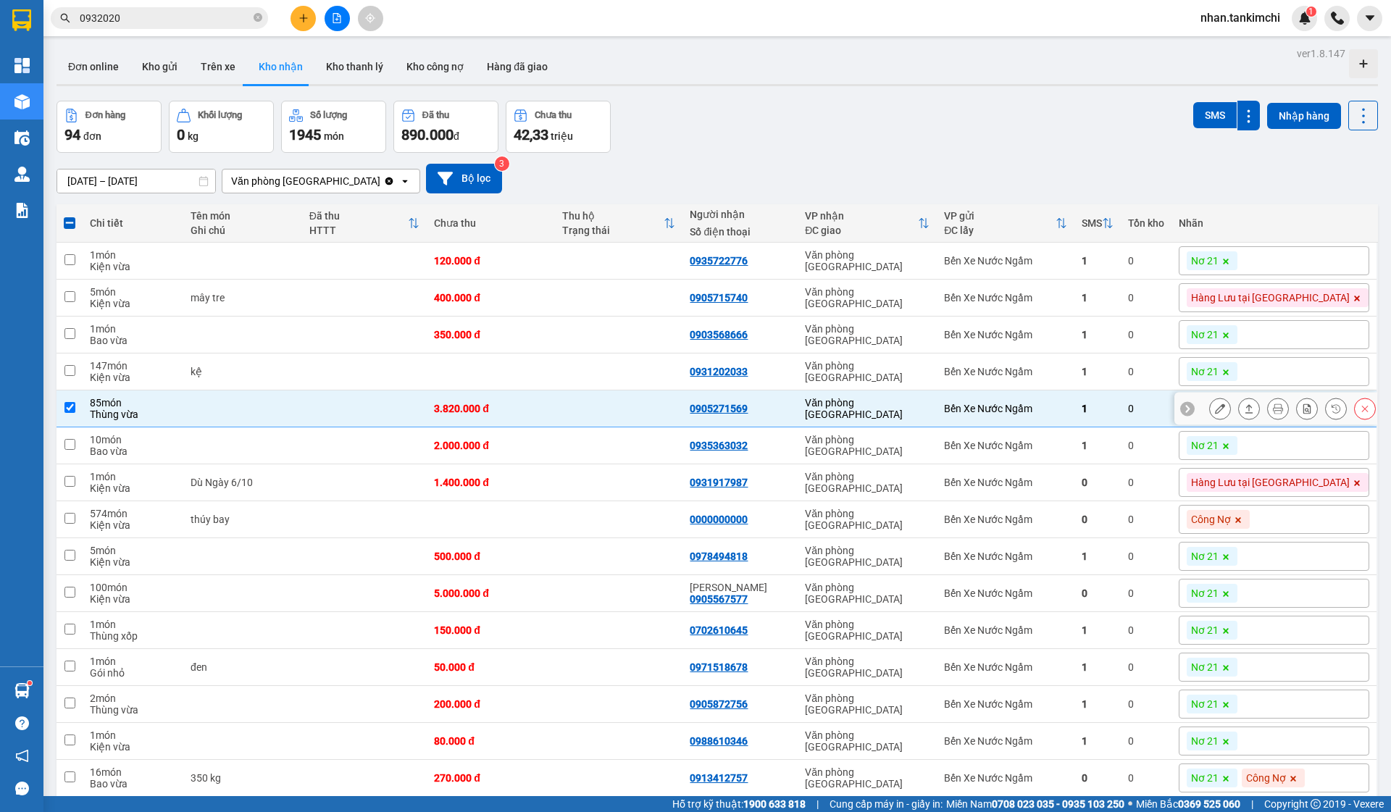
click at [1218, 414] on icon at bounding box center [1220, 409] width 10 height 10
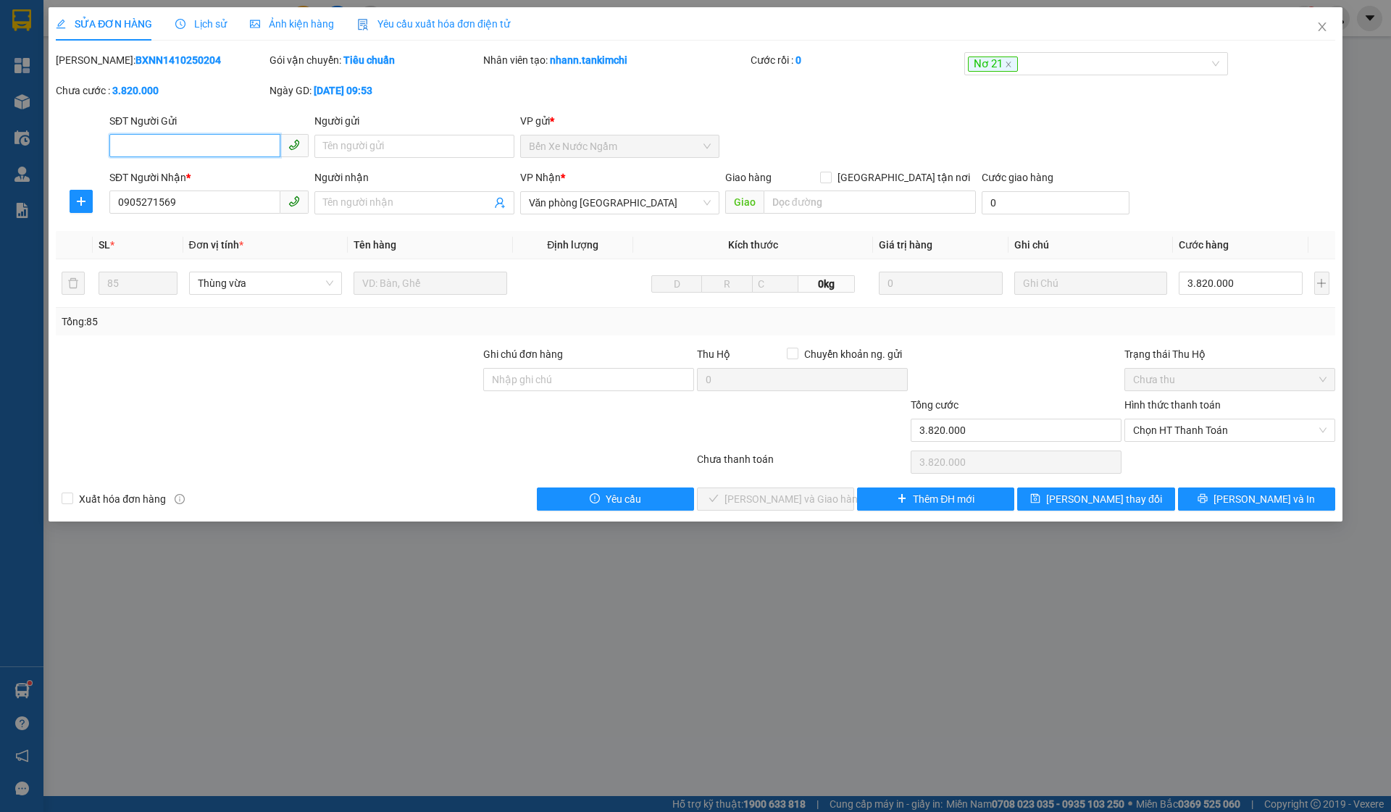
type input "0905271569"
type input "3.820.000"
click at [1199, 453] on div "Chọn HT Thanh Toán" at bounding box center [1230, 462] width 214 height 29
click at [1219, 438] on span "Chọn HT Thanh Toán" at bounding box center [1230, 431] width 194 height 22
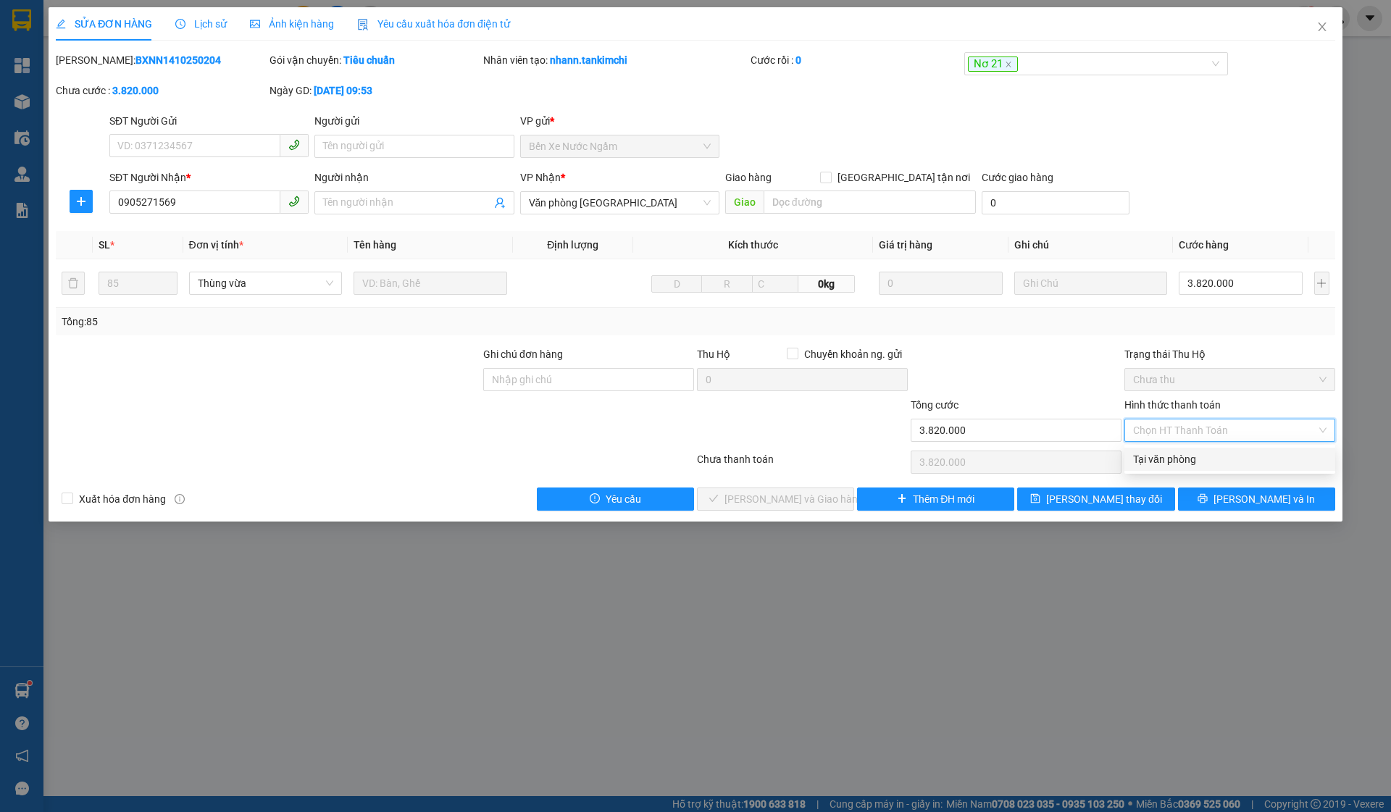
click at [1187, 455] on div "Tại văn phòng" at bounding box center [1230, 460] width 194 height 16
type input "0"
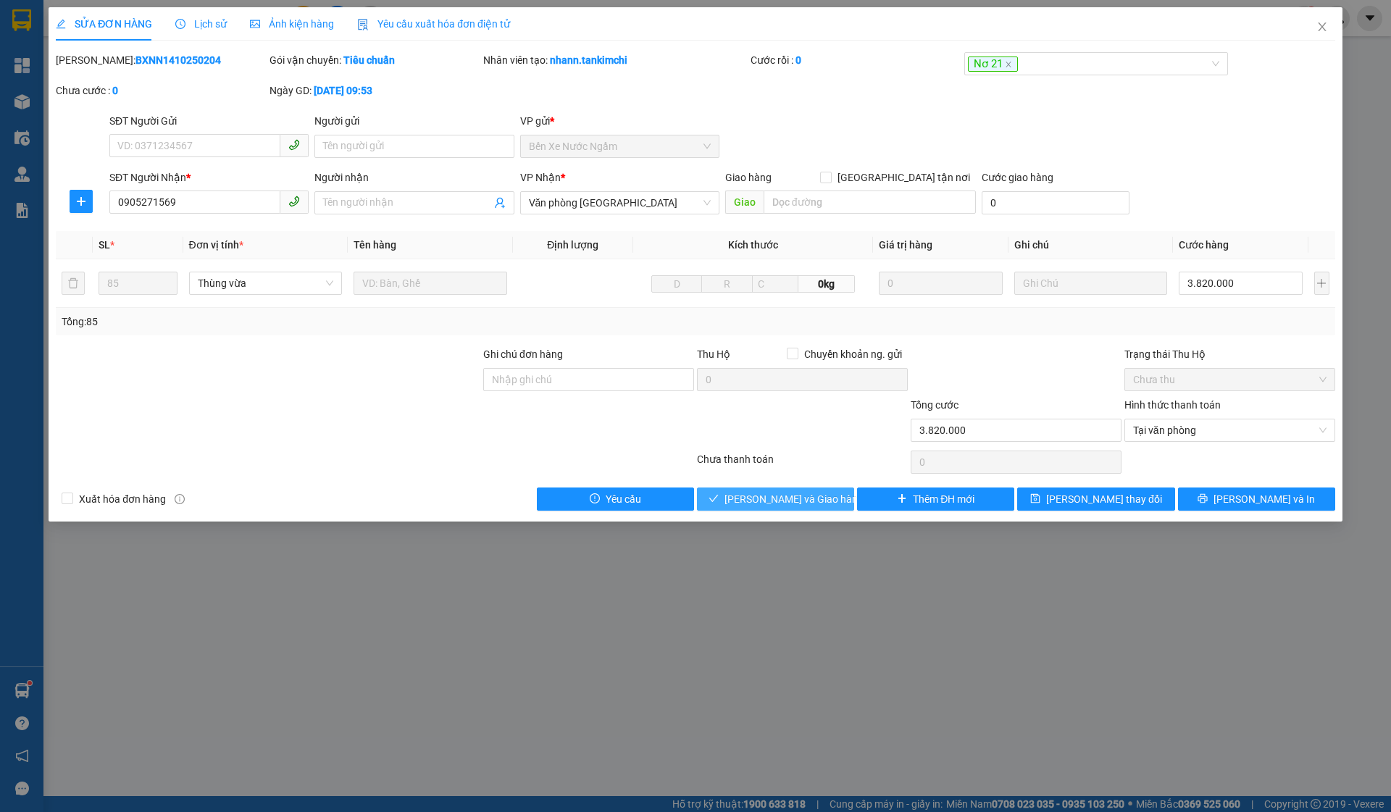
click at [816, 495] on span "[PERSON_NAME] và Giao hàng" at bounding box center [794, 499] width 139 height 16
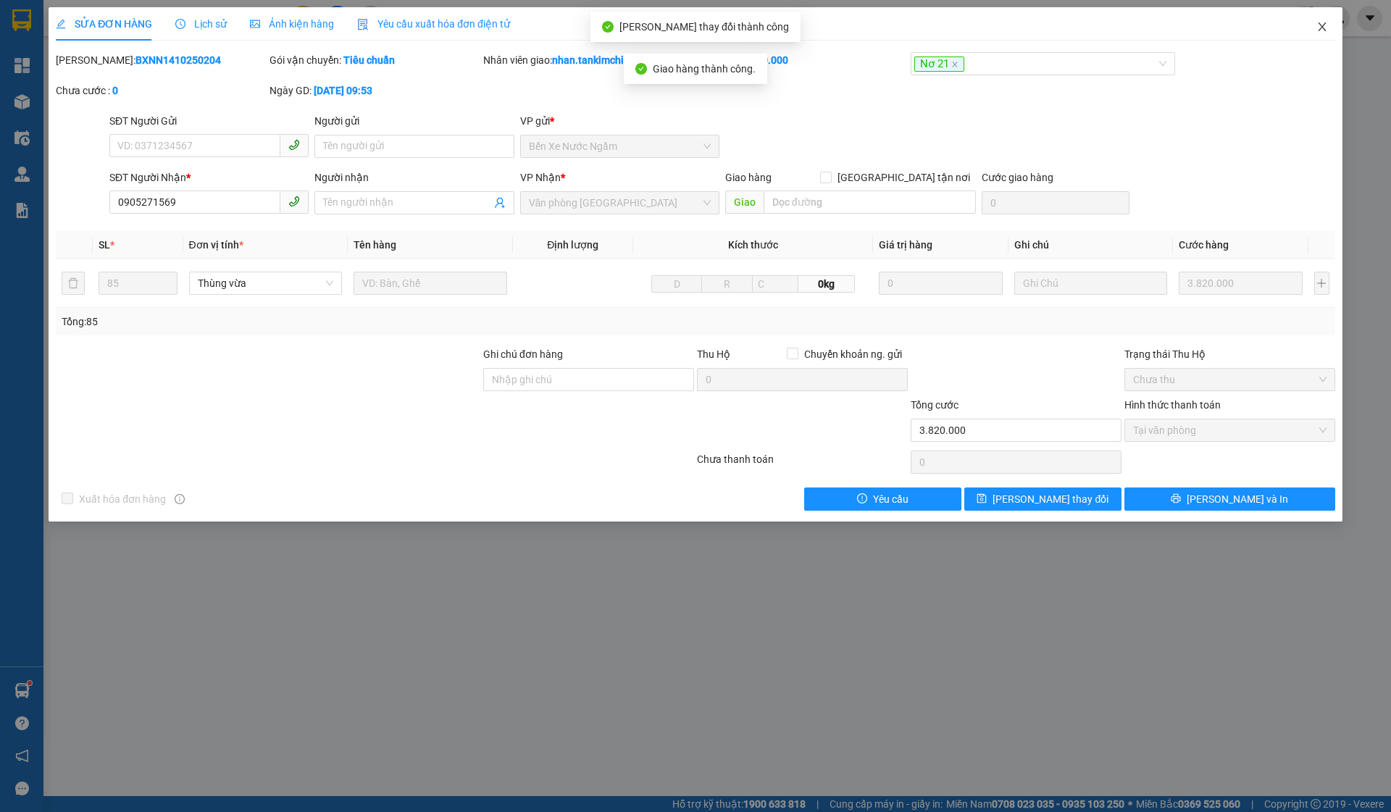
click at [1319, 22] on icon "close" at bounding box center [1323, 27] width 12 height 12
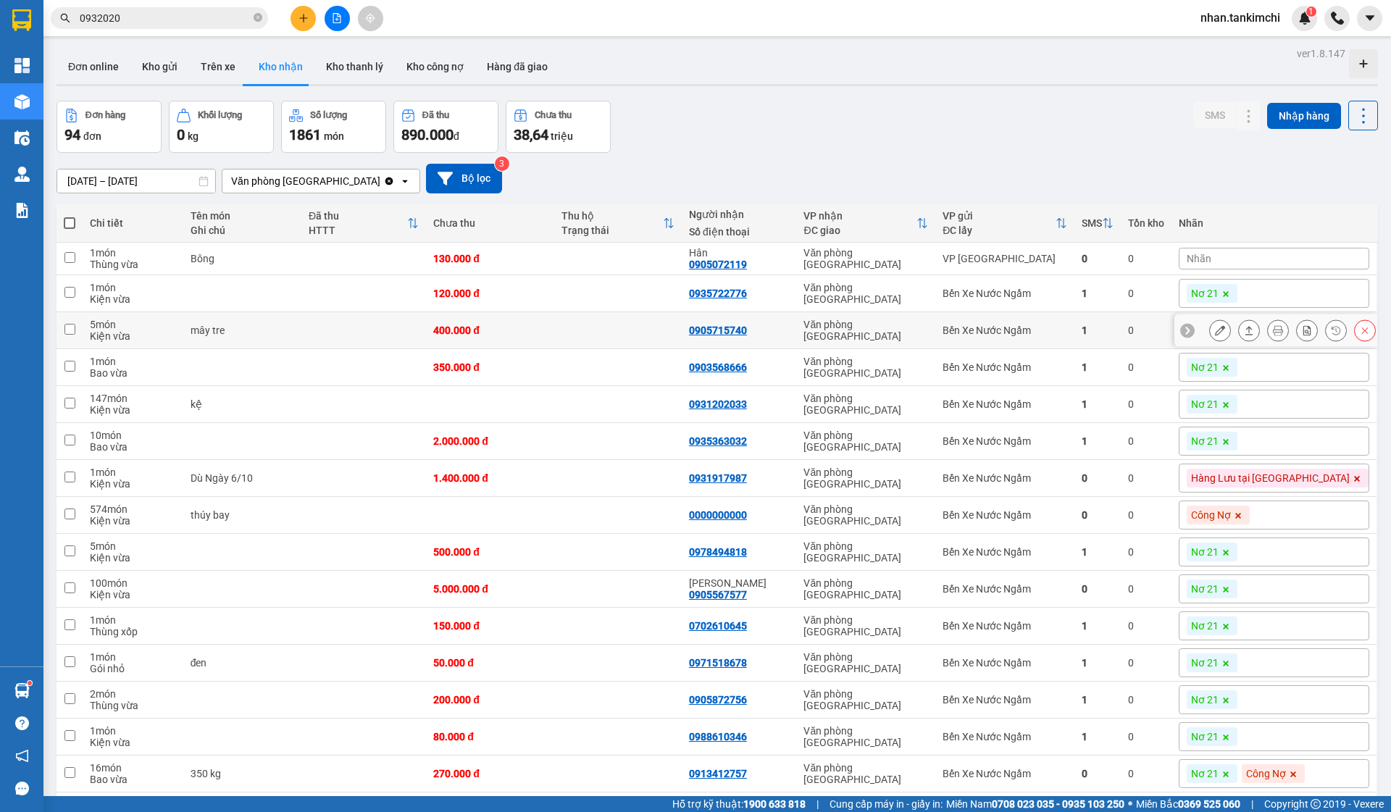
scroll to position [52, 0]
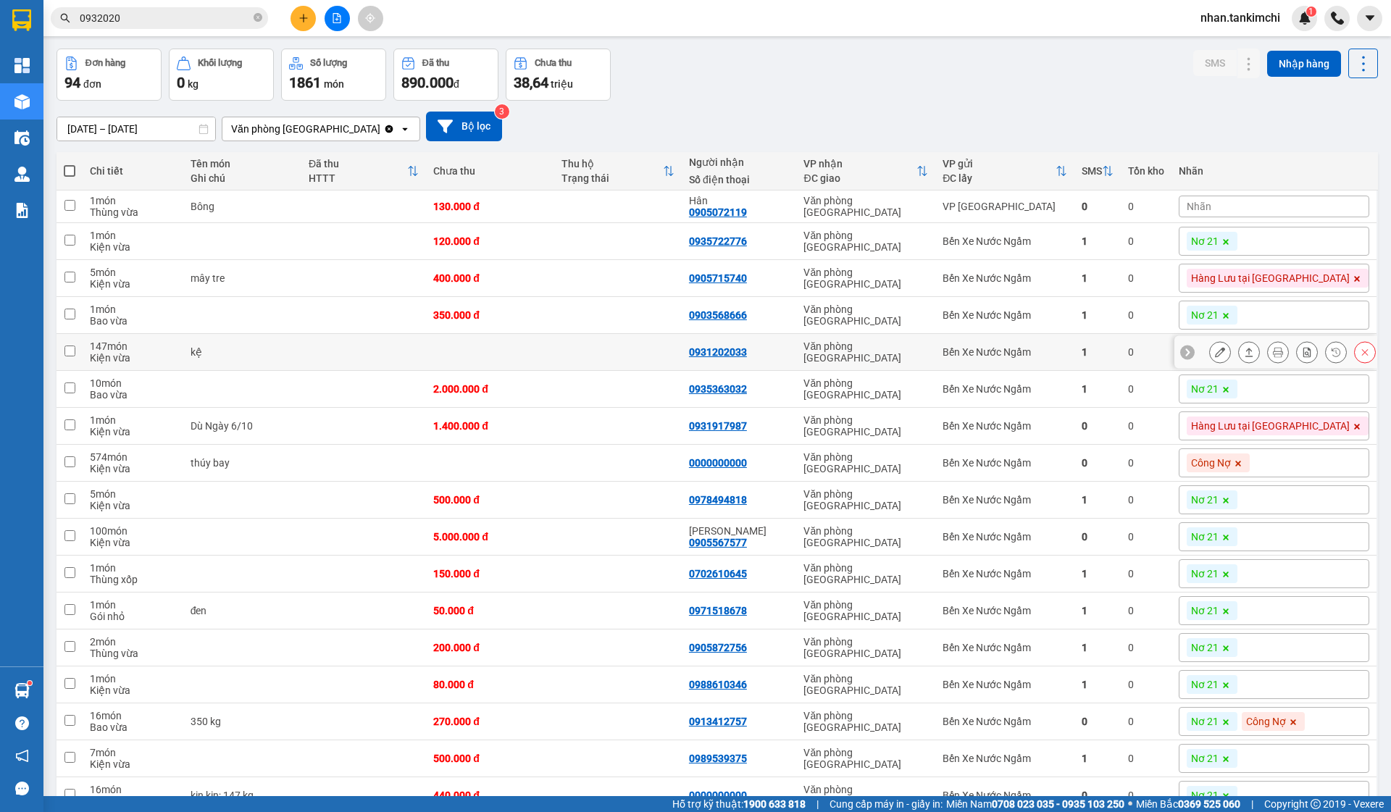
click at [989, 341] on td "Bến Xe Nước Ngầm" at bounding box center [1005, 352] width 138 height 37
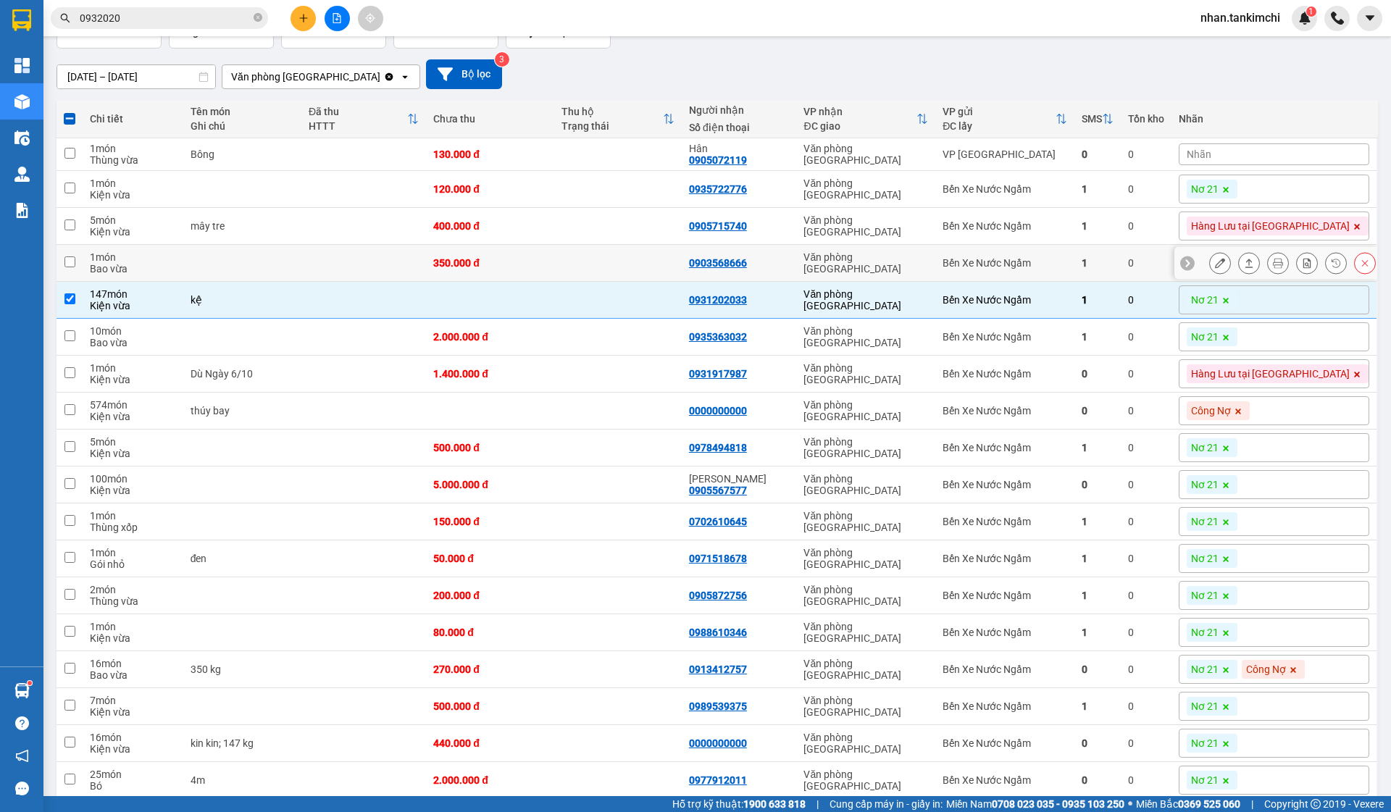
scroll to position [110, 0]
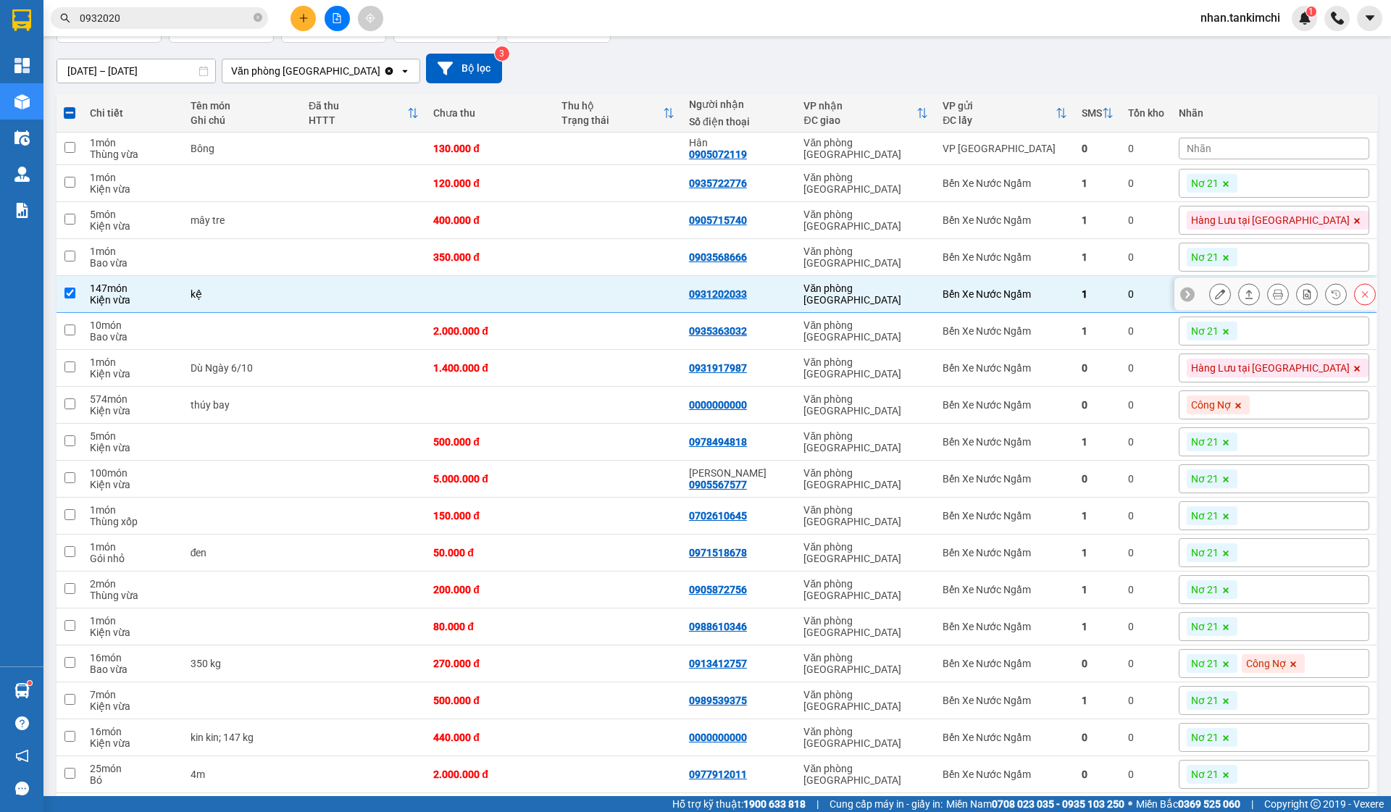
click at [1016, 308] on td "Bến Xe Nước Ngầm" at bounding box center [1005, 294] width 138 height 37
checkbox input "false"
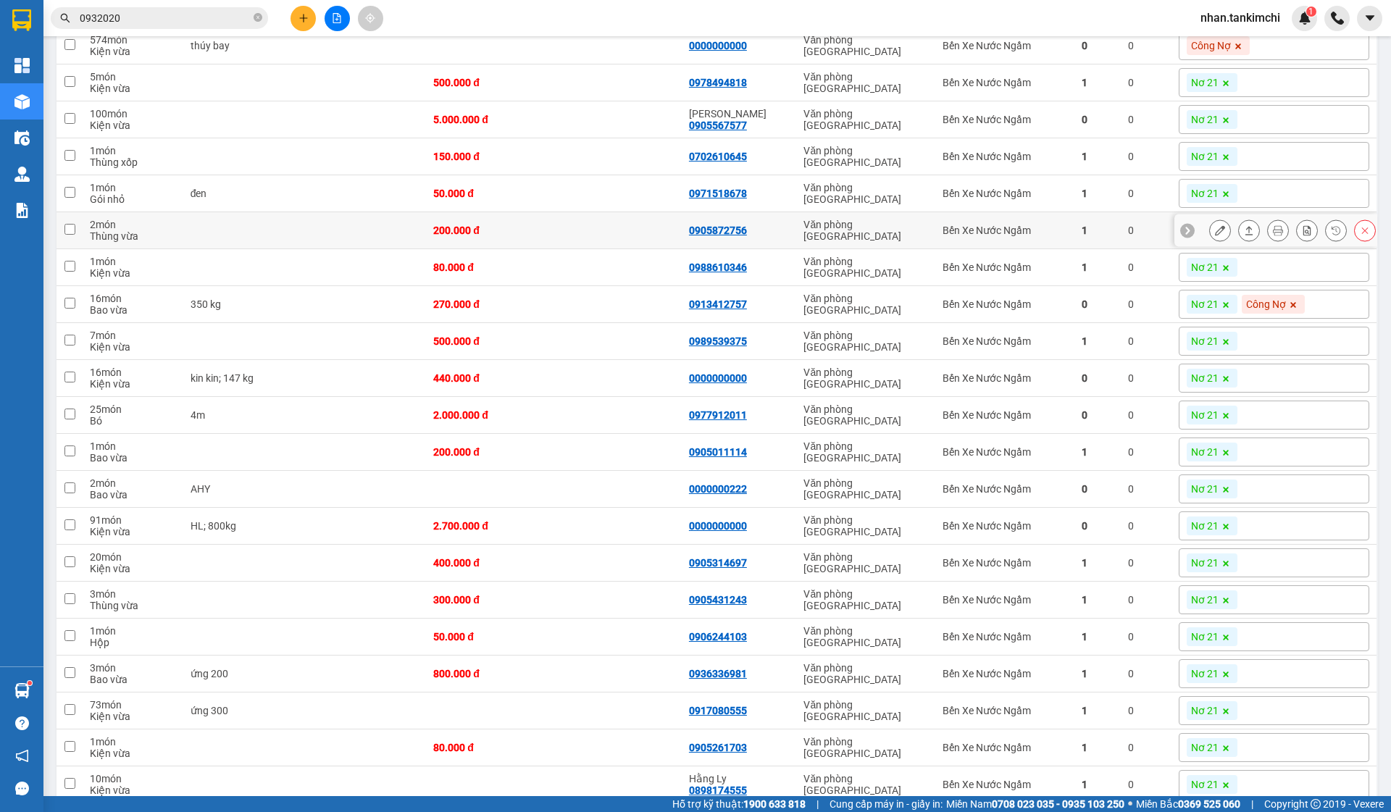
scroll to position [479, 0]
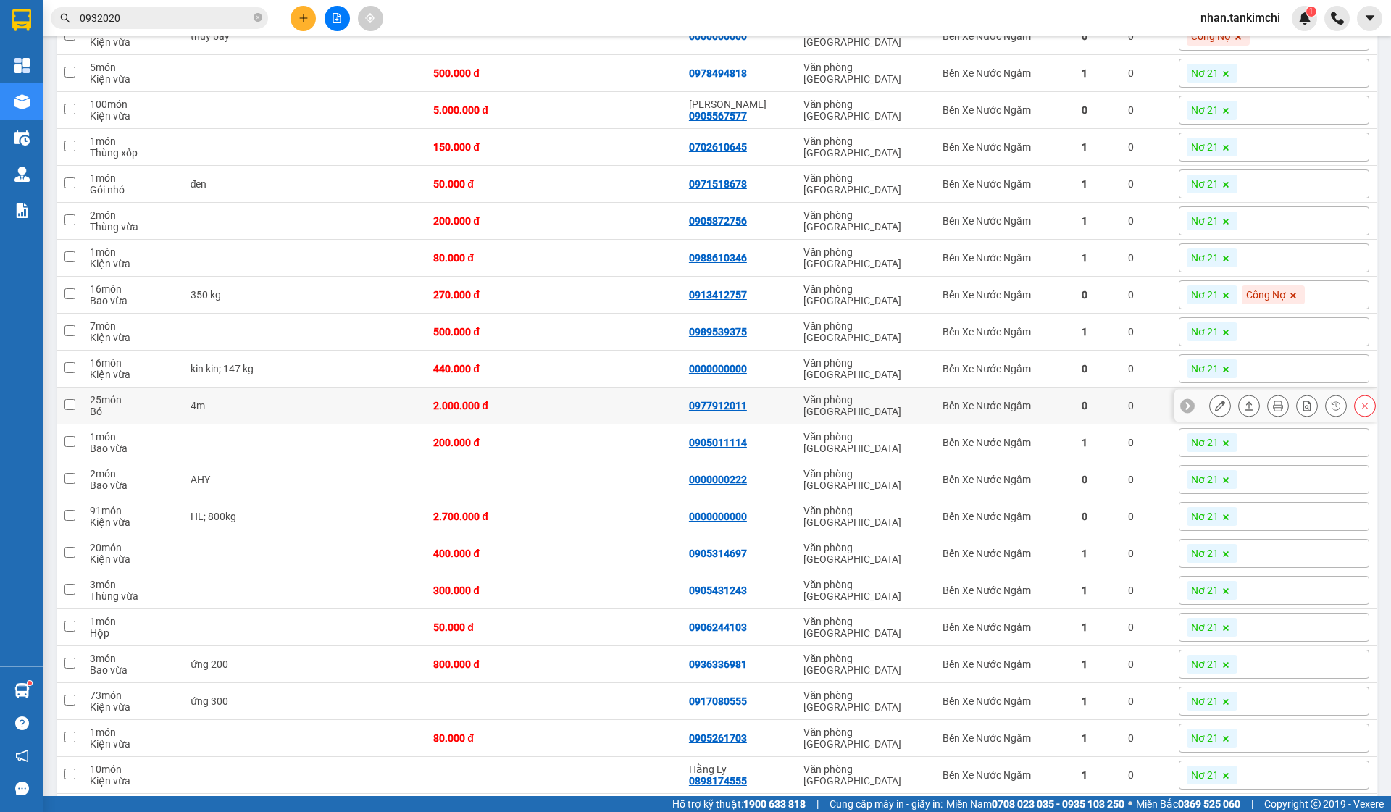
click at [899, 405] on div "Văn phòng [GEOGRAPHIC_DATA]" at bounding box center [866, 405] width 125 height 23
checkbox input "true"
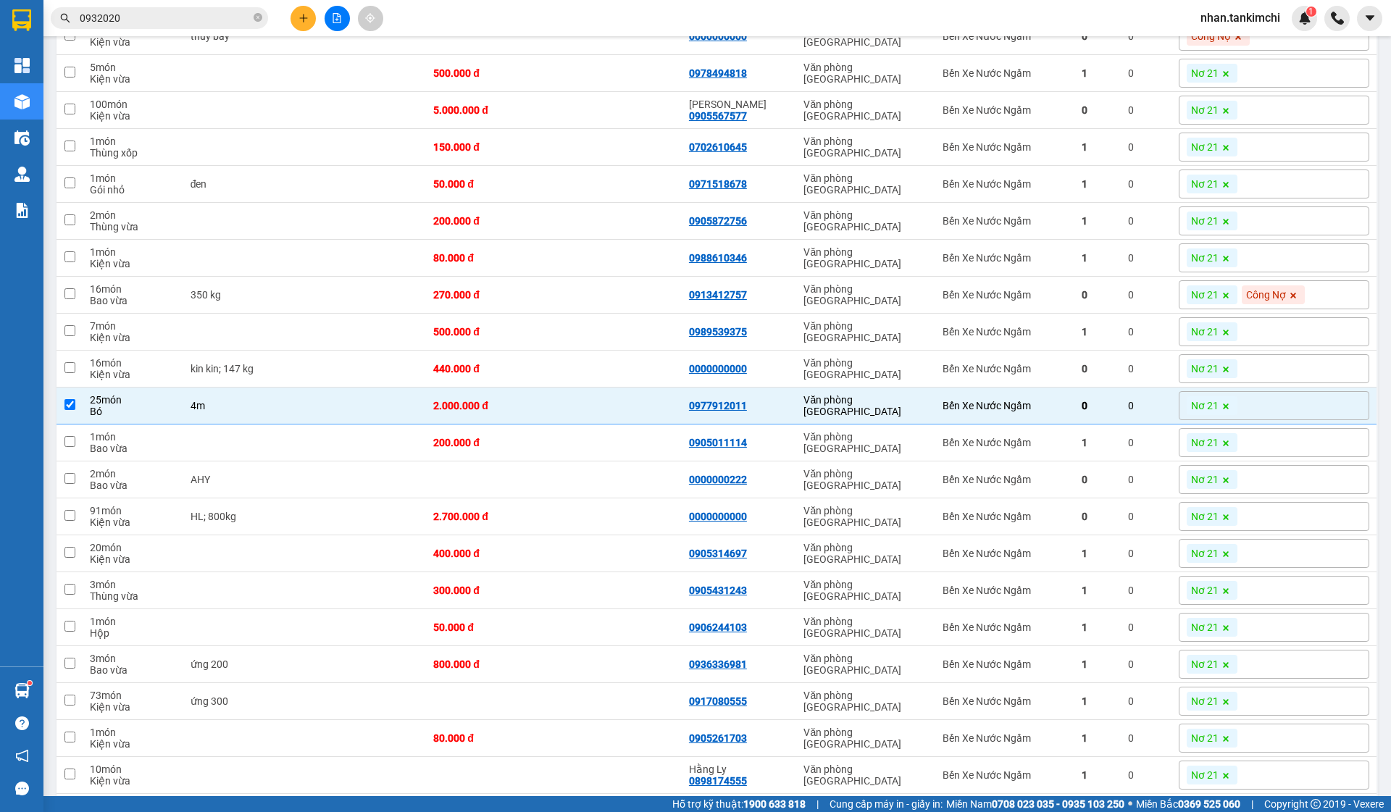
click at [1229, 409] on icon at bounding box center [1226, 407] width 6 height 6
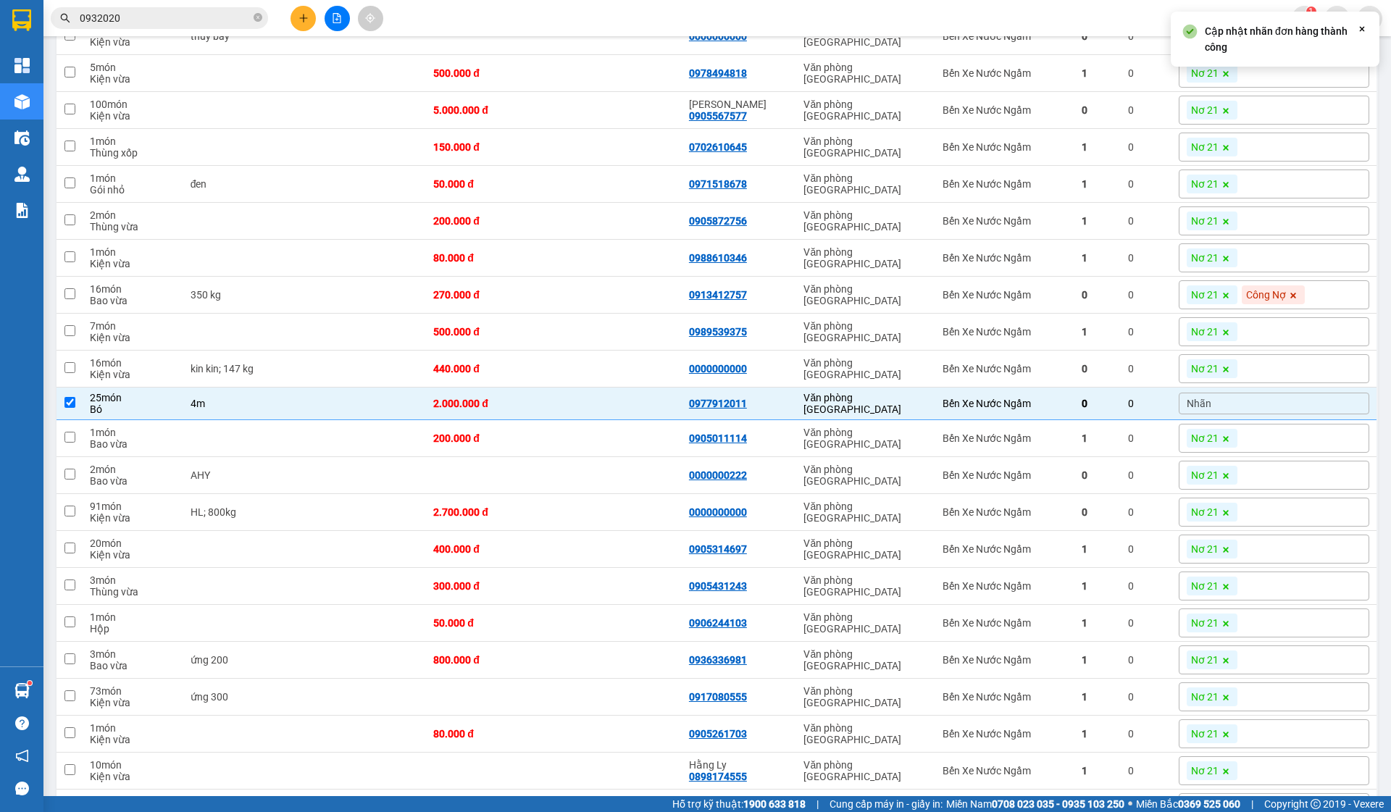
click at [1285, 404] on div "Nhãn" at bounding box center [1274, 404] width 191 height 22
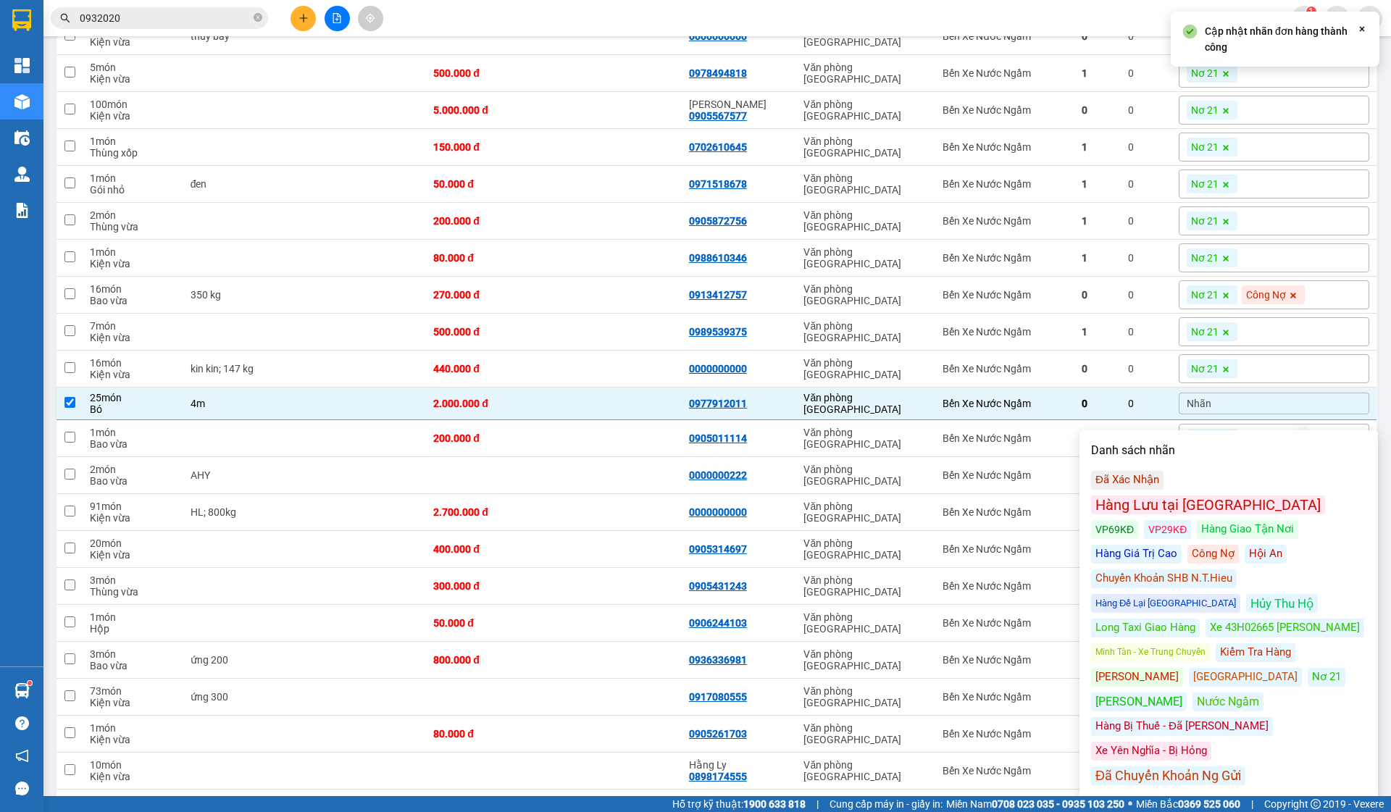
click at [1243, 496] on div "Hàng Lưu tại [GEOGRAPHIC_DATA]" at bounding box center [1208, 505] width 234 height 19
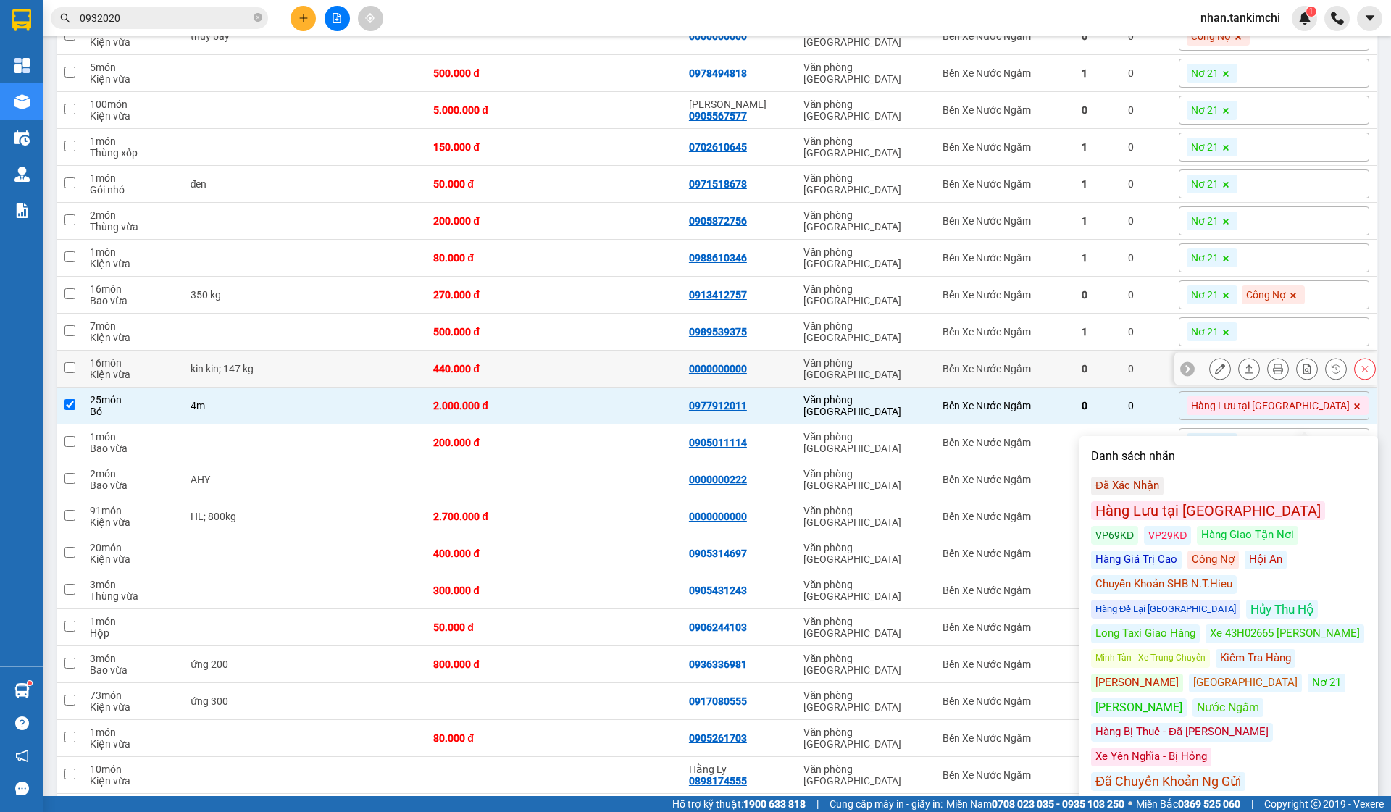
click at [1181, 362] on tr "16 món Kiện vừa kin kin; 147 kg 440.000 đ 0000000000 Văn phòng [GEOGRAPHIC_DATA…" at bounding box center [718, 369] width 1322 height 37
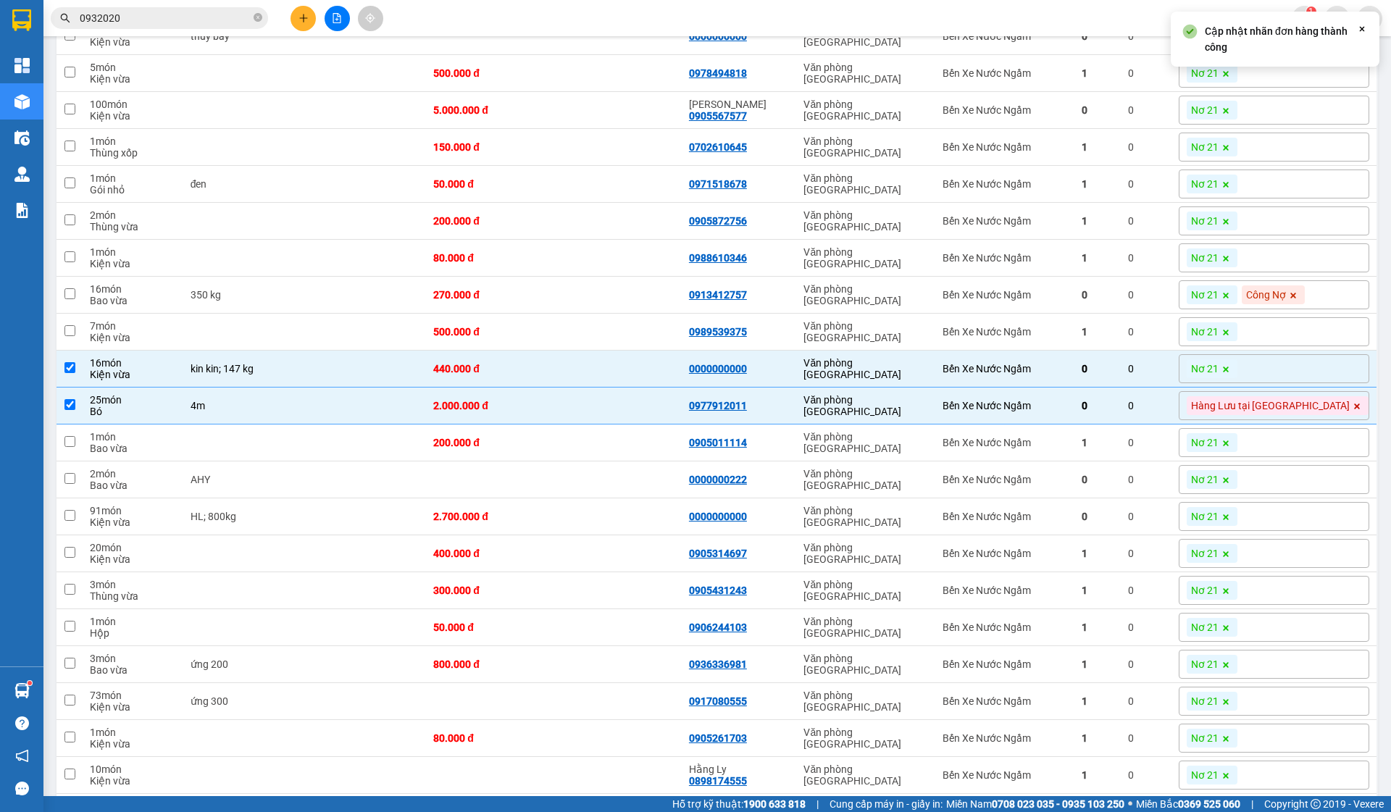
click at [1234, 378] on span at bounding box center [1226, 368] width 14 height 19
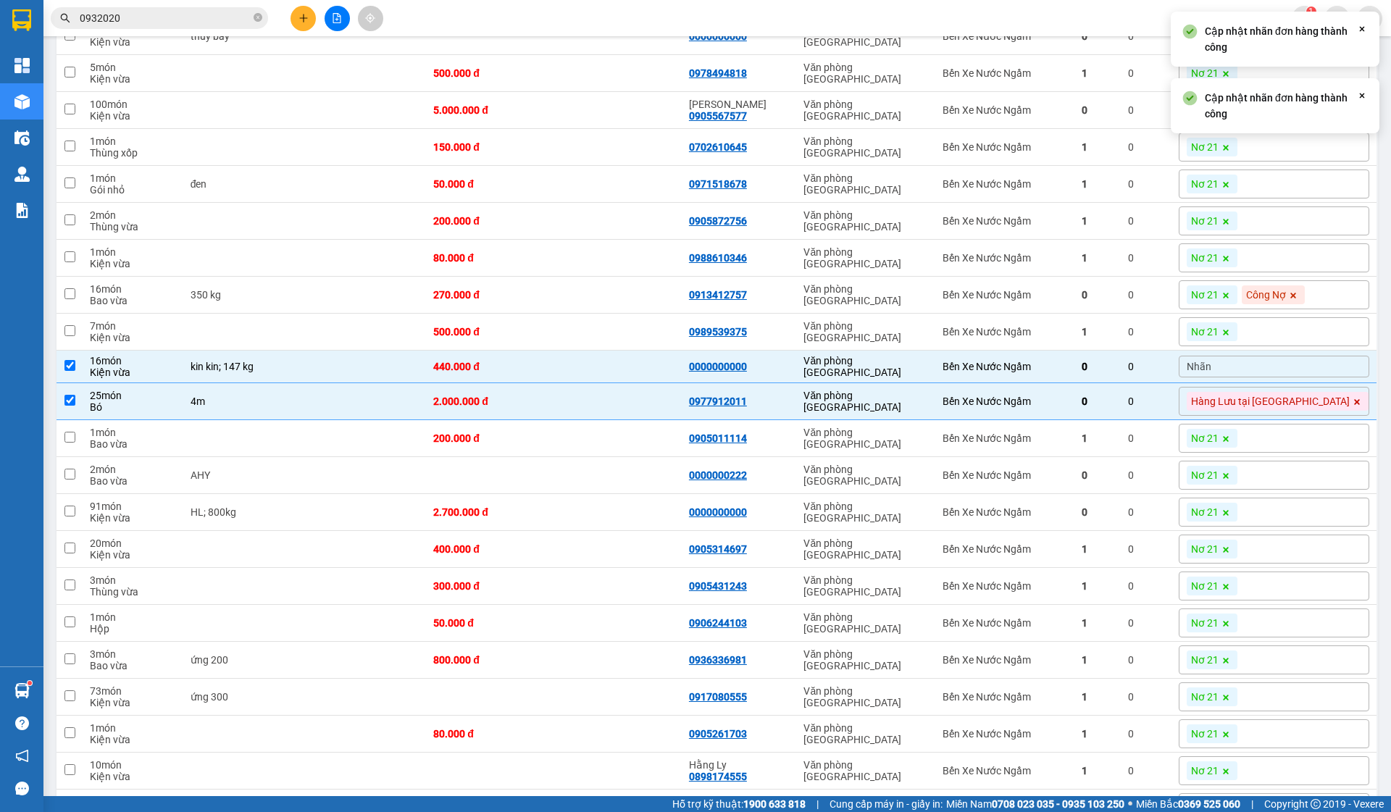
click at [1289, 375] on div "Nhãn" at bounding box center [1274, 367] width 191 height 22
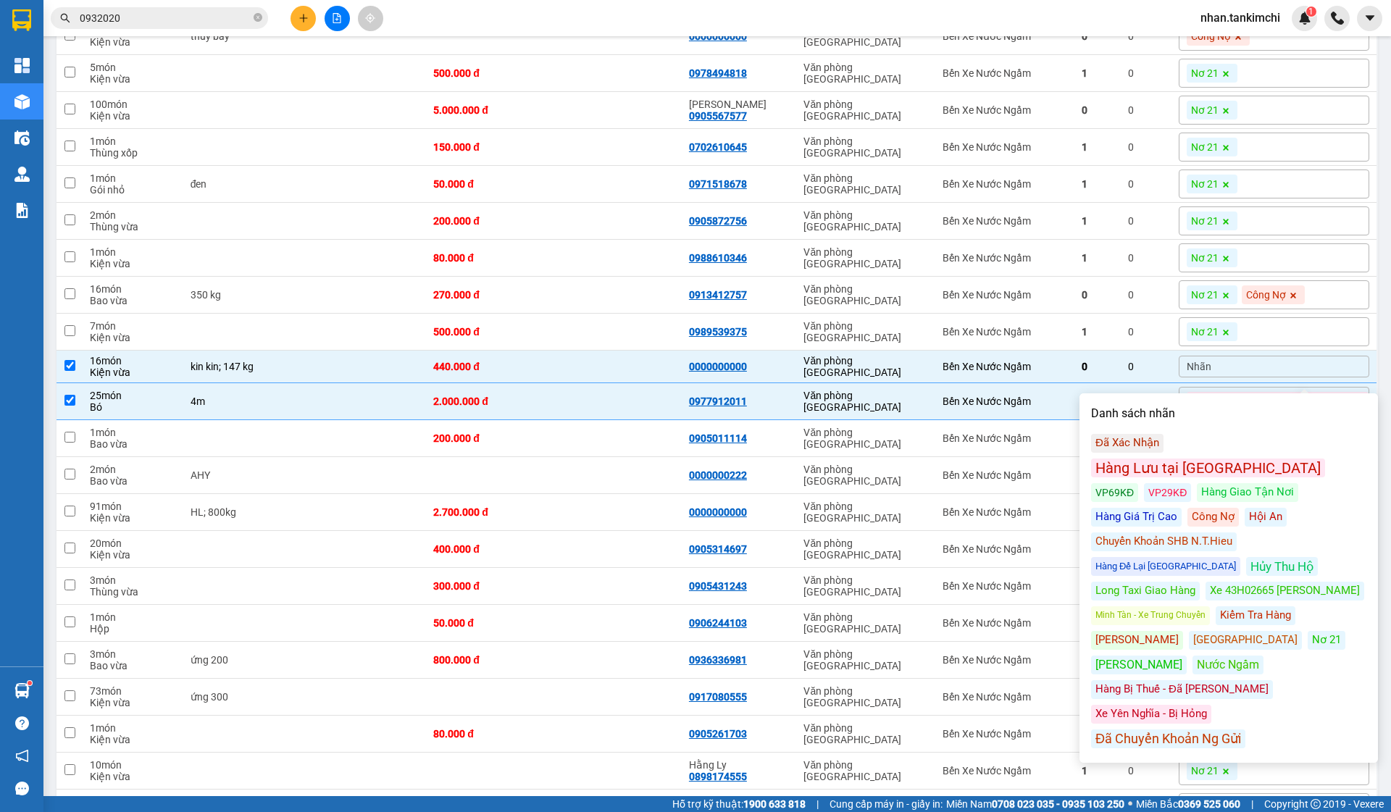
click at [1188, 508] on div "Công Nợ" at bounding box center [1213, 517] width 51 height 19
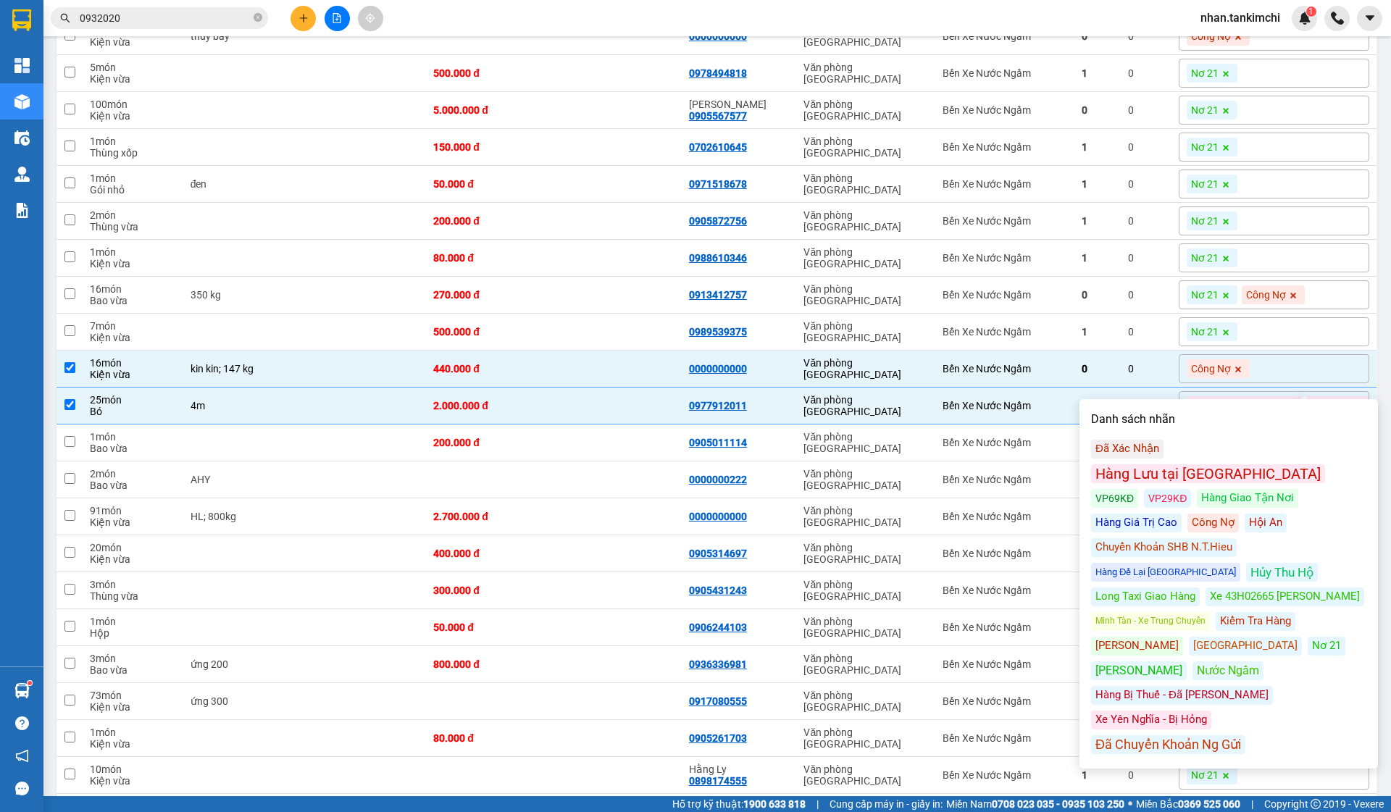
click at [936, 386] on td "Văn phòng [GEOGRAPHIC_DATA]" at bounding box center [865, 369] width 139 height 37
checkbox input "false"
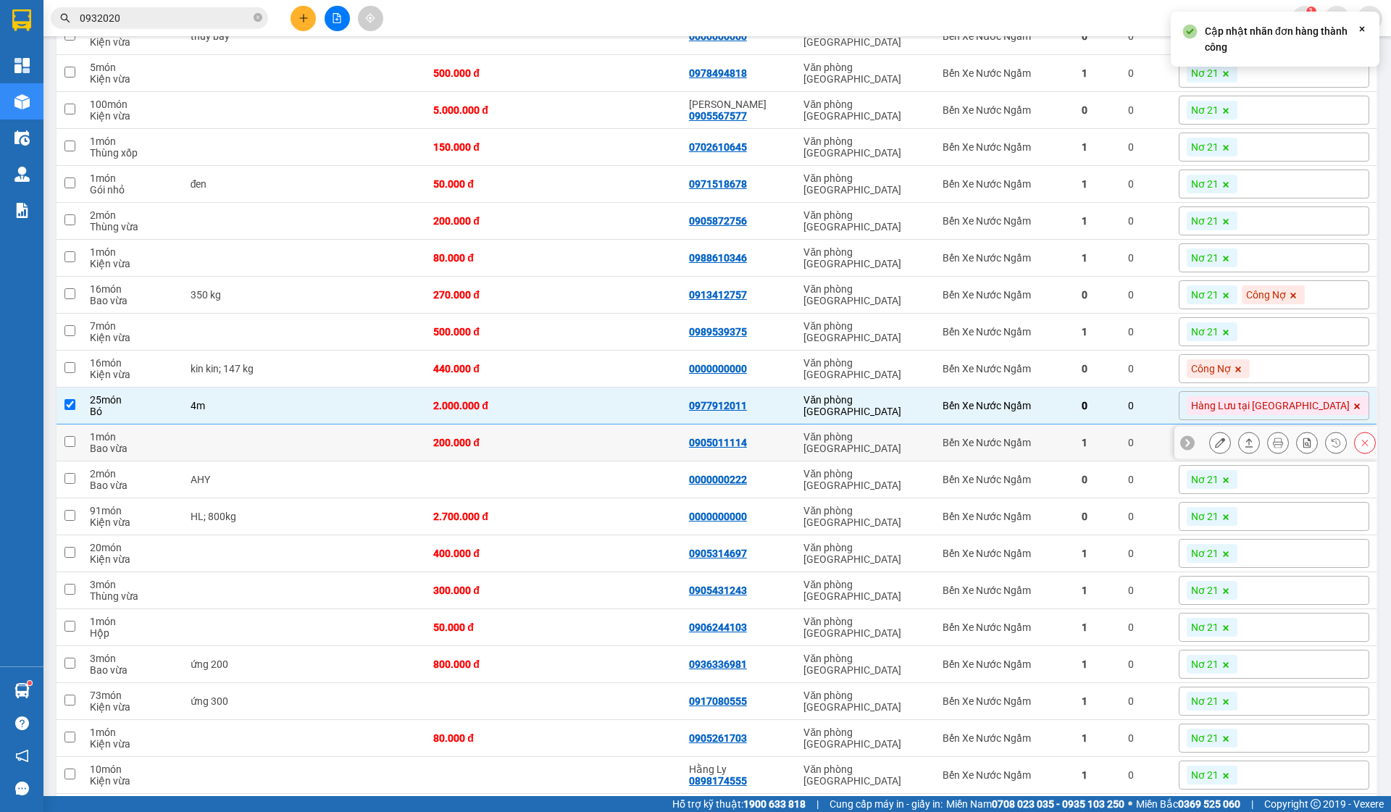
click at [928, 448] on div "Văn phòng [GEOGRAPHIC_DATA]" at bounding box center [866, 442] width 125 height 23
checkbox input "true"
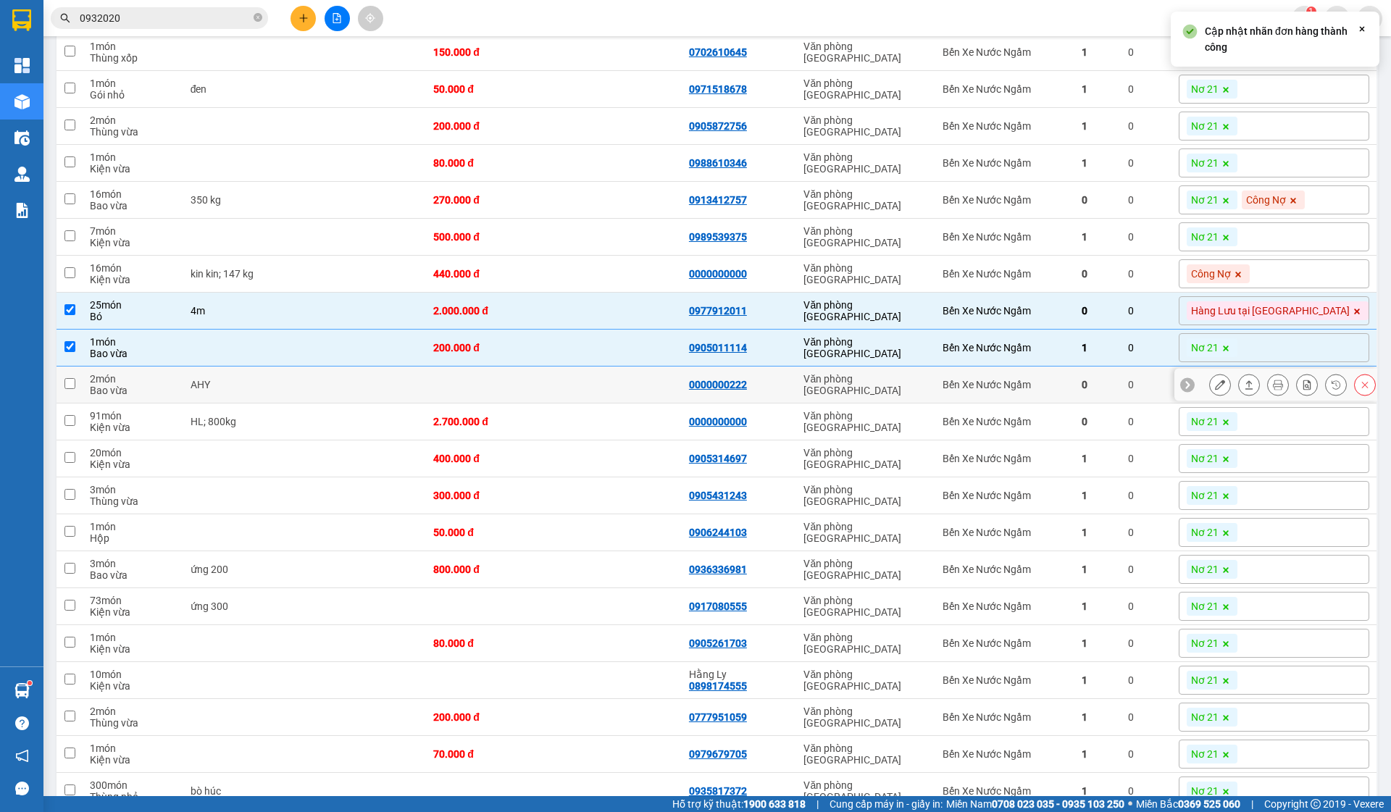
scroll to position [599, 0]
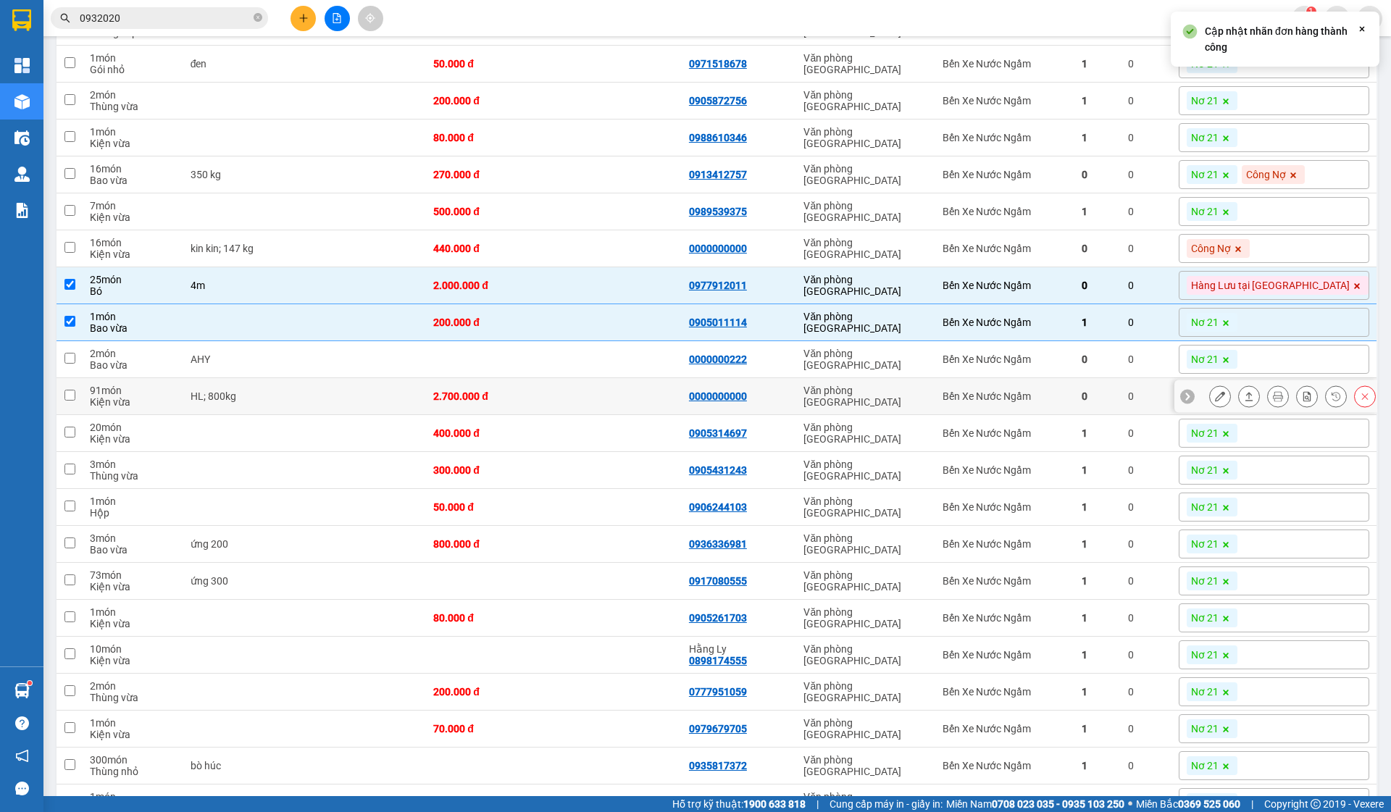
click at [1047, 386] on td "Bến Xe Nước Ngầm" at bounding box center [1005, 396] width 138 height 37
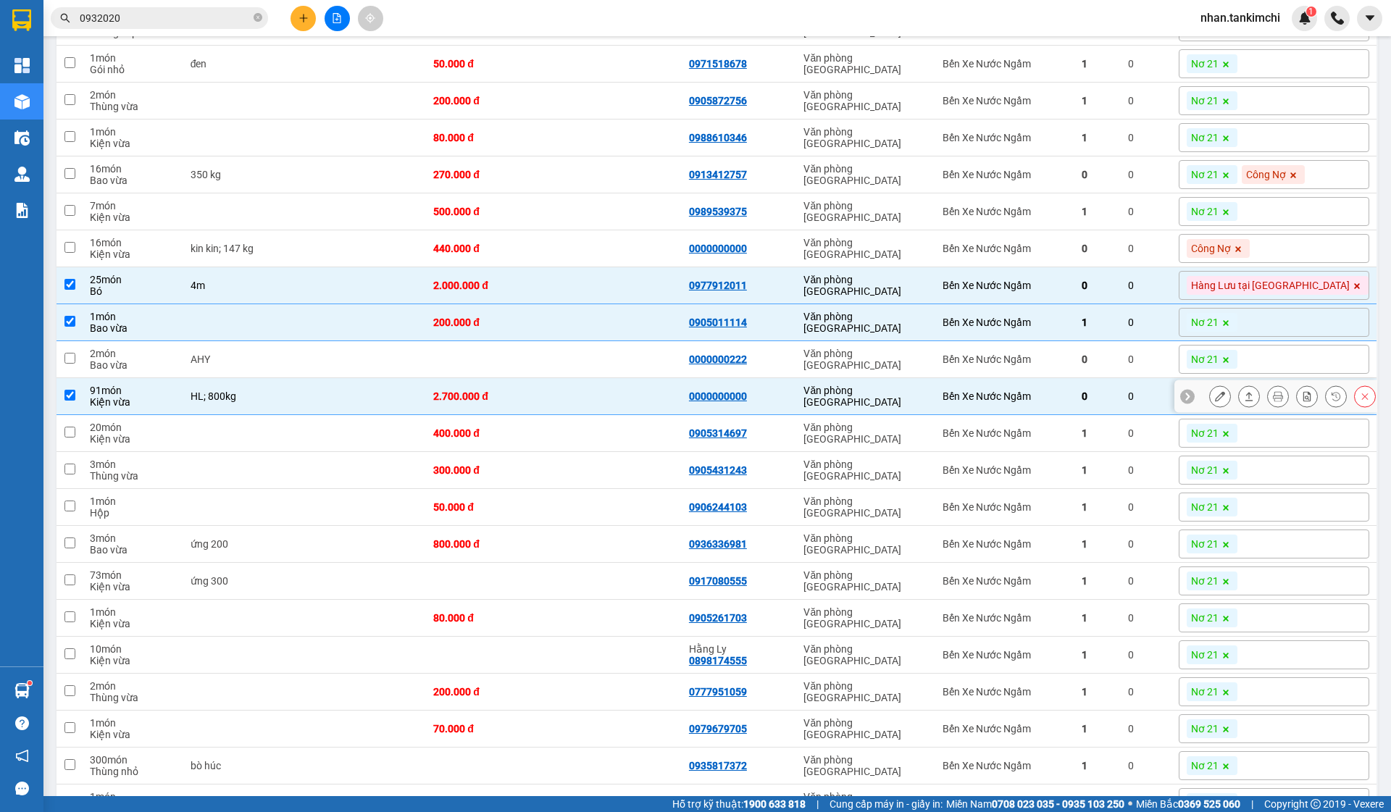
click at [1067, 399] on div "Bến Xe Nước Ngầm" at bounding box center [1005, 397] width 124 height 12
checkbox input "false"
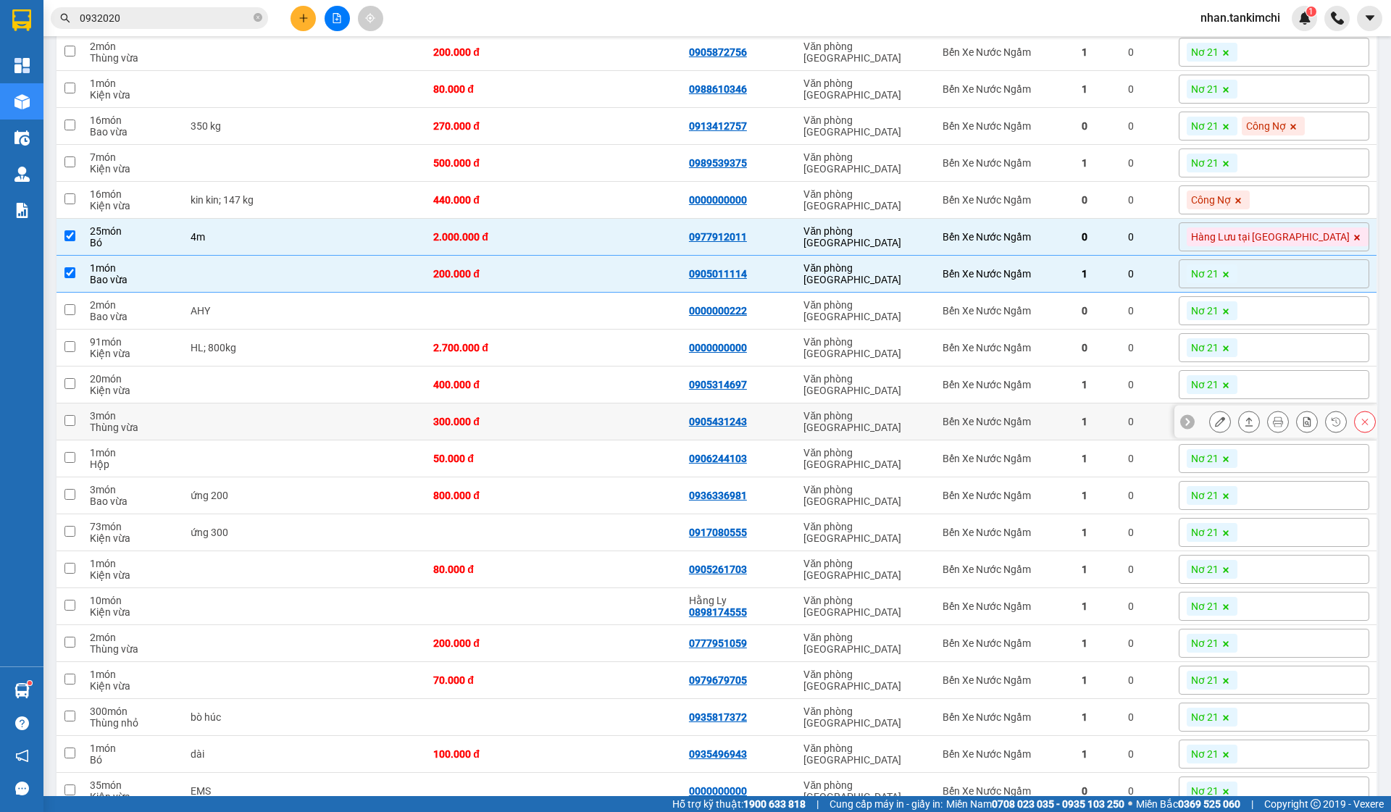
click at [1074, 478] on td "Bến Xe Nước Ngầm" at bounding box center [1005, 459] width 138 height 37
checkbox input "true"
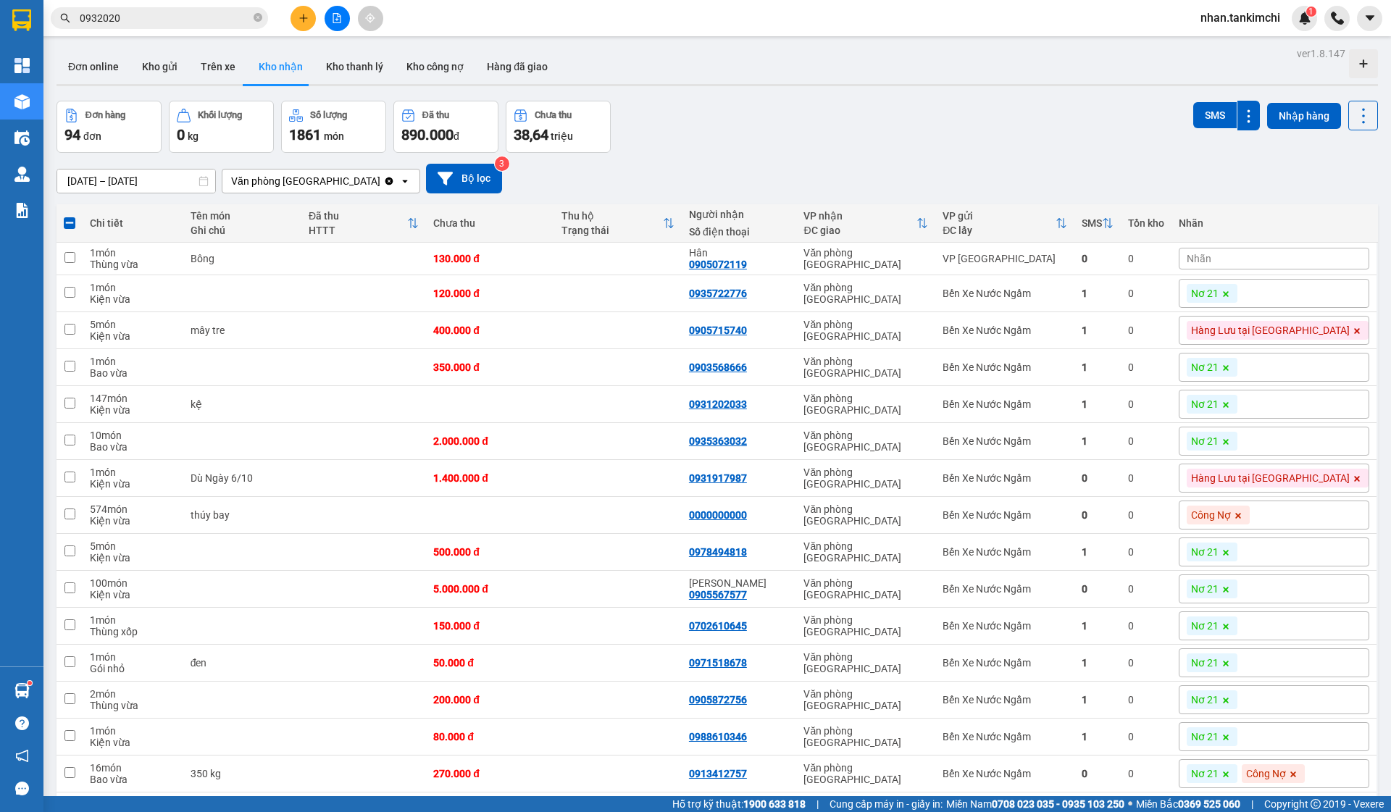
scroll to position [0, 0]
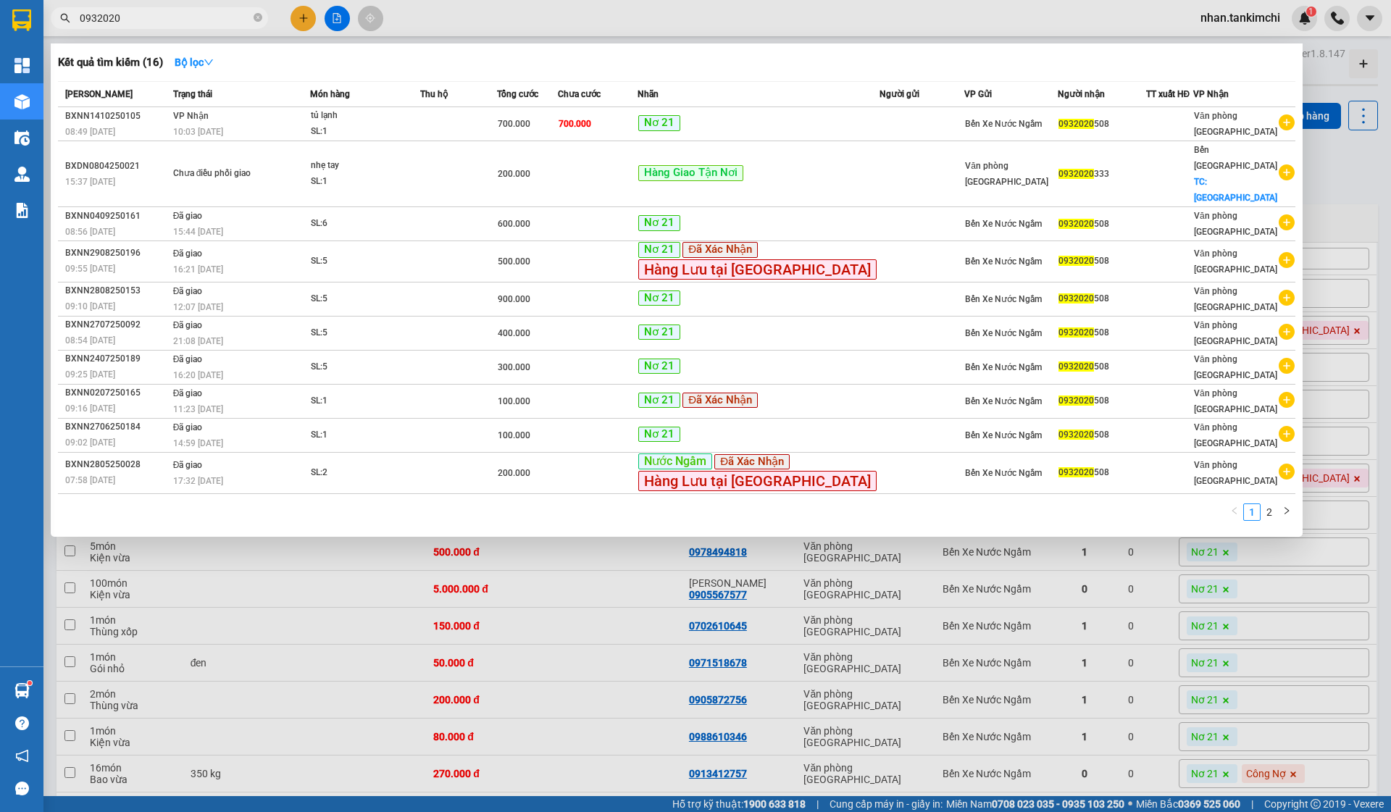
click at [183, 22] on input "0932020" at bounding box center [165, 18] width 171 height 16
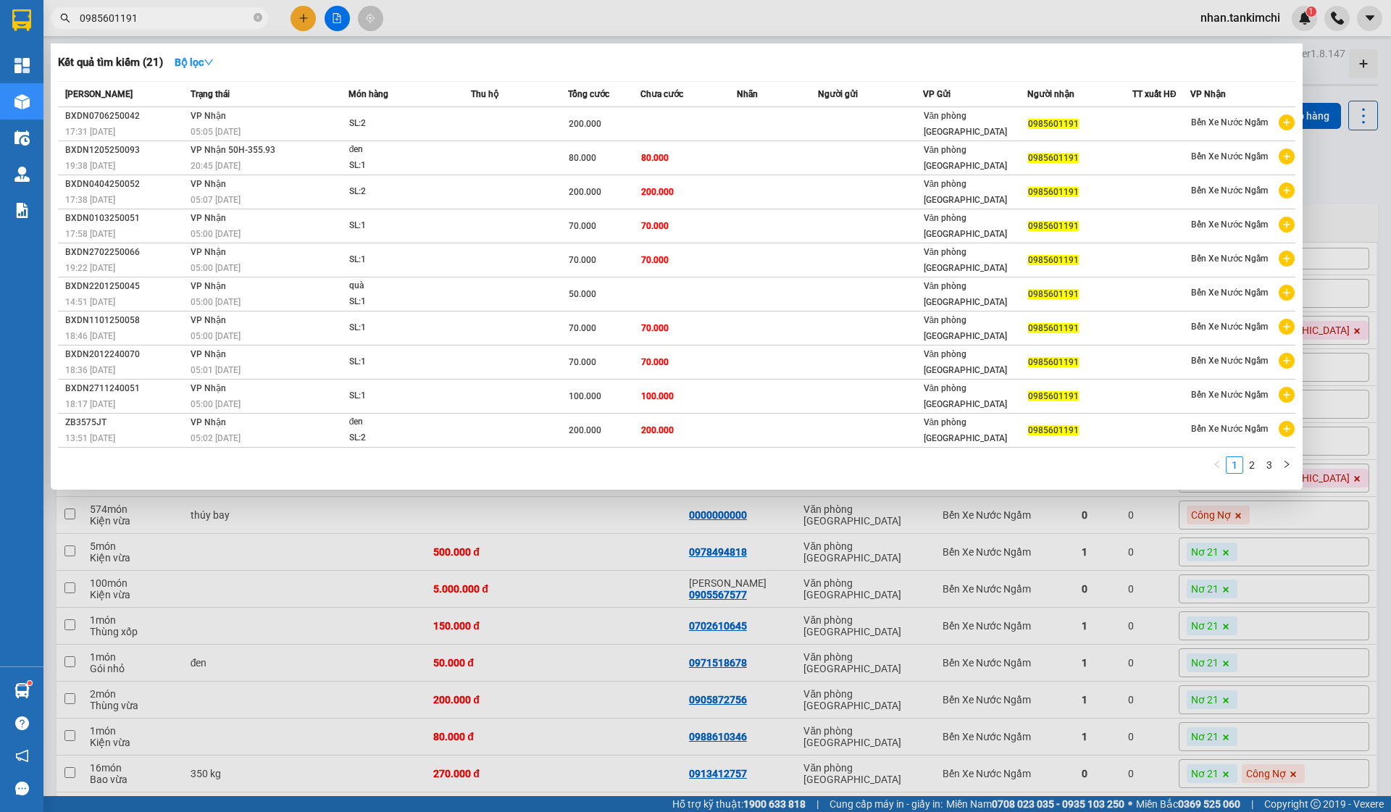
type input "0985601191"
click at [301, 723] on div at bounding box center [695, 406] width 1391 height 812
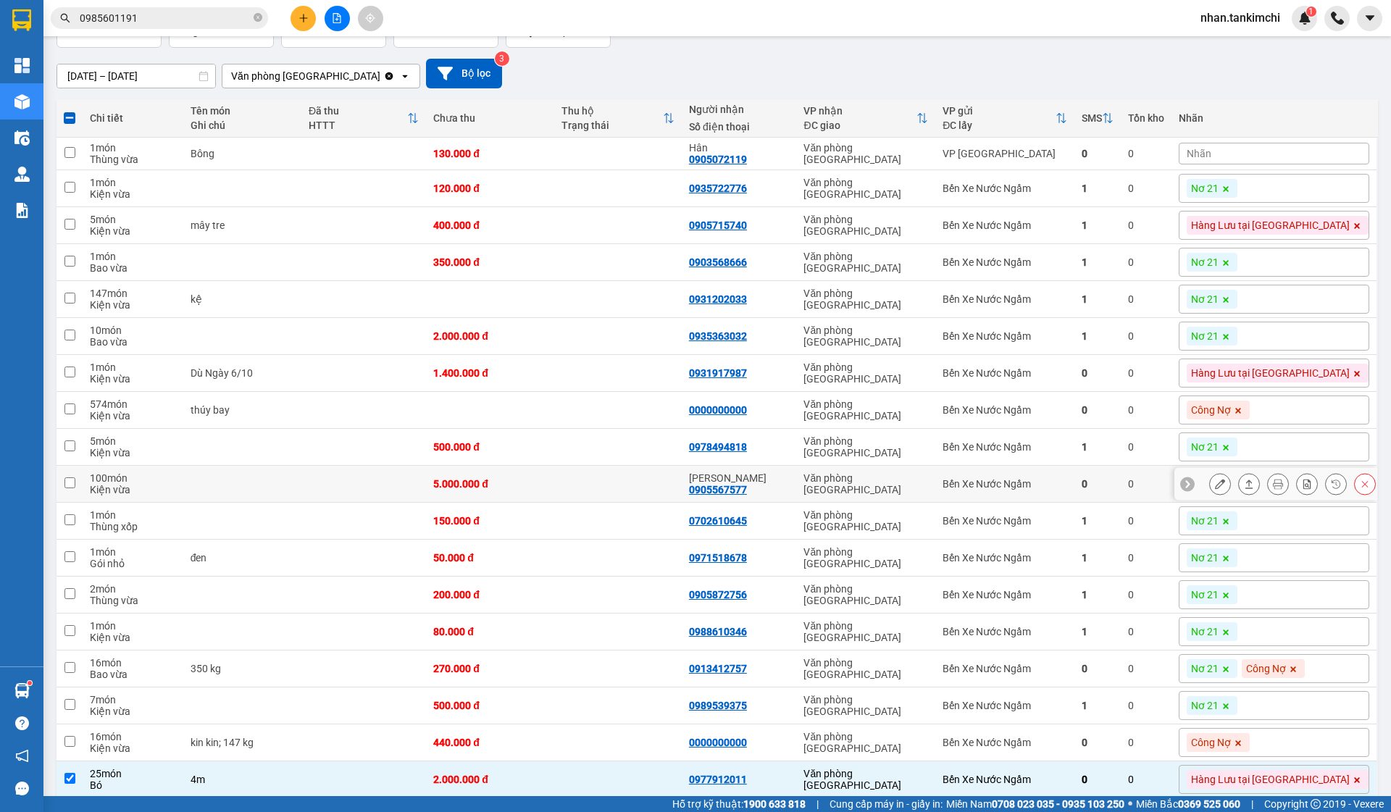
scroll to position [123, 0]
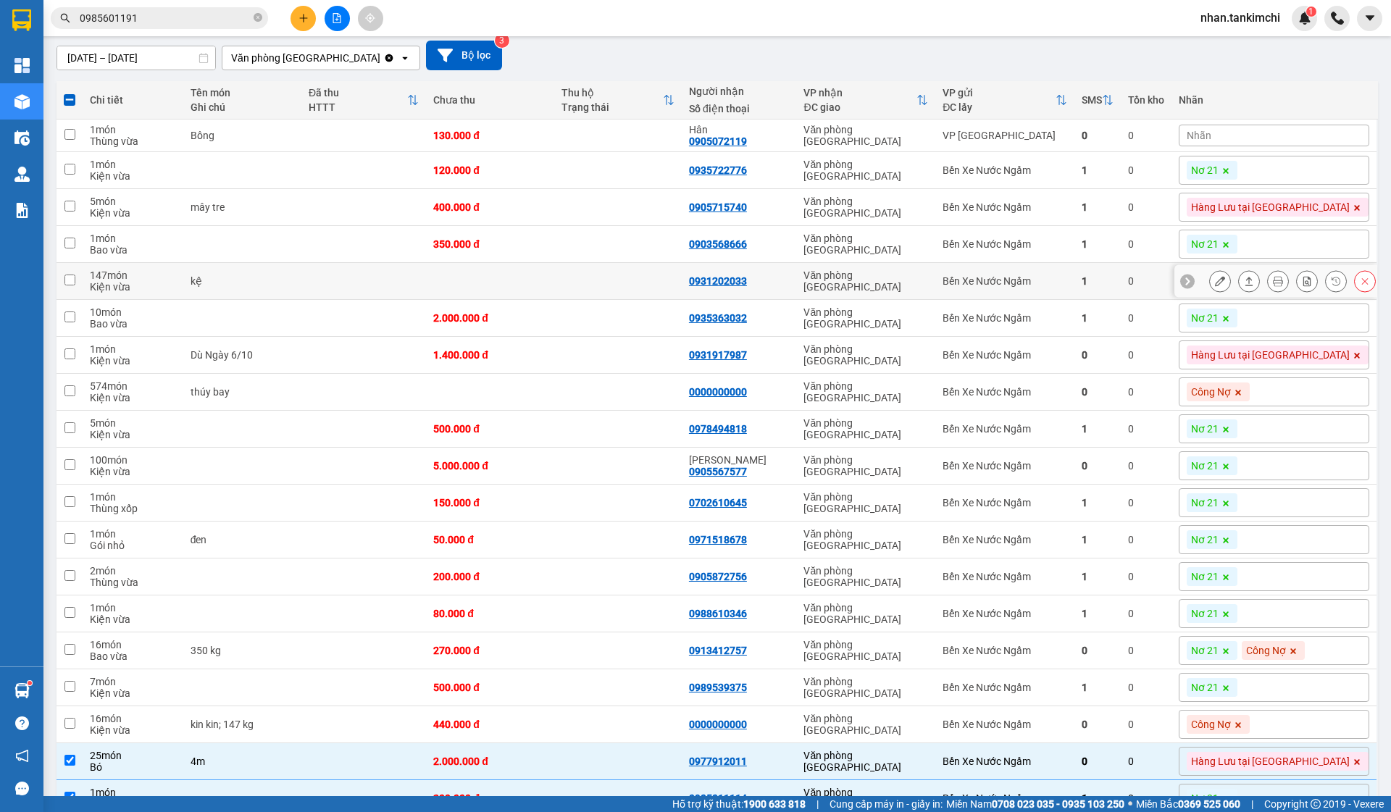
click at [1217, 283] on icon at bounding box center [1220, 281] width 10 height 10
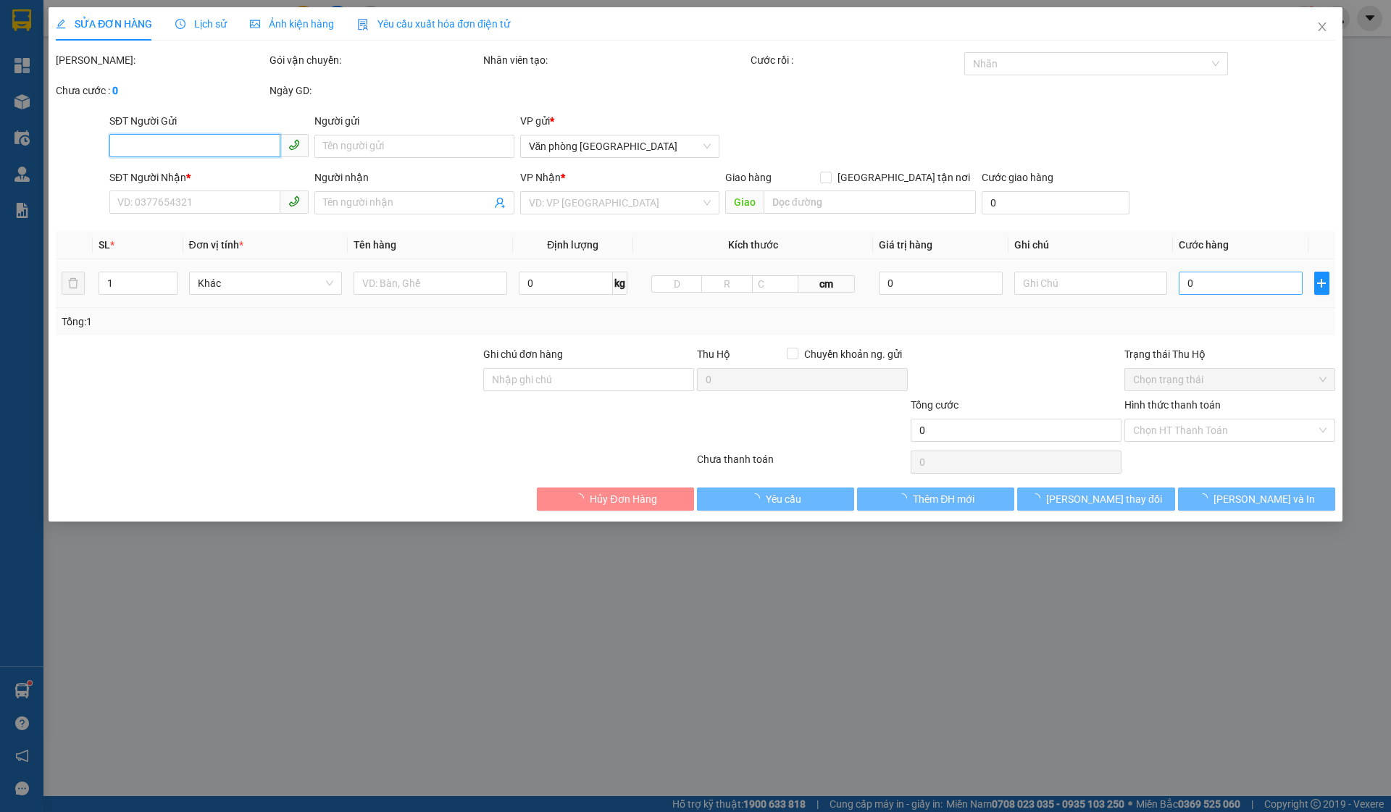
type input "0931202033"
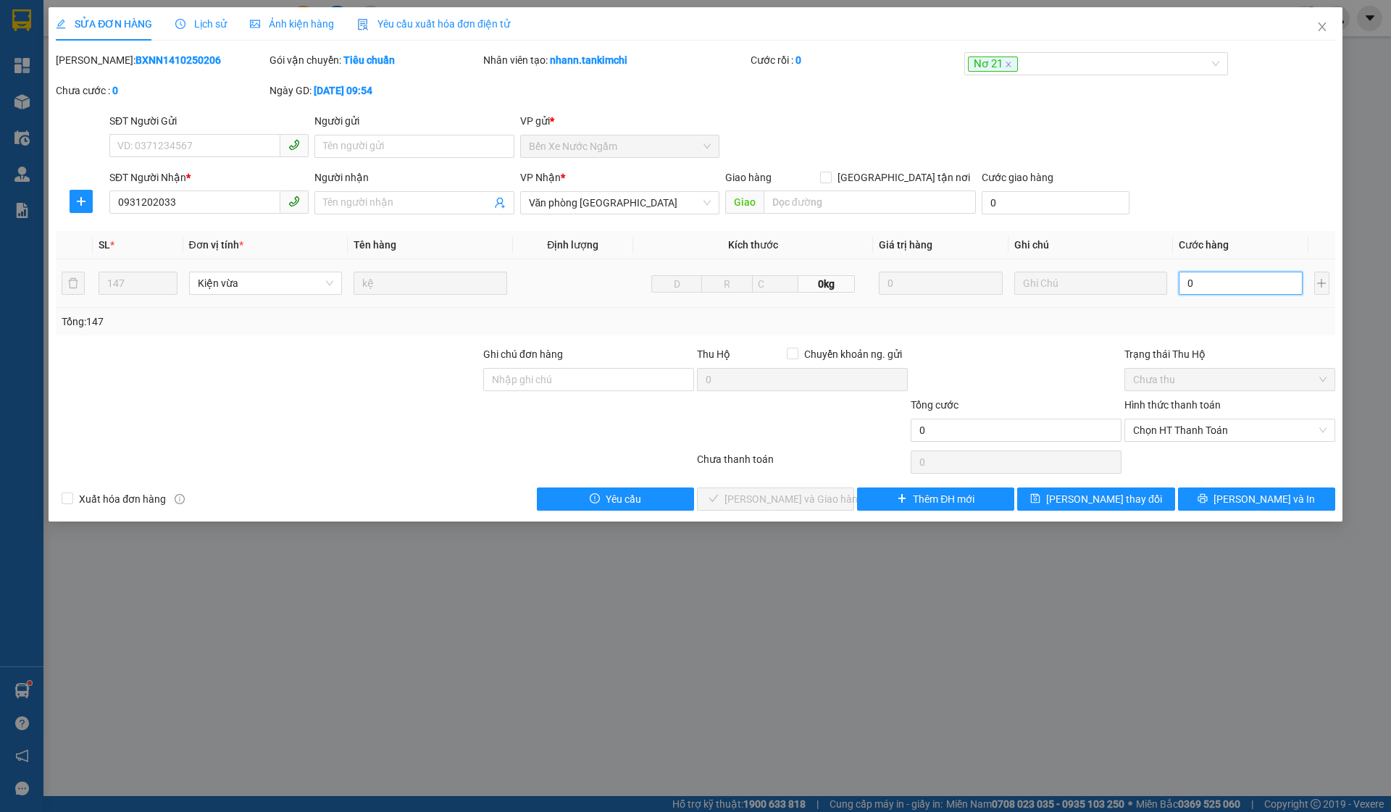
click at [1221, 282] on input "0" at bounding box center [1240, 283] width 123 height 23
type input "4"
type input "04"
type input "44"
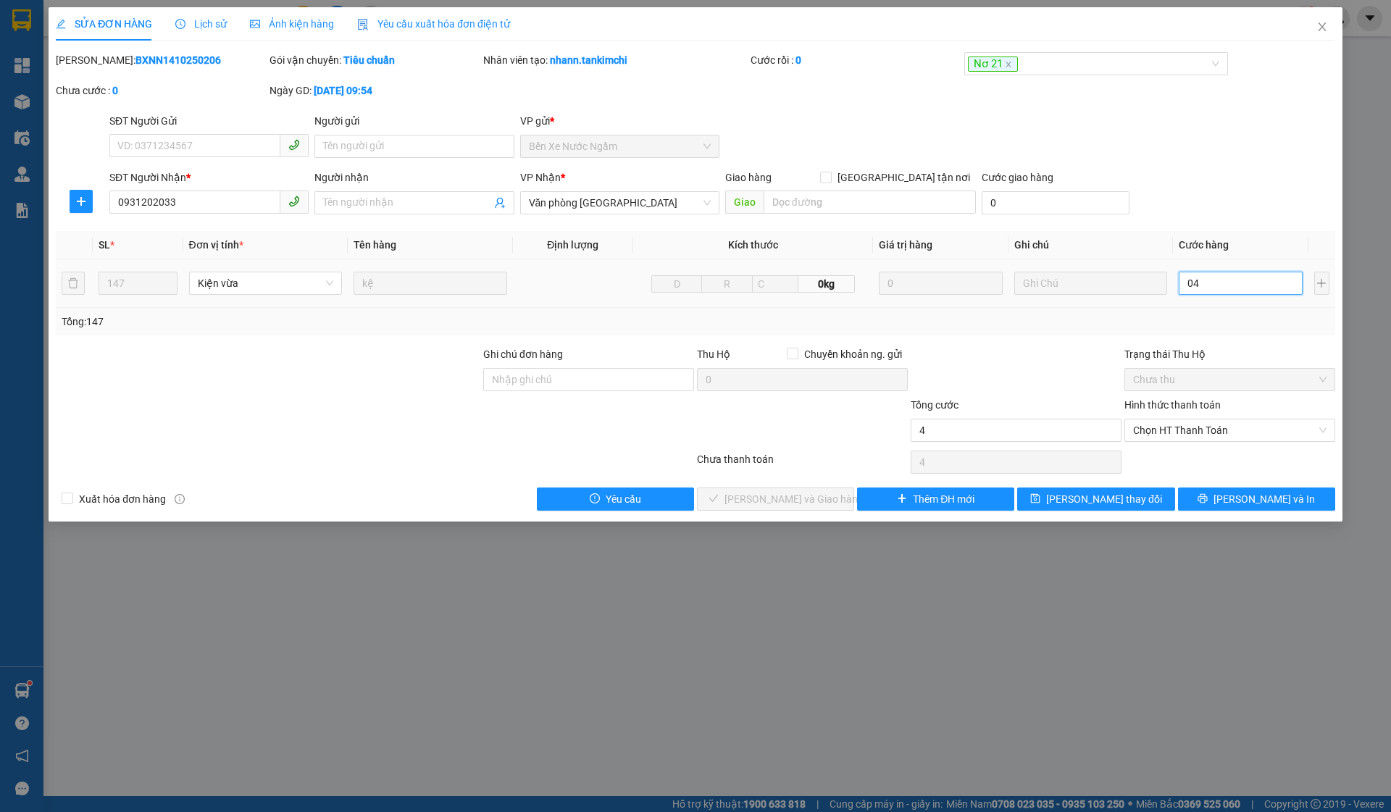
type input "44"
type input "044"
type input "441"
type input "0.441"
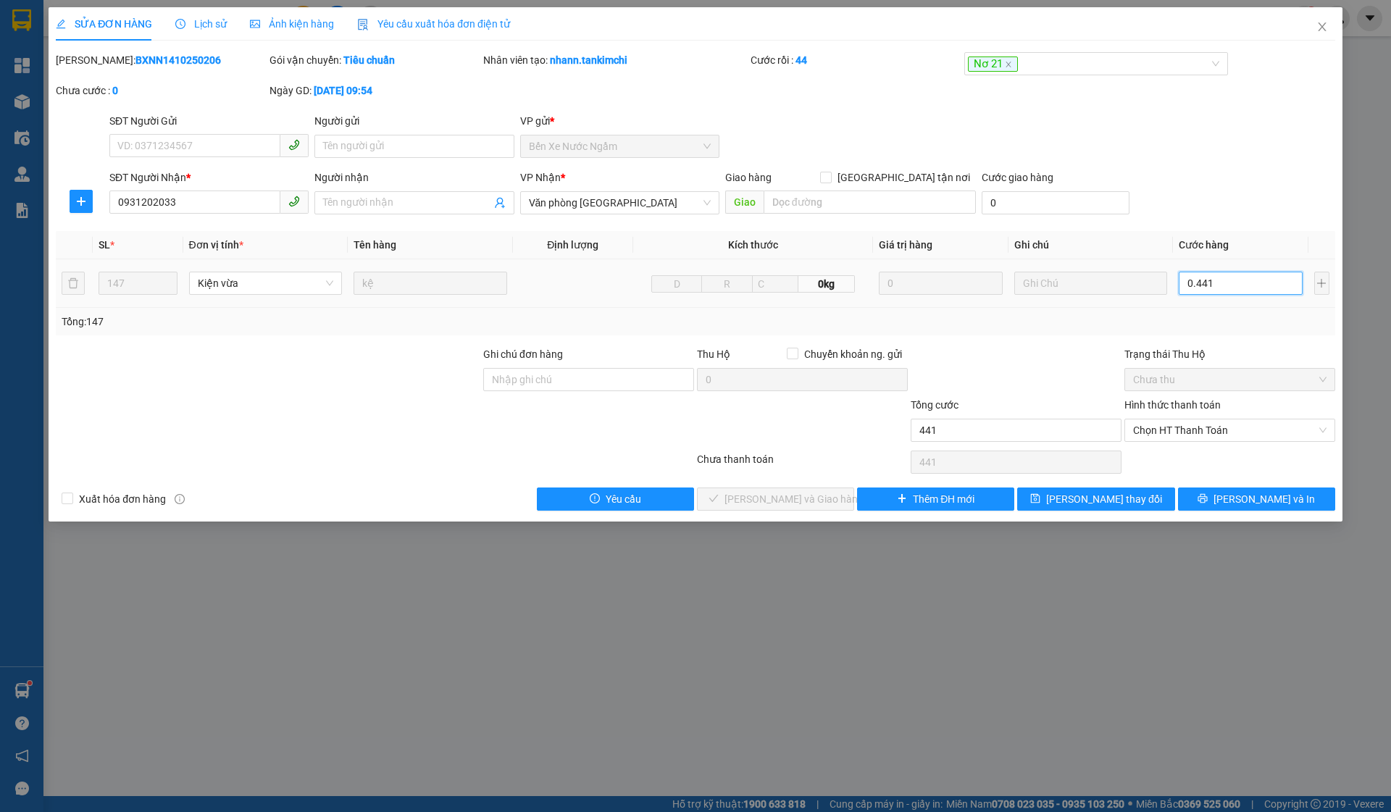
type input "4.410"
type input "04.410"
type input "44.100"
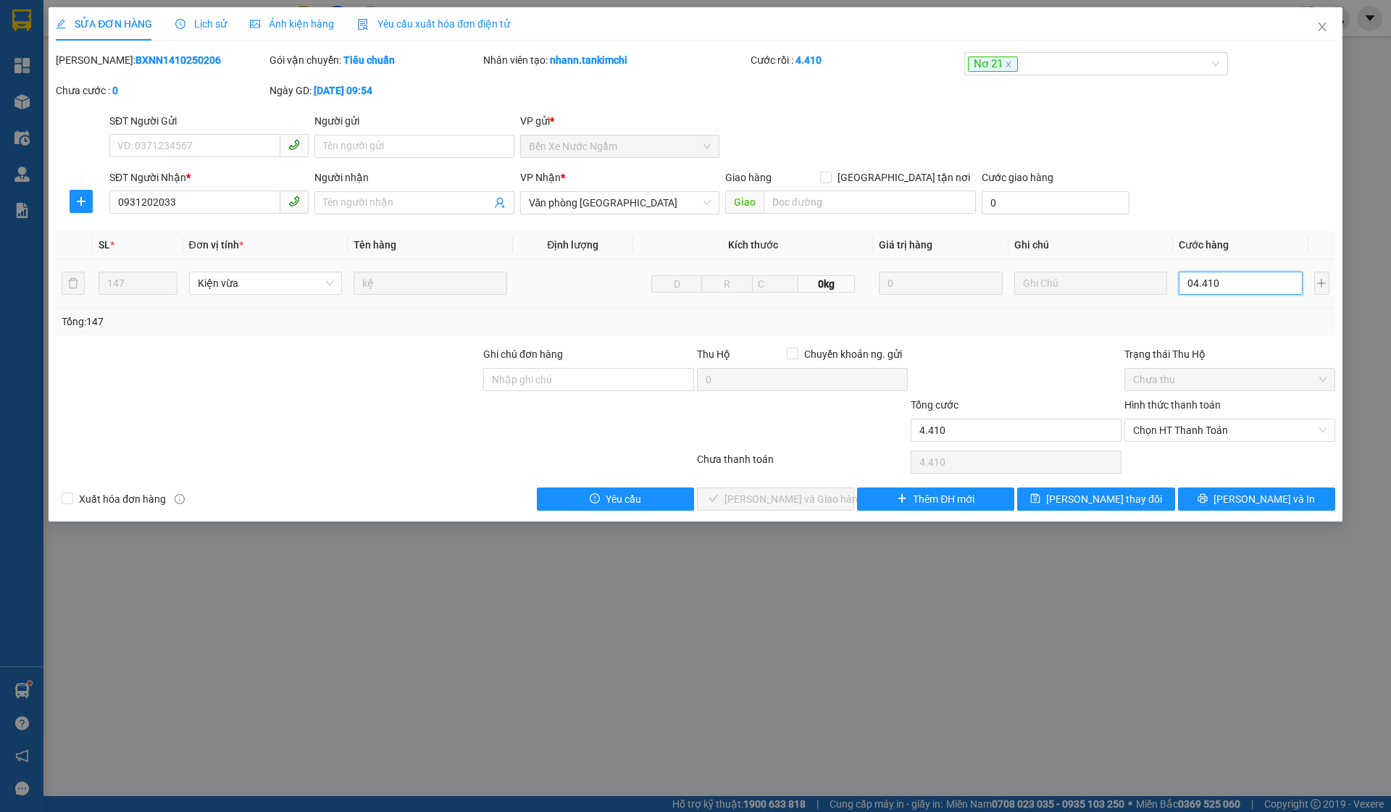
type input "044.100"
type input "441.000"
type input "0.441.000"
type input "4.410.000"
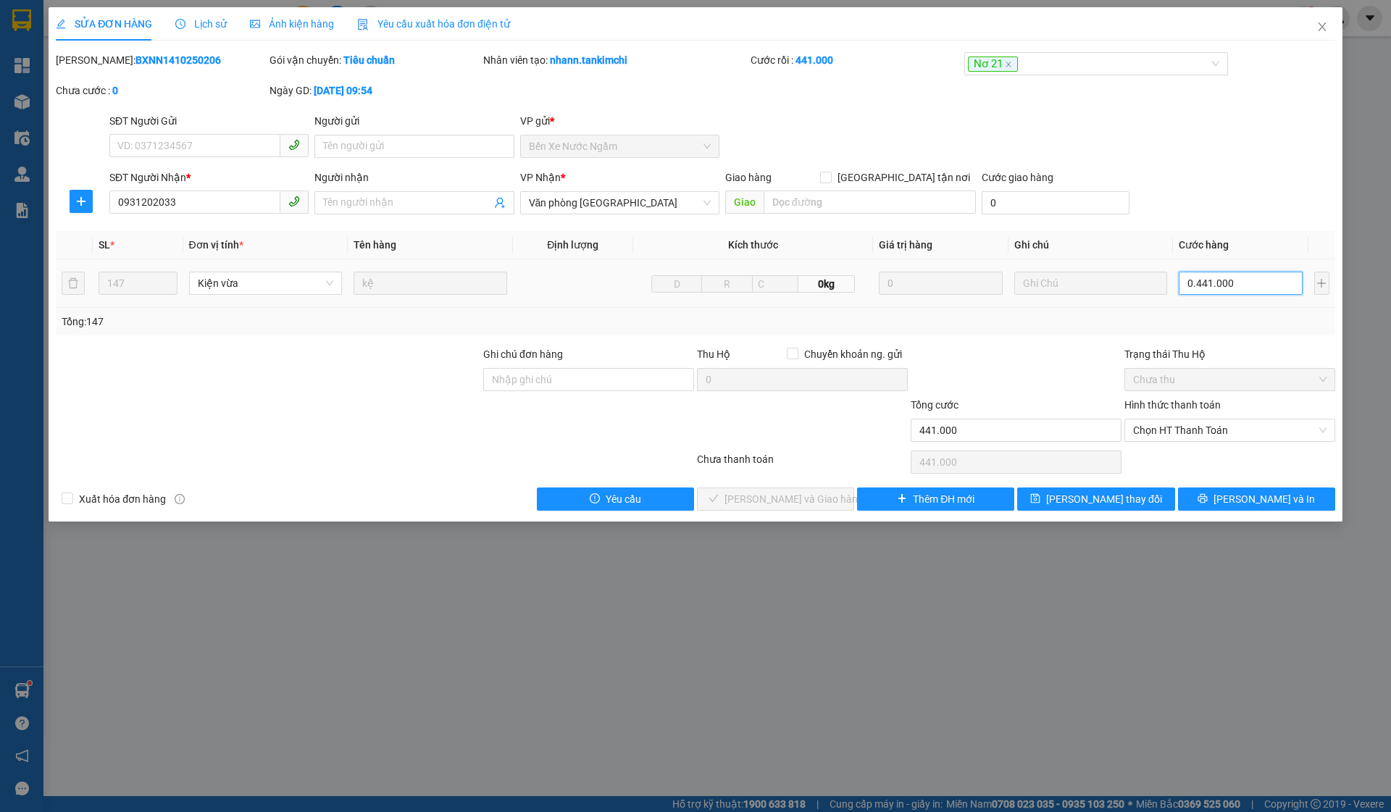
type input "4.410.000"
click at [1098, 87] on div "[PERSON_NAME]: BXNN1410250206 Gói vận chuyển: Tiêu chuẩn Nhân viên tạo: nhann.t…" at bounding box center [695, 82] width 1283 height 61
click at [1105, 77] on div "Nơ 21" at bounding box center [1097, 66] width 265 height 29
click at [1108, 66] on div "Nơ 21" at bounding box center [1089, 63] width 243 height 17
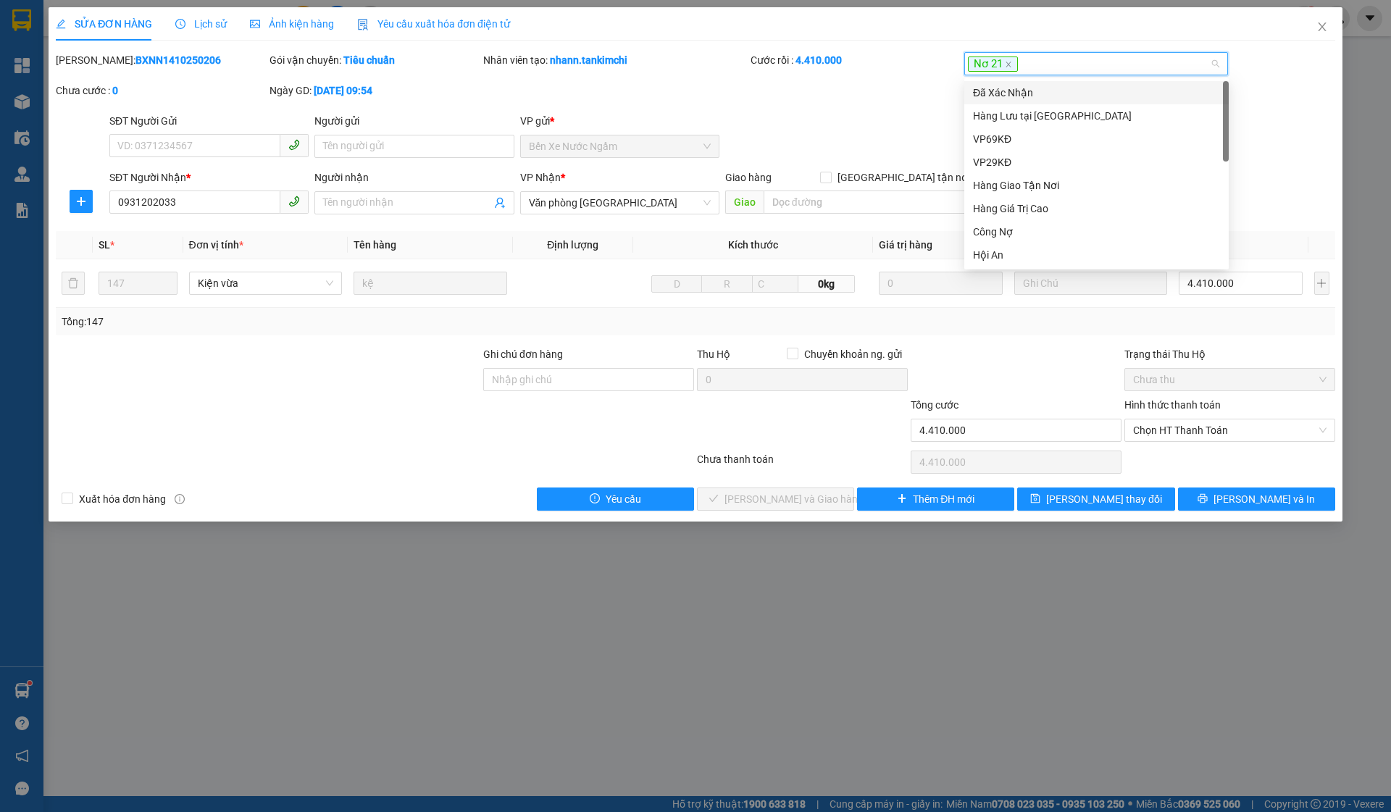
click at [1082, 107] on div "Hàng Lưu tại [GEOGRAPHIC_DATA]" at bounding box center [1097, 115] width 265 height 23
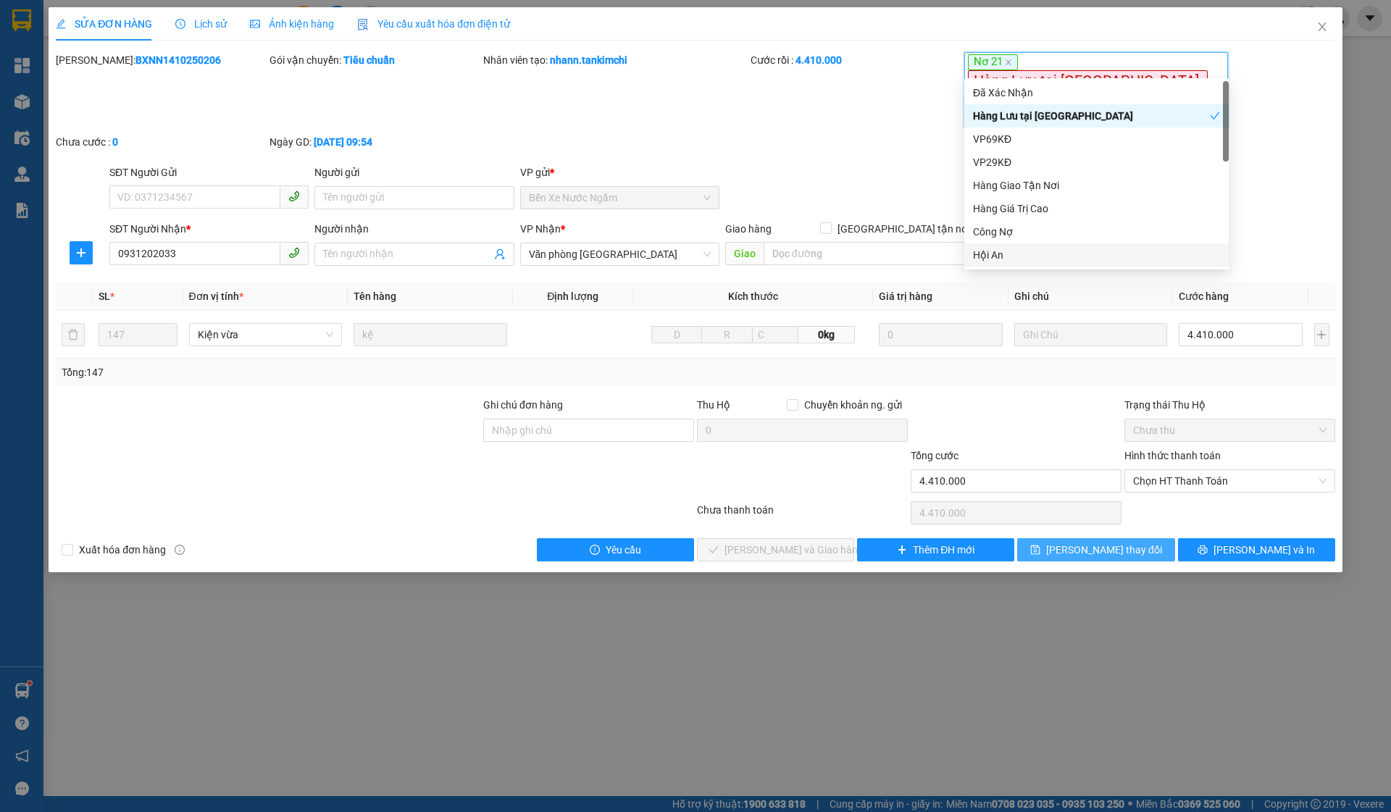
click at [1089, 542] on span "[PERSON_NAME] thay đổi" at bounding box center [1105, 550] width 116 height 16
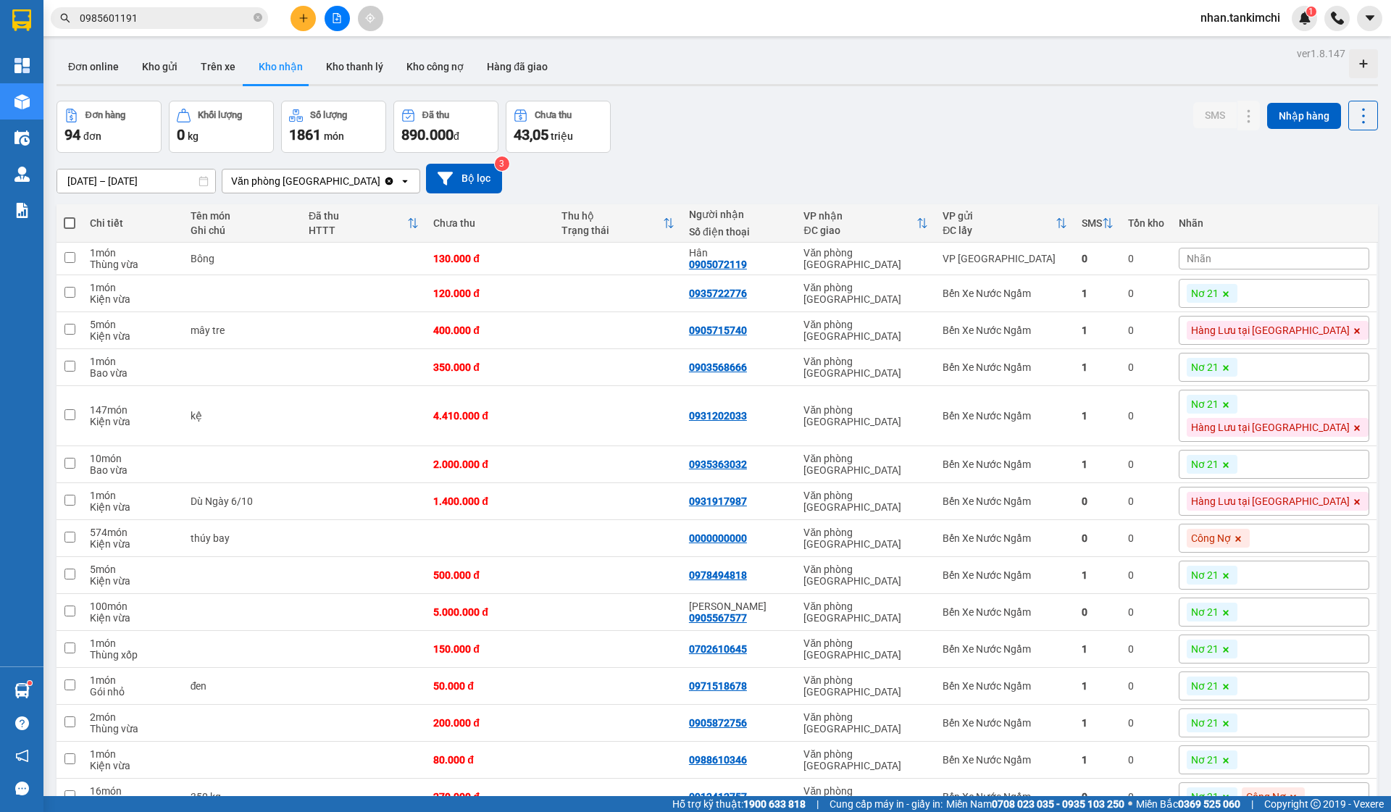
click at [1231, 409] on icon at bounding box center [1226, 405] width 9 height 9
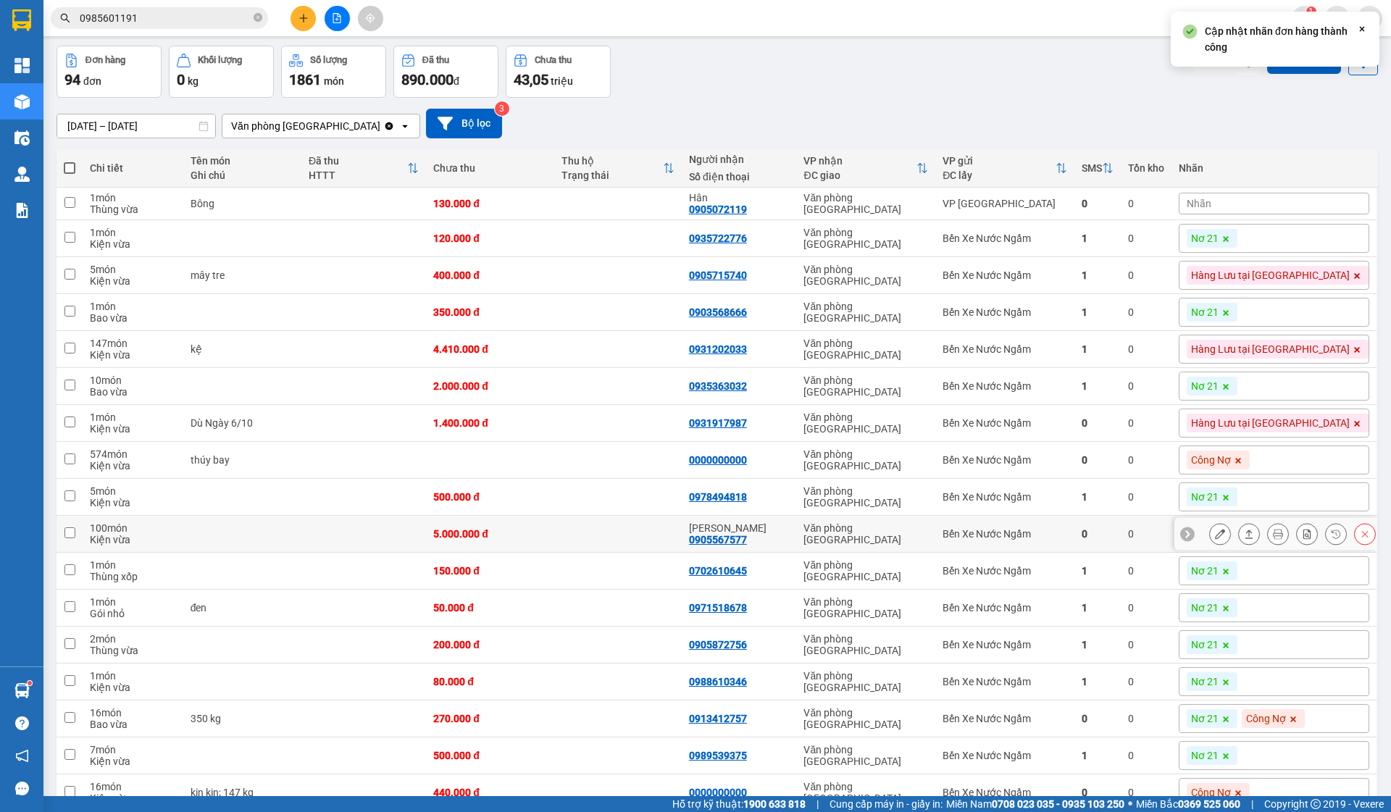
scroll to position [78, 0]
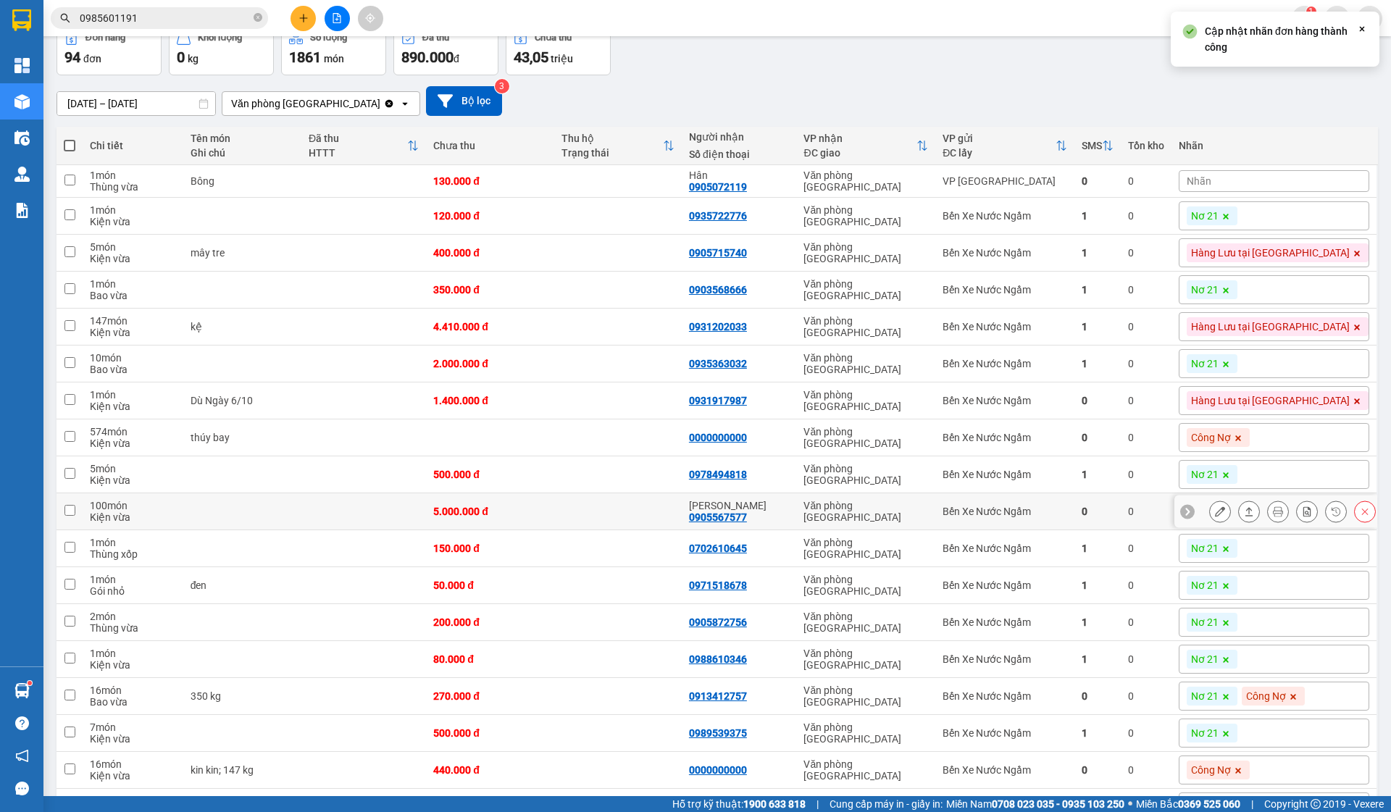
click at [1051, 522] on td "Bến Xe Nước Ngầm" at bounding box center [1005, 512] width 138 height 37
checkbox input "true"
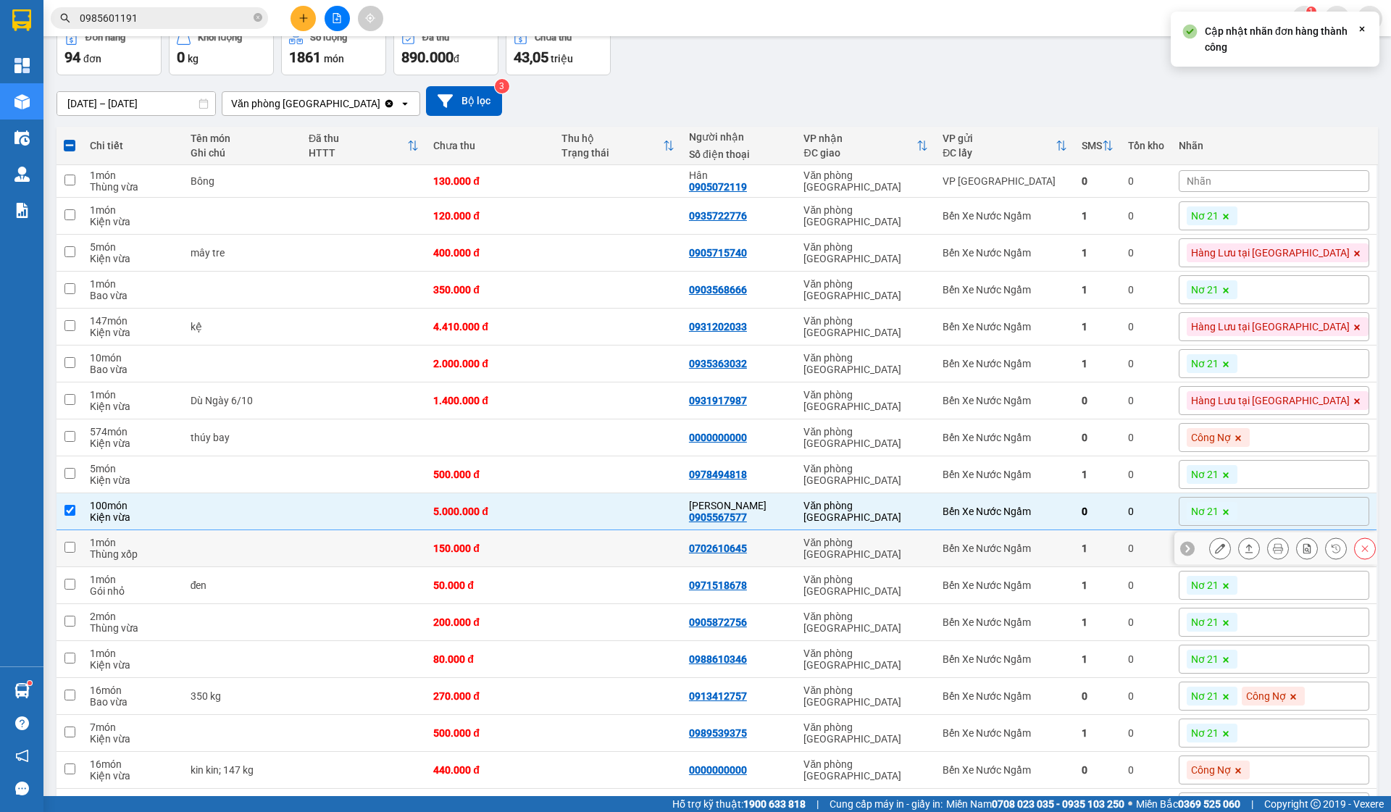
scroll to position [217, 0]
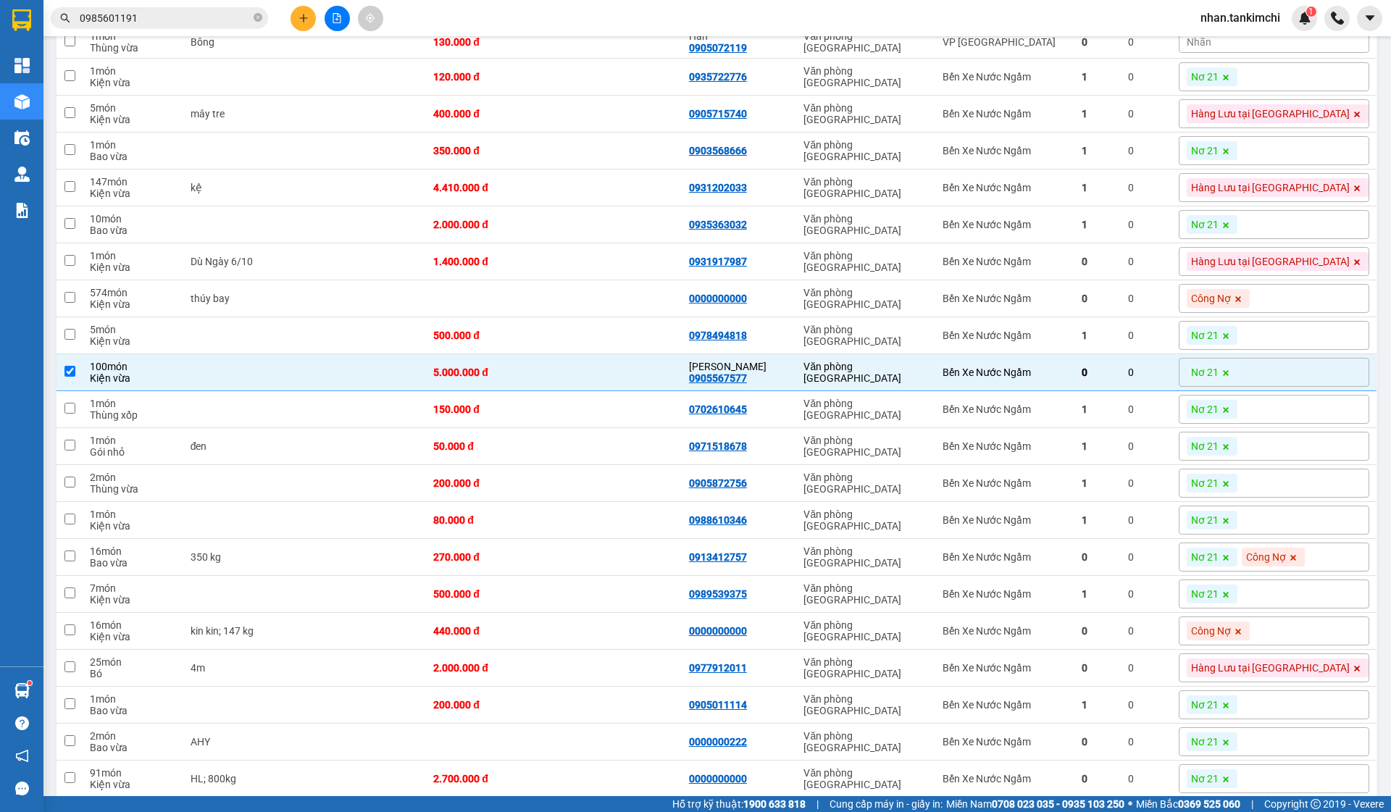
click at [1231, 376] on icon at bounding box center [1226, 373] width 9 height 9
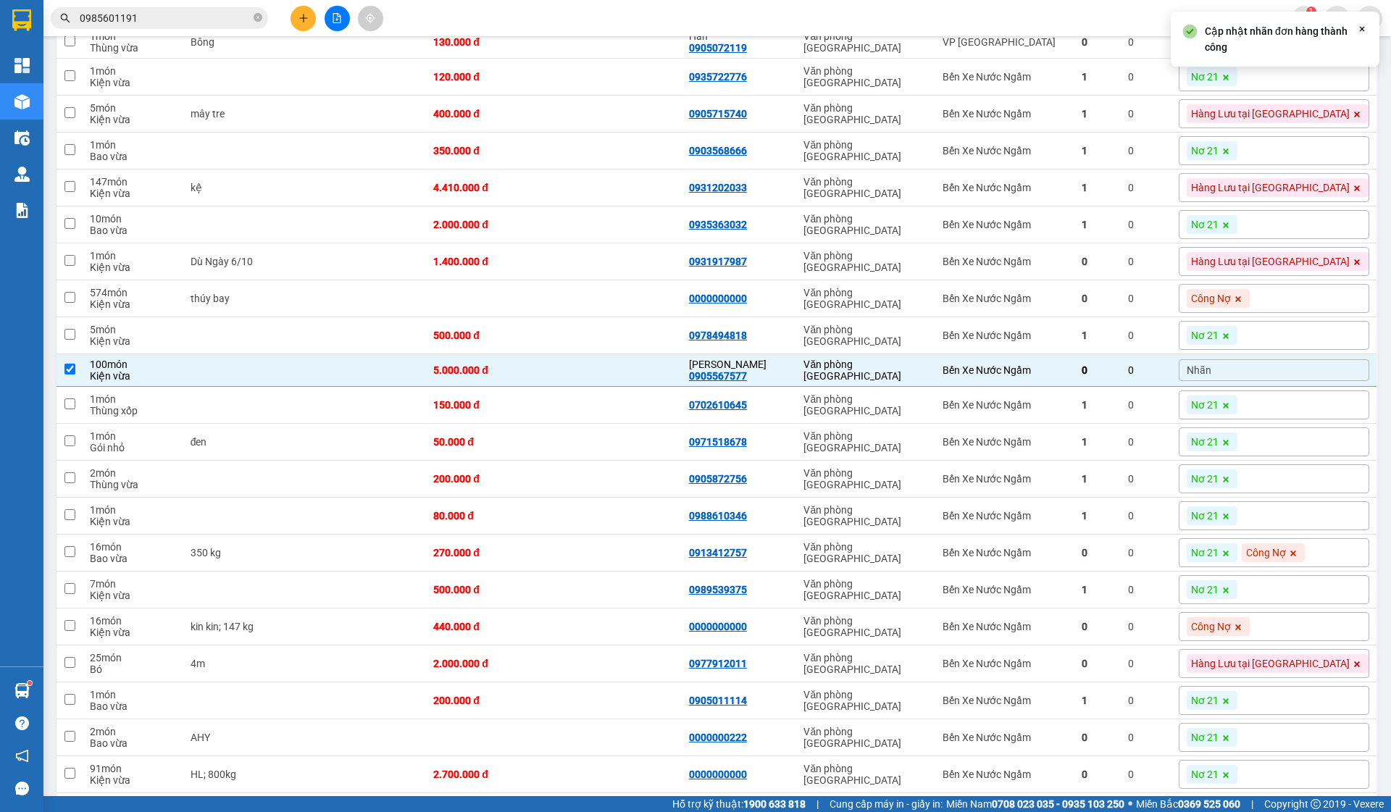
click at [1294, 366] on div "Nhãn" at bounding box center [1274, 370] width 191 height 22
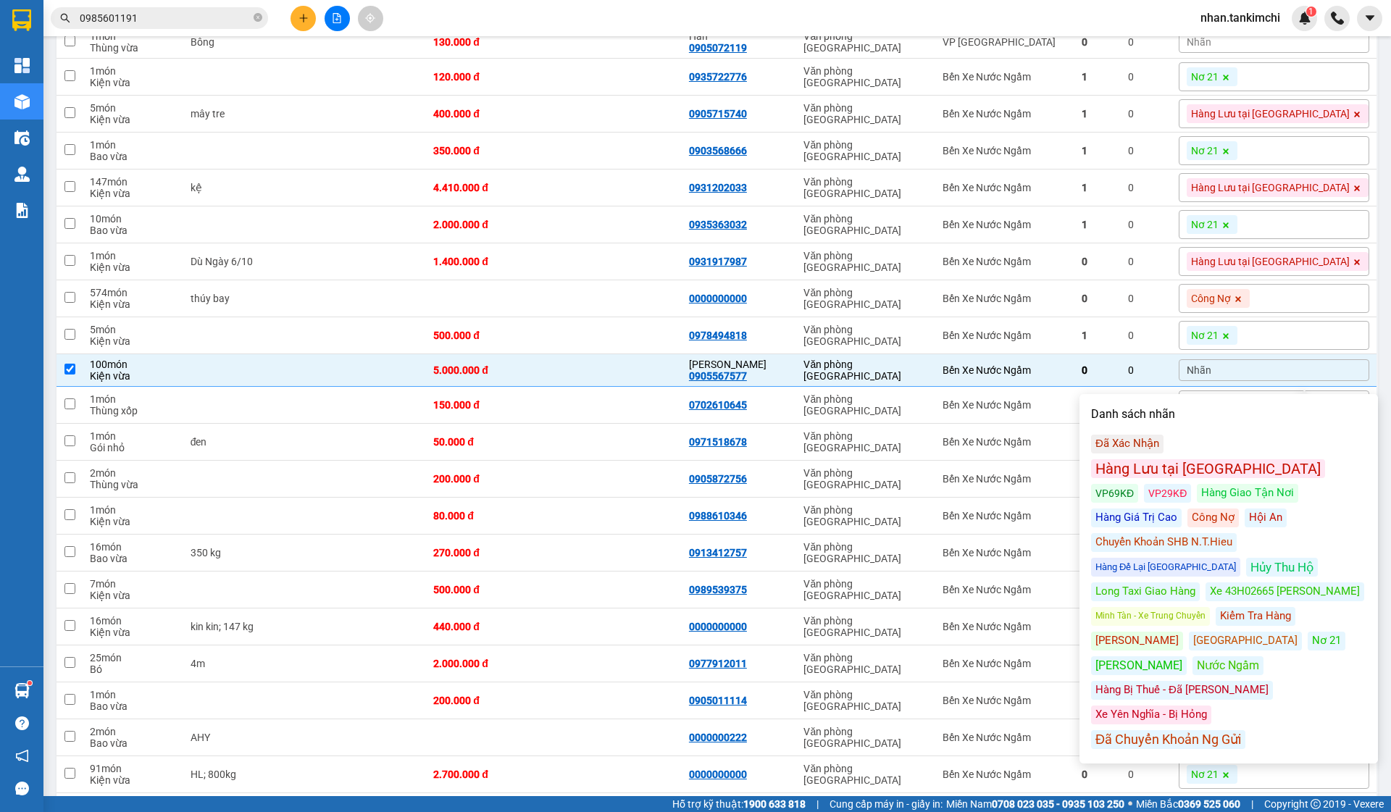
click at [1188, 509] on div "Công Nợ" at bounding box center [1213, 518] width 51 height 19
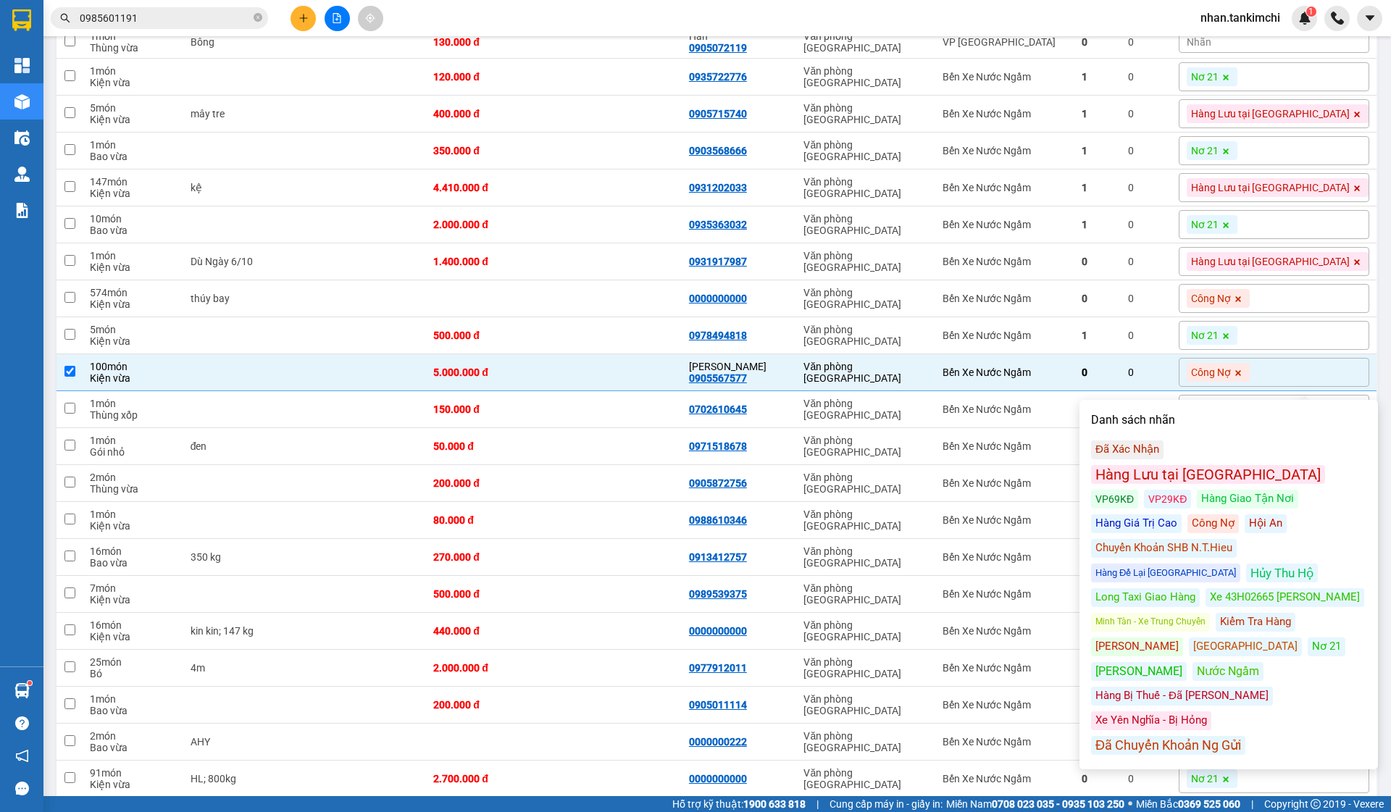
click at [936, 507] on td "Văn phòng [GEOGRAPHIC_DATA]" at bounding box center [865, 520] width 139 height 37
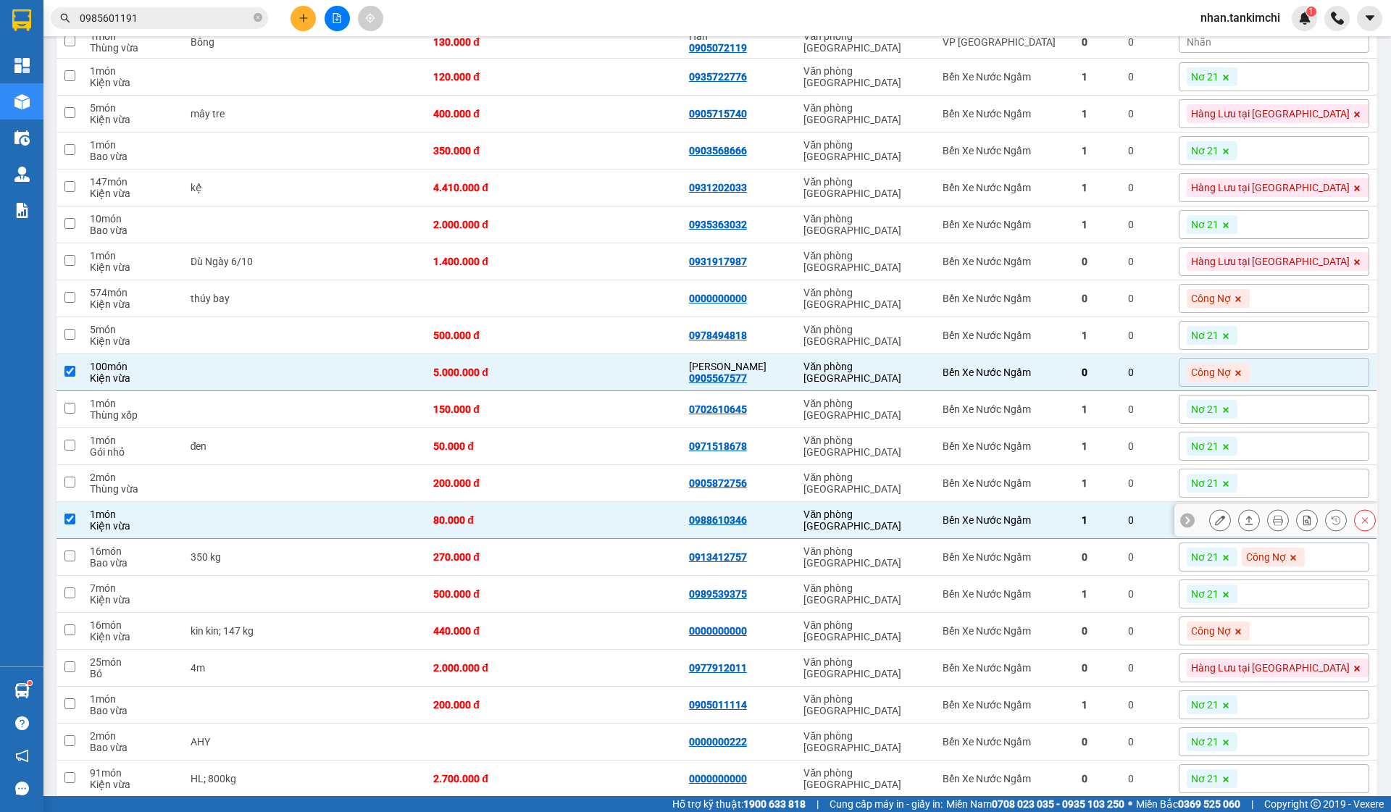
checkbox input "true"
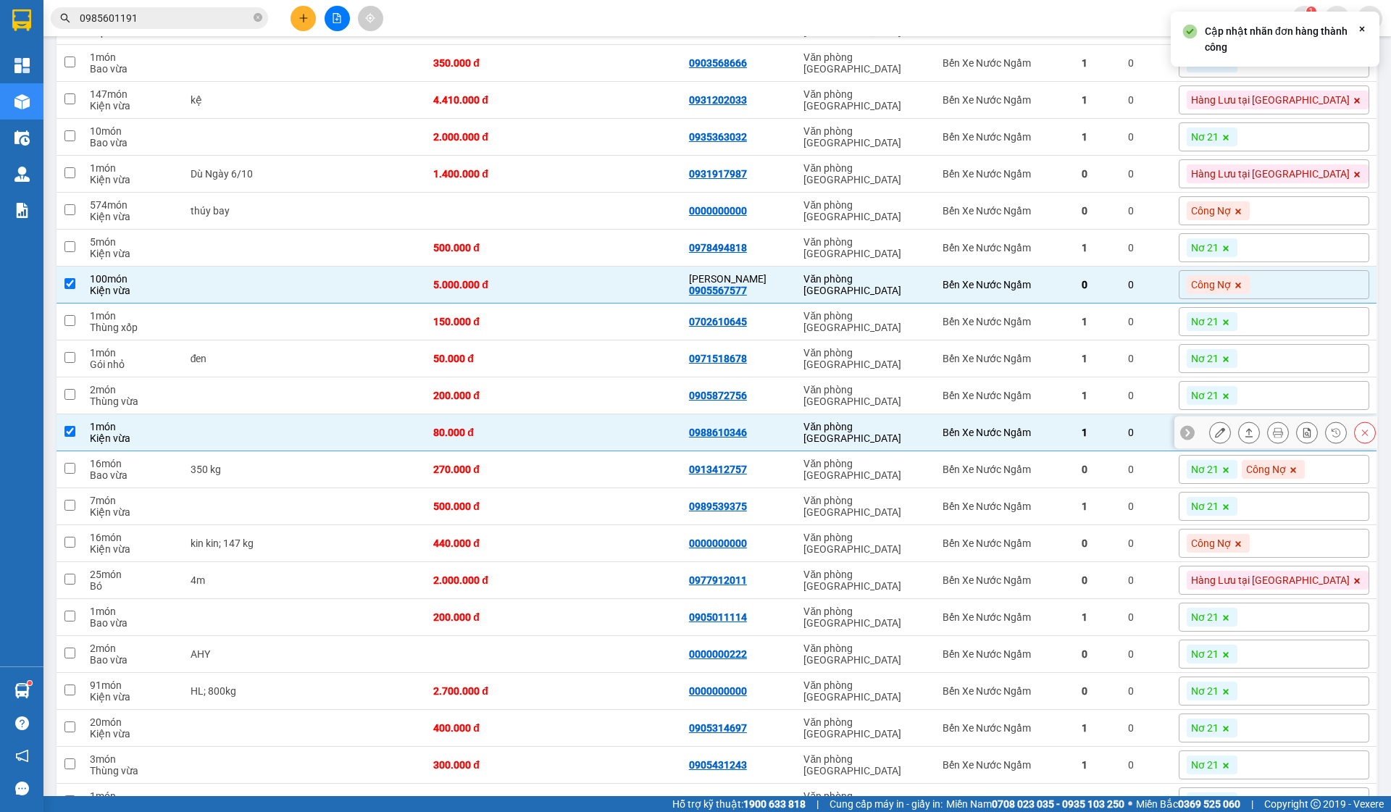
scroll to position [338, 0]
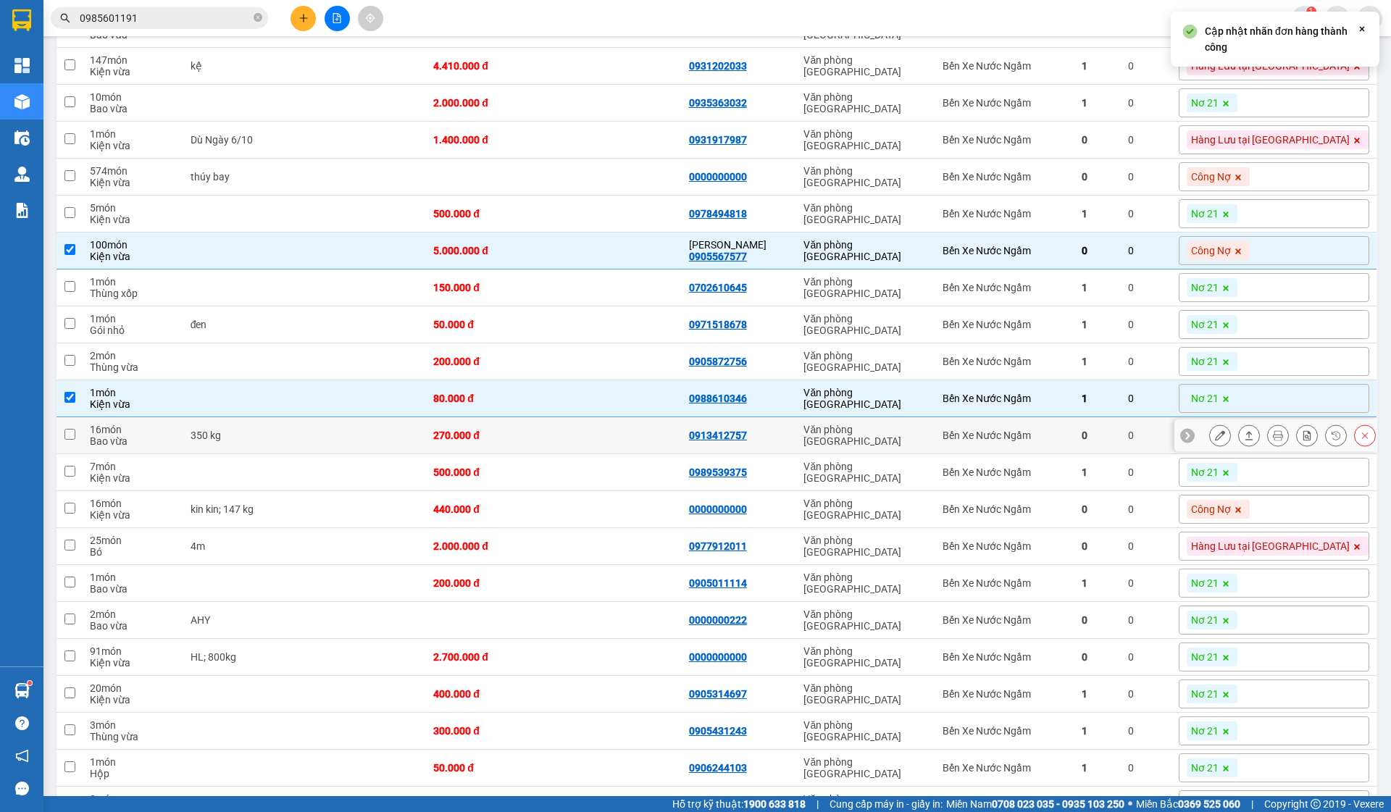
click at [936, 441] on td "Văn phòng [GEOGRAPHIC_DATA]" at bounding box center [865, 435] width 139 height 37
checkbox input "true"
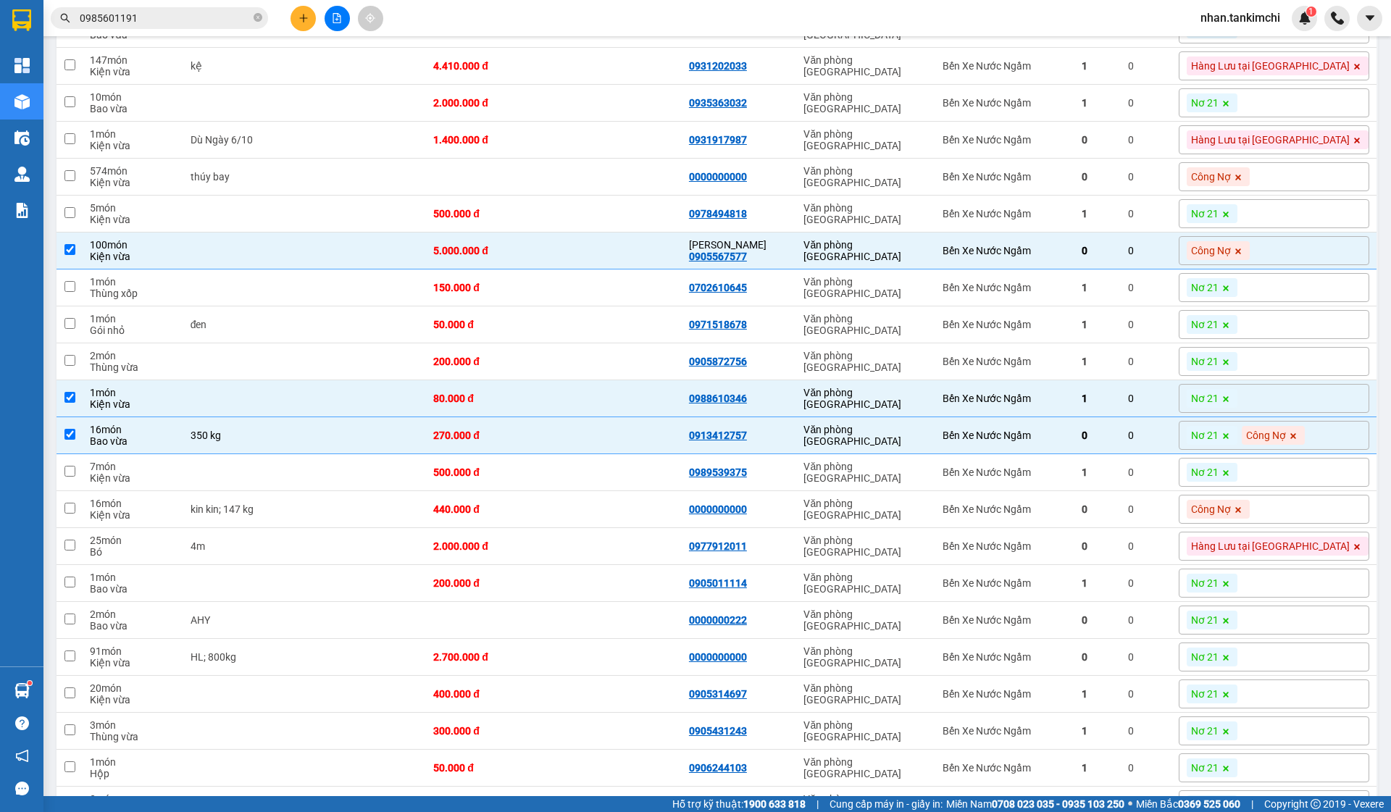
click at [1231, 441] on icon at bounding box center [1226, 436] width 9 height 9
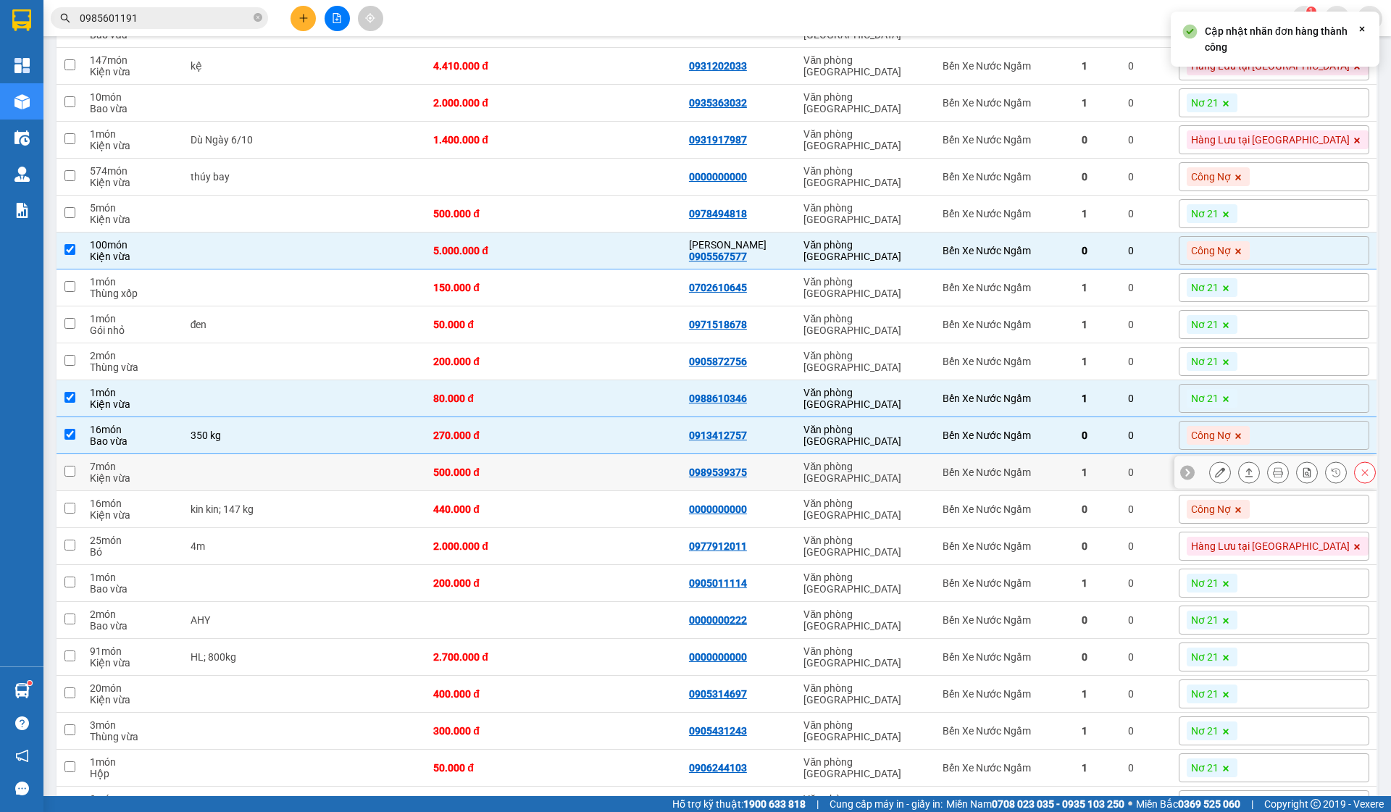
click at [1074, 491] on td "Bến Xe Nước Ngầm" at bounding box center [1005, 472] width 138 height 37
checkbox input "true"
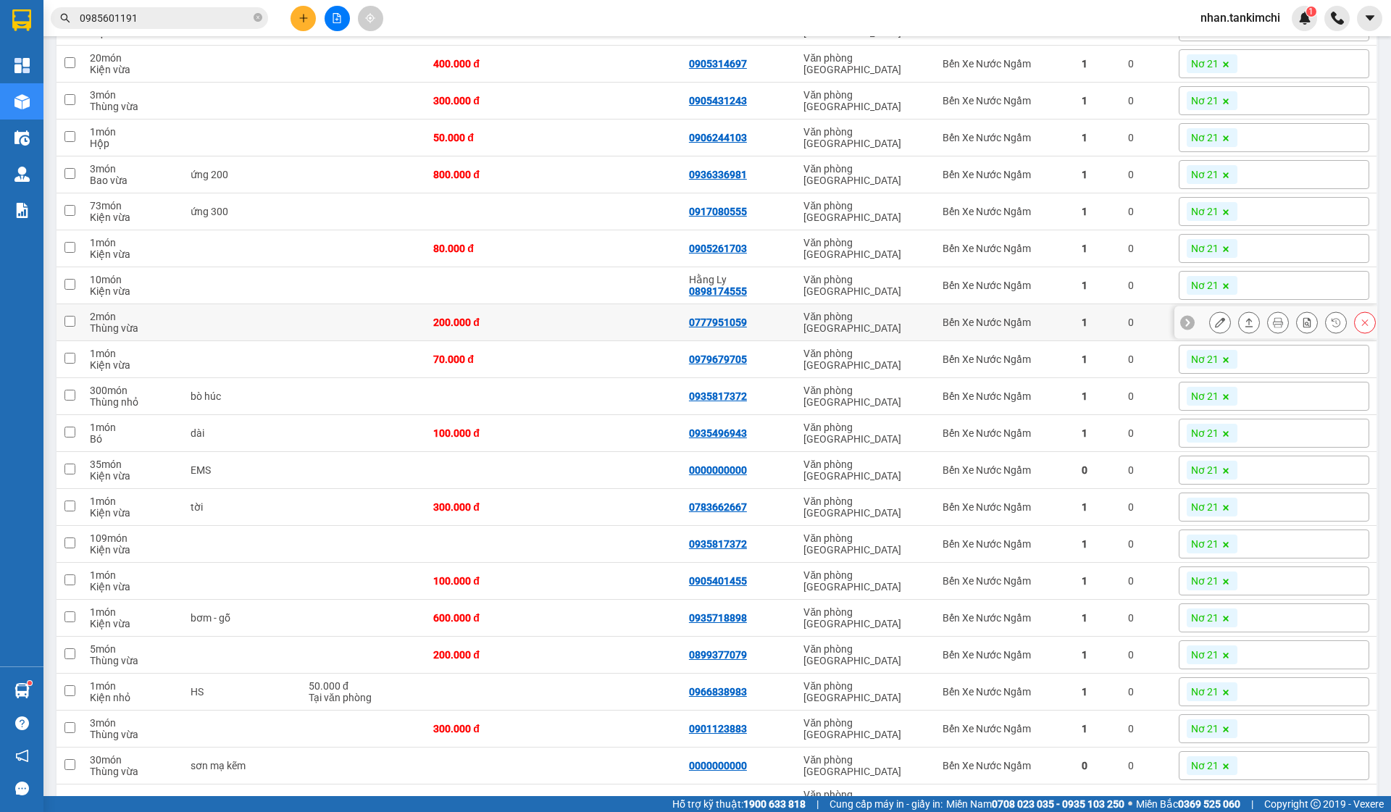
scroll to position [975, 0]
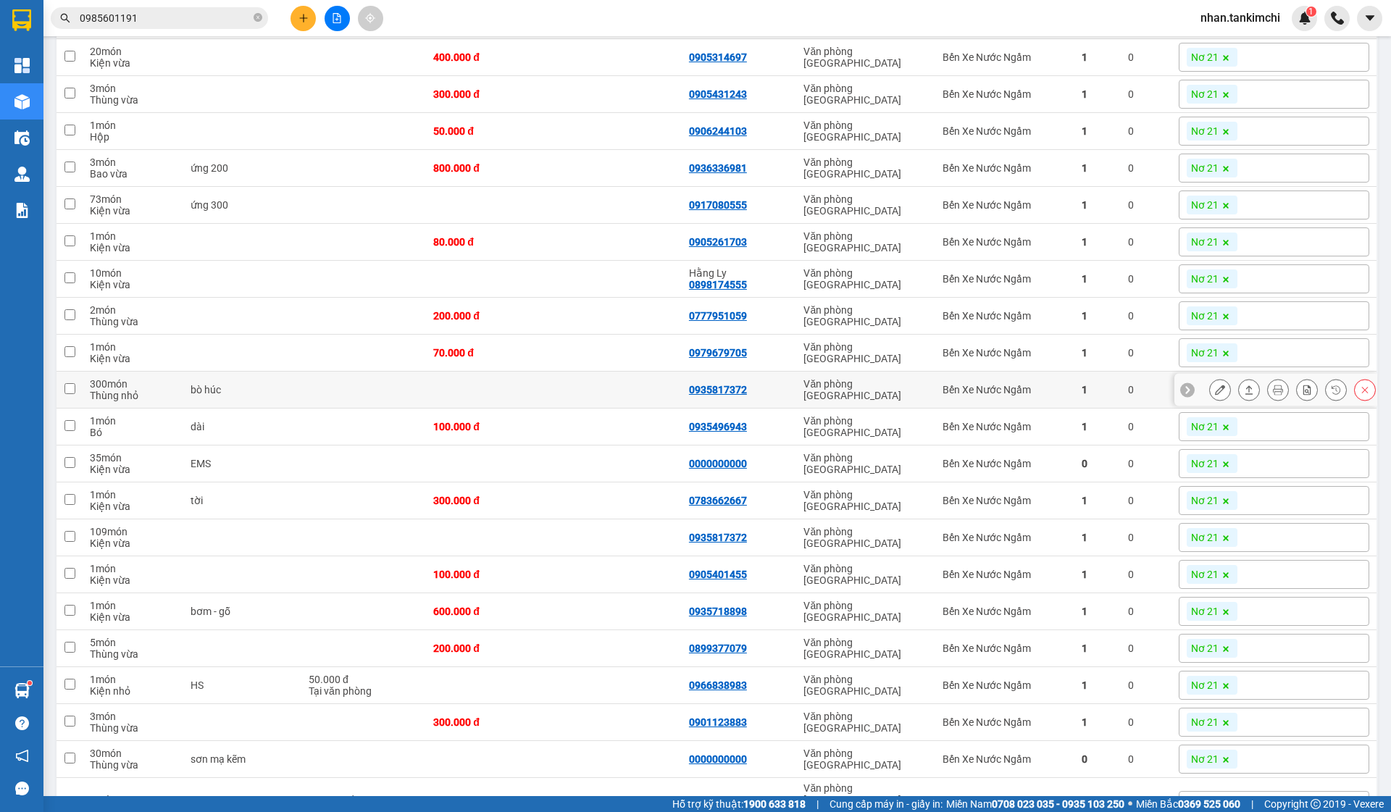
click at [1049, 392] on td "Bến Xe Nước Ngầm" at bounding box center [1005, 390] width 138 height 37
checkbox input "true"
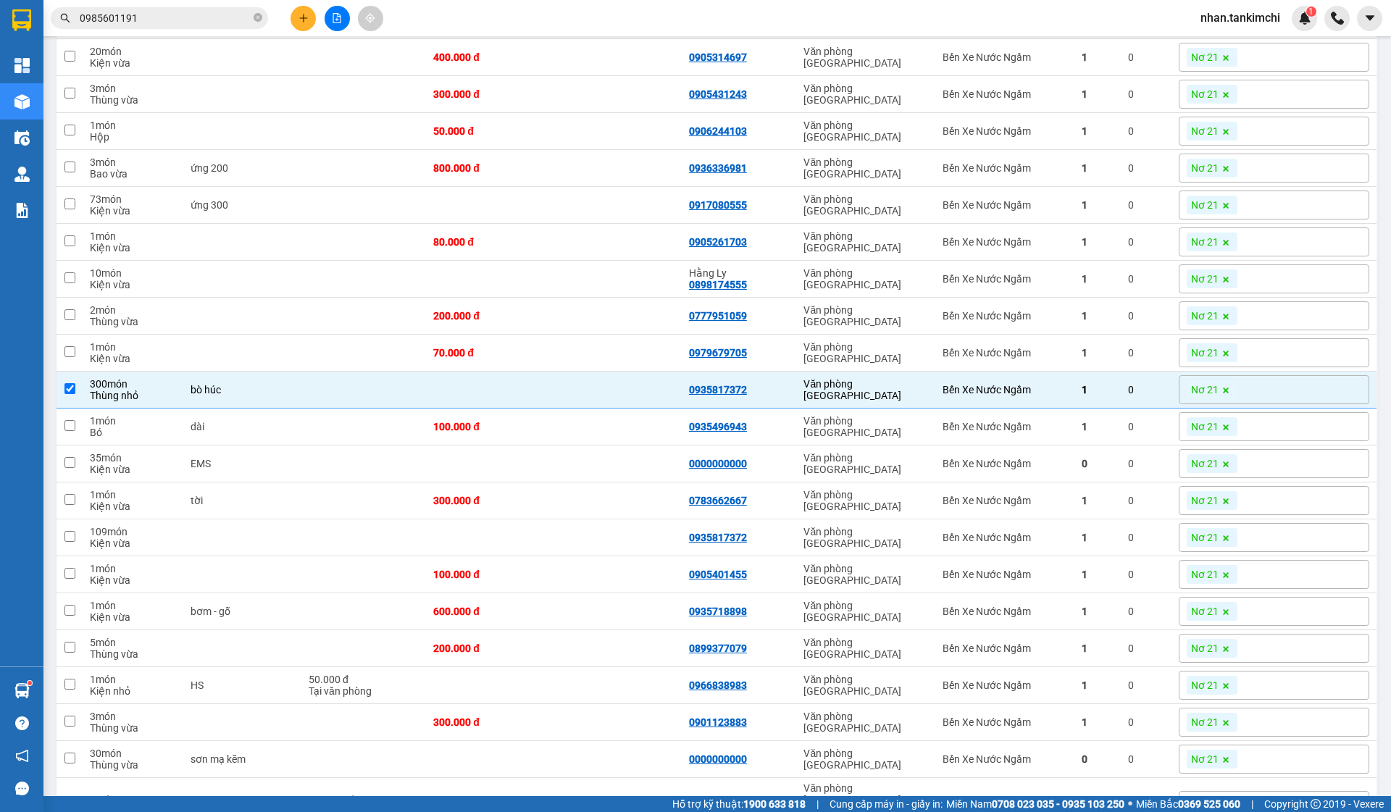
click at [1231, 395] on icon at bounding box center [1226, 390] width 9 height 9
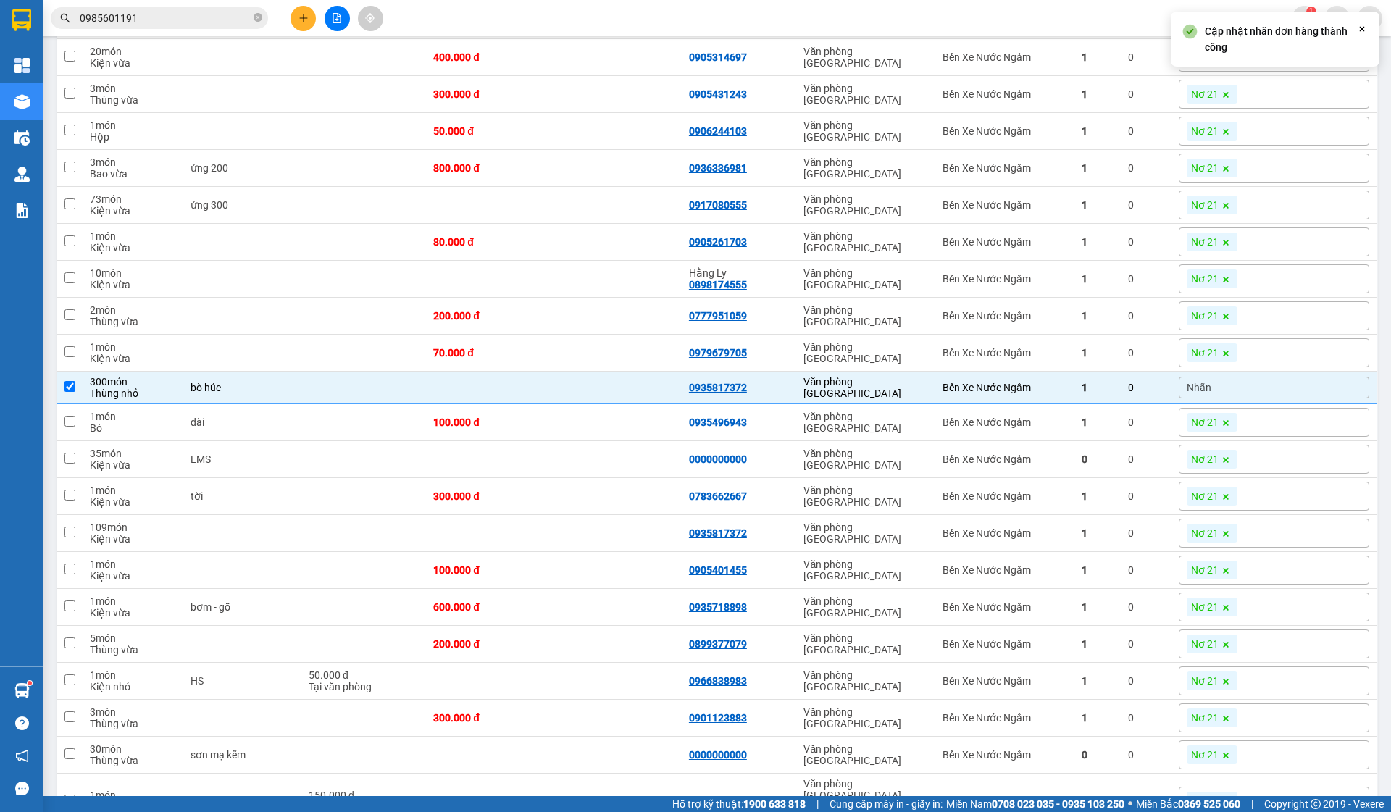
click at [1284, 399] on div "Nhãn" at bounding box center [1274, 388] width 191 height 22
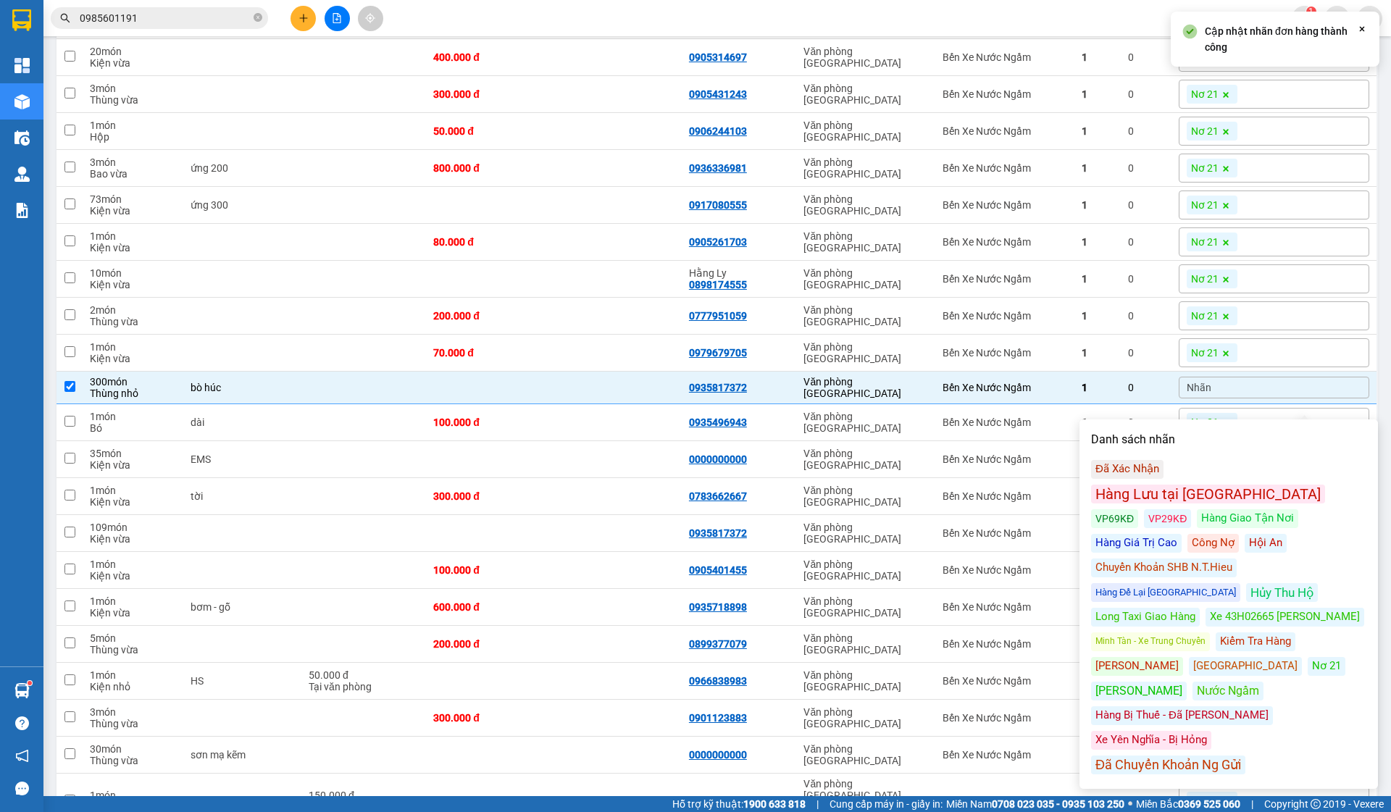
click at [1286, 399] on div "Nhãn" at bounding box center [1274, 388] width 191 height 22
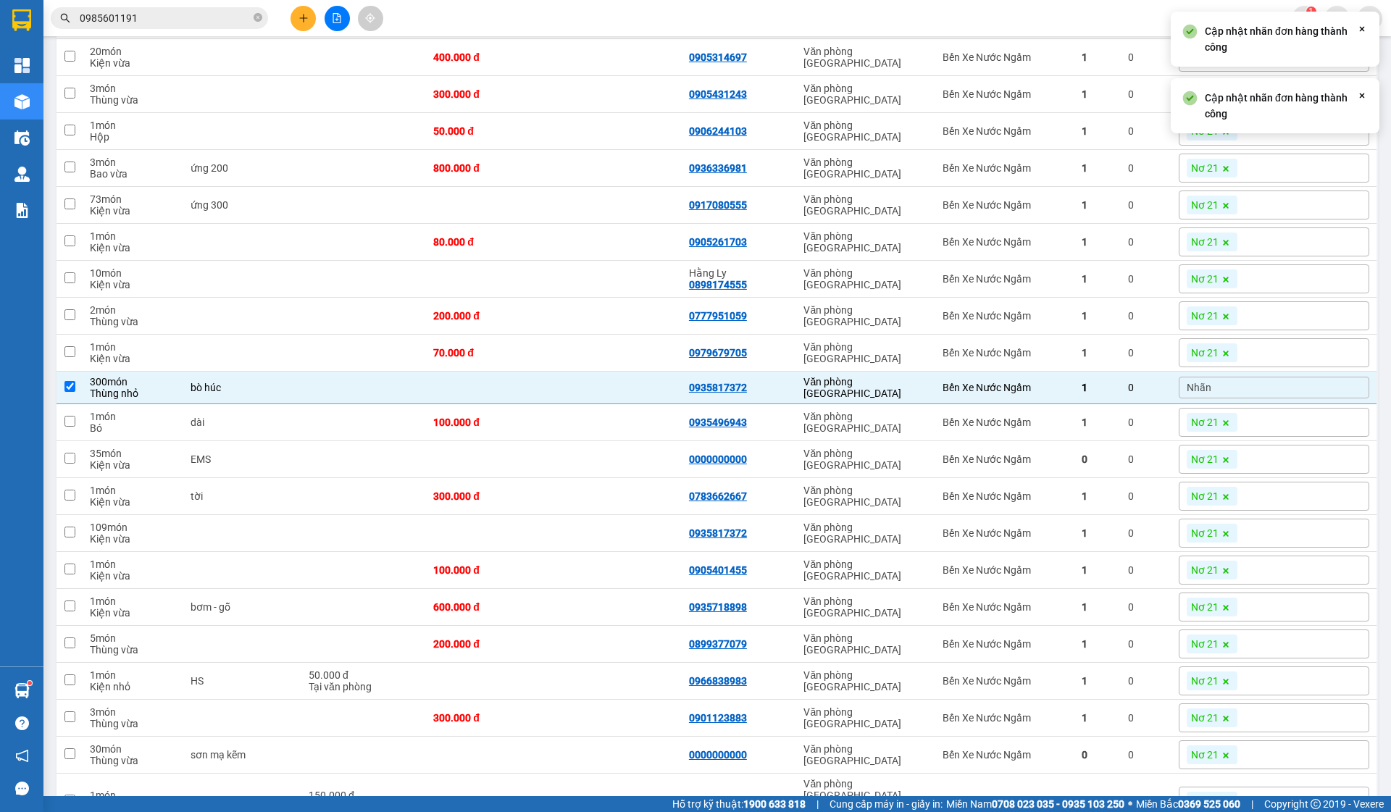
click at [1286, 399] on div "Nhãn" at bounding box center [1274, 388] width 191 height 22
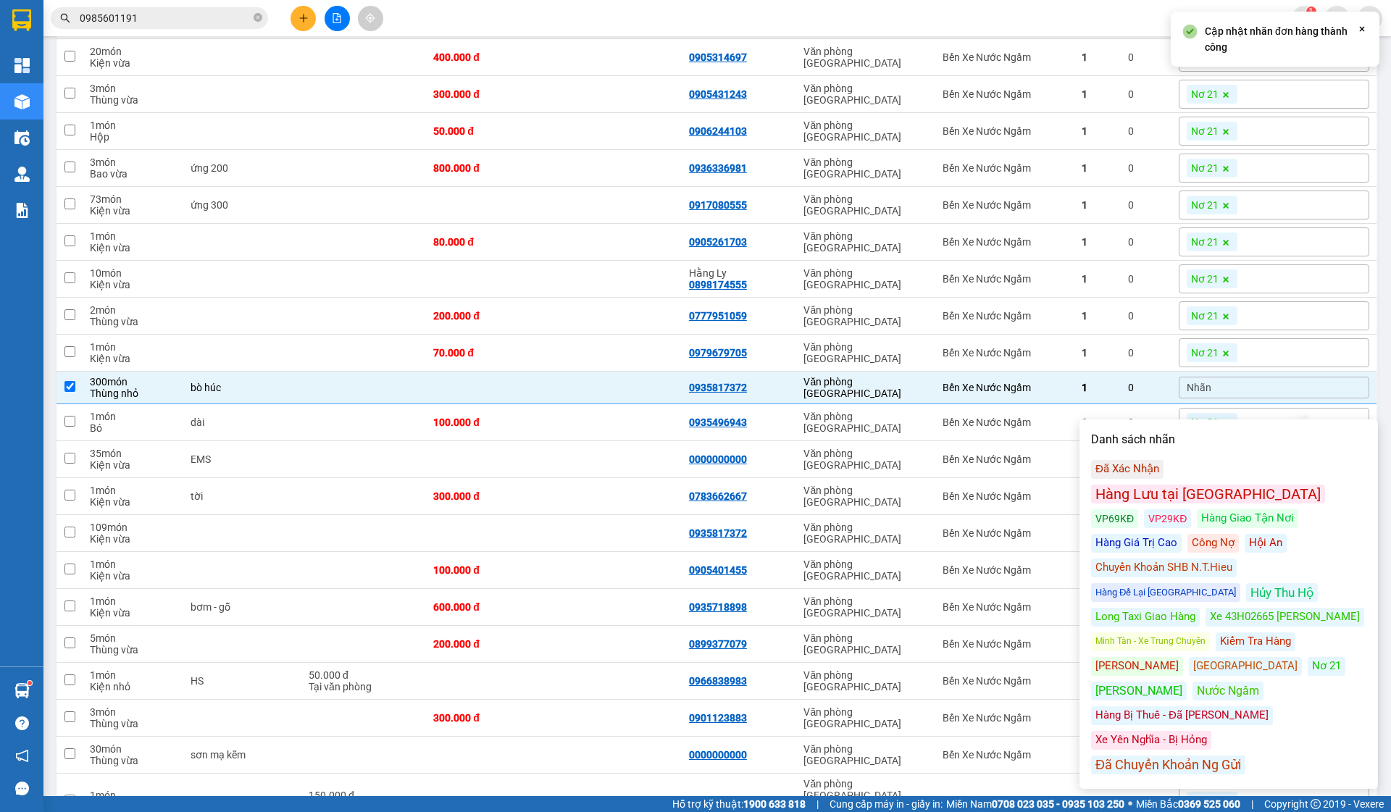
click at [1188, 534] on div "Công Nợ" at bounding box center [1213, 543] width 51 height 19
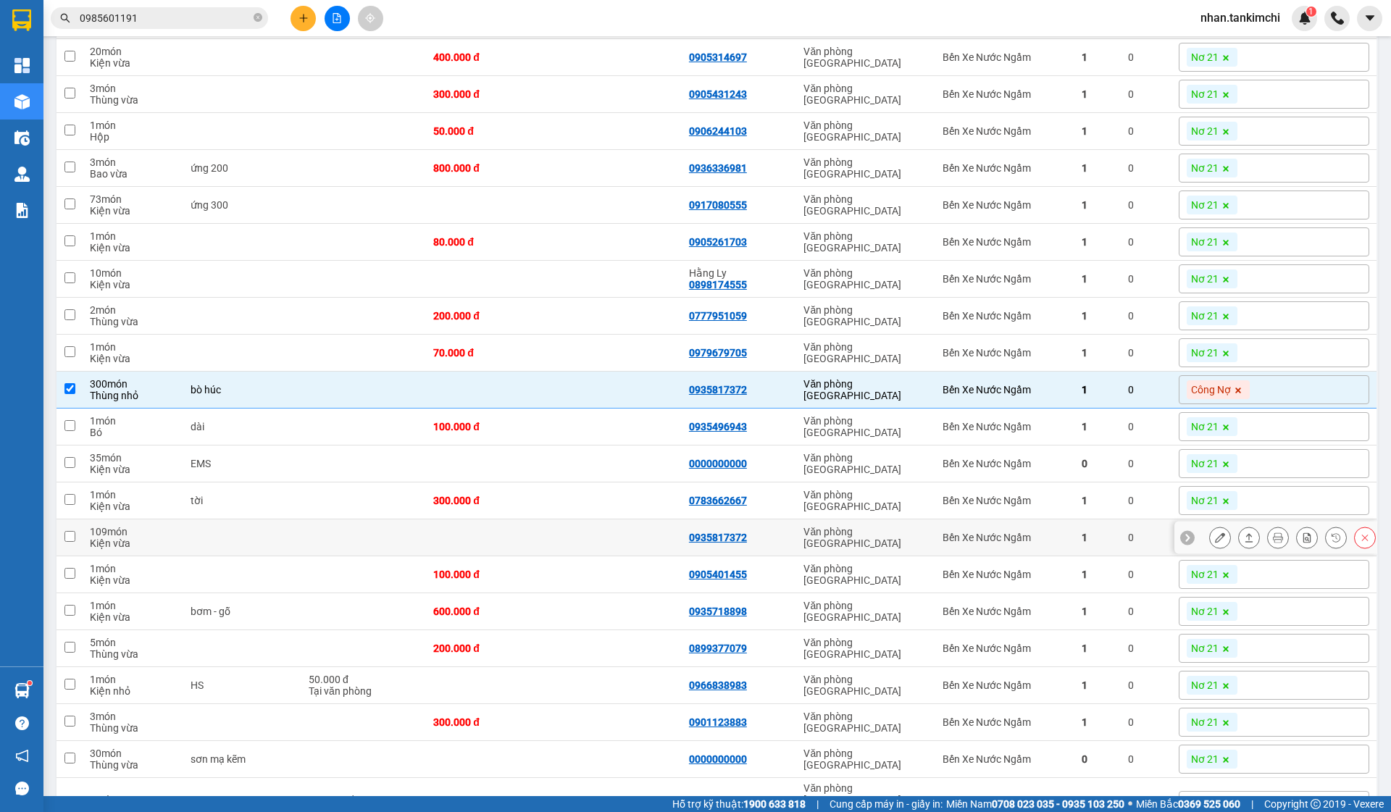
click at [907, 549] on div "Văn phòng [GEOGRAPHIC_DATA]" at bounding box center [866, 537] width 125 height 23
checkbox input "true"
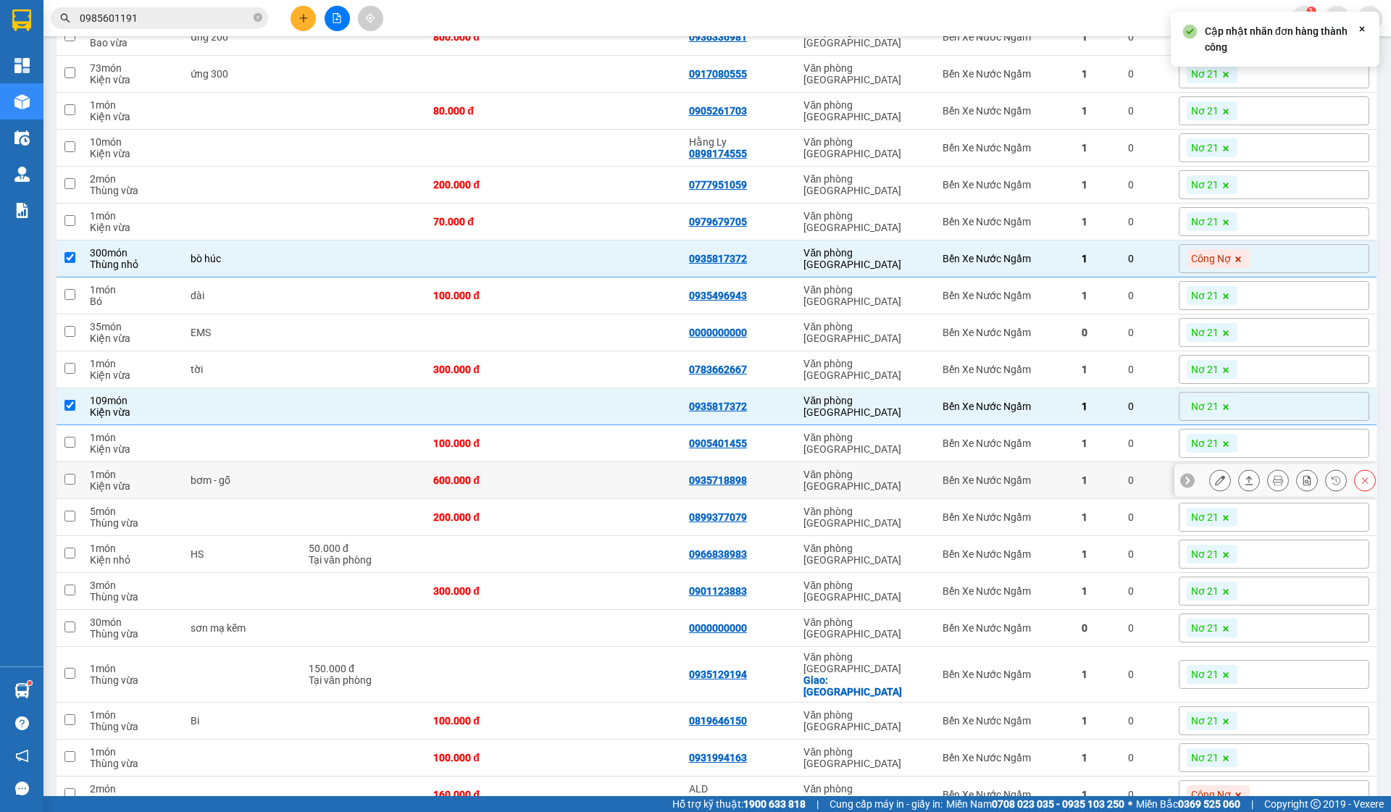
scroll to position [1125, 0]
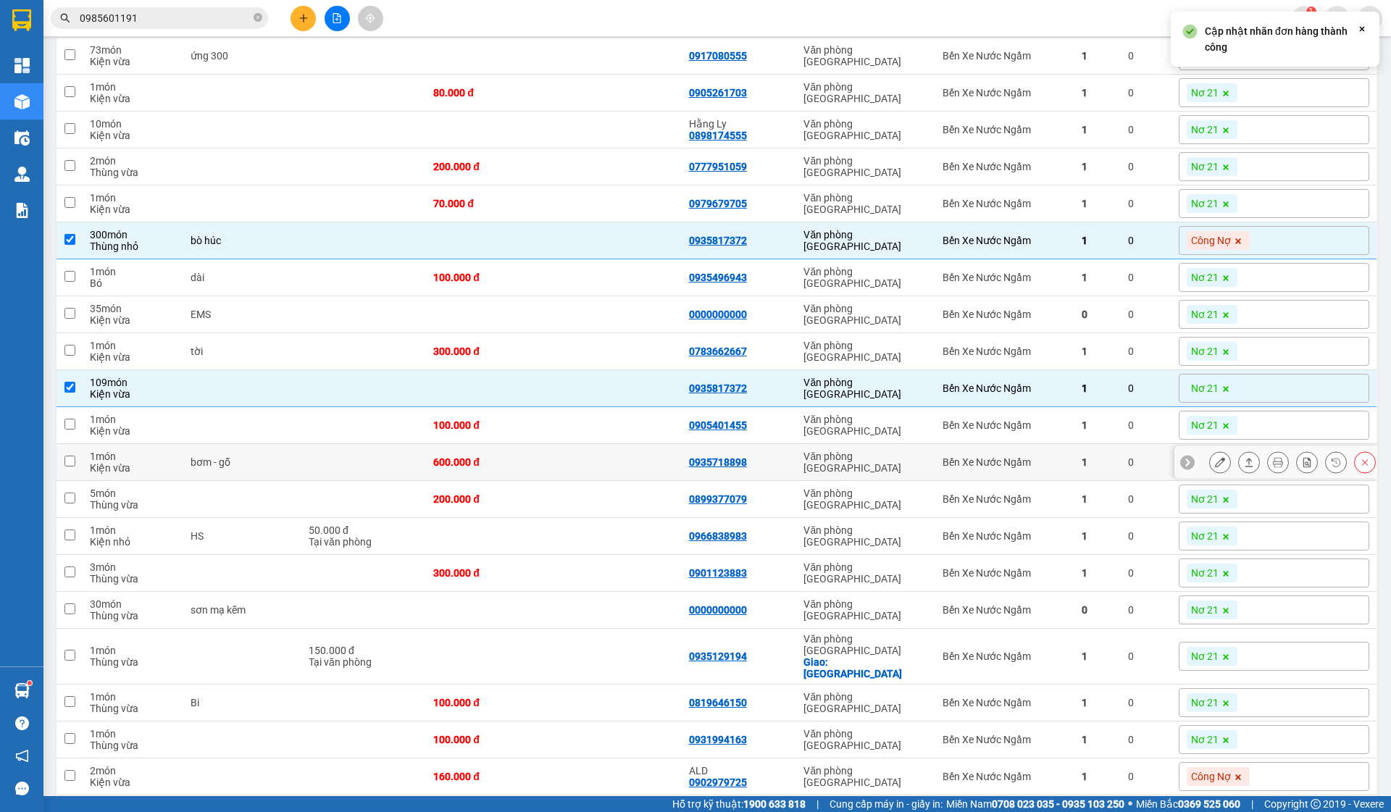
click at [881, 474] on div "Văn phòng [GEOGRAPHIC_DATA]" at bounding box center [866, 462] width 125 height 23
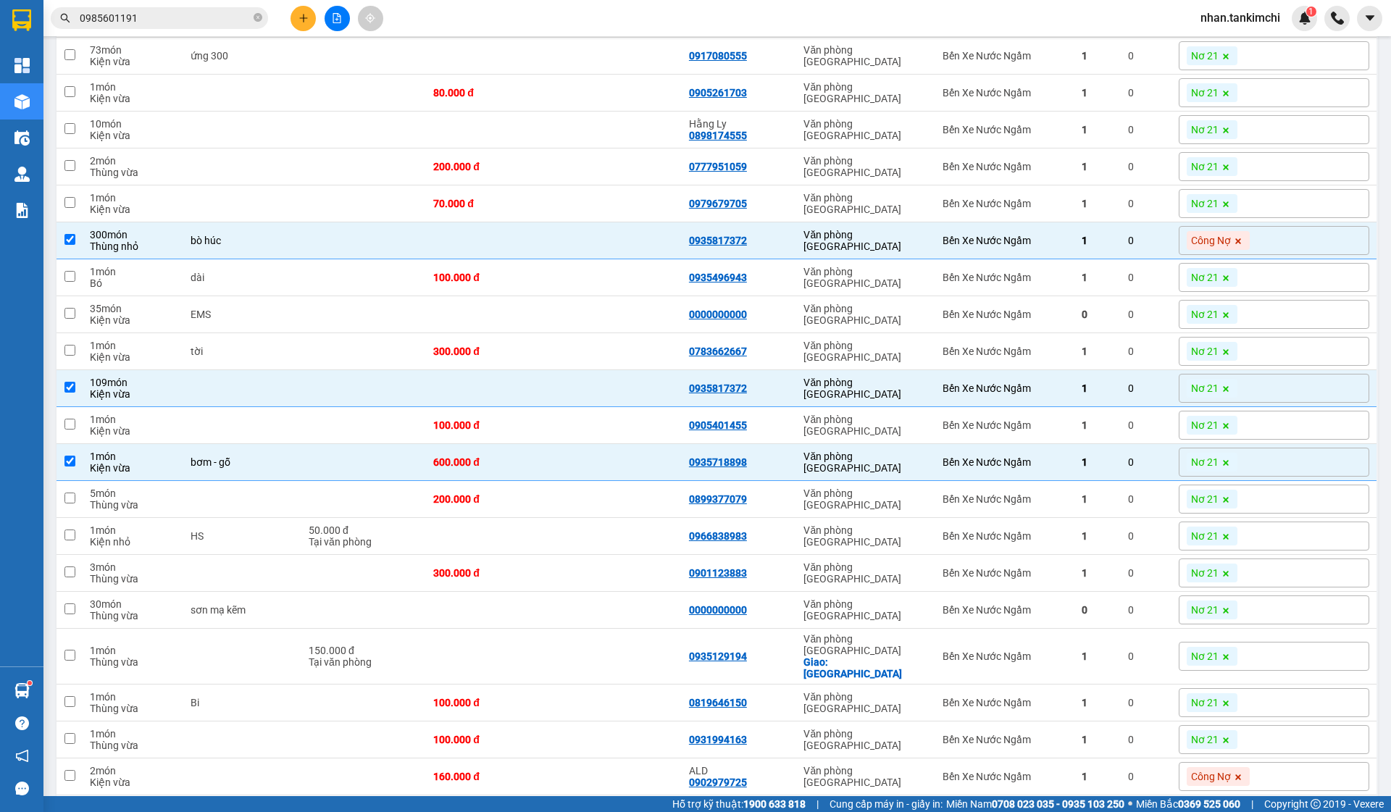
click at [1234, 472] on span at bounding box center [1226, 462] width 14 height 19
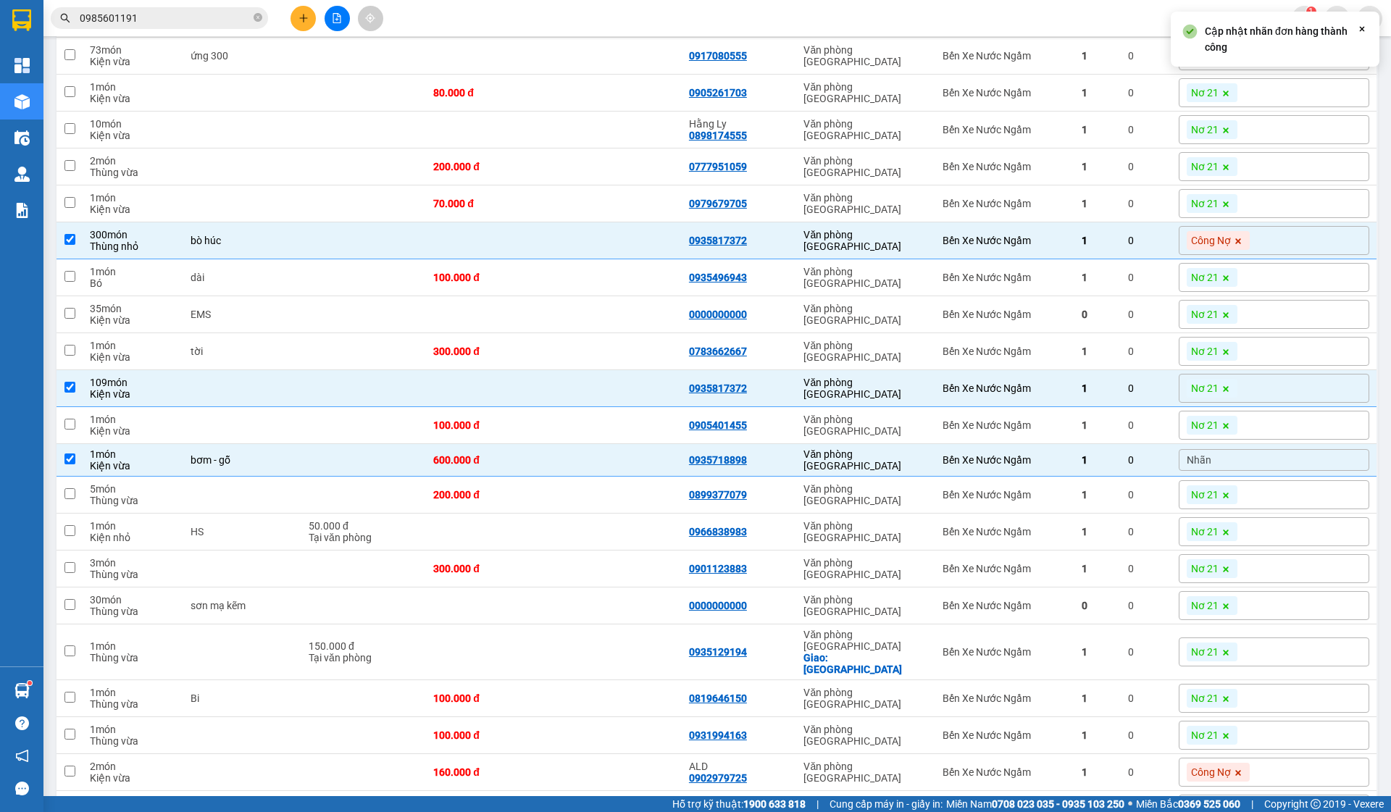
click at [1294, 471] on div "Nhãn" at bounding box center [1274, 460] width 191 height 22
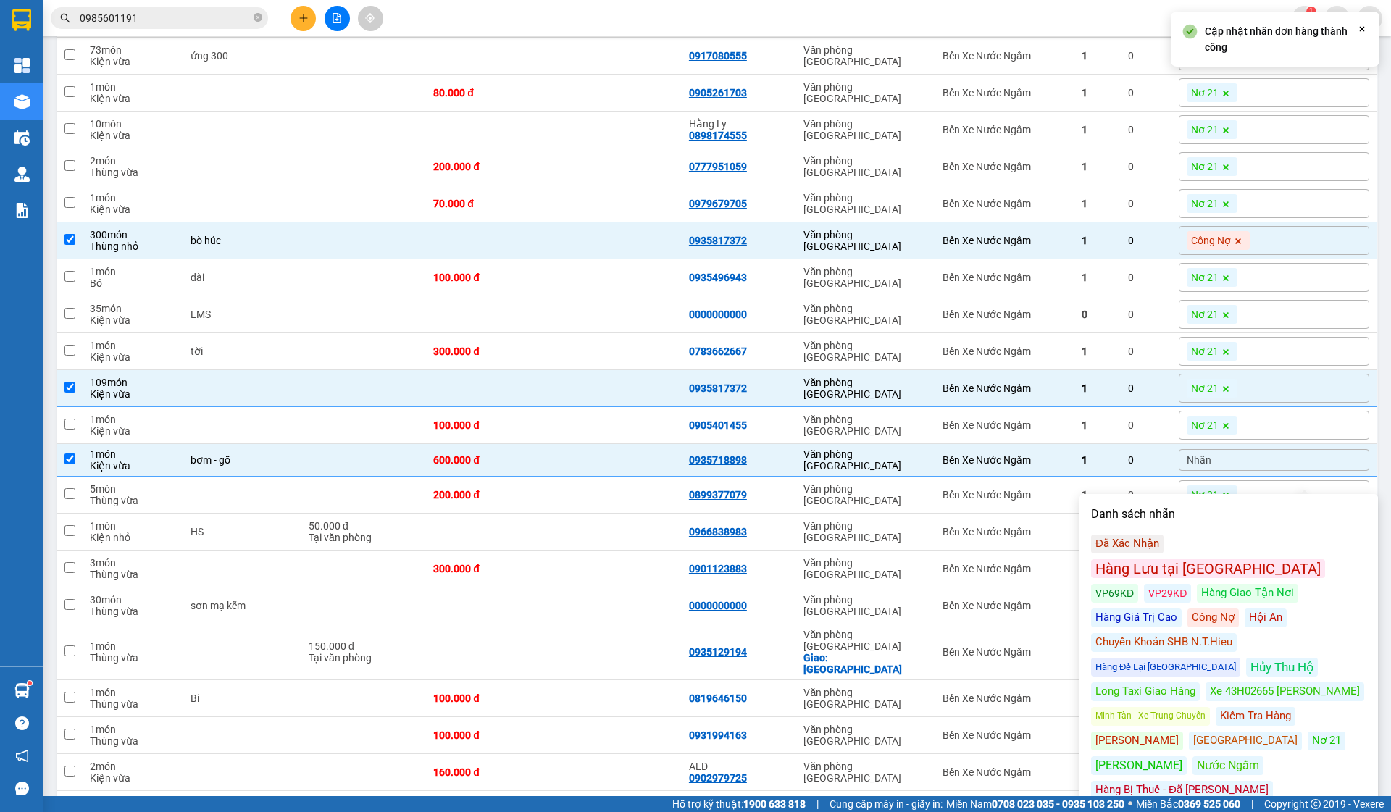
click at [1236, 534] on div "Danh sách nhãn Đã Xác Nhận Hàng Lưu tại Kho ĐN VP69KĐ VP29KĐ Hàng Giao Tận Nơi …" at bounding box center [1229, 679] width 290 height 361
click at [1241, 559] on div "Hàng Lưu tại [GEOGRAPHIC_DATA]" at bounding box center [1208, 568] width 234 height 19
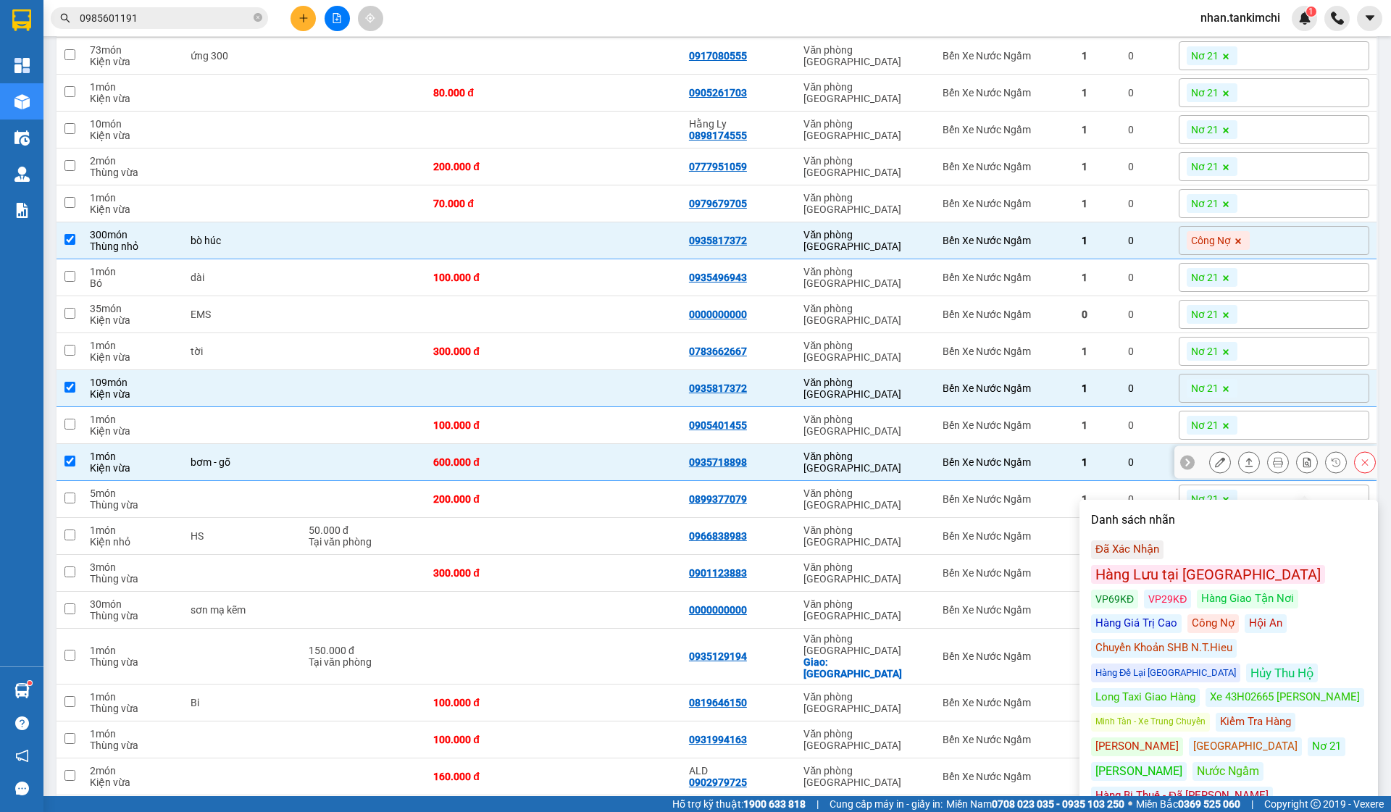
click at [915, 467] on td "Văn phòng [GEOGRAPHIC_DATA]" at bounding box center [865, 462] width 139 height 37
checkbox input "false"
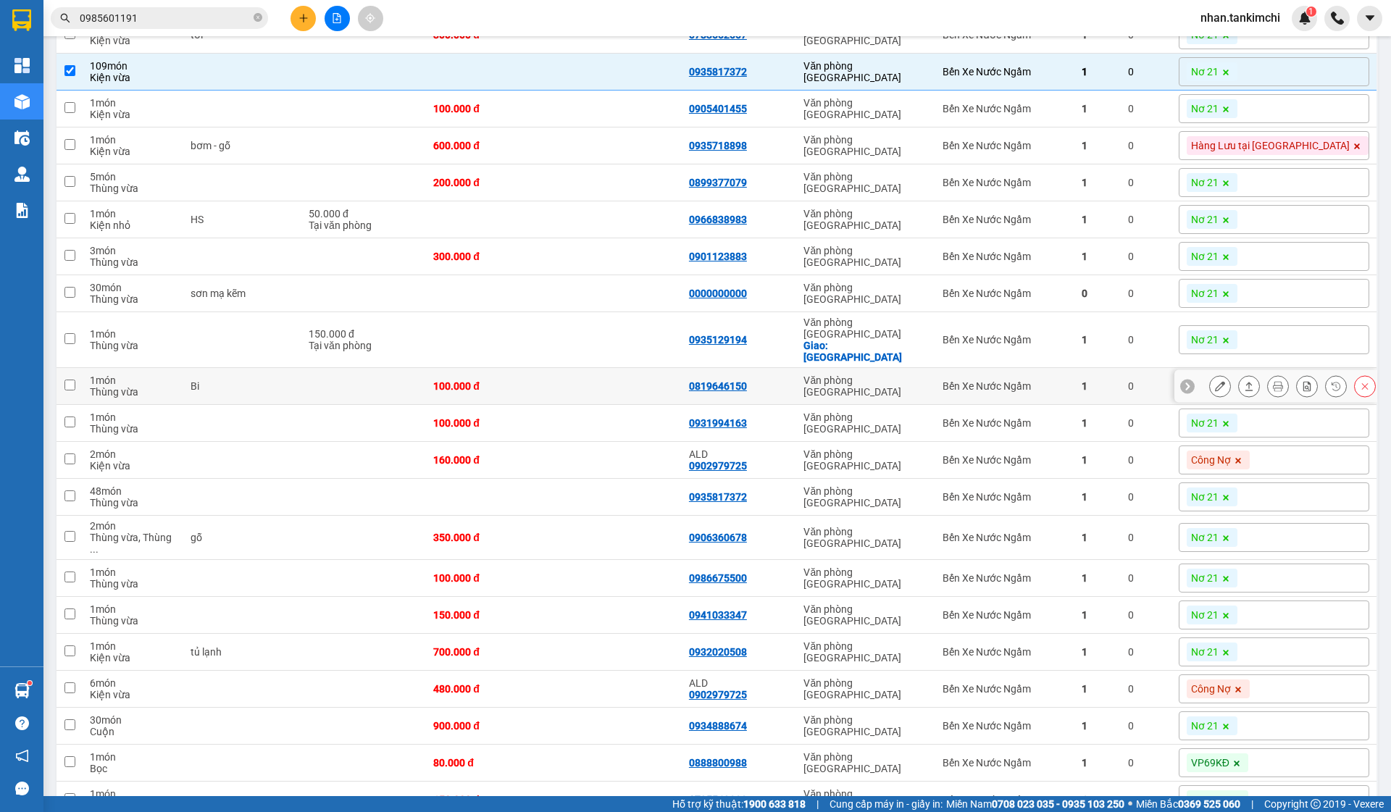
scroll to position [1584, 0]
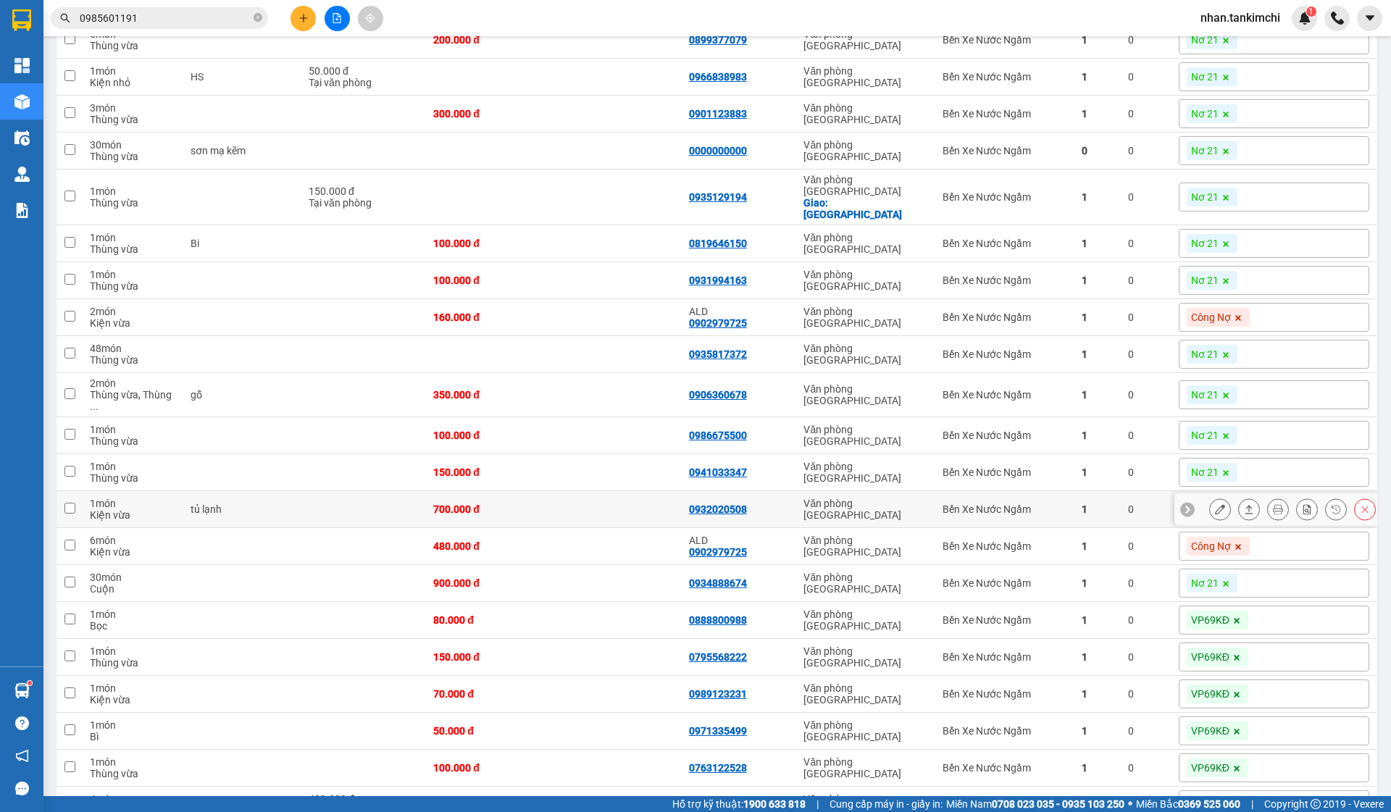
click at [936, 491] on td "Văn phòng [GEOGRAPHIC_DATA]" at bounding box center [865, 509] width 139 height 37
checkbox input "true"
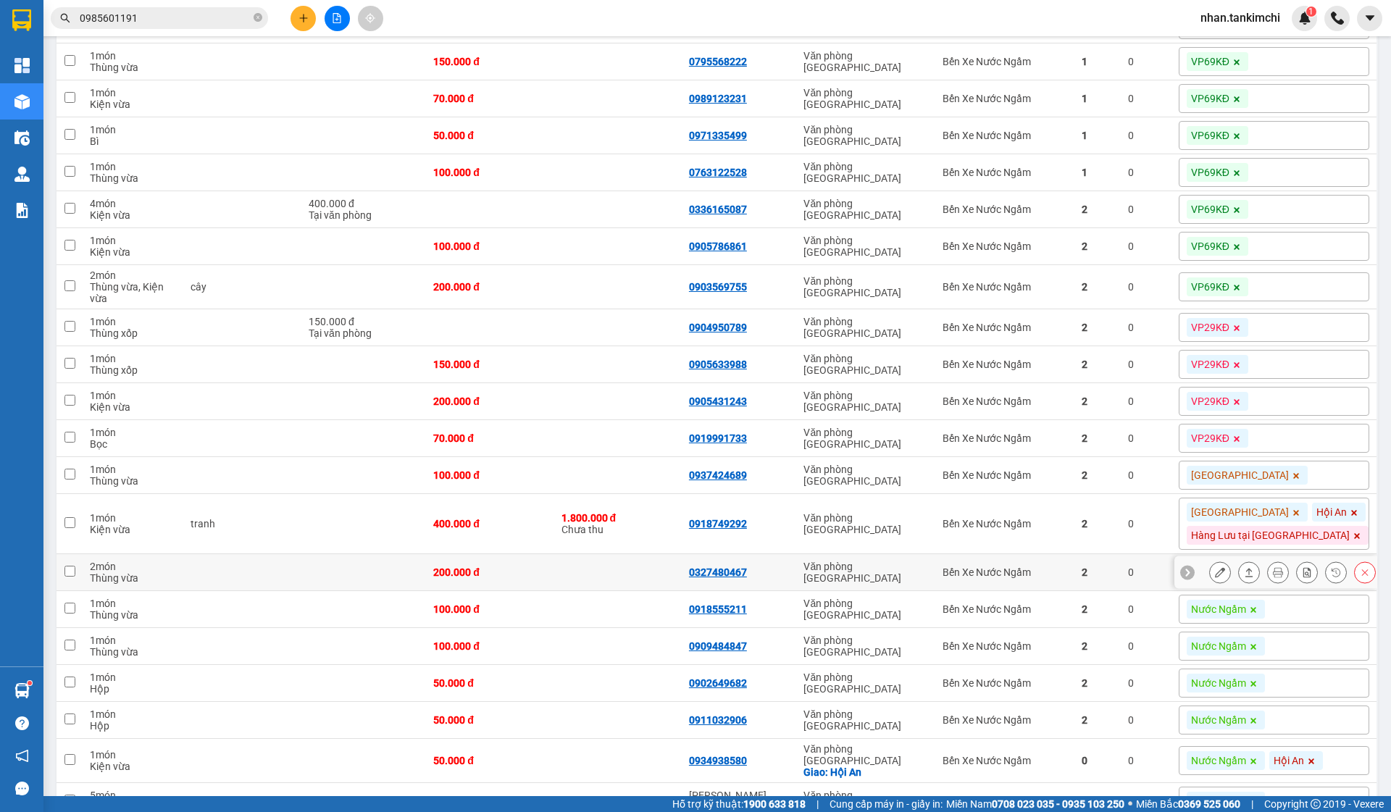
scroll to position [2197, 0]
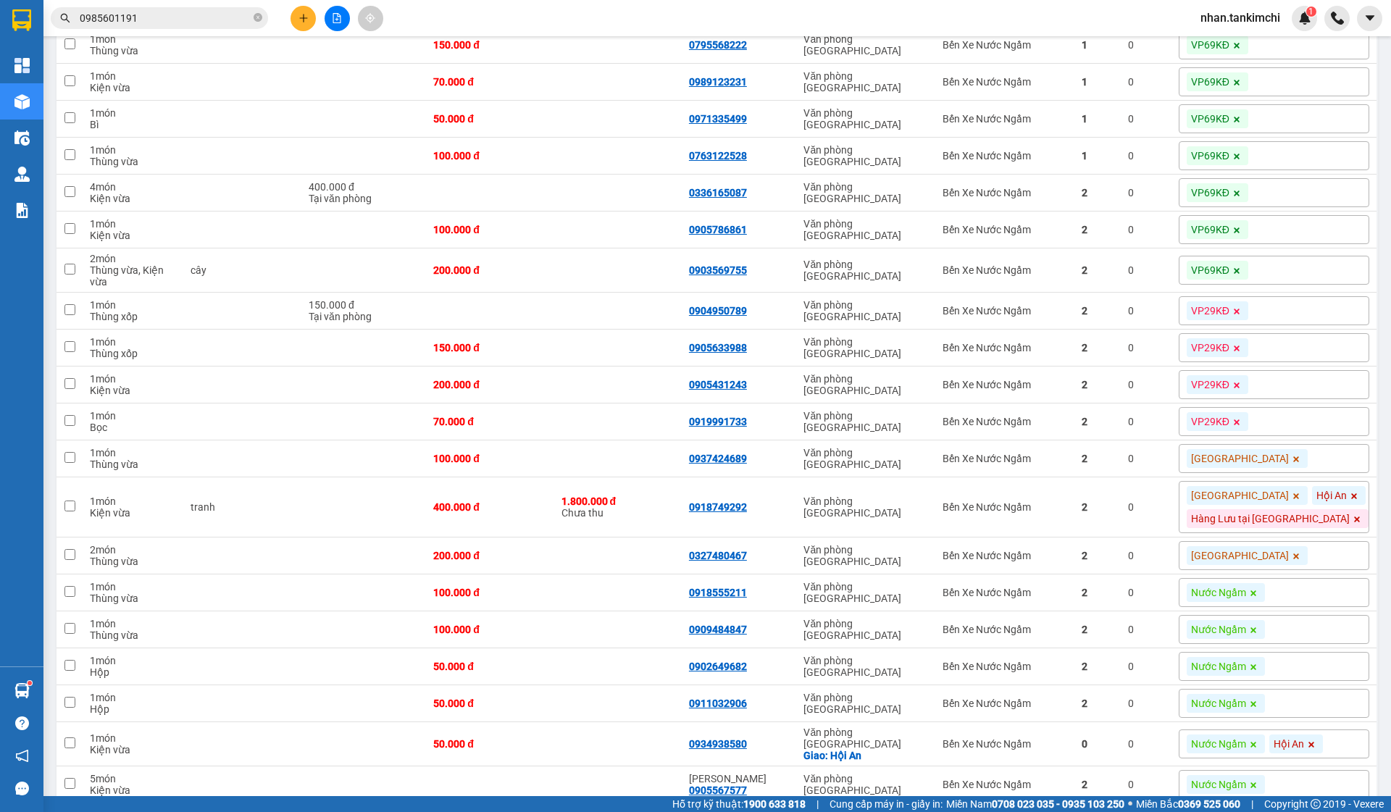
click at [1301, 496] on icon at bounding box center [1296, 496] width 9 height 9
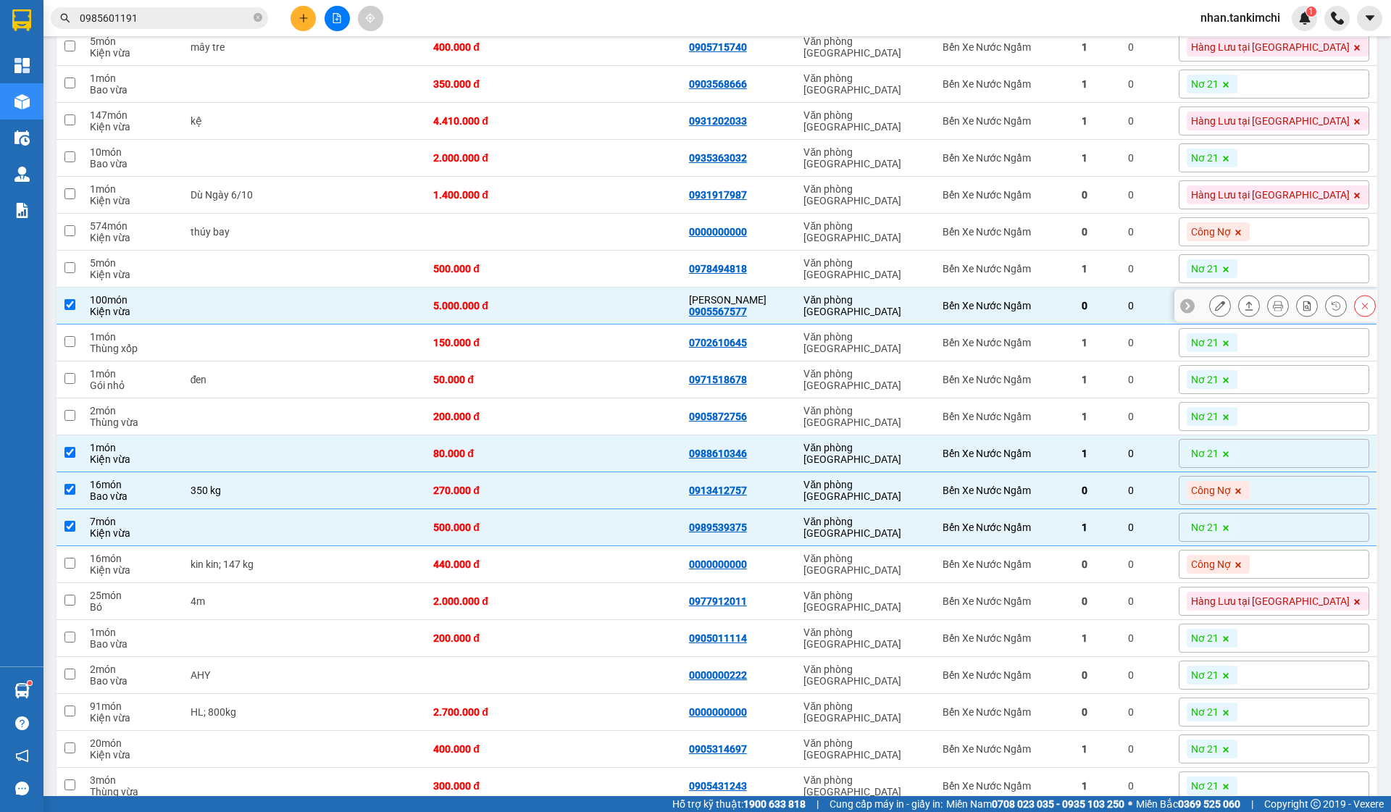
scroll to position [282, 0]
click at [1229, 309] on button at bounding box center [1220, 307] width 20 height 25
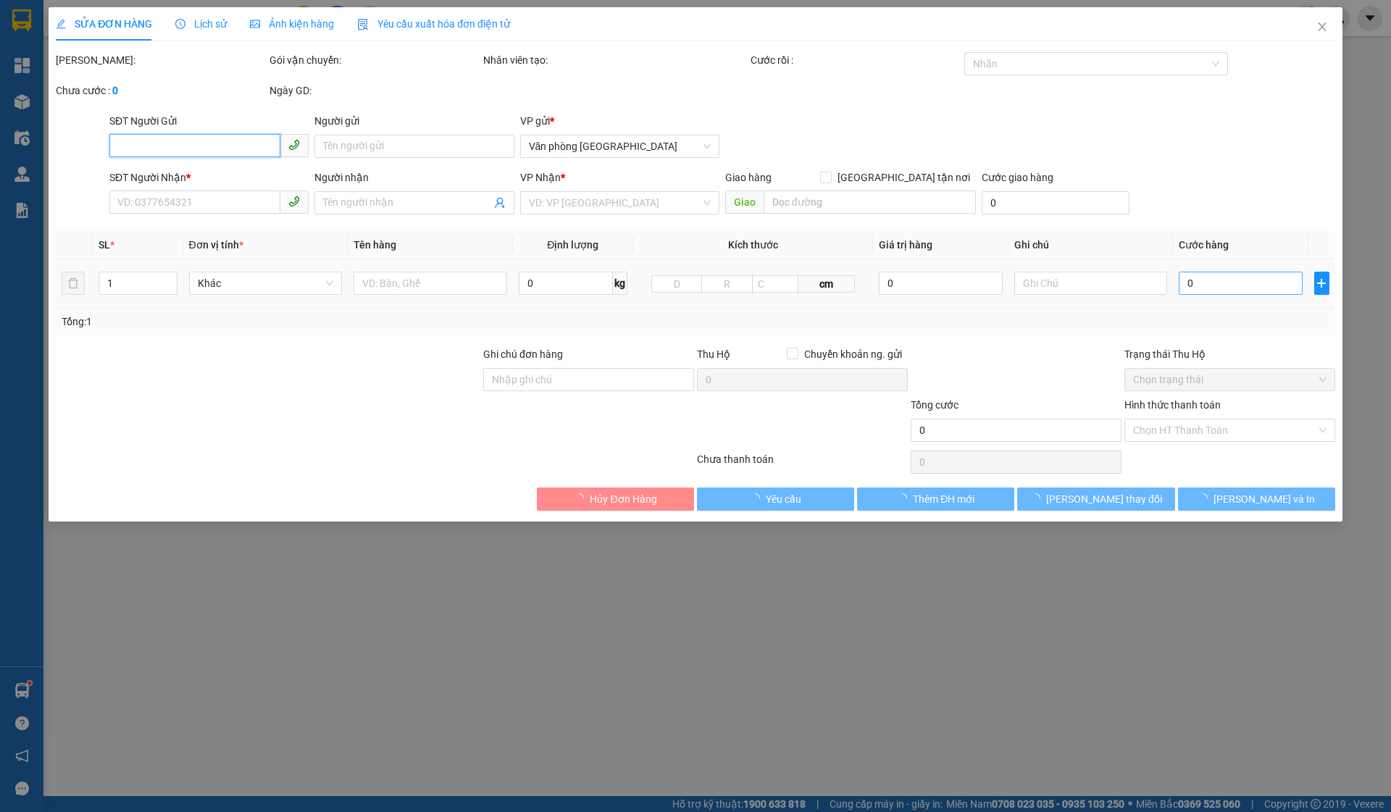
type input "0905567577"
type input "[PERSON_NAME]"
type input "5.000.000"
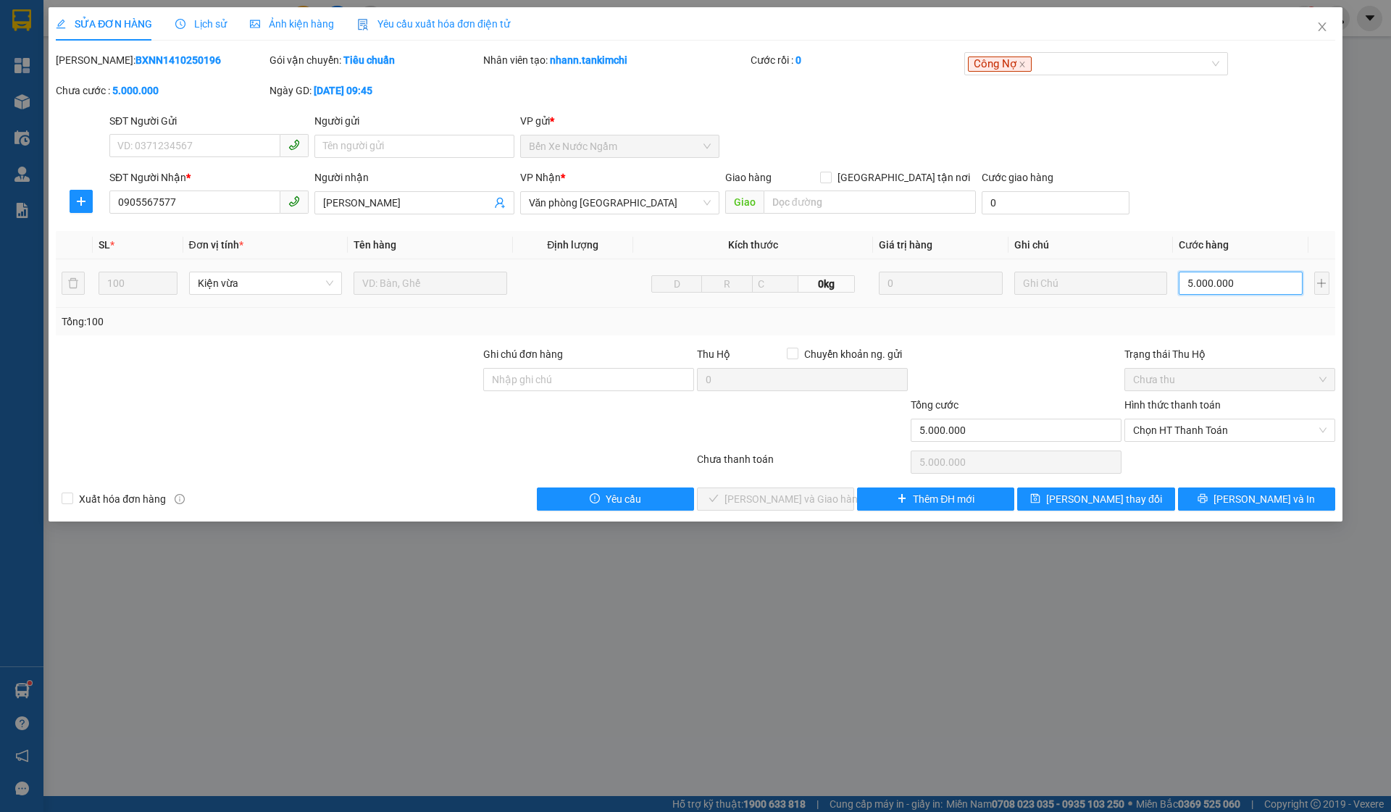
click at [1255, 294] on input "5.000.000" at bounding box center [1240, 283] width 123 height 23
click at [1334, 28] on span "Close" at bounding box center [1322, 27] width 41 height 41
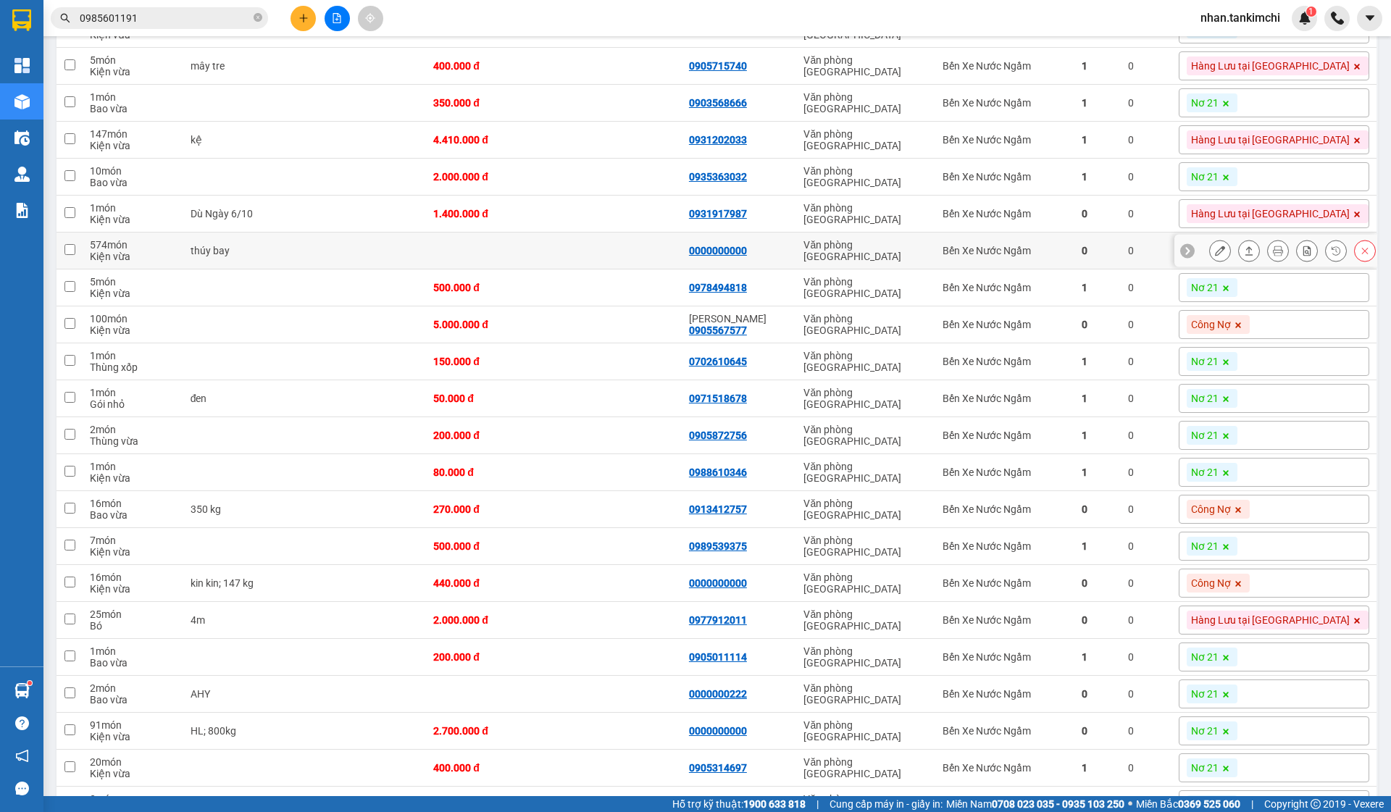
scroll to position [446, 0]
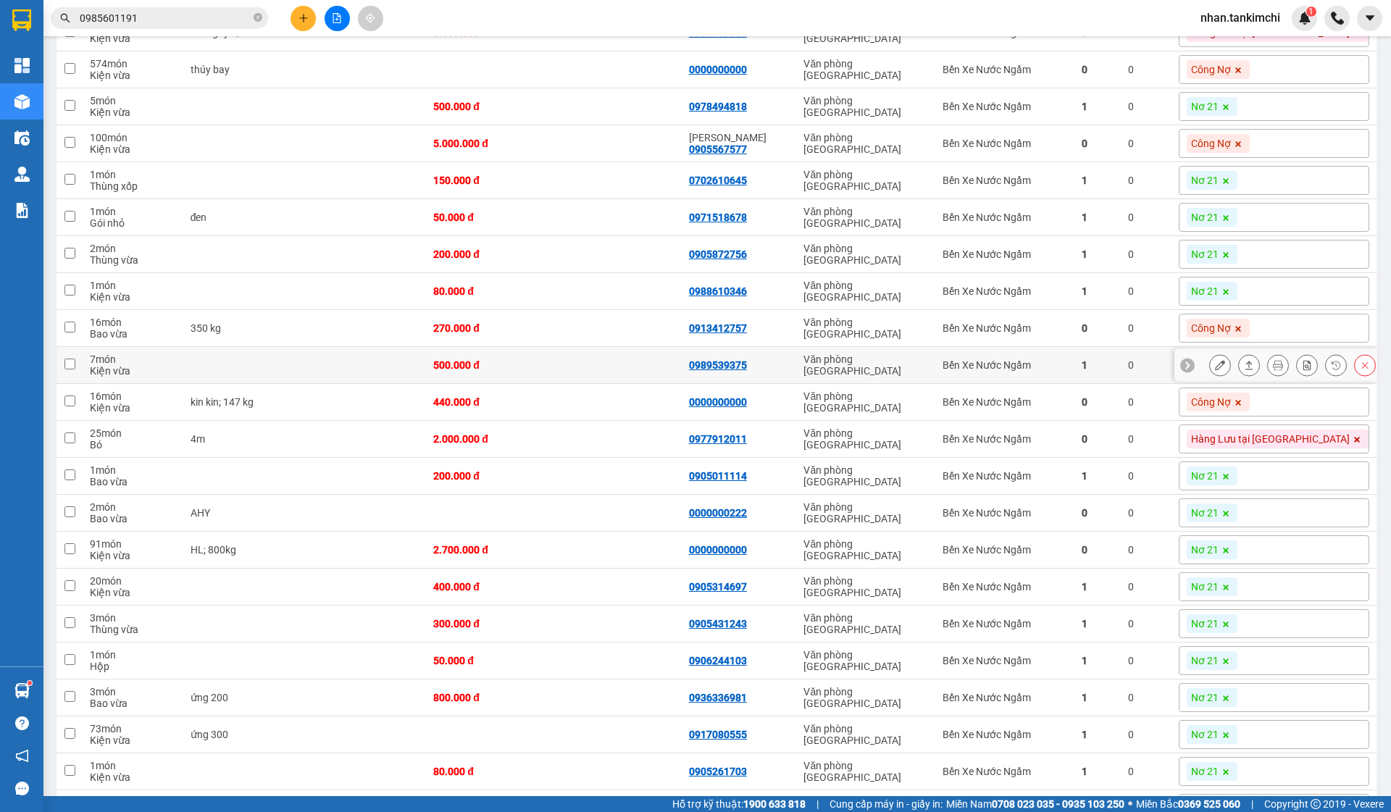
click at [1114, 371] on div "1" at bounding box center [1098, 365] width 32 height 12
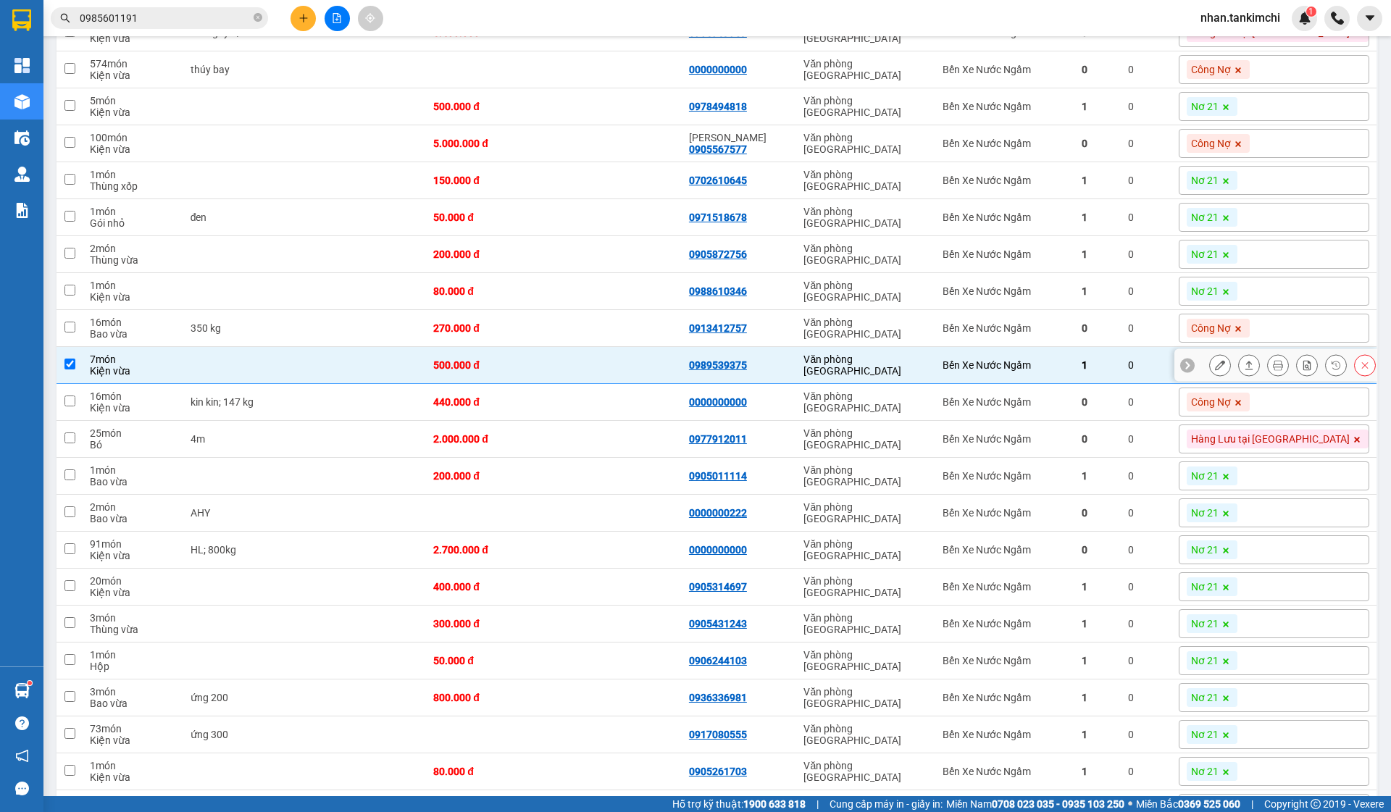
click at [1074, 384] on td "Bến Xe Nước Ngầm" at bounding box center [1005, 365] width 138 height 37
checkbox input "false"
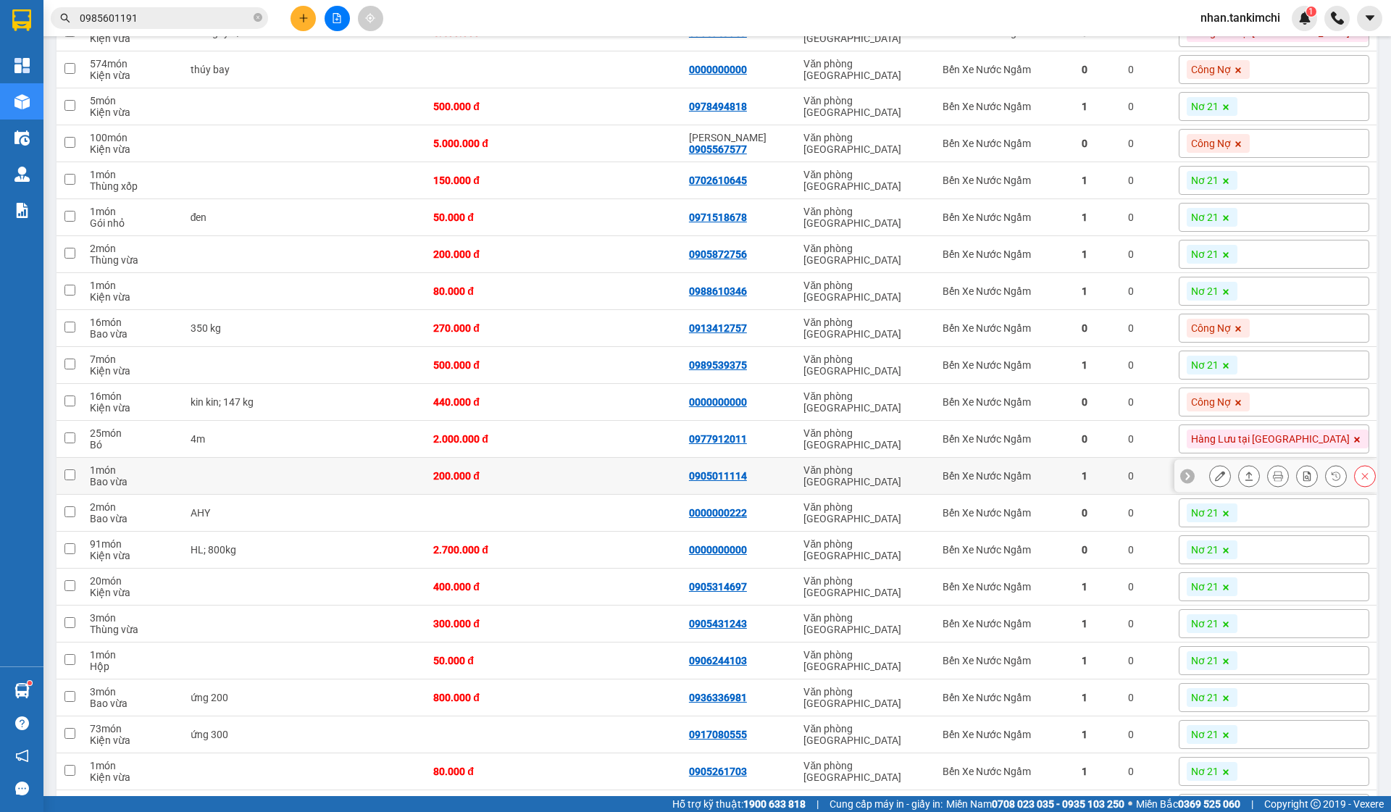
click at [1074, 456] on td "Bến Xe Nước Ngầm" at bounding box center [1005, 439] width 138 height 37
checkbox input "true"
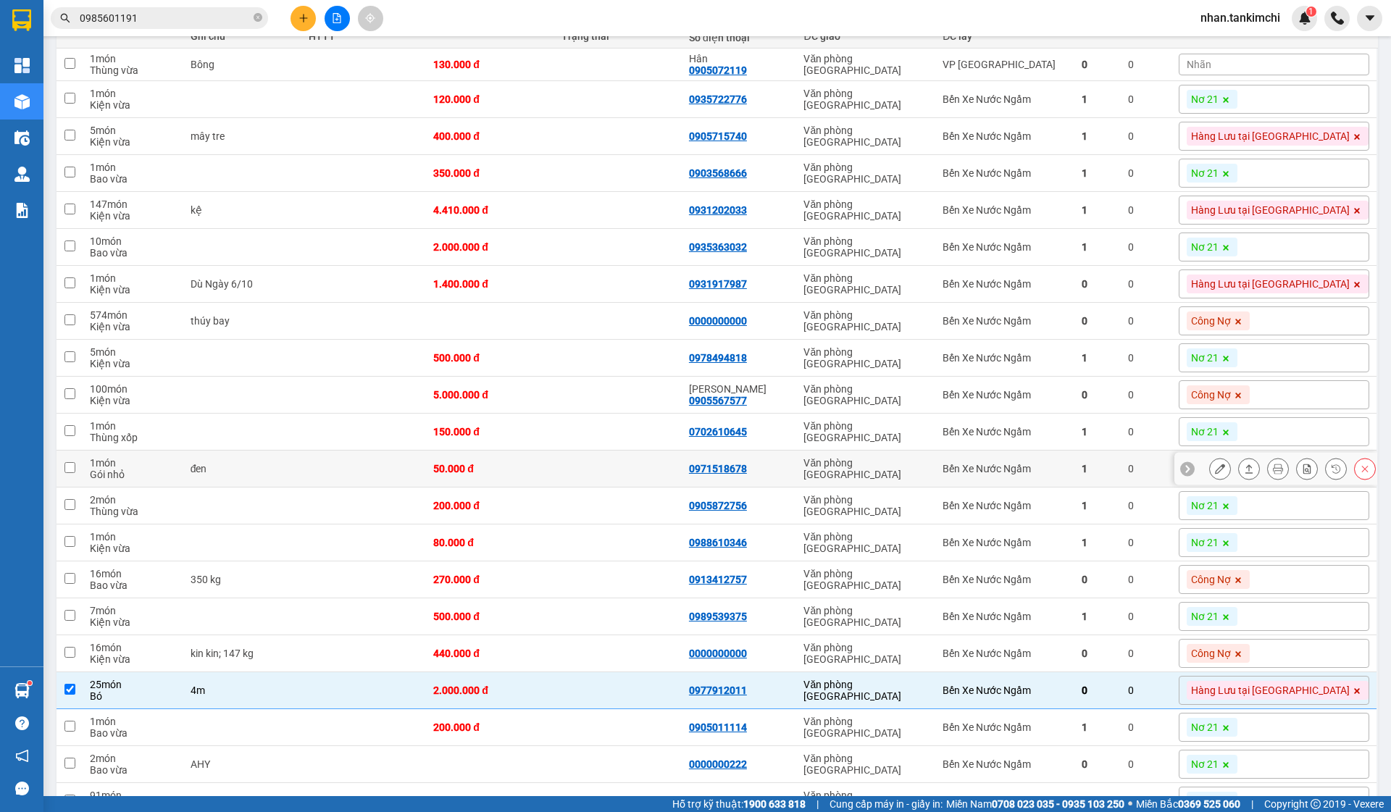
scroll to position [200, 0]
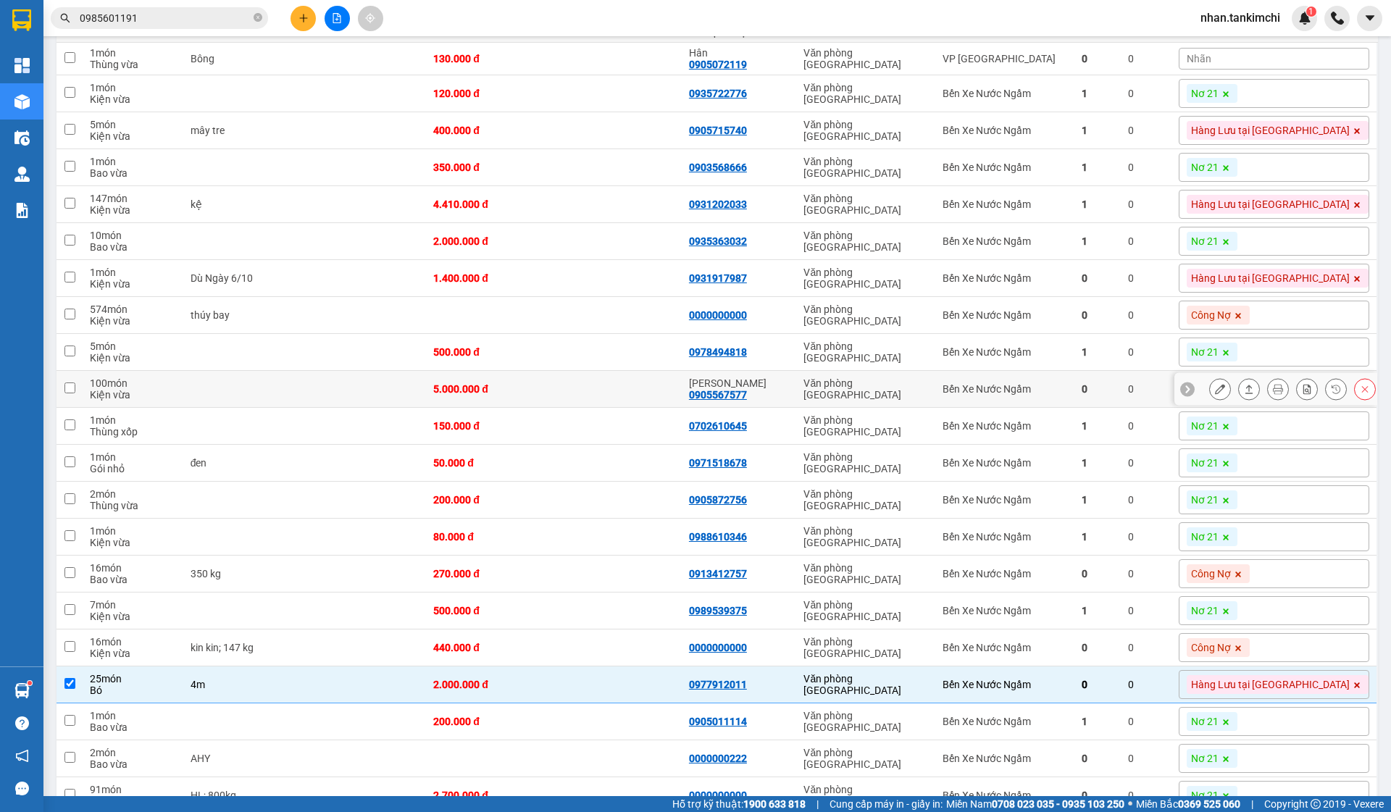
click at [1220, 394] on icon at bounding box center [1220, 389] width 10 height 10
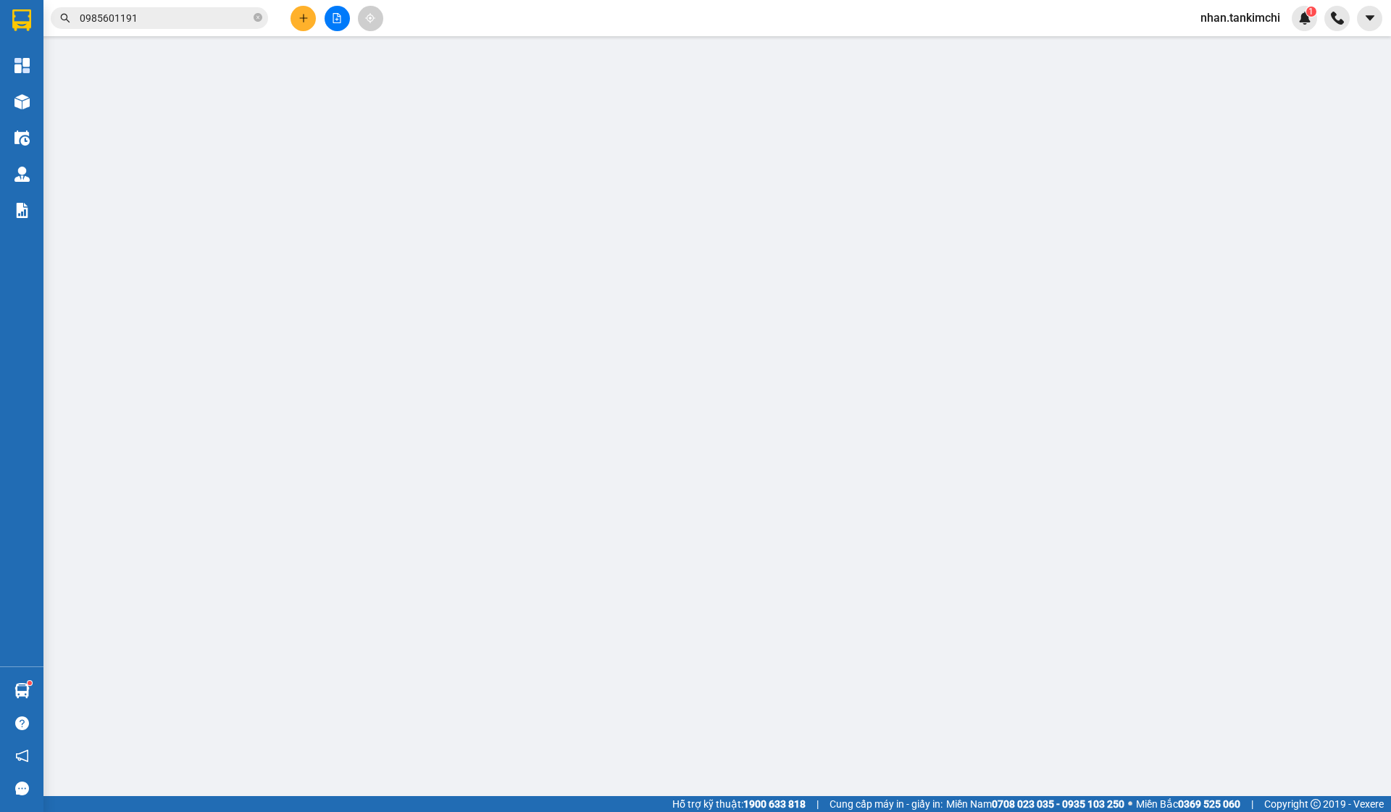
type input "0905567577"
type input "[PERSON_NAME]"
type input "5.000.000"
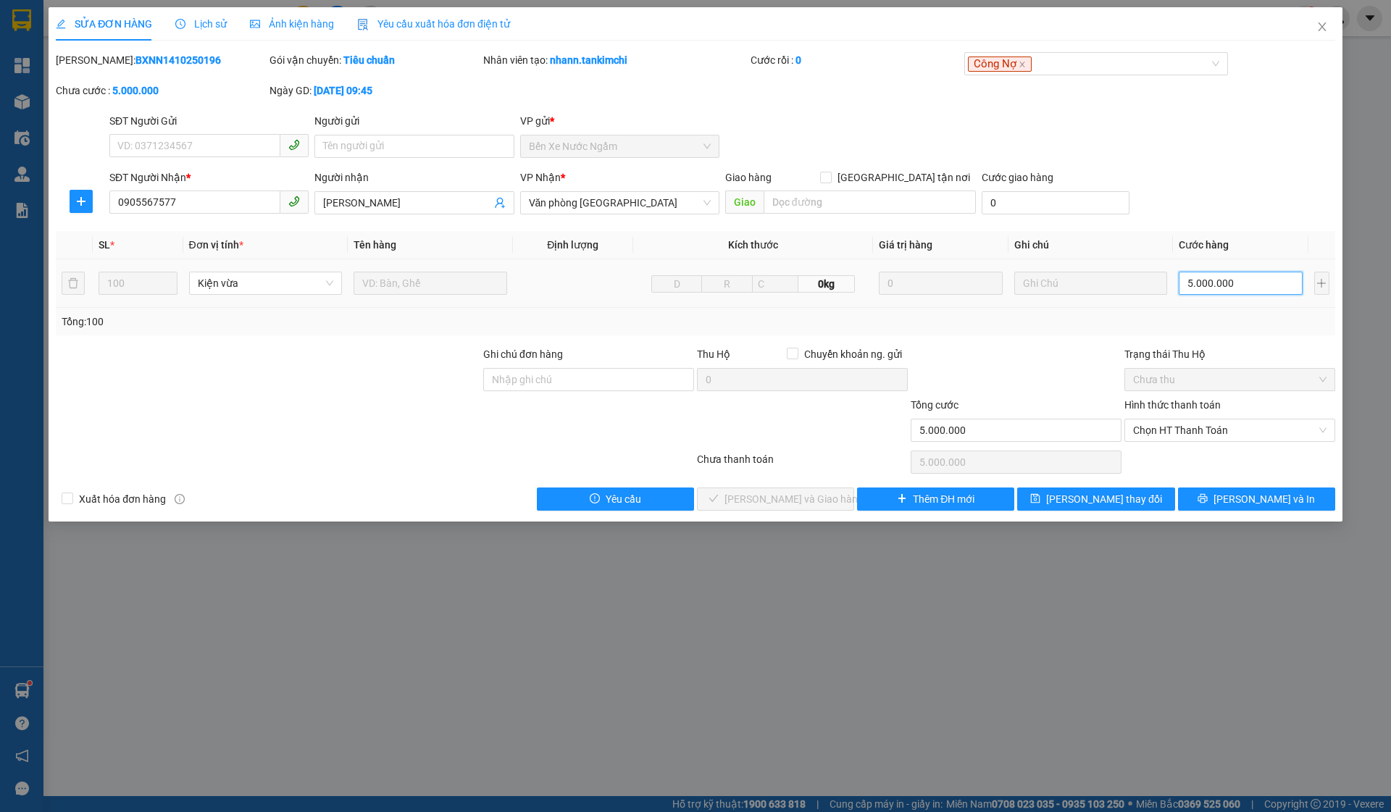
click at [1239, 291] on input "5.000.000" at bounding box center [1240, 283] width 123 height 23
type input "4"
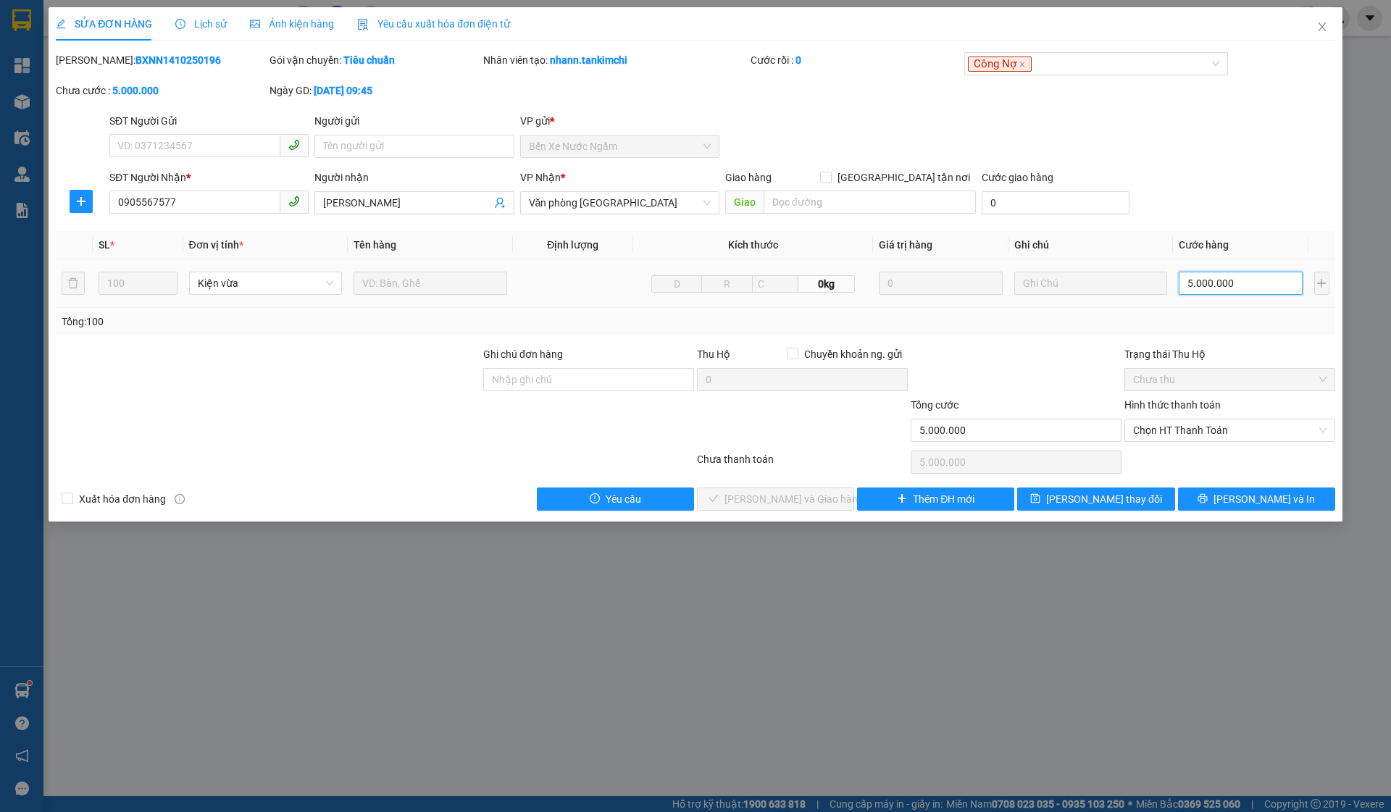
type input "4"
type input "40"
type input "400"
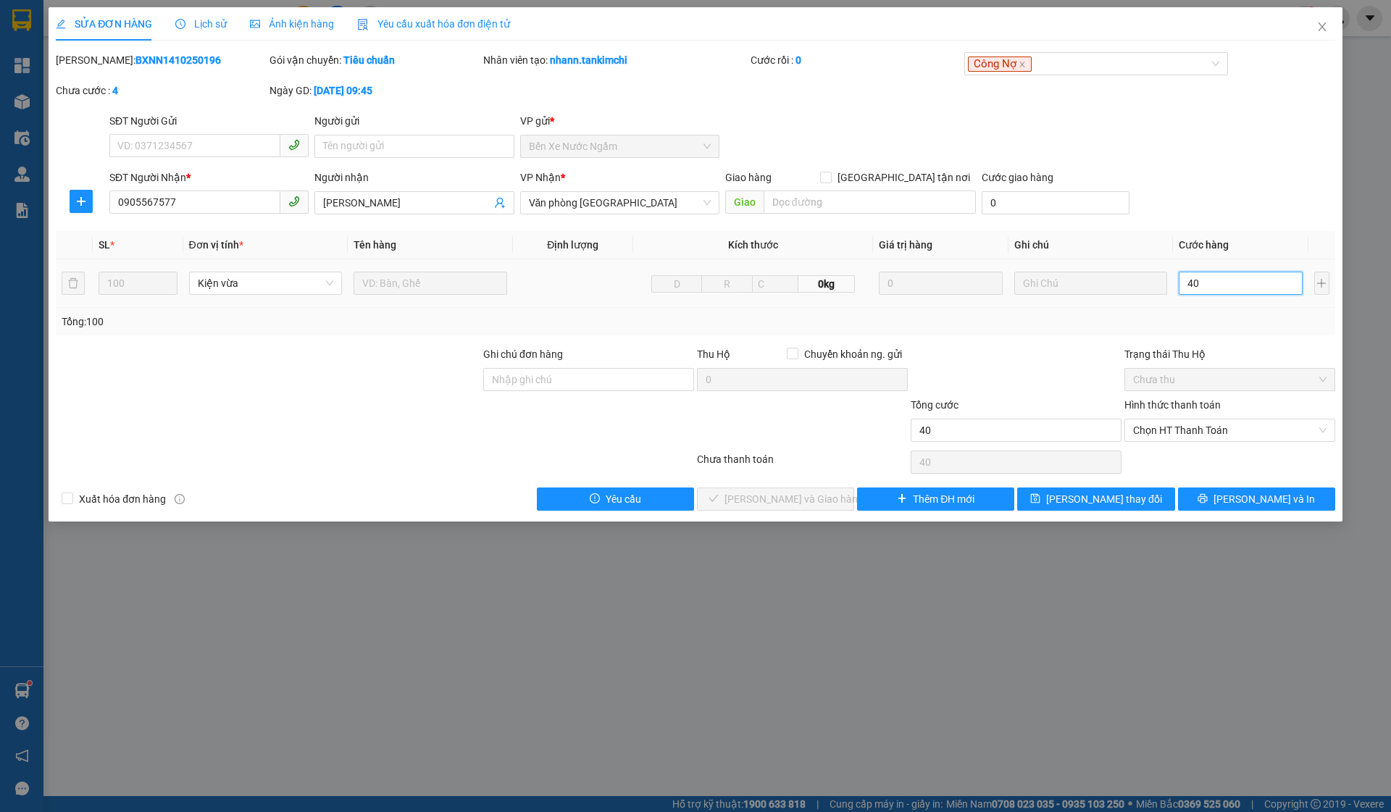
type input "400"
type input "4.000"
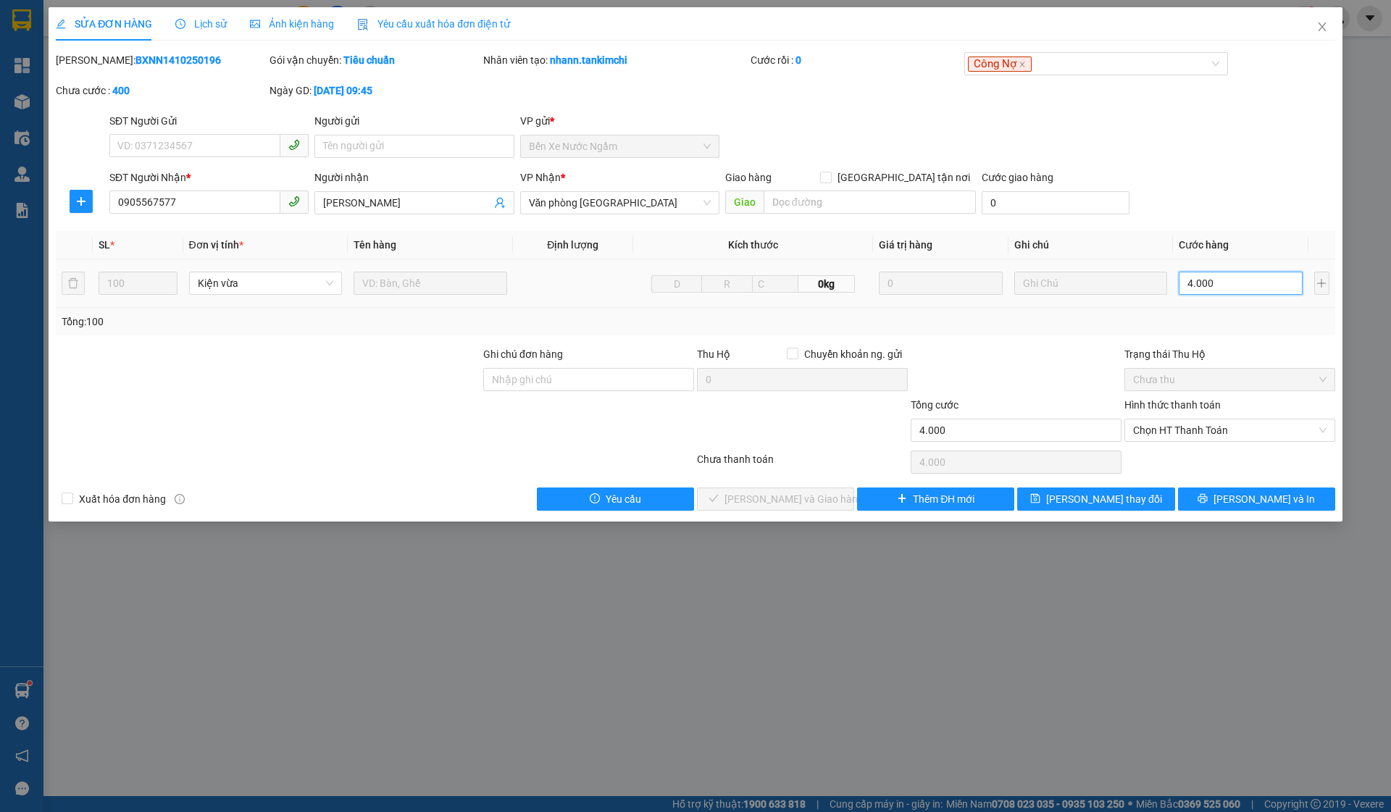
type input "40.000"
type input "400.000"
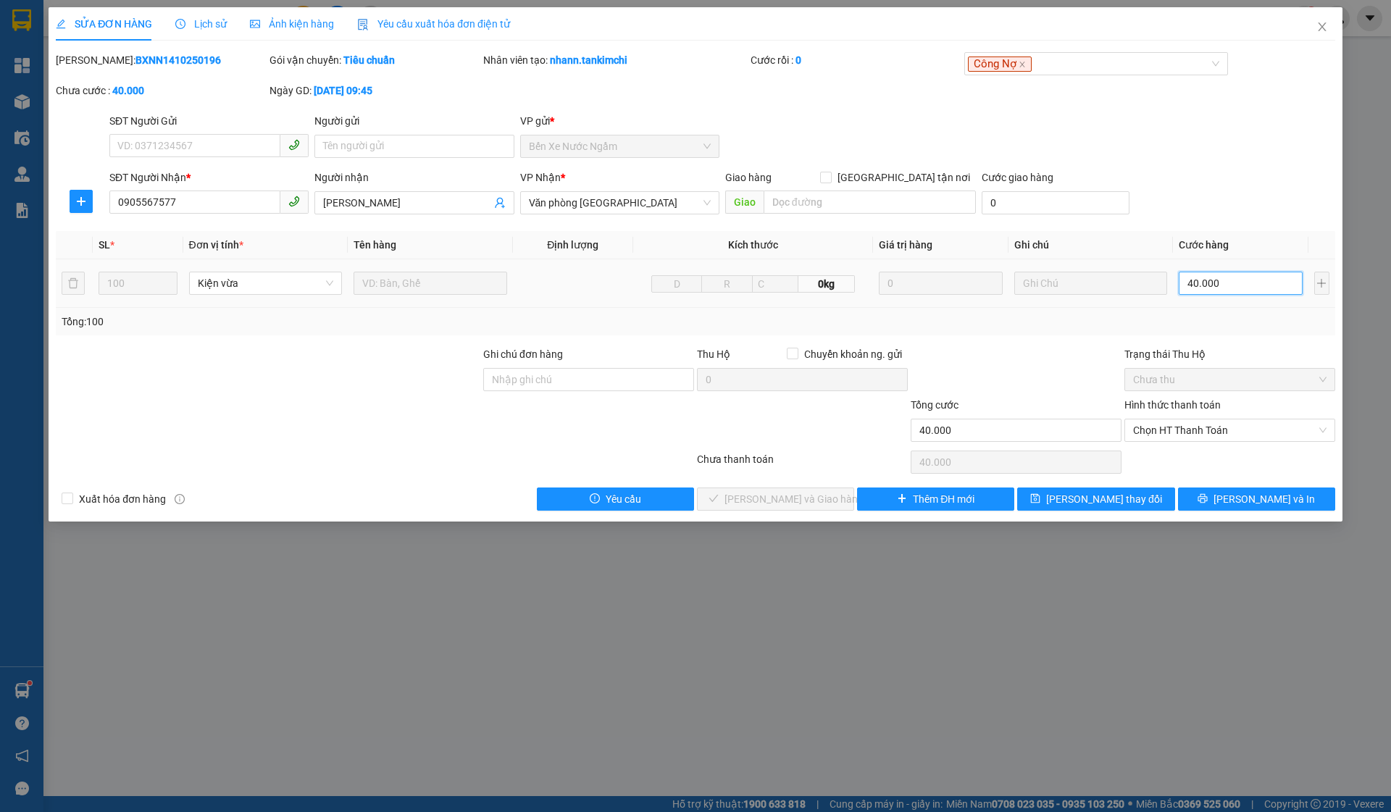
type input "400.000"
type input "4.000.000"
click at [1091, 503] on span "[PERSON_NAME] thay đổi" at bounding box center [1105, 499] width 116 height 16
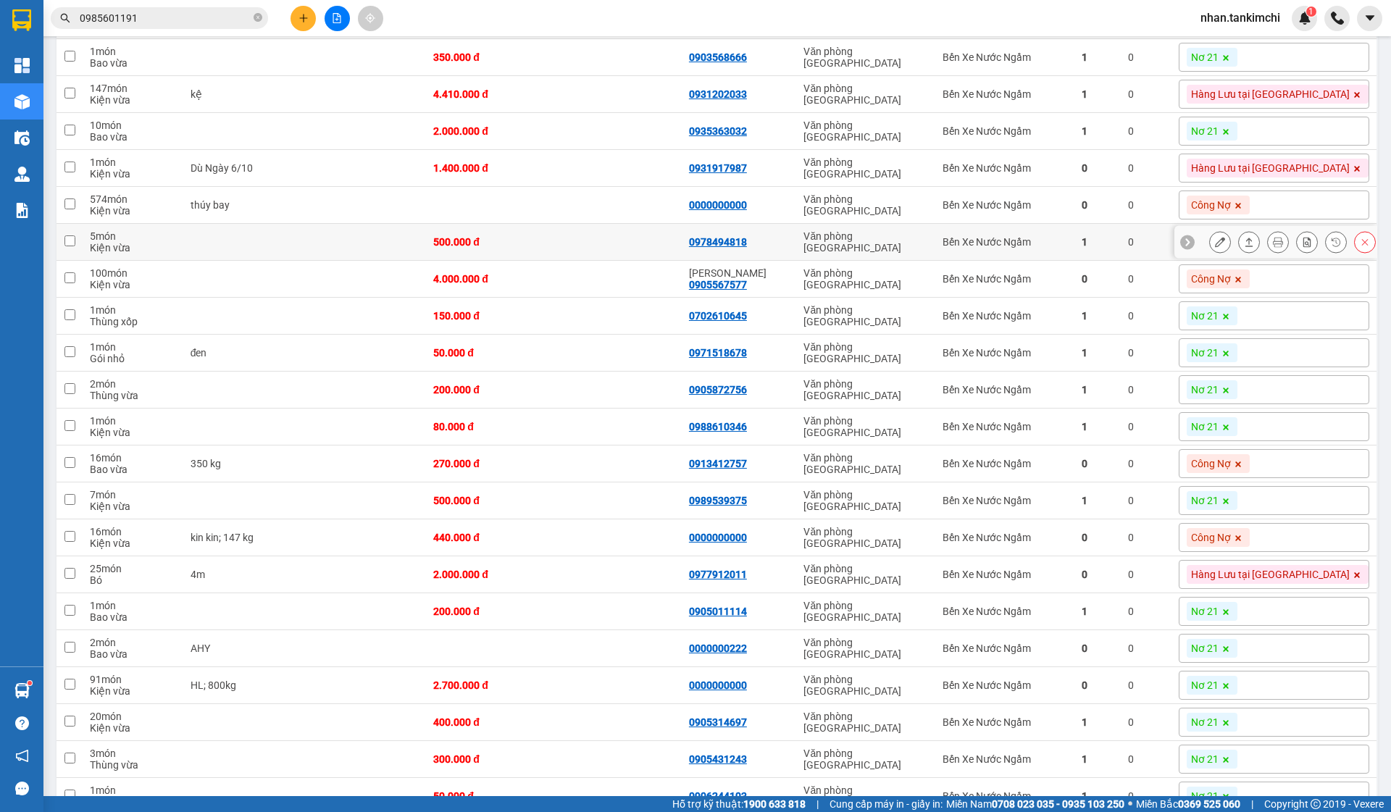
scroll to position [348, 0]
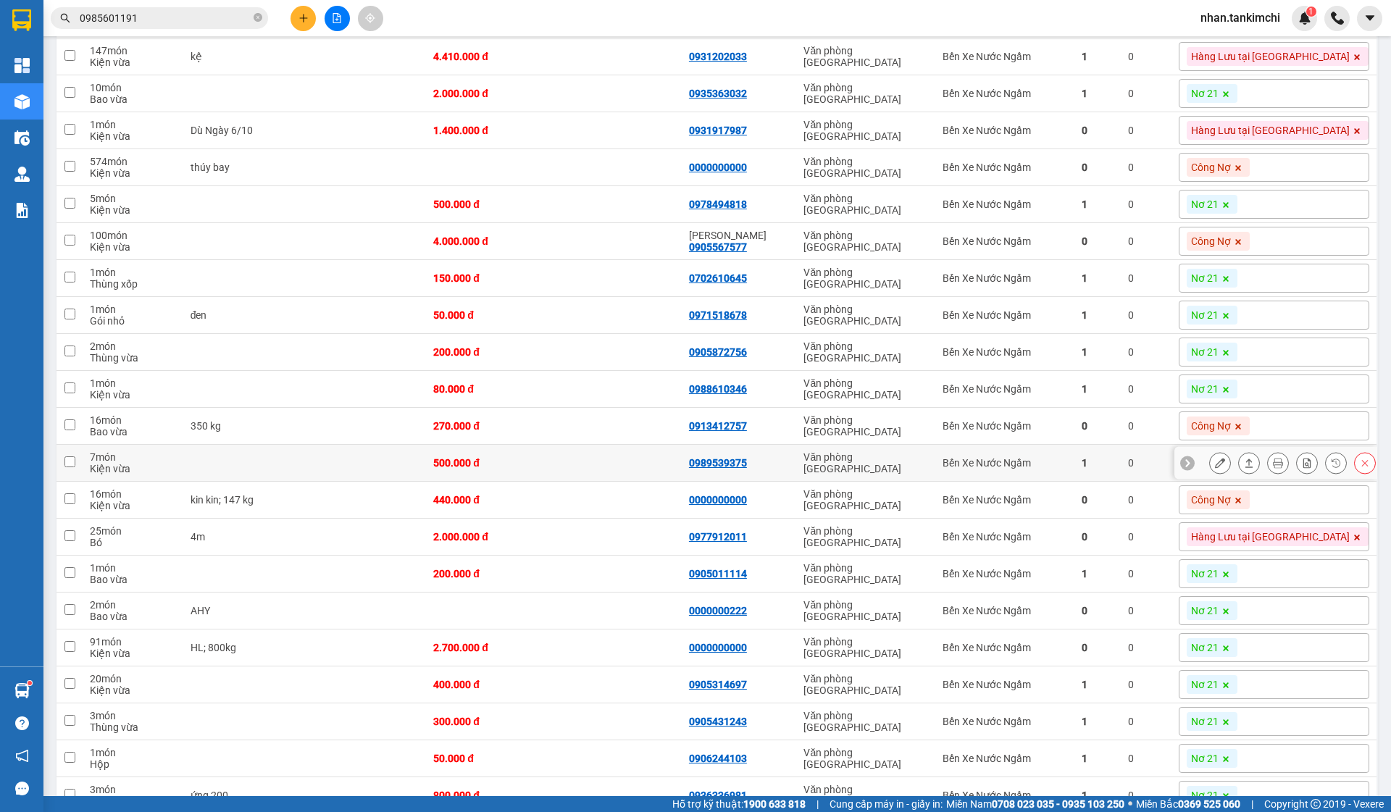
click at [1037, 463] on div "Bến Xe Nước Ngầm" at bounding box center [1005, 463] width 124 height 12
checkbox input "true"
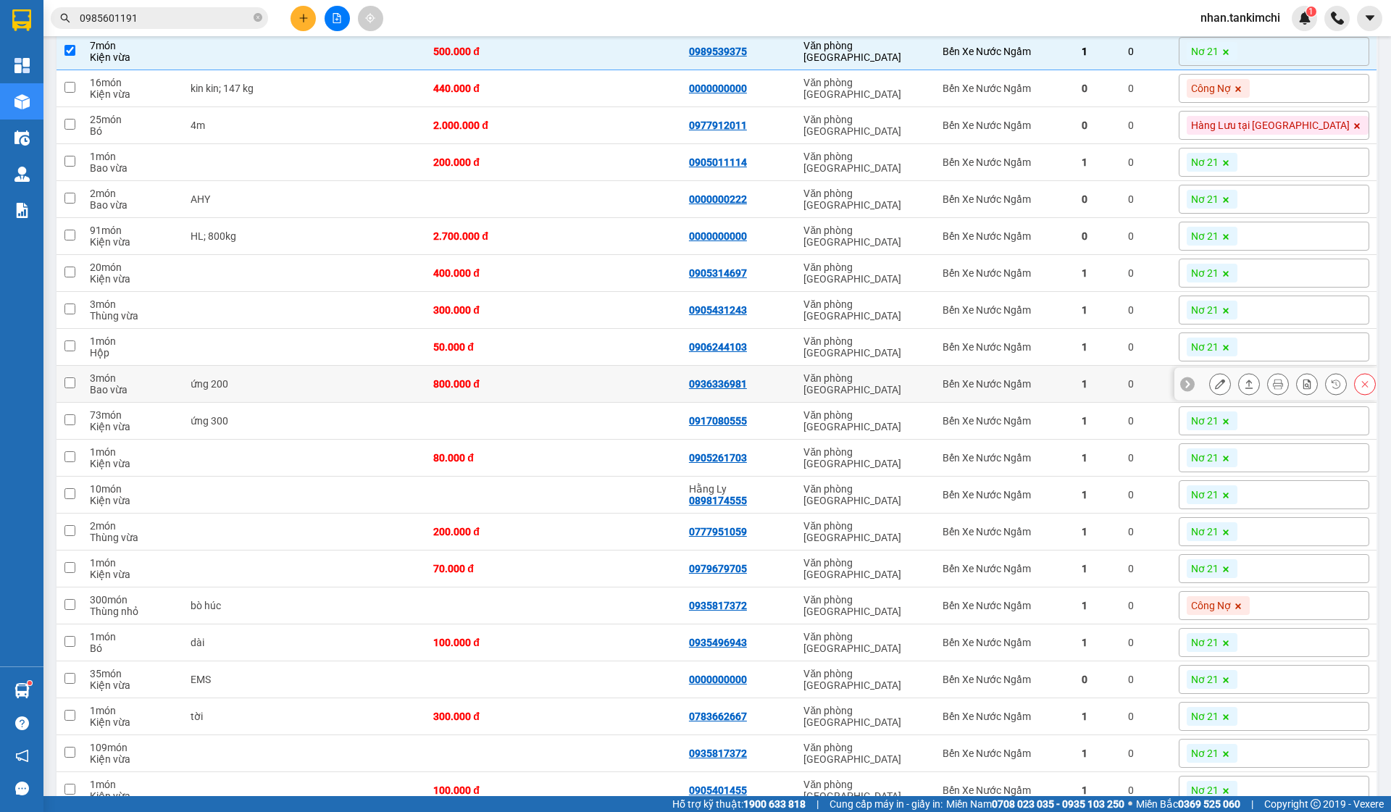
scroll to position [761, 0]
click at [1074, 402] on td "Bến Xe Nước Ngầm" at bounding box center [1005, 383] width 138 height 37
checkbox input "true"
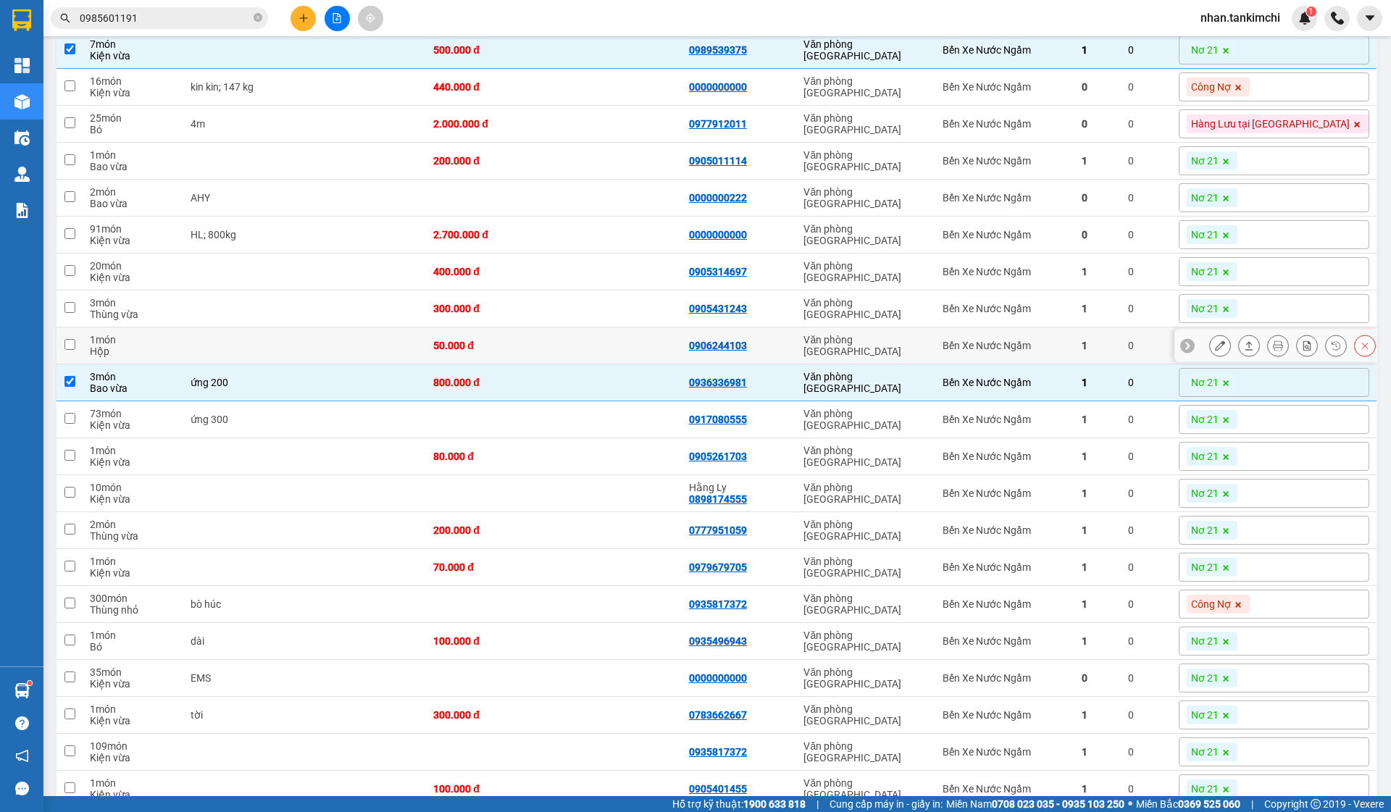
click at [1067, 351] on div "Bến Xe Nước Ngầm" at bounding box center [1005, 346] width 124 height 12
checkbox input "true"
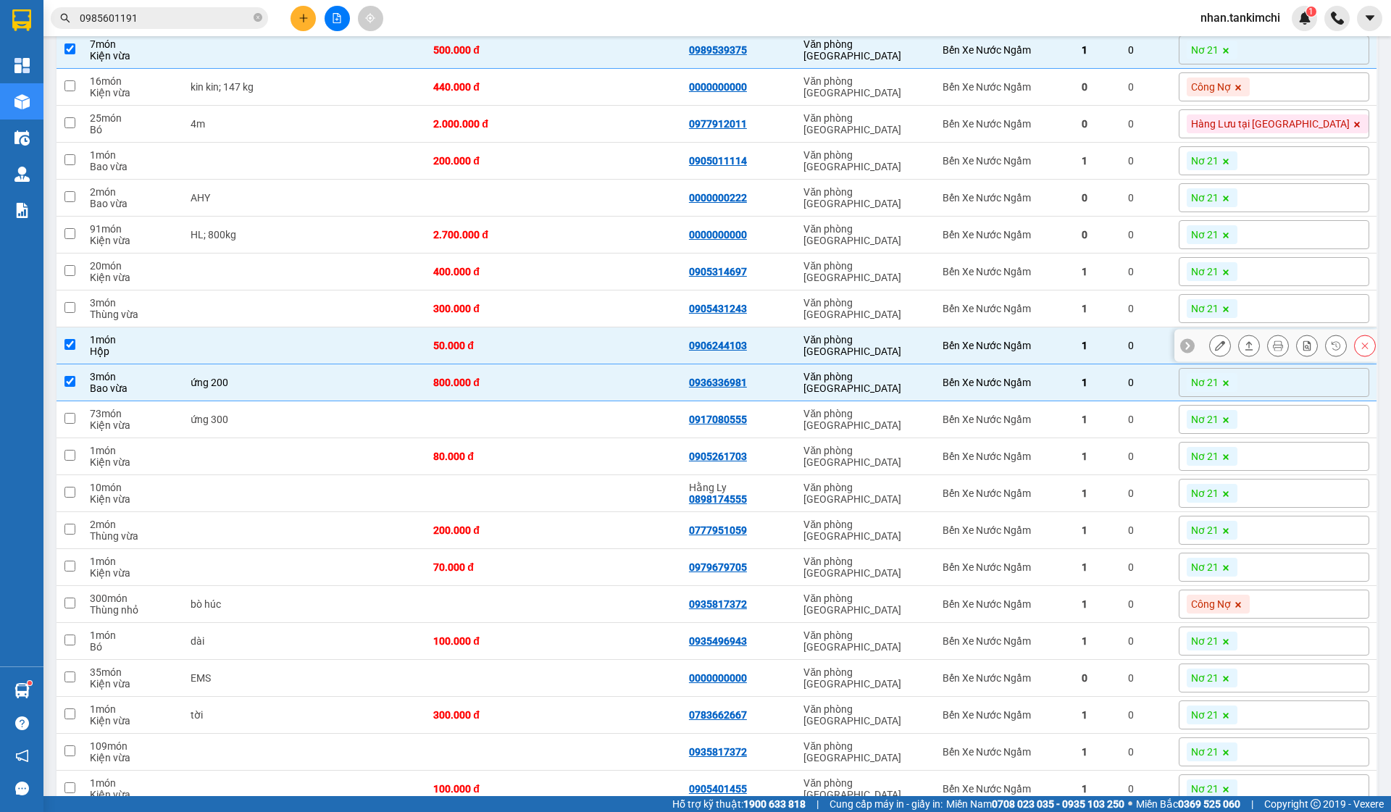
click at [1356, 358] on button at bounding box center [1365, 345] width 20 height 25
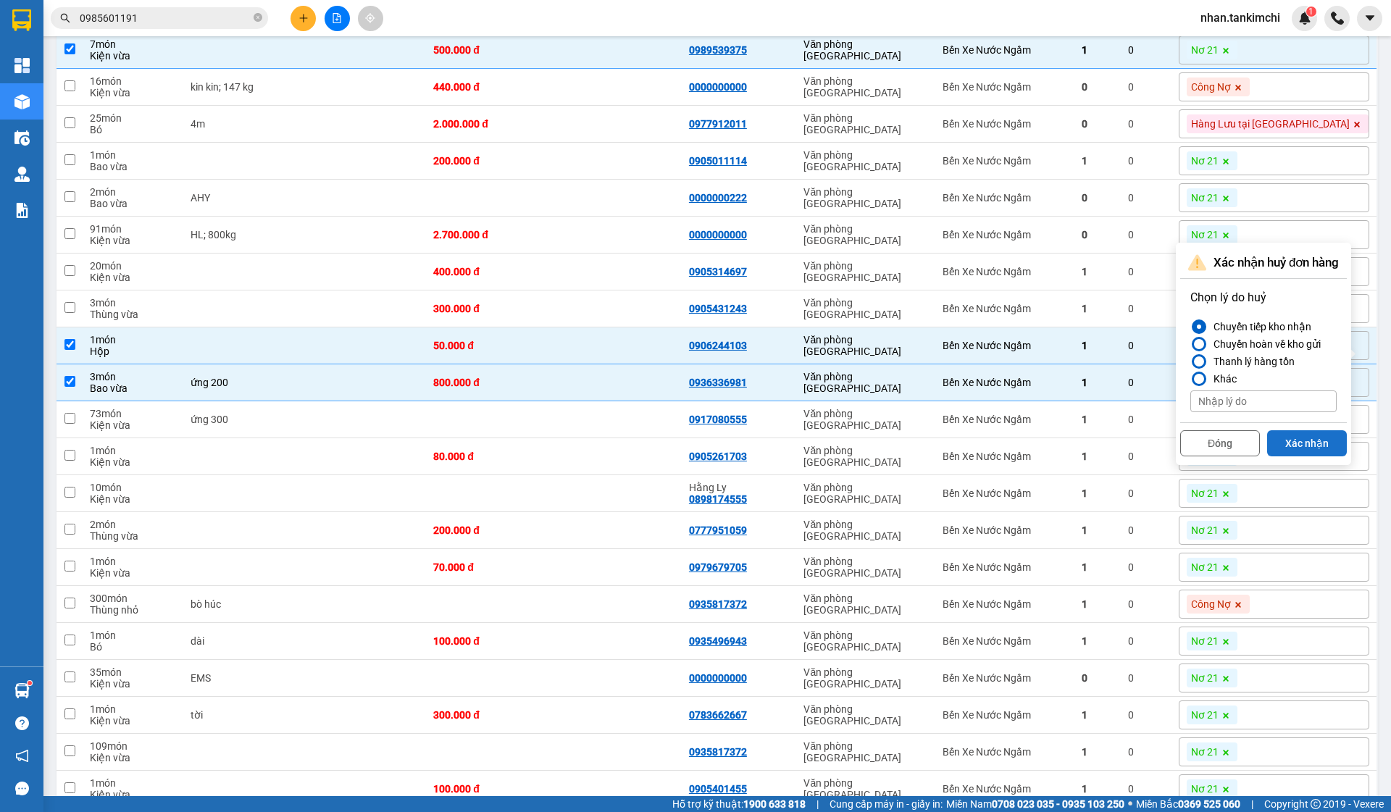
click at [1310, 431] on button "Xác nhận" at bounding box center [1308, 443] width 80 height 26
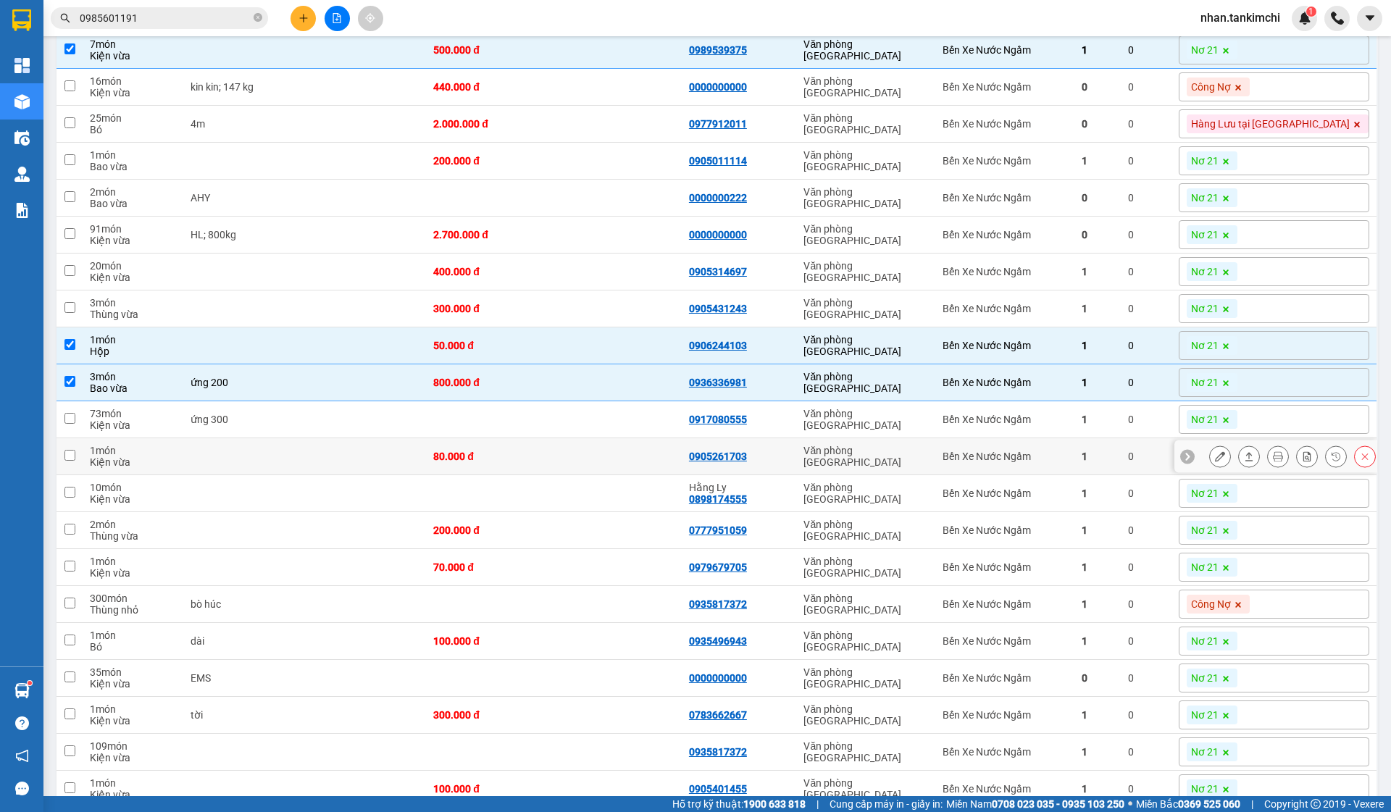
scroll to position [767, 0]
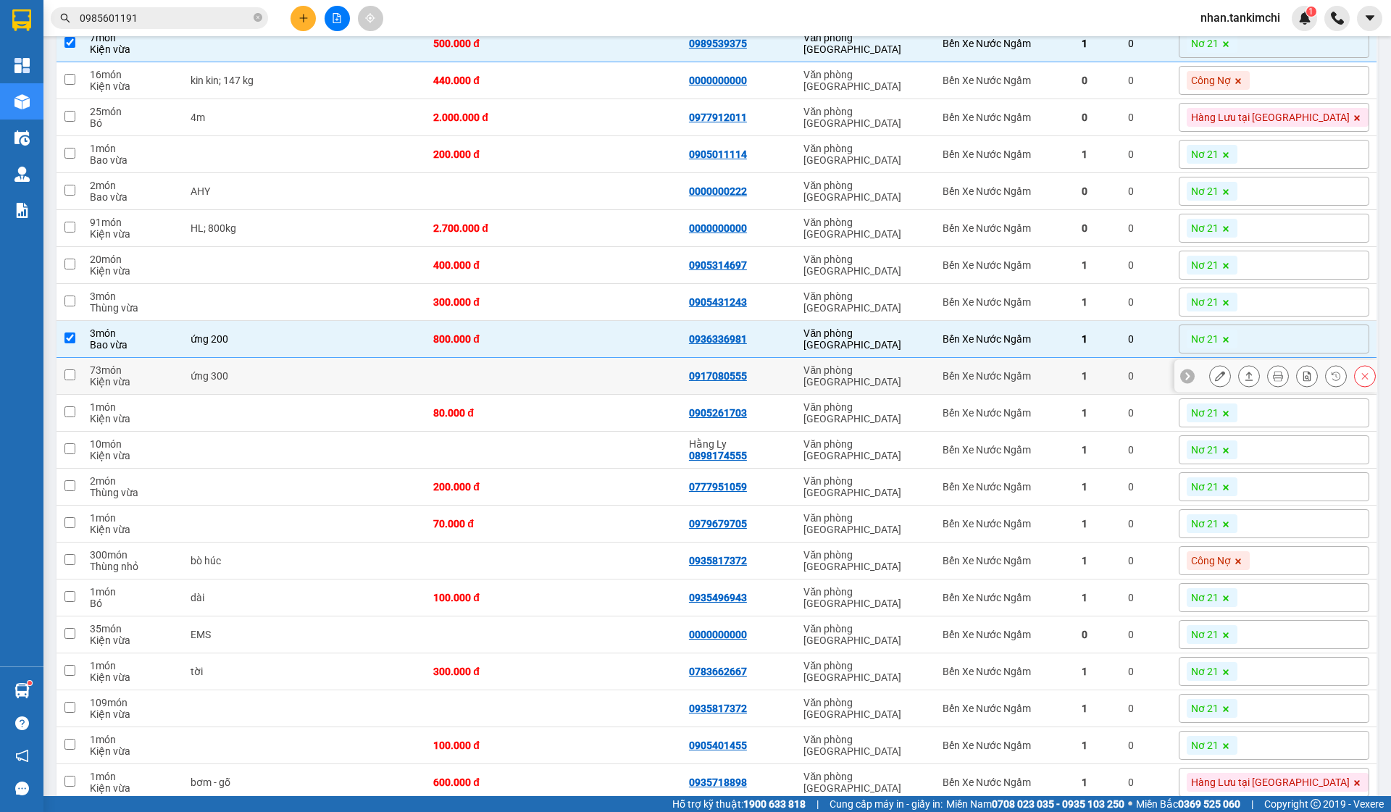
click at [1063, 378] on td "Bến Xe Nước Ngầm" at bounding box center [1005, 376] width 138 height 37
checkbox input "true"
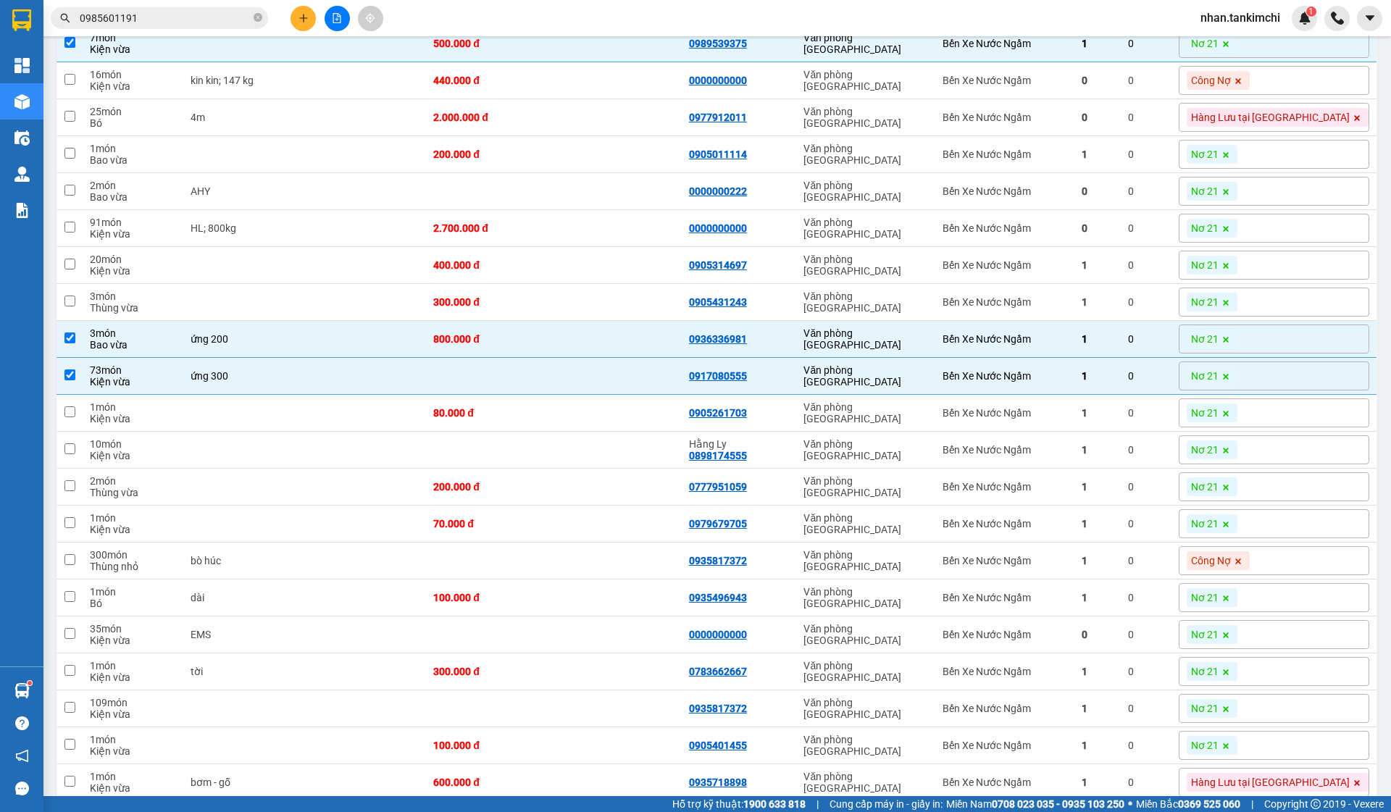
click at [1234, 380] on span at bounding box center [1226, 376] width 14 height 19
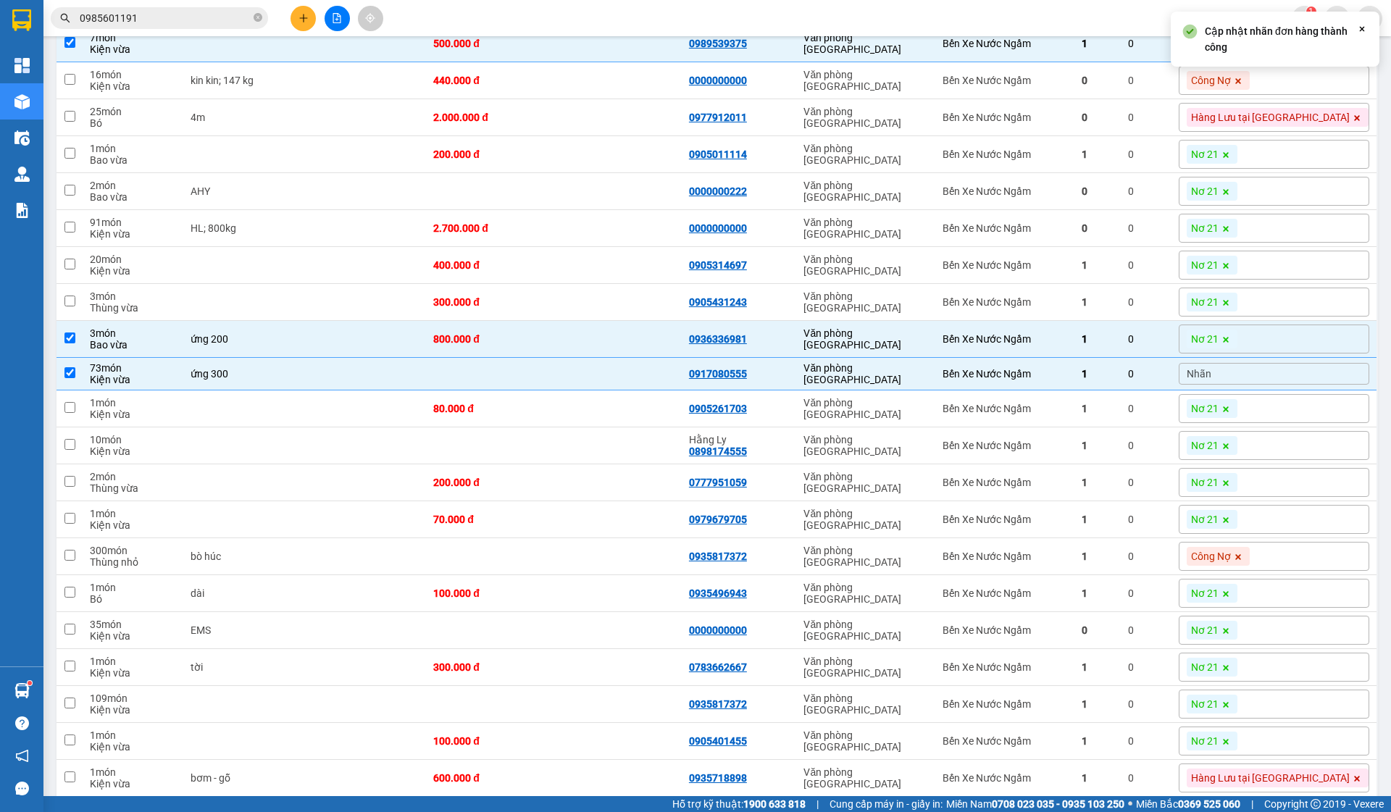
click at [1291, 383] on div "Nhãn" at bounding box center [1274, 374] width 191 height 22
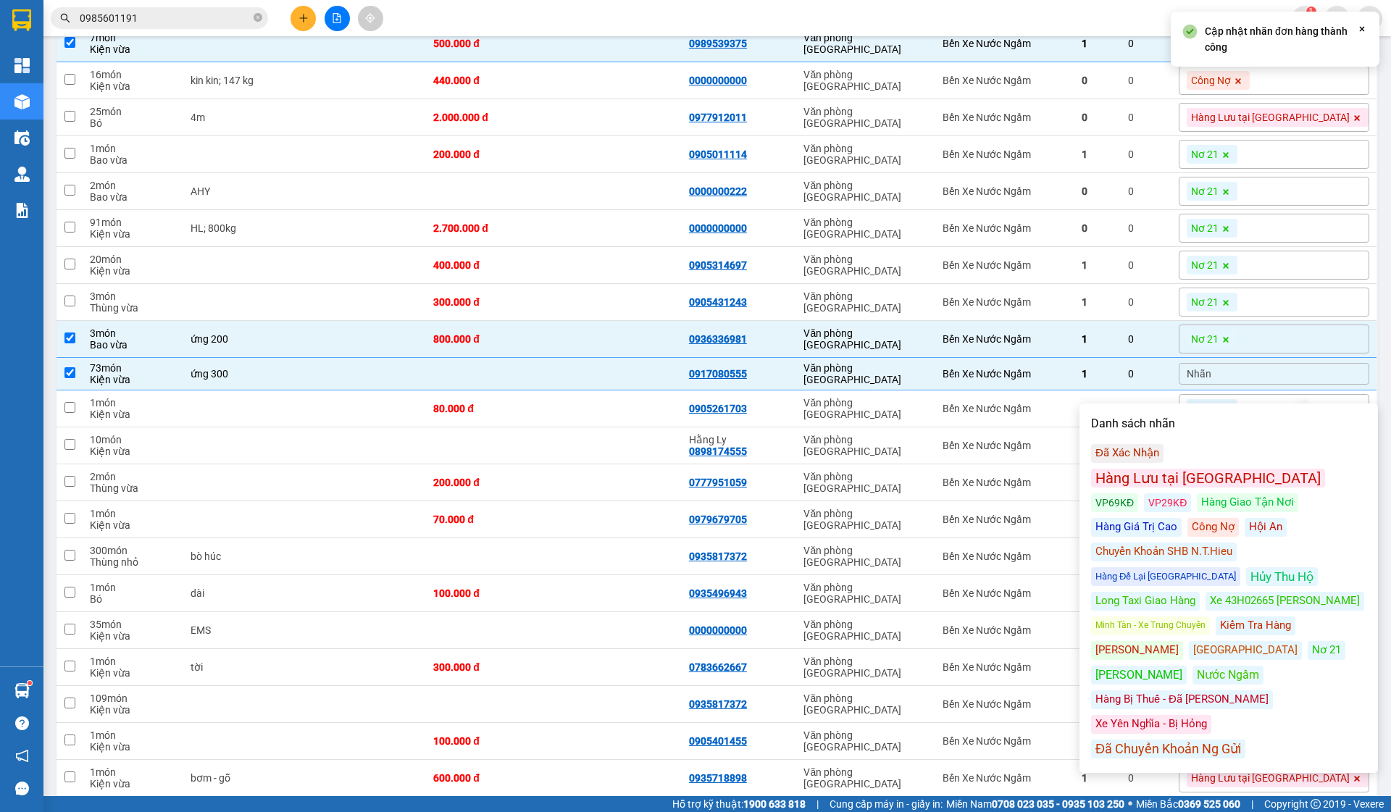
click at [1120, 512] on div "Đã Xác Nhận Hàng Lưu tại Kho ĐN VP69KĐ VP29KĐ Hàng Giao Tận Nơi Hàng Giá Trị Ca…" at bounding box center [1228, 601] width 275 height 315
click at [1188, 518] on div "Công Nợ" at bounding box center [1213, 527] width 51 height 19
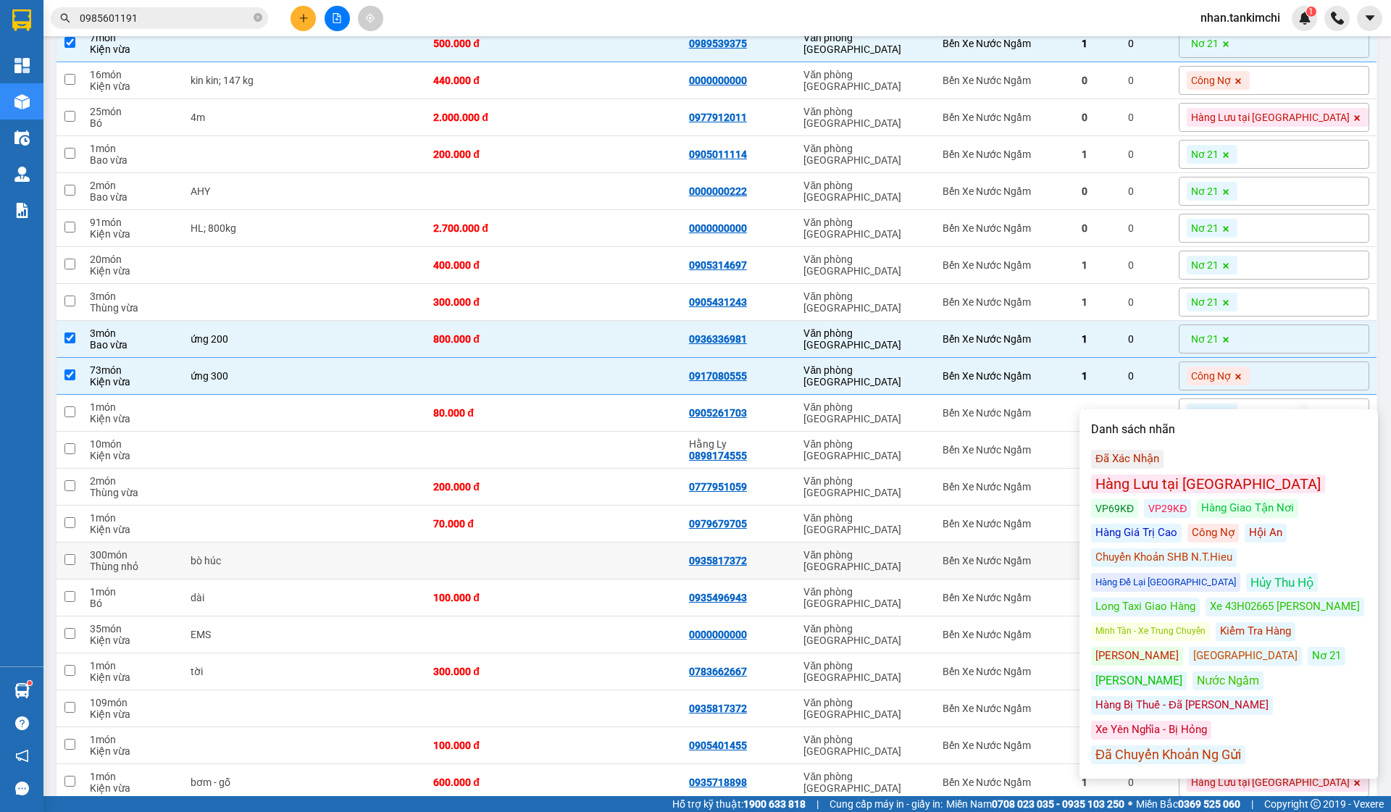
click at [915, 580] on td "Văn phòng [GEOGRAPHIC_DATA]" at bounding box center [865, 561] width 139 height 37
checkbox input "true"
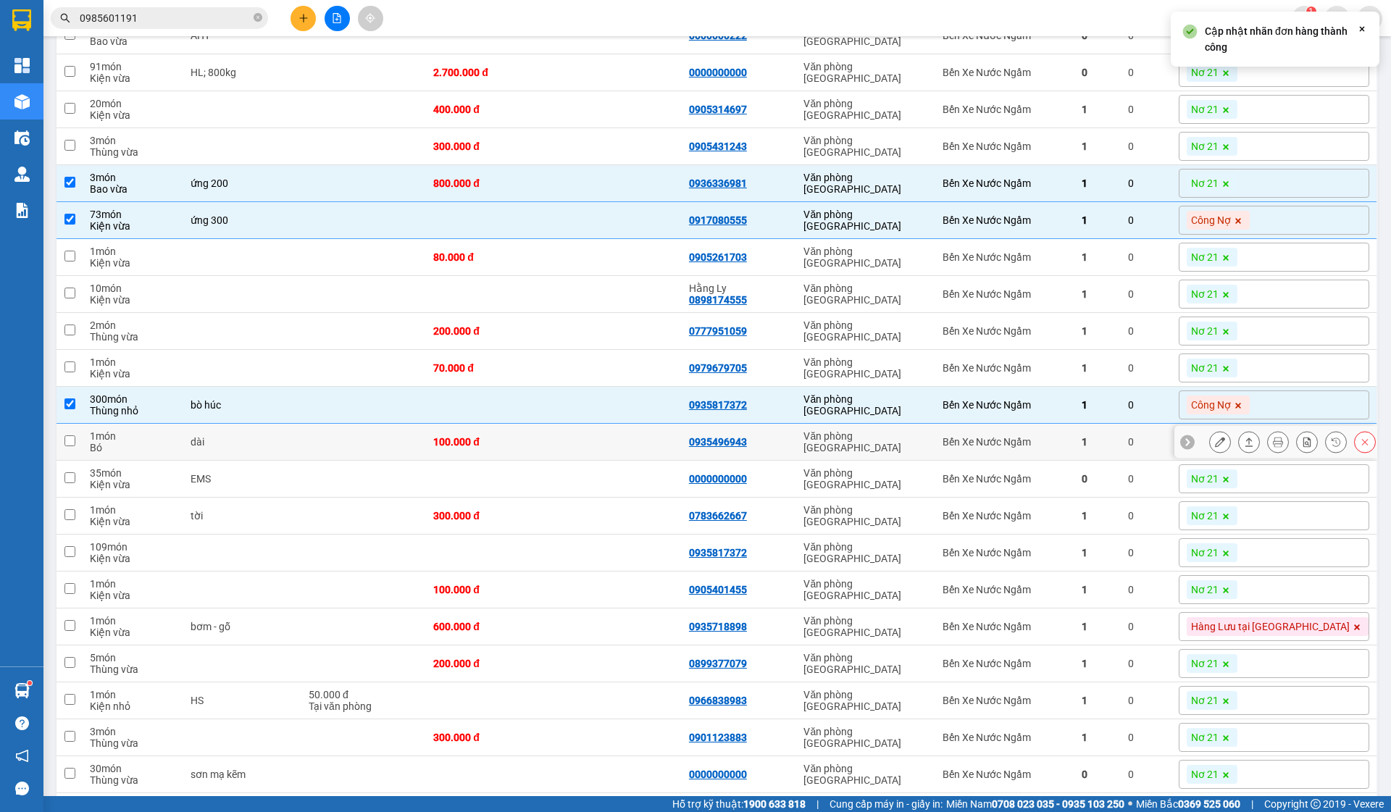
scroll to position [934, 0]
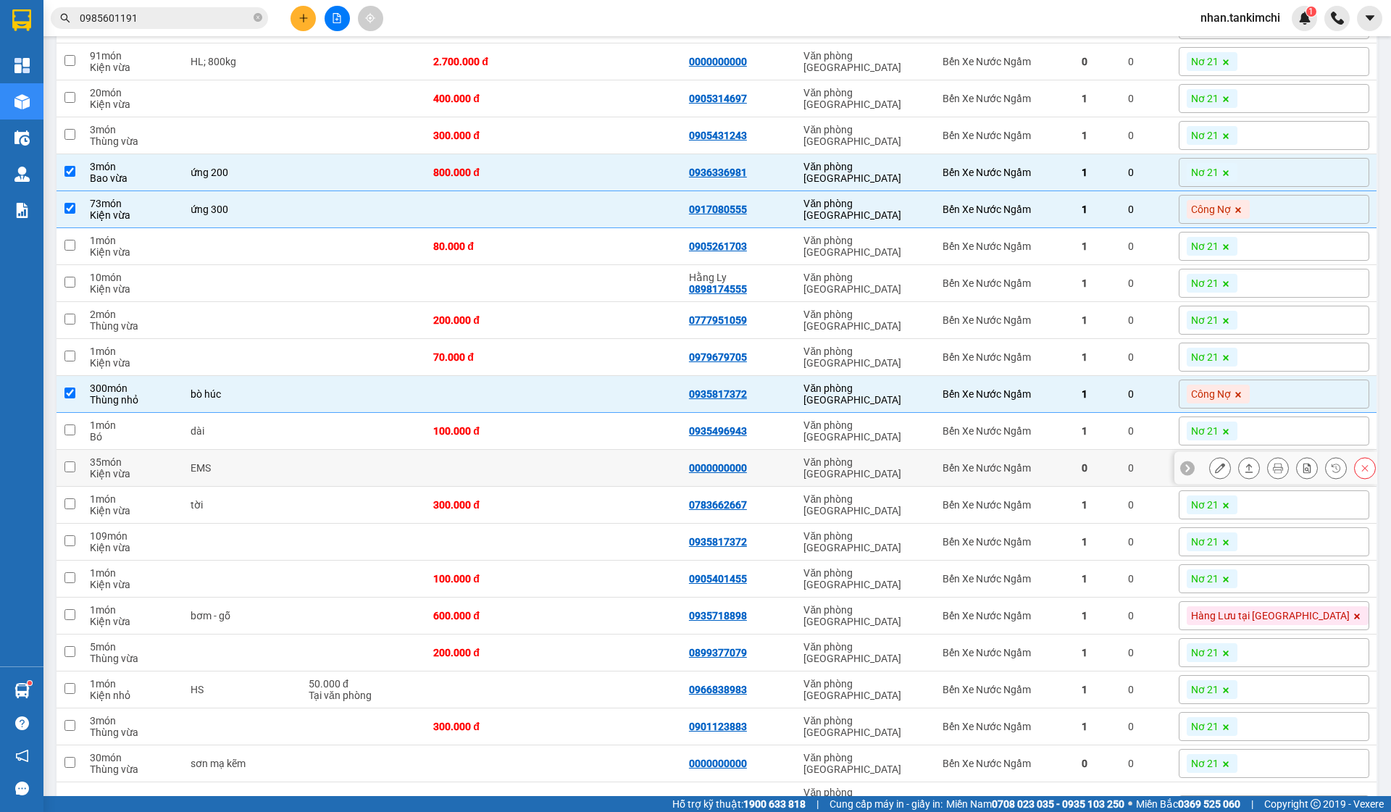
click at [936, 470] on td "Văn phòng [GEOGRAPHIC_DATA]" at bounding box center [865, 468] width 139 height 37
checkbox input "true"
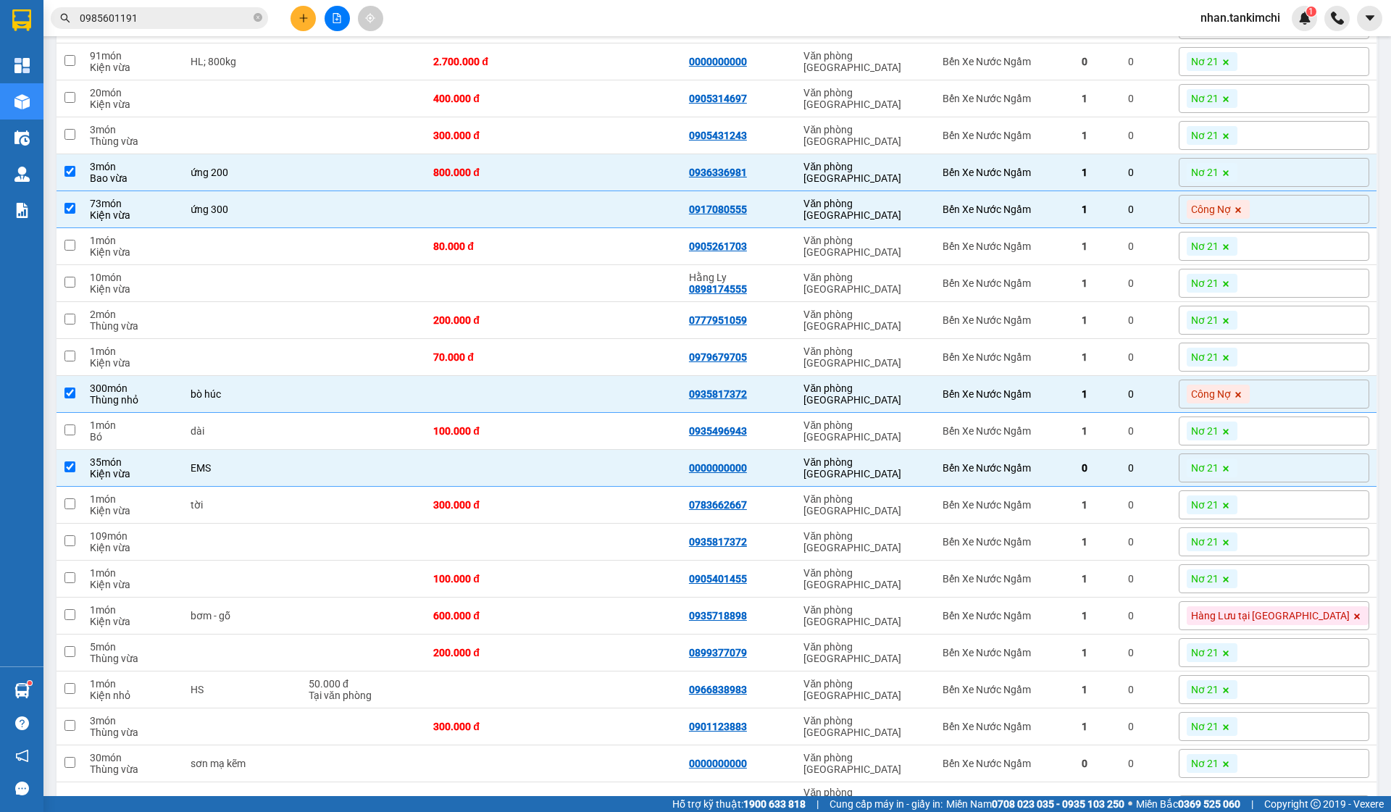
click at [1238, 478] on div "Nơ 21" at bounding box center [1212, 468] width 51 height 19
click at [1229, 472] on icon at bounding box center [1226, 469] width 6 height 6
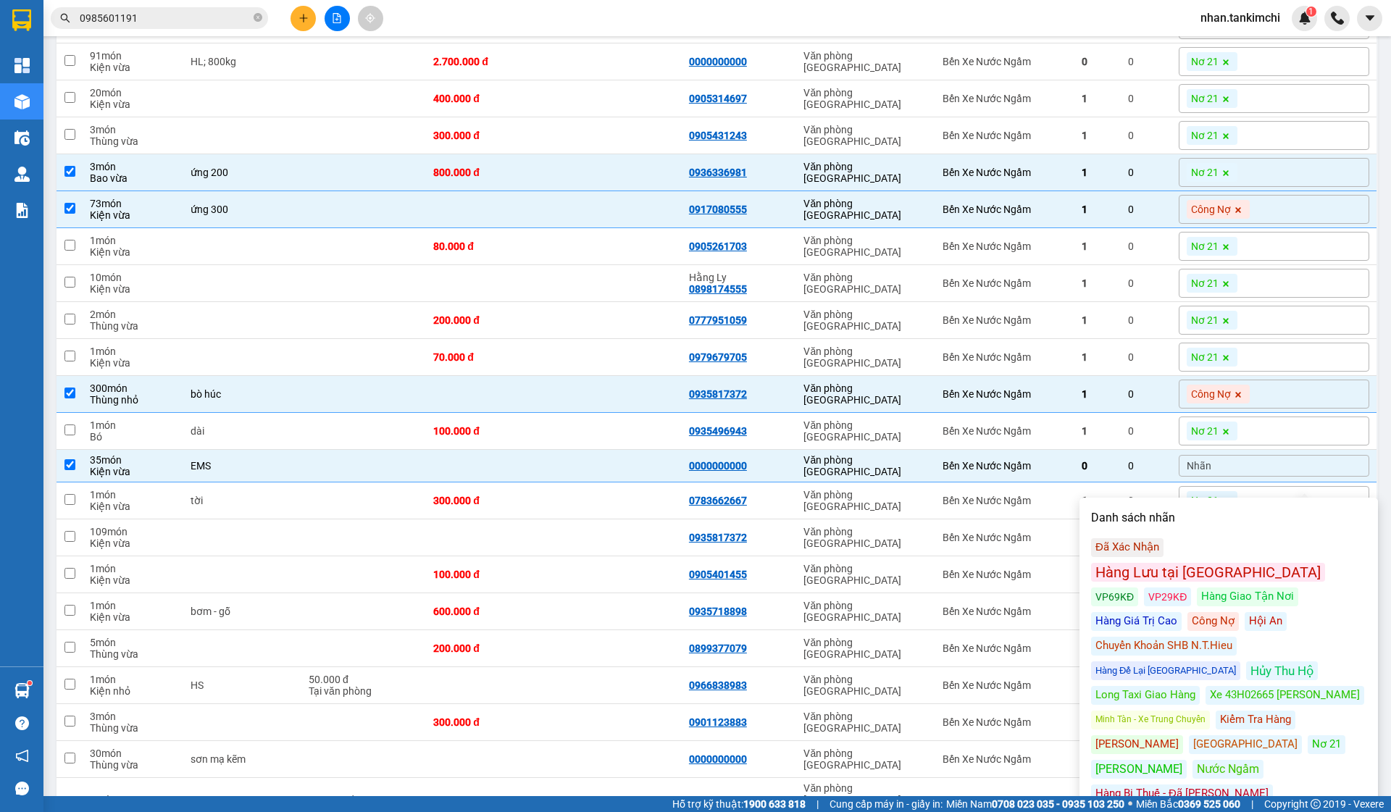
click at [1285, 477] on div "Nhãn" at bounding box center [1274, 466] width 191 height 22
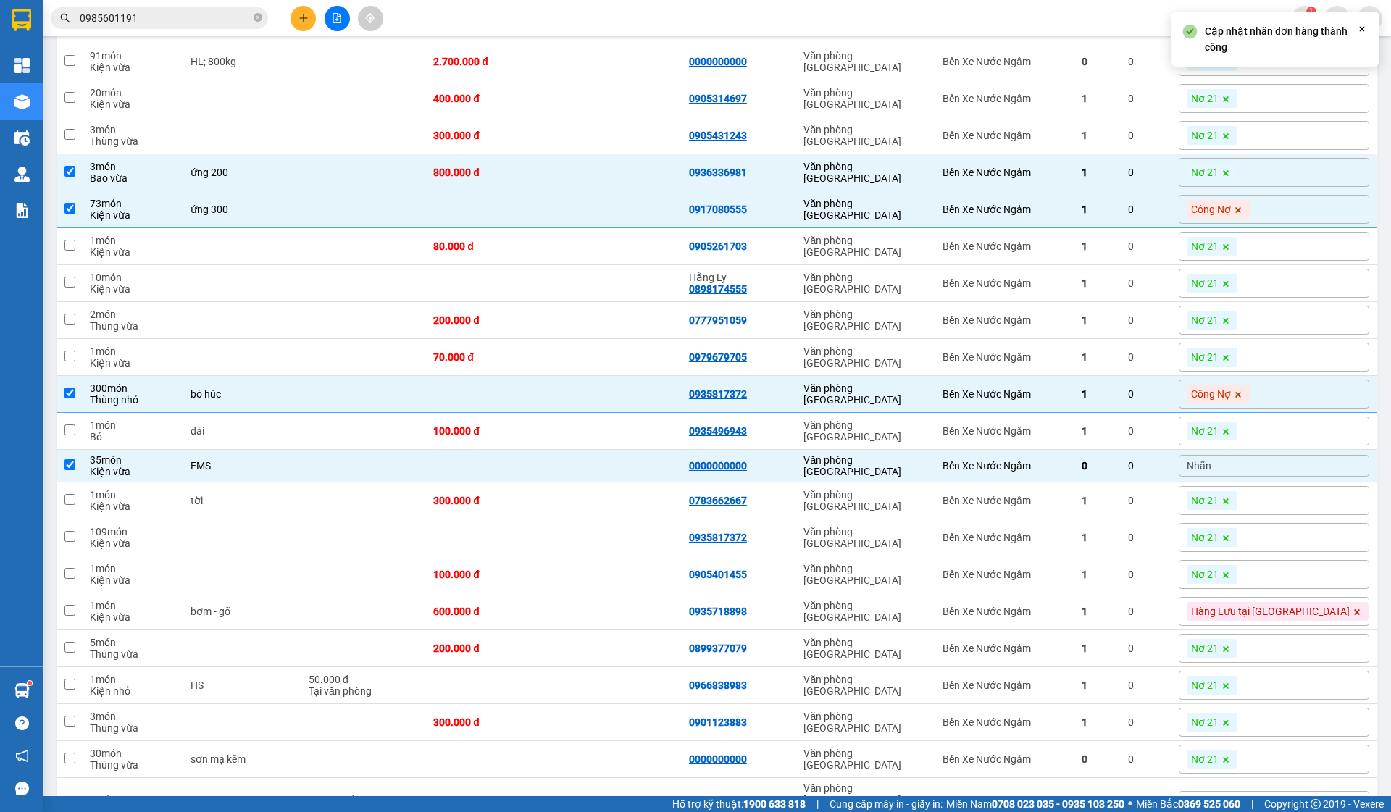
click at [1285, 477] on div "Nhãn" at bounding box center [1274, 466] width 191 height 22
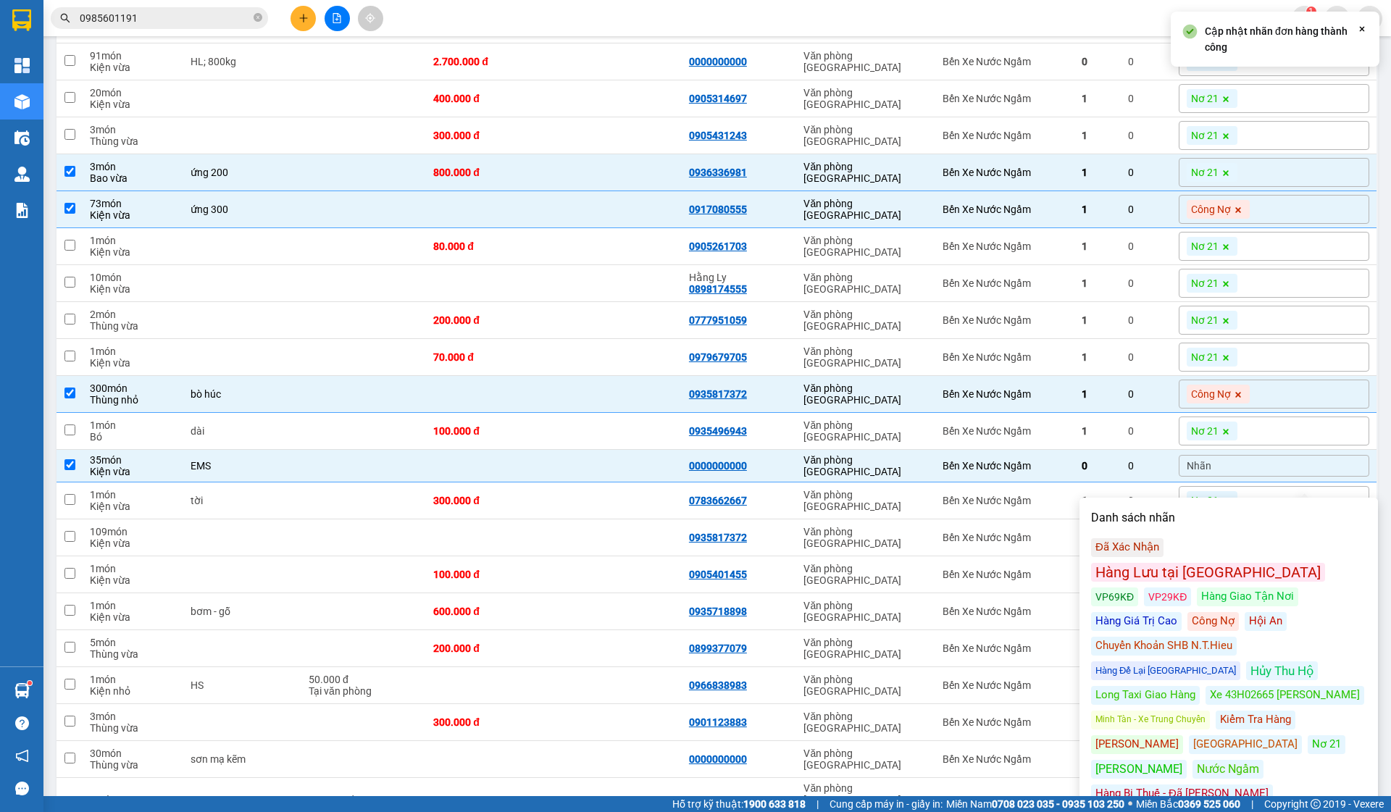
click at [1188, 612] on div "Công Nợ" at bounding box center [1213, 621] width 51 height 19
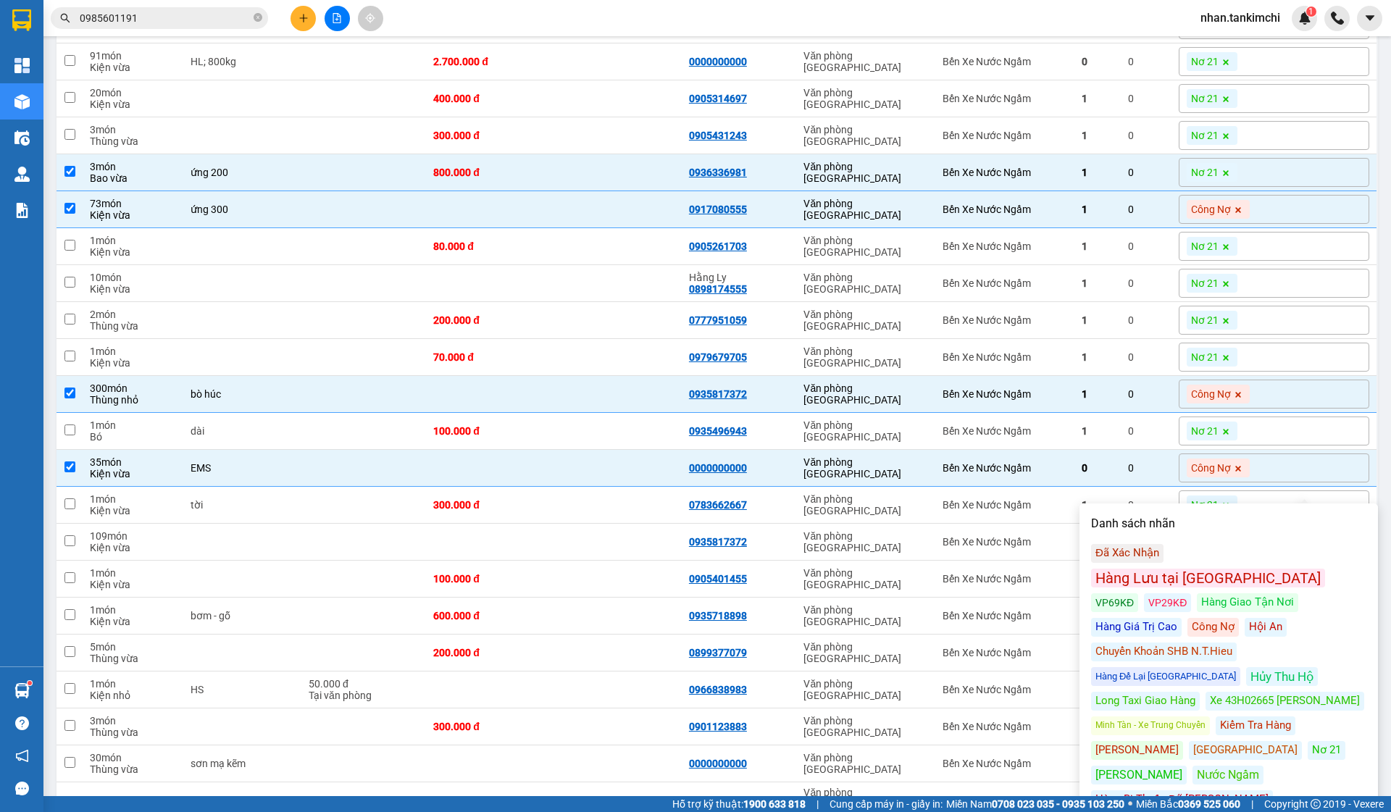
click at [895, 582] on td "Văn phòng [GEOGRAPHIC_DATA]" at bounding box center [865, 579] width 139 height 37
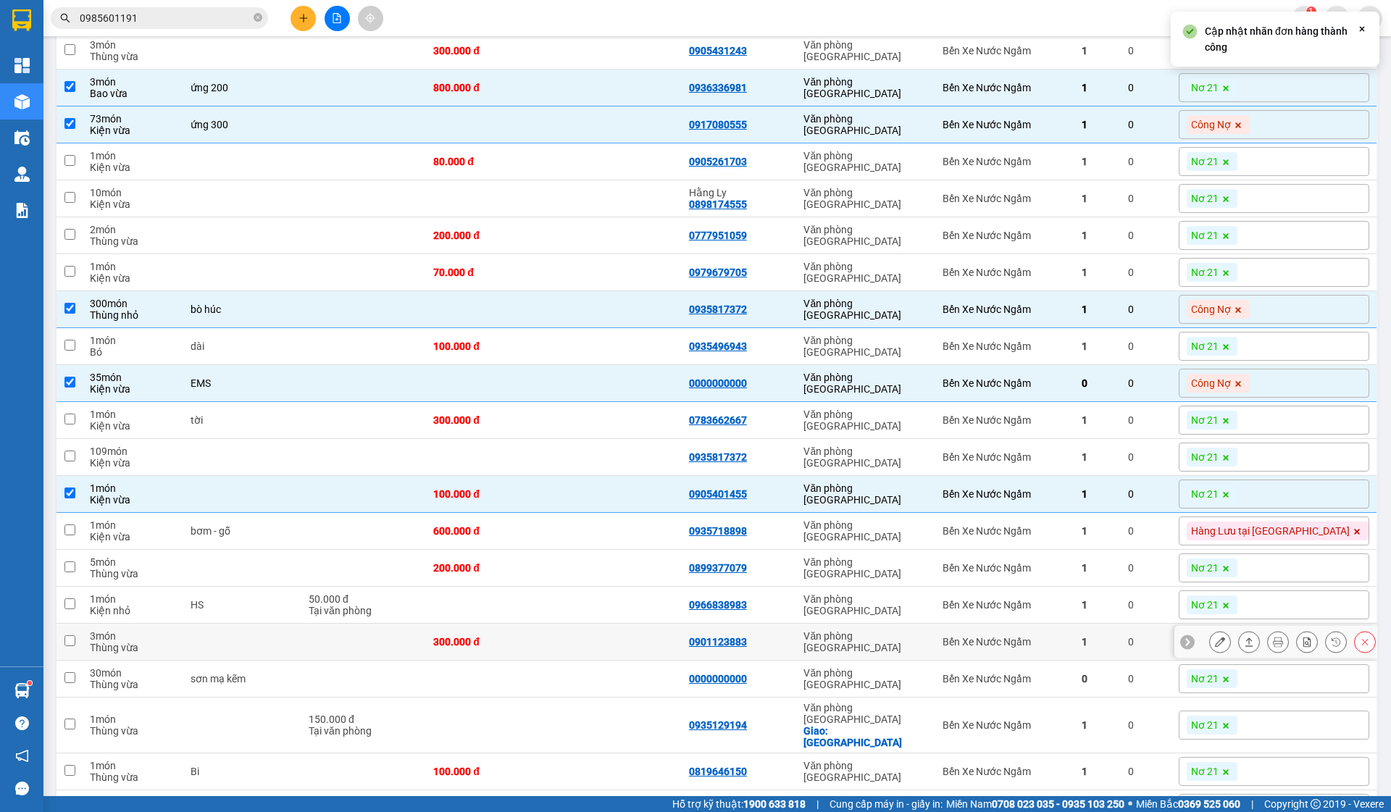
scroll to position [1026, 0]
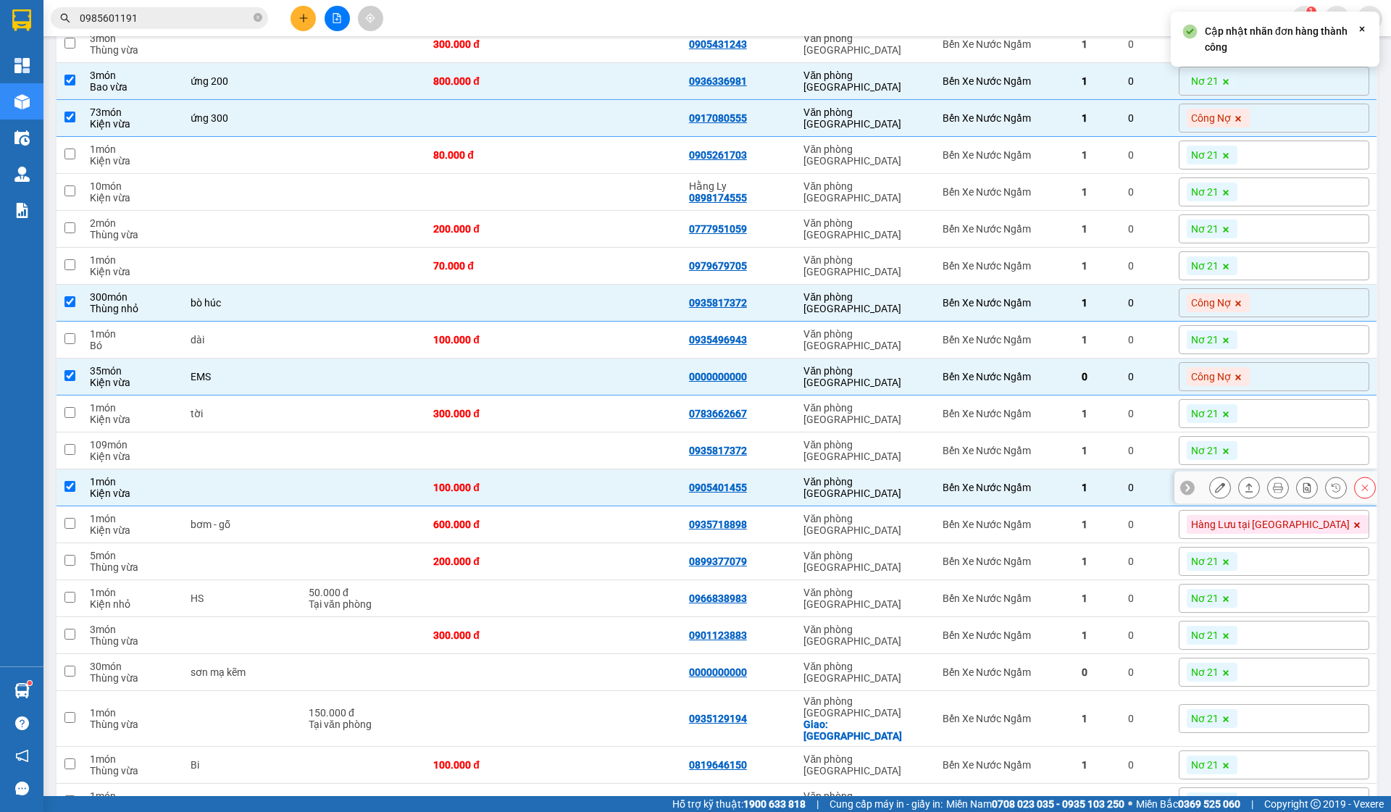
click at [1074, 491] on td "Bến Xe Nước Ngầm" at bounding box center [1005, 488] width 138 height 37
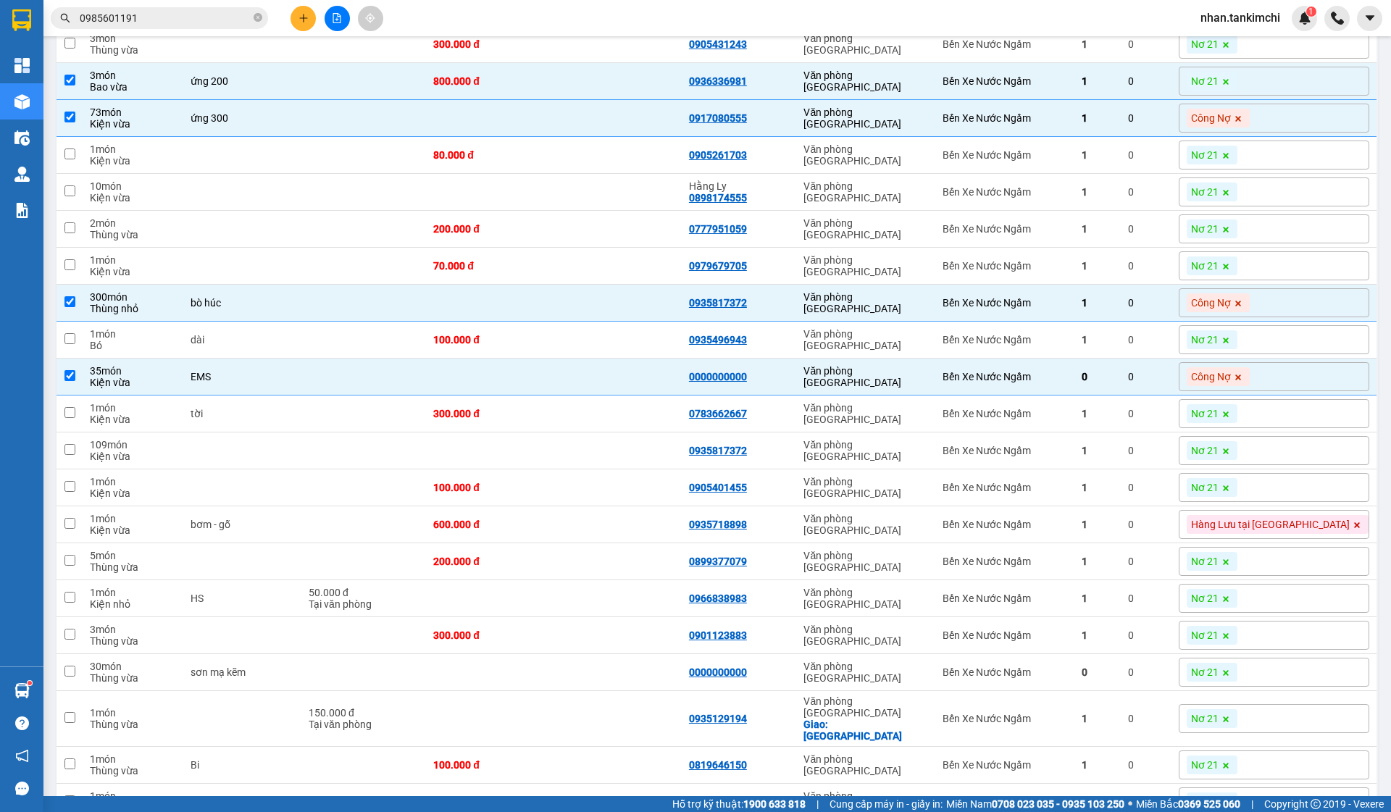
click at [1234, 460] on span at bounding box center [1226, 450] width 14 height 19
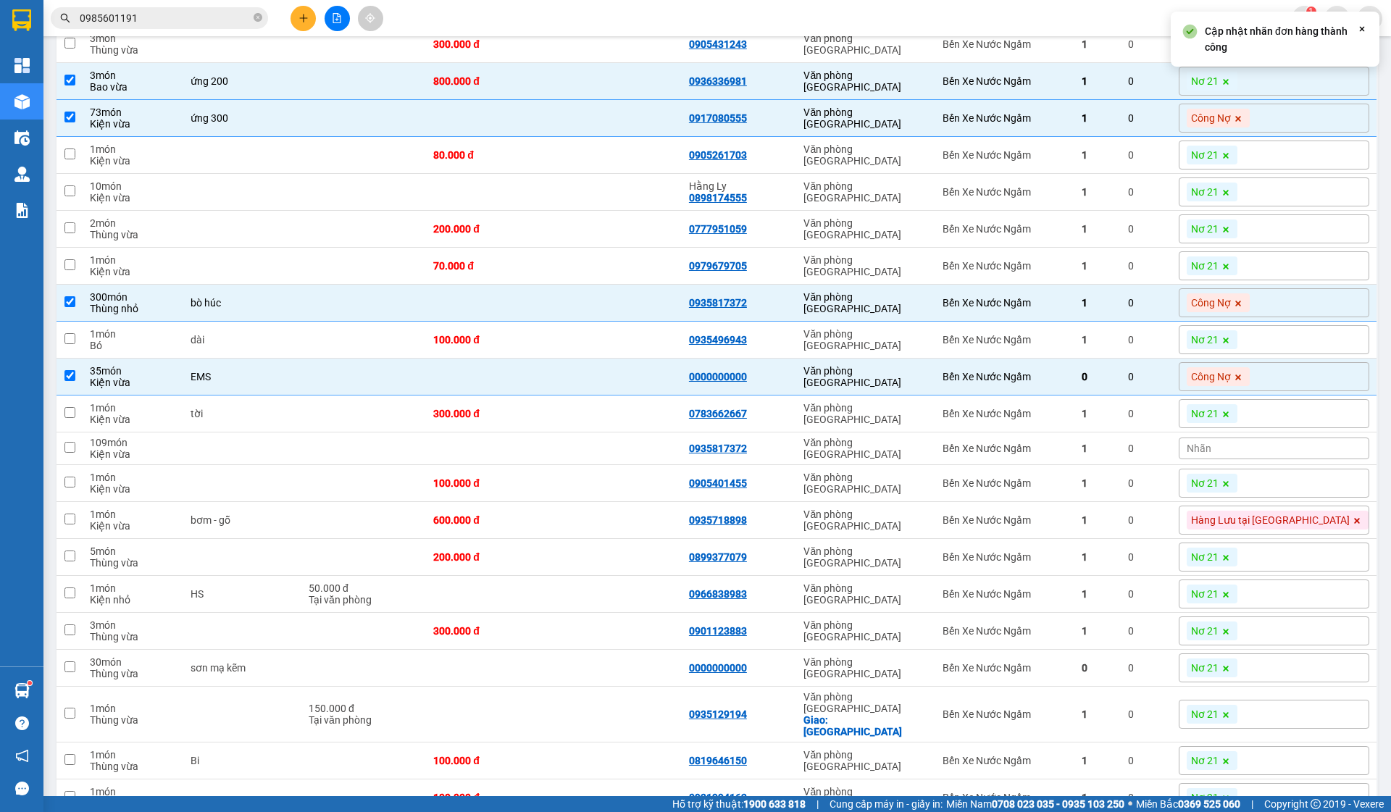
click at [1285, 459] on div "Nhãn" at bounding box center [1274, 449] width 191 height 22
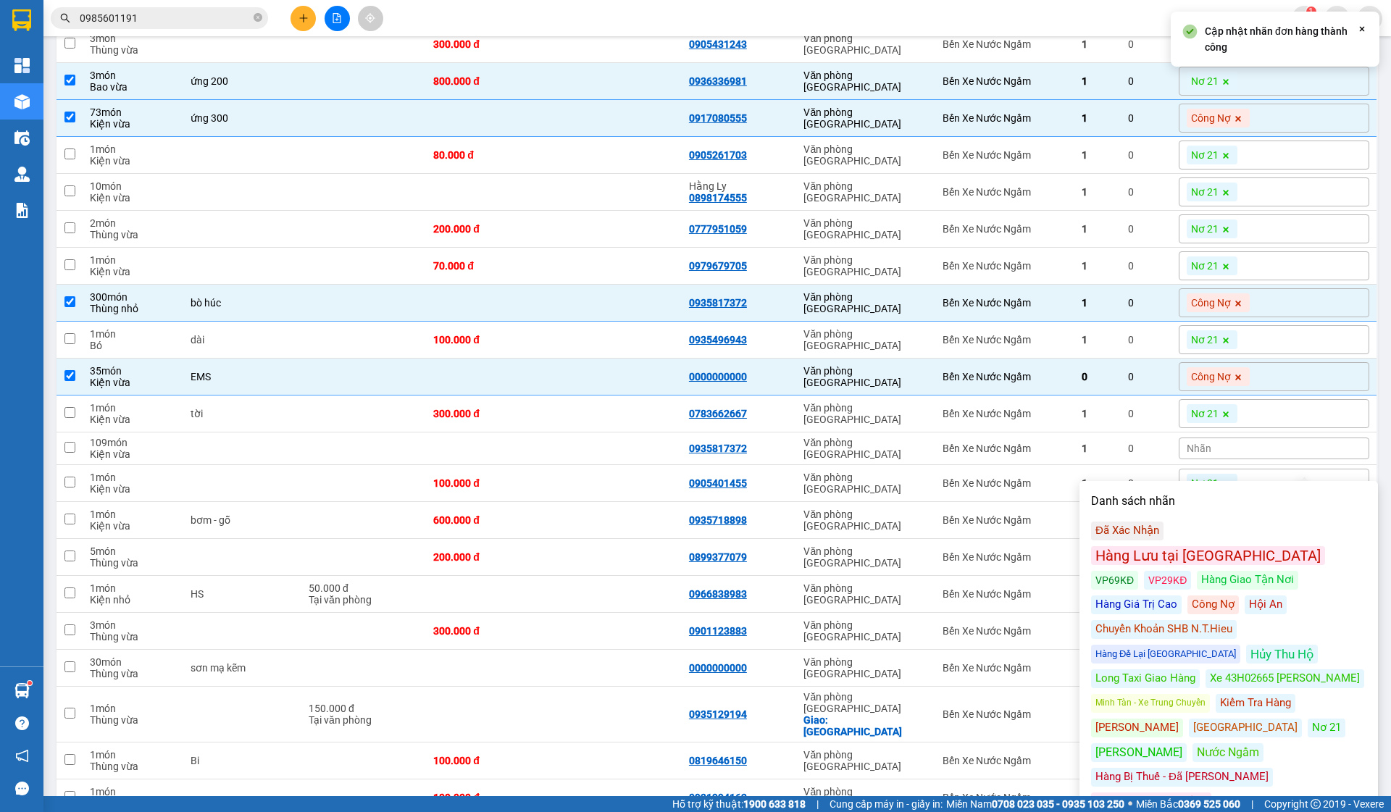
click at [1188, 596] on div "Công Nợ" at bounding box center [1213, 605] width 51 height 19
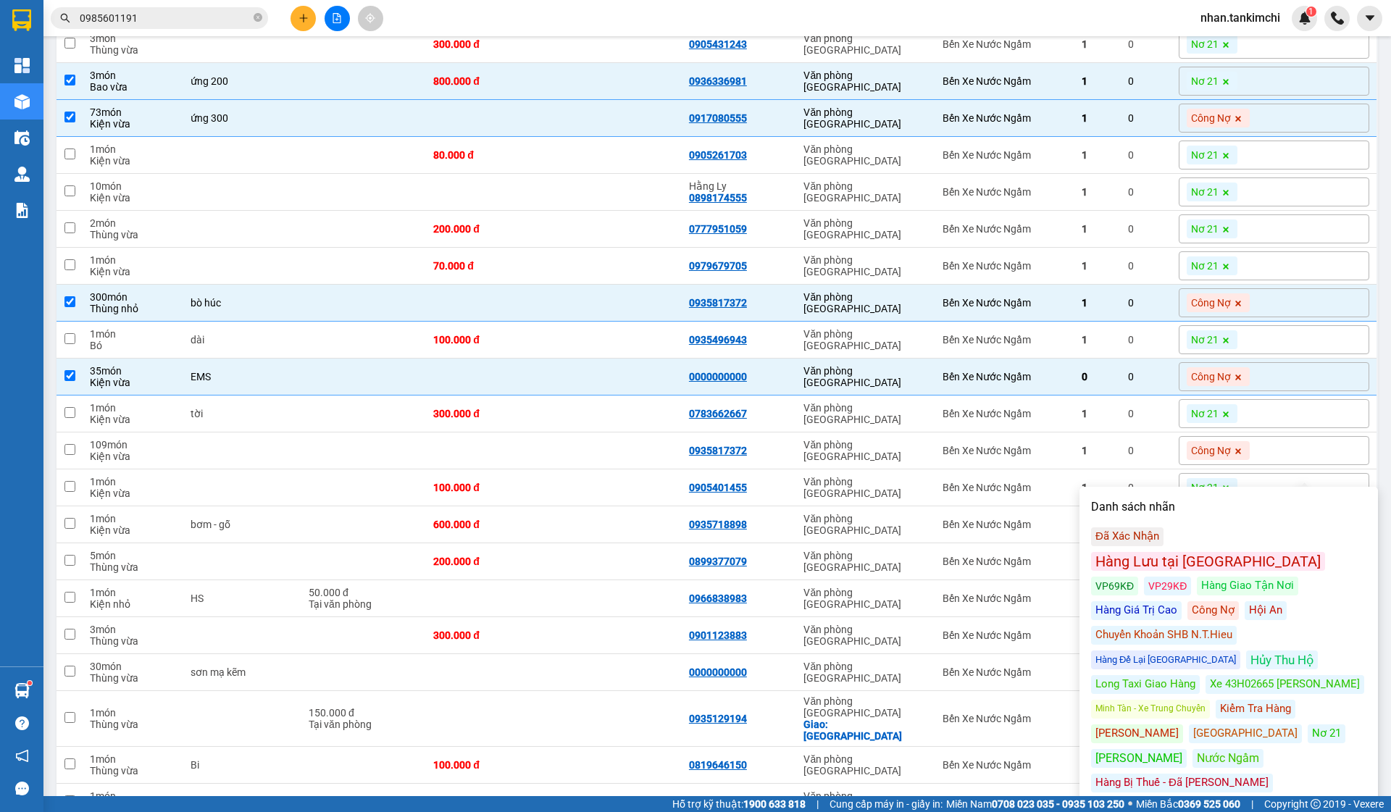
click at [920, 507] on td "Văn phòng [GEOGRAPHIC_DATA]" at bounding box center [865, 488] width 139 height 37
checkbox input "true"
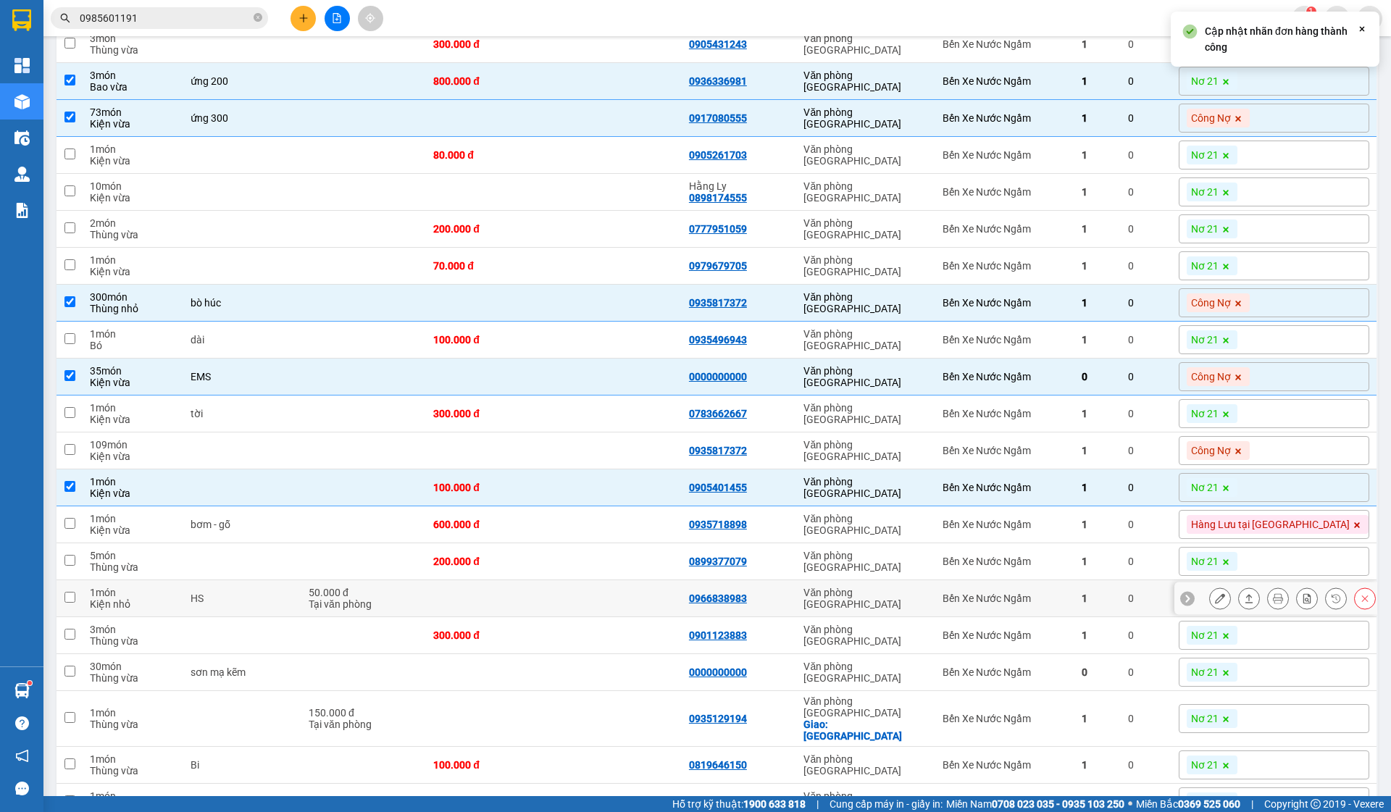
click at [1005, 604] on div "Bến Xe Nước Ngầm" at bounding box center [1005, 599] width 124 height 12
checkbox input "true"
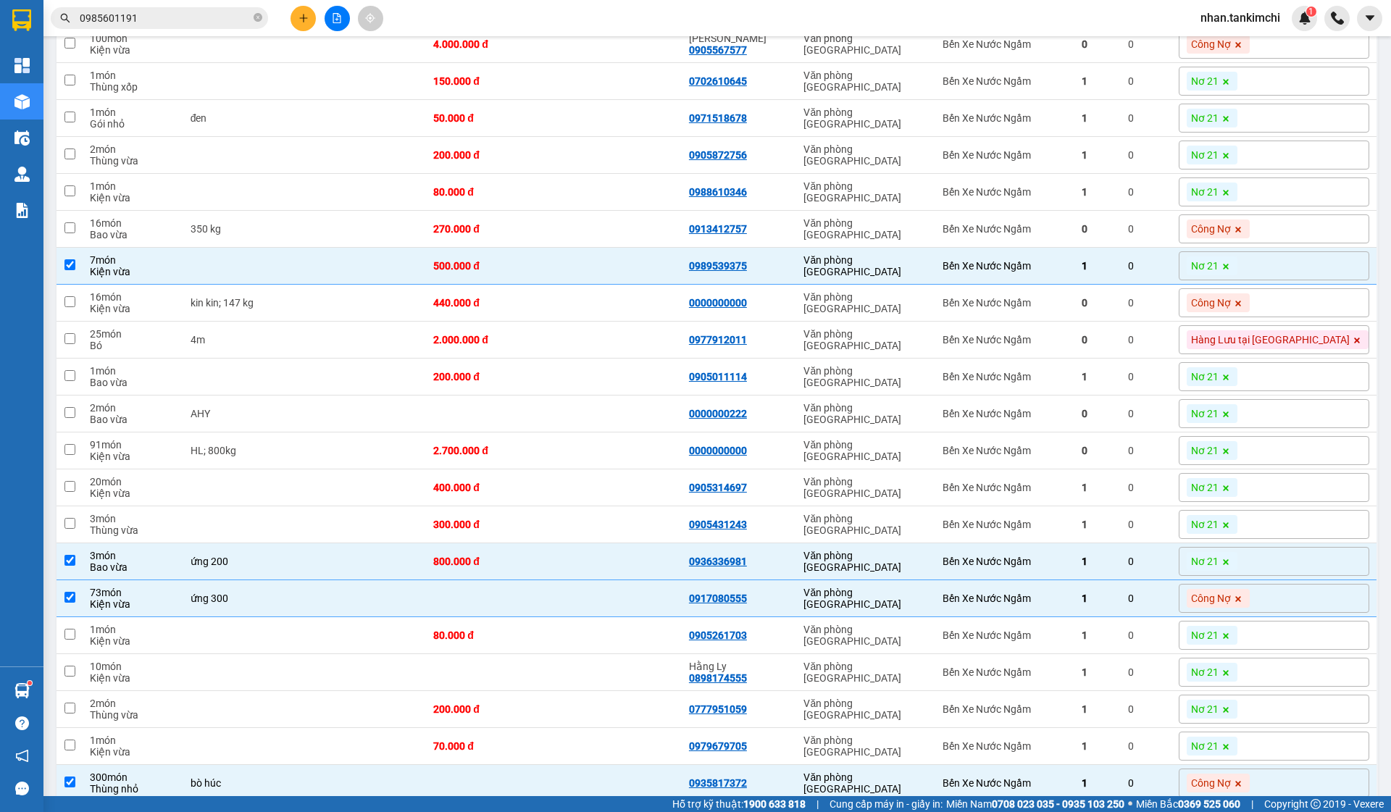
scroll to position [544, 0]
click at [1074, 467] on td "Bến Xe Nước Ngầm" at bounding box center [1005, 452] width 138 height 37
checkbox input "true"
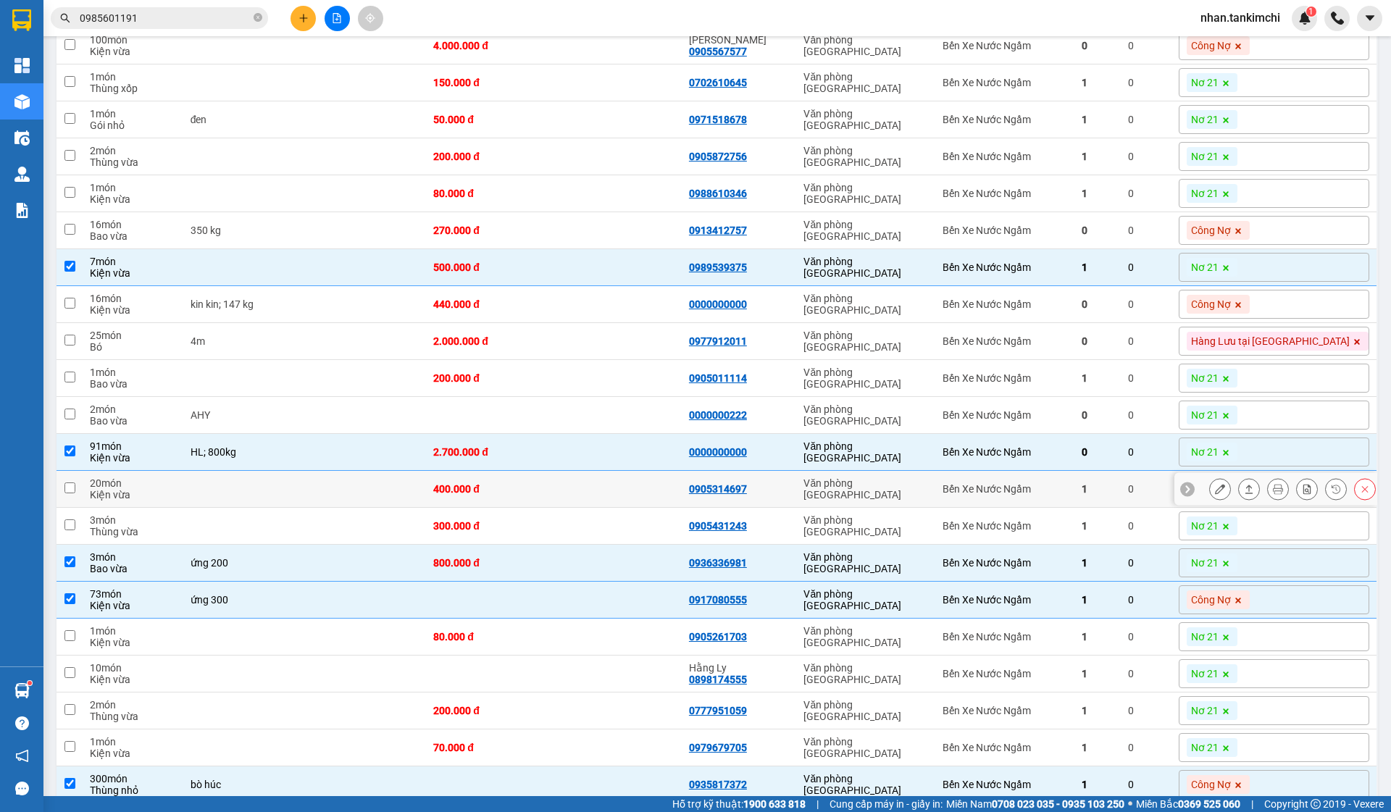
scroll to position [543, 0]
click at [1221, 458] on icon at bounding box center [1220, 453] width 10 height 10
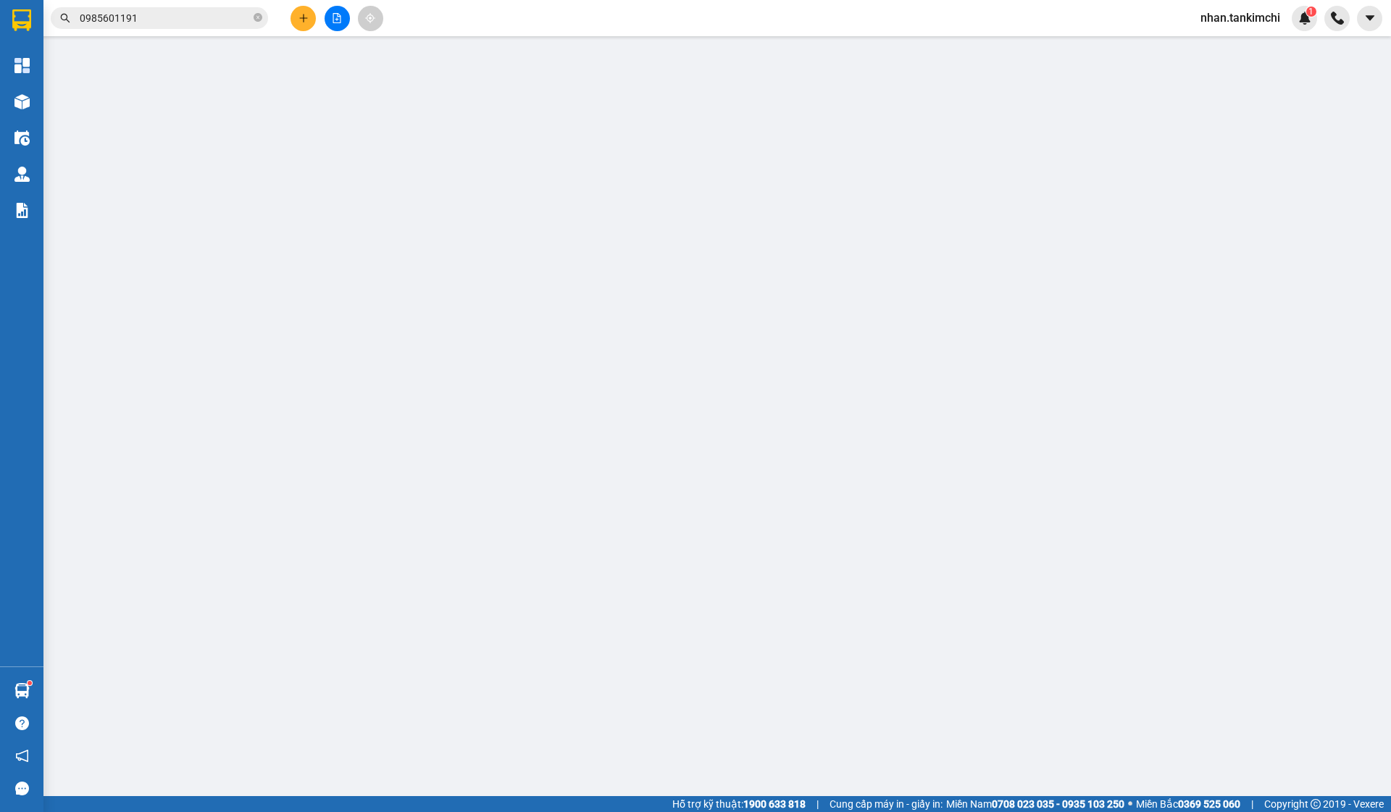
type input "0000000000"
type input "2.700.000"
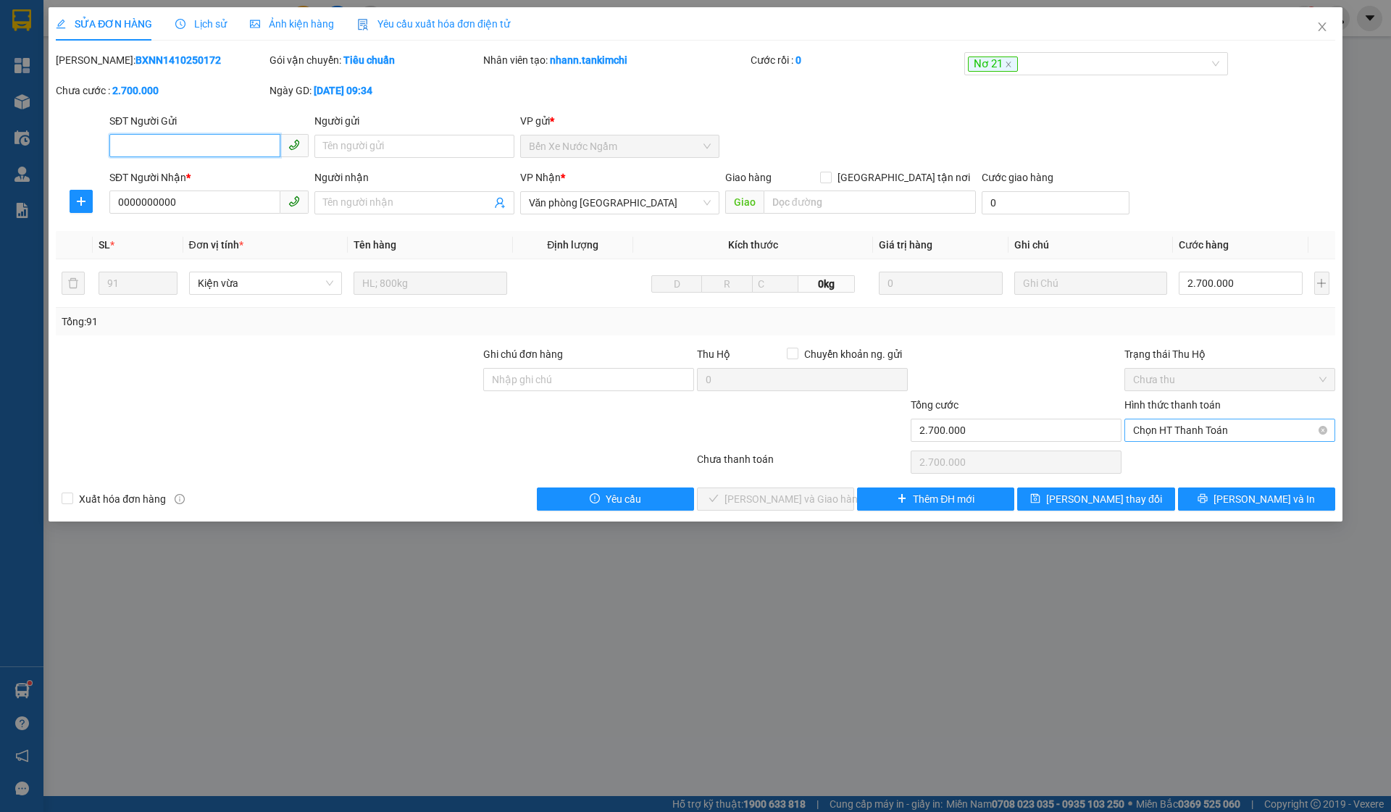
click at [1218, 423] on span "Chọn HT Thanh Toán" at bounding box center [1230, 431] width 194 height 22
click at [1180, 452] on div "Tại văn phòng" at bounding box center [1230, 460] width 194 height 16
type input "0"
click at [804, 508] on button "[PERSON_NAME] và Giao hàng" at bounding box center [775, 499] width 157 height 23
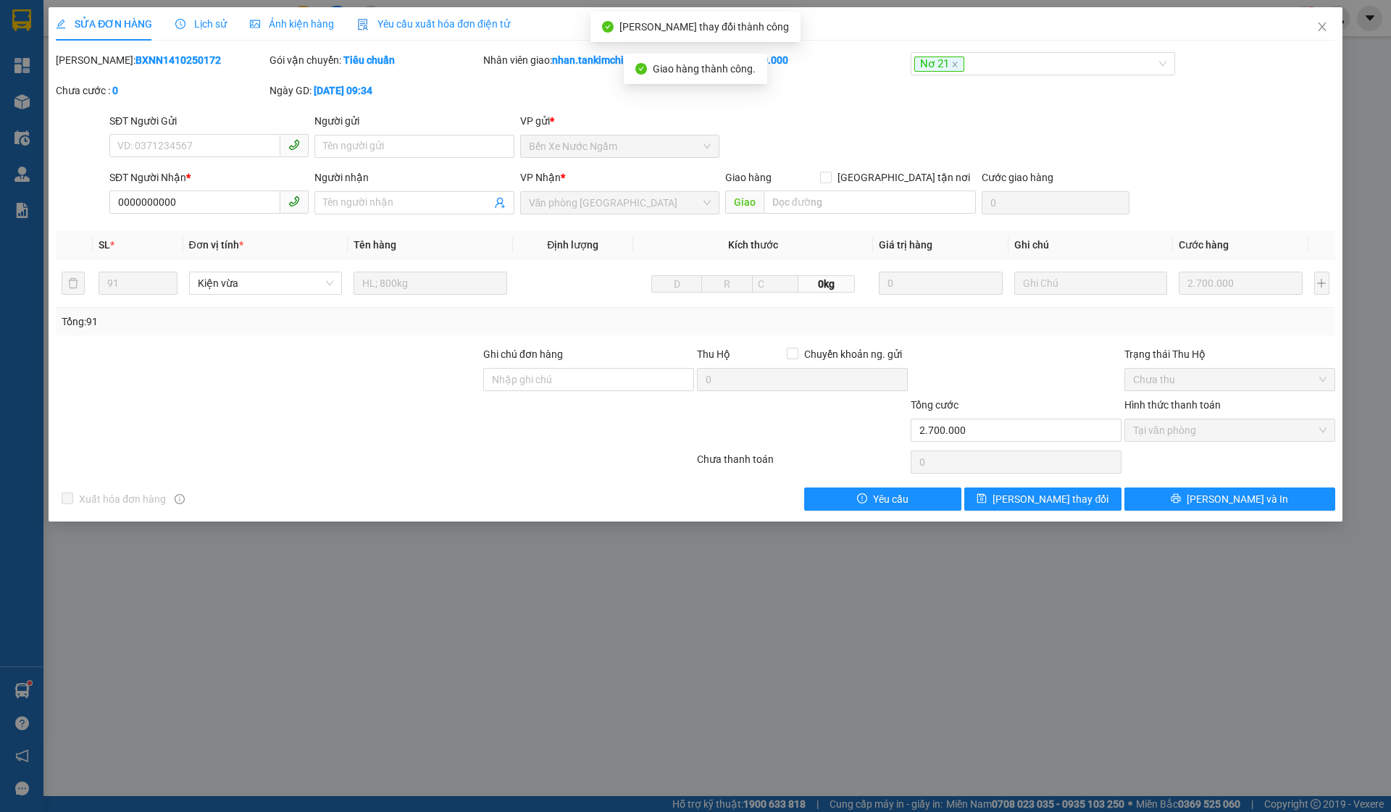
click at [1301, 39] on div "SỬA ĐƠN HÀNG Lịch sử Ảnh kiện hàng Yêu cầu xuất hóa đơn điện tử" at bounding box center [696, 23] width 1280 height 33
click at [1318, 34] on span "Close" at bounding box center [1322, 27] width 41 height 41
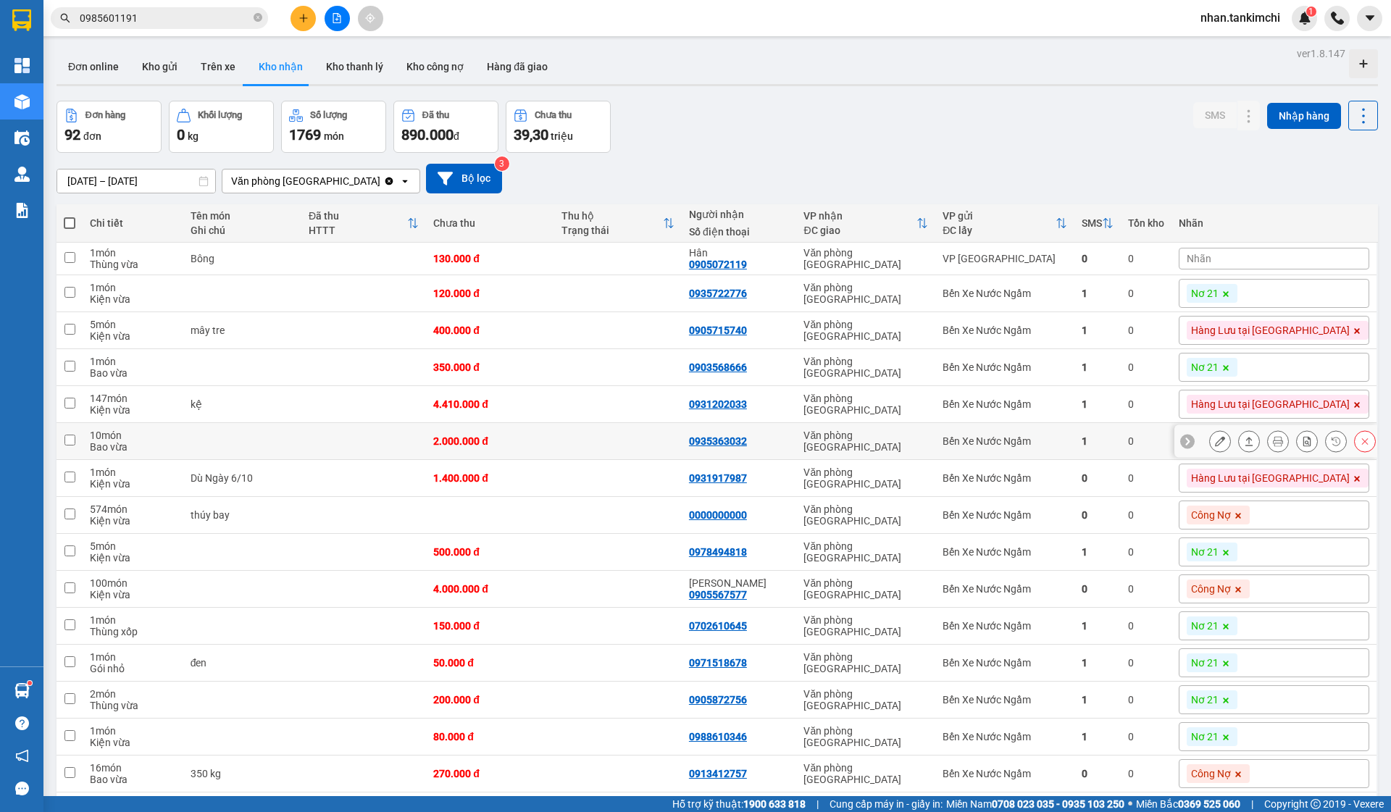
click at [1009, 433] on td "Bến Xe Nước Ngầm" at bounding box center [1005, 441] width 138 height 37
checkbox input "true"
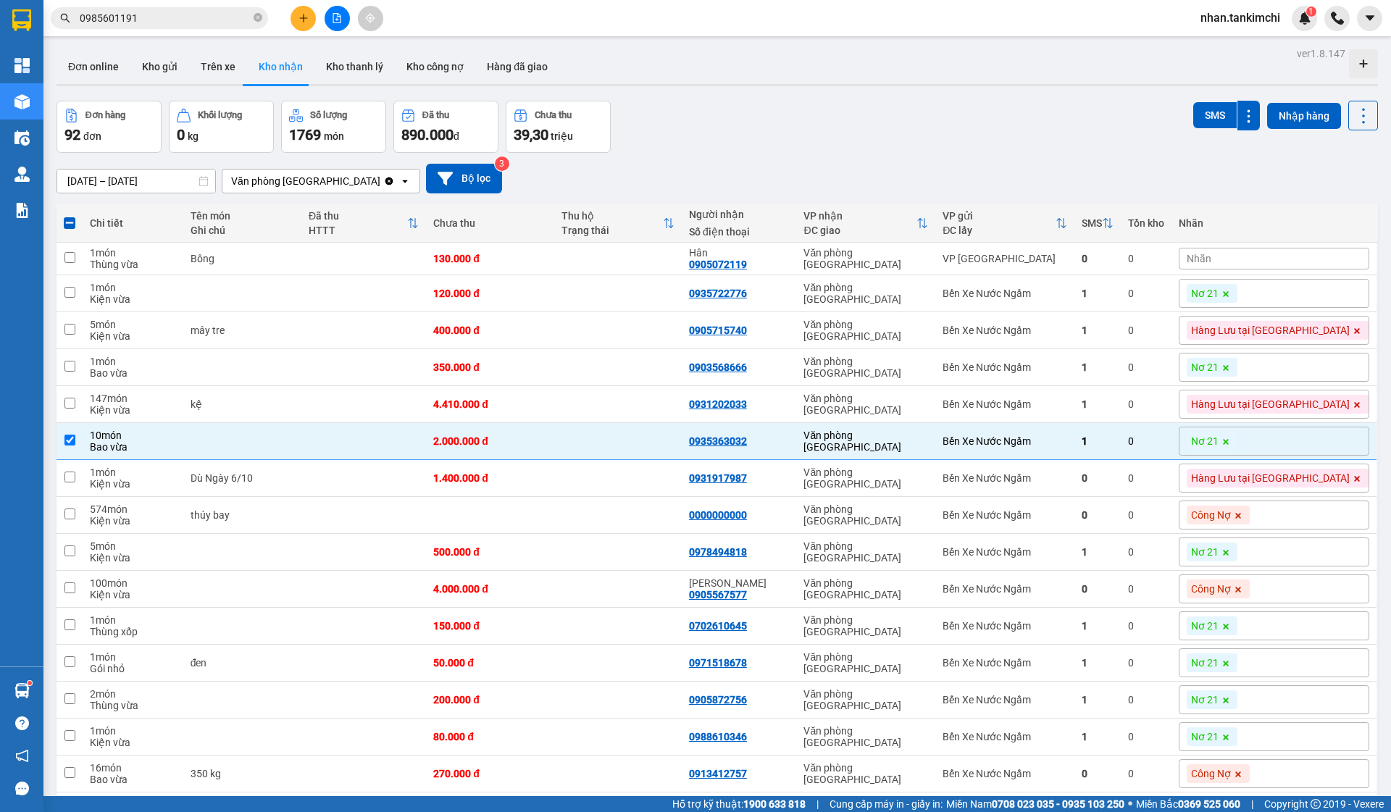
click at [1234, 442] on span at bounding box center [1226, 441] width 14 height 19
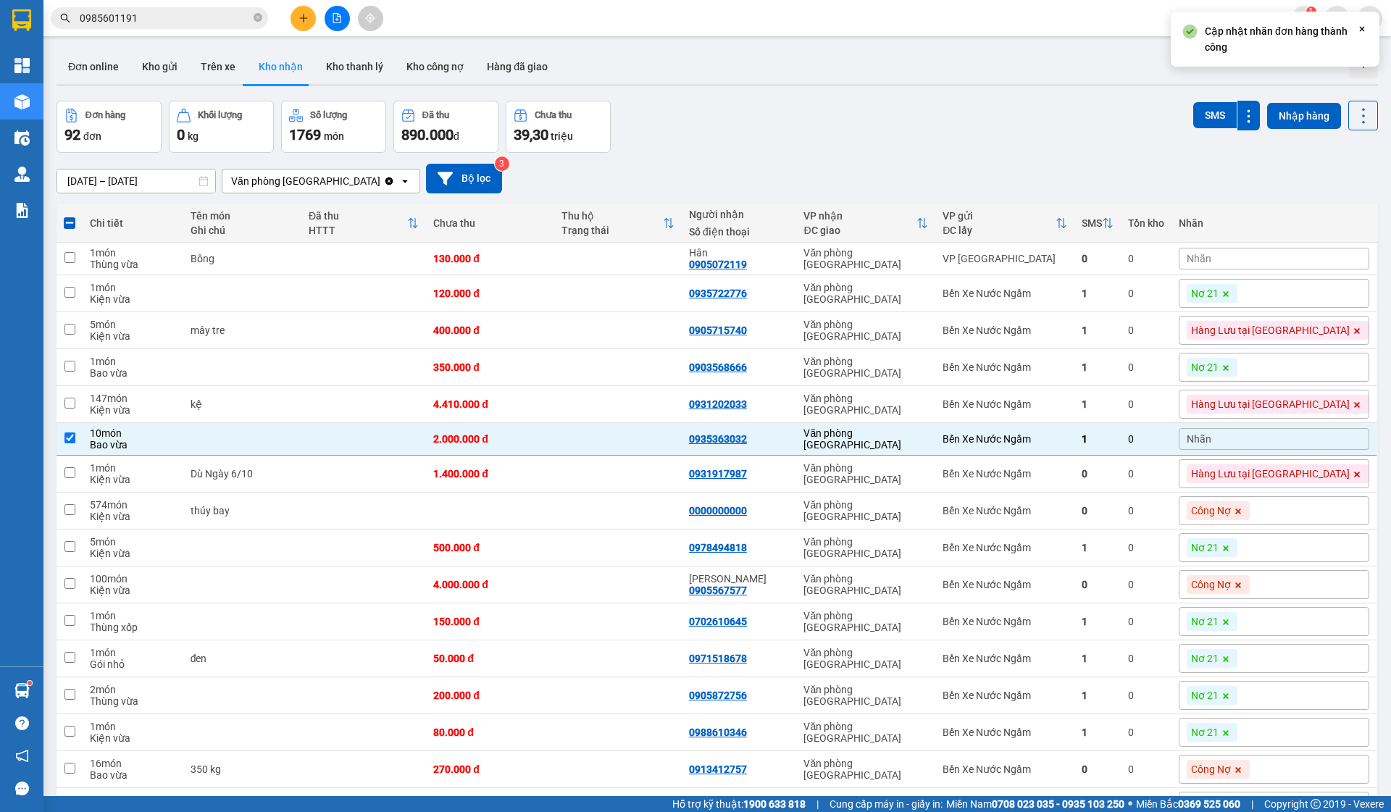
click at [1298, 441] on div "Nhãn" at bounding box center [1274, 439] width 191 height 22
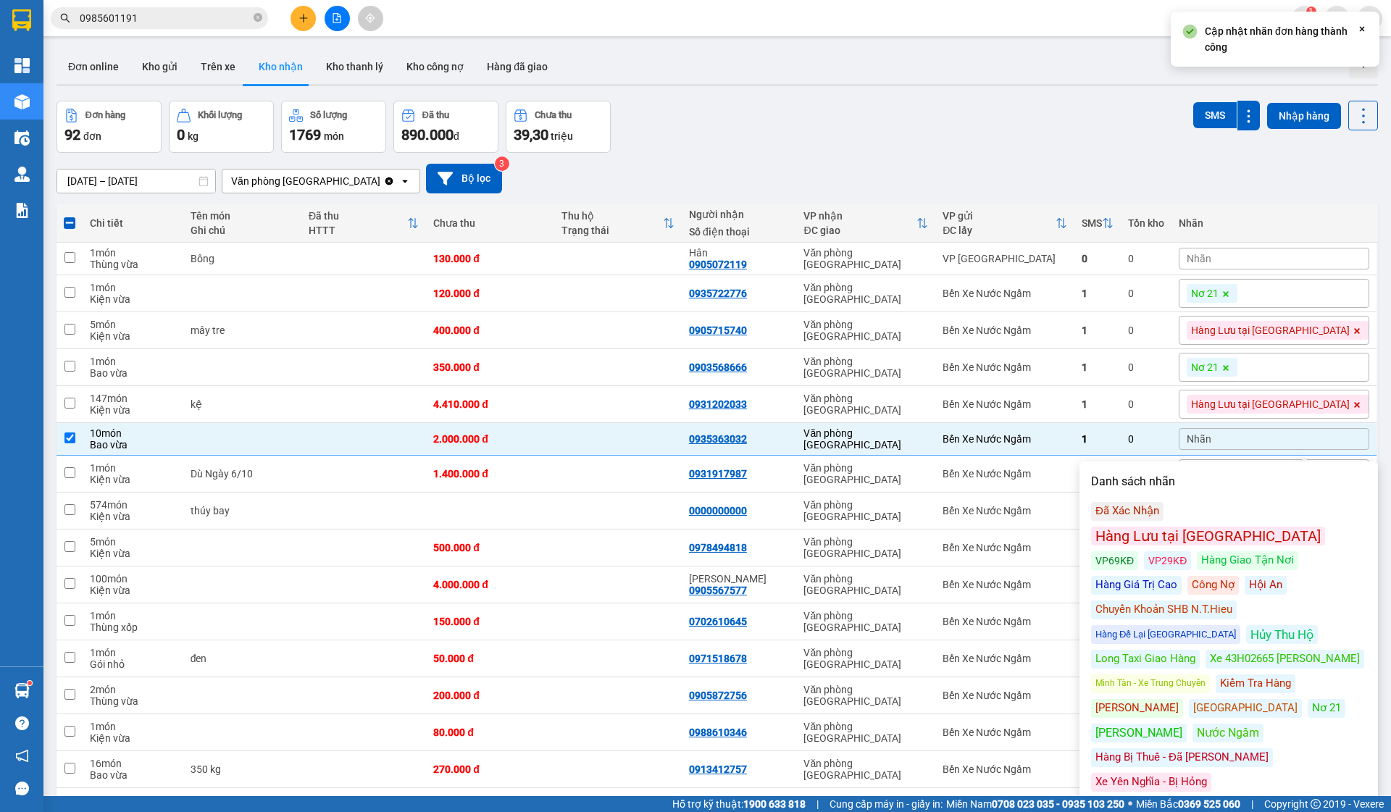
click at [1241, 527] on div "Hàng Lưu tại [GEOGRAPHIC_DATA]" at bounding box center [1208, 536] width 234 height 19
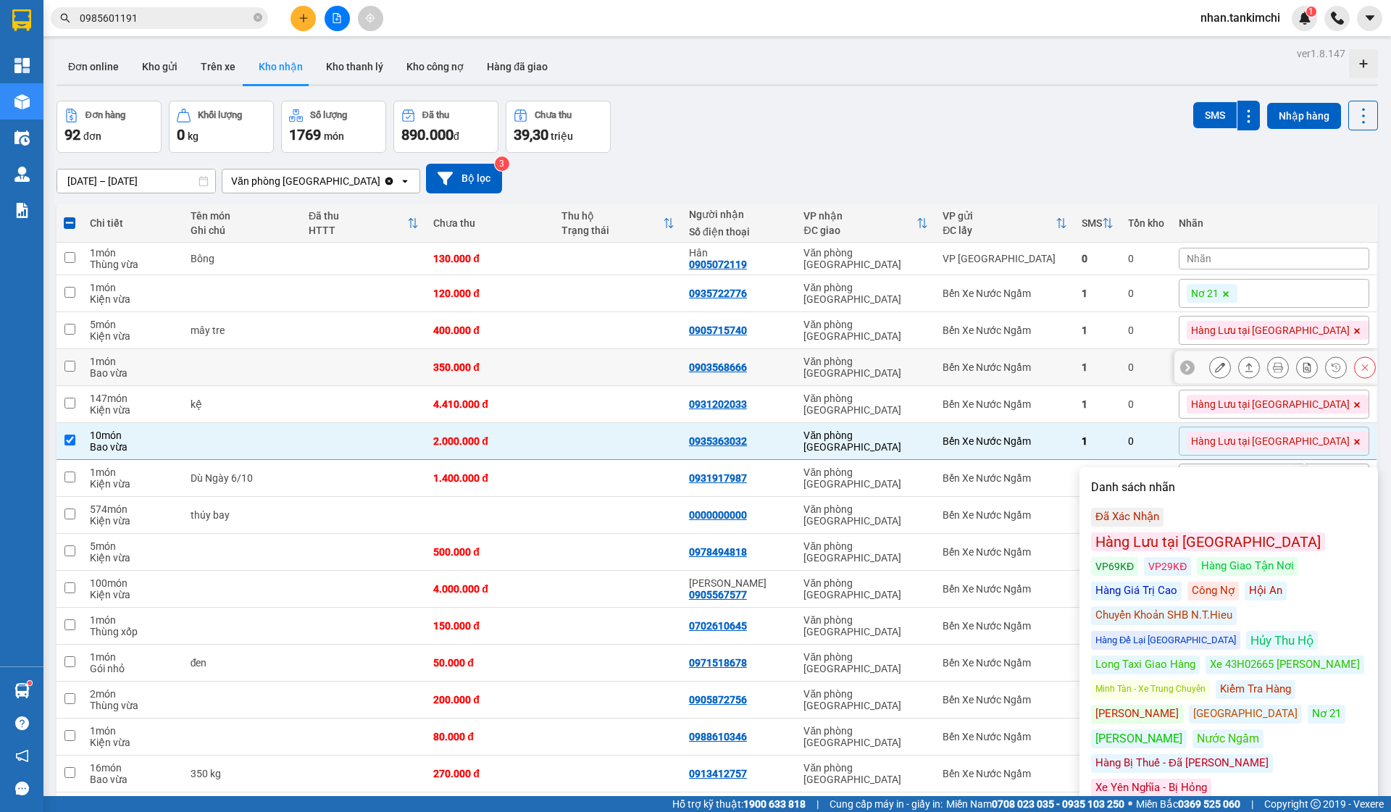
click at [928, 373] on div "Văn phòng [GEOGRAPHIC_DATA]" at bounding box center [866, 367] width 125 height 23
checkbox input "true"
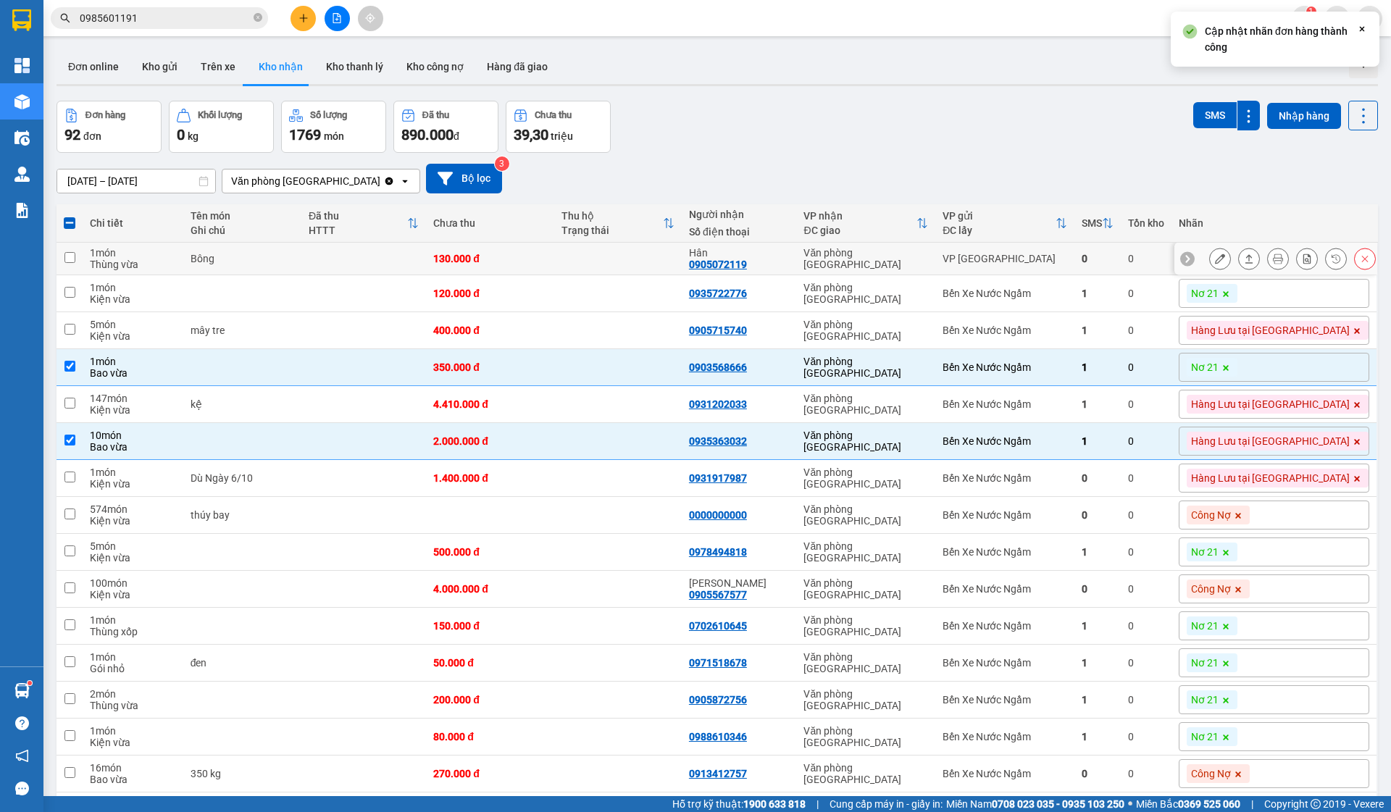
click at [993, 273] on td "VP [GEOGRAPHIC_DATA]" at bounding box center [1005, 259] width 138 height 33
checkbox input "true"
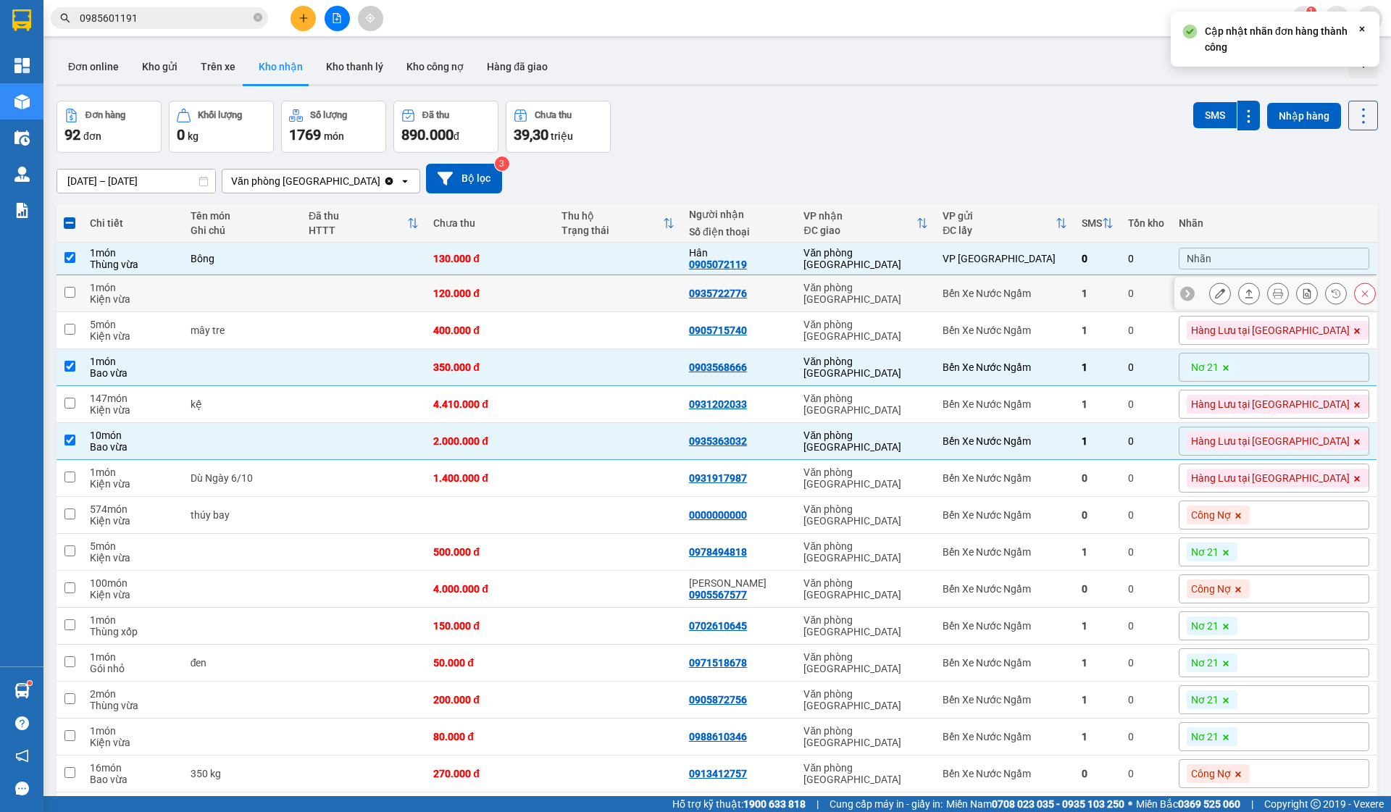
click at [998, 295] on div "Bến Xe Nước Ngầm" at bounding box center [1005, 294] width 124 height 12
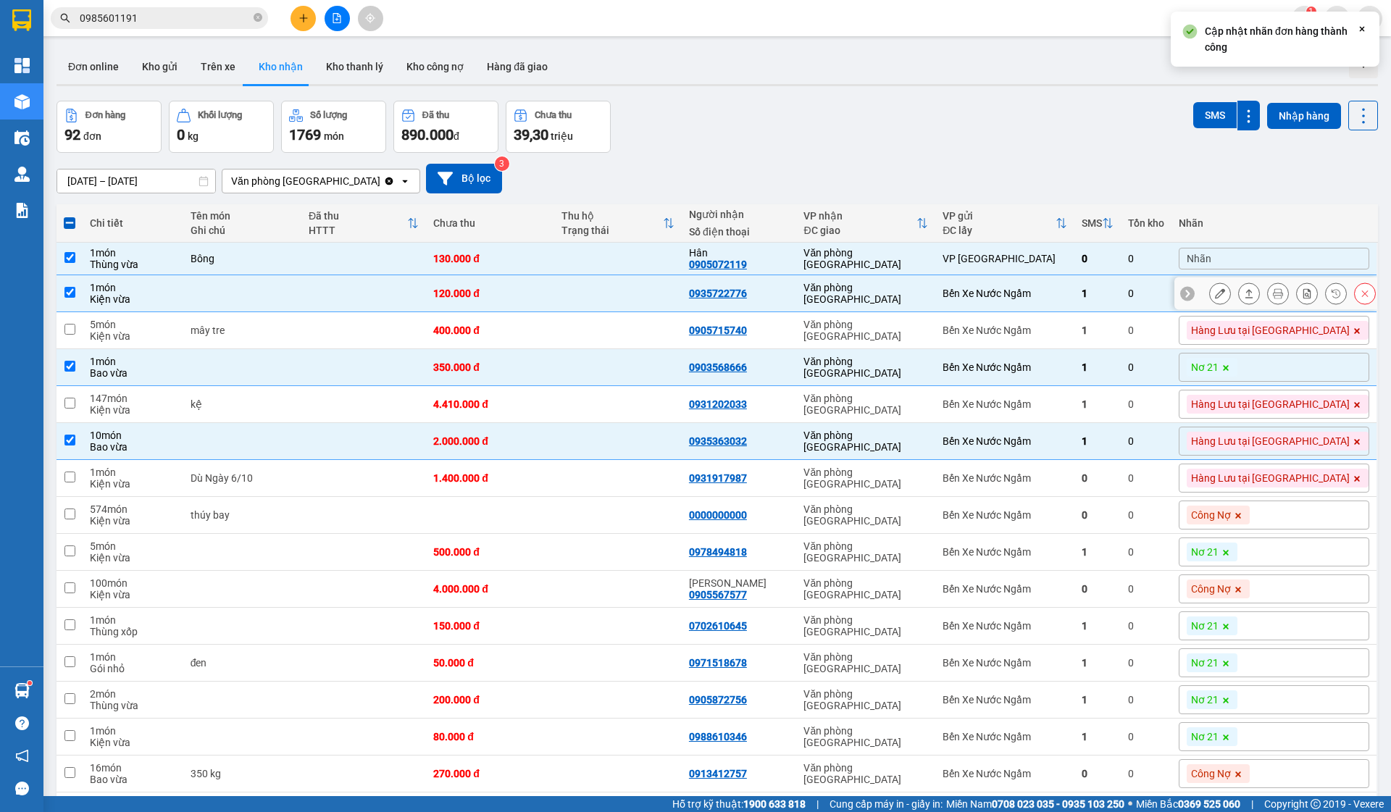
click at [1021, 276] on td "Bến Xe Nước Ngầm" at bounding box center [1005, 293] width 138 height 37
checkbox input "false"
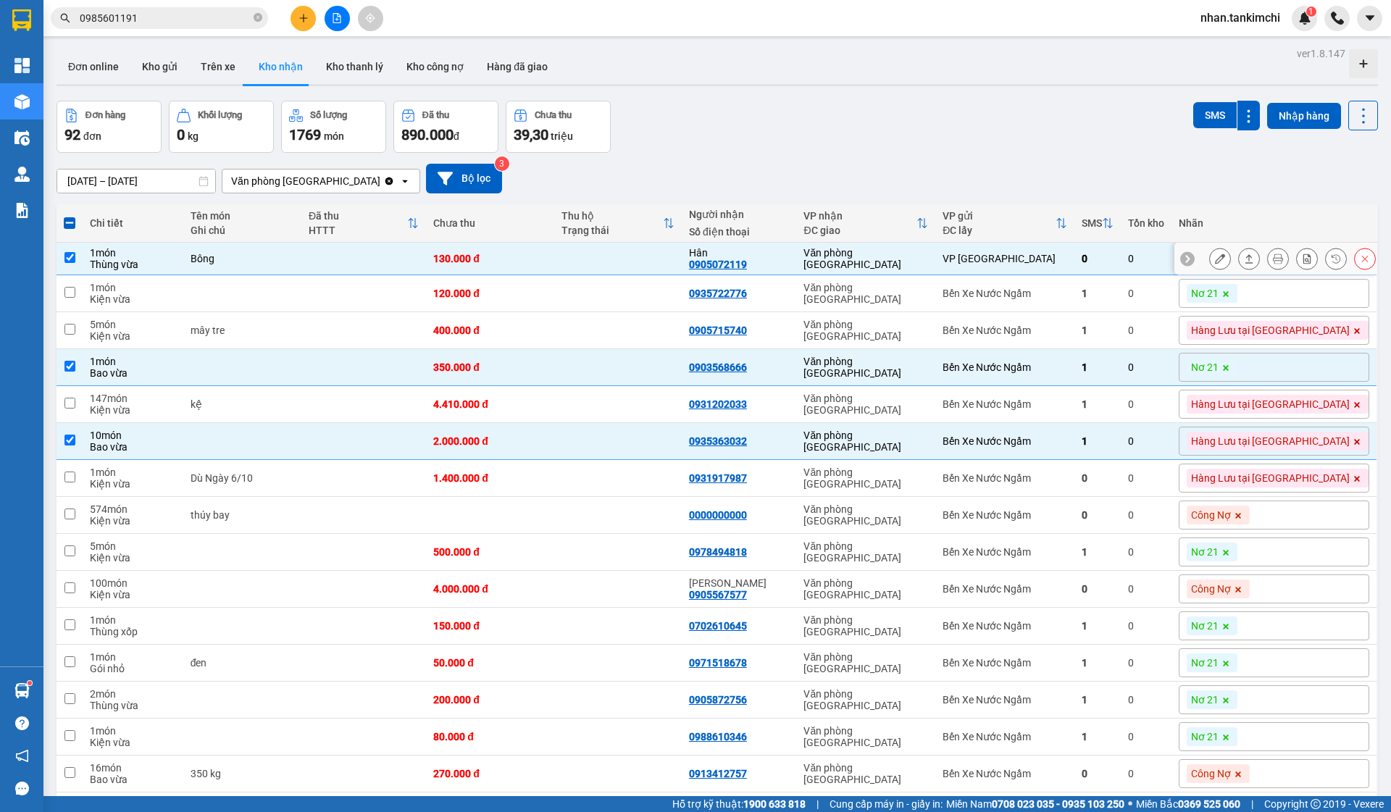
click at [1358, 260] on button at bounding box center [1365, 258] width 20 height 25
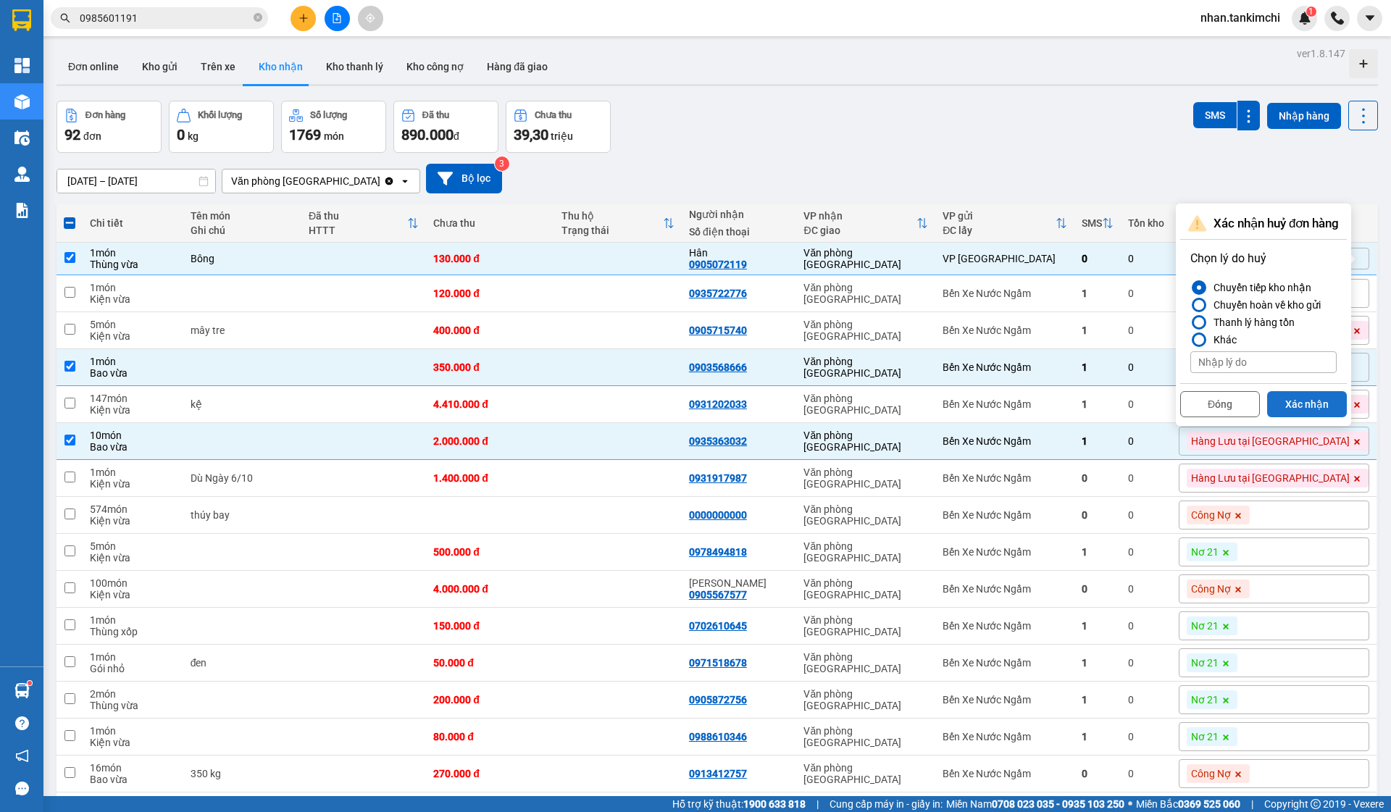
click at [1283, 396] on button "Xác nhận" at bounding box center [1308, 404] width 80 height 26
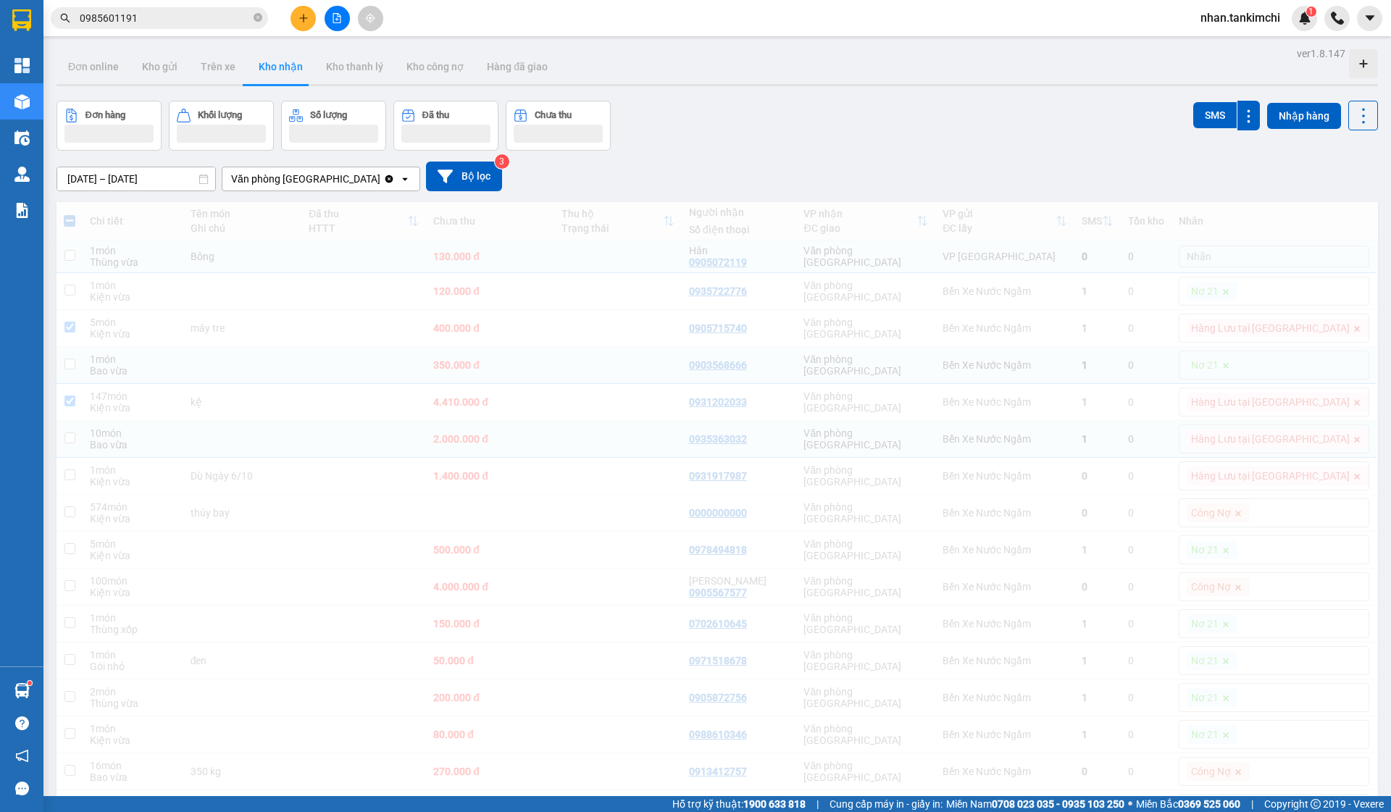
checkbox input "false"
checkbox input "true"
checkbox input "false"
checkbox input "true"
checkbox input "false"
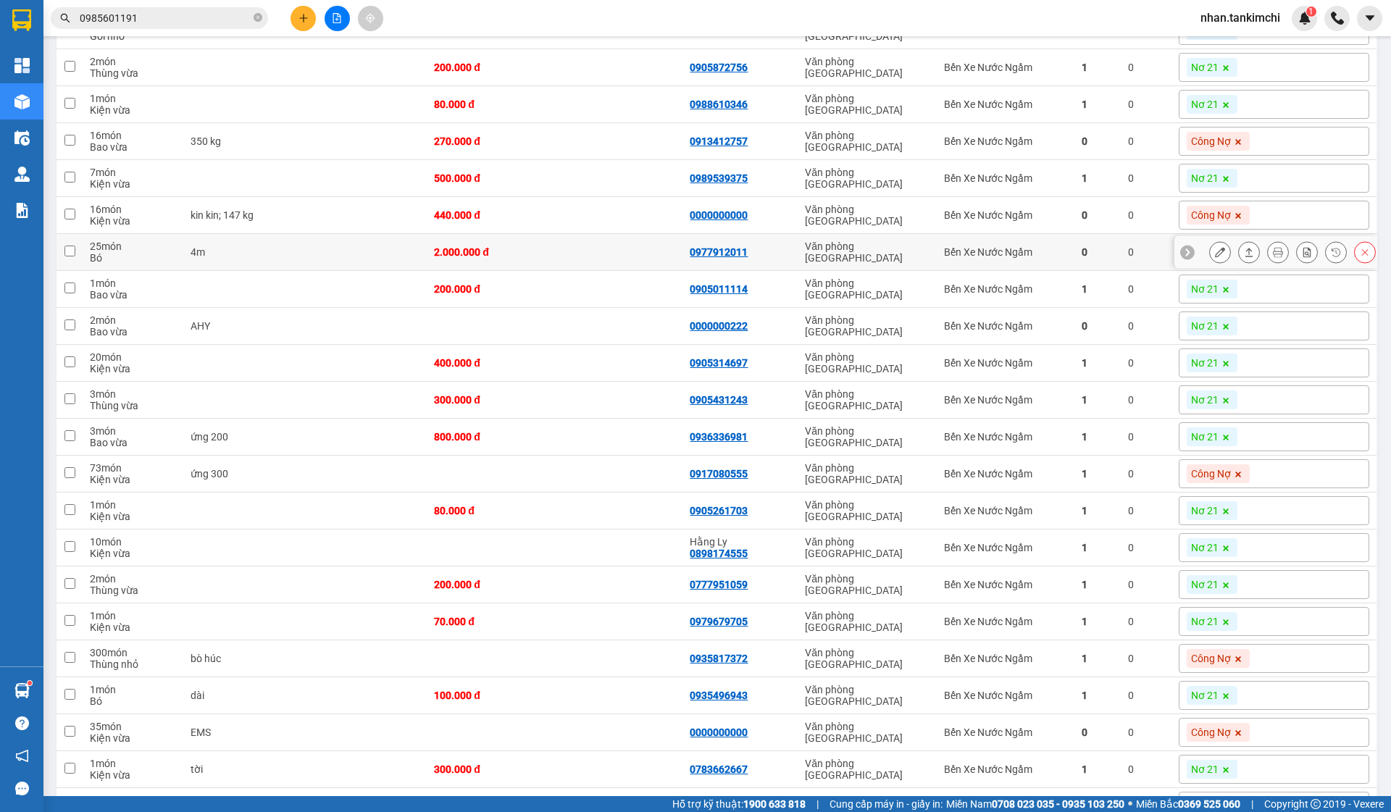
scroll to position [612, 0]
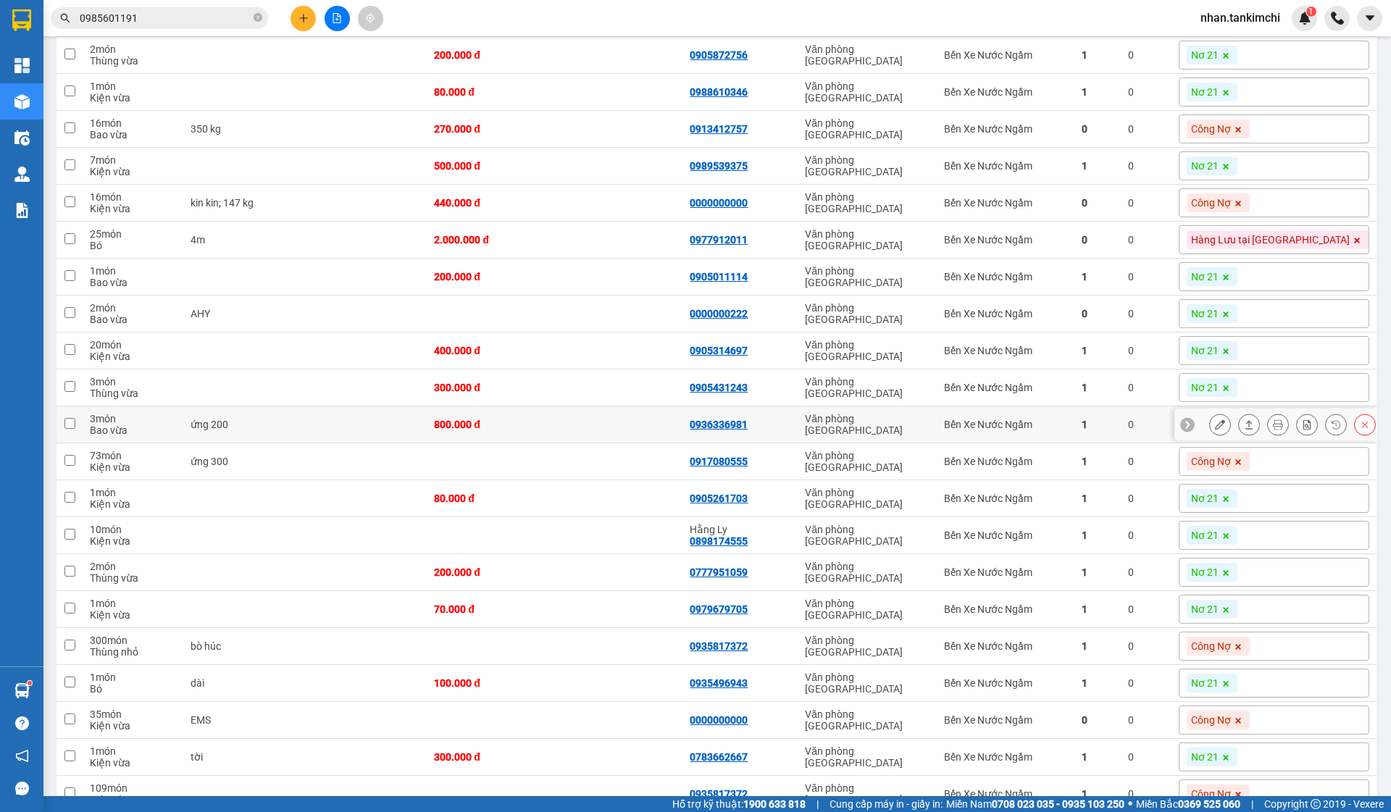
click at [930, 435] on div "Văn phòng [GEOGRAPHIC_DATA]" at bounding box center [867, 424] width 125 height 23
checkbox input "true"
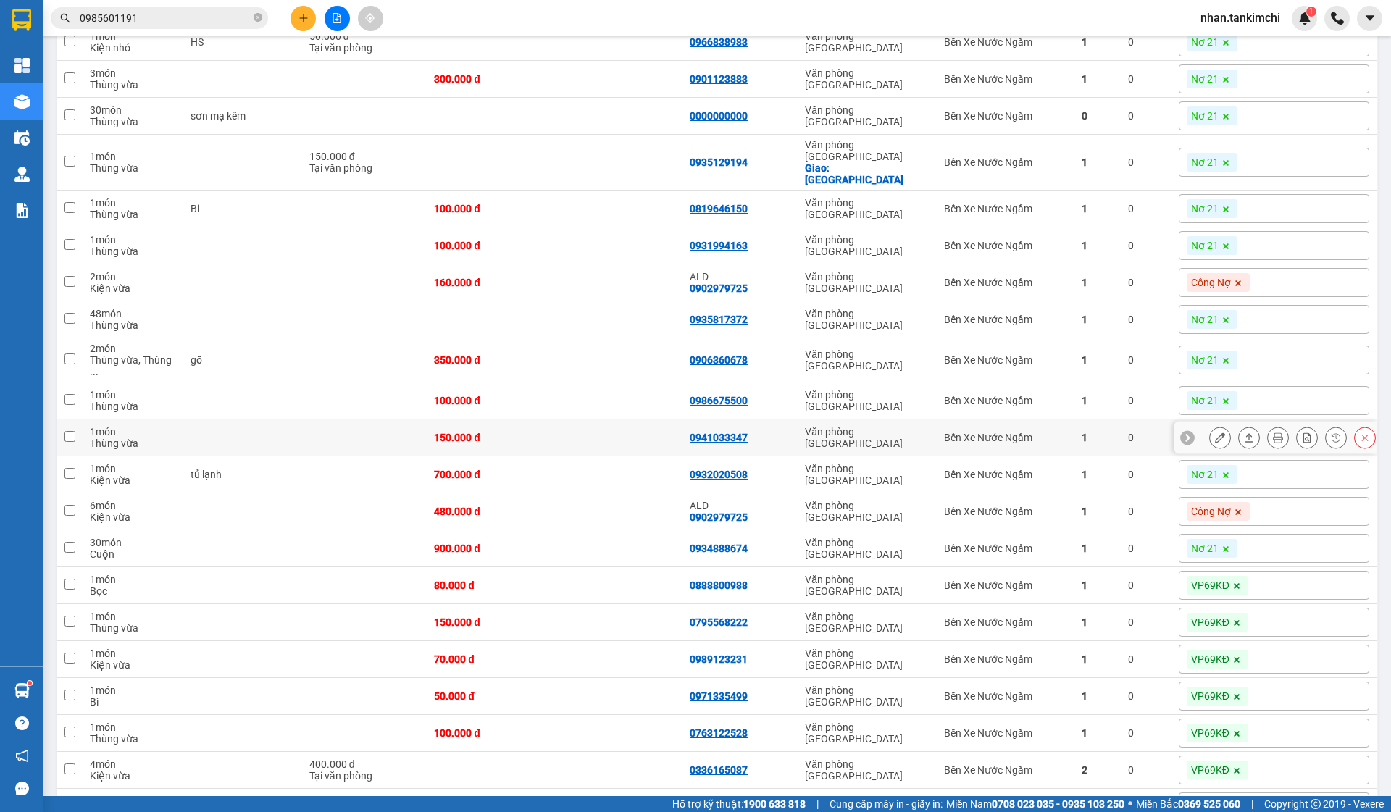
scroll to position [1563, 0]
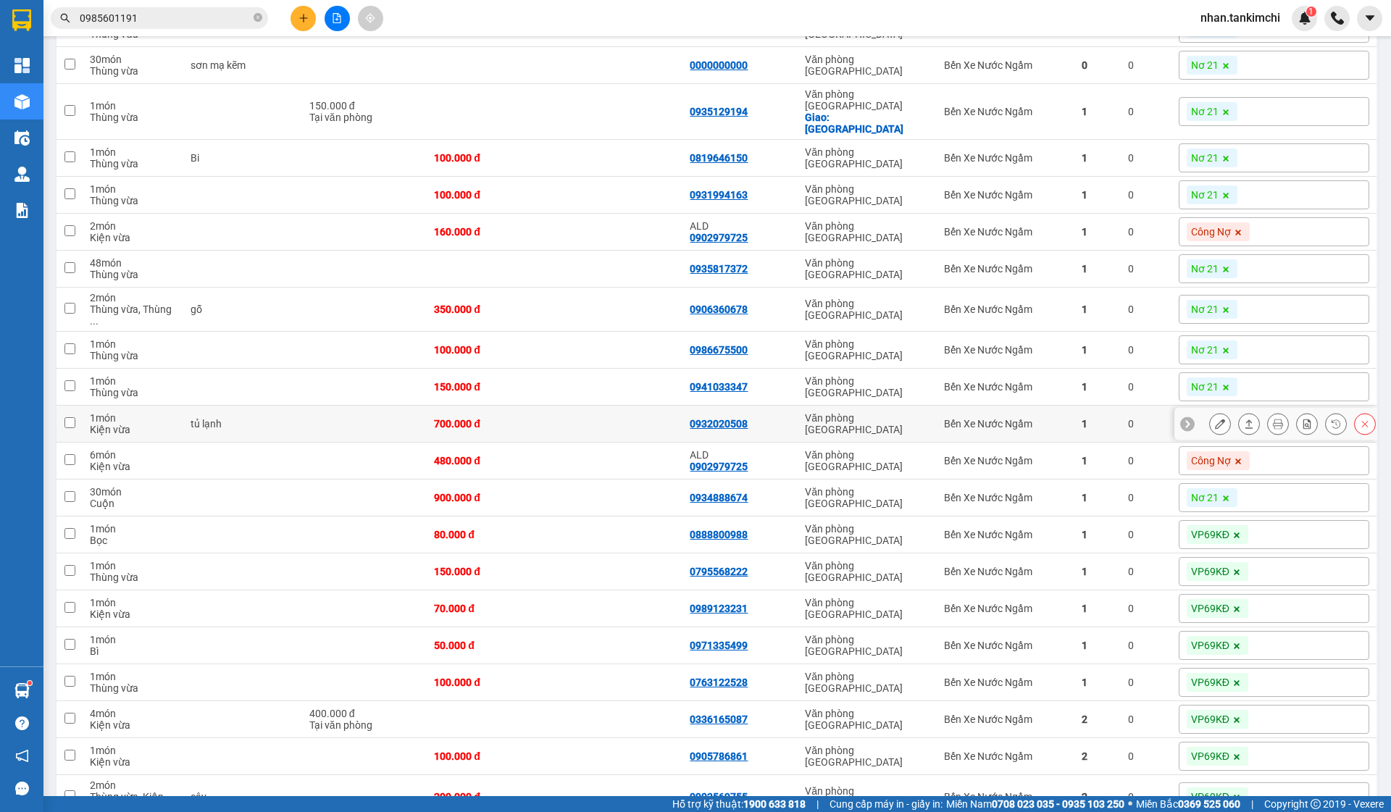
click at [854, 426] on td "Văn phòng [GEOGRAPHIC_DATA]" at bounding box center [867, 424] width 139 height 37
checkbox input "true"
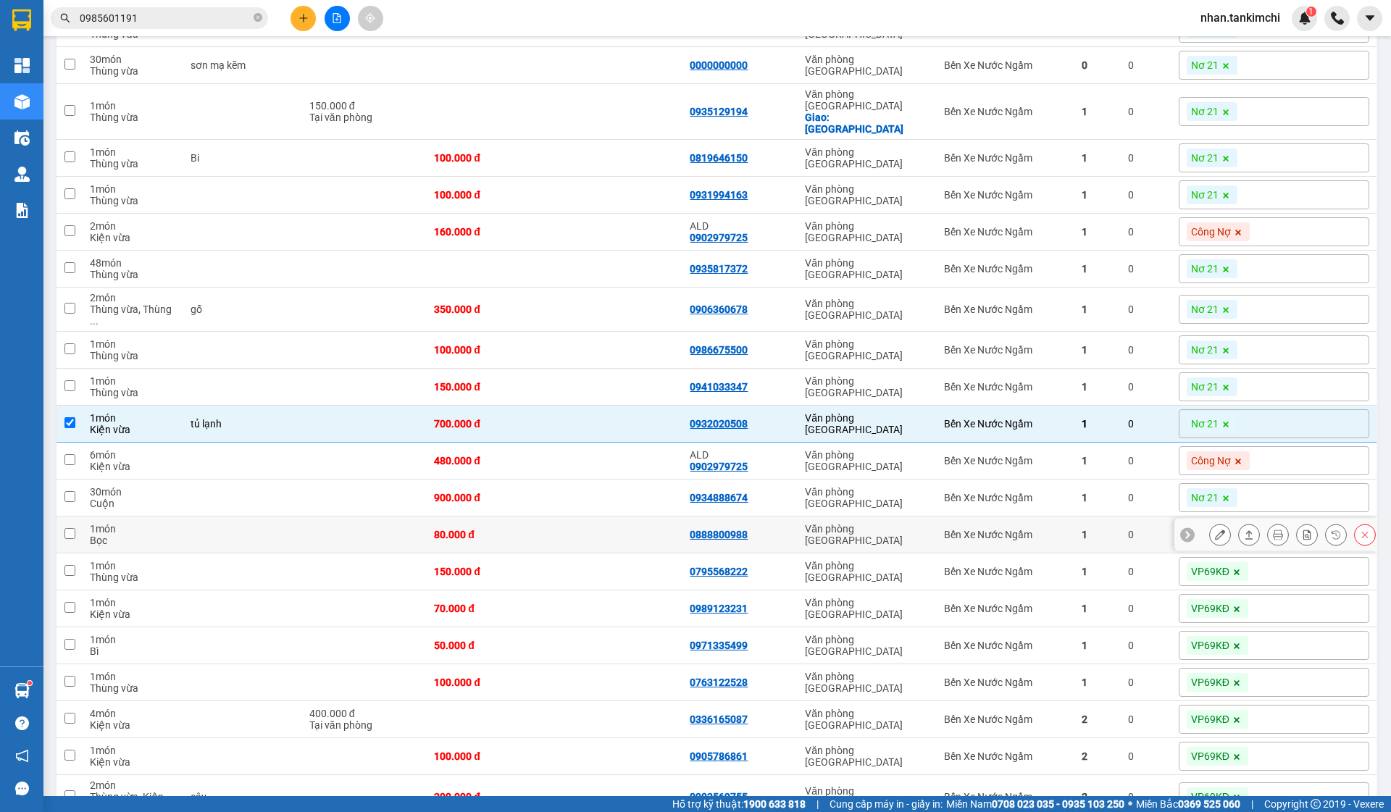
scroll to position [1642, 0]
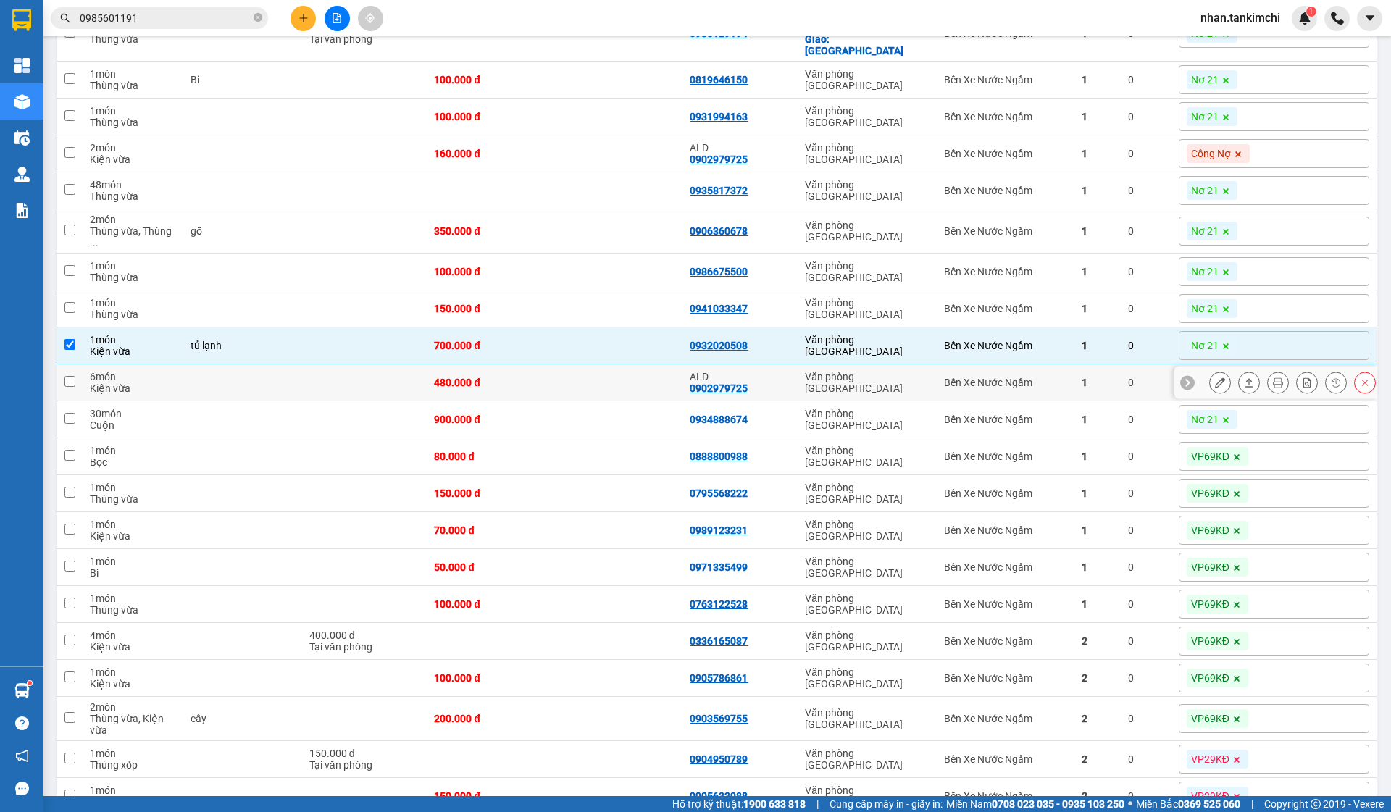
click at [937, 380] on td "Văn phòng [GEOGRAPHIC_DATA]" at bounding box center [867, 383] width 139 height 37
checkbox input "true"
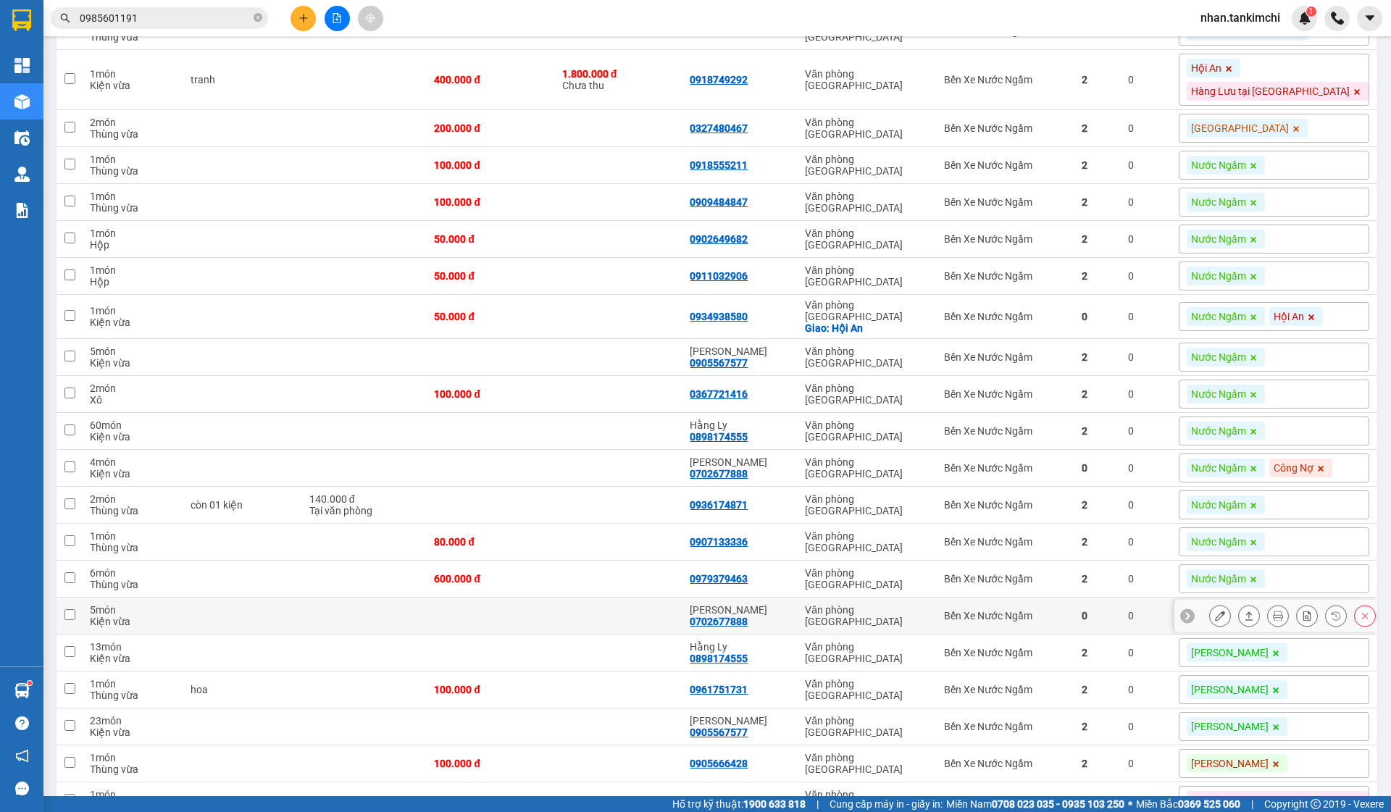
scroll to position [2530, 0]
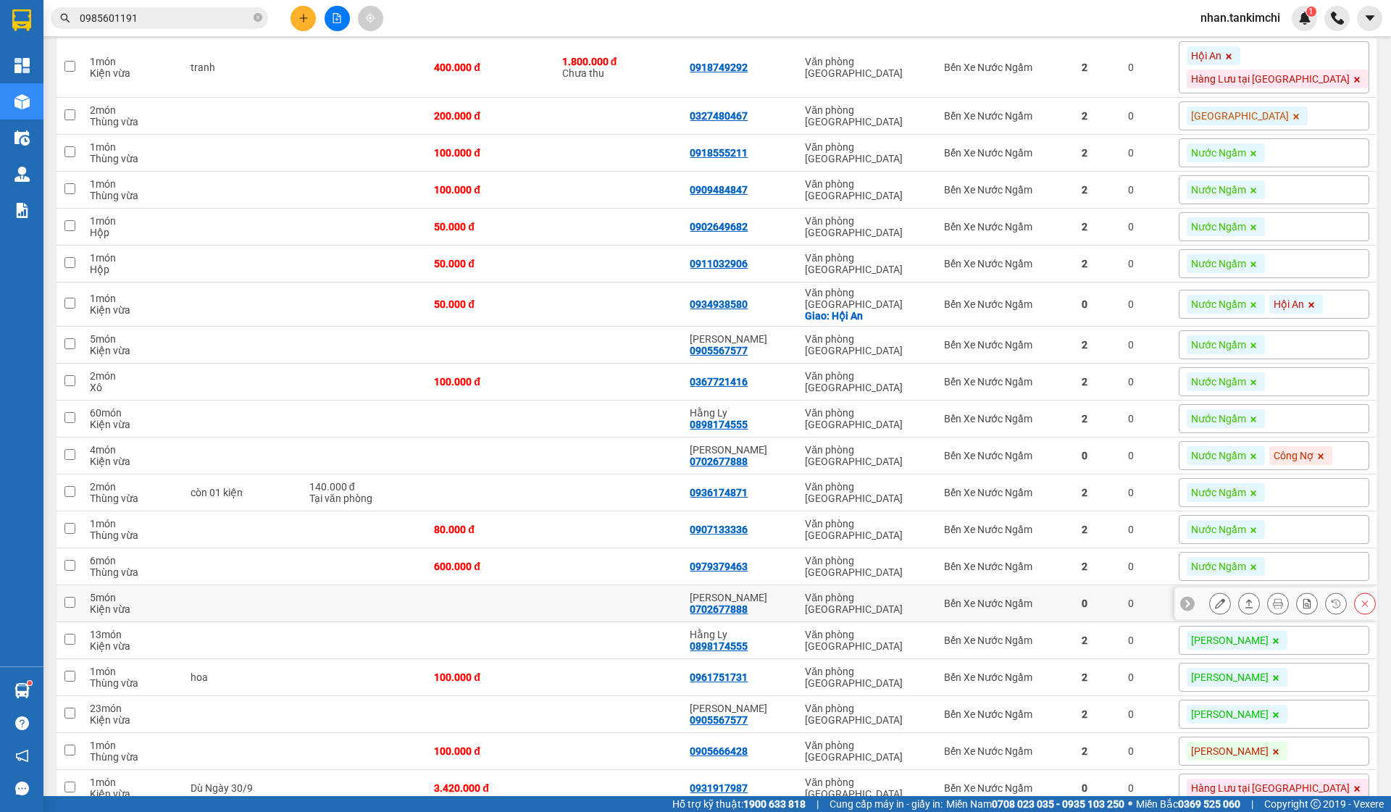
click at [937, 623] on td "Văn phòng [GEOGRAPHIC_DATA]" at bounding box center [867, 604] width 139 height 37
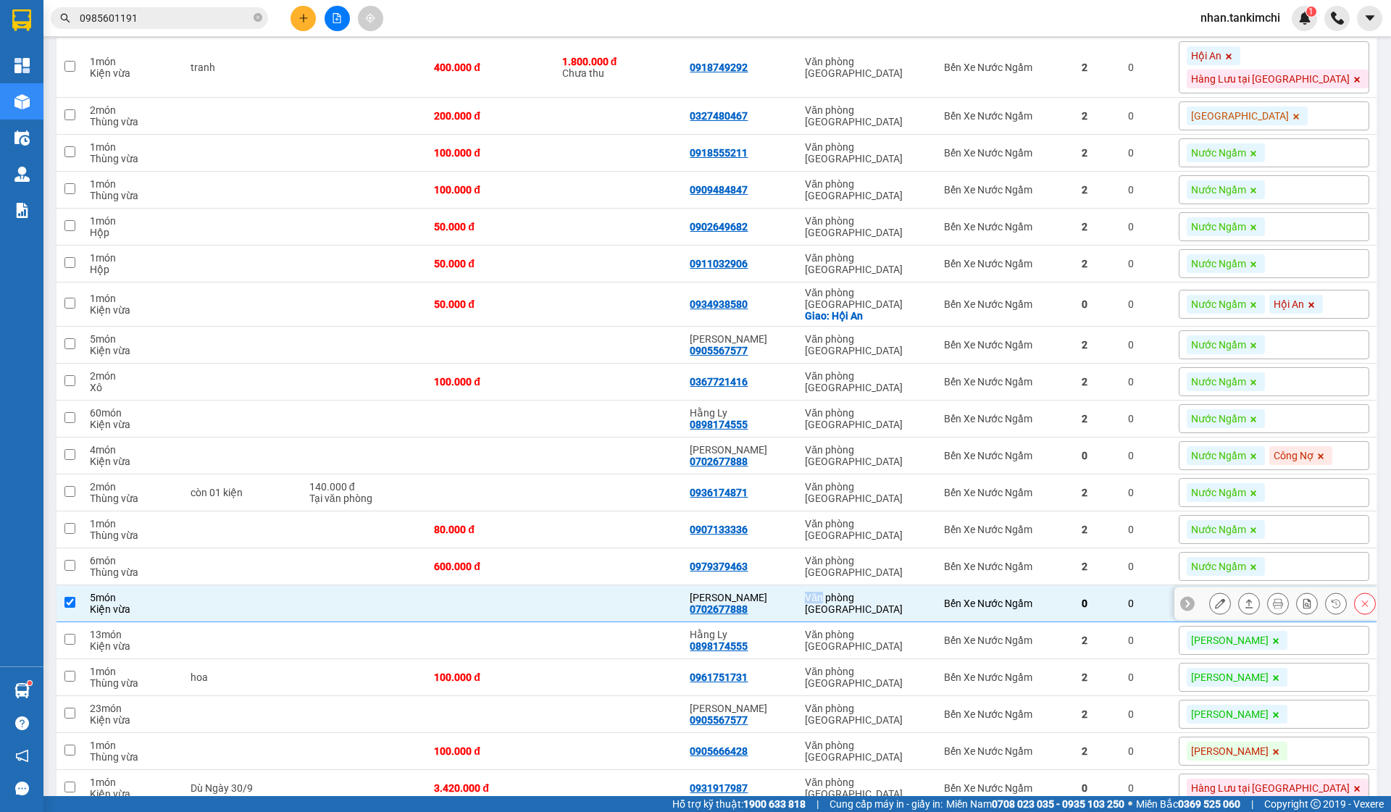
click at [937, 623] on td "Văn phòng [GEOGRAPHIC_DATA]" at bounding box center [867, 604] width 139 height 37
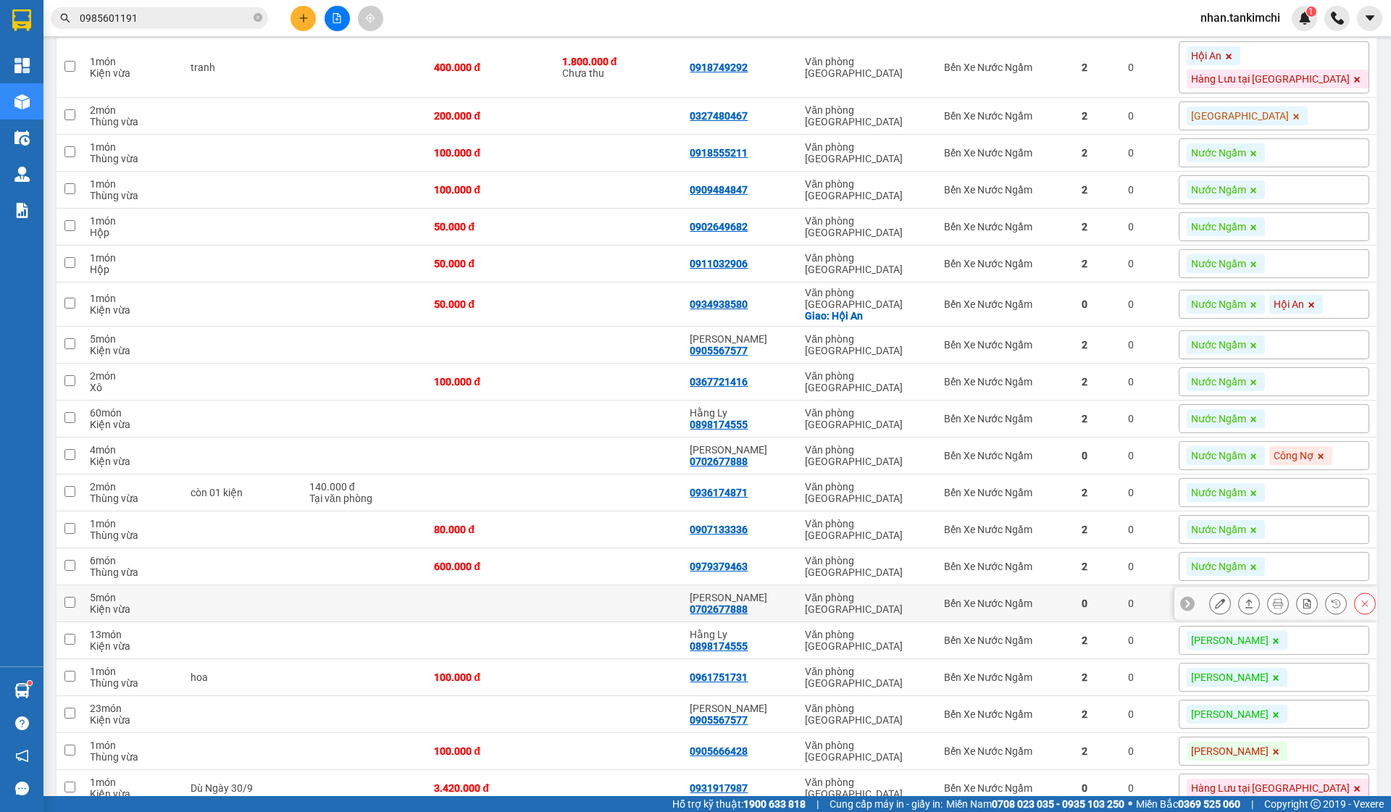
click at [930, 615] on div "Văn phòng [GEOGRAPHIC_DATA]" at bounding box center [867, 603] width 125 height 23
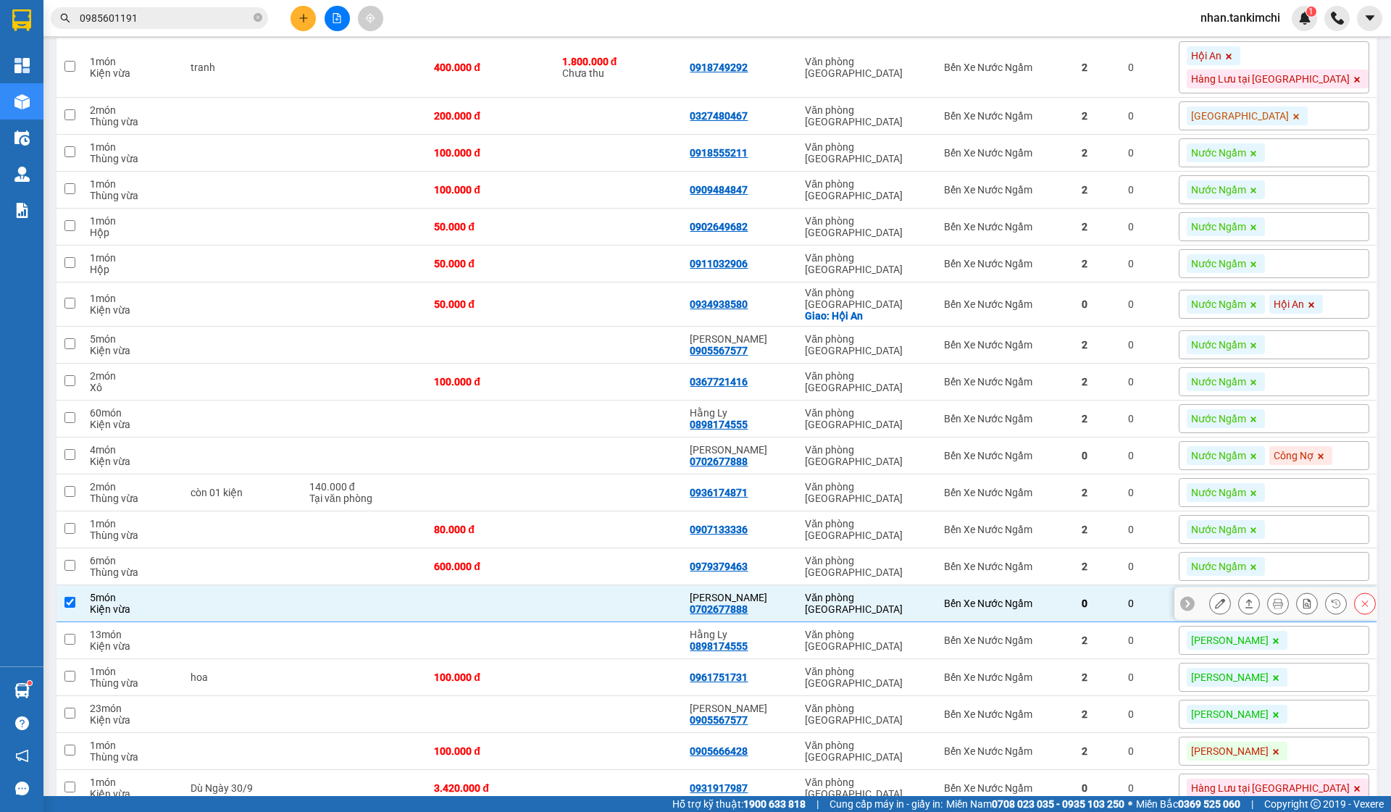
click at [930, 615] on div "Văn phòng [GEOGRAPHIC_DATA]" at bounding box center [867, 603] width 125 height 23
checkbox input "false"
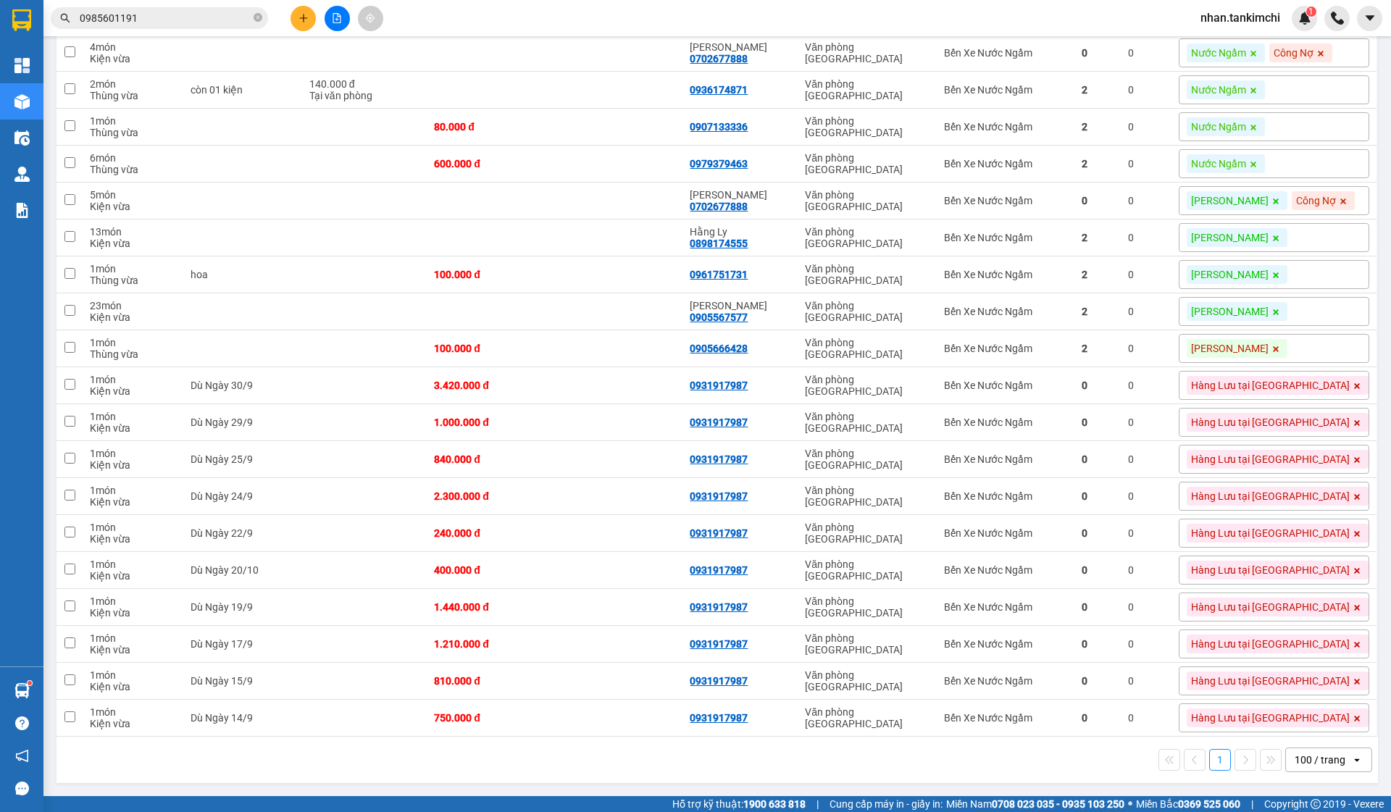
scroll to position [3003, 0]
